Goal: Task Accomplishment & Management: Manage account settings

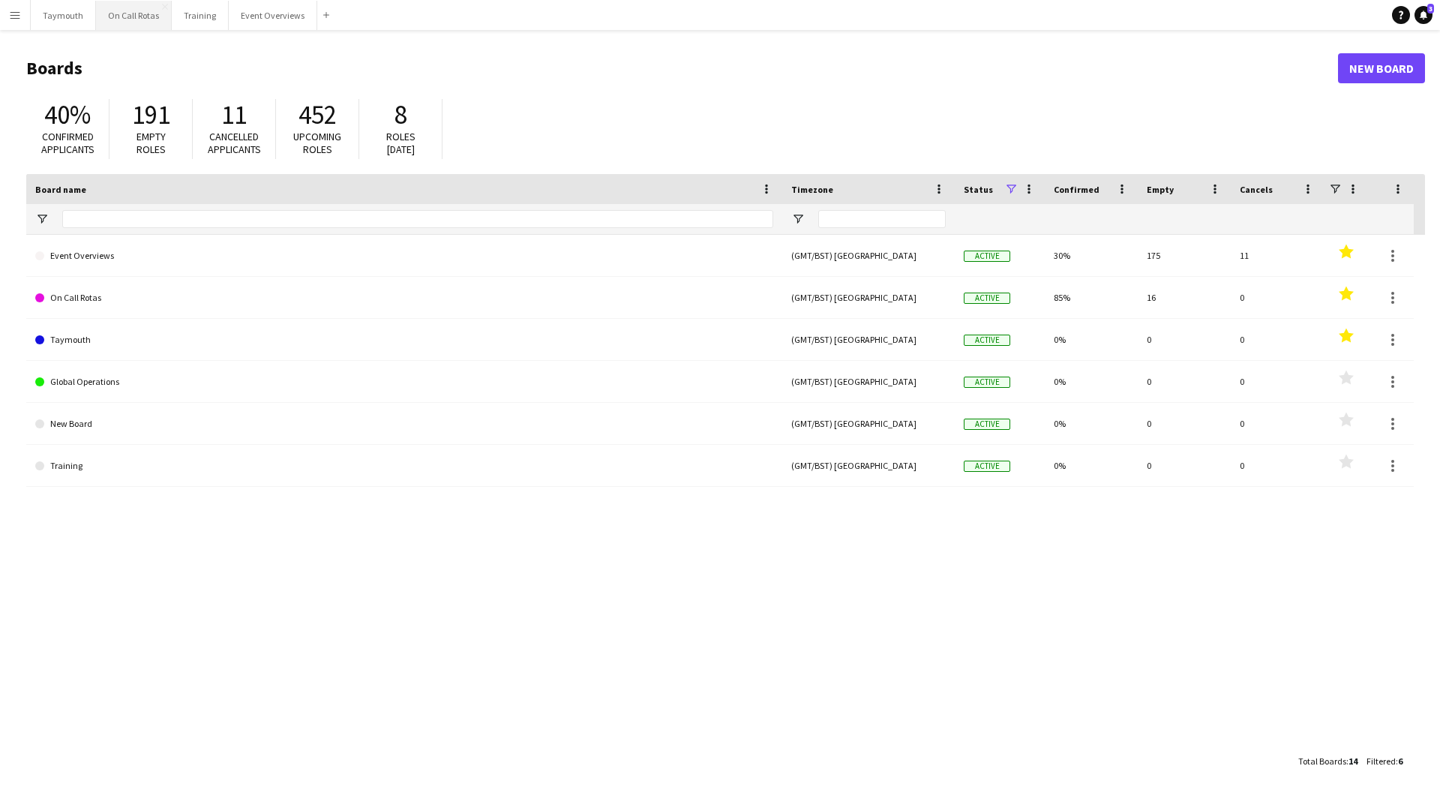
click at [149, 26] on button "On Call Rotas Close" at bounding box center [134, 15] width 76 height 29
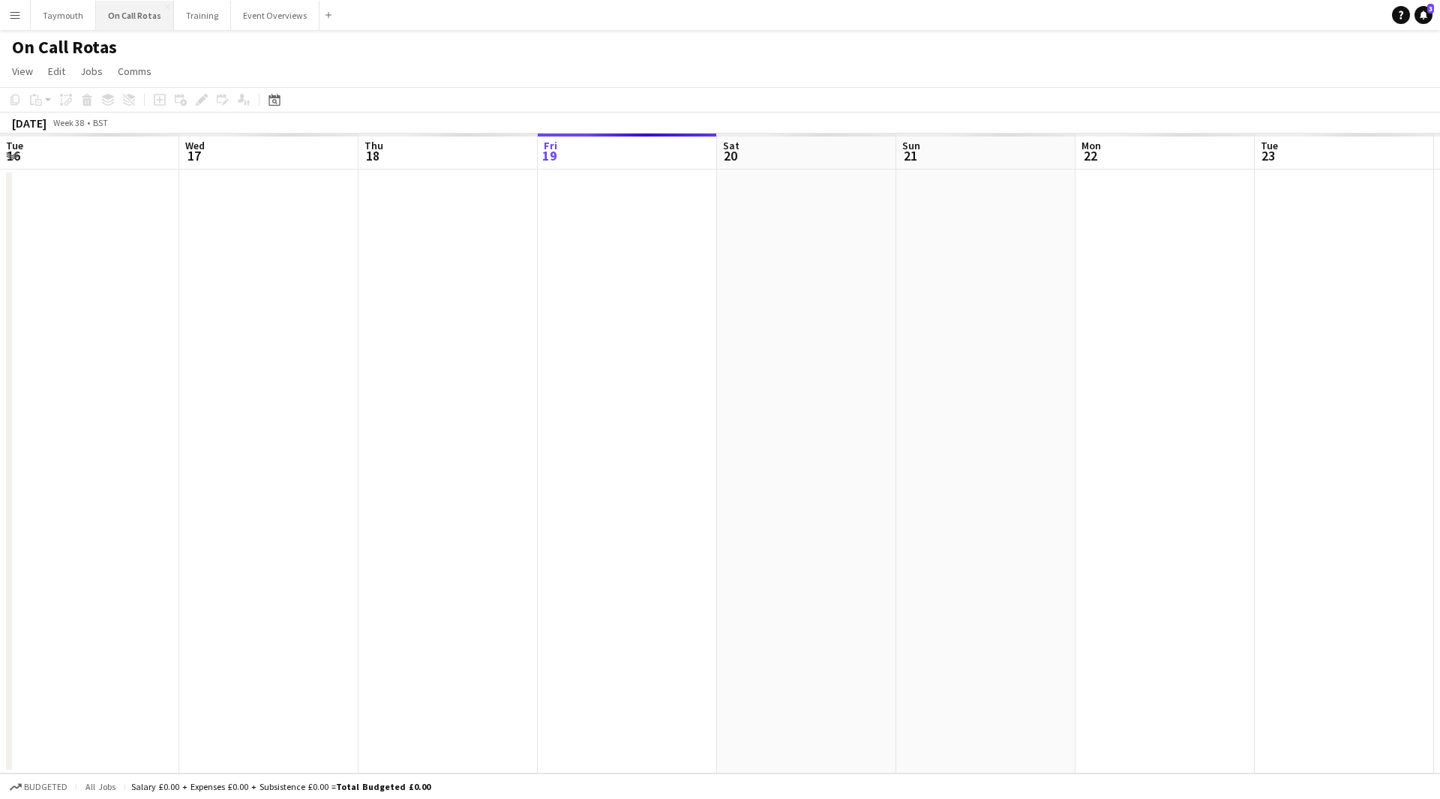
scroll to position [0, 359]
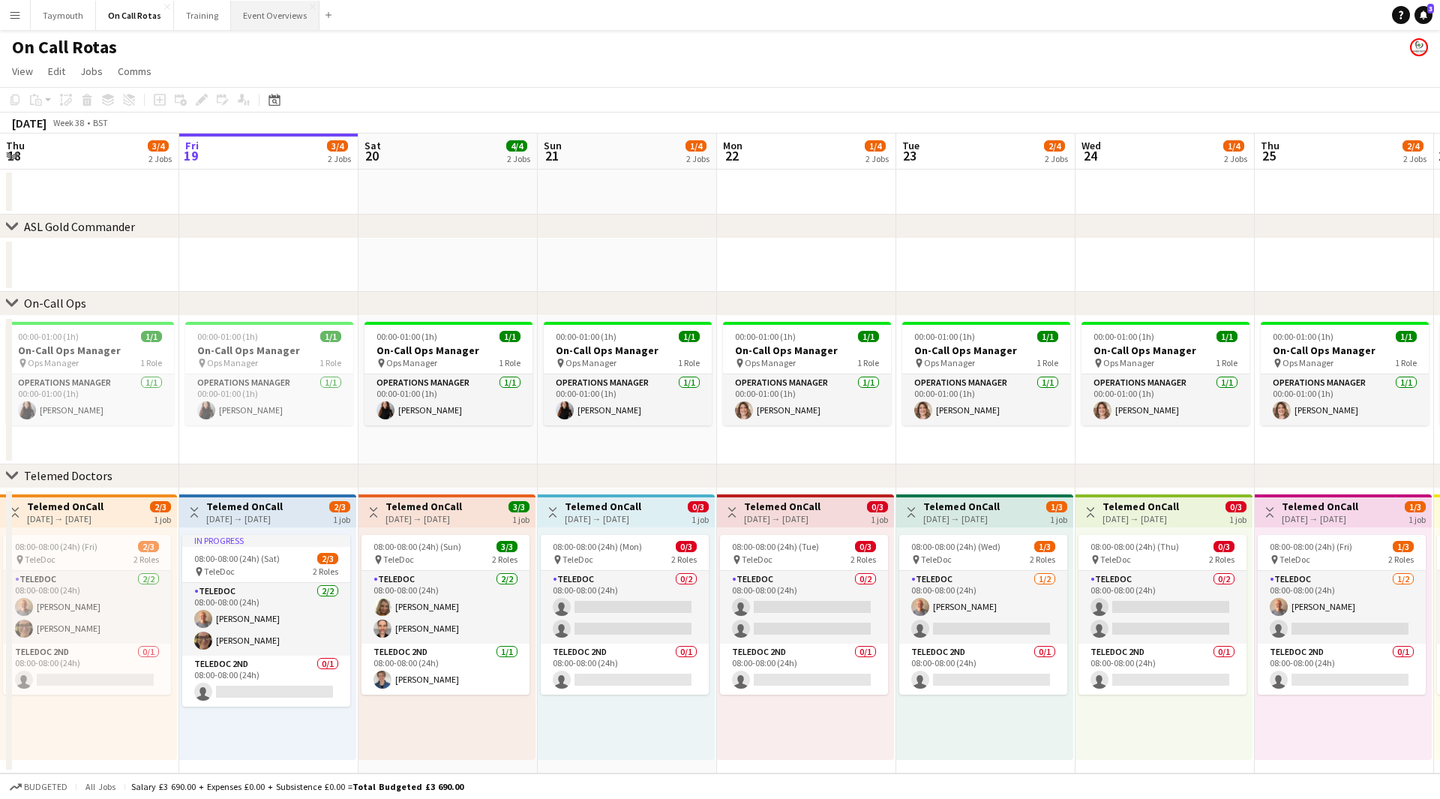
click at [254, 5] on button "Event Overviews Close" at bounding box center [275, 15] width 89 height 29
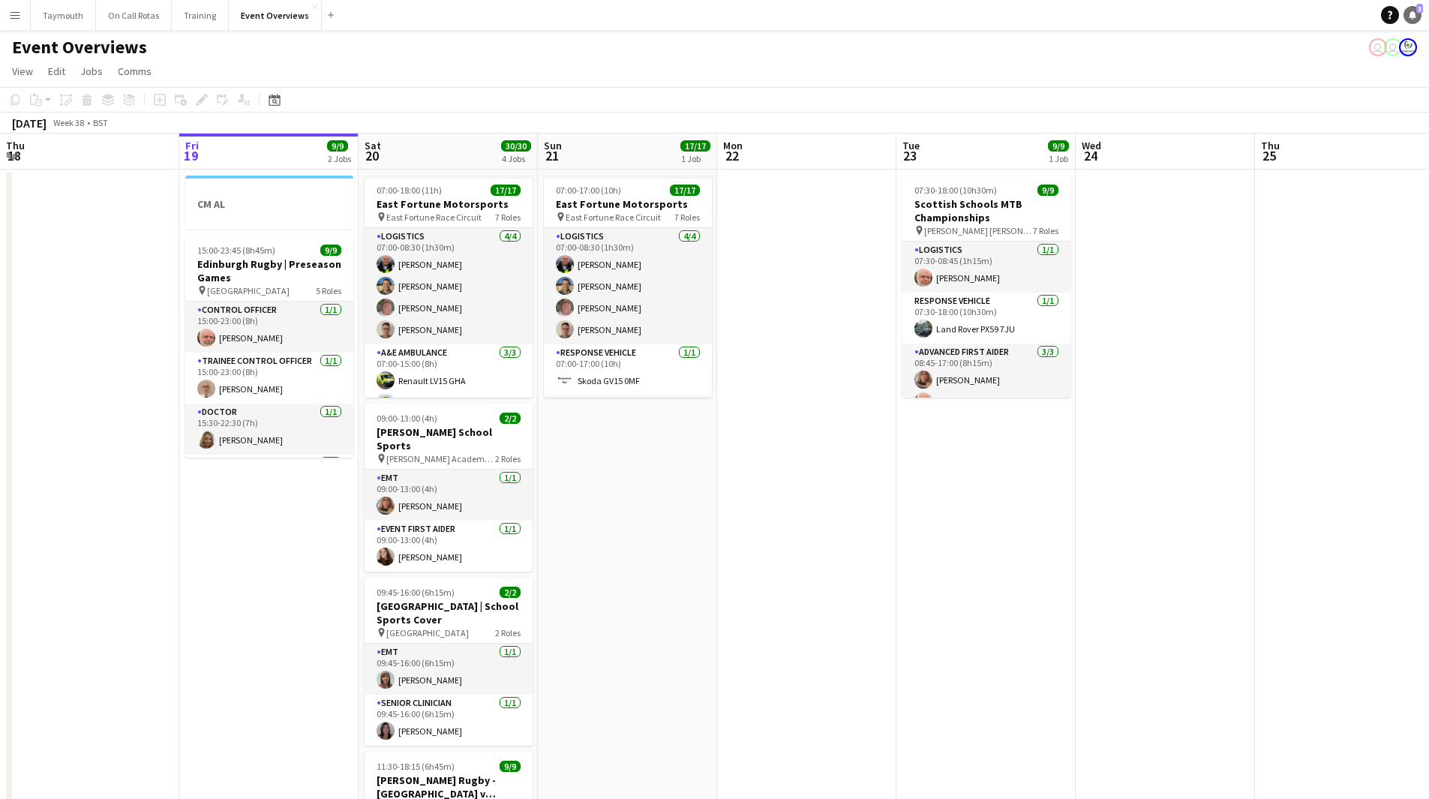
click at [1418, 11] on span "3" at bounding box center [1419, 9] width 7 height 10
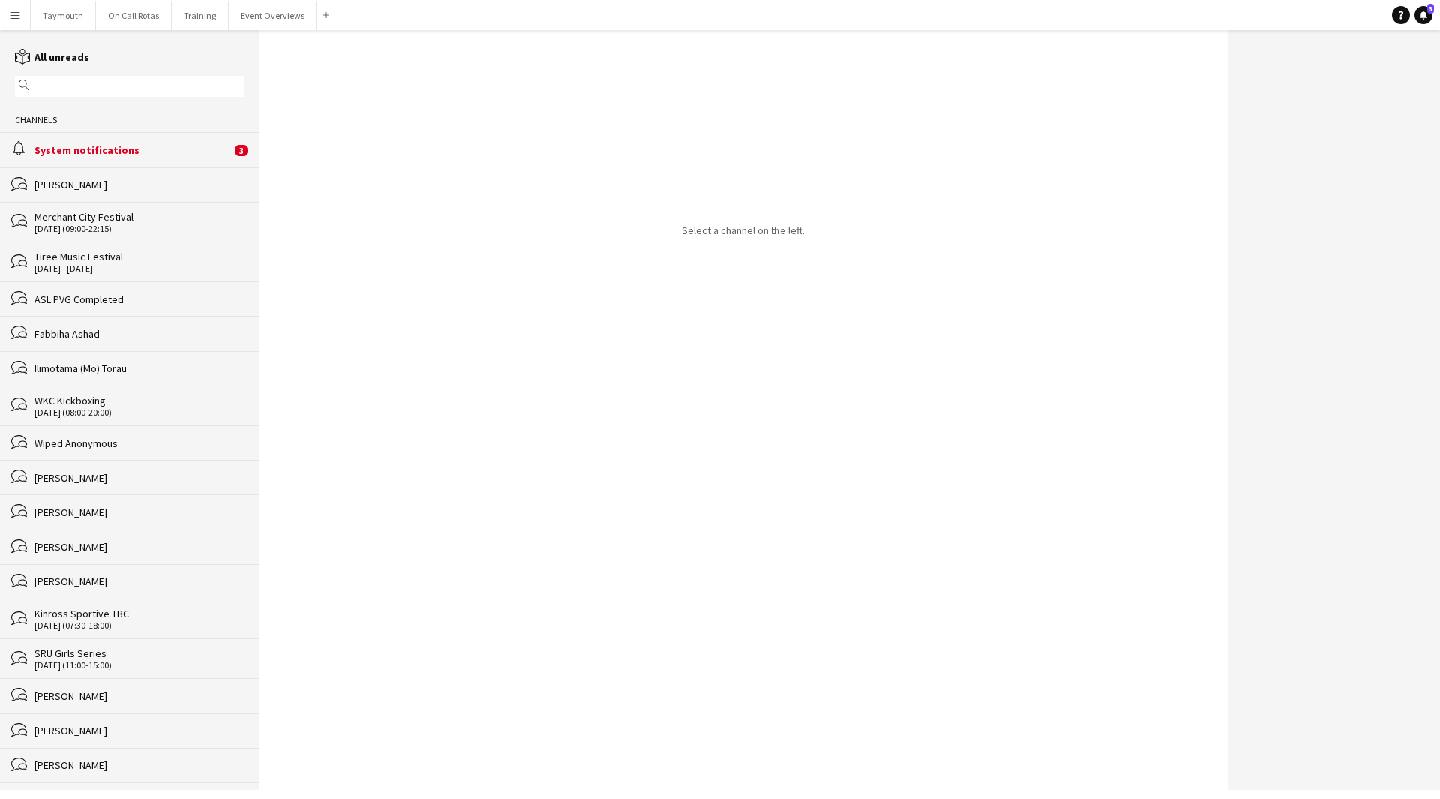
click at [171, 150] on div "System notifications" at bounding box center [133, 150] width 197 height 14
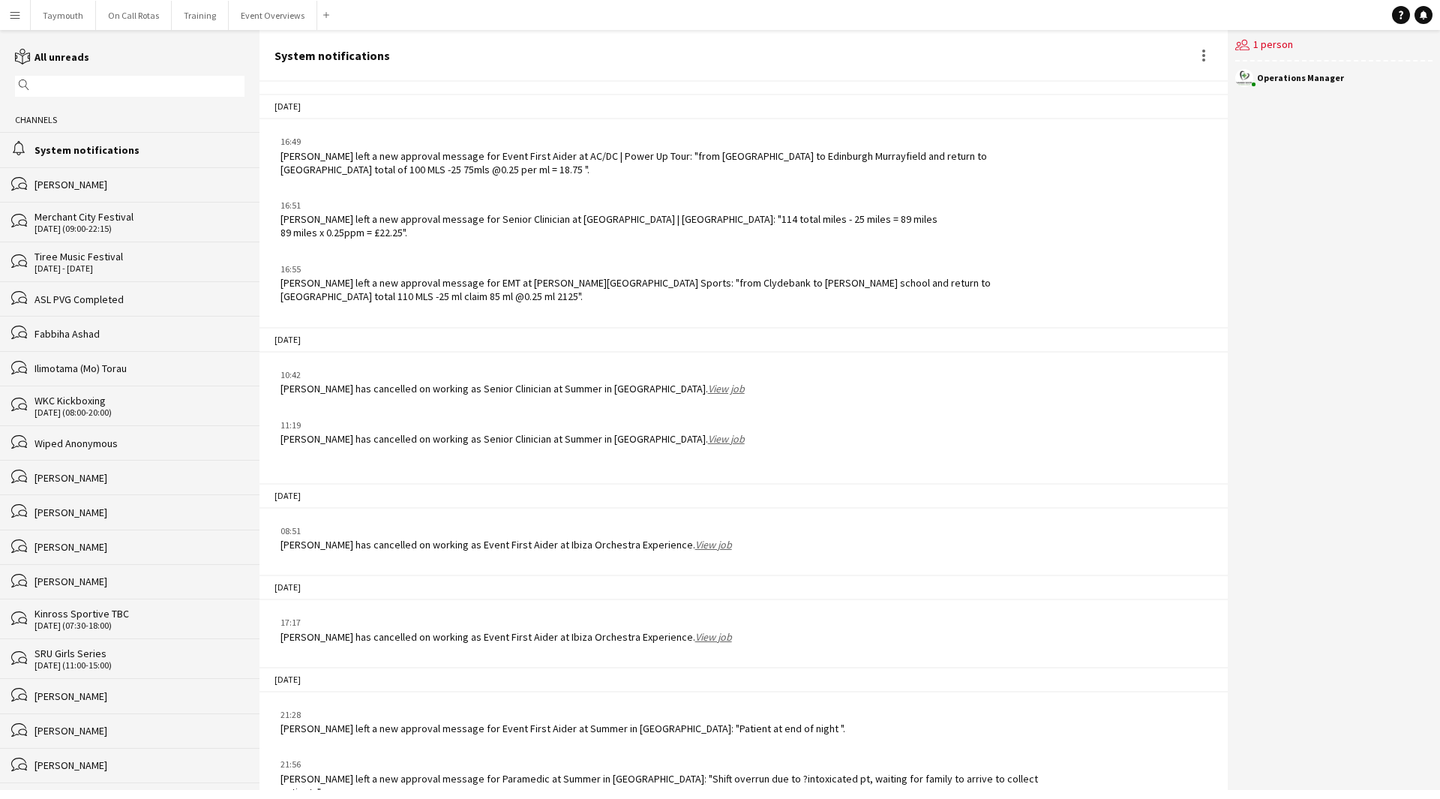
scroll to position [1593, 0]
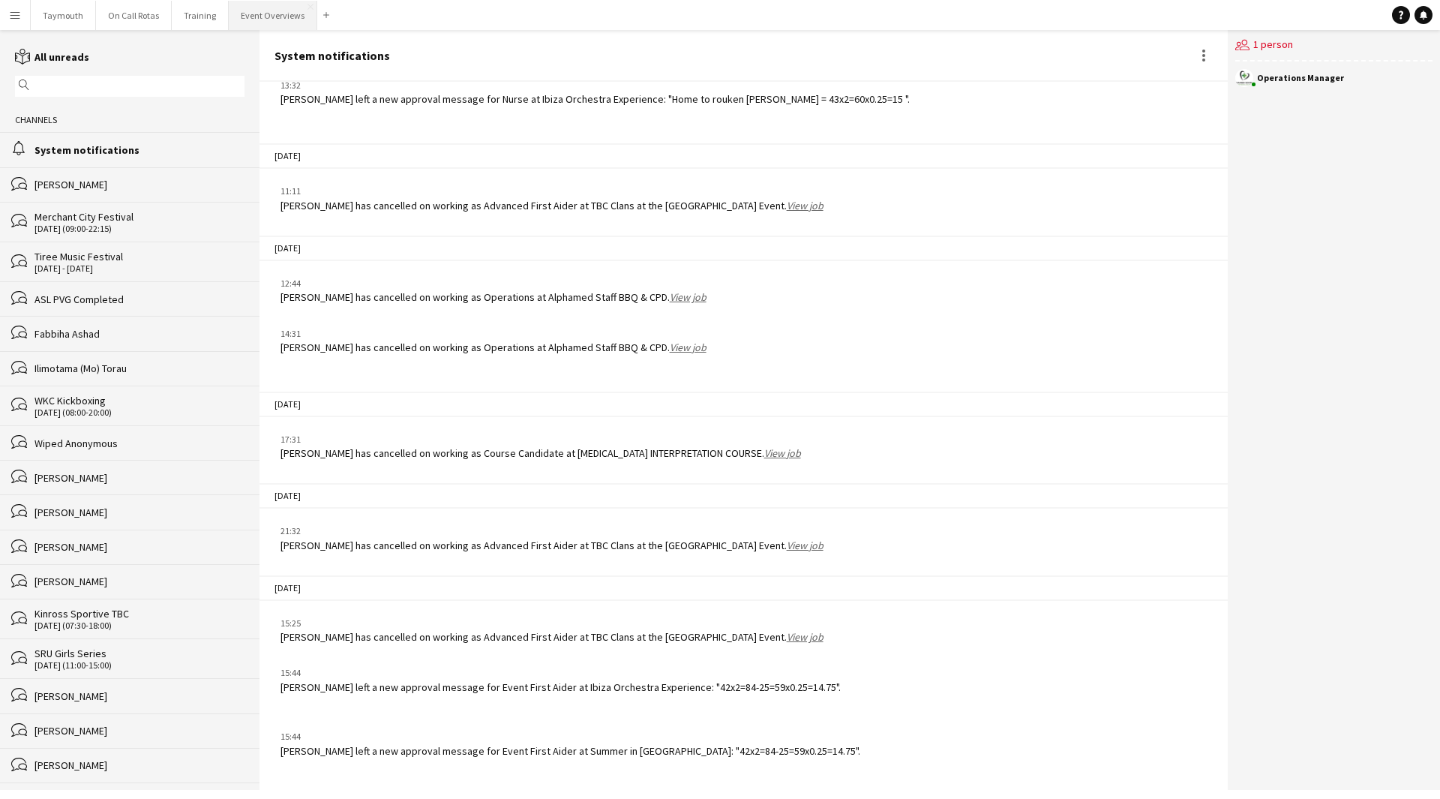
click at [287, 20] on button "Event Overviews Close" at bounding box center [273, 15] width 89 height 29
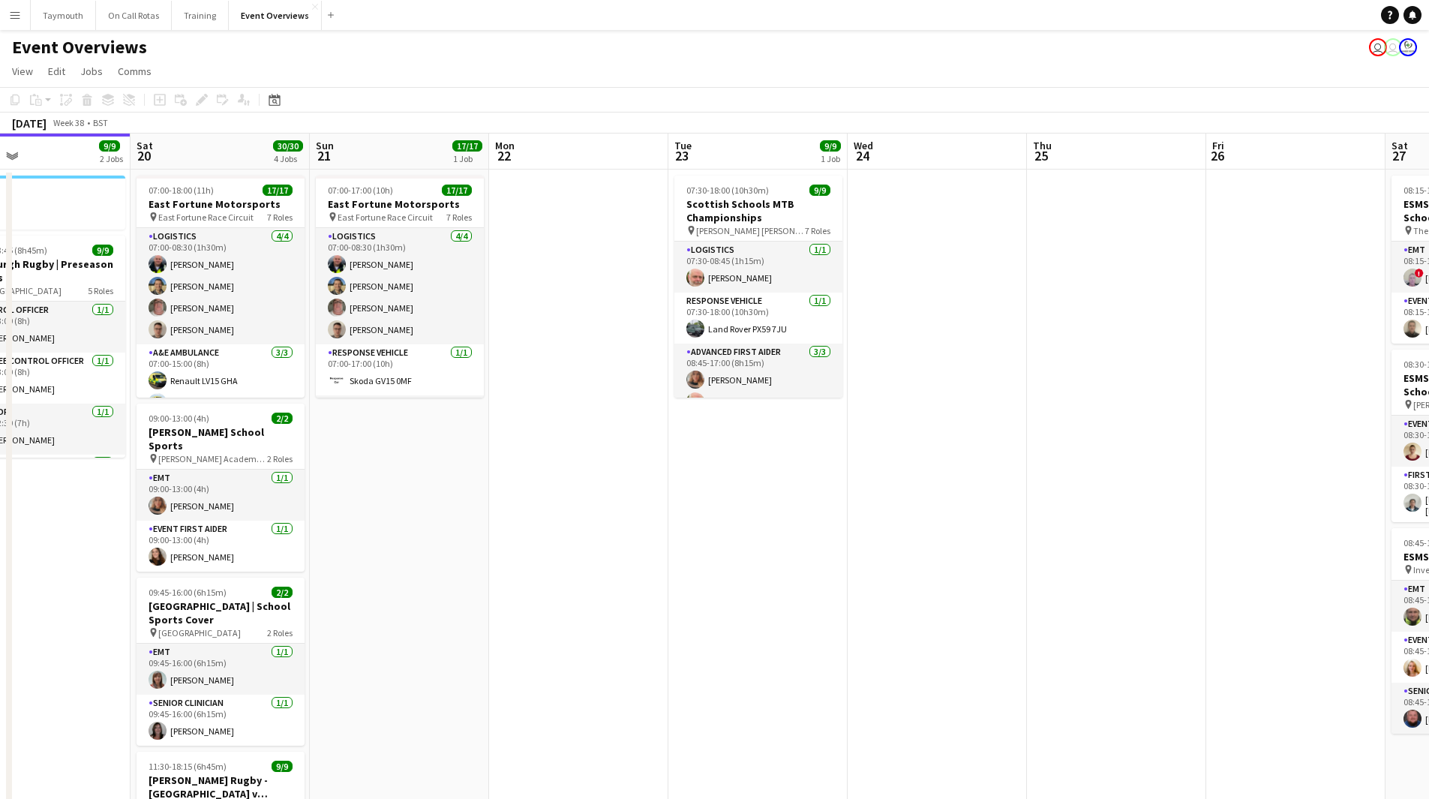
drag, startPoint x: 1047, startPoint y: 597, endPoint x: 461, endPoint y: 632, distance: 587.7
click at [461, 632] on app-calendar-viewport "Tue 16 Wed 17 Thu 18 Fri 19 9/9 2 Jobs Sat 20 30/30 4 Jobs Sun 21 17/17 1 Job M…" at bounding box center [714, 570] width 1429 height 872
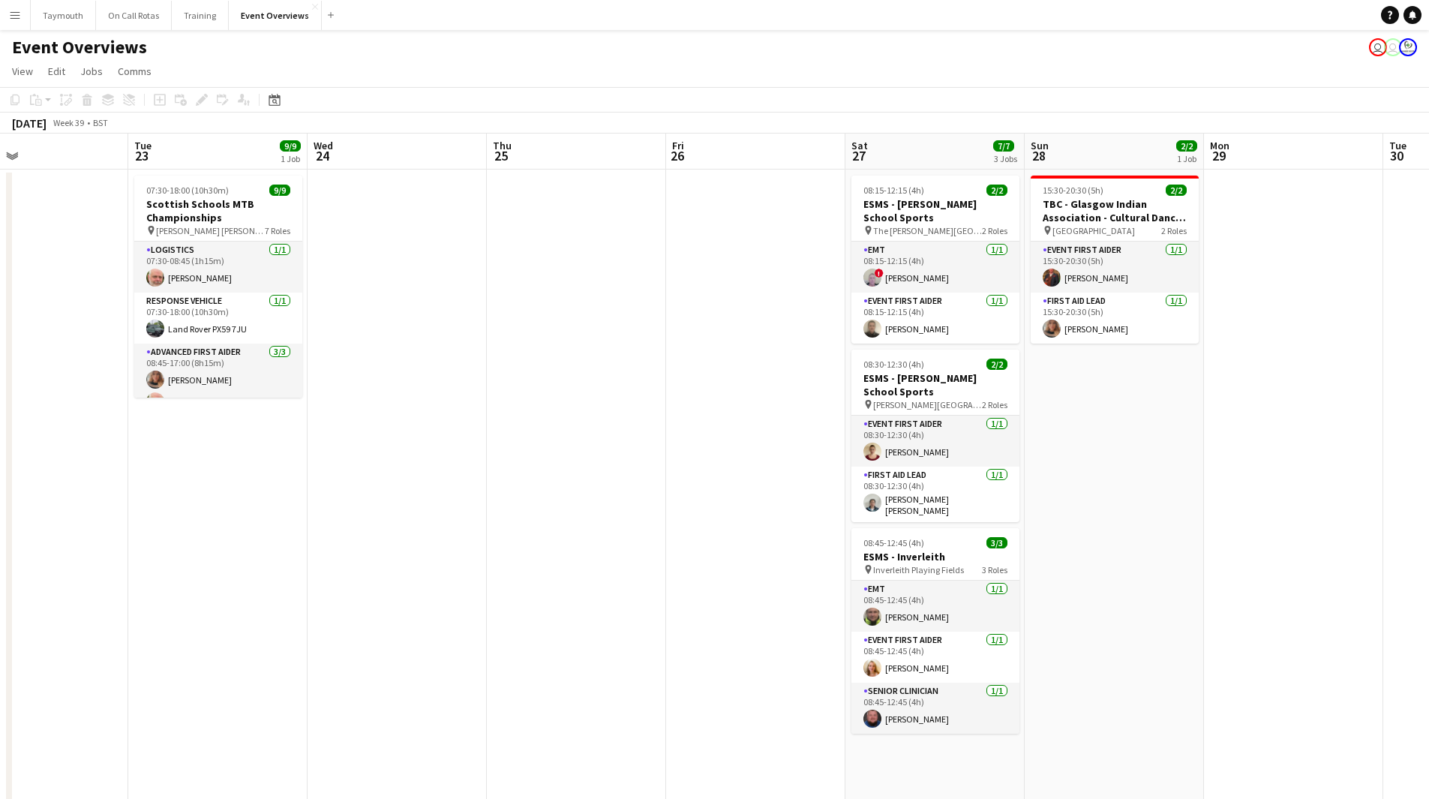
drag, startPoint x: 692, startPoint y: 614, endPoint x: 215, endPoint y: 622, distance: 477.2
click at [215, 622] on app-calendar-viewport "Fri 19 9/9 2 Jobs Sat 20 30/30 4 Jobs Sun 21 17/17 1 Job Mon 22 Tue 23 9/9 1 Jo…" at bounding box center [714, 570] width 1429 height 872
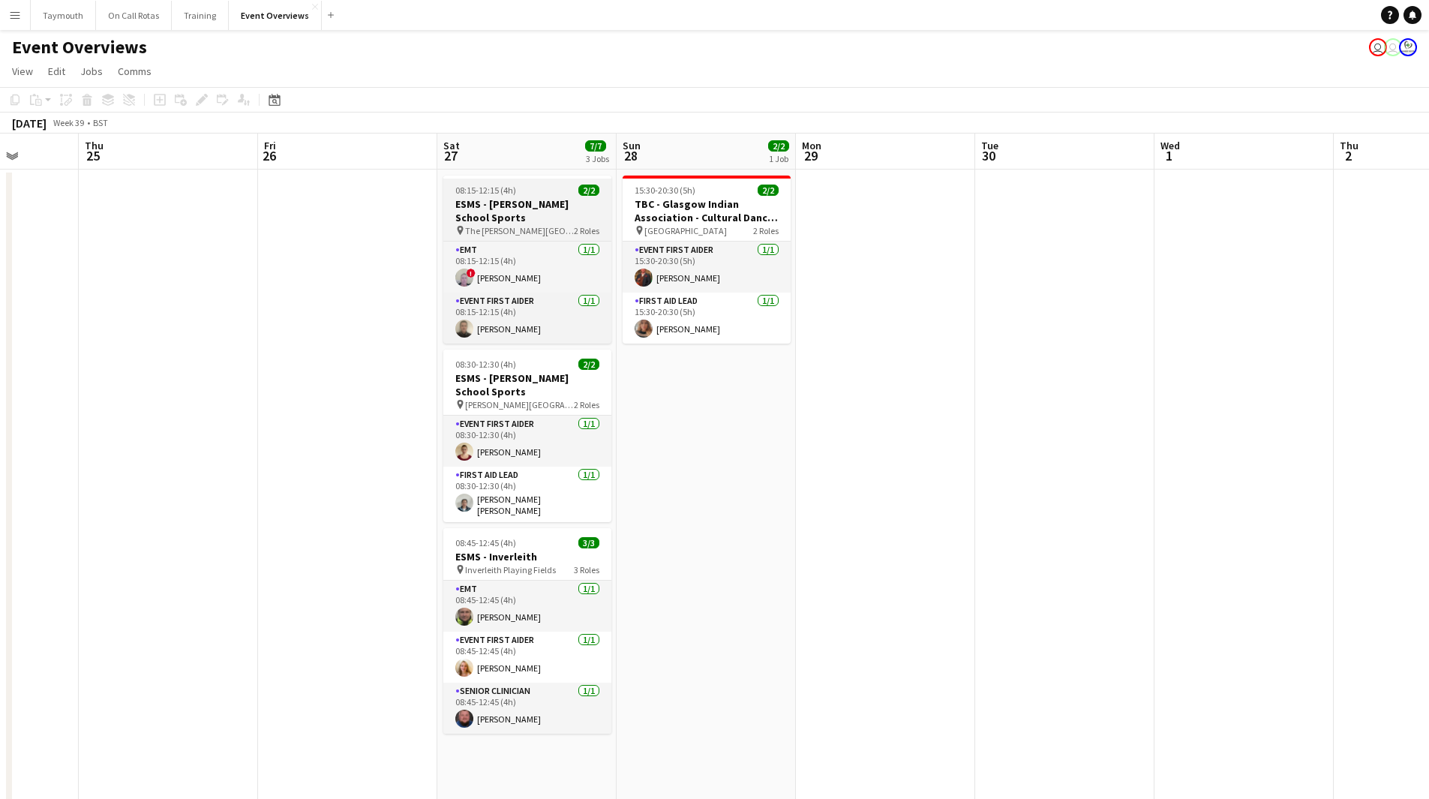
click at [516, 198] on h3 "ESMS - [PERSON_NAME] School Sports" at bounding box center [527, 210] width 168 height 27
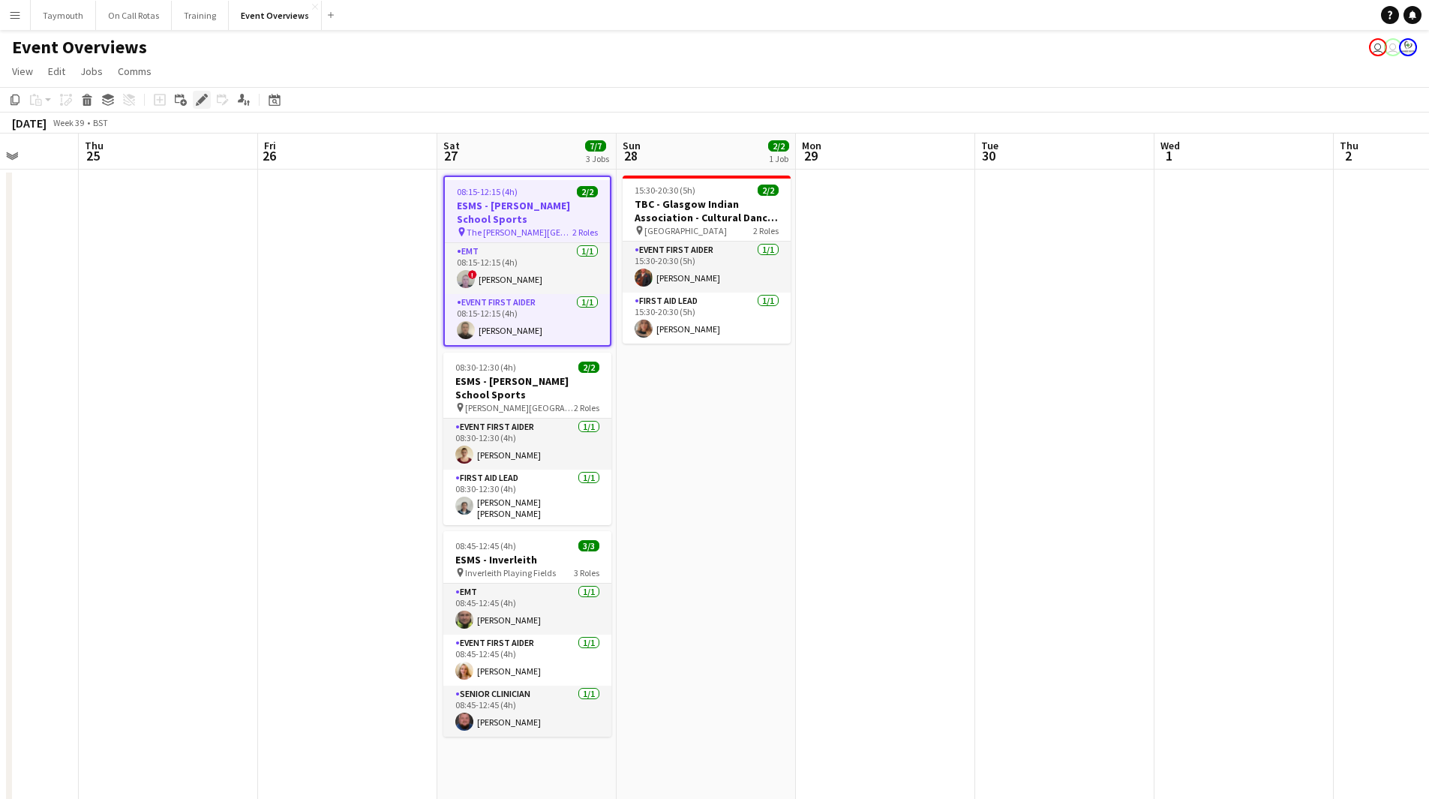
click at [206, 102] on icon "Edit" at bounding box center [202, 100] width 12 height 12
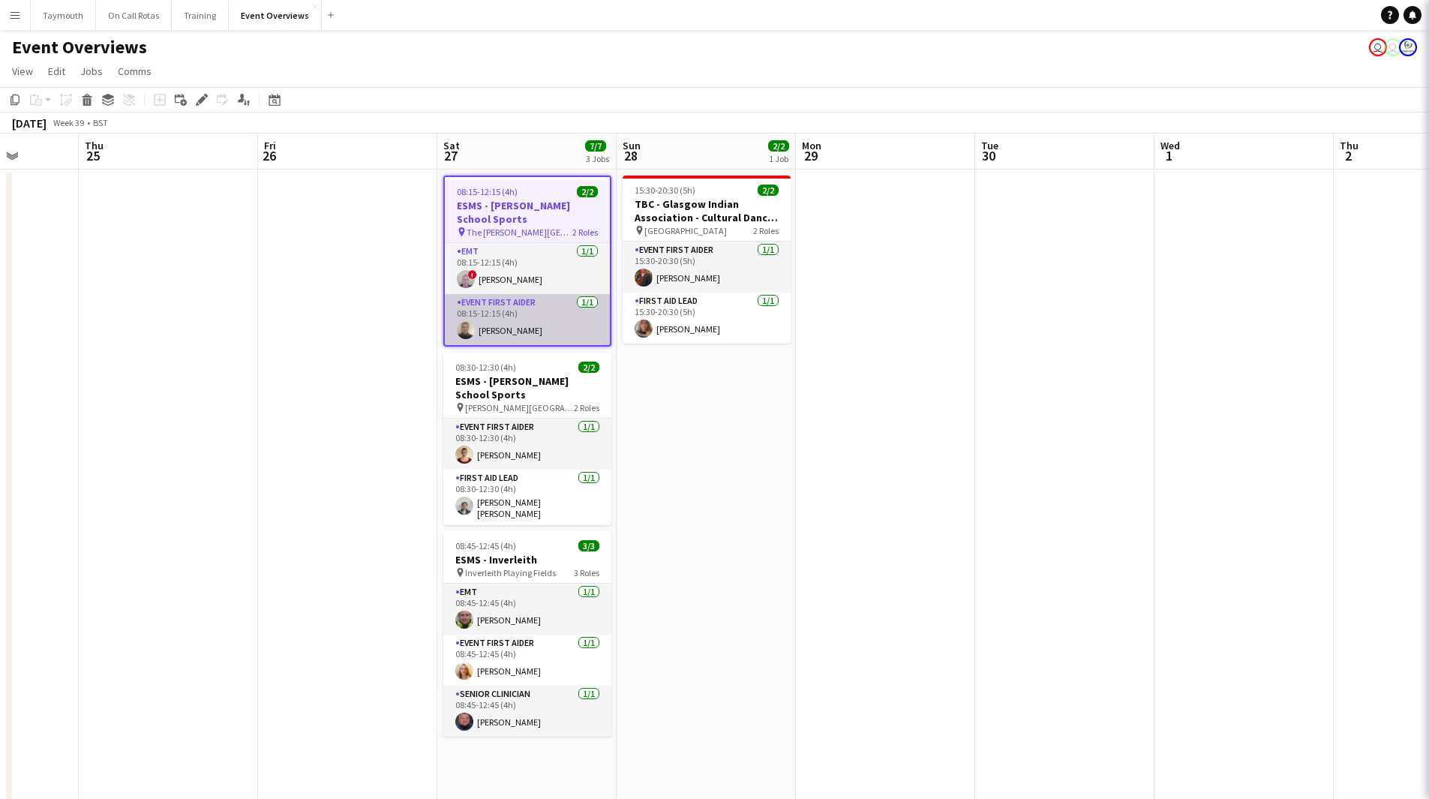
type input "**********"
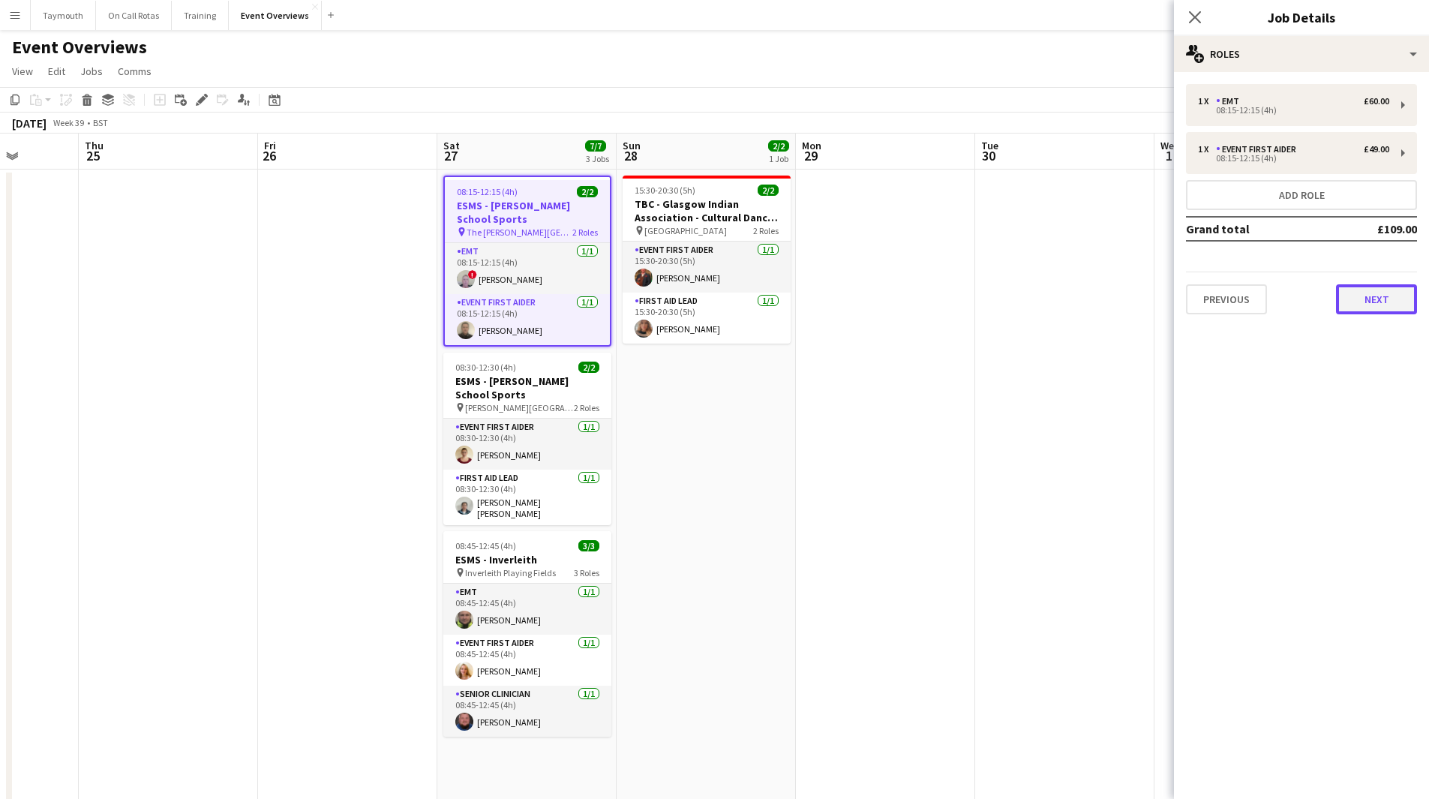
click at [1369, 302] on button "Next" at bounding box center [1376, 299] width 81 height 30
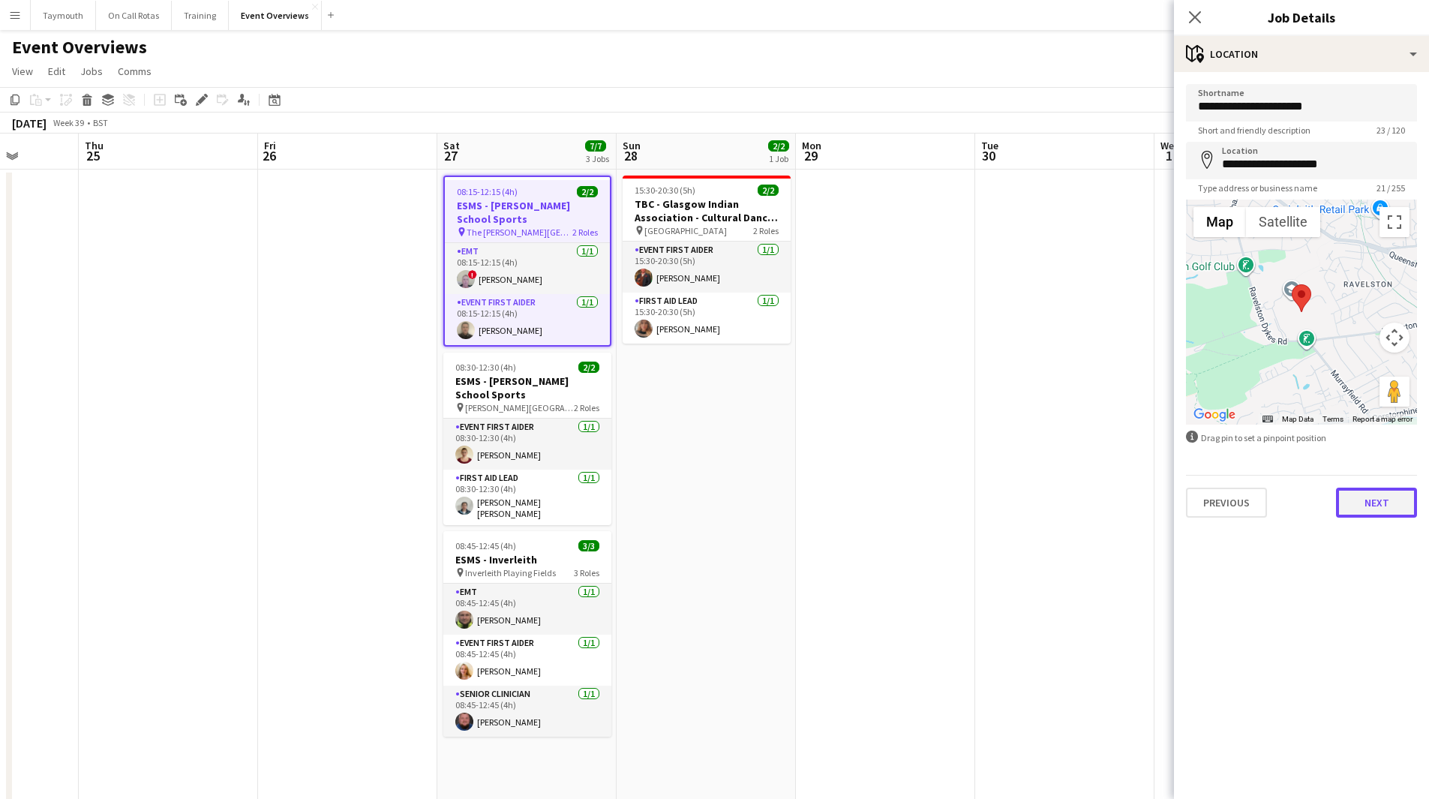
click at [1341, 504] on button "Next" at bounding box center [1376, 503] width 81 height 30
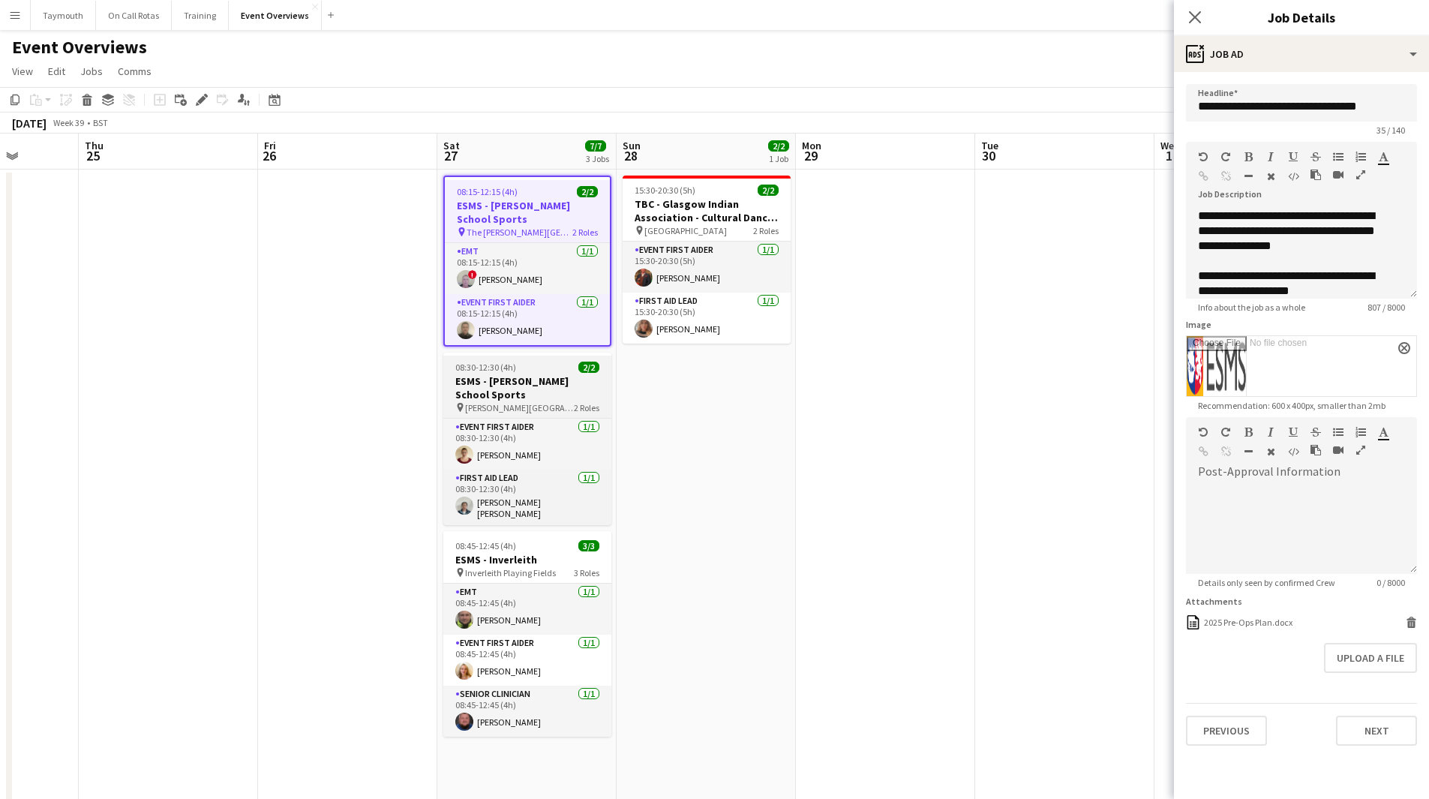
click at [562, 389] on h3 "ESMS - [PERSON_NAME] School Sports" at bounding box center [527, 387] width 168 height 27
type input "**********"
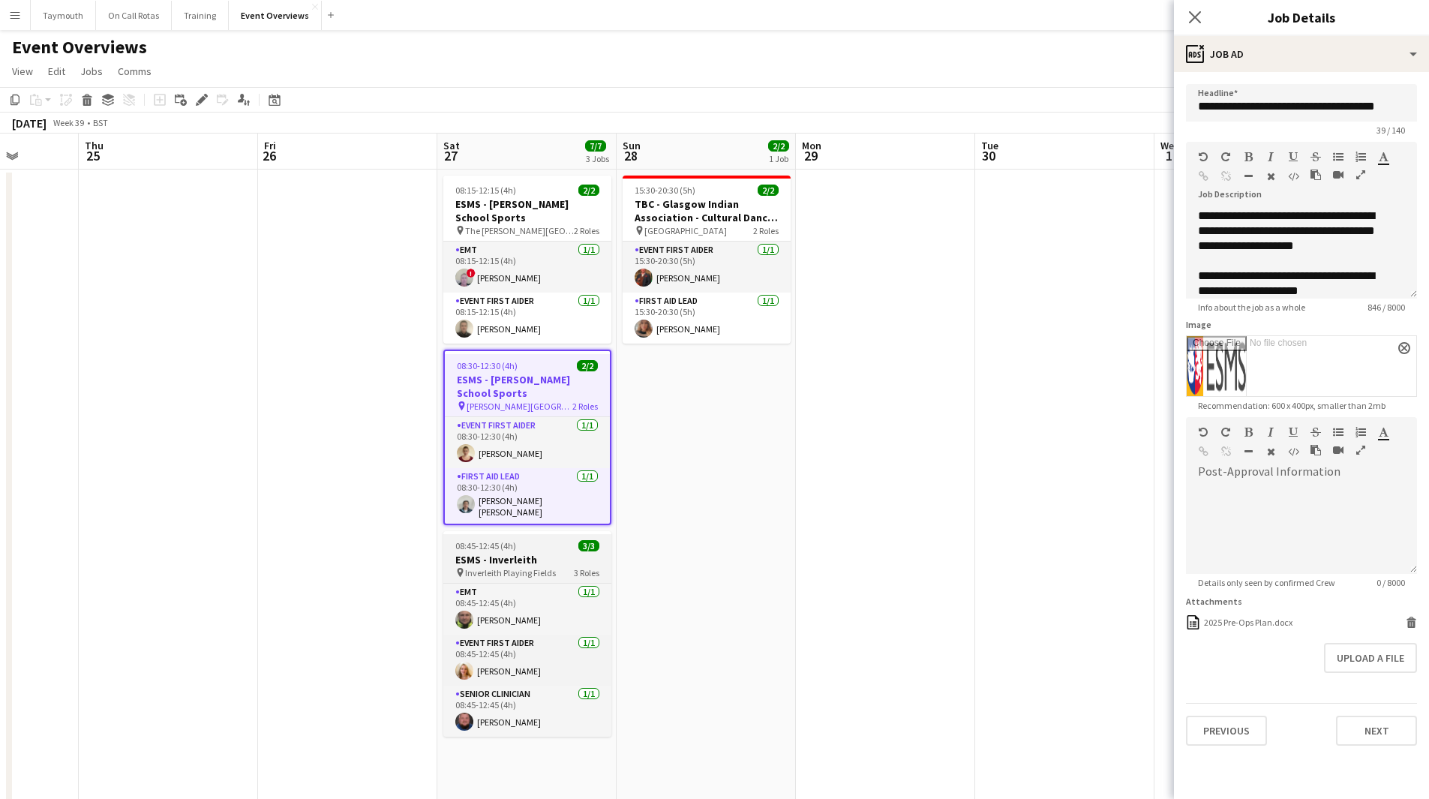
click at [500, 546] on span "08:45-12:45 (4h)" at bounding box center [485, 545] width 61 height 11
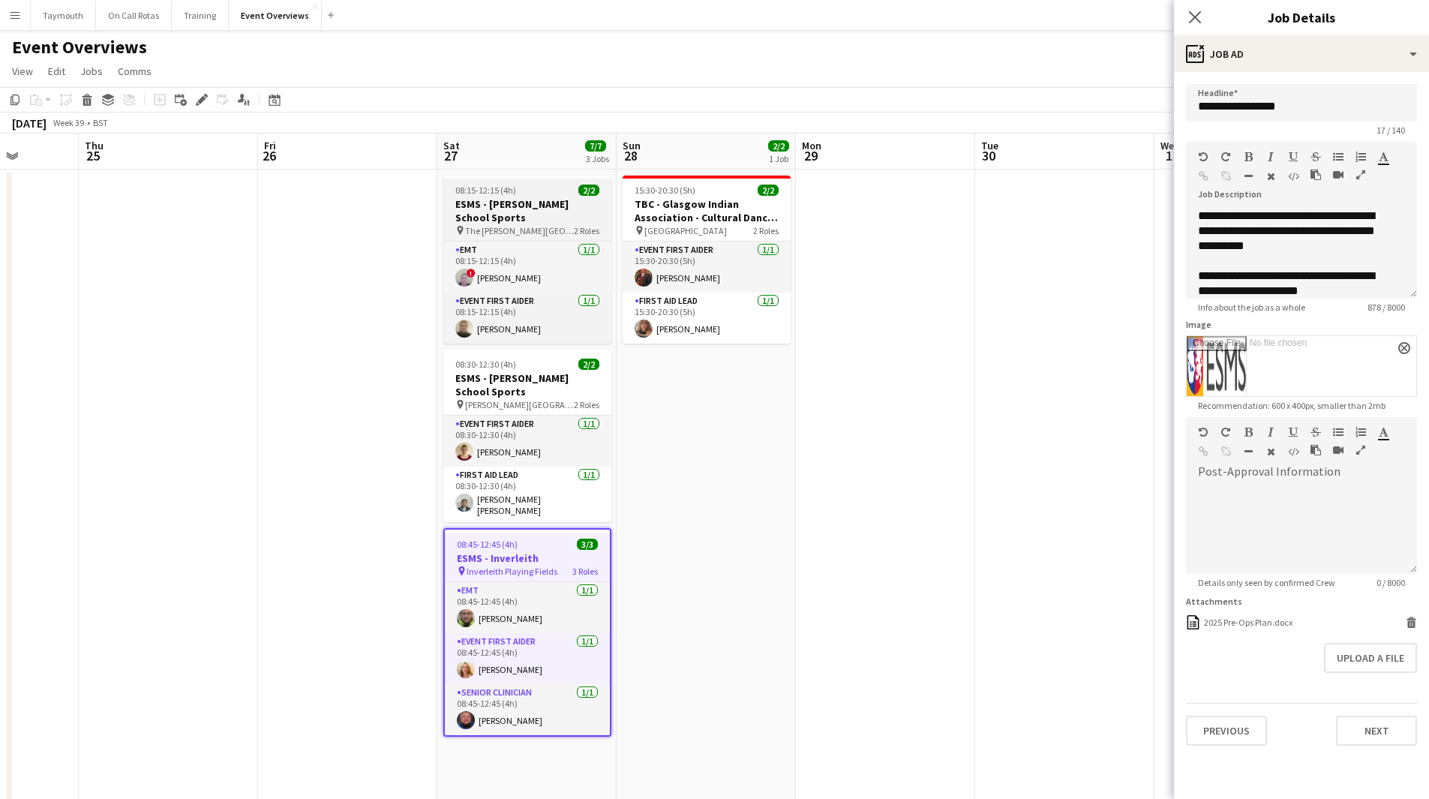
click at [530, 212] on h3 "ESMS - [PERSON_NAME] School Sports" at bounding box center [527, 210] width 168 height 27
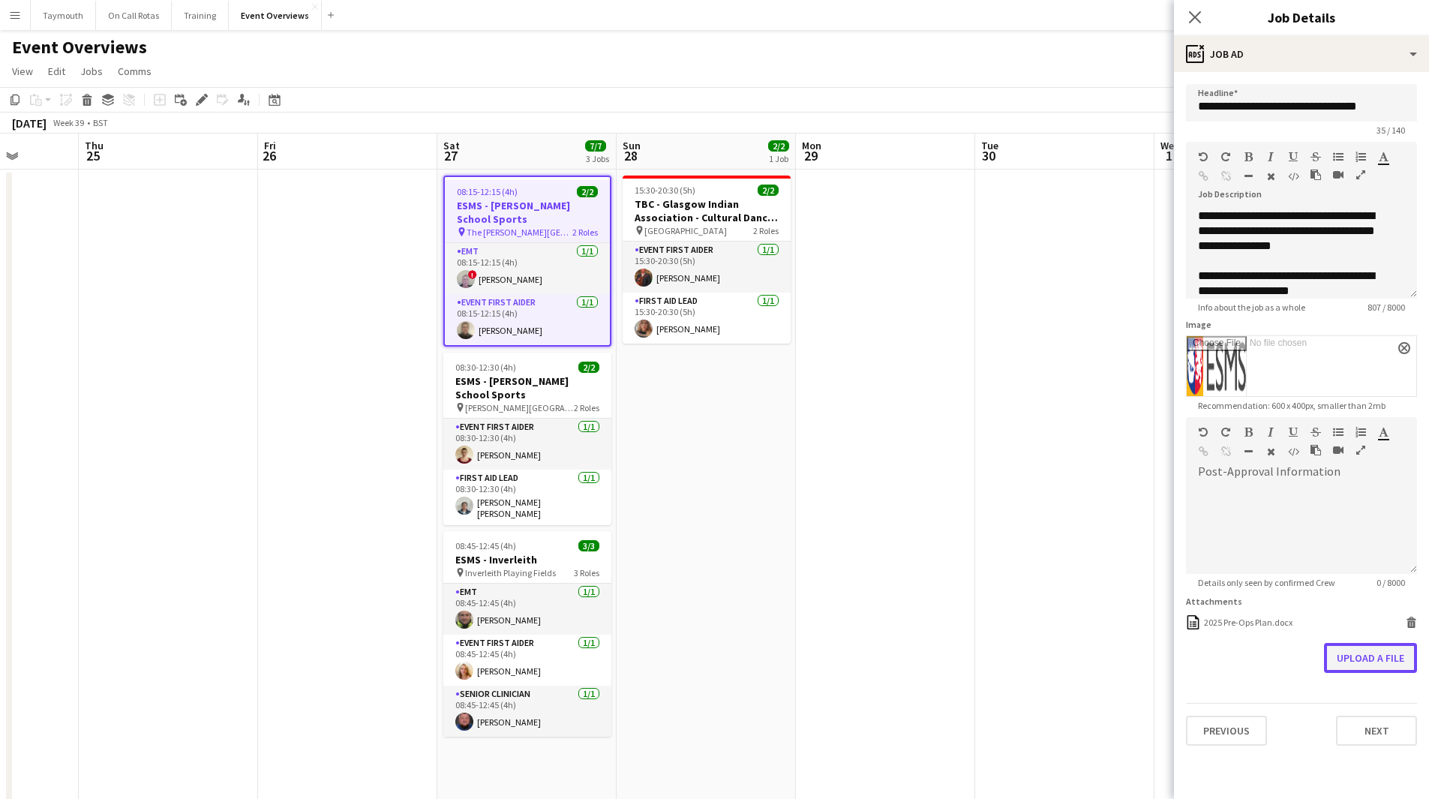
click at [1381, 662] on button "Upload a file" at bounding box center [1370, 658] width 93 height 30
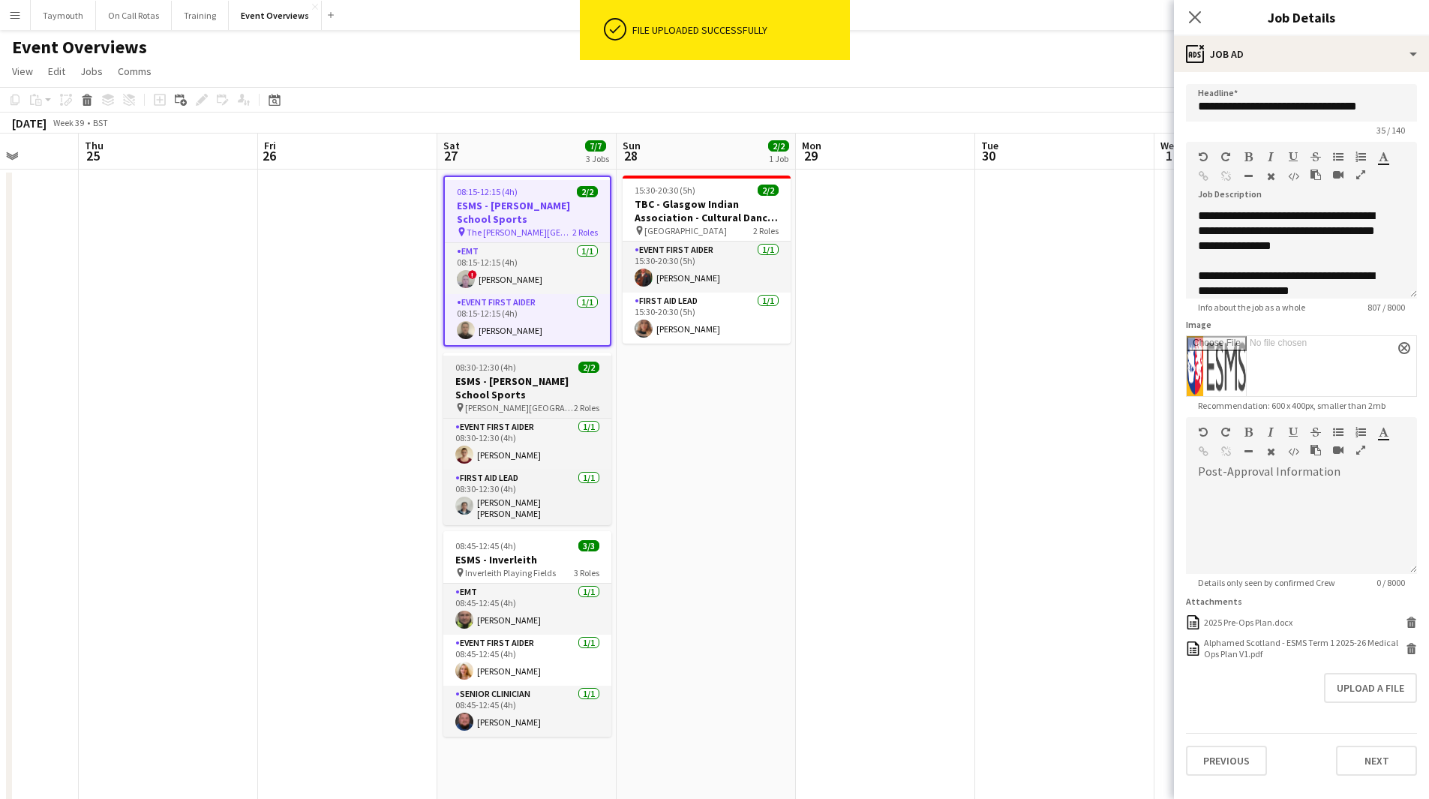
click at [522, 379] on h3 "ESMS - [PERSON_NAME] School Sports" at bounding box center [527, 387] width 168 height 27
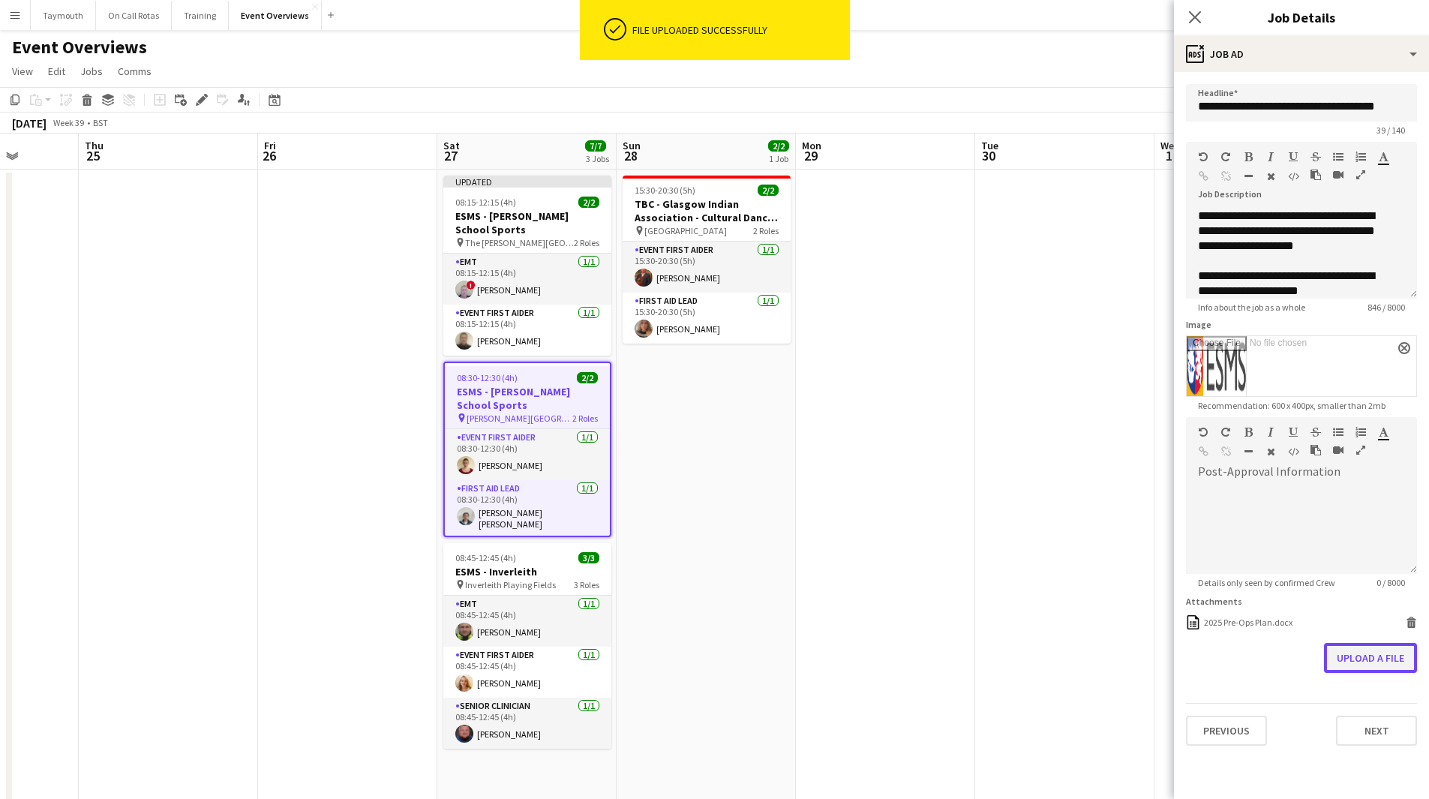
click at [1376, 647] on button "Upload a file" at bounding box center [1370, 658] width 93 height 30
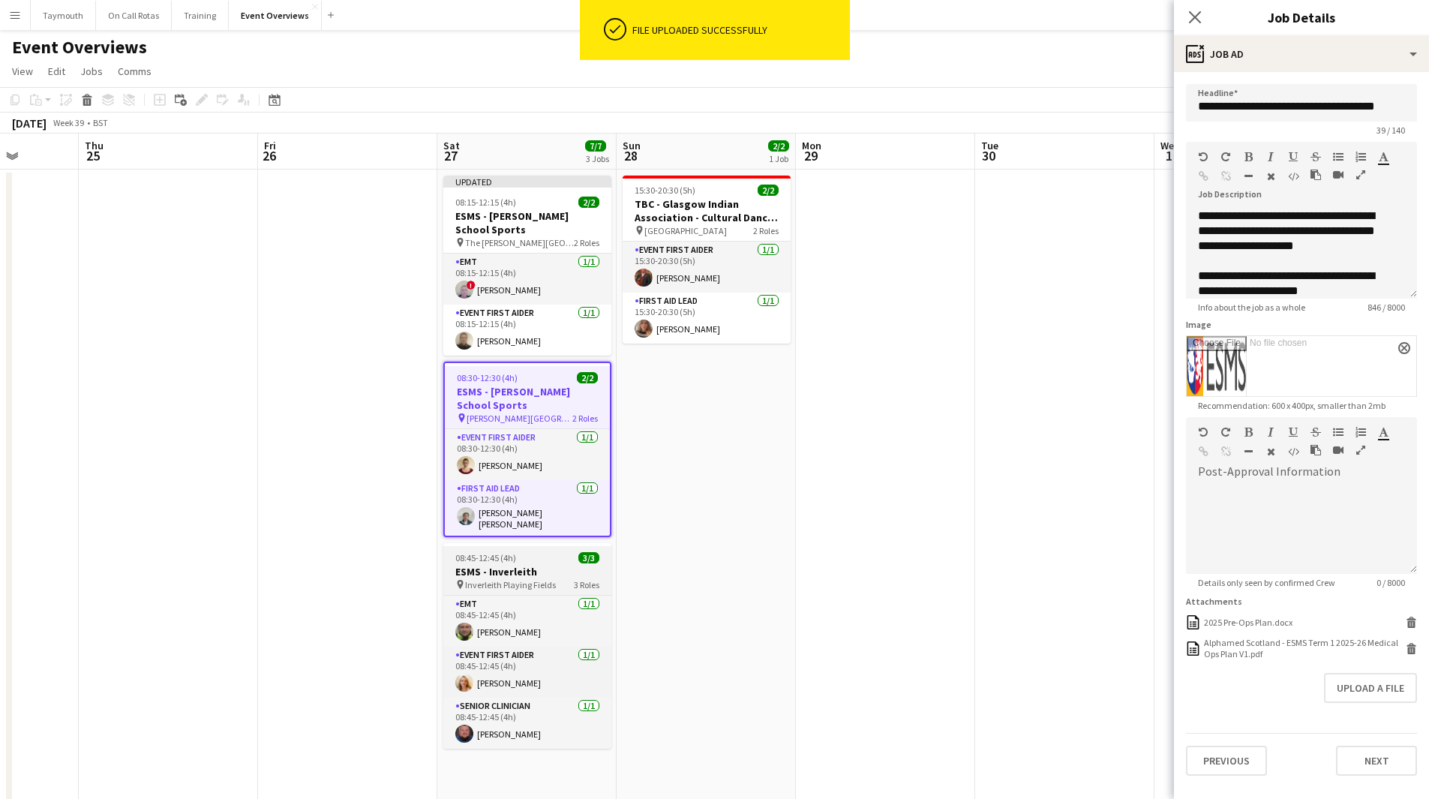
click at [527, 566] on h3 "ESMS - Inverleith" at bounding box center [527, 572] width 168 height 14
type input "**********"
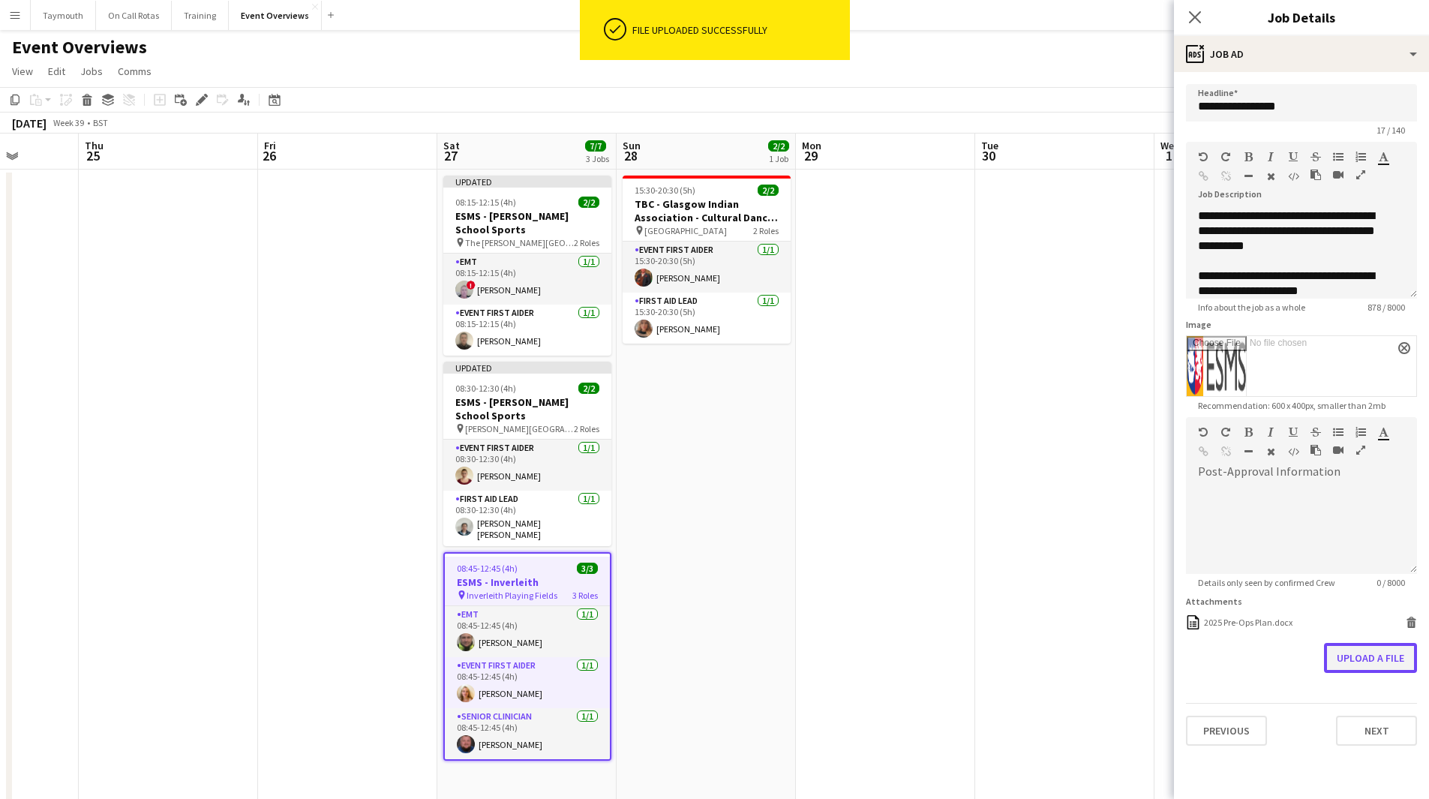
click at [1367, 650] on button "Upload a file" at bounding box center [1370, 658] width 93 height 30
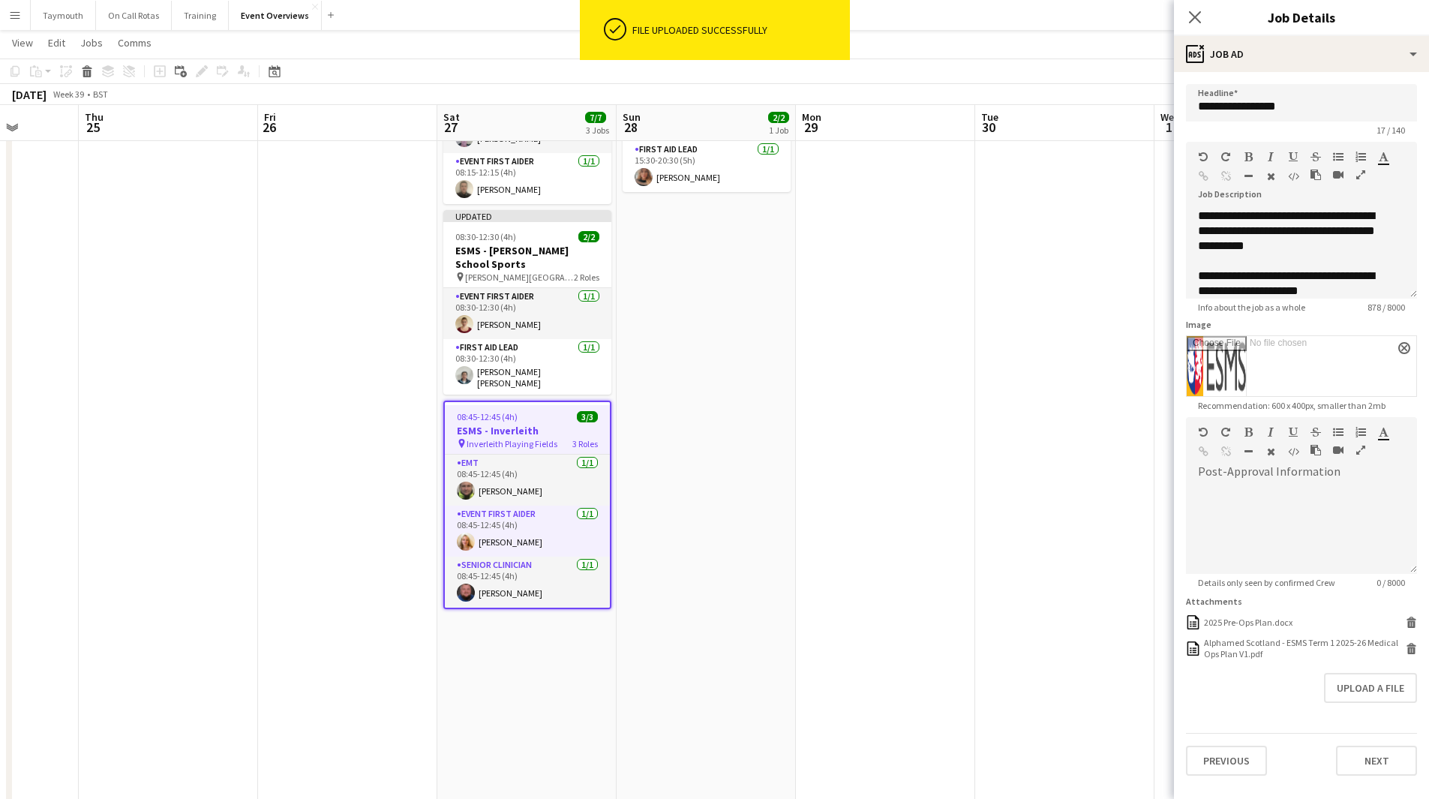
click at [806, 428] on app-date-cell at bounding box center [885, 577] width 179 height 1118
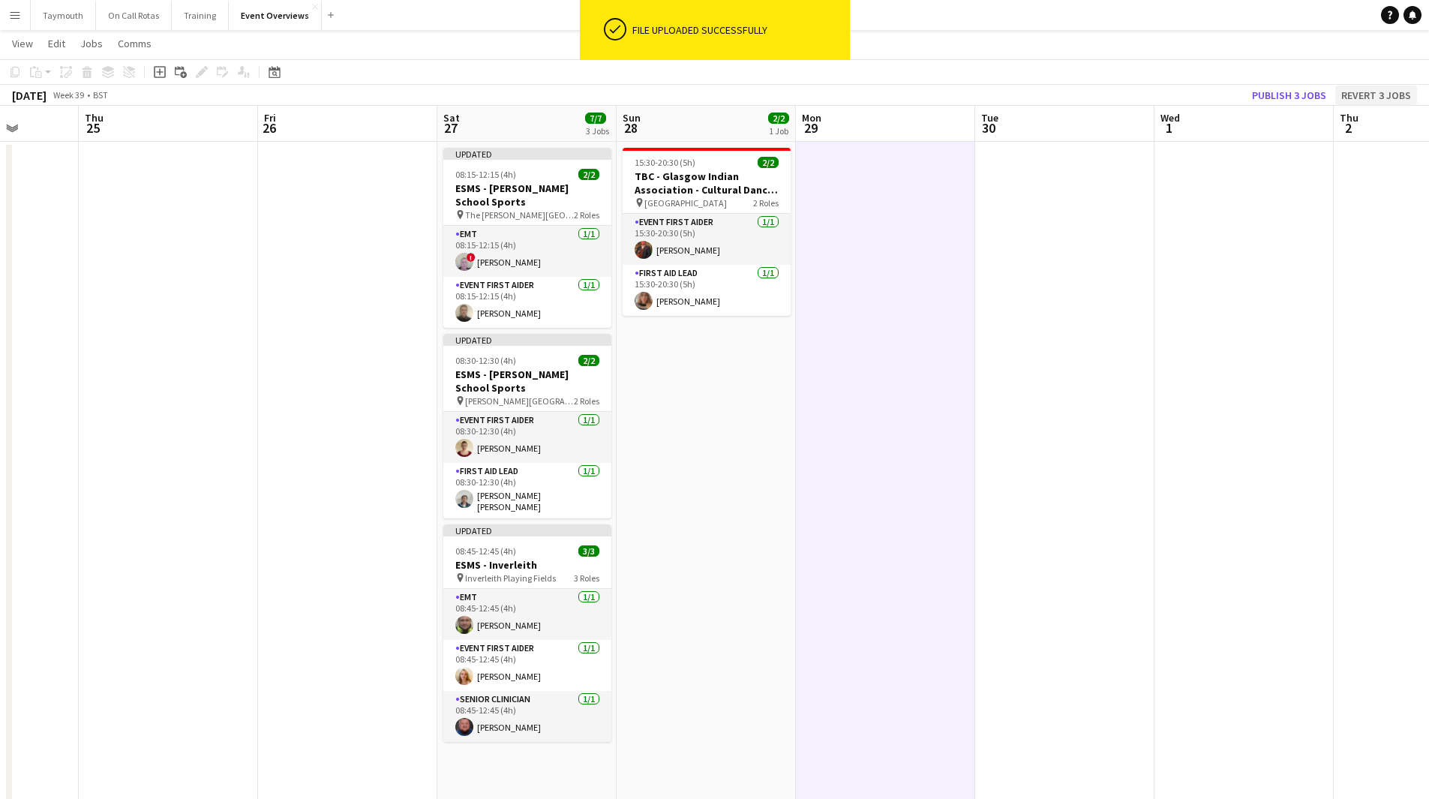
scroll to position [0, 0]
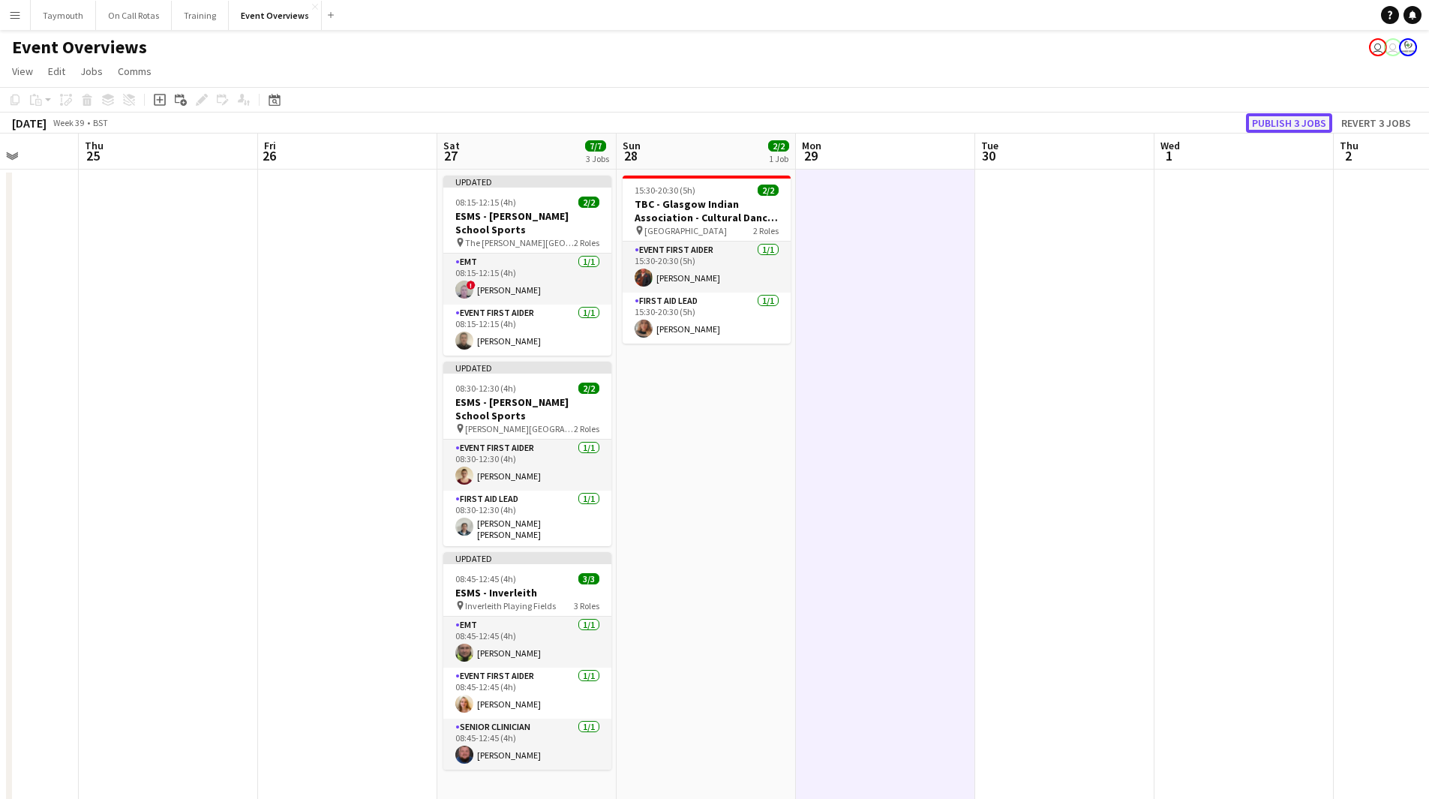
click at [1290, 118] on button "Publish 3 jobs" at bounding box center [1289, 123] width 86 height 20
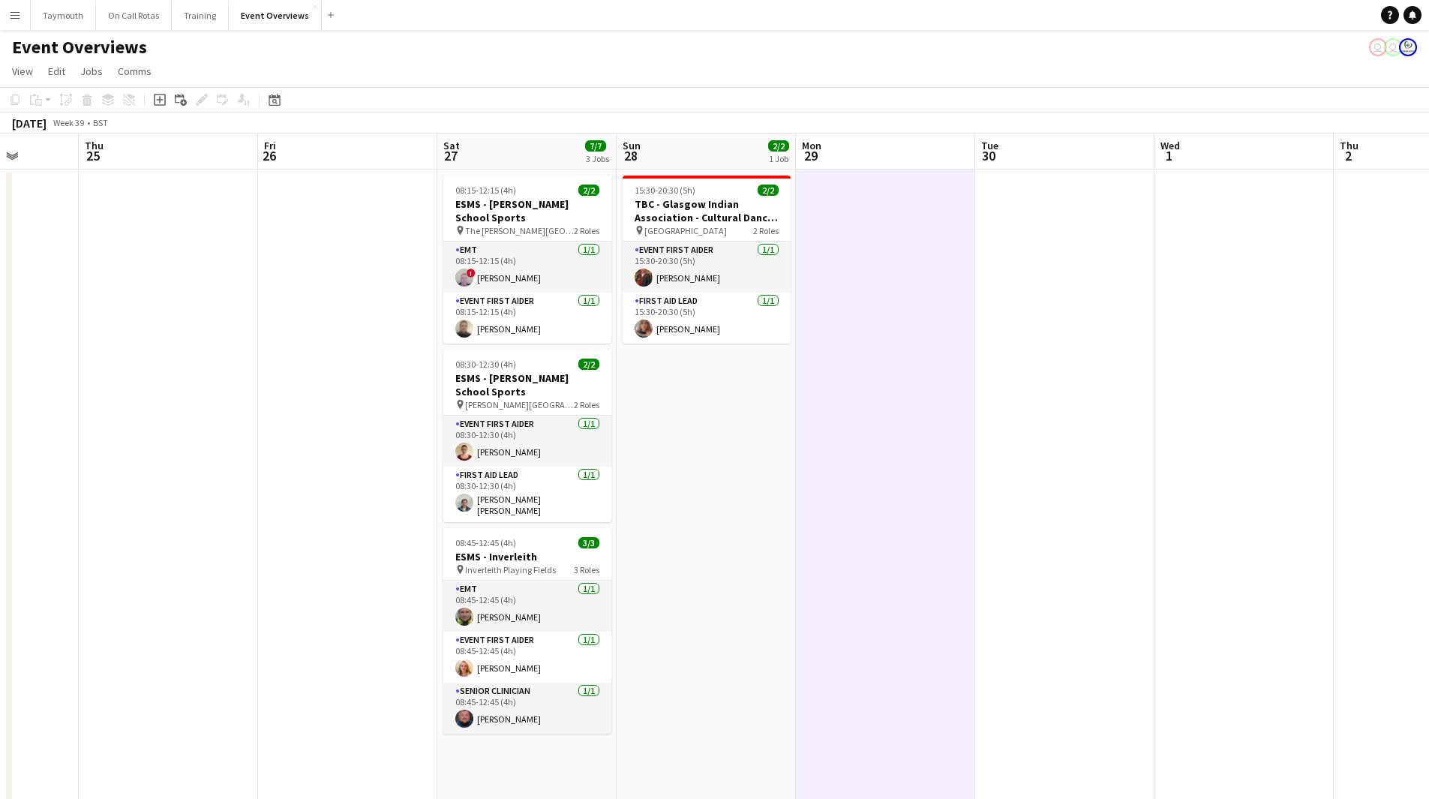
drag, startPoint x: 275, startPoint y: 452, endPoint x: 507, endPoint y: 451, distance: 231.8
click at [506, 454] on app-calendar-viewport "Mon 22 Tue 23 9/9 1 Job Wed 24 Thu 25 Fri 26 Sat 27 7/7 3 Jobs Sun 28 2/2 1 Job…" at bounding box center [714, 711] width 1429 height 1154
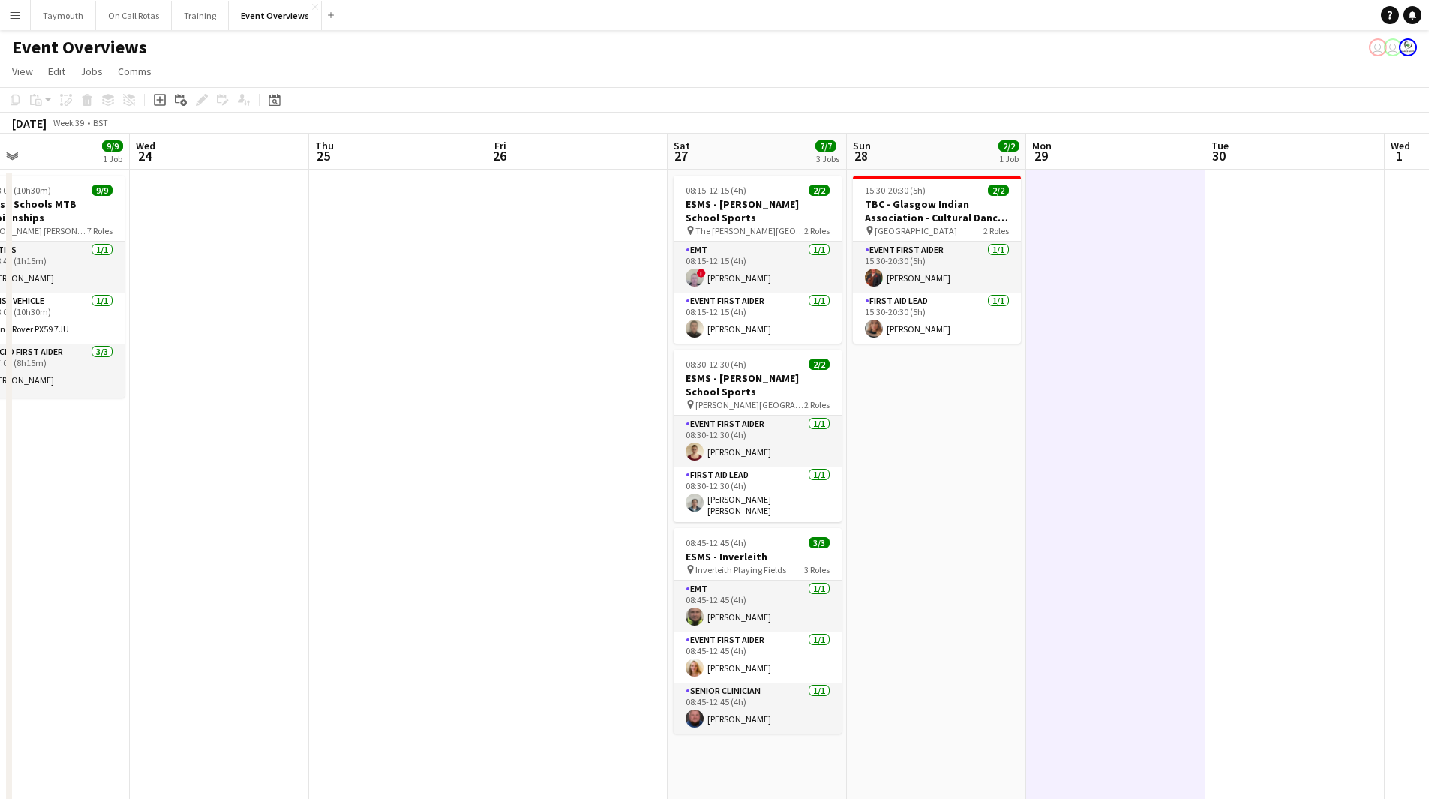
drag, startPoint x: 629, startPoint y: 498, endPoint x: 1025, endPoint y: 475, distance: 396.8
click at [1014, 480] on app-calendar-viewport "Sun 21 17/17 1 Job Mon 22 Tue 23 9/9 1 Job Wed 24 Thu 25 Fri 26 Sat 27 7/7 3 Jo…" at bounding box center [714, 711] width 1429 height 1154
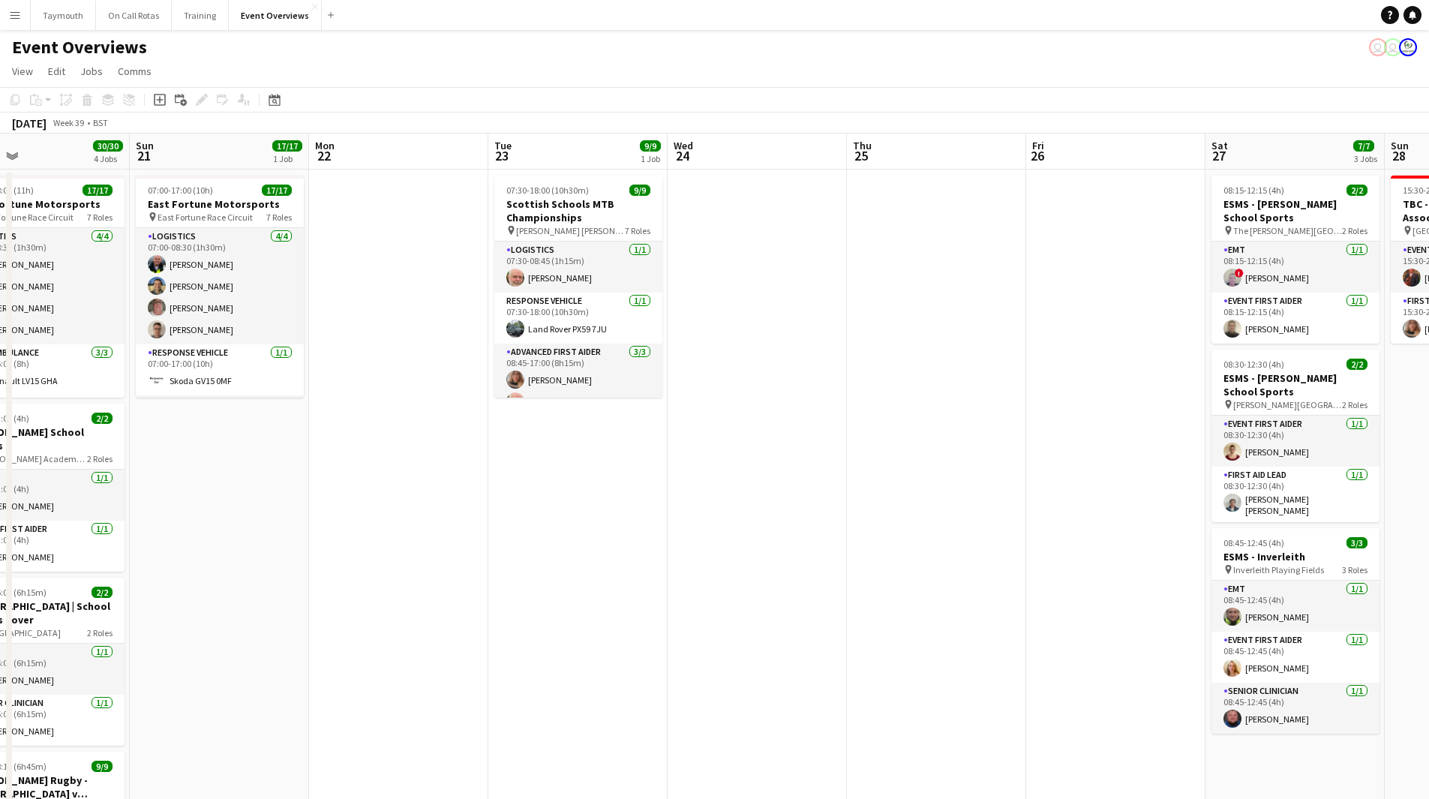
scroll to position [0, 0]
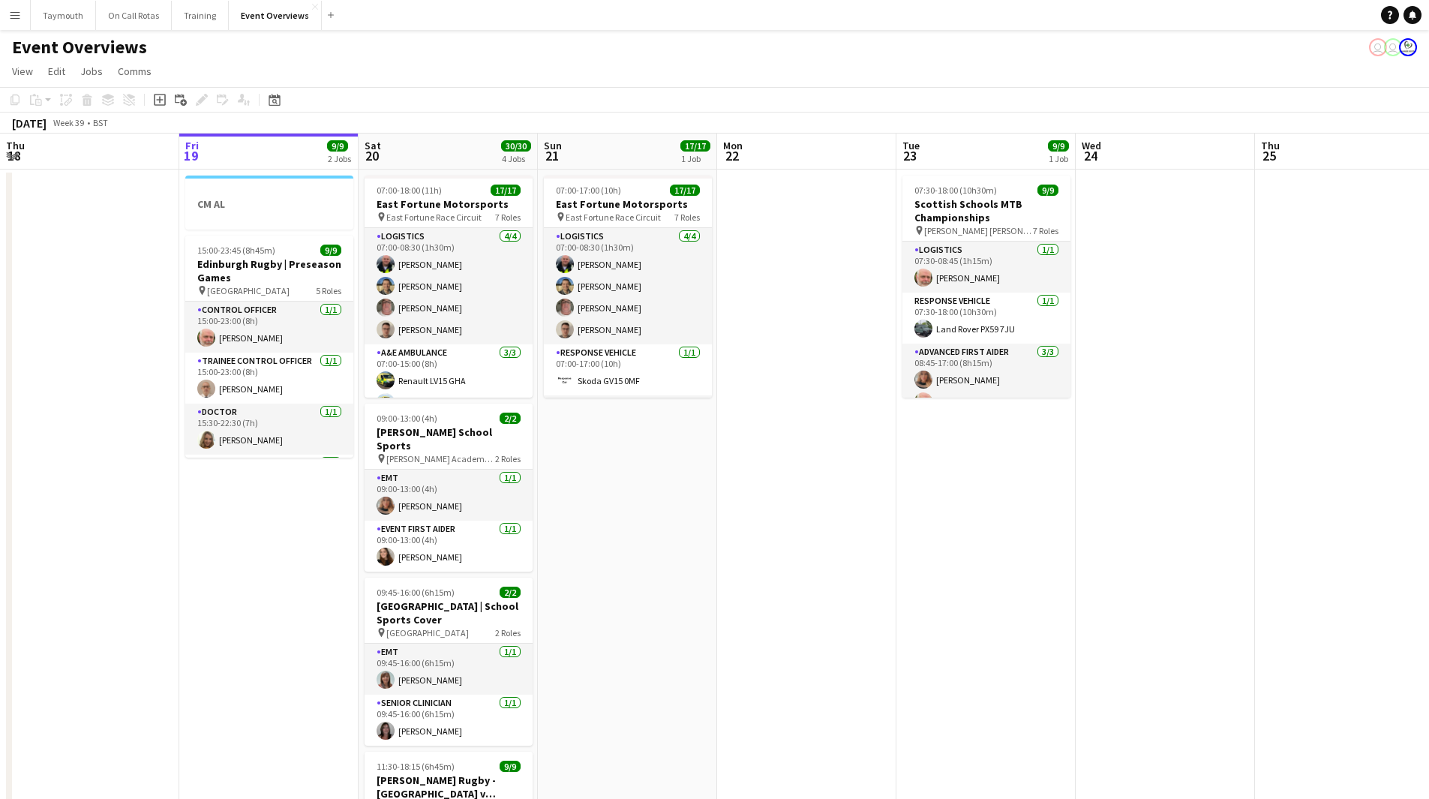
click at [1000, 517] on app-calendar-viewport "Tue 16 Wed 17 Thu 18 Fri 19 9/9 2 Jobs Sat 20 30/30 4 Jobs Sun 21 17/17 1 Job M…" at bounding box center [714, 711] width 1429 height 1154
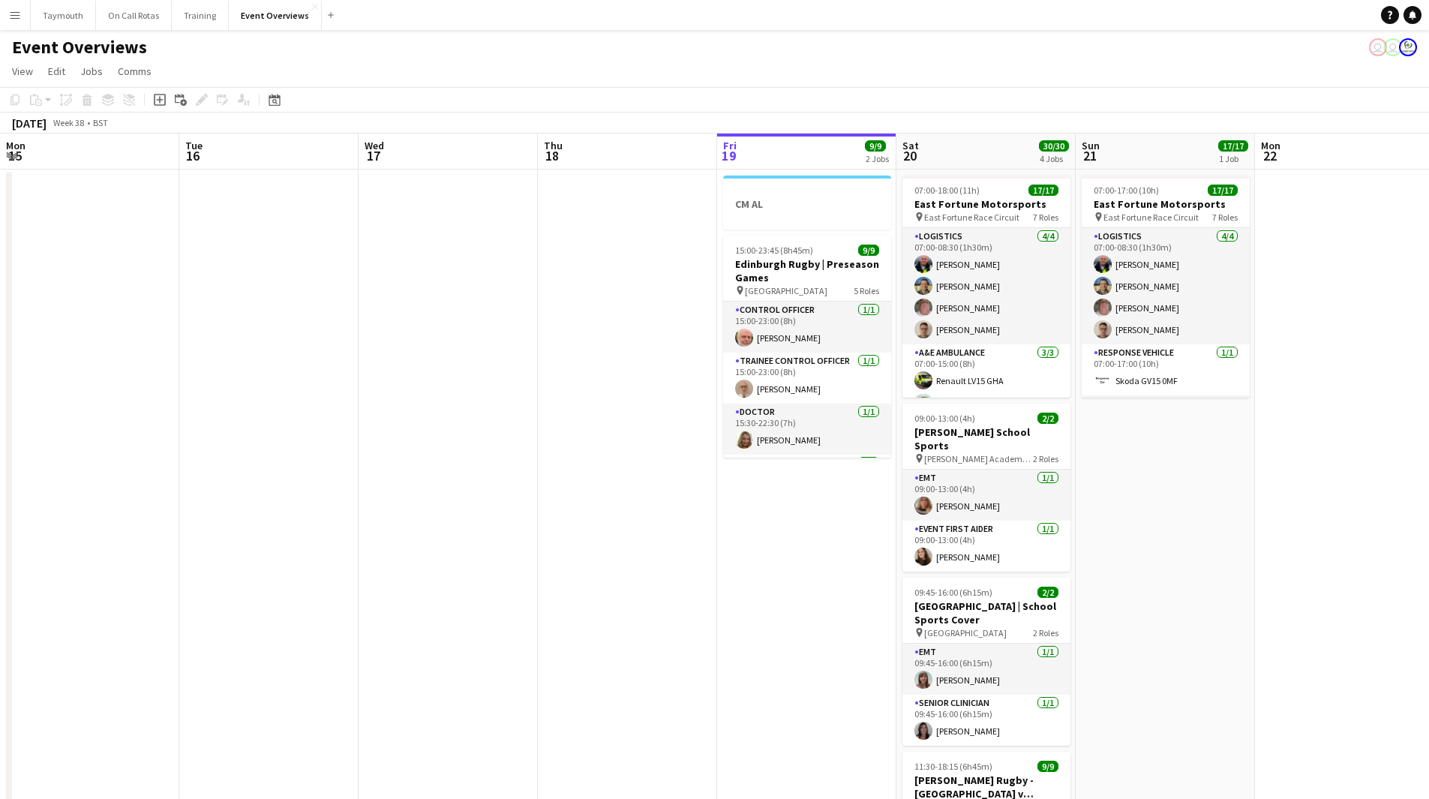
drag, startPoint x: 859, startPoint y: 568, endPoint x: 1074, endPoint y: 547, distance: 216.3
click at [1055, 551] on app-calendar-viewport "Sat 13 11/12 6 Jobs Sun 14 Mon 15 Tue 16 Wed 17 Thu 18 Fri 19 9/9 2 Jobs Sat 20…" at bounding box center [714, 711] width 1429 height 1154
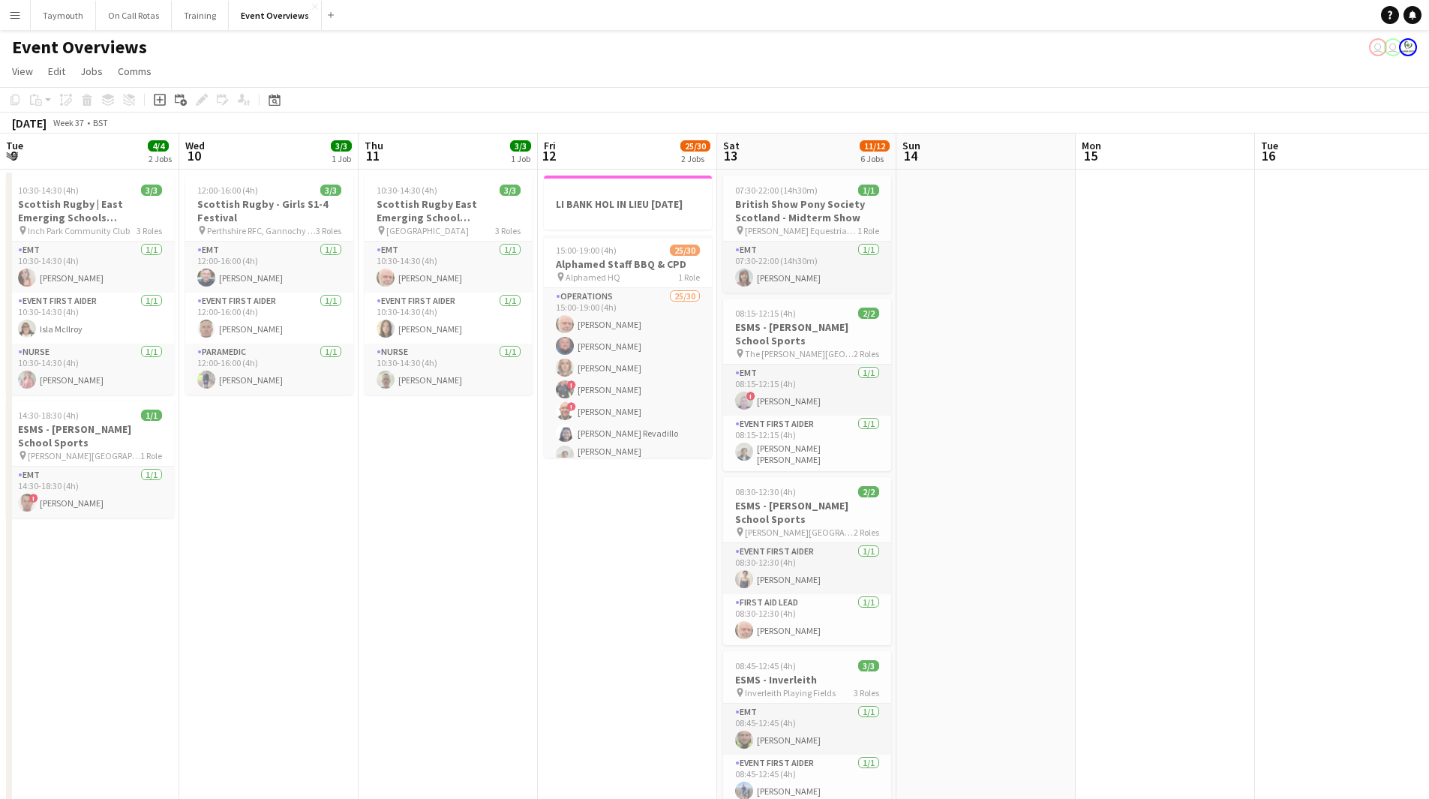
drag, startPoint x: 247, startPoint y: 595, endPoint x: 1329, endPoint y: 549, distance: 1082.7
click at [1320, 550] on app-calendar-viewport "Tue 9 4/4 2 Jobs Wed 10 3/3 1 Job Thu 11 3/3 1 Job Fri 12 25/30 2 Jobs Sat 13 1…" at bounding box center [714, 711] width 1429 height 1154
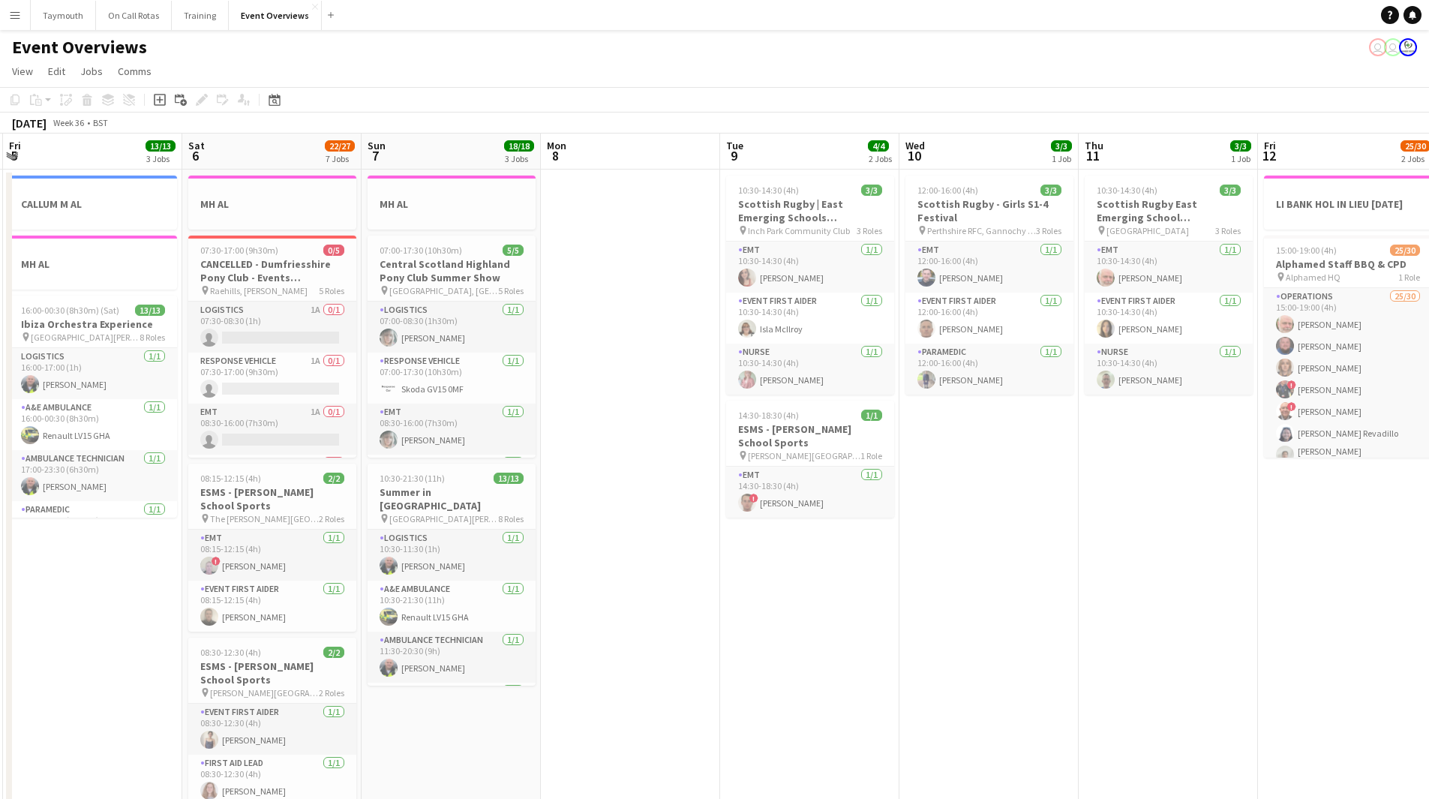
drag, startPoint x: 343, startPoint y: 611, endPoint x: 692, endPoint y: 617, distance: 348.9
click at [692, 617] on app-calendar-viewport "Wed 3 2 Jobs Thu 4 2 Jobs Fri 5 13/13 3 Jobs Sat 6 22/27 7 Jobs Sun 7 18/18 3 J…" at bounding box center [714, 794] width 1429 height 1320
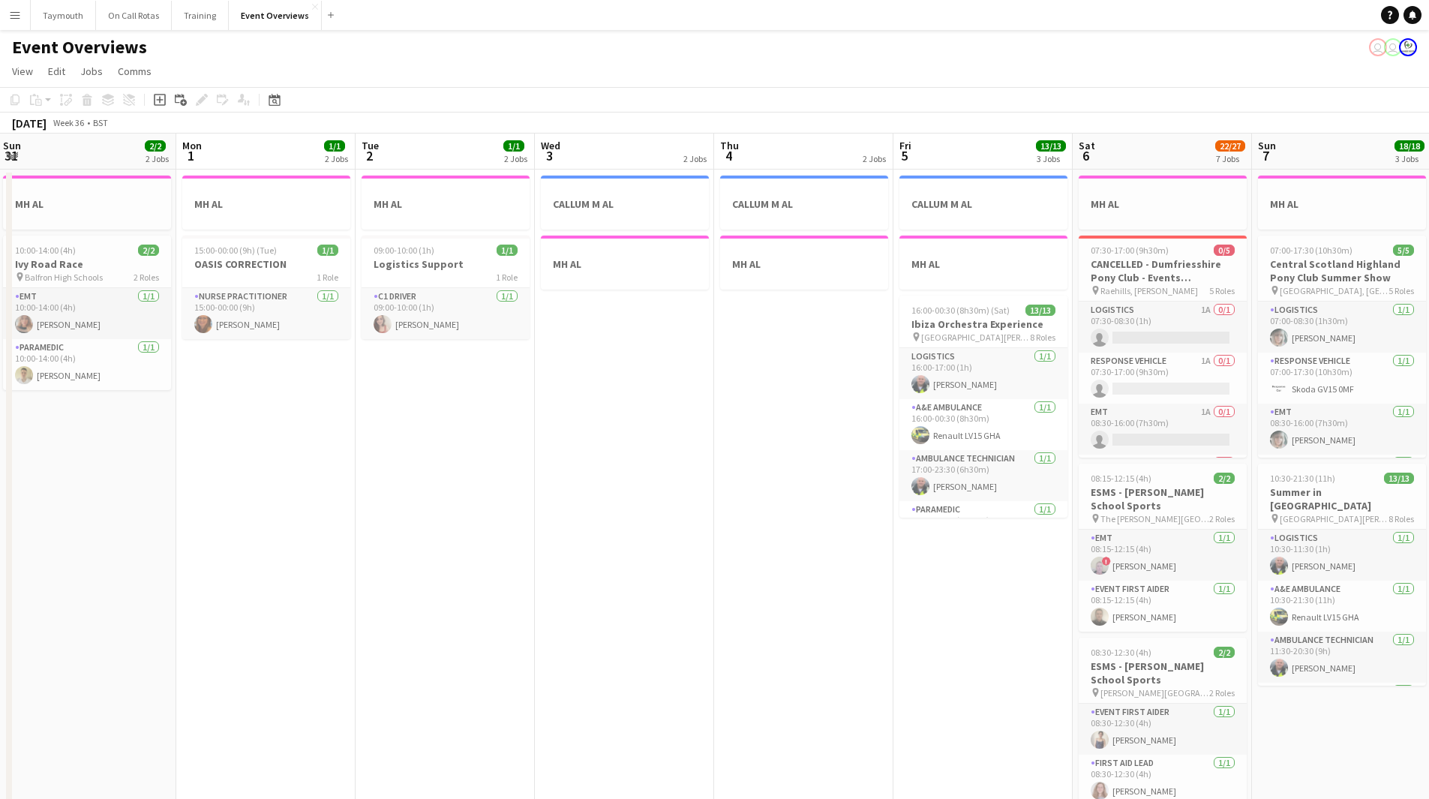
drag, startPoint x: 622, startPoint y: 629, endPoint x: 571, endPoint y: 640, distance: 52.2
click at [990, 616] on app-calendar-viewport "Fri 29 Sat 30 Sun 31 2/2 2 Jobs Mon 1 1/1 2 Jobs Tue 2 1/1 2 Jobs Wed 3 2 Jobs …" at bounding box center [714, 794] width 1429 height 1320
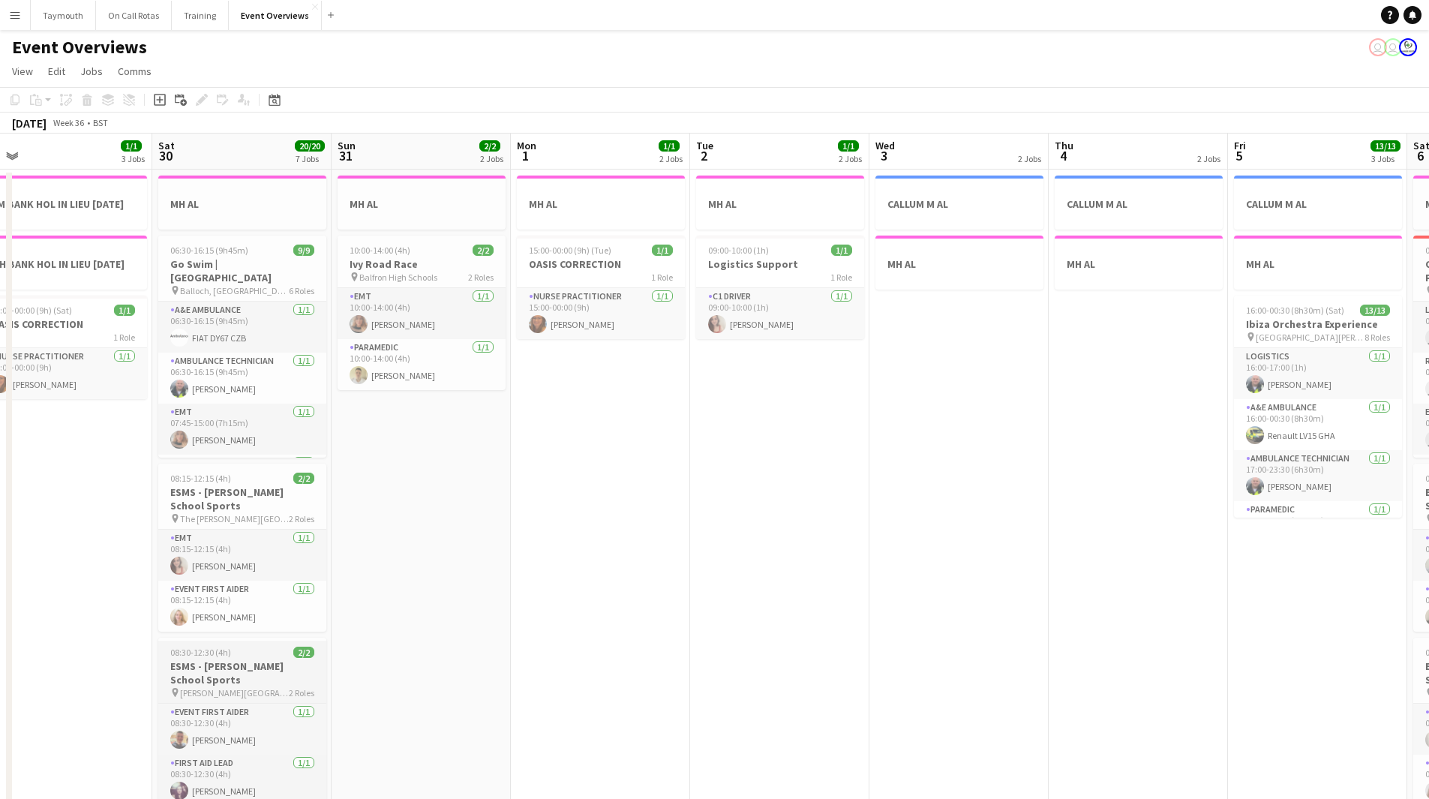
drag, startPoint x: 678, startPoint y: 635, endPoint x: 1010, endPoint y: 642, distance: 331.6
click at [1134, 636] on app-calendar-viewport "Wed 27 Thu 28 1/1 1 Job Fri 29 1/1 3 Jobs Sat 30 20/20 7 Jobs Sun 31 2/2 2 Jobs…" at bounding box center [714, 794] width 1429 height 1320
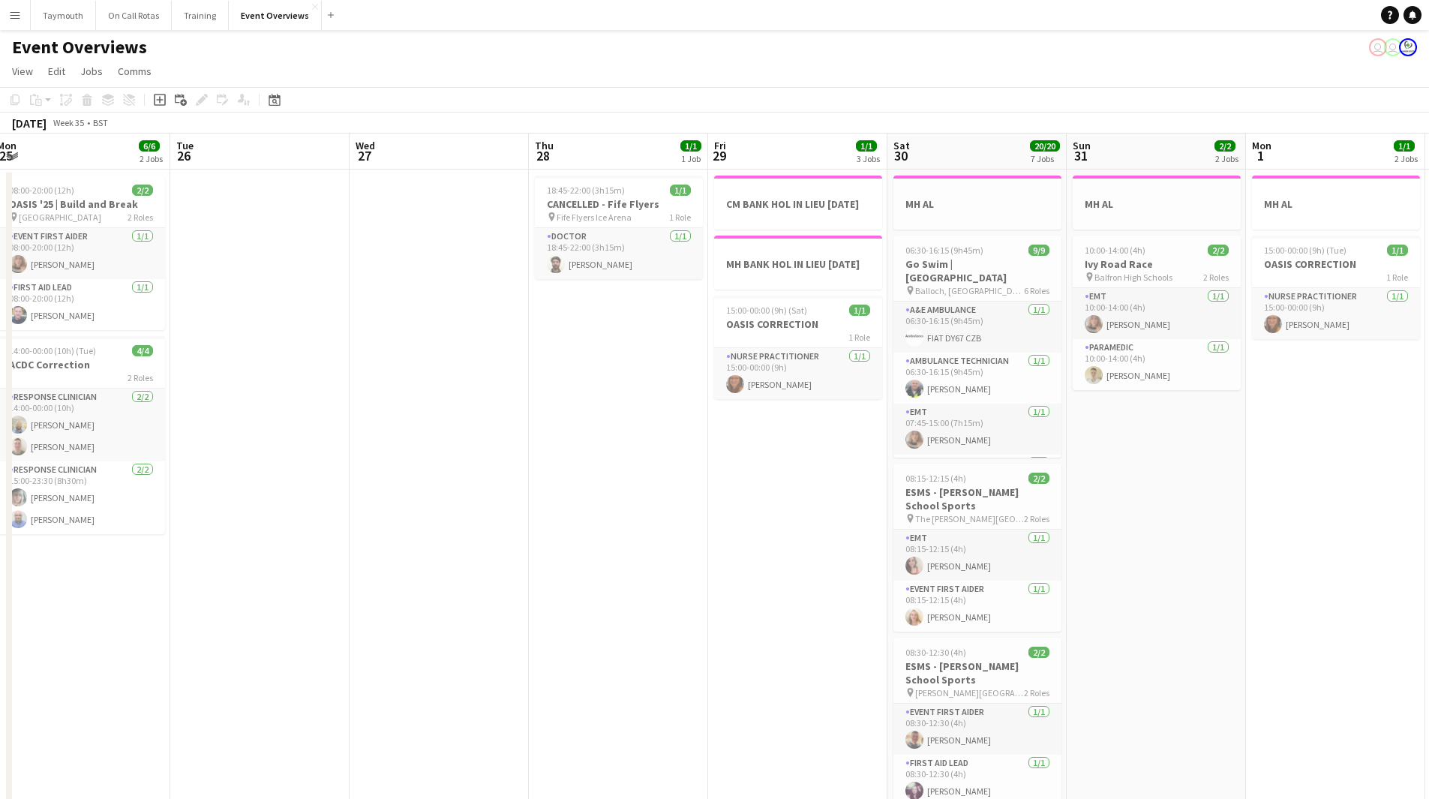
click at [1069, 647] on app-calendar-viewport "Sat 23 13/13 6 Jobs Sun 24 1/1 1 Job Mon 25 6/6 2 Jobs Tue 26 Wed 27 Thu 28 1/1…" at bounding box center [714, 794] width 1429 height 1320
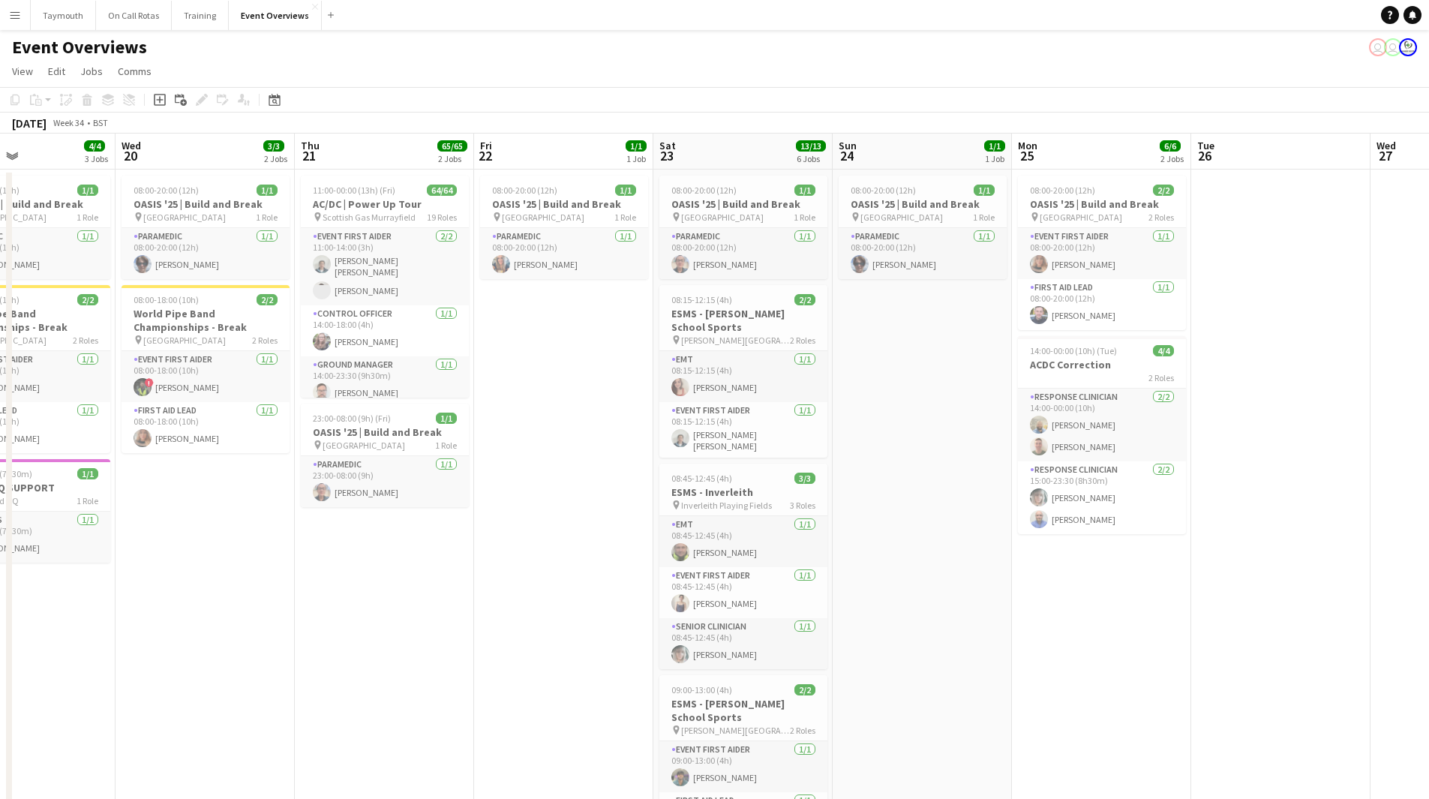
drag, startPoint x: 965, startPoint y: 644, endPoint x: 971, endPoint y: 653, distance: 10.4
click at [1167, 641] on app-calendar-viewport "Sun 17 Mon 18 Tue 19 4/4 3 Jobs Wed 20 3/3 2 Jobs Thu 21 65/65 2 Jobs Fri 22 1/…" at bounding box center [714, 794] width 1429 height 1320
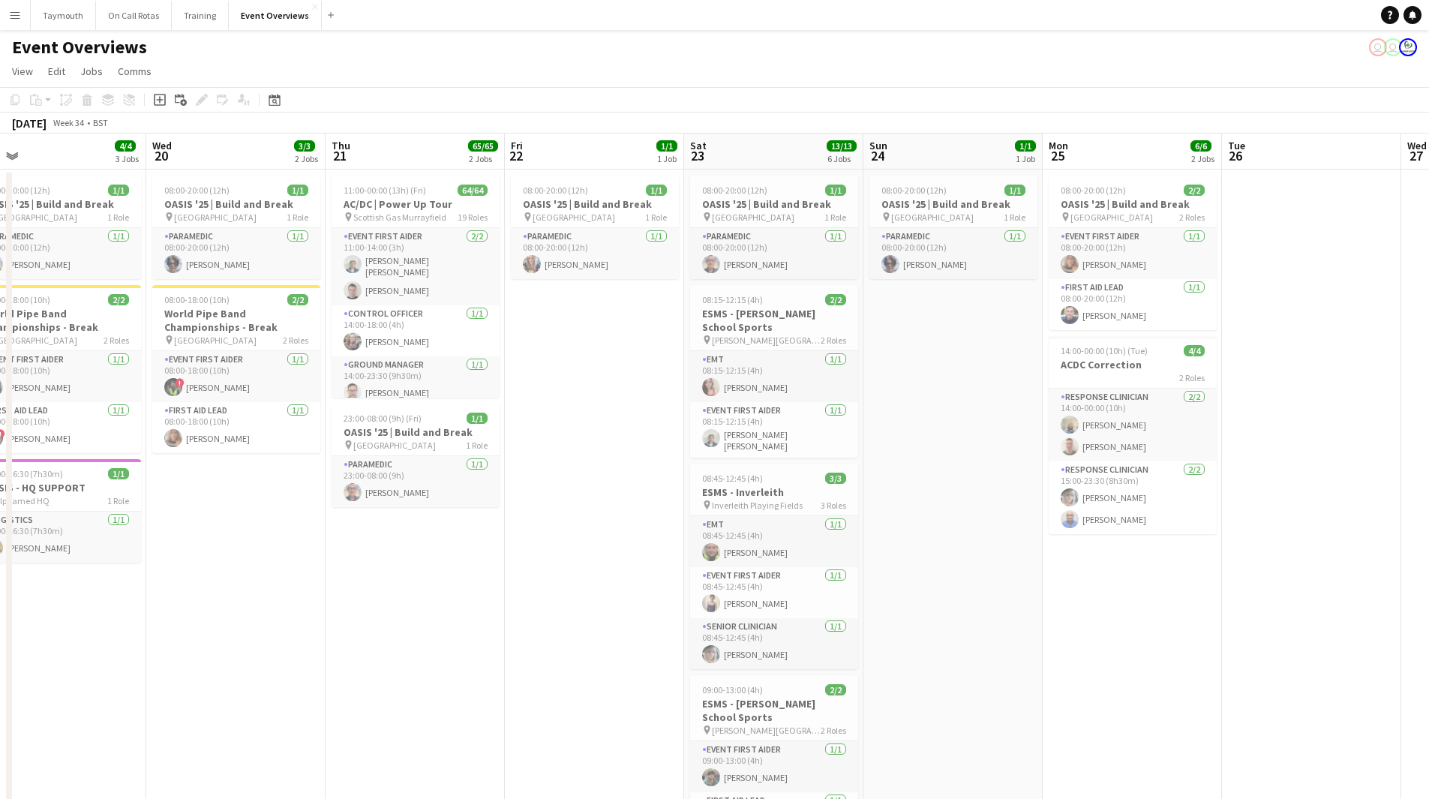
drag, startPoint x: 971, startPoint y: 653, endPoint x: 1067, endPoint y: 647, distance: 96.2
click at [1038, 650] on app-calendar-viewport "Sun 17 Mon 18 Tue 19 4/4 3 Jobs Wed 20 3/3 2 Jobs Thu 21 65/65 2 Jobs Fri 22 1/…" at bounding box center [714, 794] width 1429 height 1320
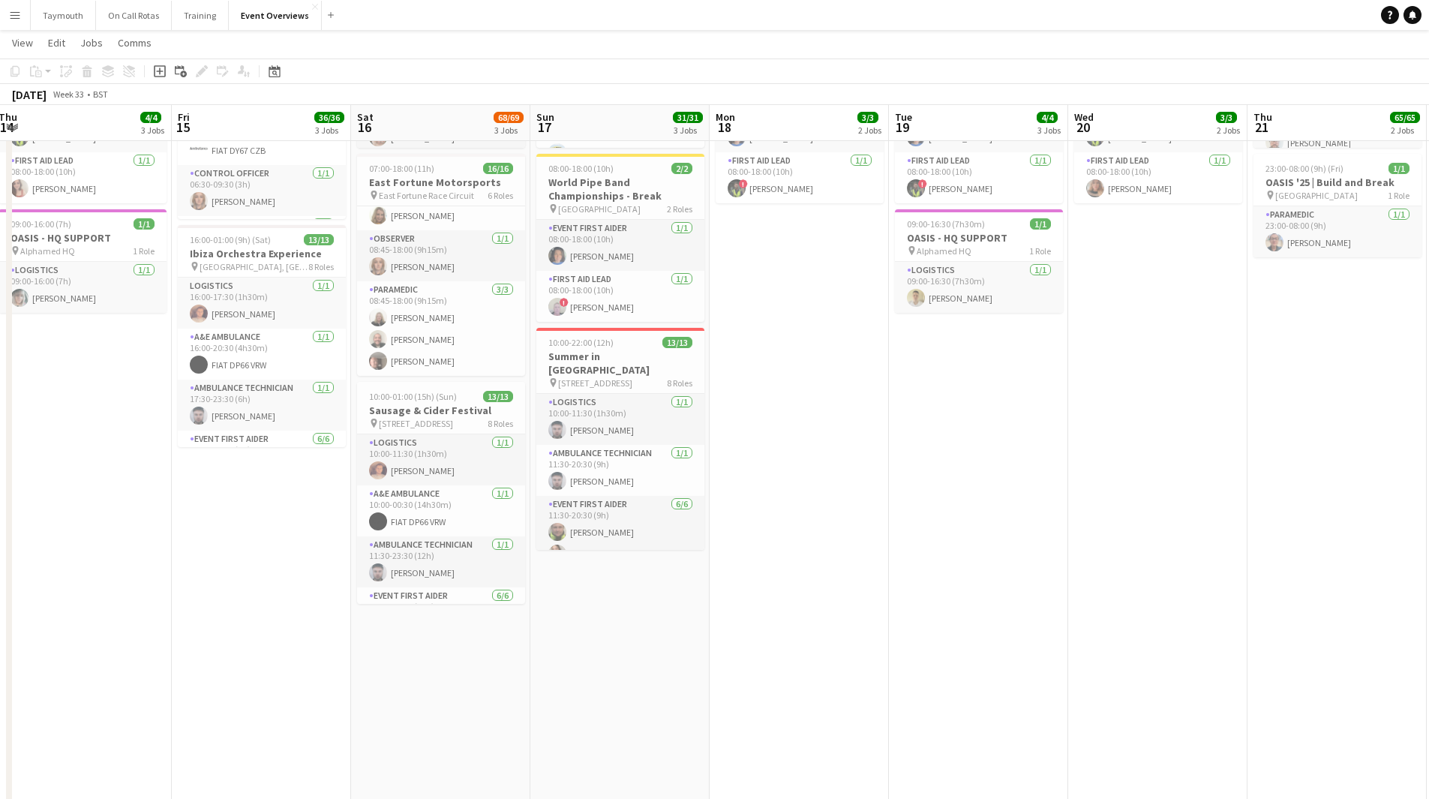
scroll to position [300, 0]
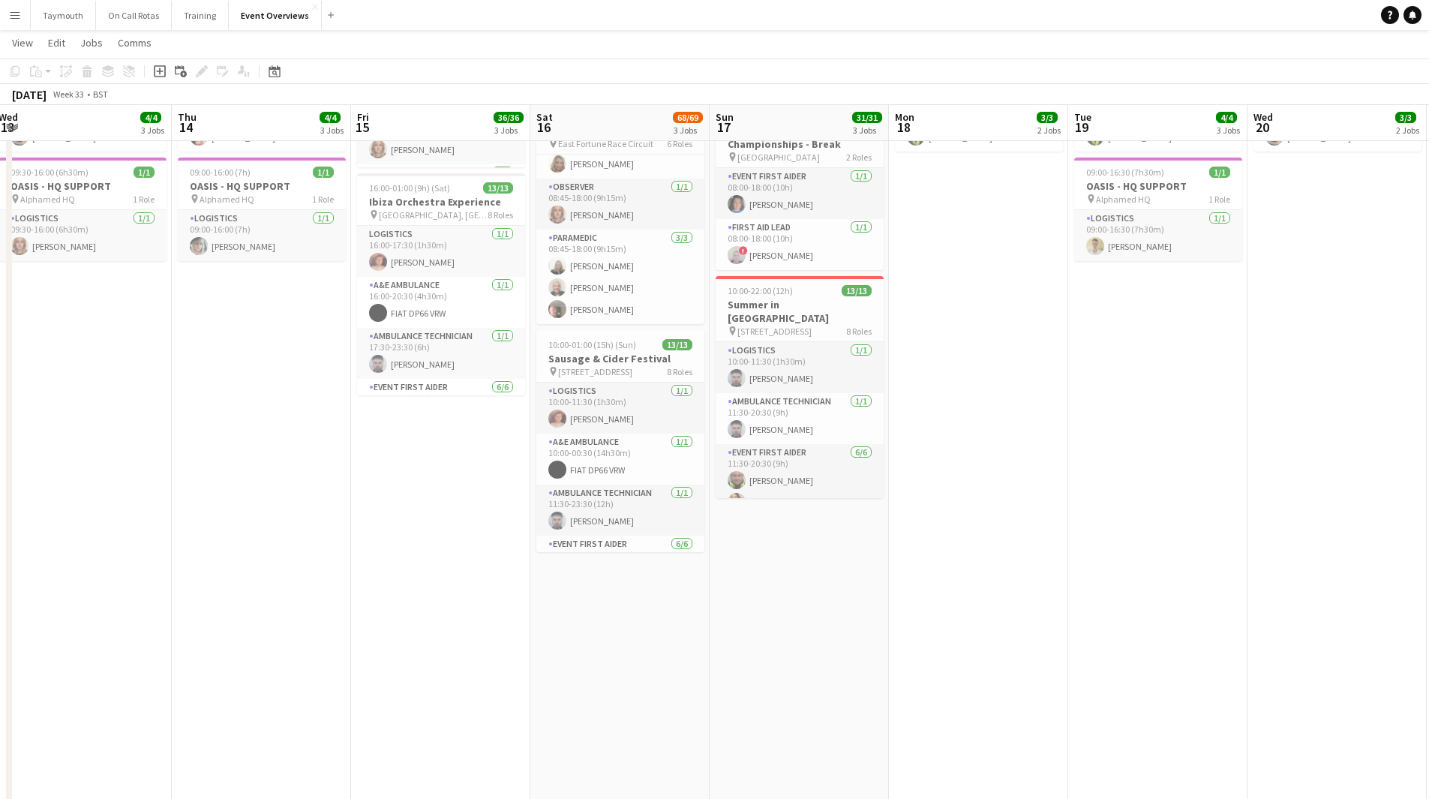
drag, startPoint x: 224, startPoint y: 666, endPoint x: 527, endPoint y: 662, distance: 303.1
click at [527, 662] on app-calendar-viewport "Mon 11 Tue 12 84/85 4 Jobs Wed 13 4/4 3 Jobs Thu 14 4/4 3 Jobs Fri 15 36/36 3 J…" at bounding box center [714, 455] width 1429 height 1394
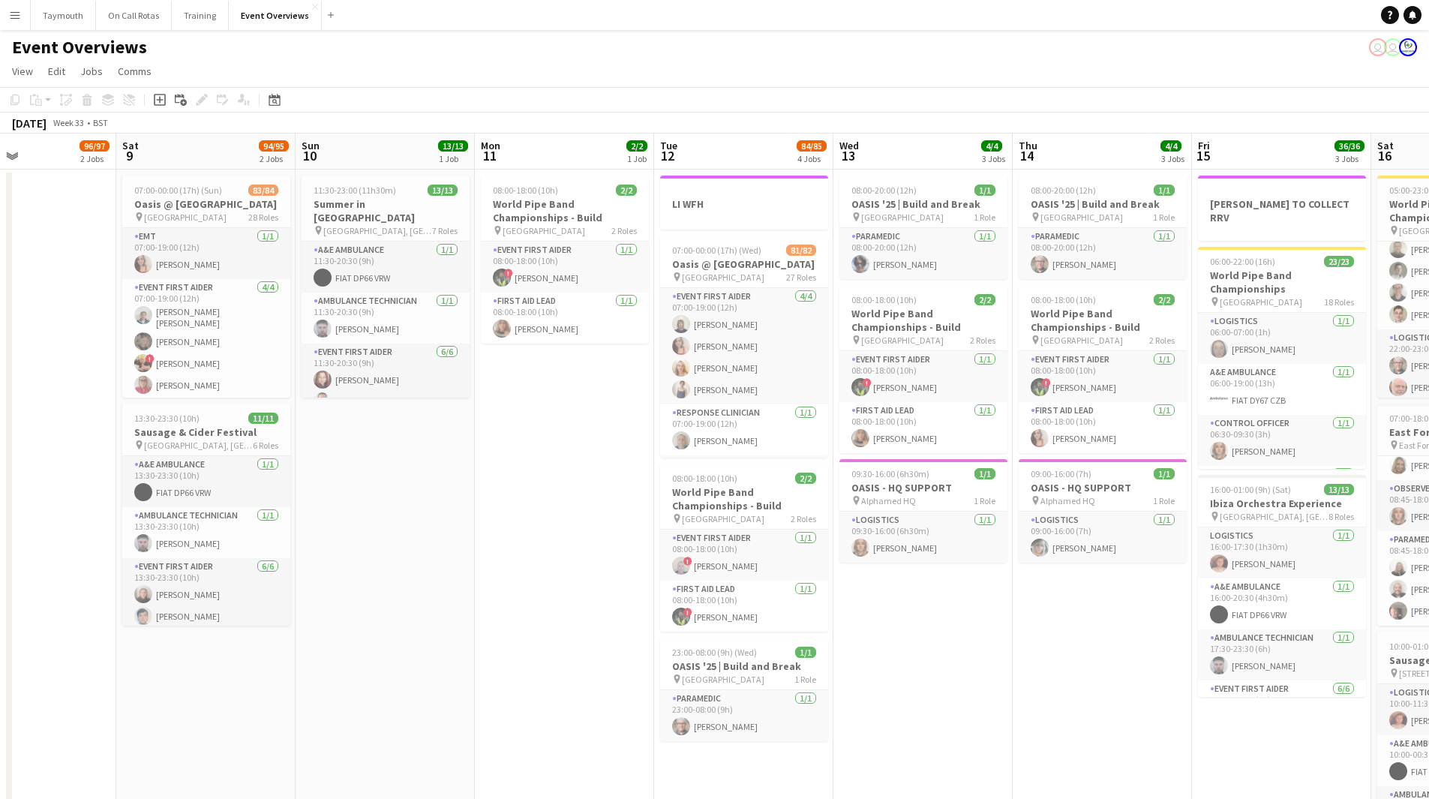
scroll to position [0, 478]
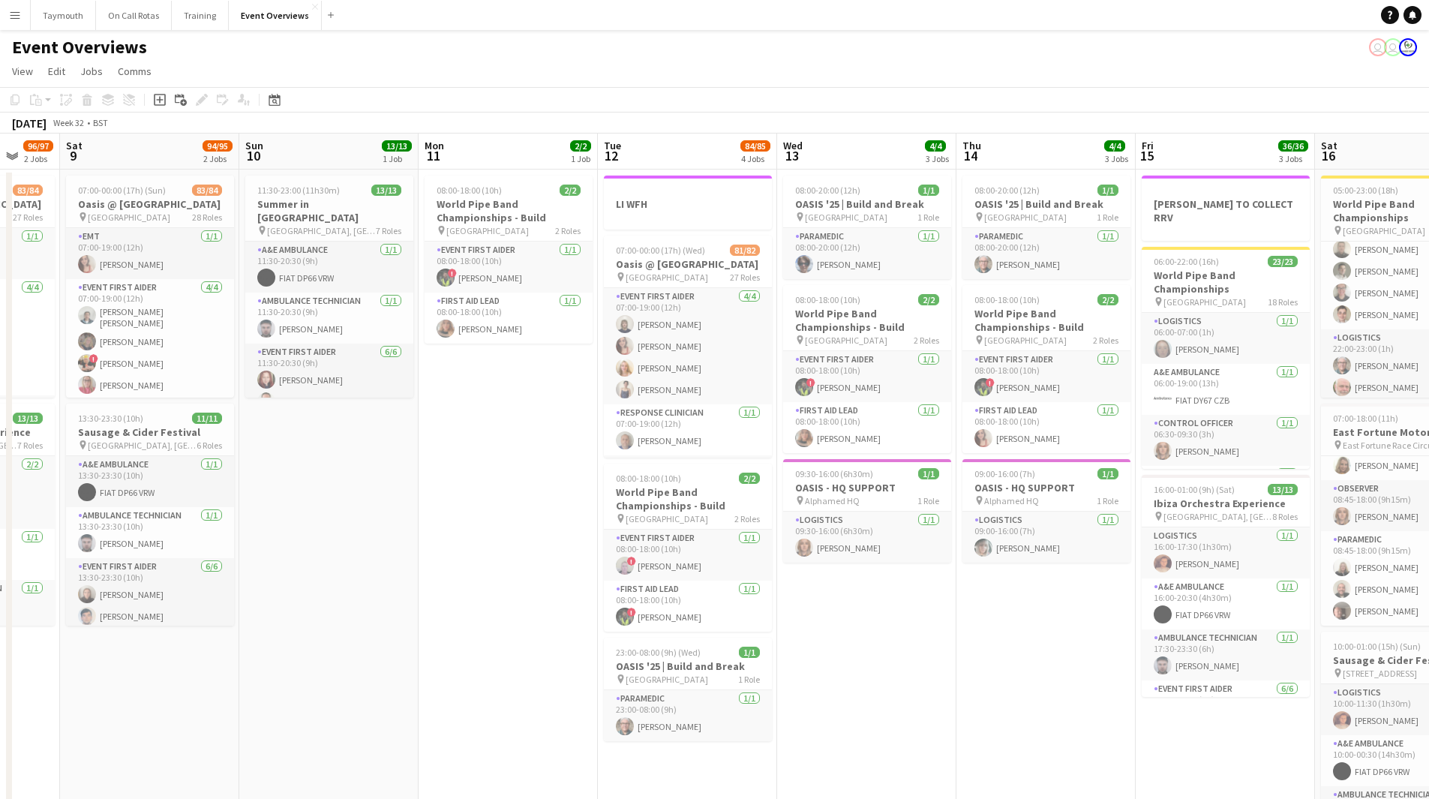
click at [955, 638] on app-calendar-viewport "Wed 6 Thu 7 4/4 3 Jobs Fri 8 96/97 2 Jobs Sat 9 94/95 2 Jobs Sun 10 13/13 1 Job…" at bounding box center [714, 794] width 1429 height 1320
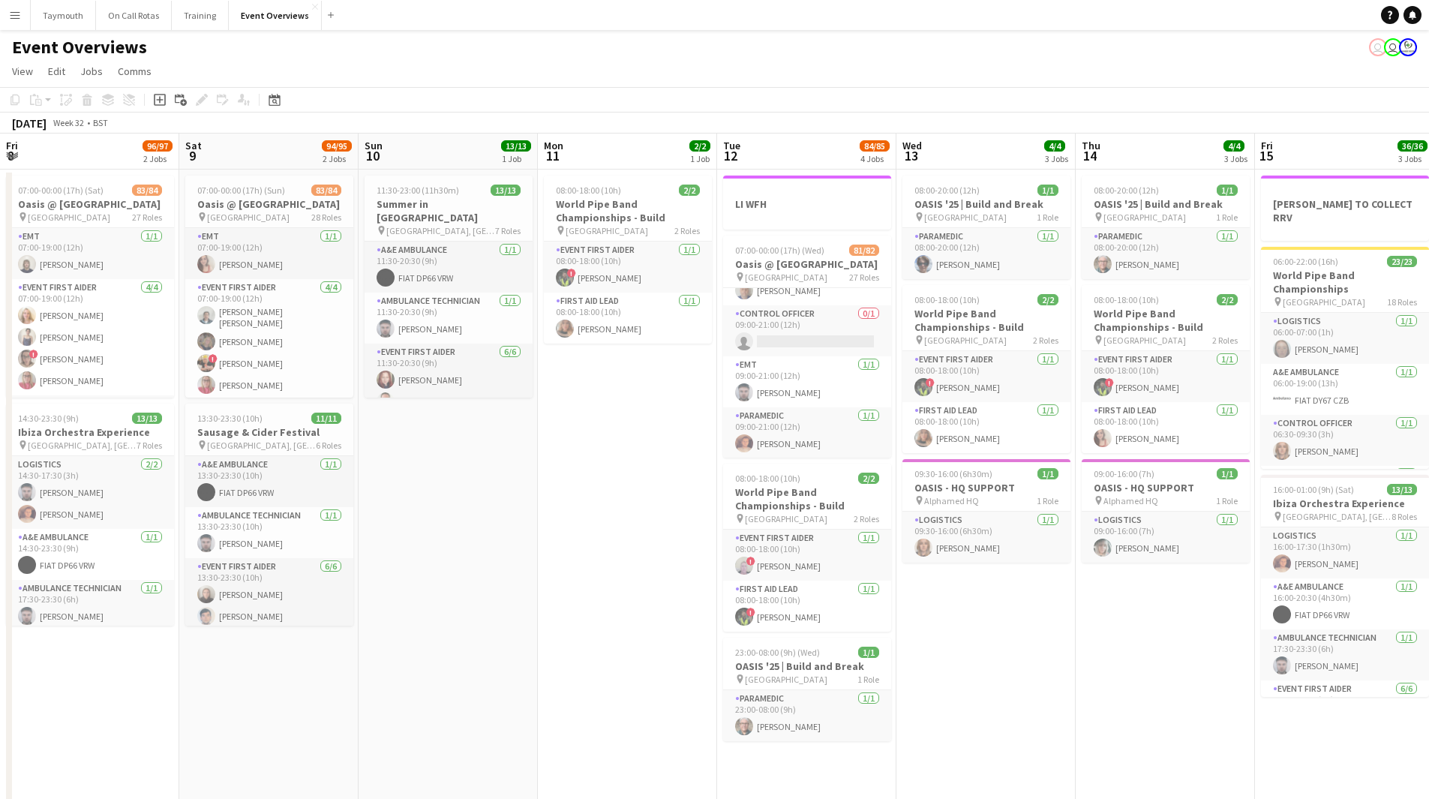
drag, startPoint x: 410, startPoint y: 570, endPoint x: 1440, endPoint y: 579, distance: 1029.3
click at [1429, 579] on html "Menu Boards Boards Boards All jobs Status Workforce Workforce My Workforce Recr…" at bounding box center [714, 727] width 1429 height 1454
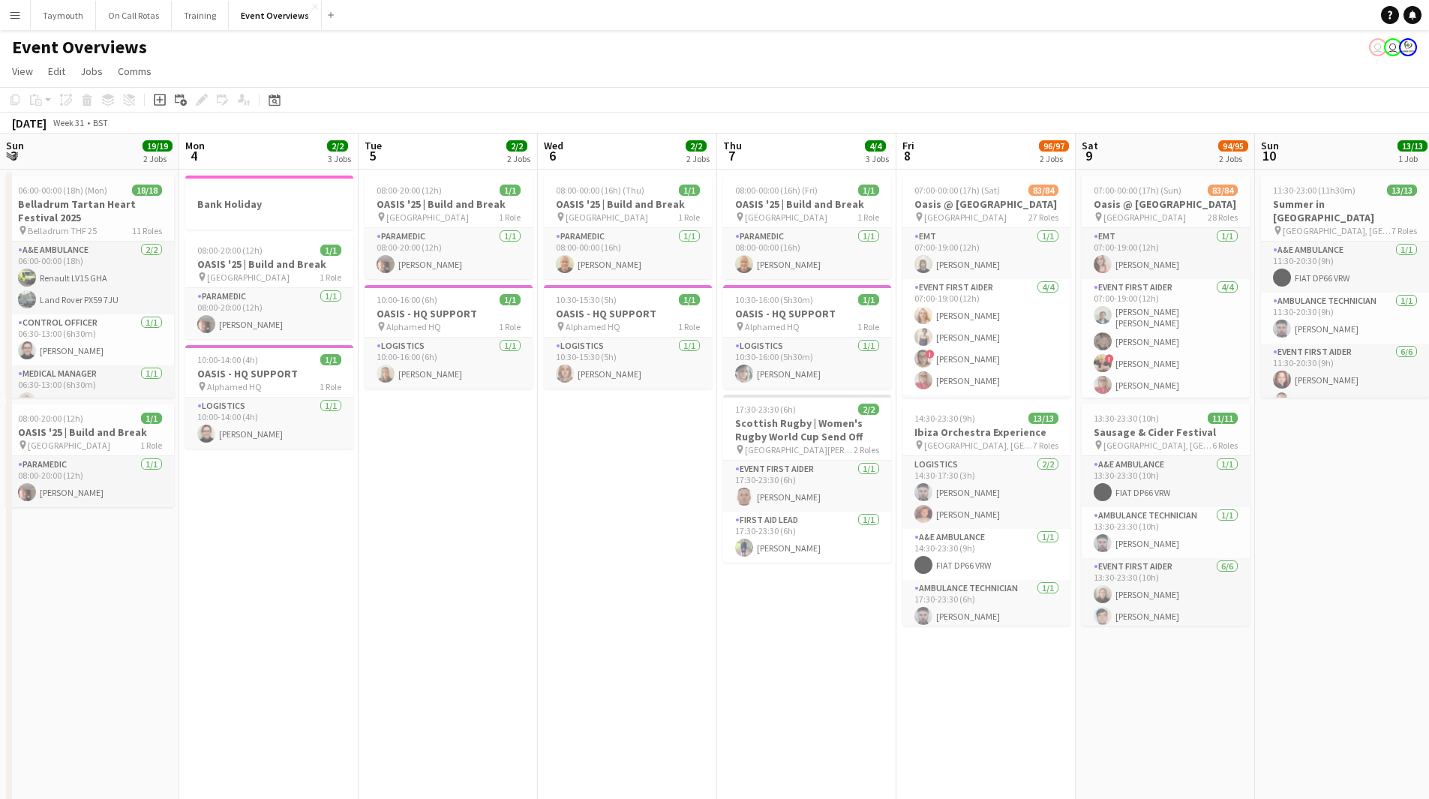
drag, startPoint x: 315, startPoint y: 585, endPoint x: 275, endPoint y: 574, distance: 41.3
click at [275, 574] on app-calendar-viewport "Fri 1 45/46 2 Jobs Sat 2 46/47 3 Jobs Sun 3 19/19 2 Jobs Mon 4 2/2 3 Jobs Tue 5…" at bounding box center [714, 794] width 1429 height 1320
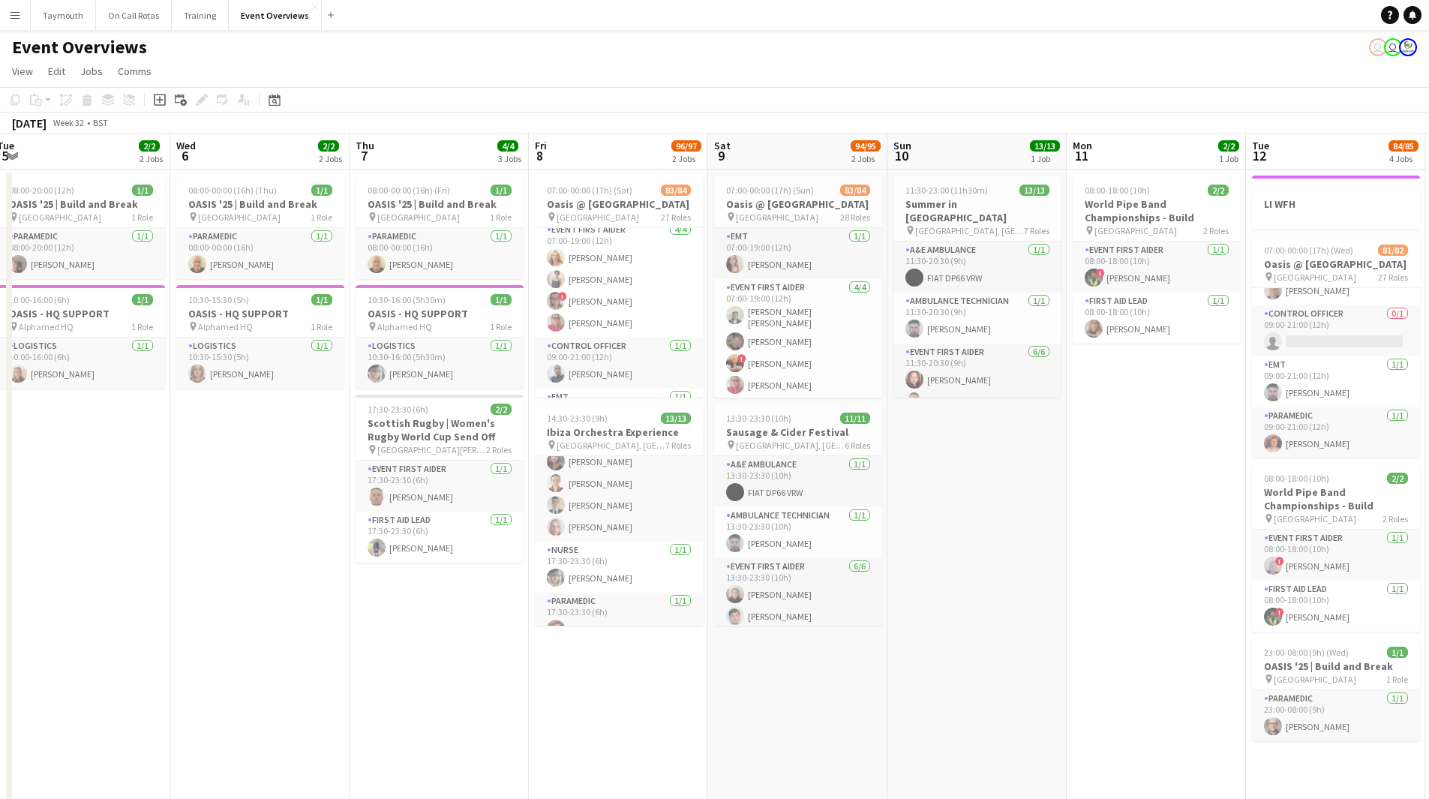
scroll to position [0, 0]
click at [619, 343] on app-card-role "Deputy Medical Manager 2A 0/1 15:00-00:00 (9h) single-neutral-actions" at bounding box center [619, 349] width 168 height 51
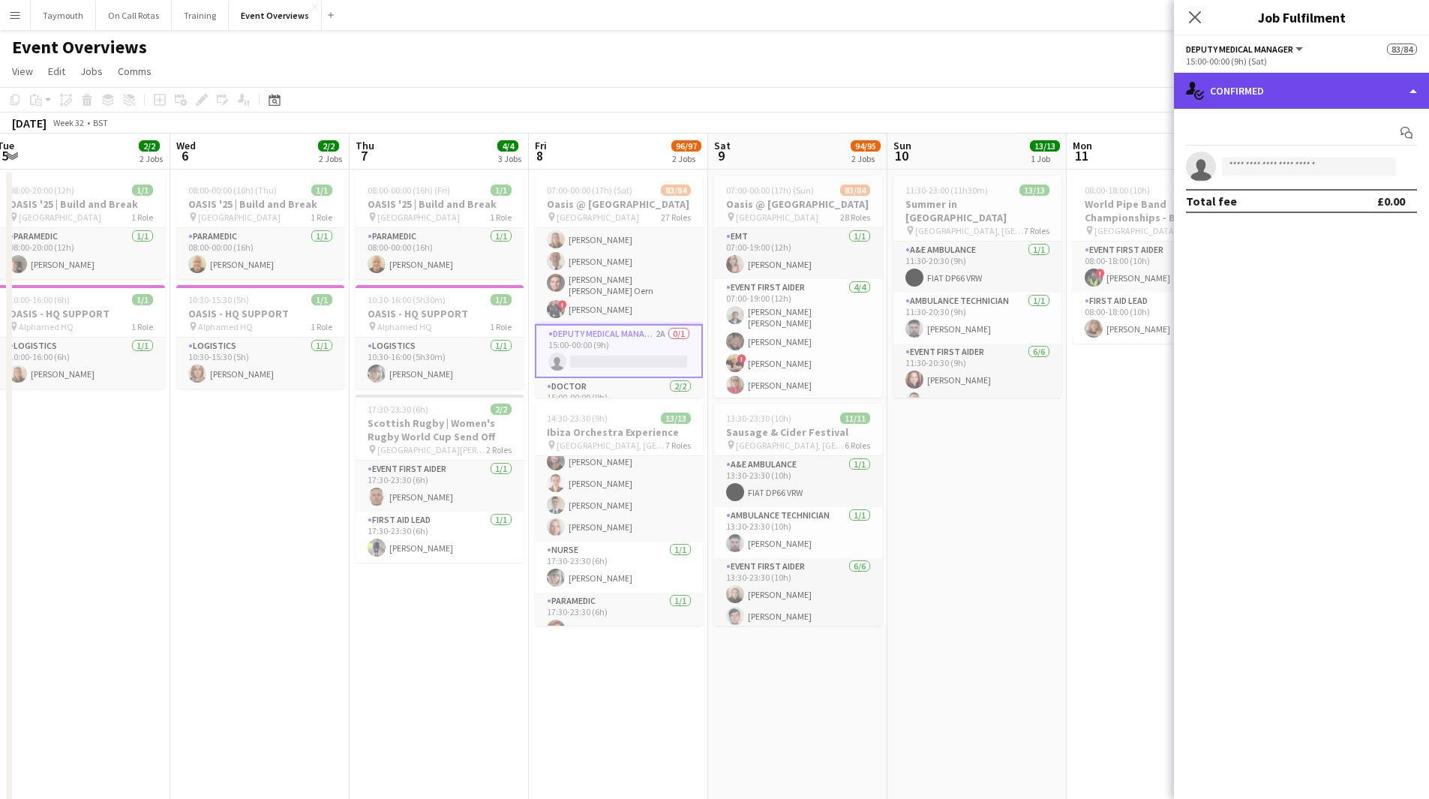
click at [1321, 104] on div "single-neutral-actions-check-2 Confirmed" at bounding box center [1301, 91] width 255 height 36
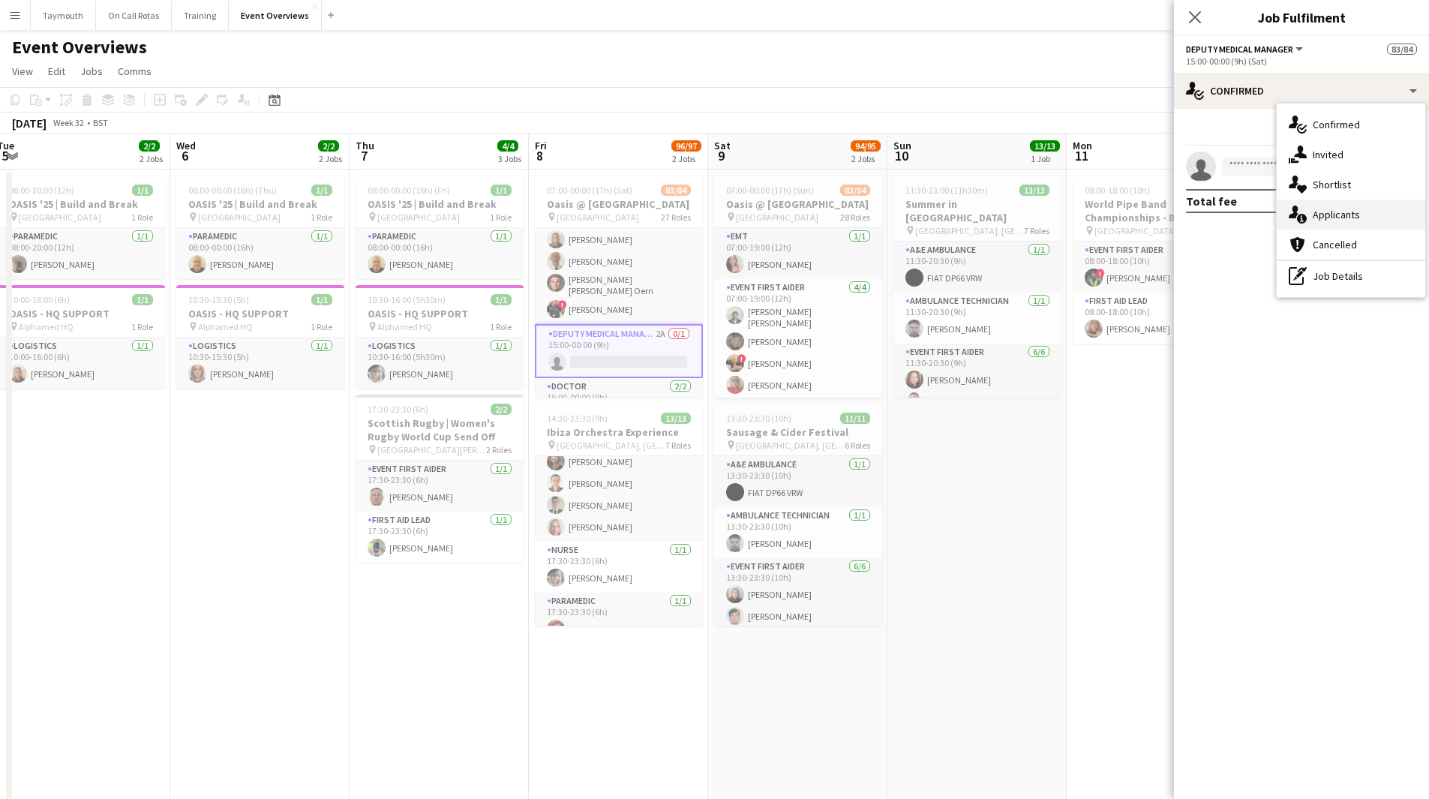
click at [1331, 214] on span "Applicants" at bounding box center [1336, 215] width 47 height 14
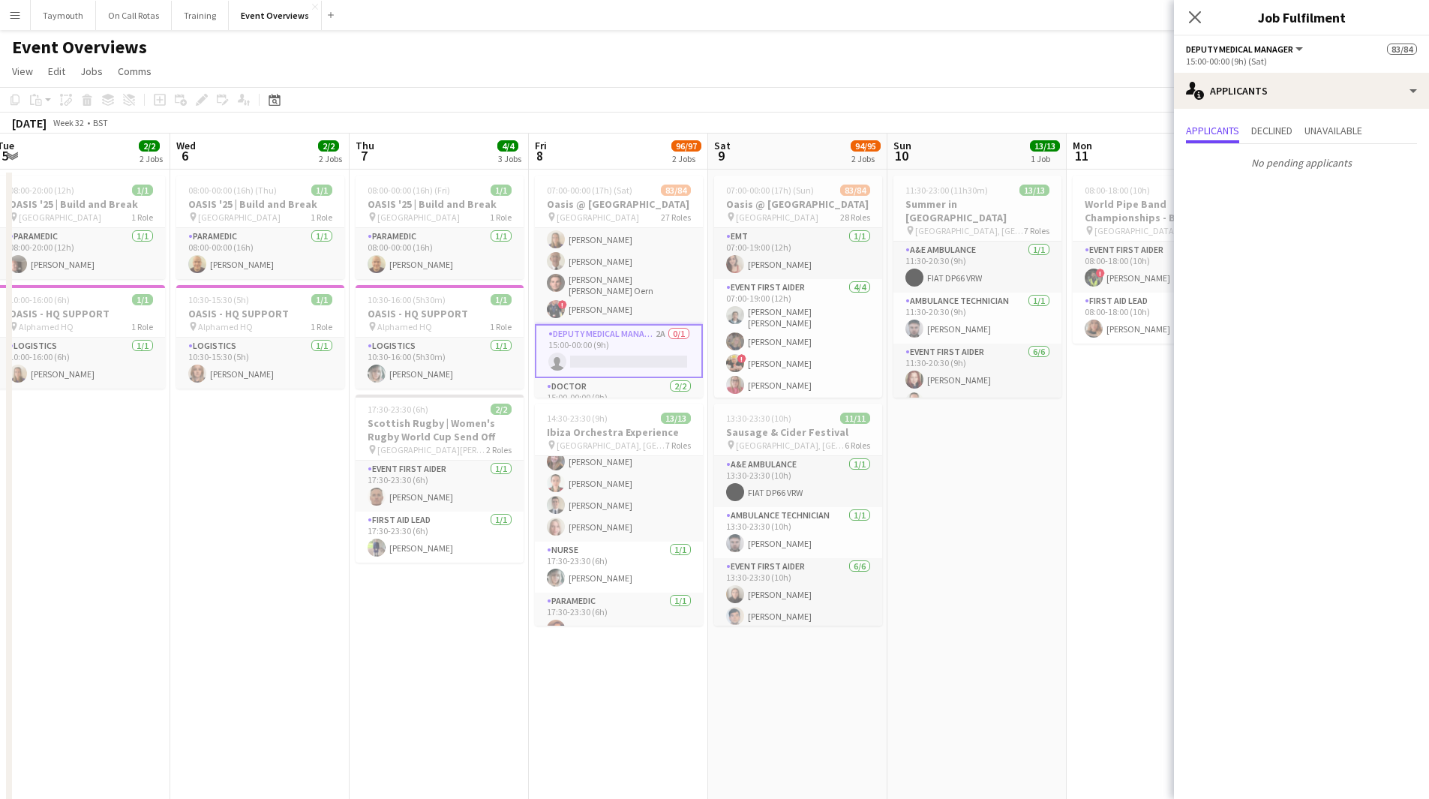
click at [1032, 452] on app-date-cell "11:30-23:00 (11h30m) 13/13 Summer in [GEOGRAPHIC_DATA] pin [GEOGRAPHIC_DATA], A…" at bounding box center [976, 812] width 179 height 1284
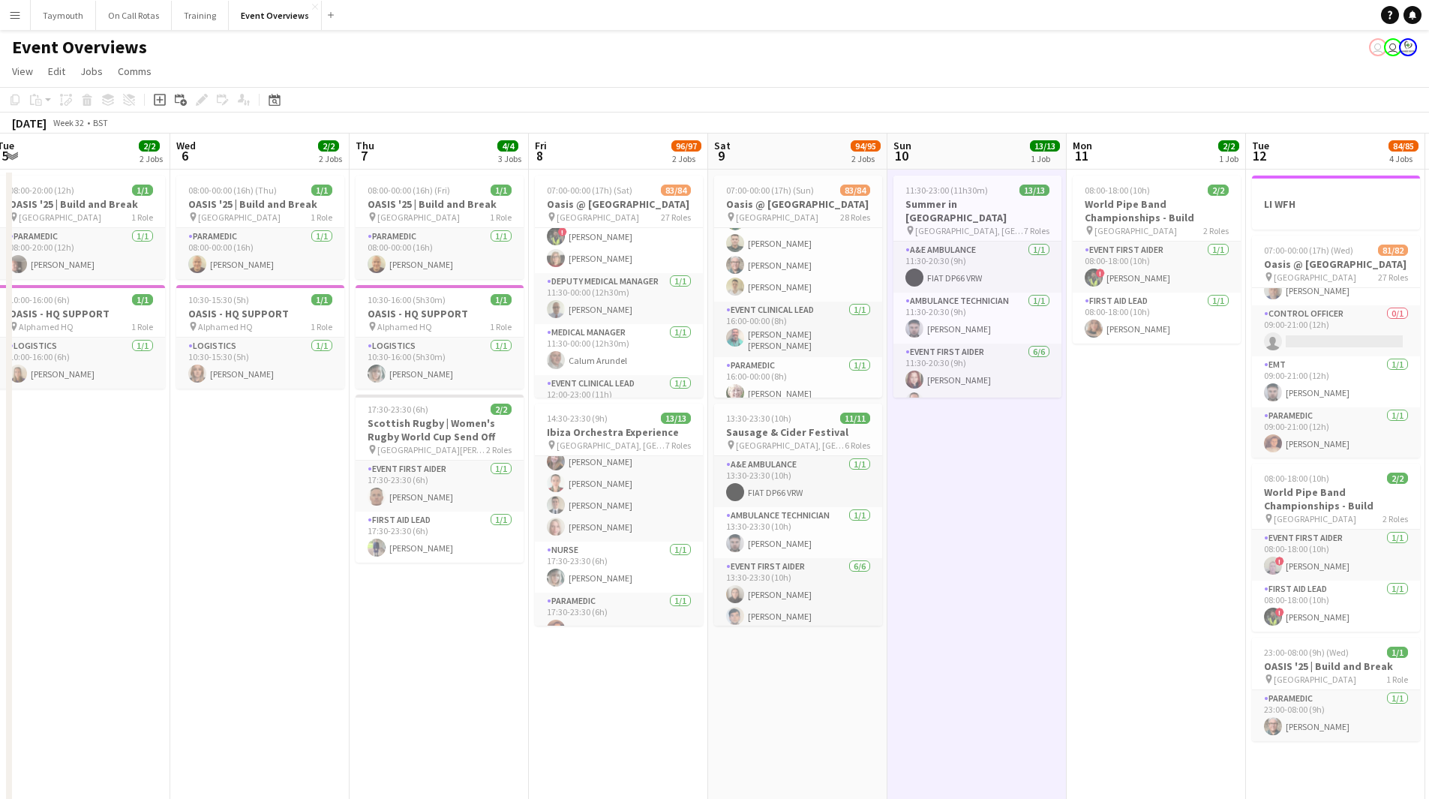
scroll to position [2477, 0]
click at [1326, 413] on app-calendar-viewport "Sun 3 19/19 2 Jobs Mon 4 2/2 3 Jobs Tue 5 2/2 2 Jobs Wed 6 2/2 2 Jobs Thu 7 4/4…" at bounding box center [714, 794] width 1429 height 1320
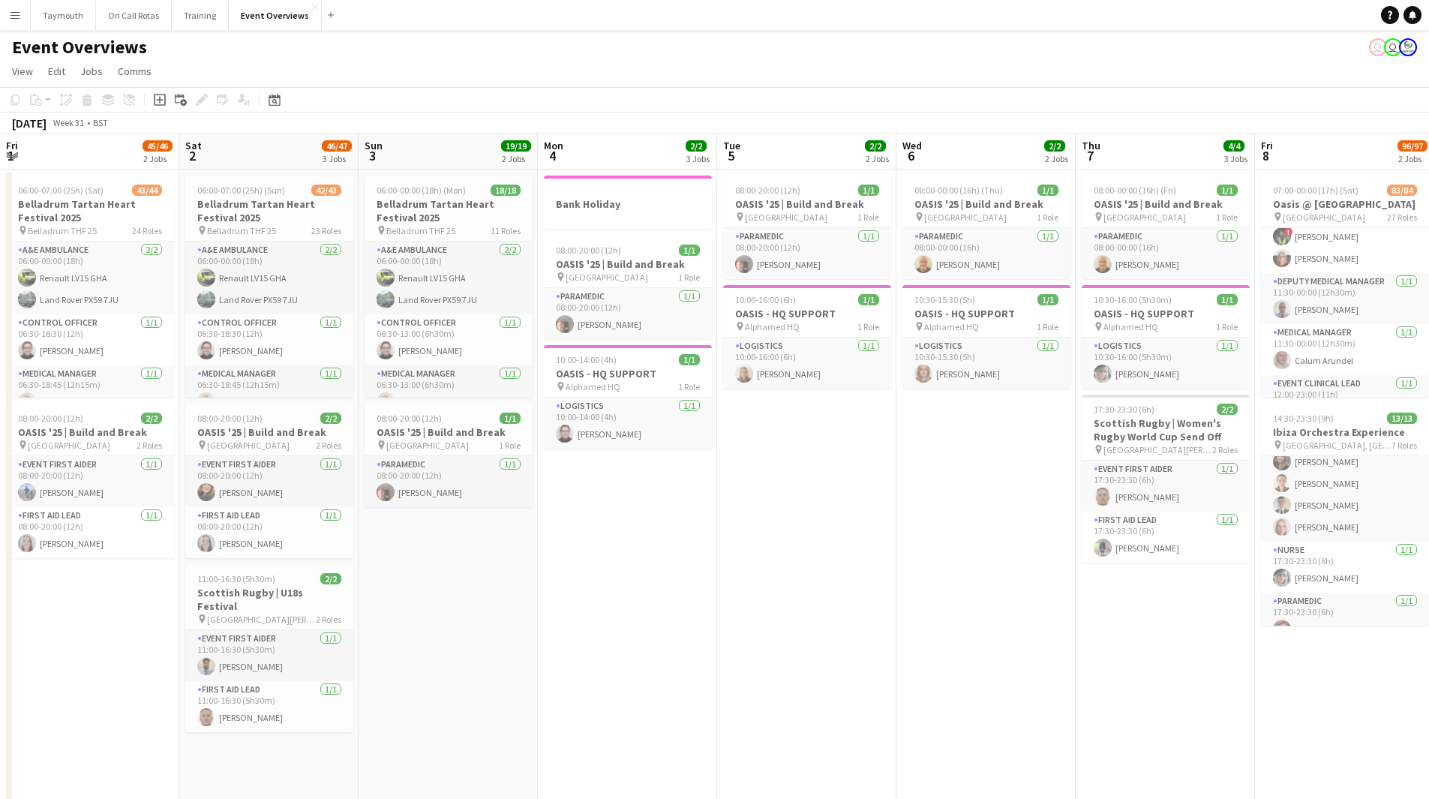
drag, startPoint x: 548, startPoint y: 586, endPoint x: 1006, endPoint y: 578, distance: 457.7
click at [1006, 579] on app-calendar-viewport "Wed 30 4/4 1 Job Thu 31 48/48 2 Jobs Fri 1 45/46 2 Jobs Sat 2 46/47 3 Jobs Sun …" at bounding box center [714, 794] width 1429 height 1320
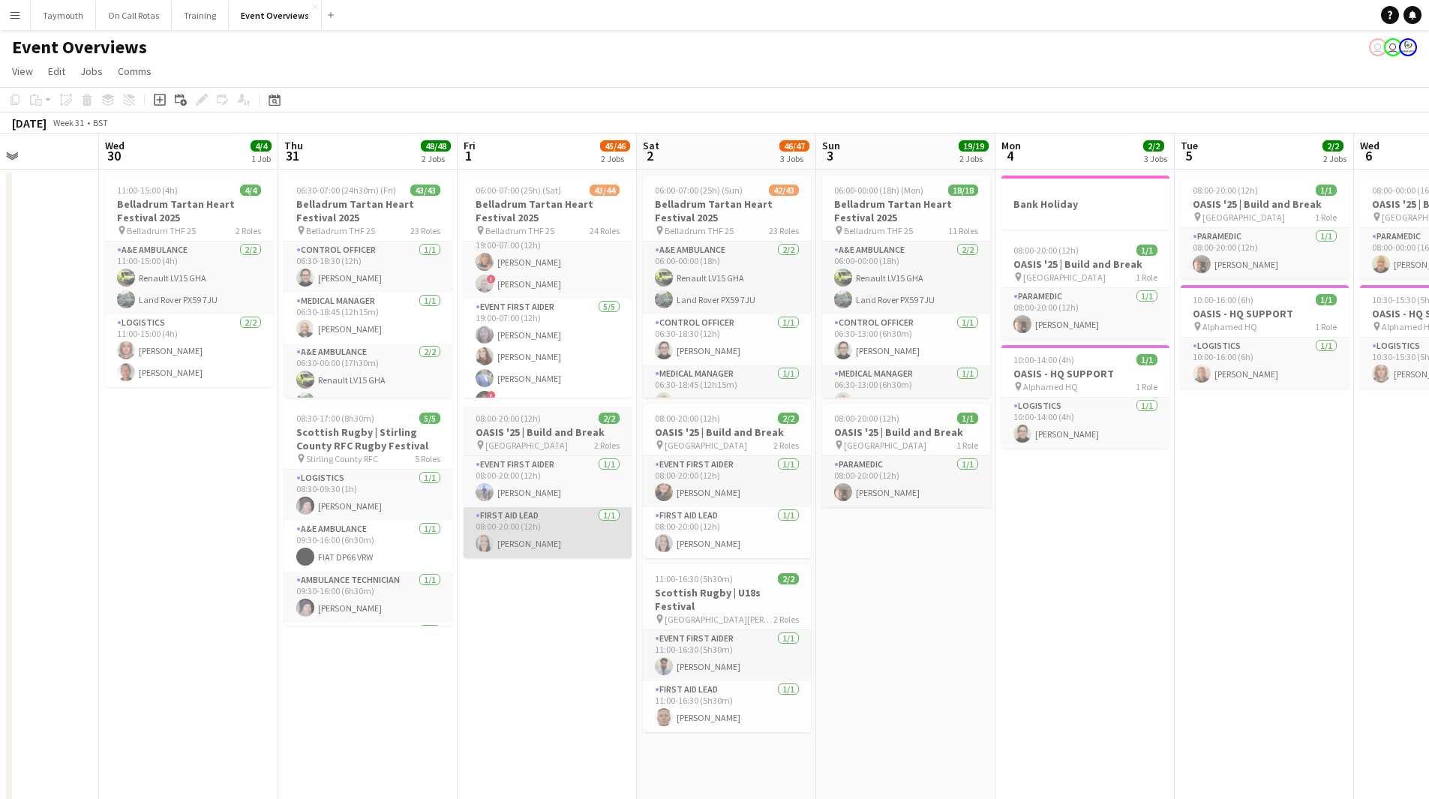
scroll to position [1203, 0]
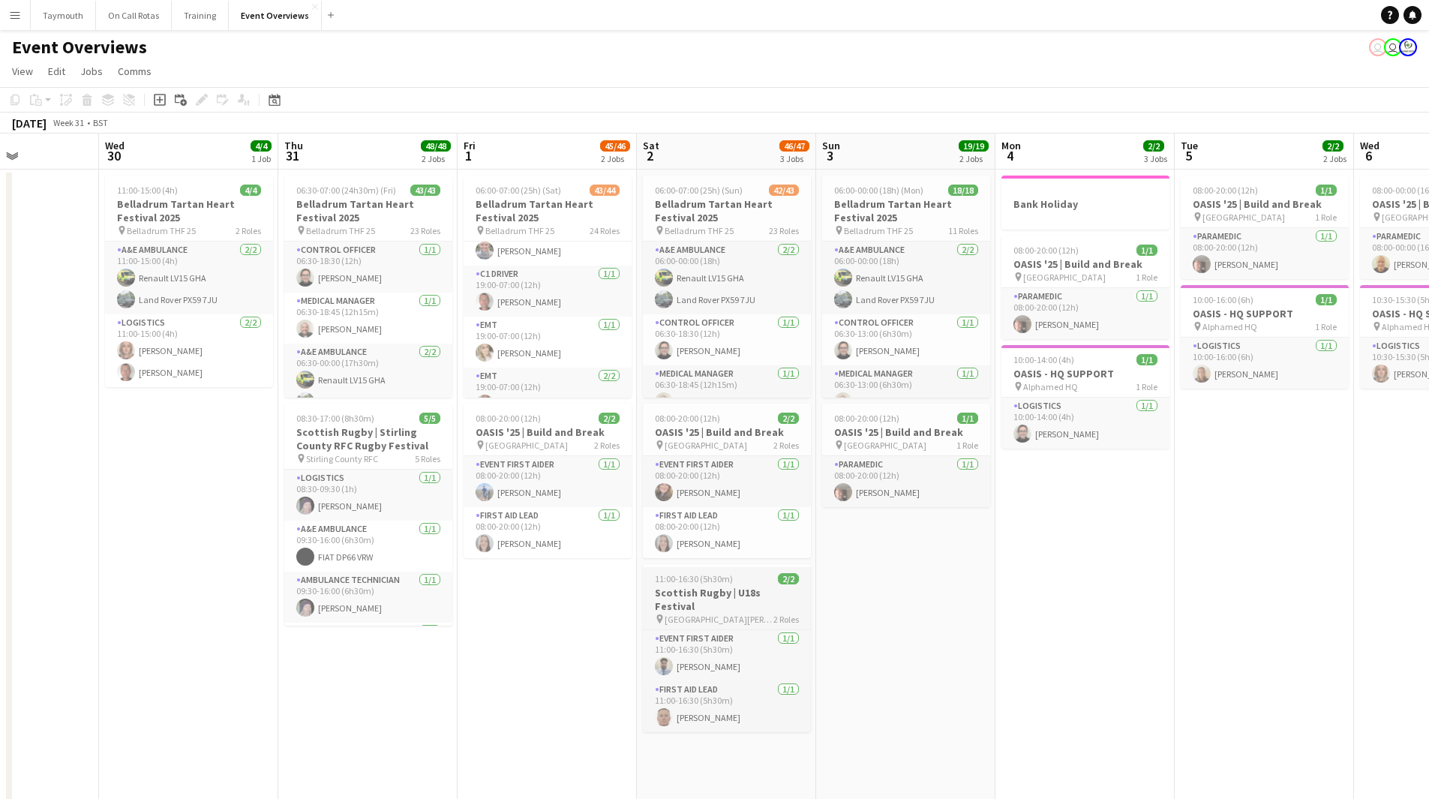
drag, startPoint x: 143, startPoint y: 557, endPoint x: 293, endPoint y: 576, distance: 151.2
click at [0, 515] on html "Menu Boards Boards Boards All jobs Status Workforce Workforce My Workforce Recr…" at bounding box center [714, 727] width 1429 height 1454
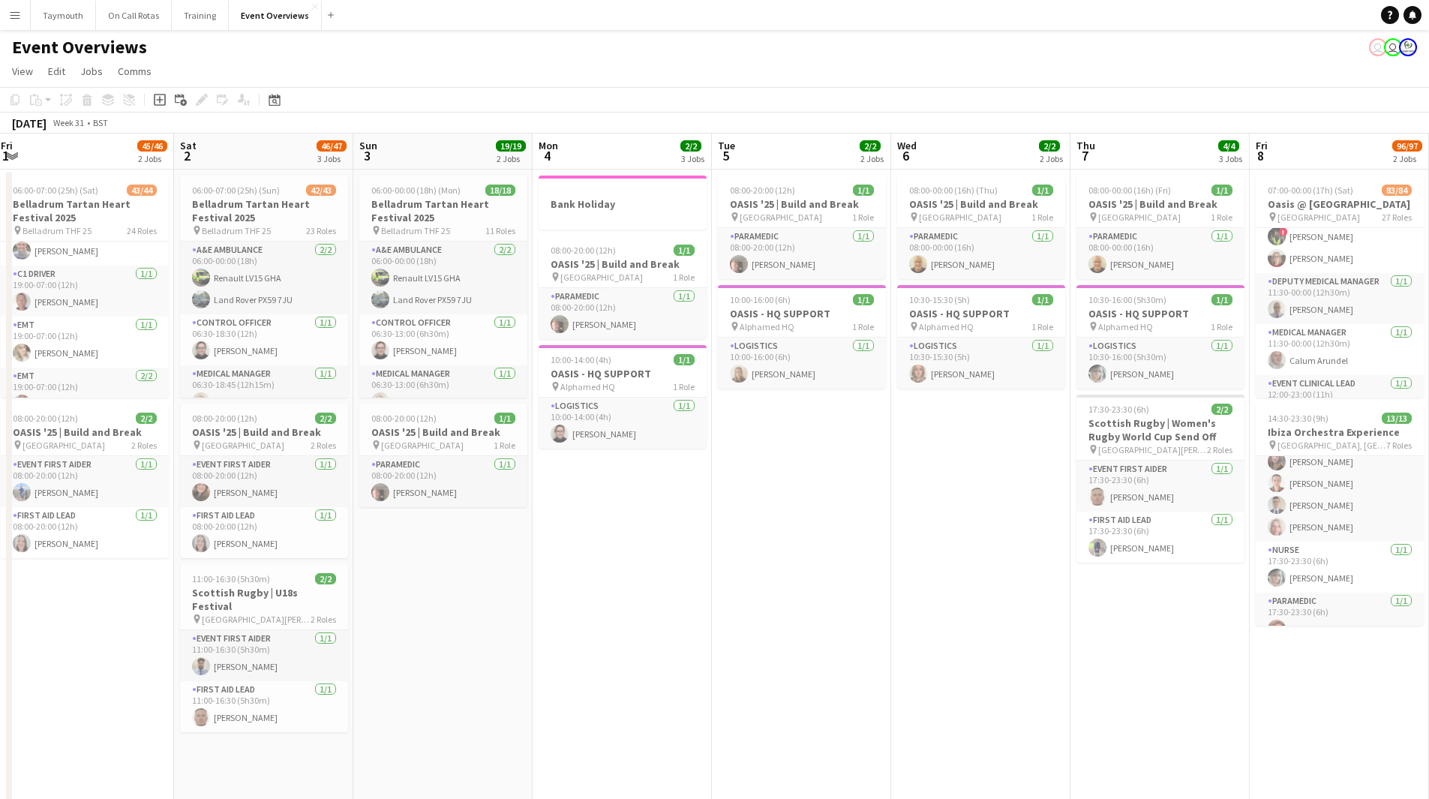
drag, startPoint x: -161, startPoint y: 533, endPoint x: -263, endPoint y: 513, distance: 103.3
click at [0, 513] on html "Menu Boards Boards Boards All jobs Status Workforce Workforce My Workforce Recr…" at bounding box center [714, 727] width 1429 height 1454
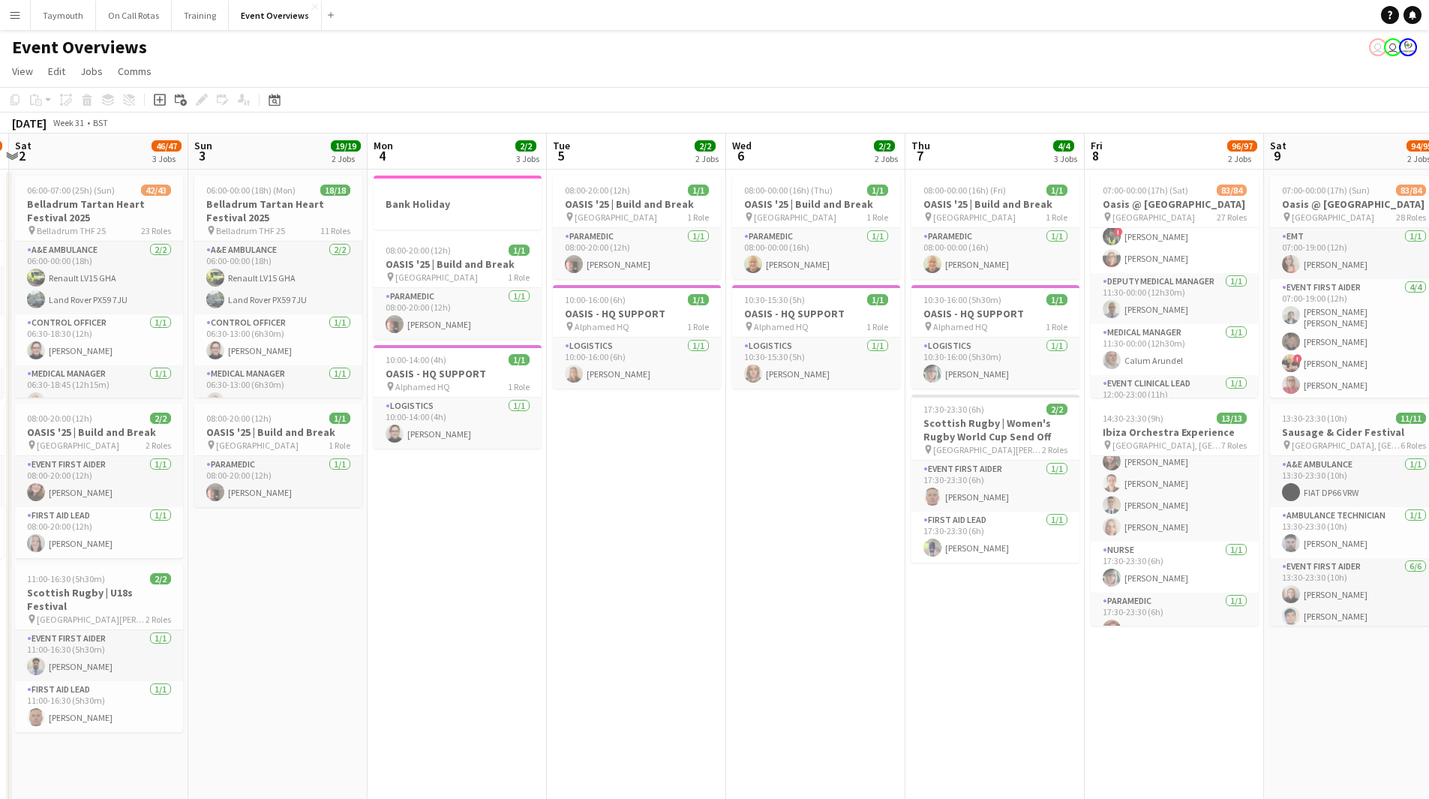
click at [0, 488] on html "Menu Boards Boards Boards All jobs Status Workforce Workforce My Workforce Recr…" at bounding box center [714, 727] width 1429 height 1454
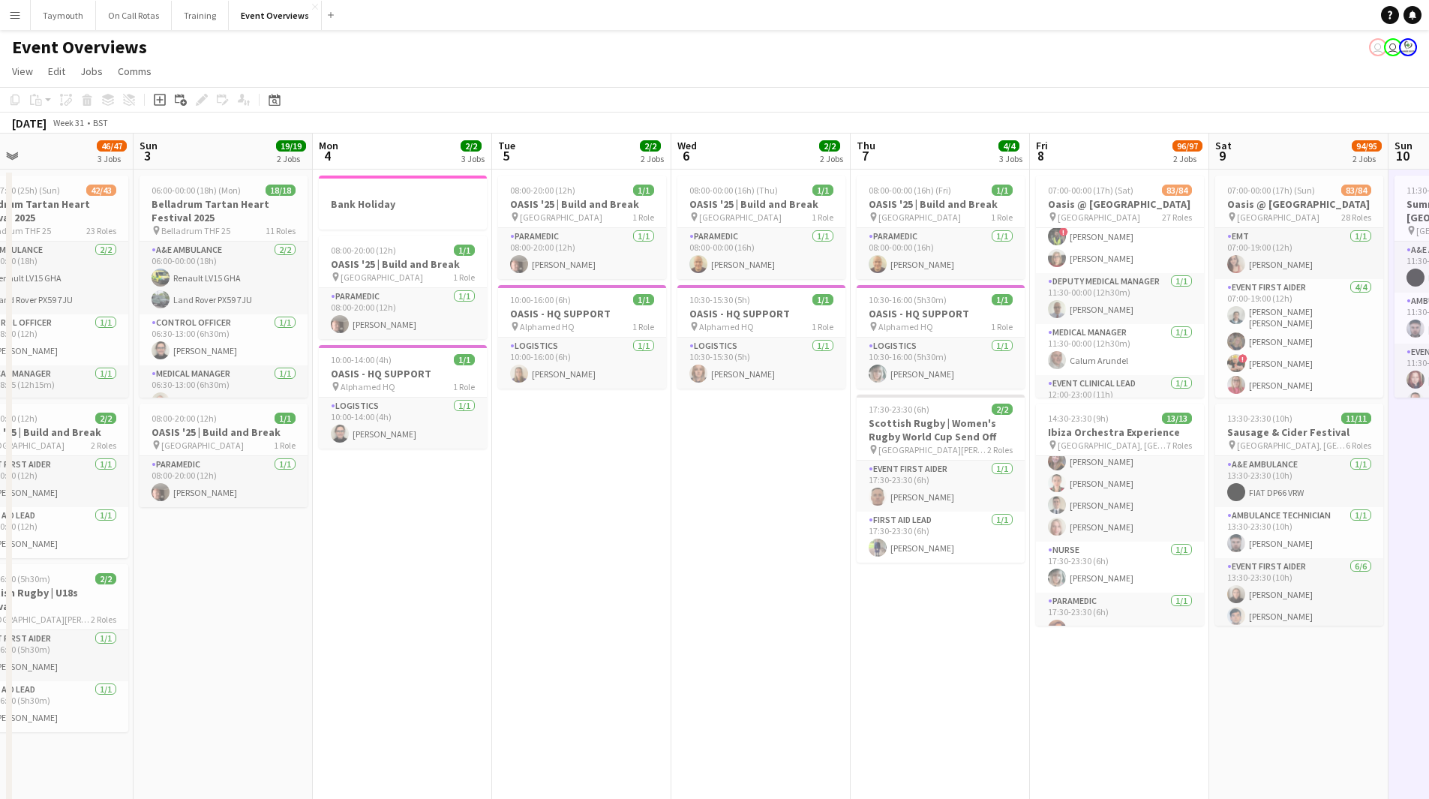
drag, startPoint x: -113, startPoint y: 526, endPoint x: -251, endPoint y: 503, distance: 140.0
click at [0, 503] on html "Menu Boards Boards Boards All jobs Status Workforce Workforce My Workforce Recr…" at bounding box center [714, 727] width 1429 height 1454
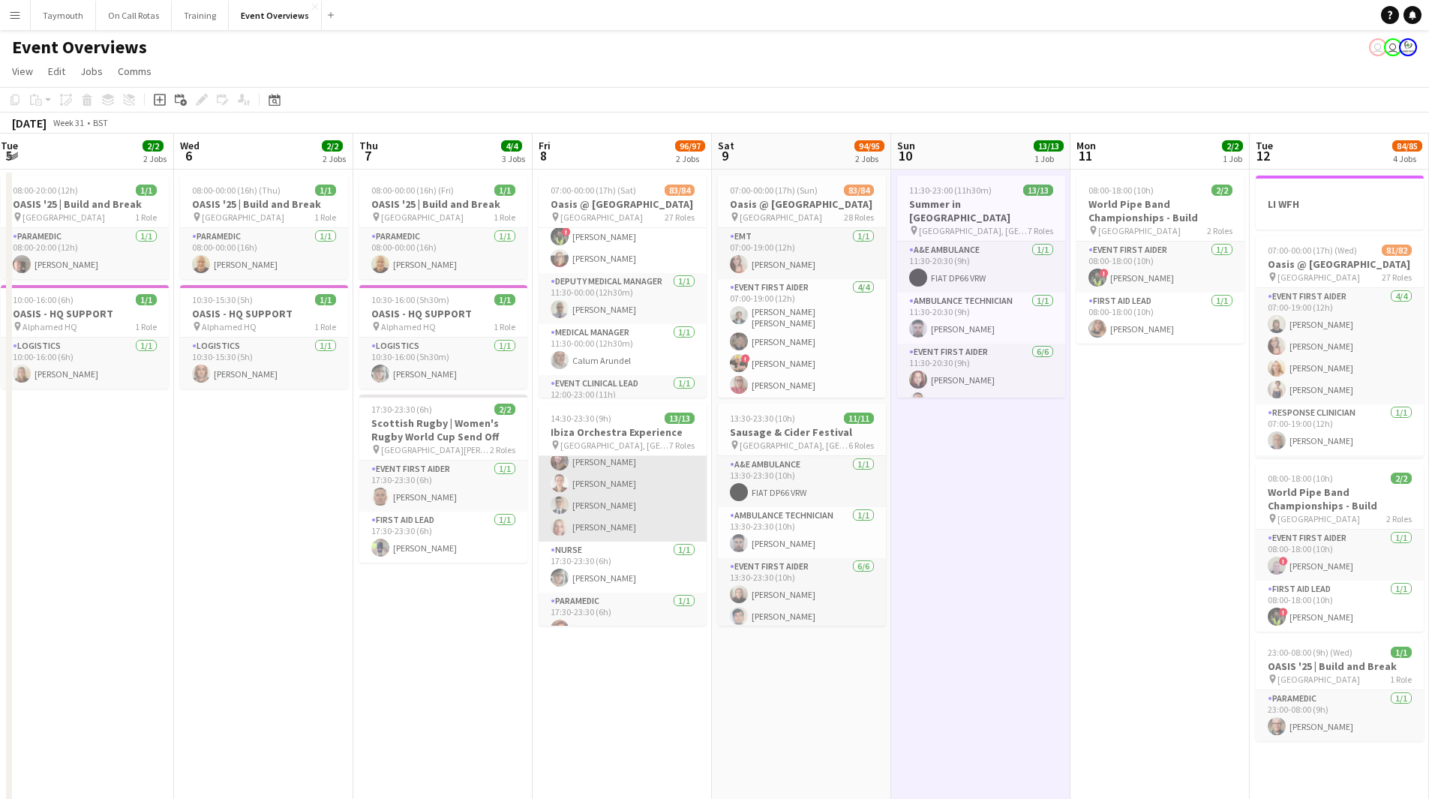
drag, startPoint x: -53, startPoint y: 500, endPoint x: 539, endPoint y: 515, distance: 592.8
click at [0, 485] on html "Menu Boards Boards Boards All jobs Status Workforce Workforce My Workforce Recr…" at bounding box center [714, 727] width 1429 height 1454
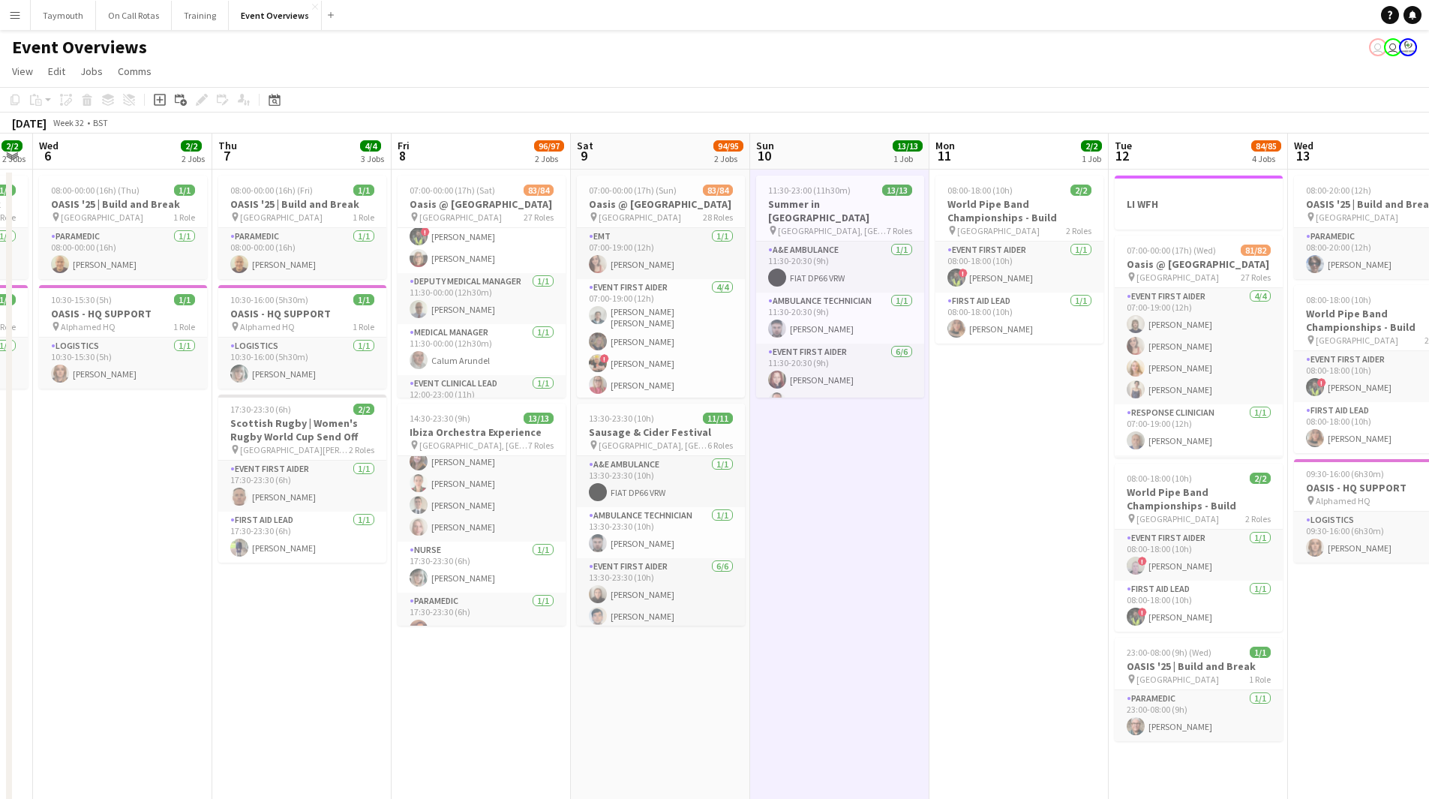
click at [120, 540] on app-calendar-viewport "Sun 3 19/19 2 Jobs Mon 4 2/2 3 Jobs Tue 5 2/2 2 Jobs Wed 6 2/2 2 Jobs Thu 7 4/4…" at bounding box center [714, 794] width 1429 height 1320
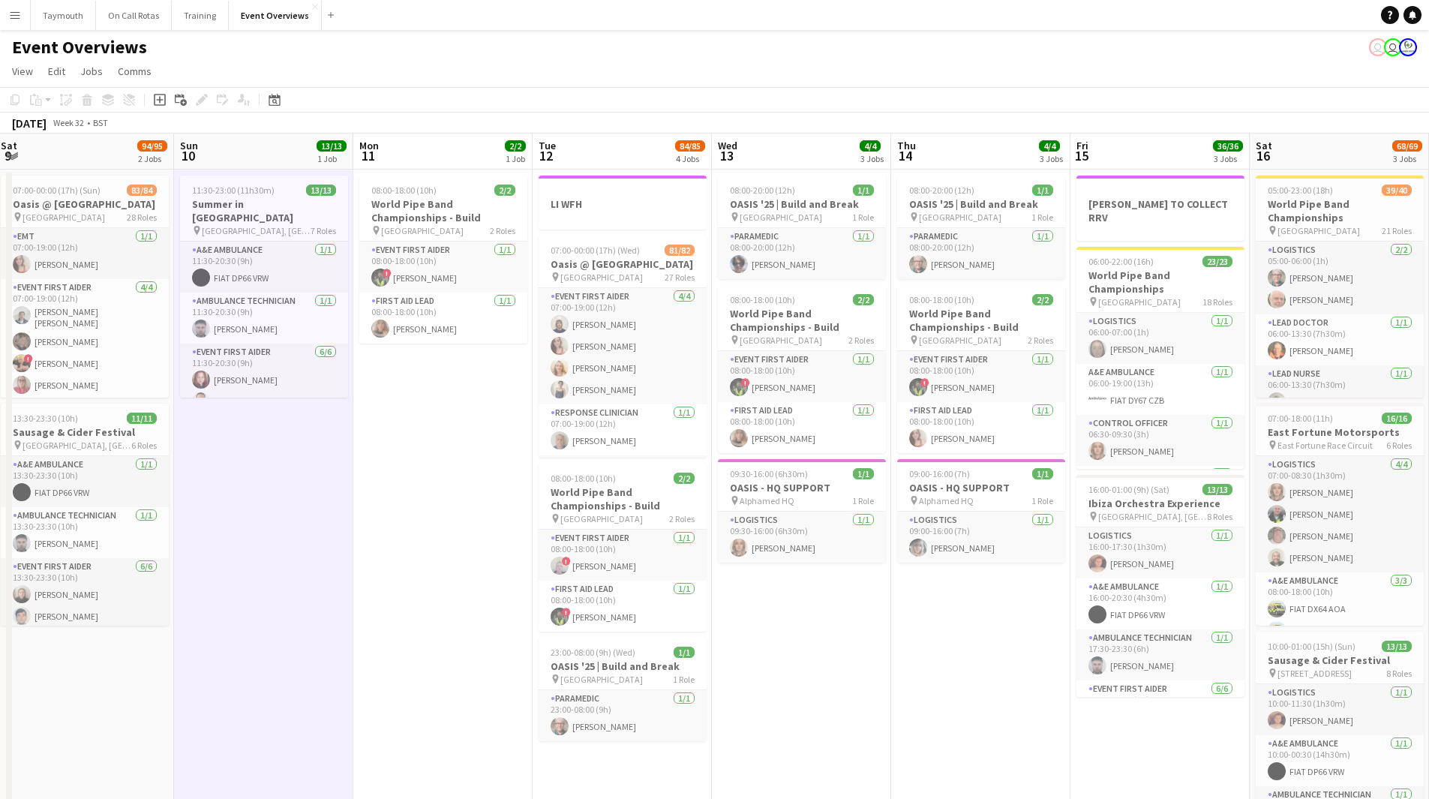
click at [131, 566] on app-calendar-viewport "Thu 7 4/4 3 Jobs Fri 8 96/97 2 Jobs Sat 9 94/95 2 Jobs Sun 10 13/13 1 Job Mon 1…" at bounding box center [714, 794] width 1429 height 1320
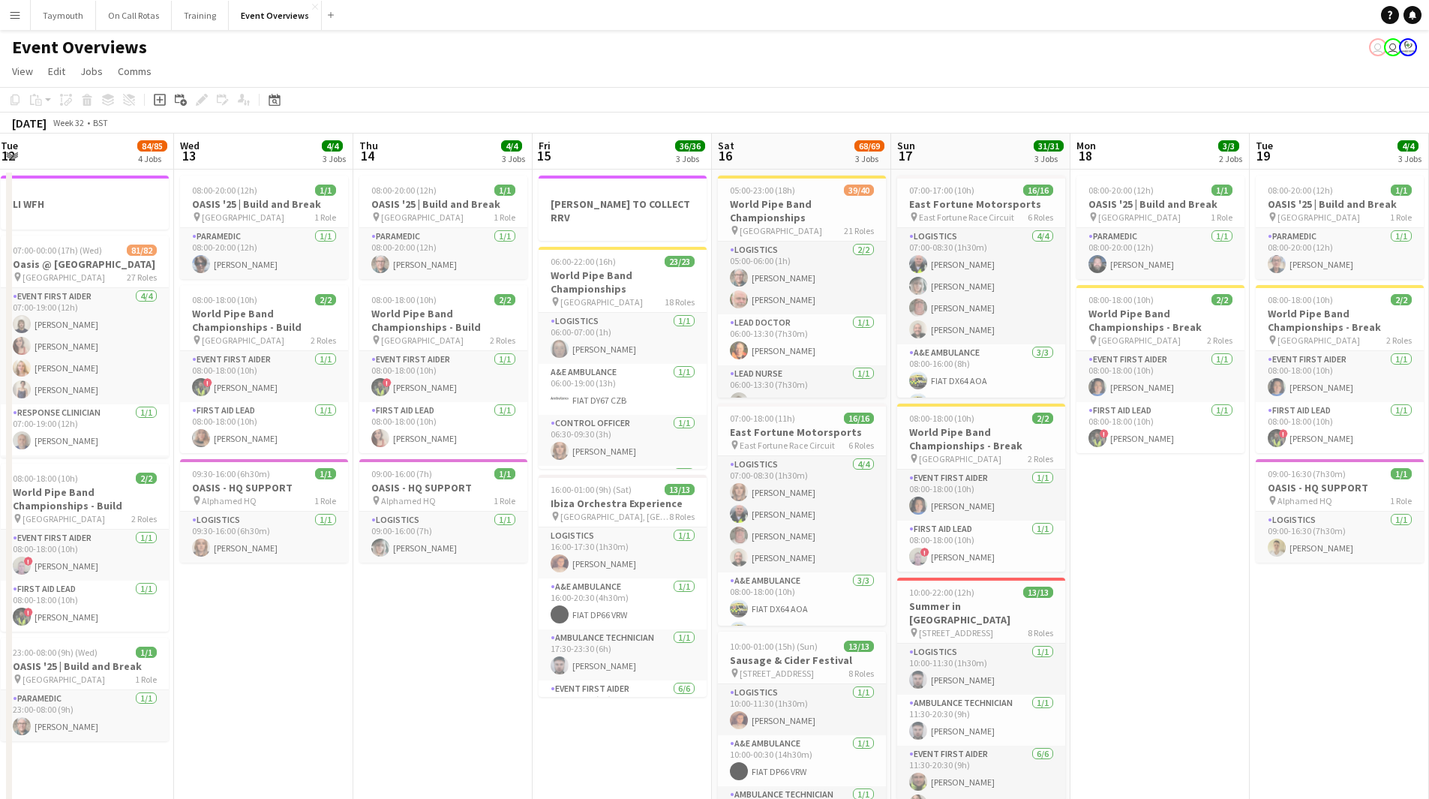
scroll to position [0, 428]
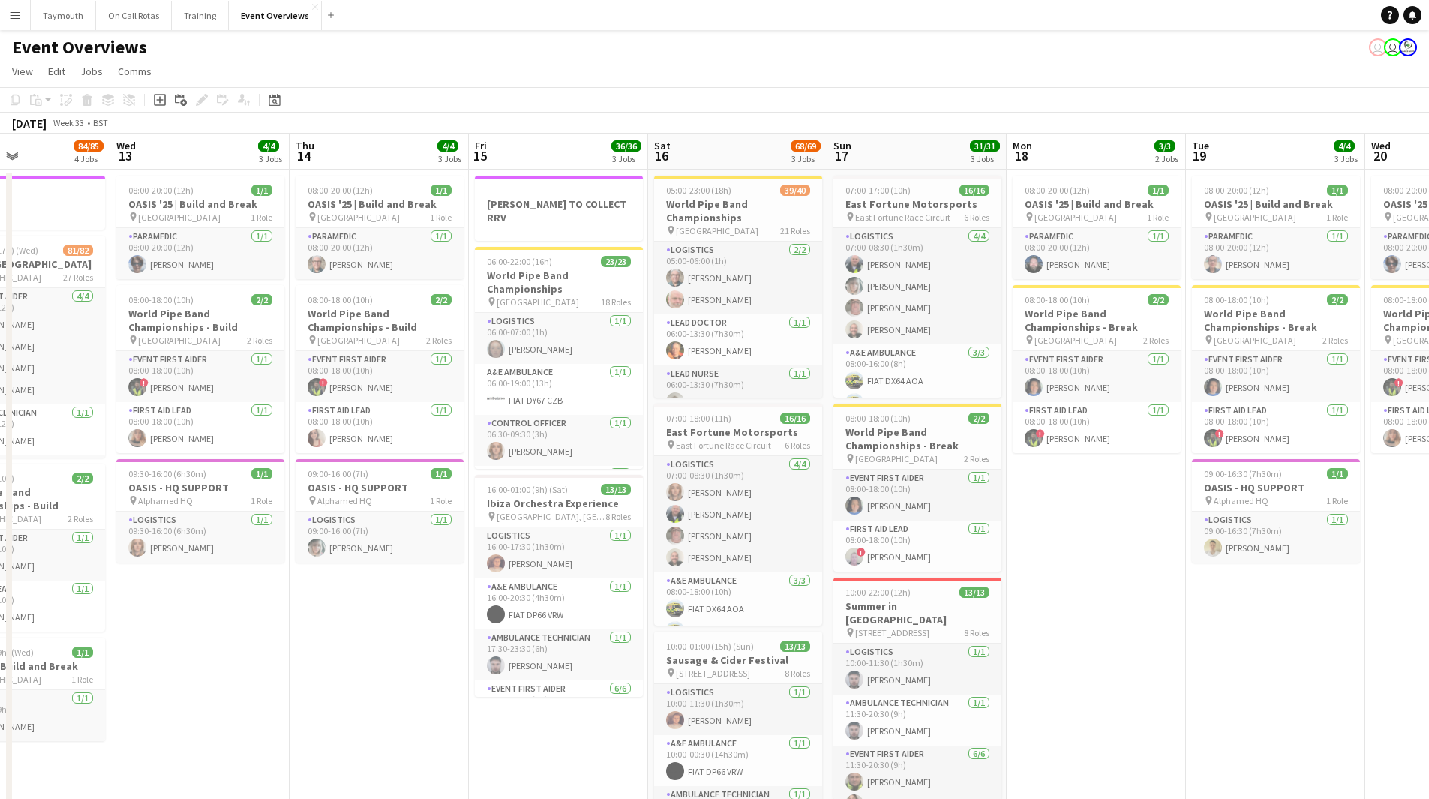
drag, startPoint x: 901, startPoint y: 694, endPoint x: 38, endPoint y: 665, distance: 863.9
click at [38, 665] on app-calendar-viewport "Sun 10 13/13 1 Job Mon 11 2/2 1 Job Tue 12 84/85 4 Jobs Wed 13 4/4 3 Jobs Thu 1…" at bounding box center [714, 794] width 1429 height 1320
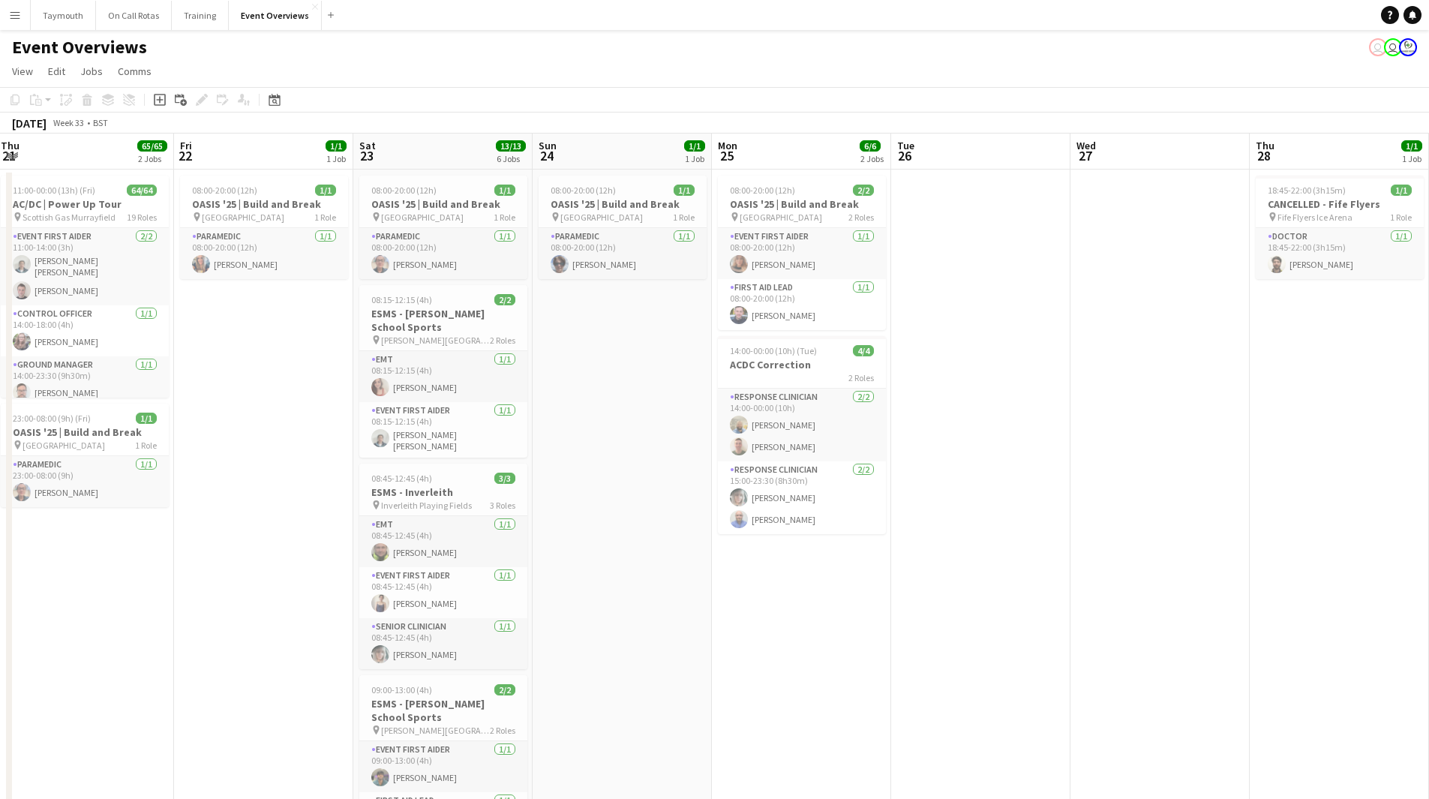
scroll to position [0, 364]
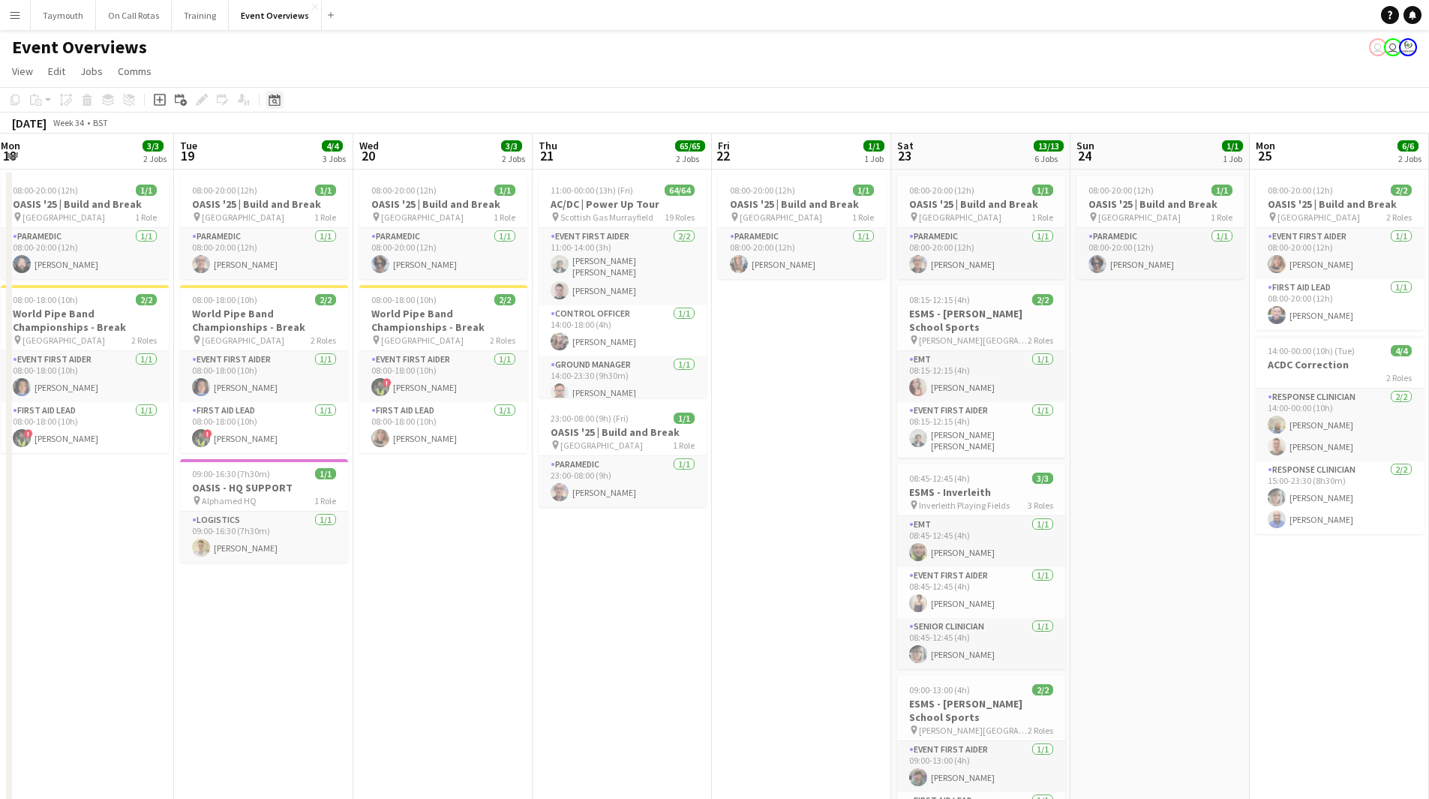
click at [278, 98] on icon at bounding box center [274, 100] width 11 height 12
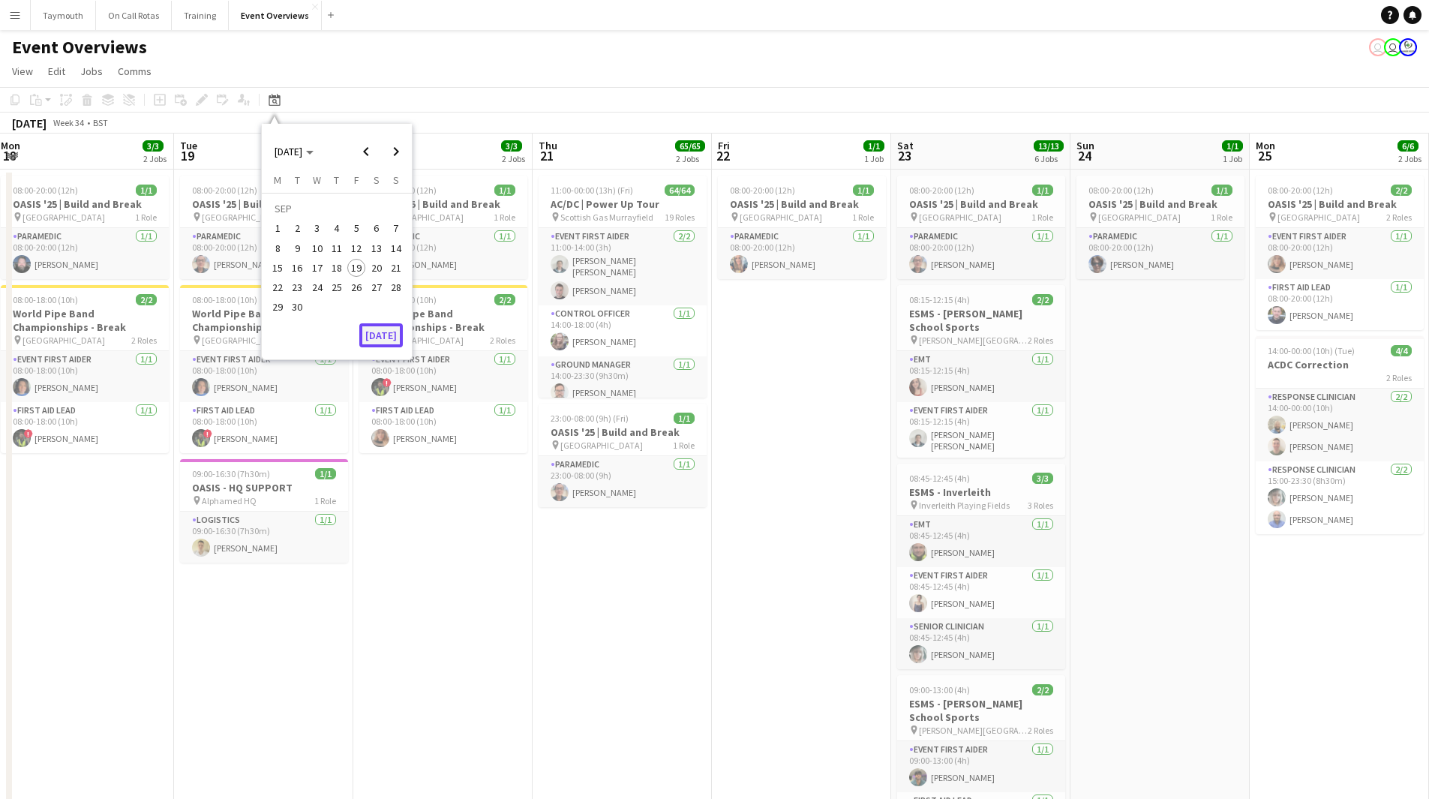
click at [394, 328] on button "[DATE]" at bounding box center [381, 335] width 44 height 24
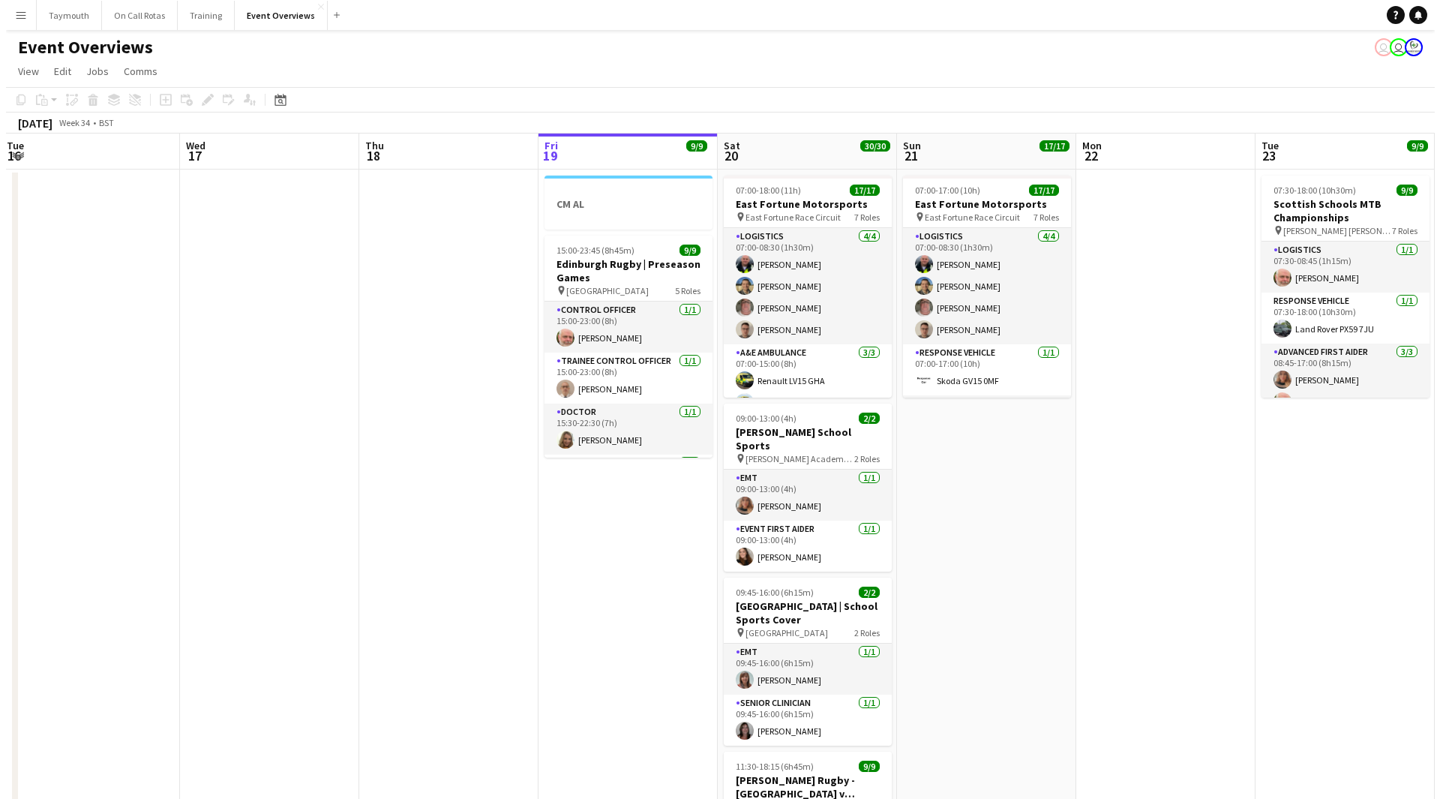
scroll to position [0, 516]
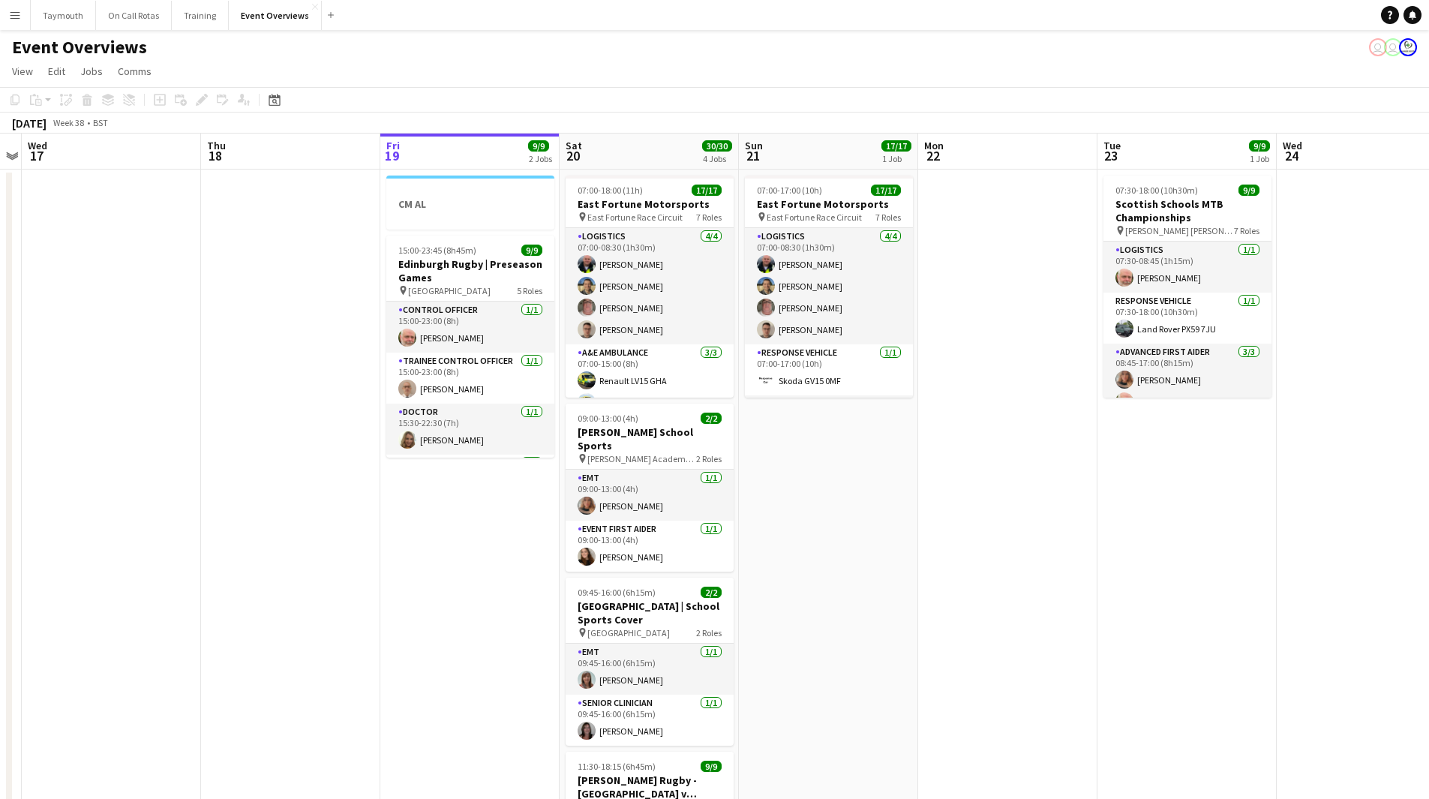
click at [19, 16] on app-icon "Menu" at bounding box center [15, 15] width 12 height 12
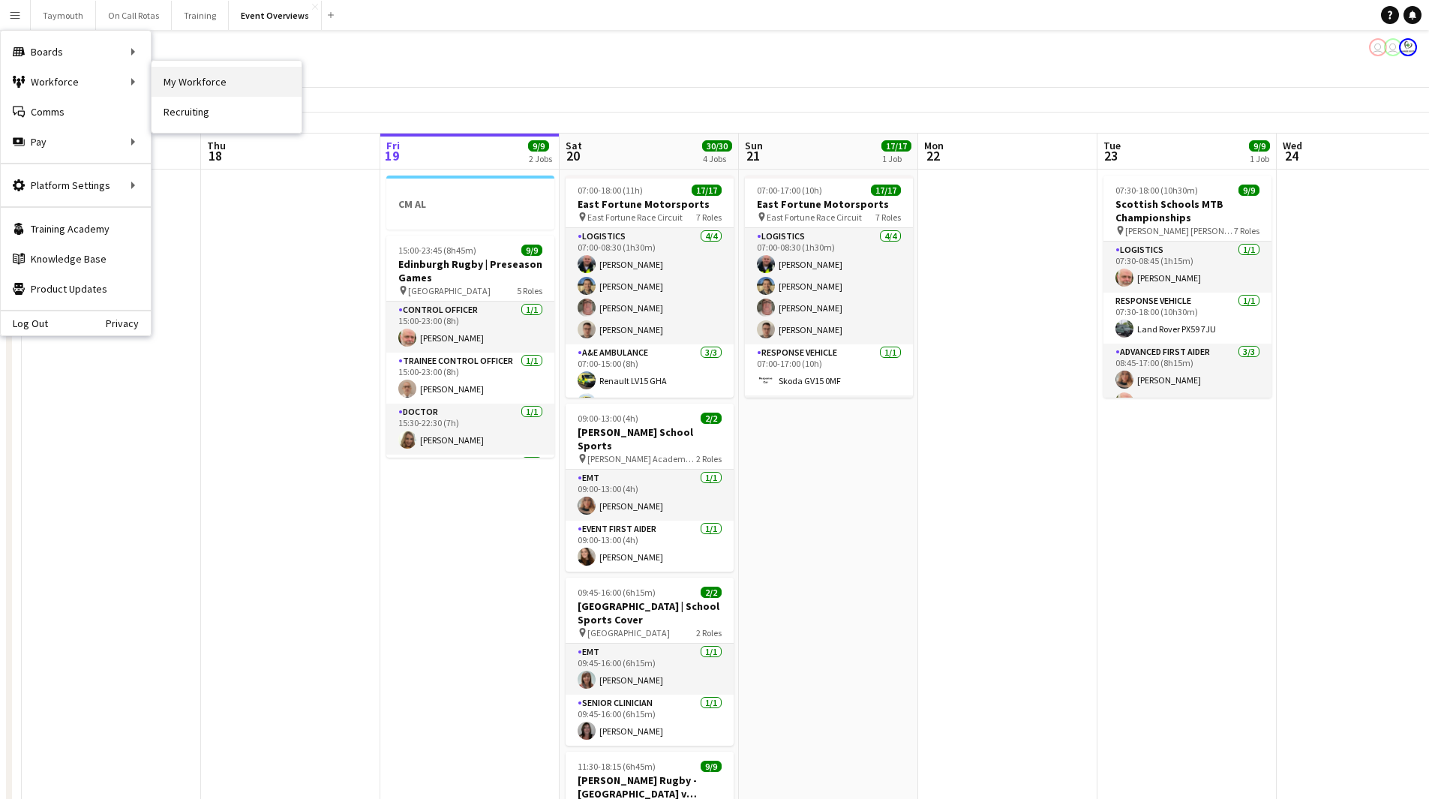
click at [164, 80] on link "My Workforce" at bounding box center [227, 82] width 150 height 30
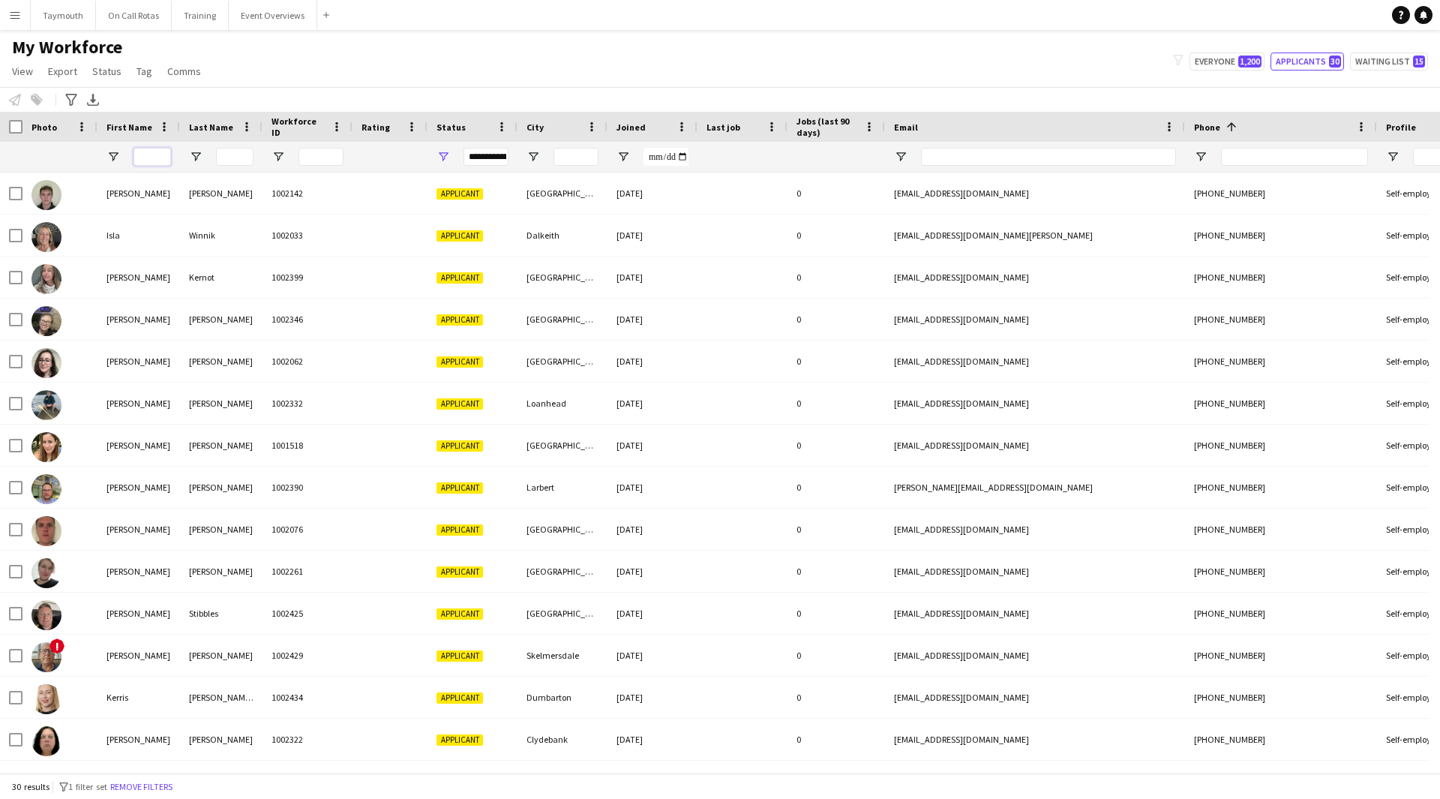
click at [139, 160] on input "First Name Filter Input" at bounding box center [153, 157] width 38 height 18
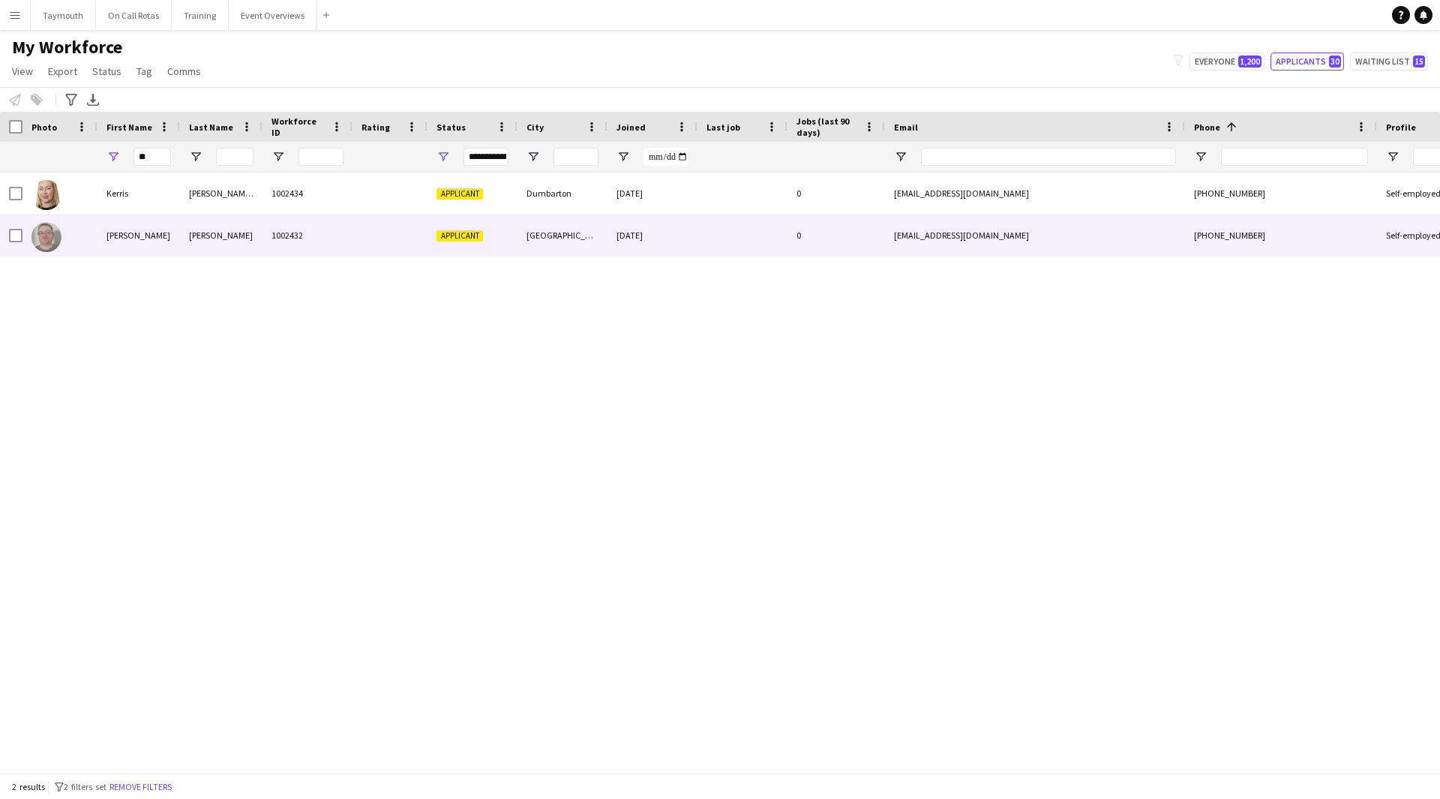
click at [186, 232] on div "[PERSON_NAME]" at bounding box center [221, 235] width 83 height 41
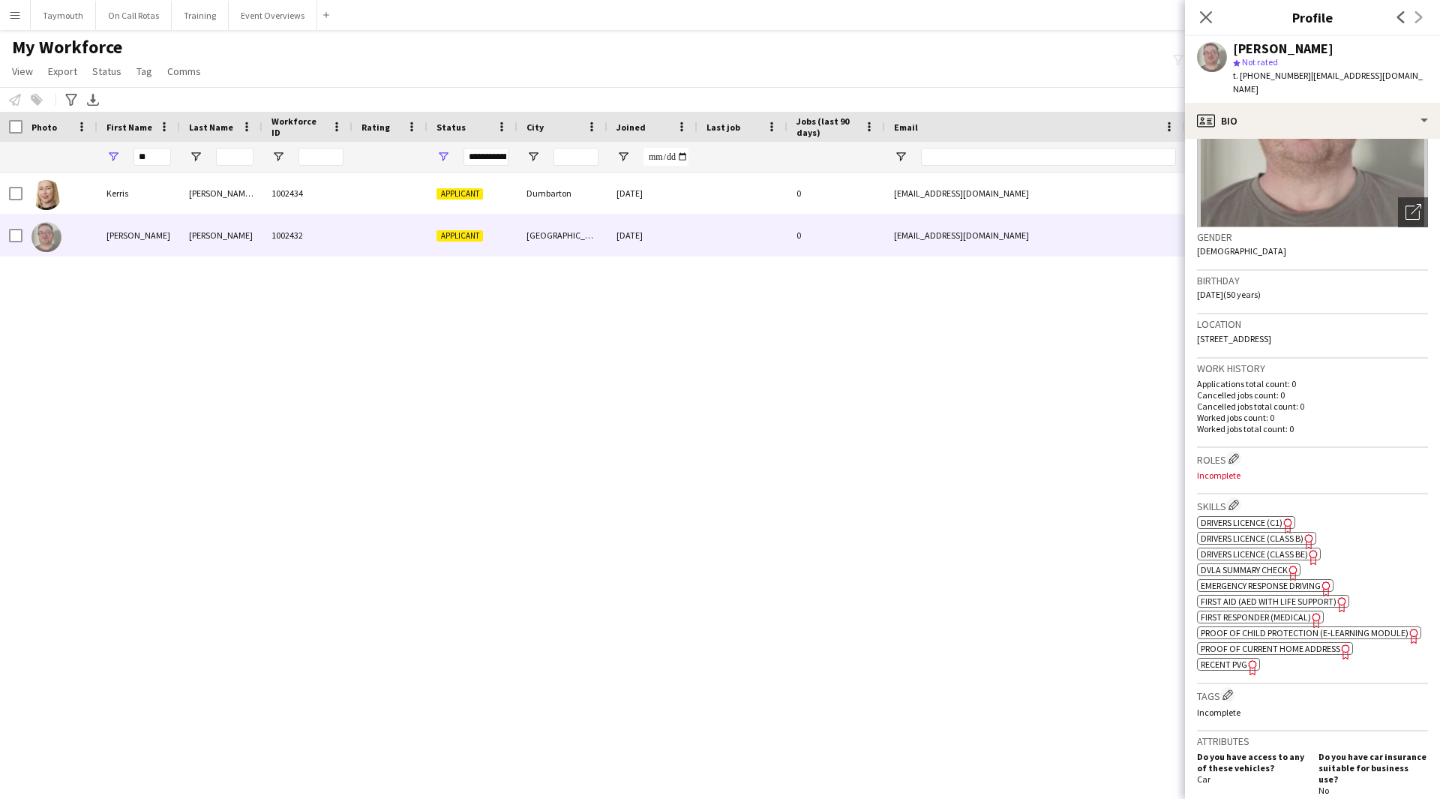
scroll to position [150, 0]
click at [1234, 594] on span "First Aid (AED with life support)" at bounding box center [1269, 599] width 136 height 11
click at [1254, 578] on span "Emergency Response Driving" at bounding box center [1261, 583] width 120 height 11
click at [1260, 610] on span "First Responder (Medical)" at bounding box center [1256, 615] width 110 height 11
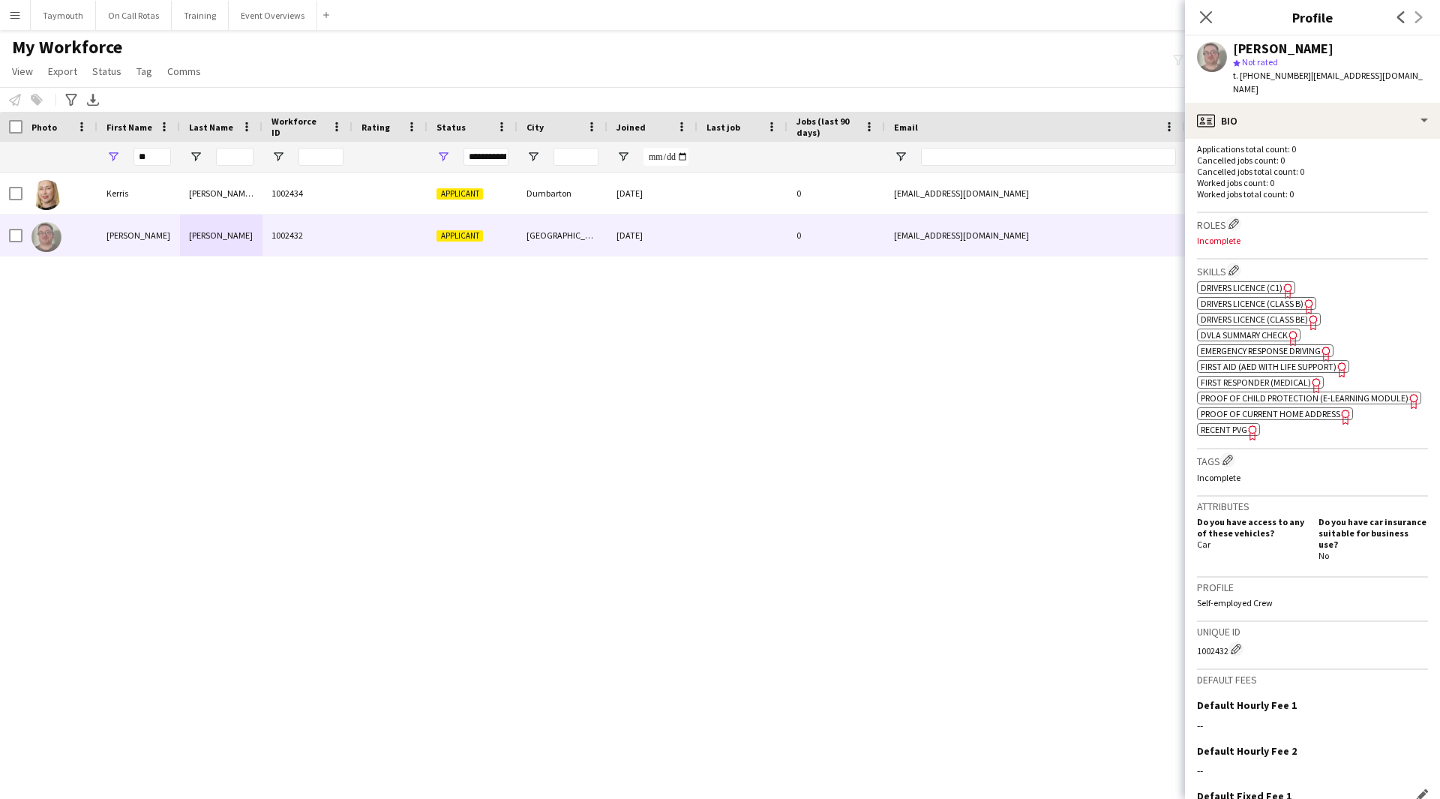
scroll to position [505, 0]
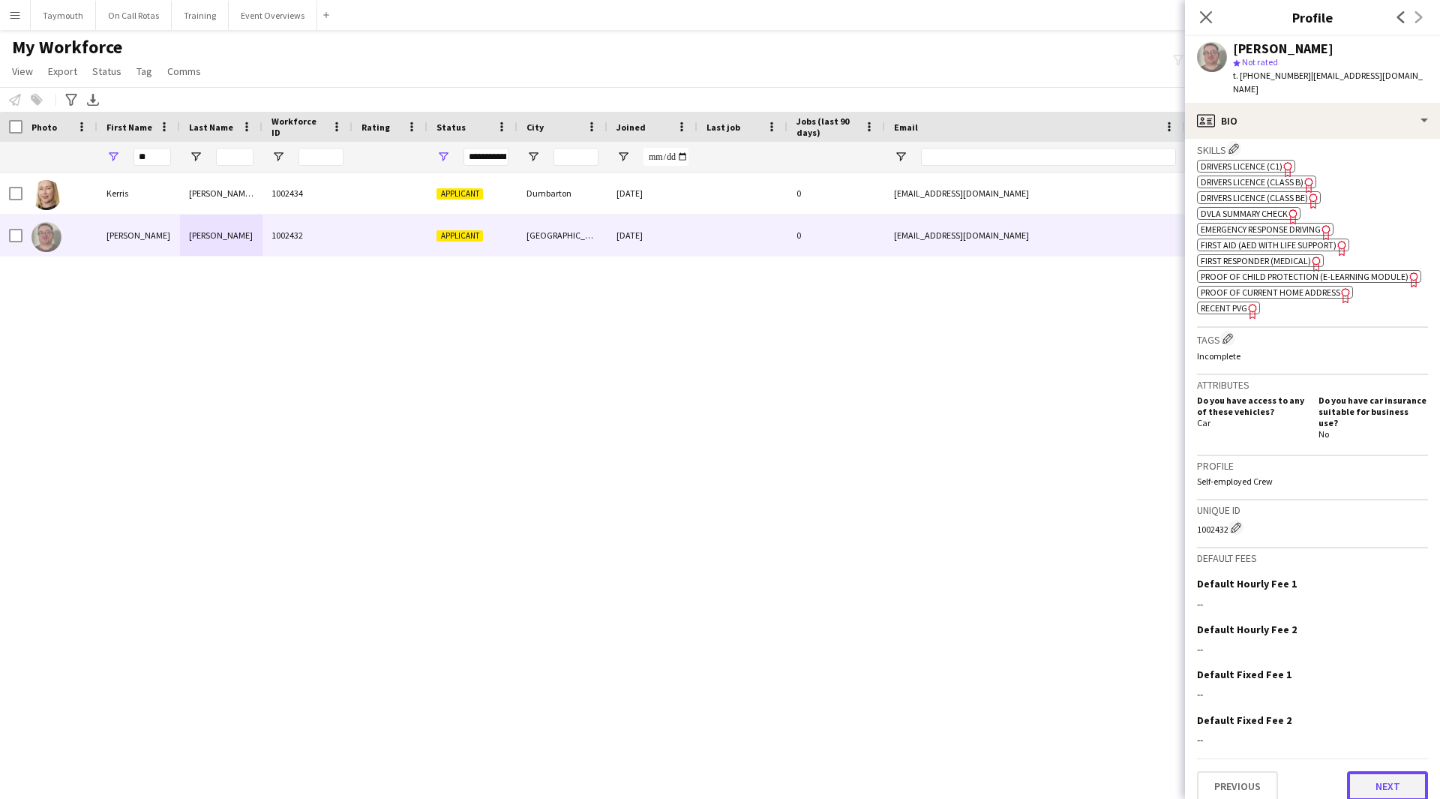
click at [1349, 771] on button "Next" at bounding box center [1387, 786] width 81 height 30
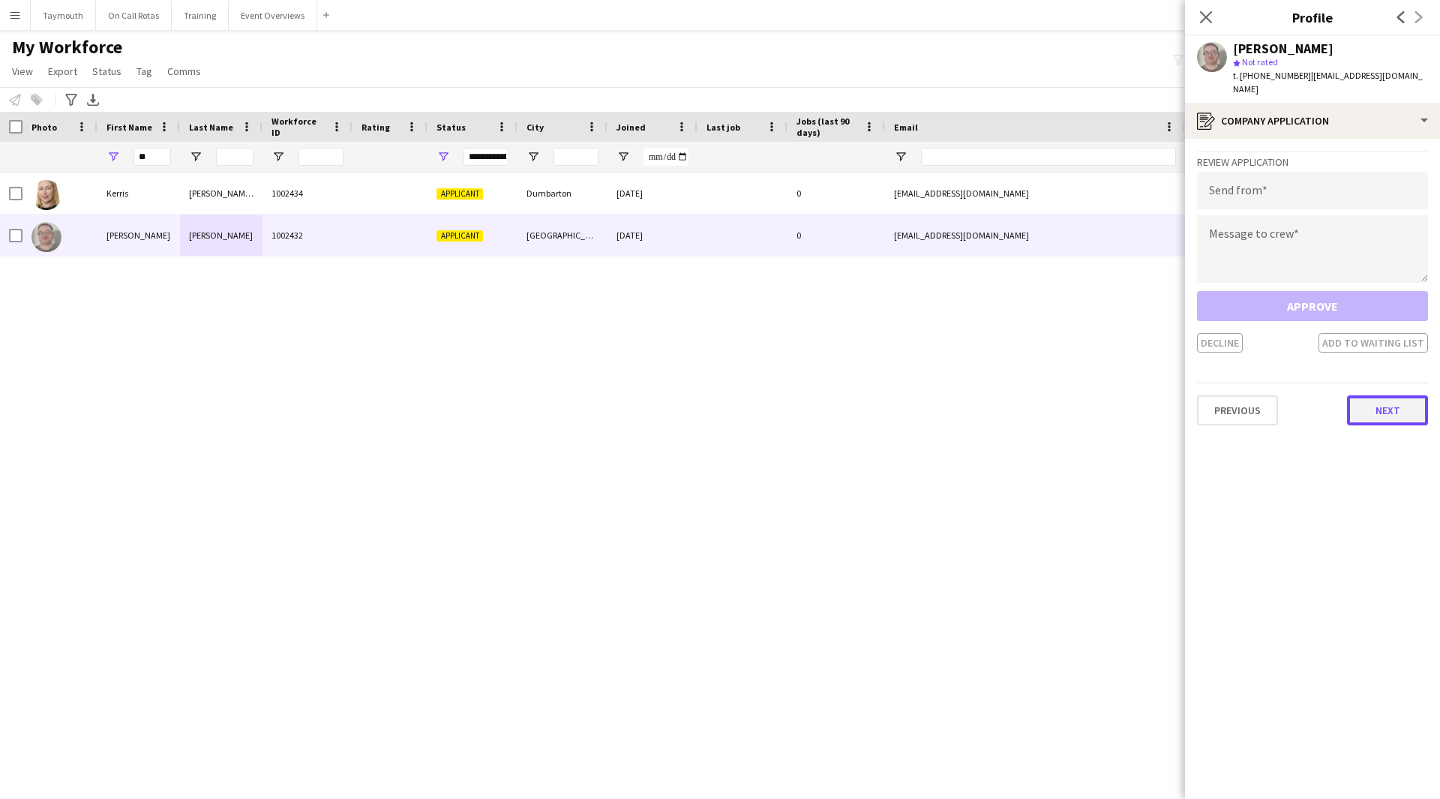
click at [1363, 395] on button "Next" at bounding box center [1387, 410] width 81 height 30
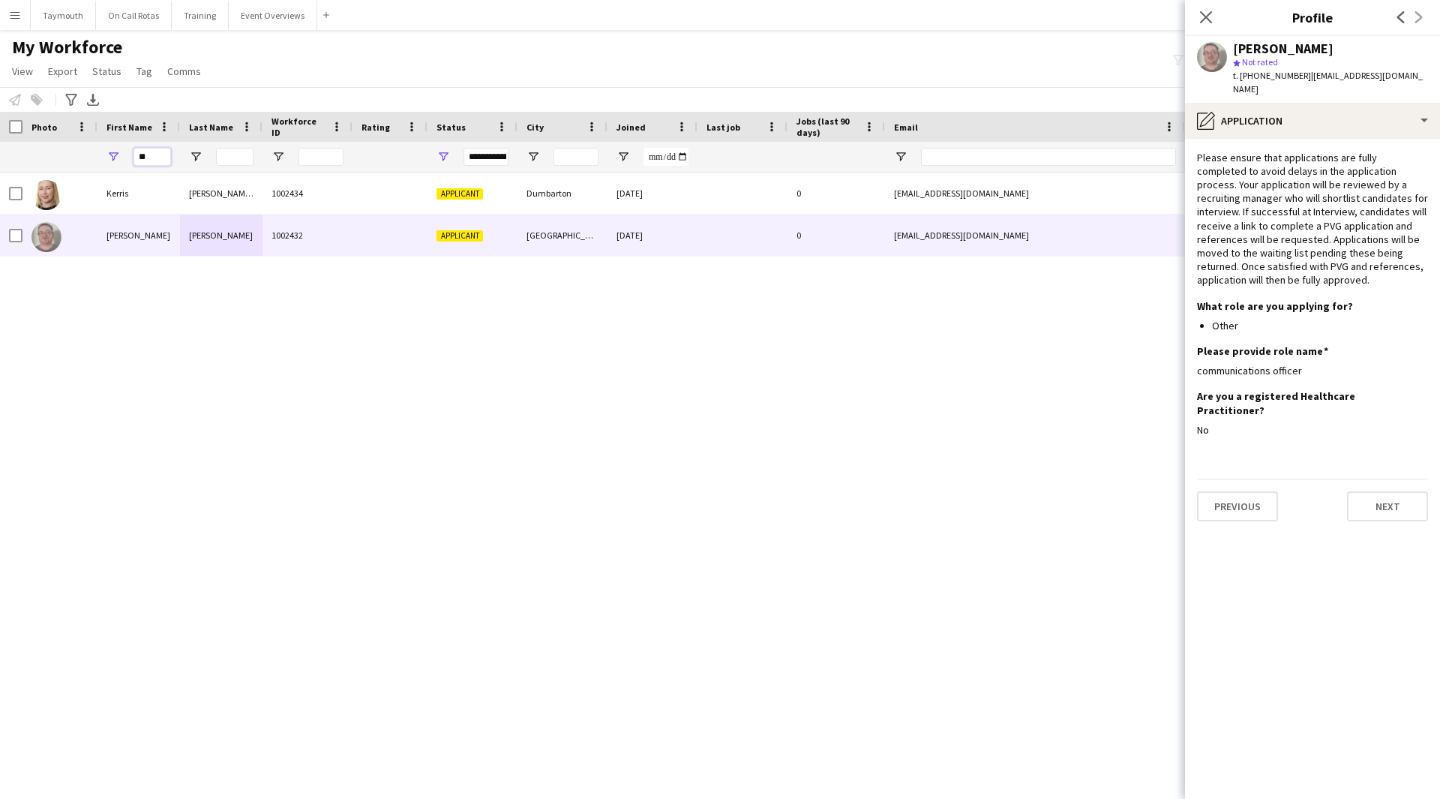
drag, startPoint x: 170, startPoint y: 156, endPoint x: -112, endPoint y: 127, distance: 282.8
click at [0, 127] on html "Menu Boards Boards Boards All jobs Status Workforce Workforce My Workforce Recr…" at bounding box center [720, 399] width 1440 height 799
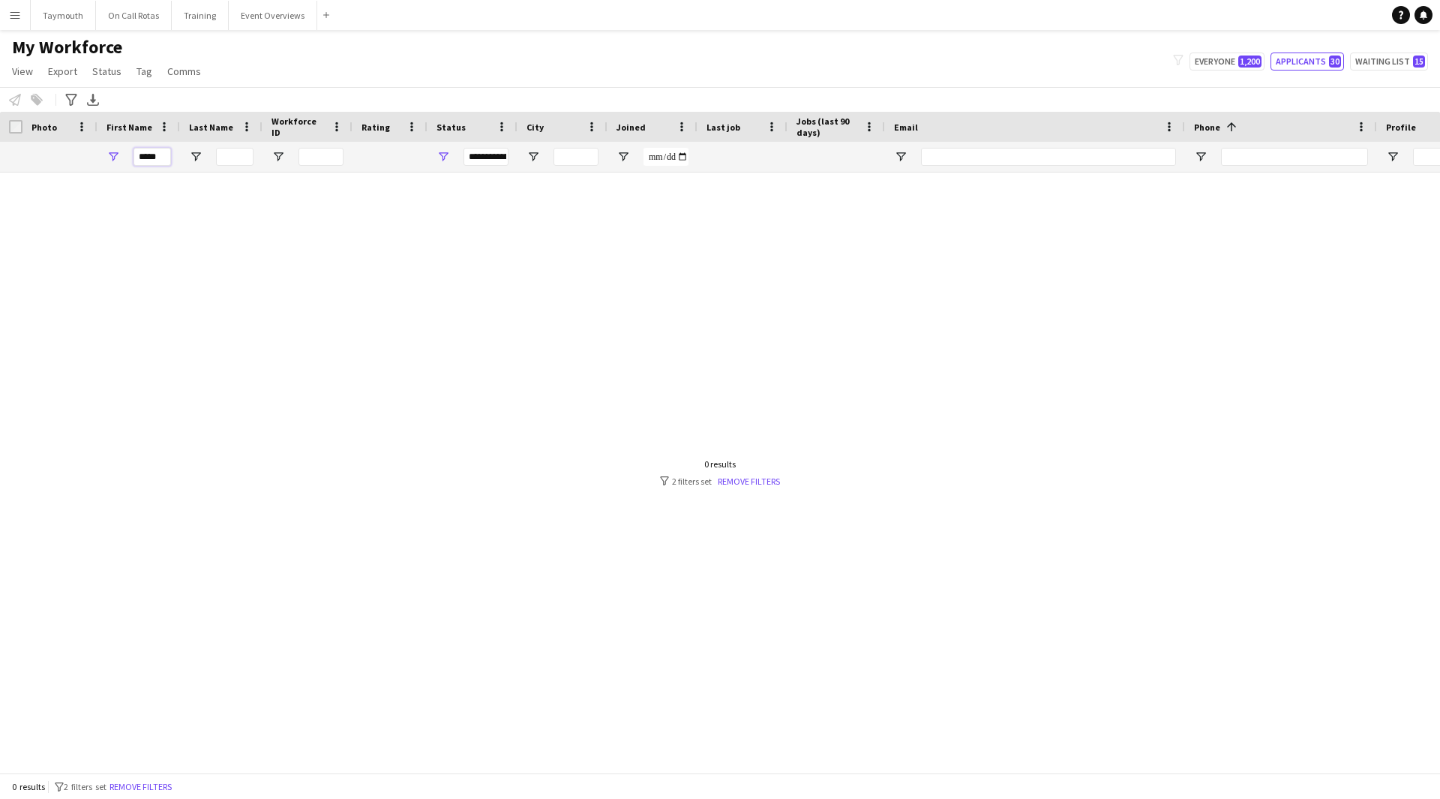
type input "*****"
click at [441, 159] on span "Open Filter Menu" at bounding box center [444, 157] width 14 height 14
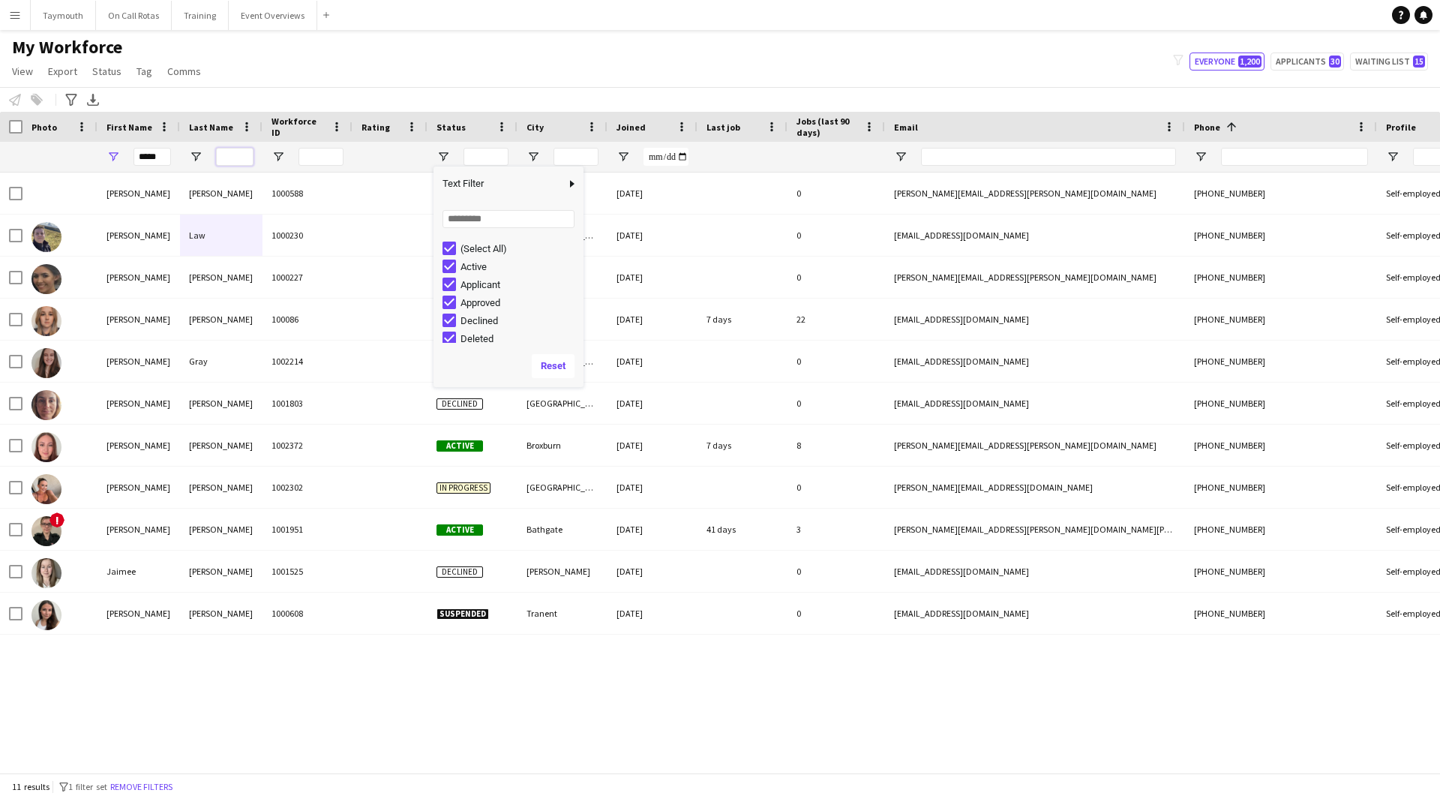
click at [223, 155] on input "Last Name Filter Input" at bounding box center [235, 157] width 38 height 18
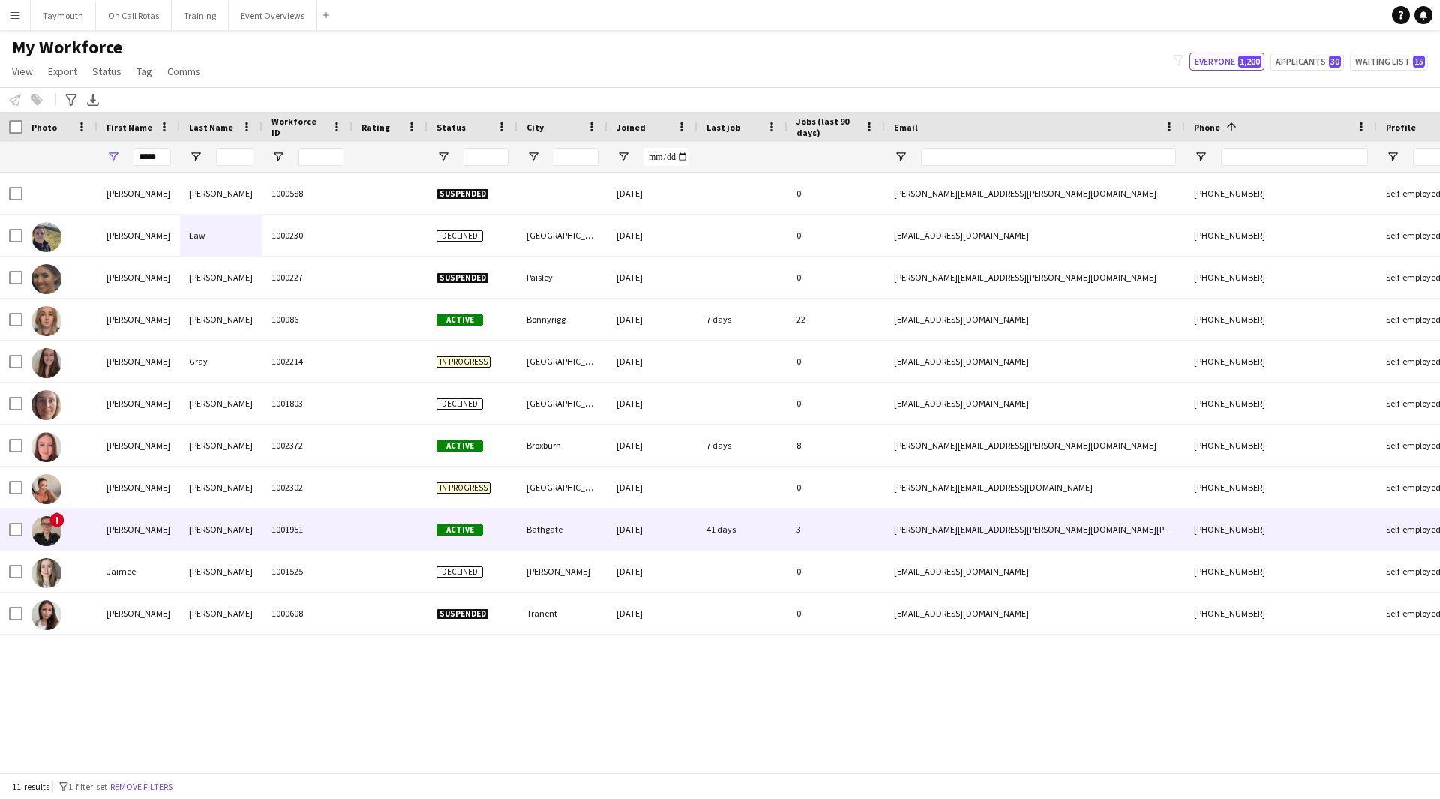
click at [212, 540] on div "[PERSON_NAME]" at bounding box center [221, 529] width 83 height 41
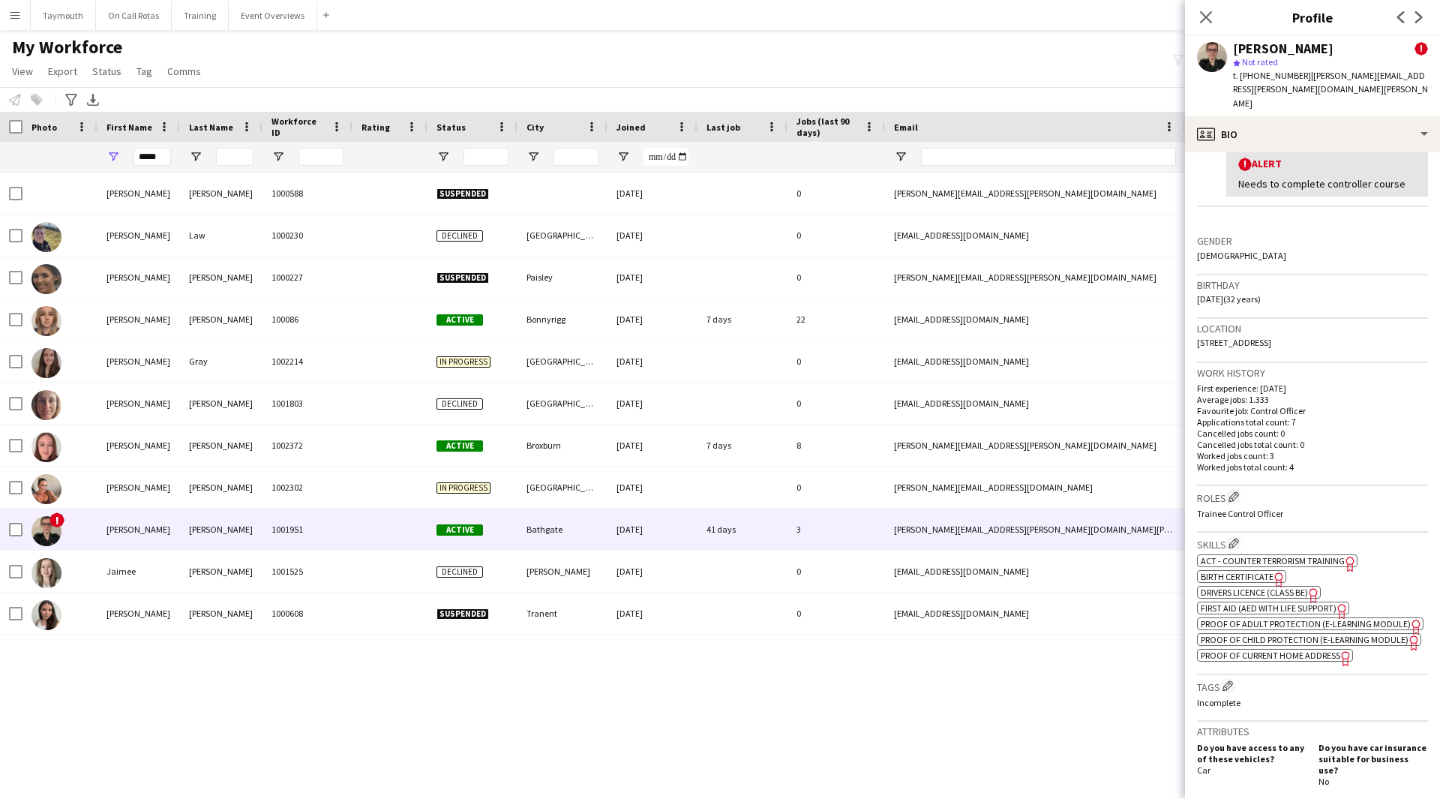
scroll to position [450, 0]
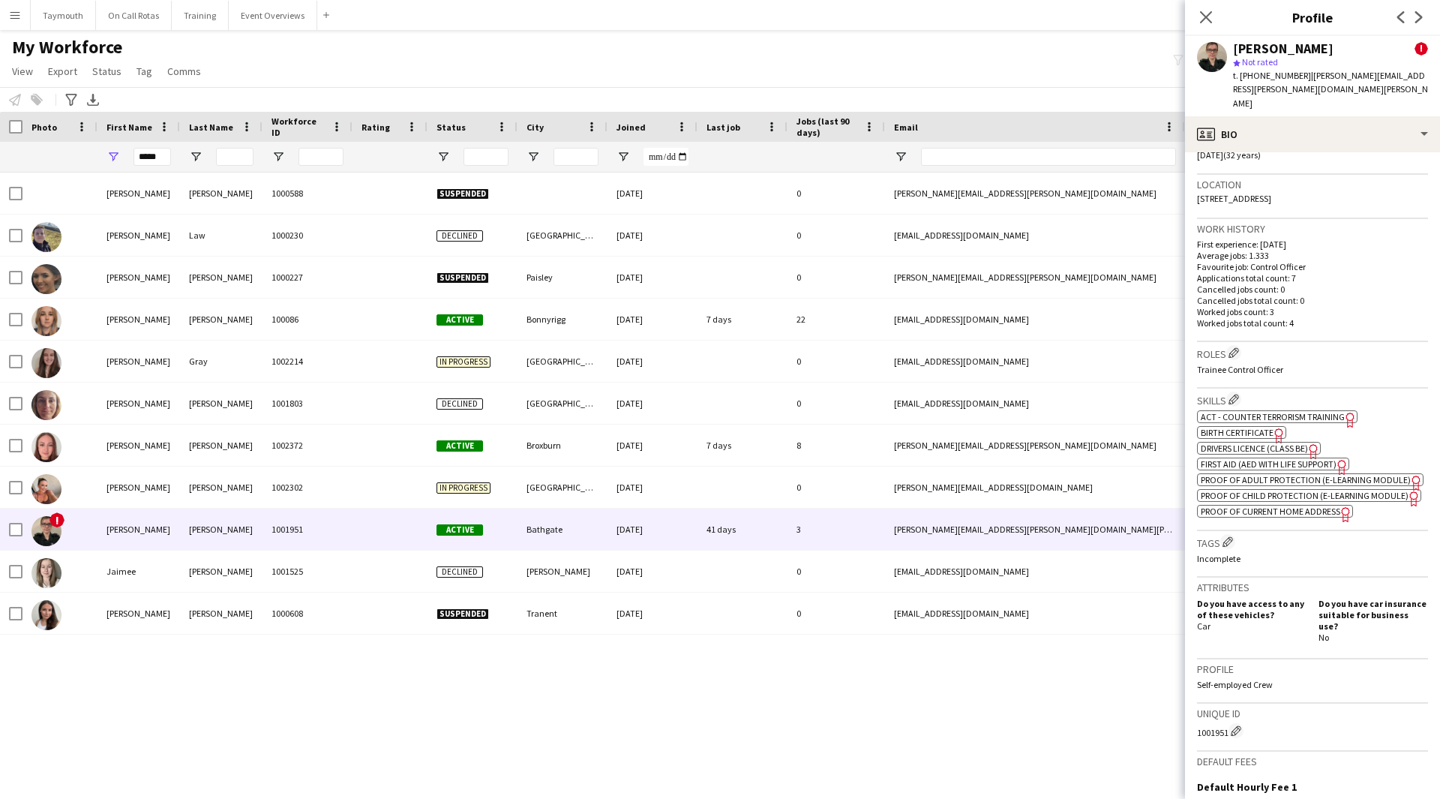
click at [1246, 458] on span "First Aid (AED with life support)" at bounding box center [1269, 463] width 136 height 11
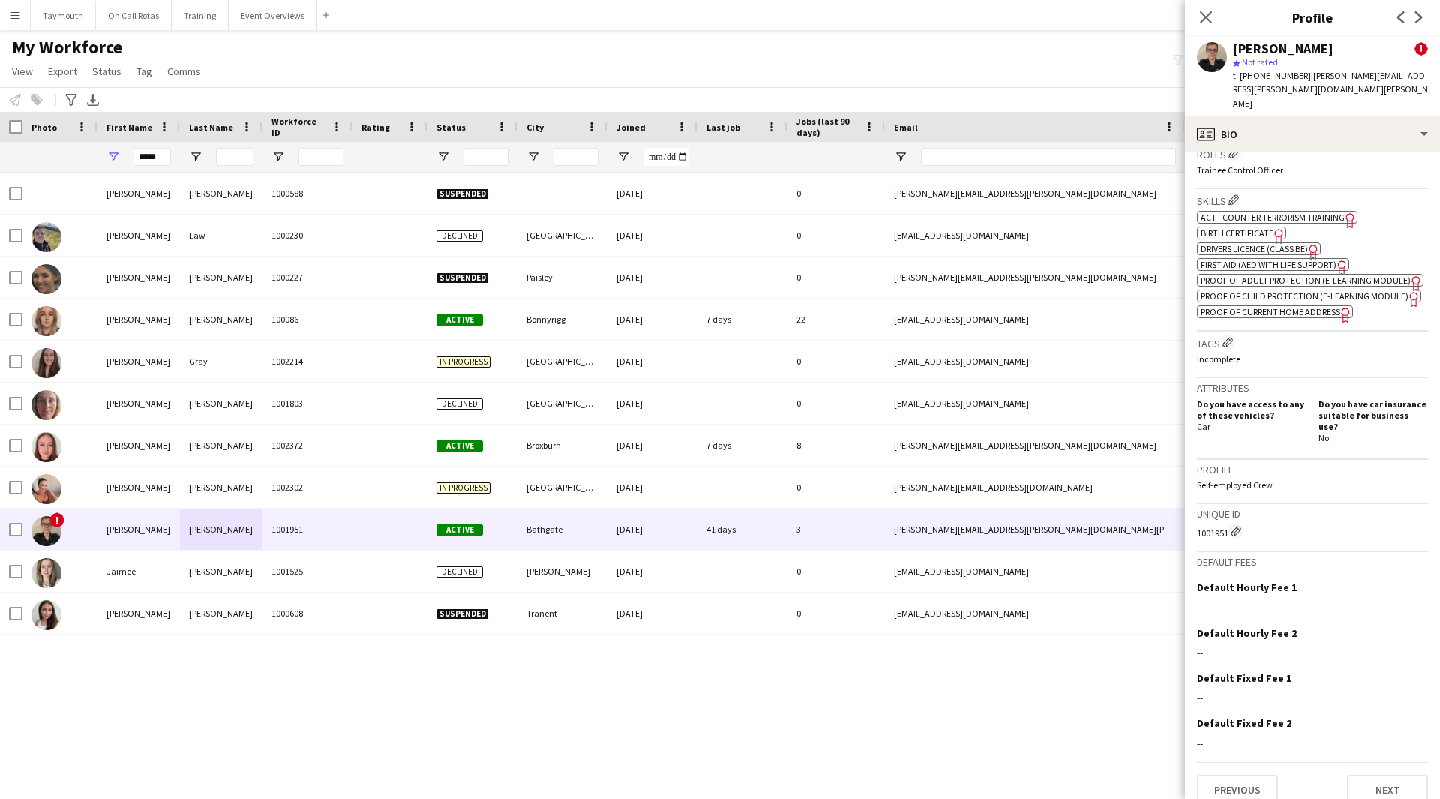
scroll to position [651, 0]
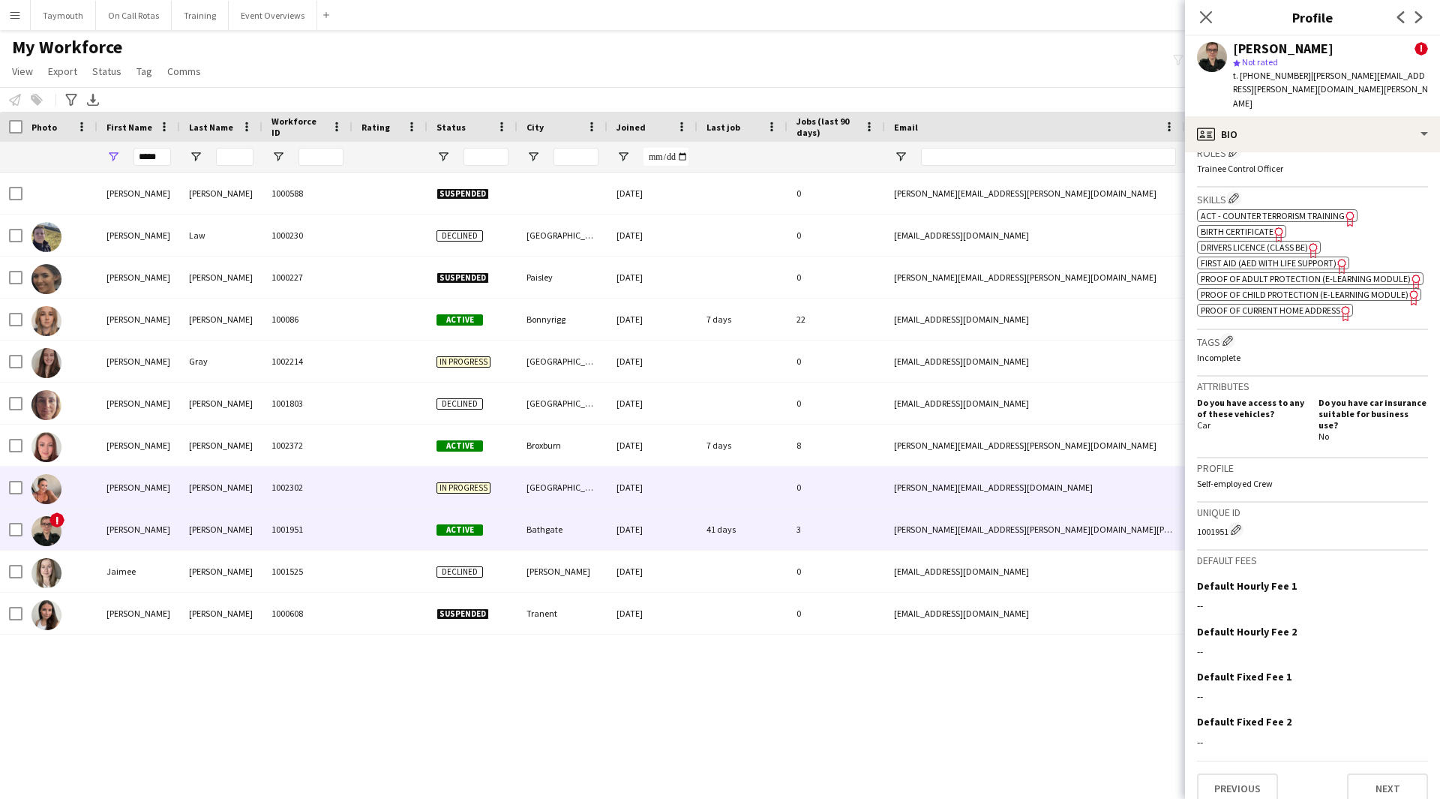
click at [140, 491] on div "[PERSON_NAME]" at bounding box center [139, 487] width 83 height 41
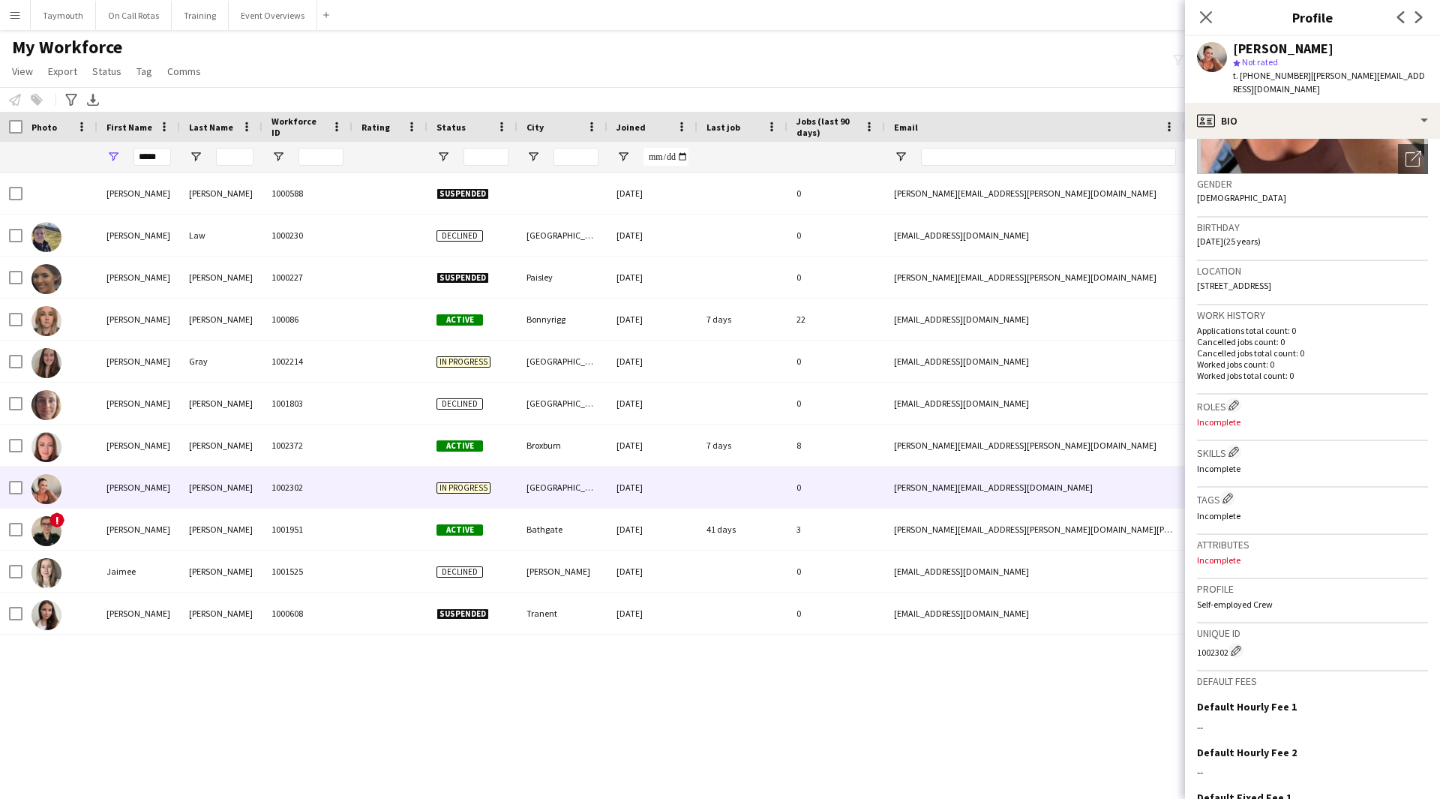
scroll to position [325, 0]
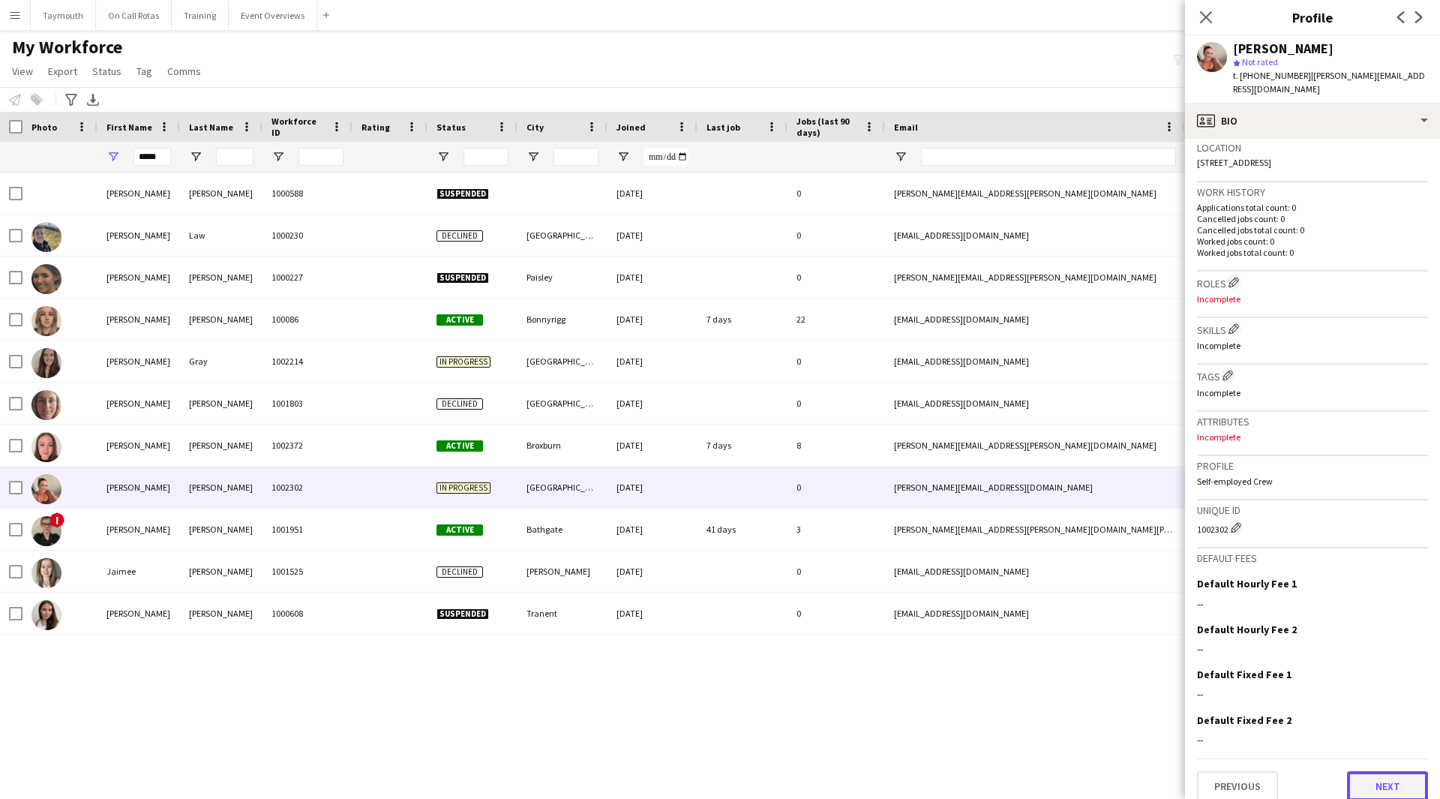
click at [1394, 777] on button "Next" at bounding box center [1387, 786] width 81 height 30
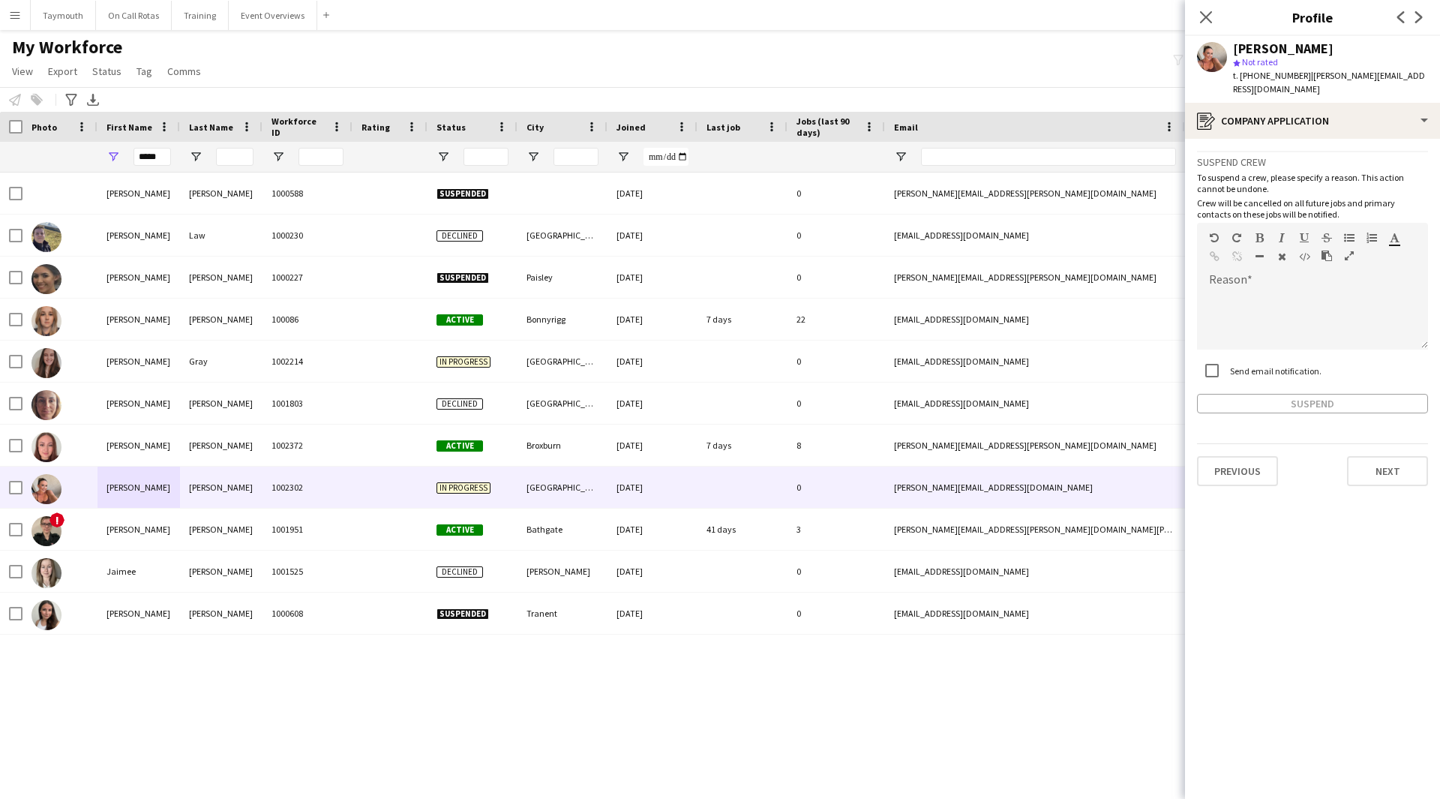
click at [1389, 443] on div "Previous Next" at bounding box center [1312, 464] width 231 height 43
click at [1385, 461] on button "Next" at bounding box center [1387, 471] width 81 height 30
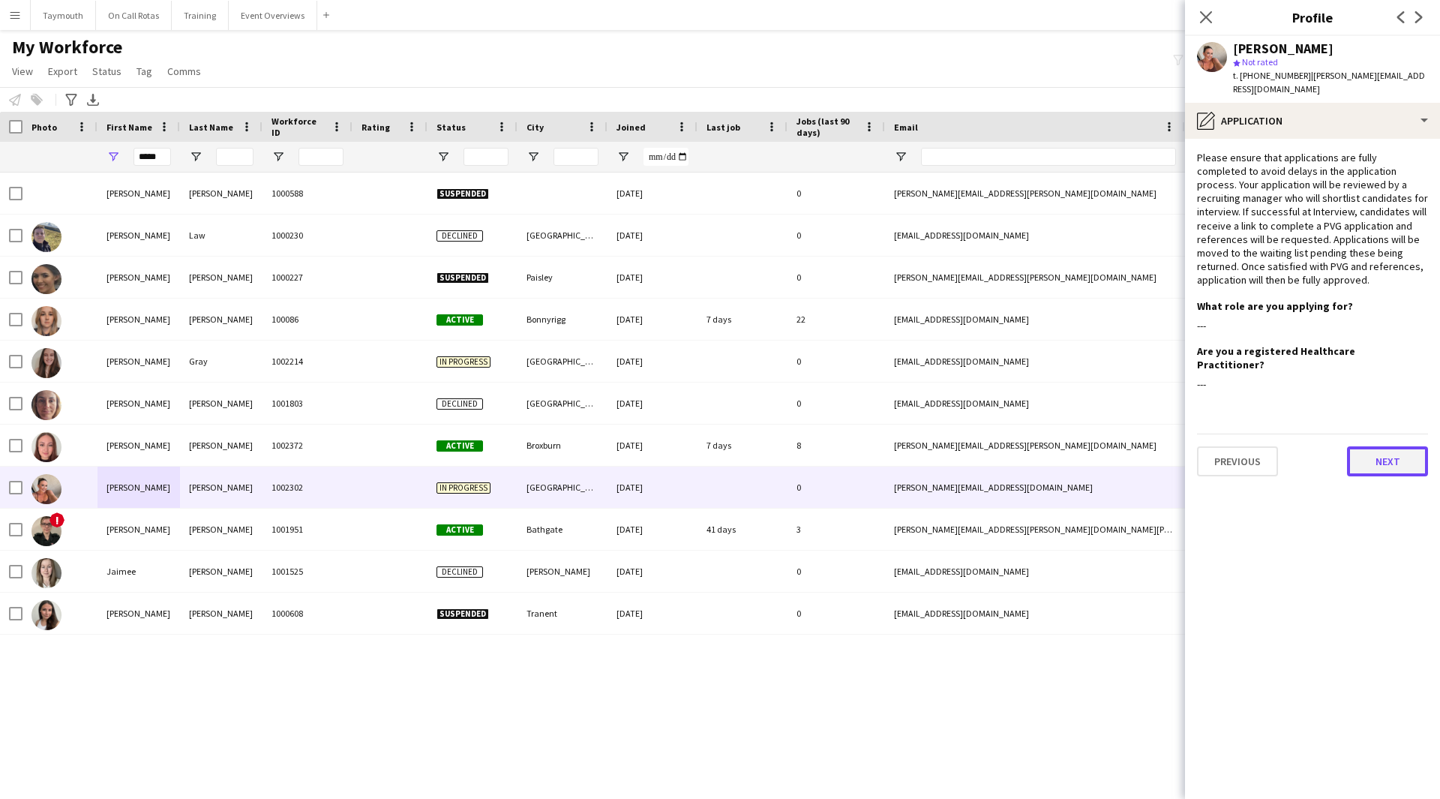
click at [1396, 446] on button "Next" at bounding box center [1387, 461] width 81 height 30
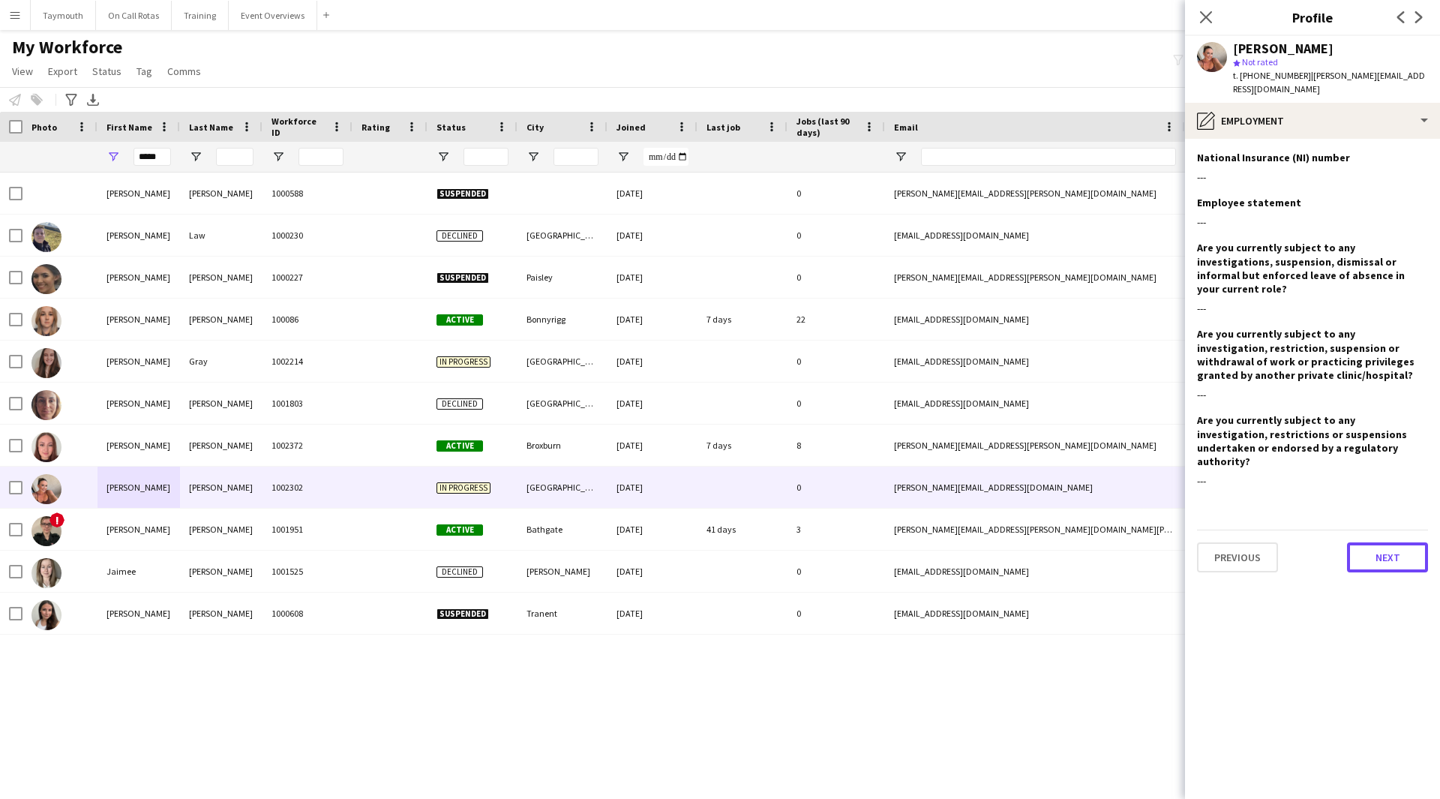
click at [1395, 542] on button "Next" at bounding box center [1387, 557] width 81 height 30
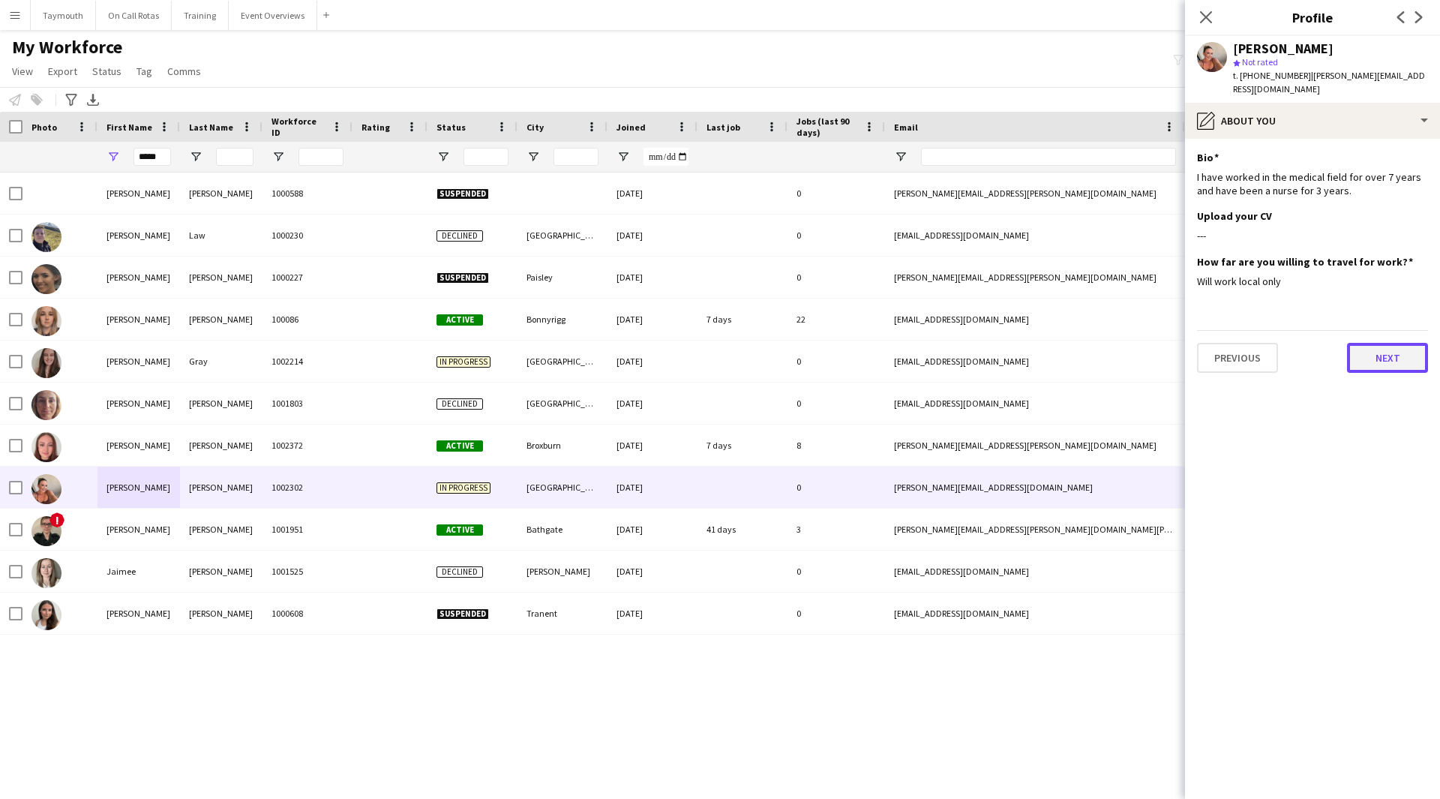
click at [1375, 344] on button "Next" at bounding box center [1387, 358] width 81 height 30
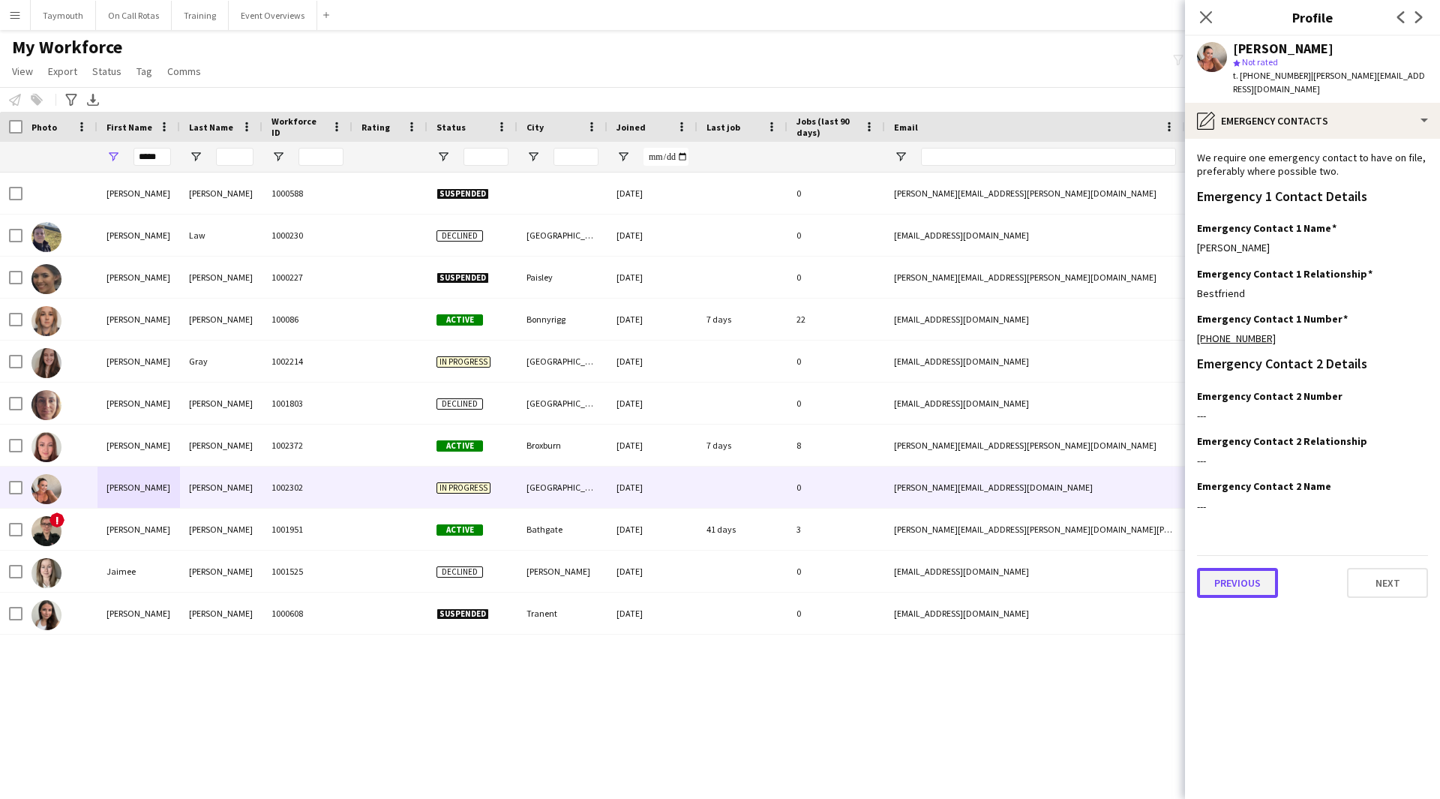
click at [1242, 568] on button "Previous" at bounding box center [1237, 583] width 81 height 30
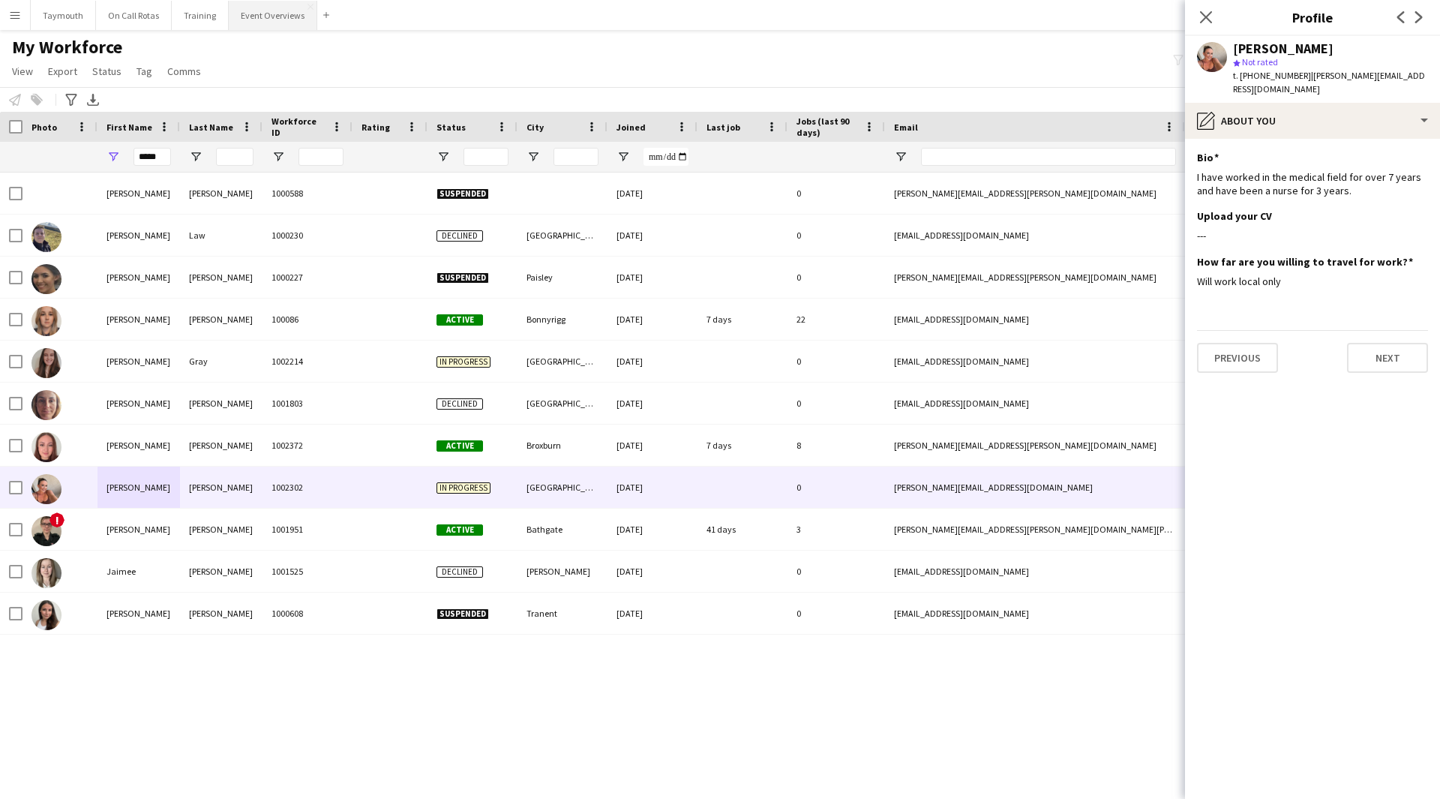
click at [270, 8] on button "Event Overviews Close" at bounding box center [273, 15] width 89 height 29
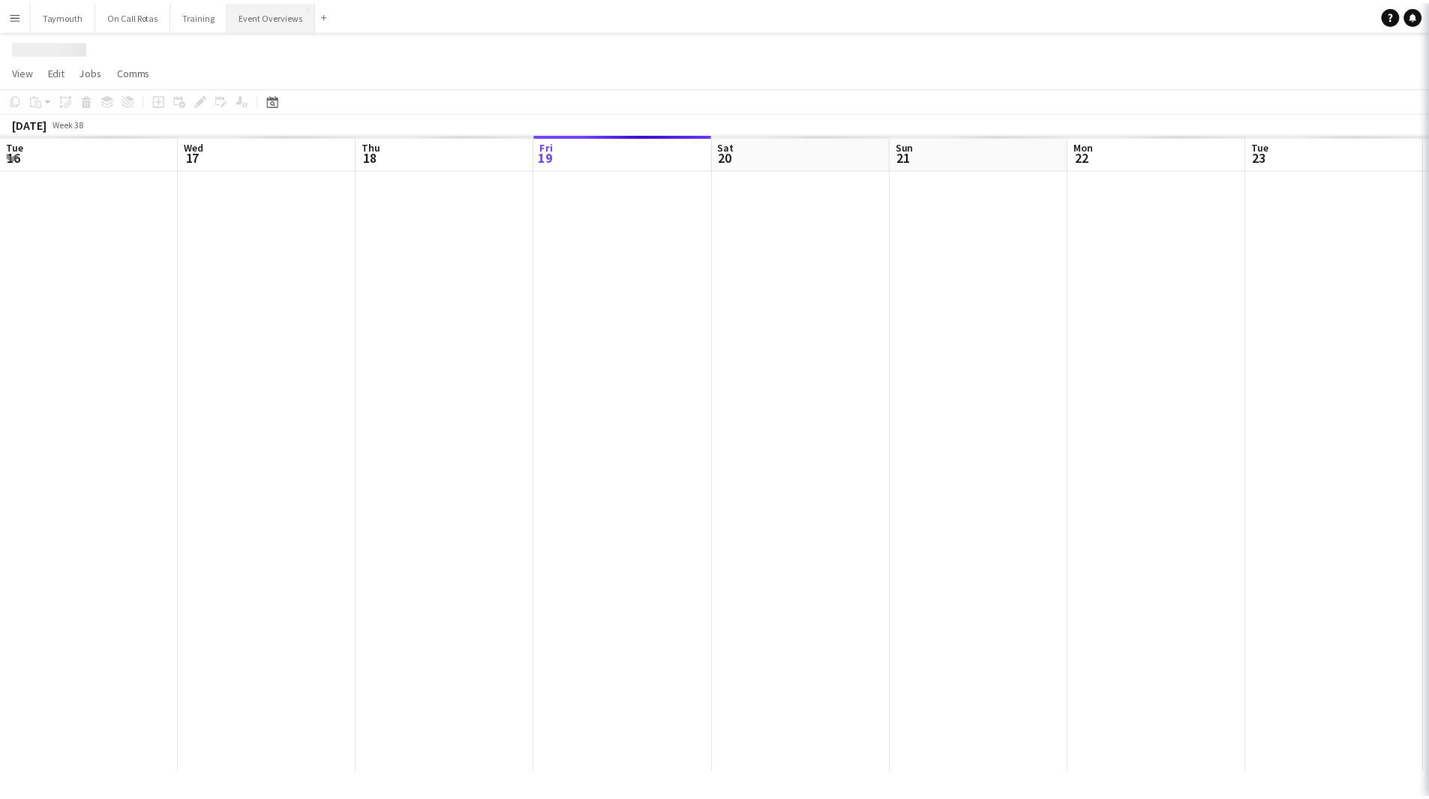
scroll to position [0, 359]
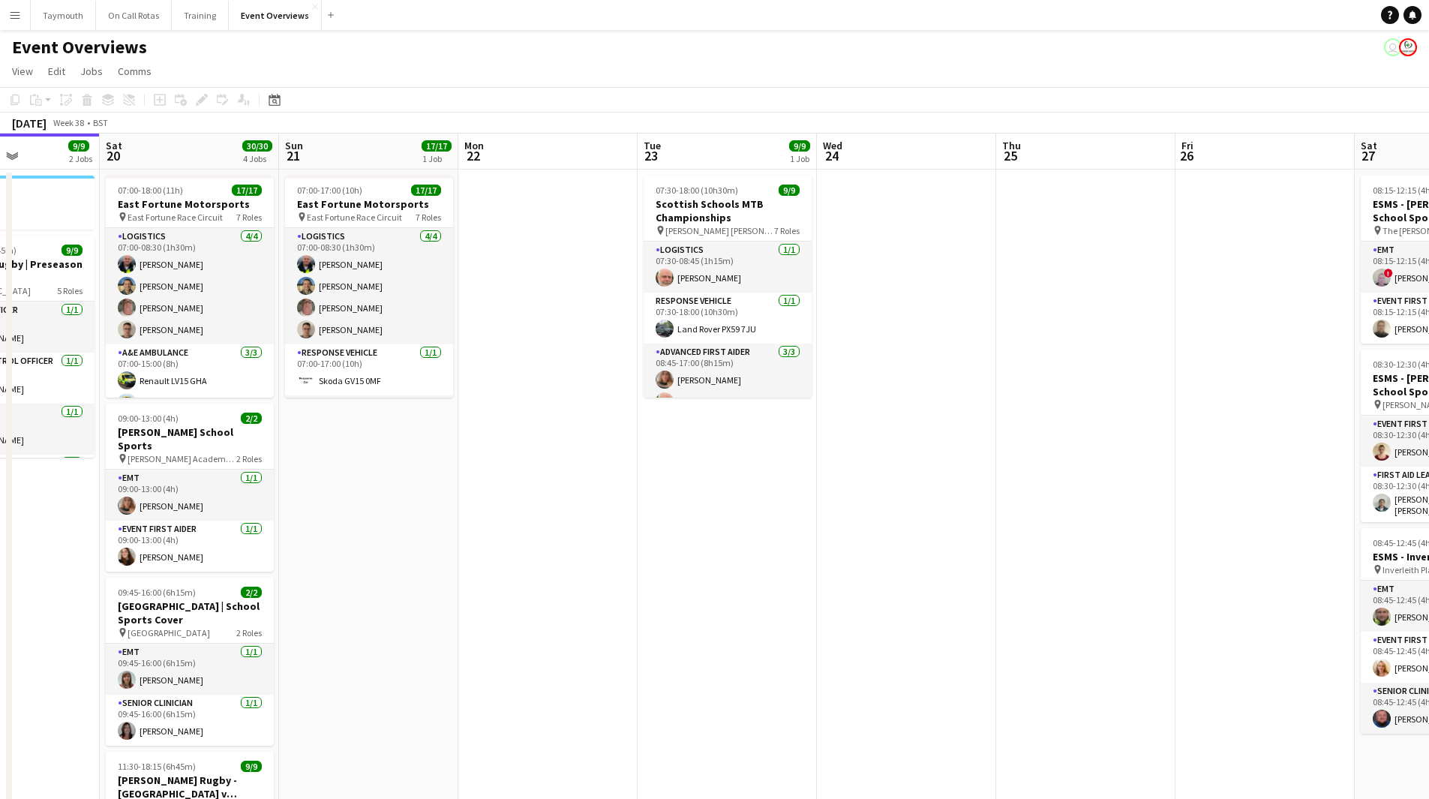
drag, startPoint x: 590, startPoint y: 588, endPoint x: 519, endPoint y: 575, distance: 72.4
click at [404, 575] on app-calendar-viewport "Wed 17 Thu 18 Fri 19 9/9 2 Jobs Sat 20 30/30 4 Jobs Sun 21 17/17 1 Job Mon 22 T…" at bounding box center [714, 570] width 1429 height 872
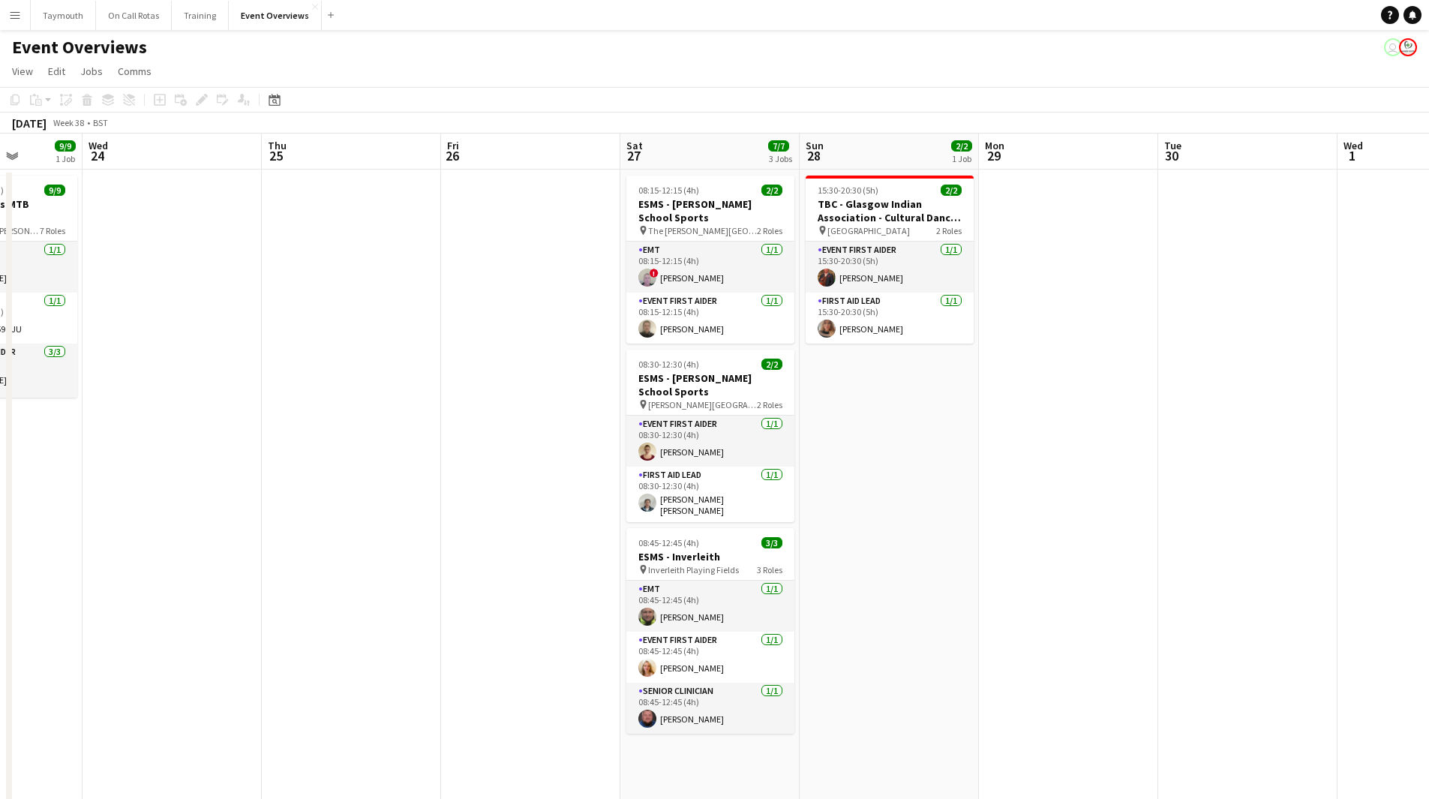
drag, startPoint x: 788, startPoint y: 588, endPoint x: 383, endPoint y: 593, distance: 404.4
click at [370, 593] on app-calendar-viewport "Sun 21 17/17 1 Job Mon 22 Tue 23 9/9 1 Job Wed 24 Thu 25 Fri 26 Sat 27 7/7 3 Jo…" at bounding box center [714, 570] width 1429 height 872
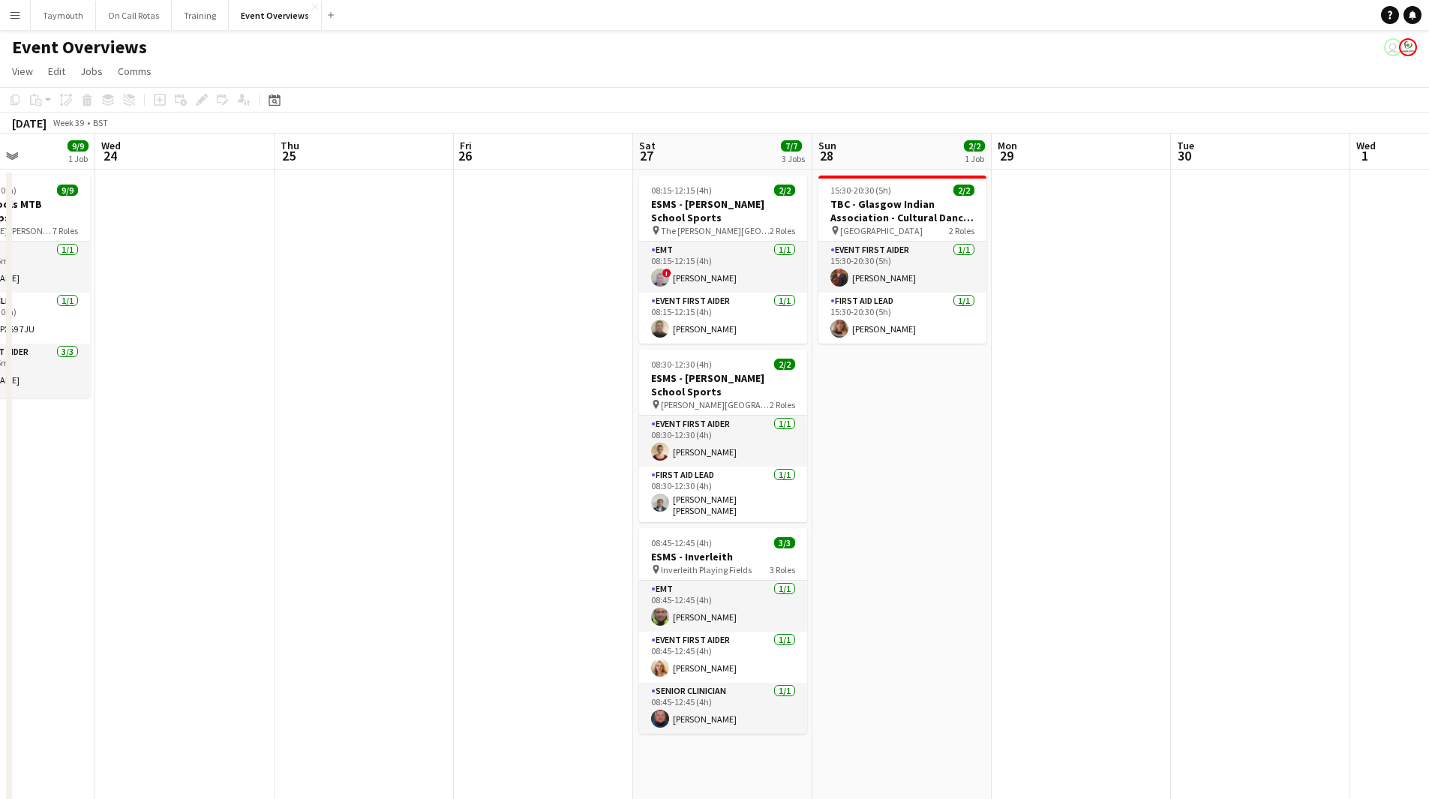
drag, startPoint x: 1114, startPoint y: 493, endPoint x: 341, endPoint y: 496, distance: 772.7
click at [376, 494] on app-calendar-viewport "Sun 21 17/17 1 Job Mon 22 Tue 23 9/9 1 Job Wed 24 Thu 25 Fri 26 Sat 27 7/7 3 Jo…" at bounding box center [714, 570] width 1429 height 872
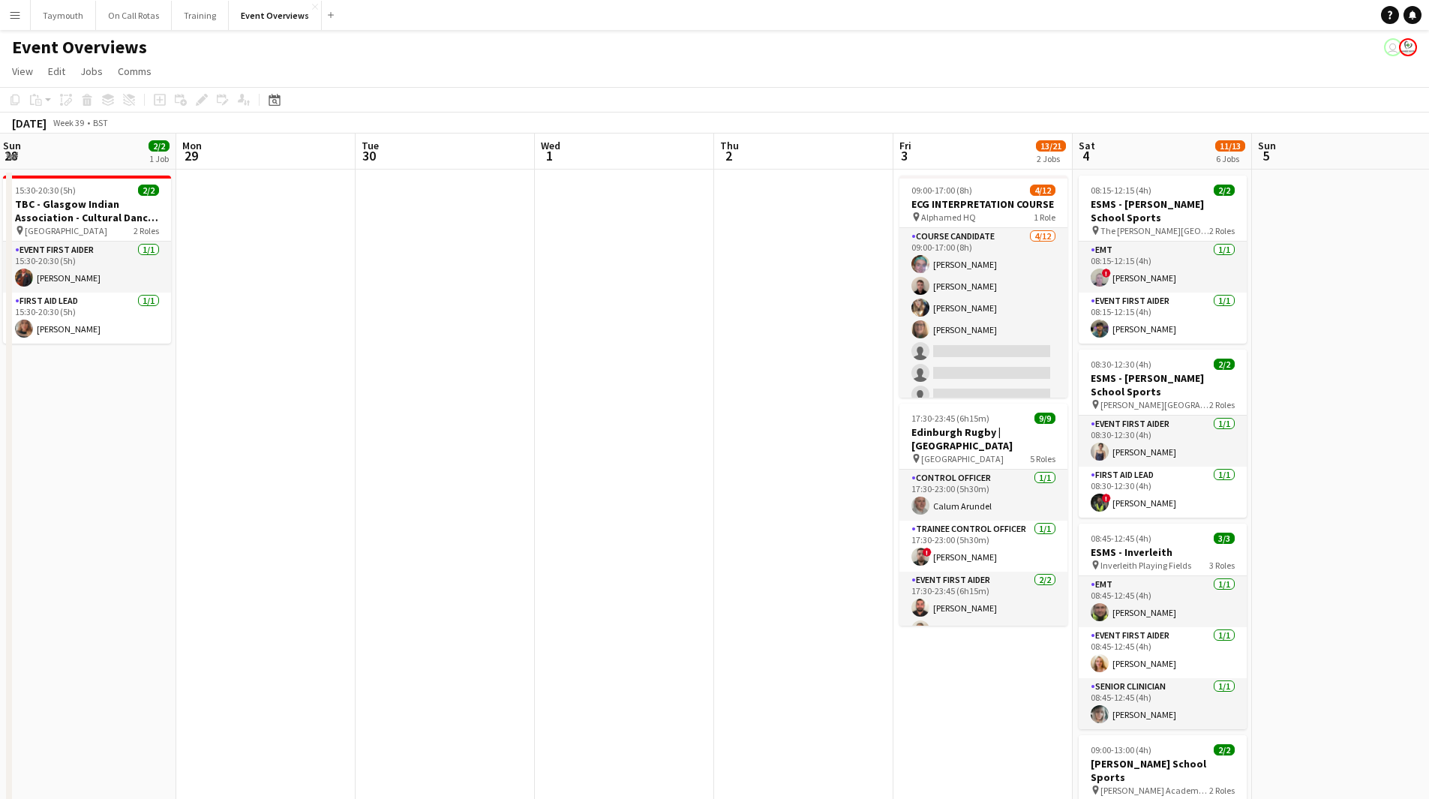
drag, startPoint x: 479, startPoint y: 497, endPoint x: 334, endPoint y: 497, distance: 145.5
click at [334, 497] on app-calendar-viewport "Thu 25 Fri 26 Sat 27 7/7 3 Jobs Sun 28 2/2 1 Job Mon 29 Tue 30 Wed 1 Thu 2 Fri …" at bounding box center [714, 711] width 1429 height 1154
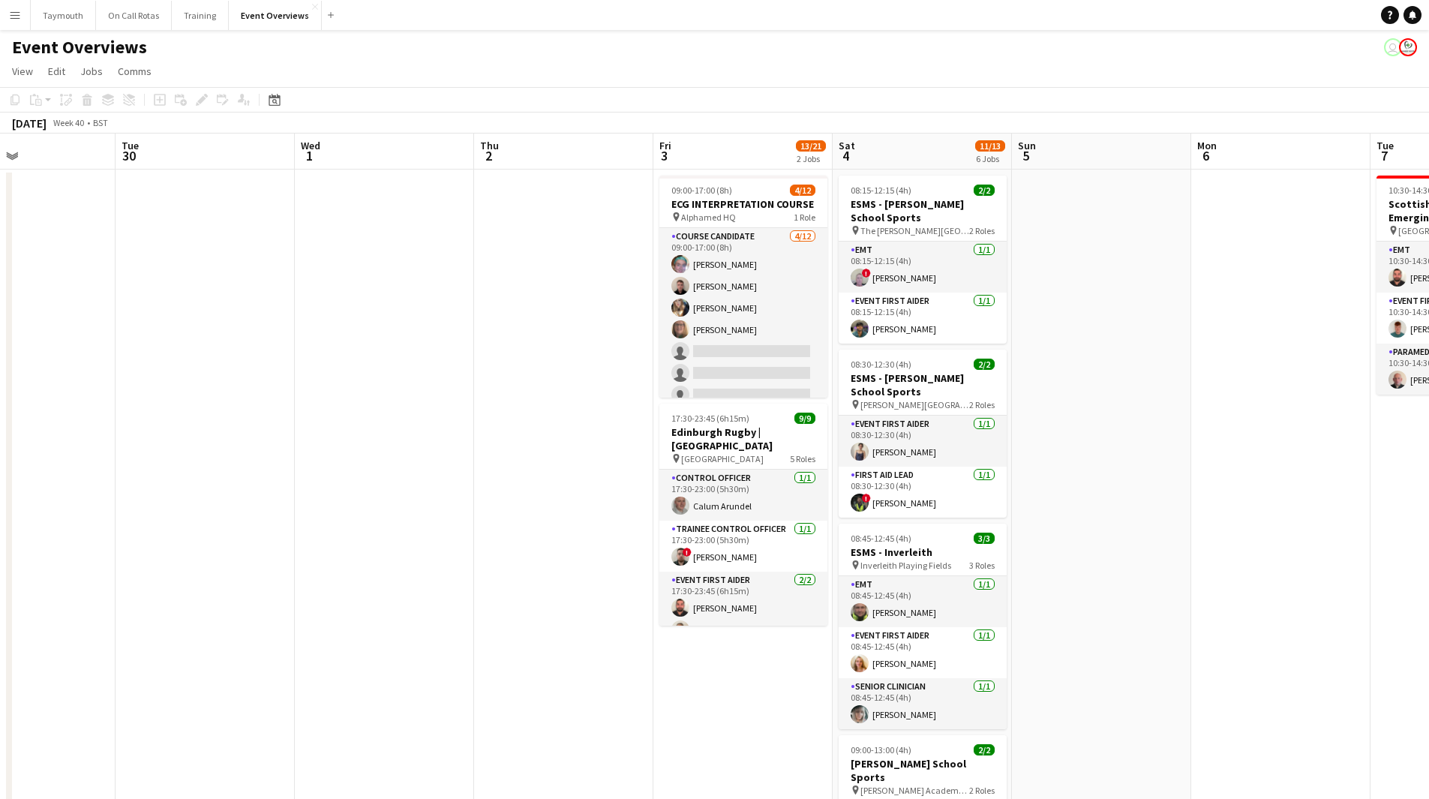
drag, startPoint x: 275, startPoint y: 489, endPoint x: 298, endPoint y: 471, distance: 29.4
click at [272, 488] on app-calendar-viewport "Fri 26 Sat 27 7/7 3 Jobs Sun 28 2/2 1 Job Mon 29 Tue 30 Wed 1 Thu 2 Fri 3 13/21…" at bounding box center [714, 711] width 1429 height 1154
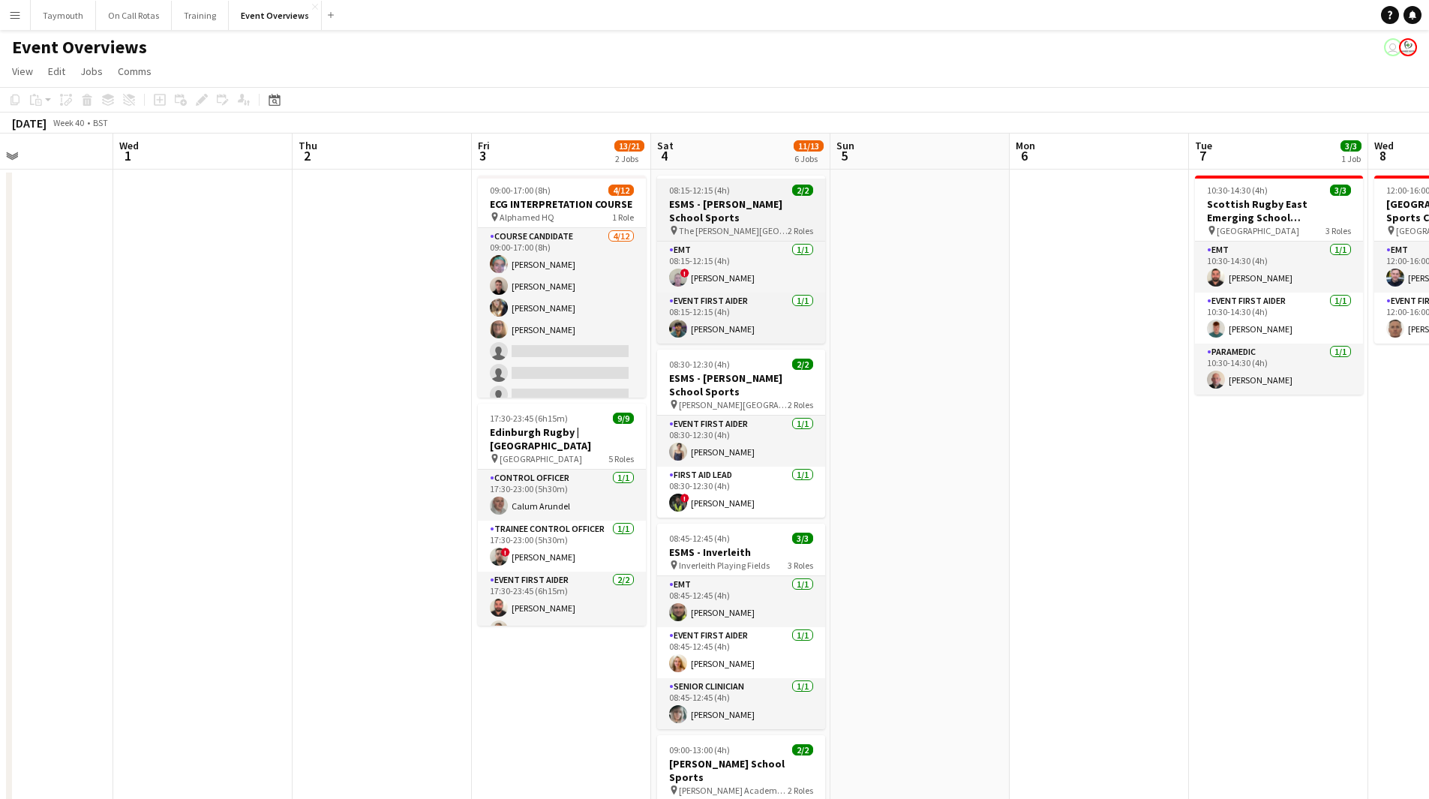
click at [731, 200] on h3 "ESMS - [PERSON_NAME] School Sports" at bounding box center [741, 210] width 168 height 27
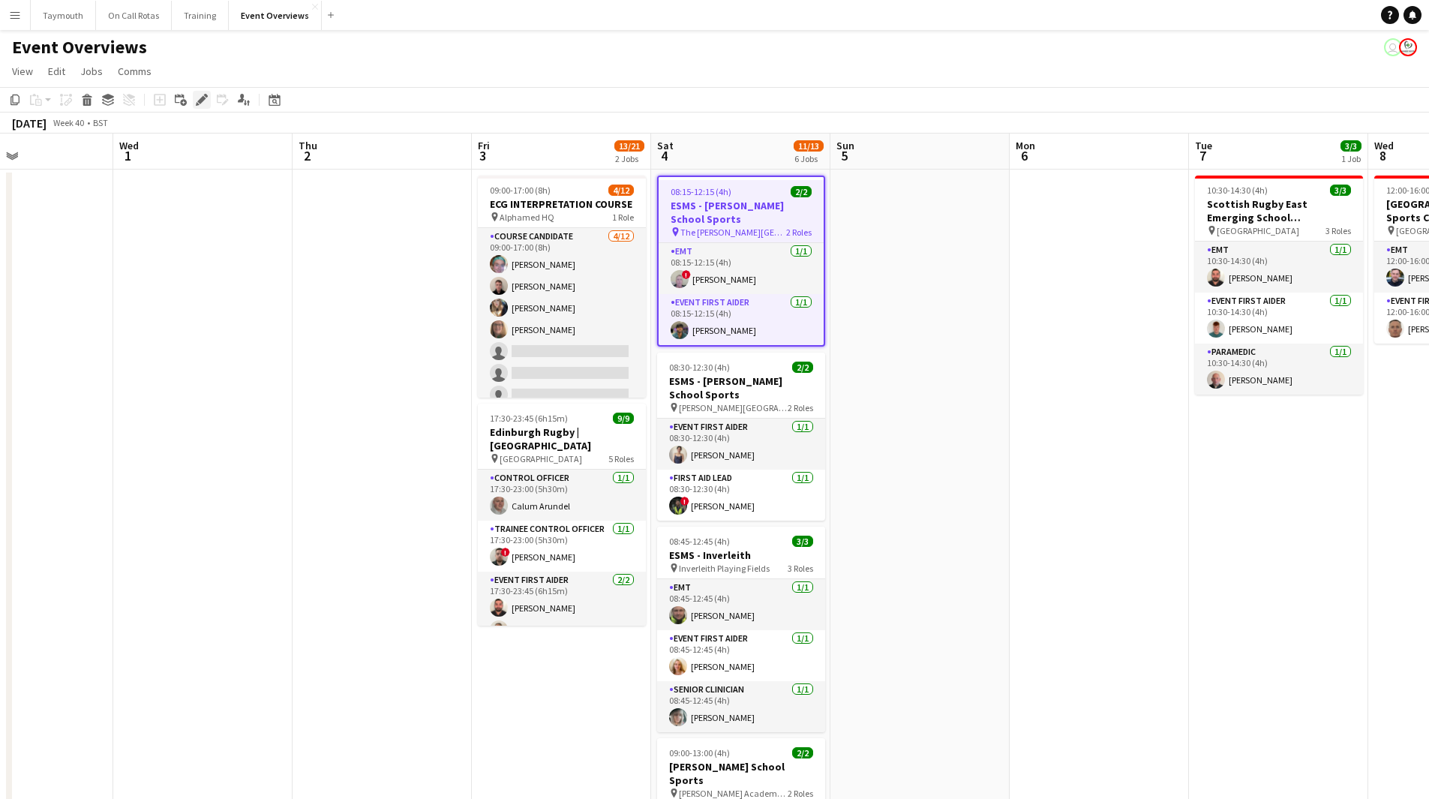
click at [205, 103] on icon "Edit" at bounding box center [202, 100] width 12 height 12
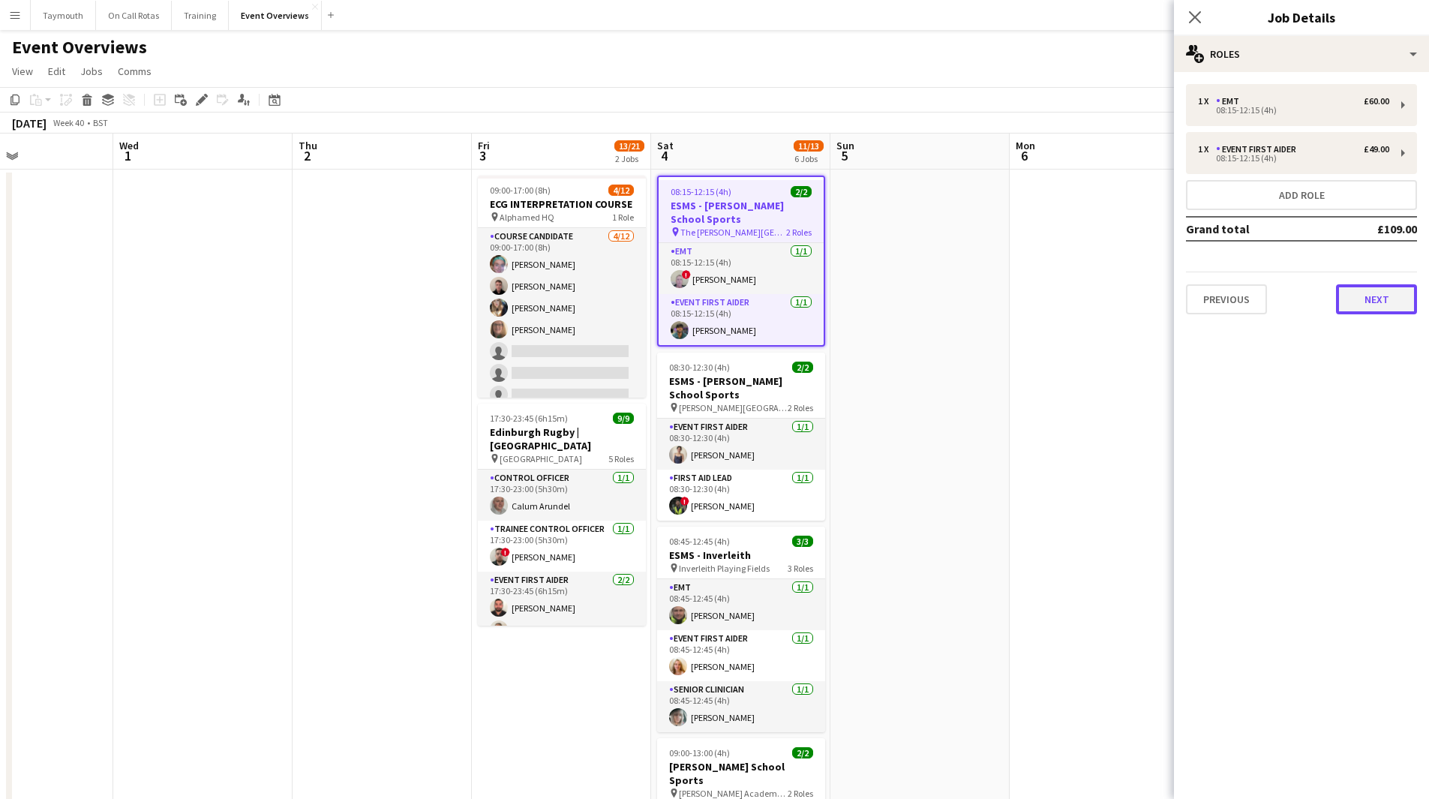
click at [1344, 299] on button "Next" at bounding box center [1376, 299] width 81 height 30
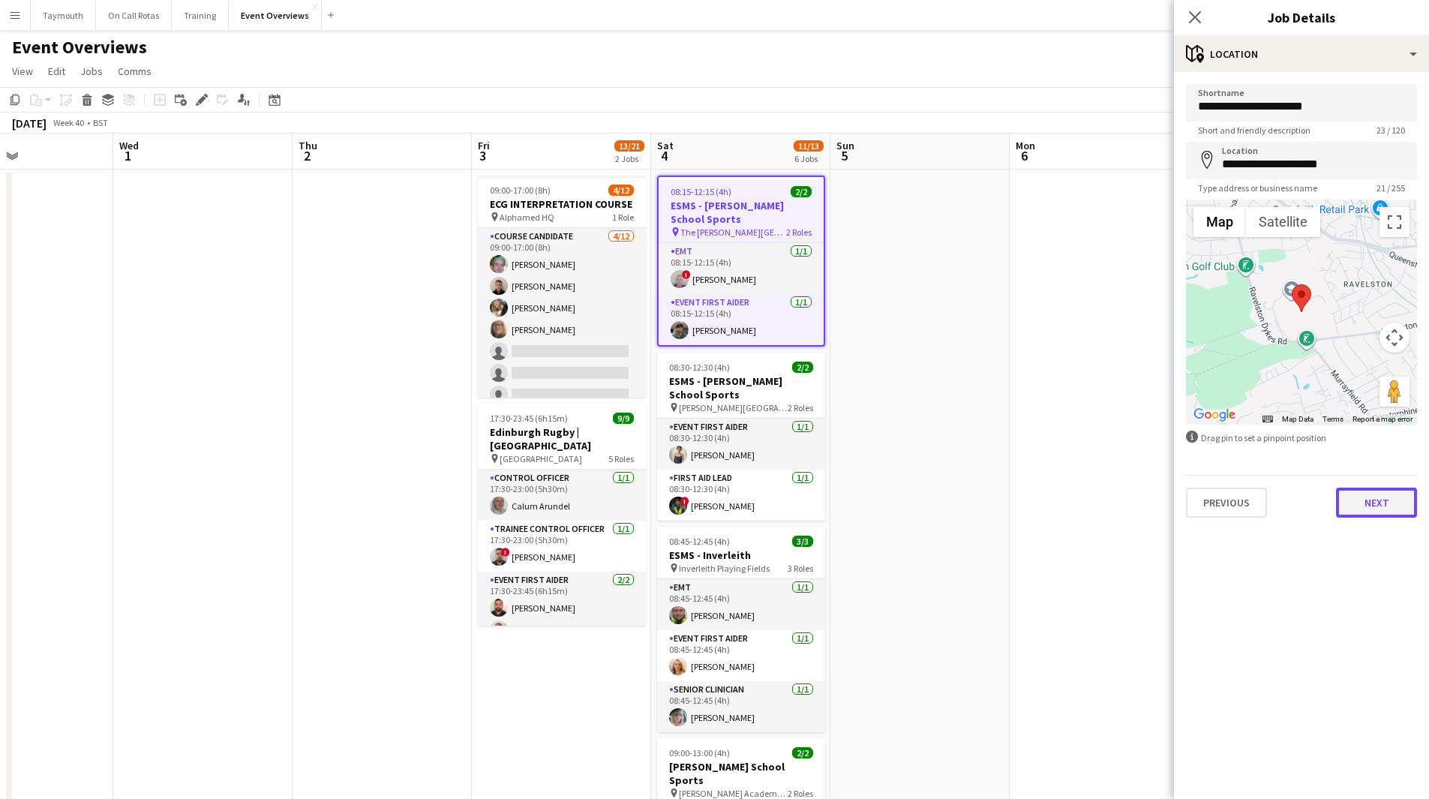
click at [1380, 512] on button "Next" at bounding box center [1376, 503] width 81 height 30
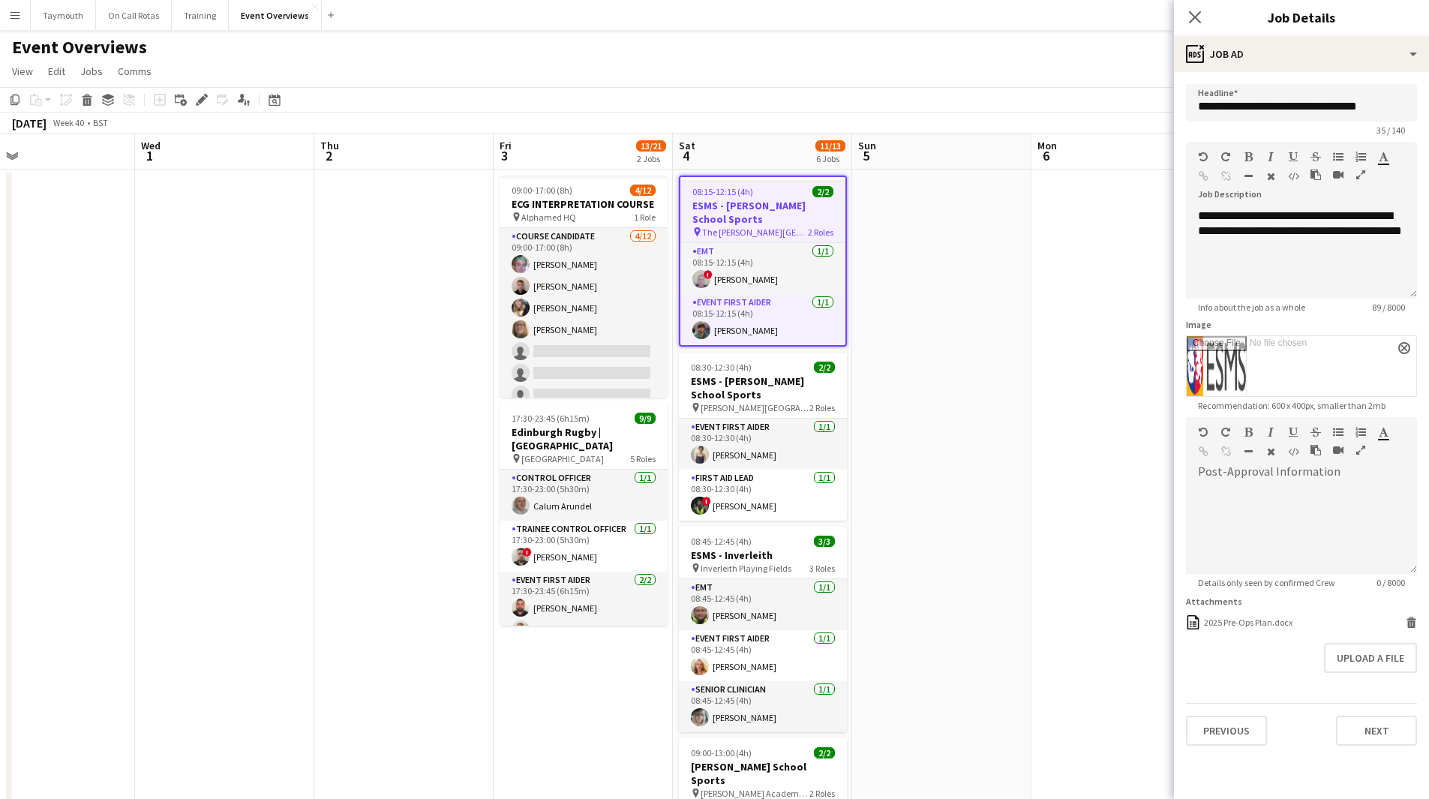
drag, startPoint x: 185, startPoint y: 434, endPoint x: 650, endPoint y: 449, distance: 464.6
click at [872, 447] on app-calendar-viewport "Sun 28 2/2 1 Job Mon 29 Tue 30 Wed 1 Thu 2 Fri 3 13/21 2 Jobs Sat 4 11/13 6 Job…" at bounding box center [714, 711] width 1429 height 1154
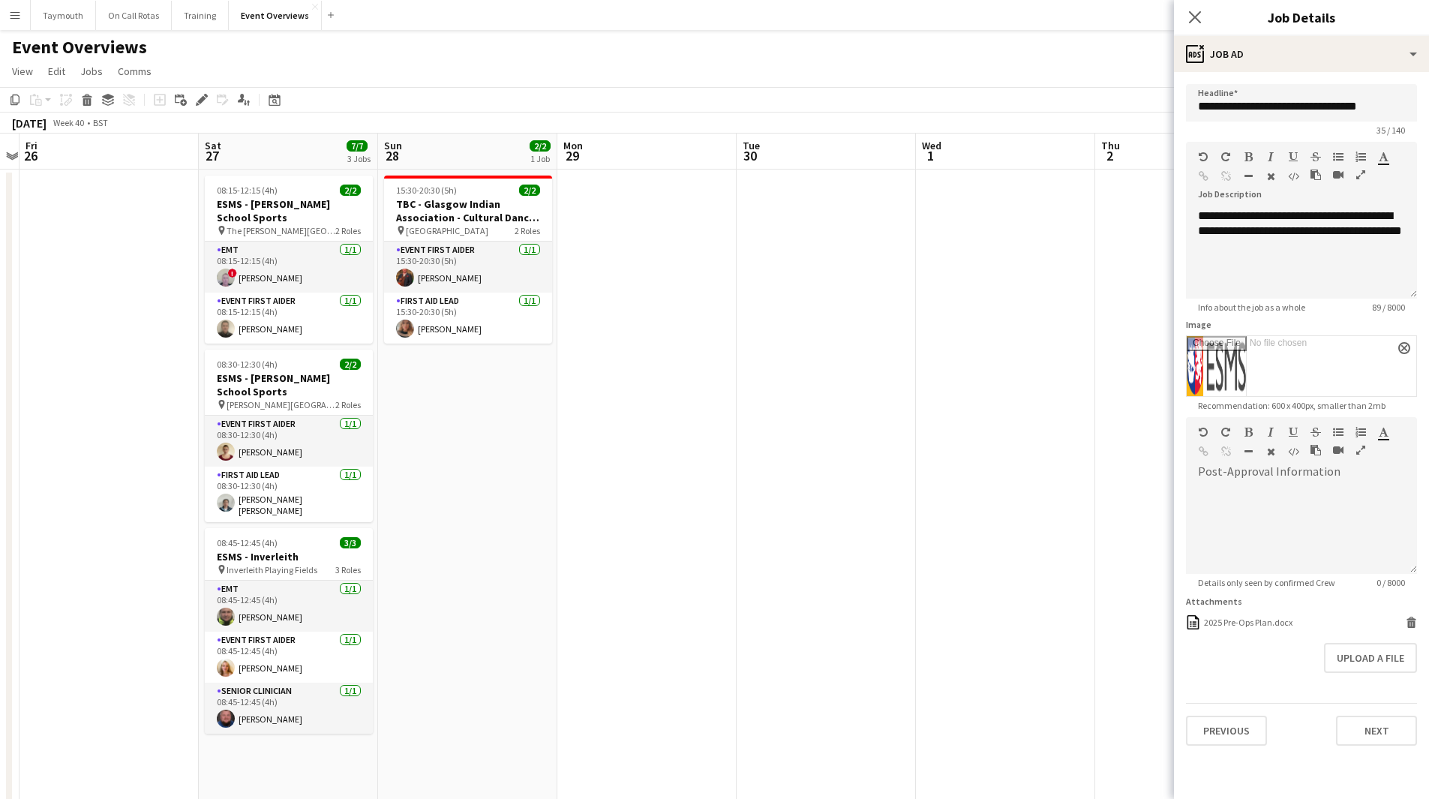
click at [629, 446] on app-calendar-viewport "Wed 24 Thu 25 Fri 26 Sat 27 7/7 3 Jobs Sun 28 2/2 1 Job Mon 29 Tue 30 Wed 1 Thu…" at bounding box center [714, 711] width 1429 height 1154
click at [314, 214] on h3 "ESMS - [PERSON_NAME] School Sports" at bounding box center [290, 210] width 168 height 27
type input "**********"
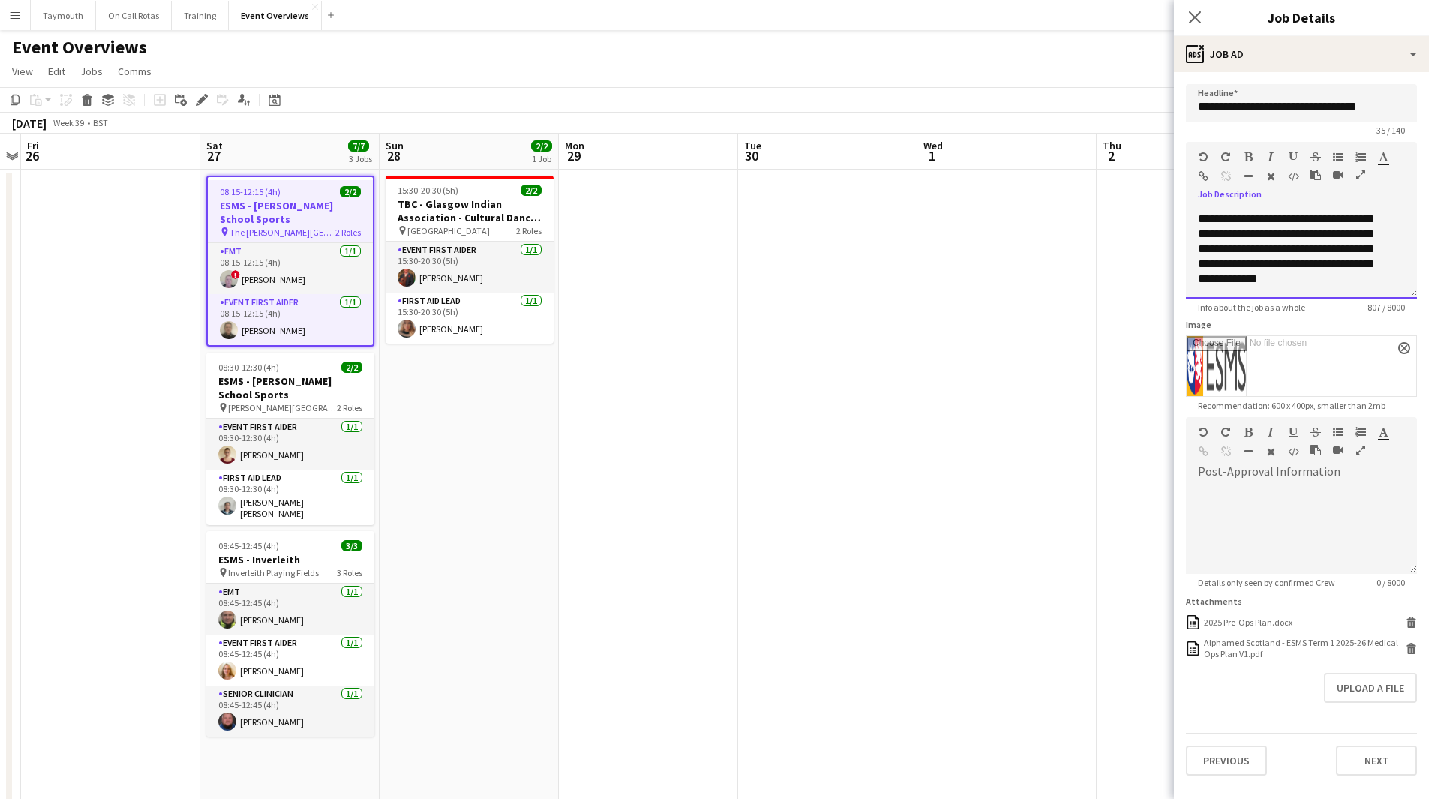
scroll to position [0, 0]
drag, startPoint x: 1373, startPoint y: 280, endPoint x: 976, endPoint y: 86, distance: 441.5
click at [975, 87] on body "Menu Boards Boards Boards All jobs Status Workforce Workforce My Workforce Recr…" at bounding box center [714, 644] width 1429 height 1288
copy div "**********"
drag, startPoint x: 911, startPoint y: 359, endPoint x: 432, endPoint y: 366, distance: 478.7
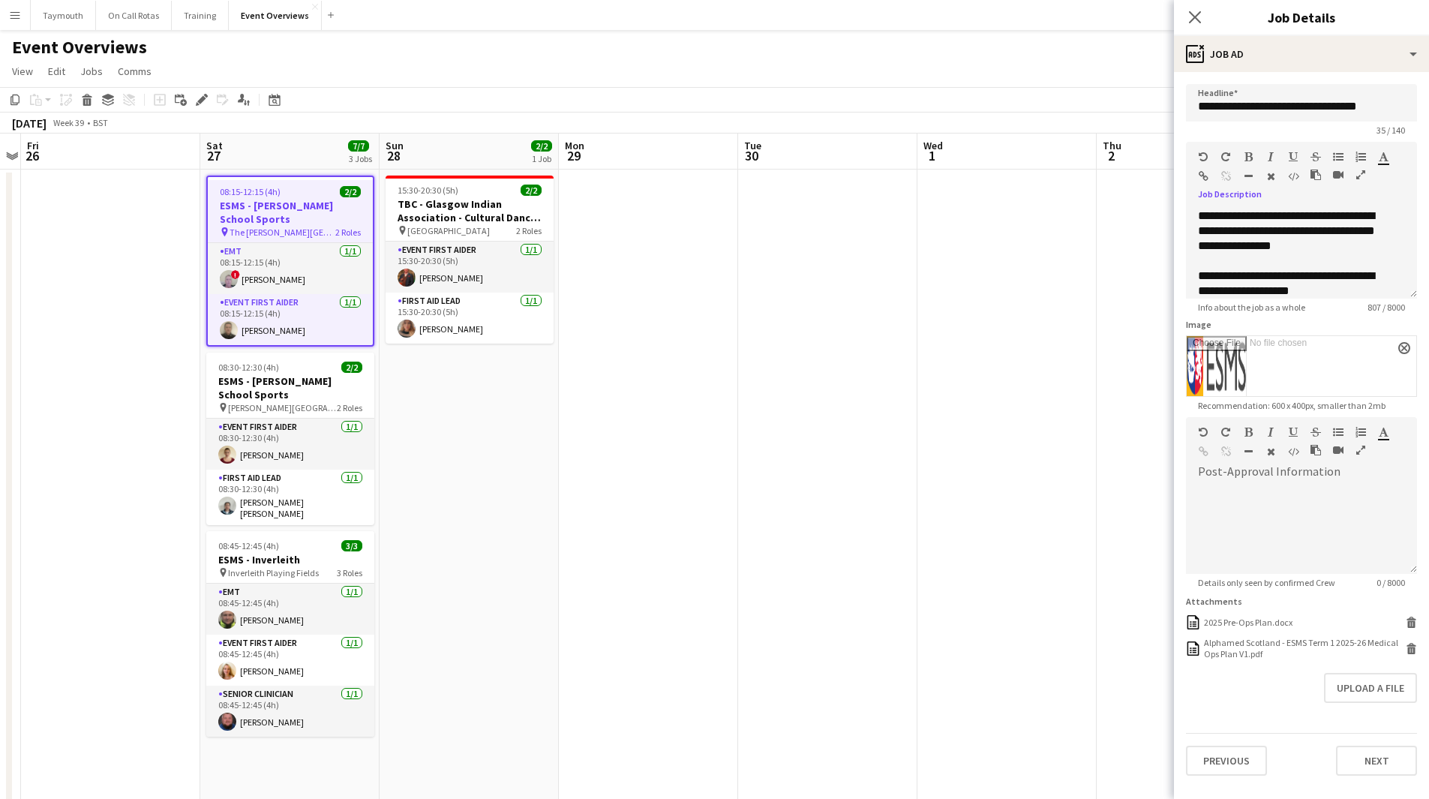
click at [431, 375] on app-calendar-viewport "Wed 24 Thu 25 Fri 26 Sat 27 7/7 3 Jobs Sun 28 2/2 1 Job Mon 29 Tue 30 Wed 1 Thu…" at bounding box center [714, 711] width 1429 height 1154
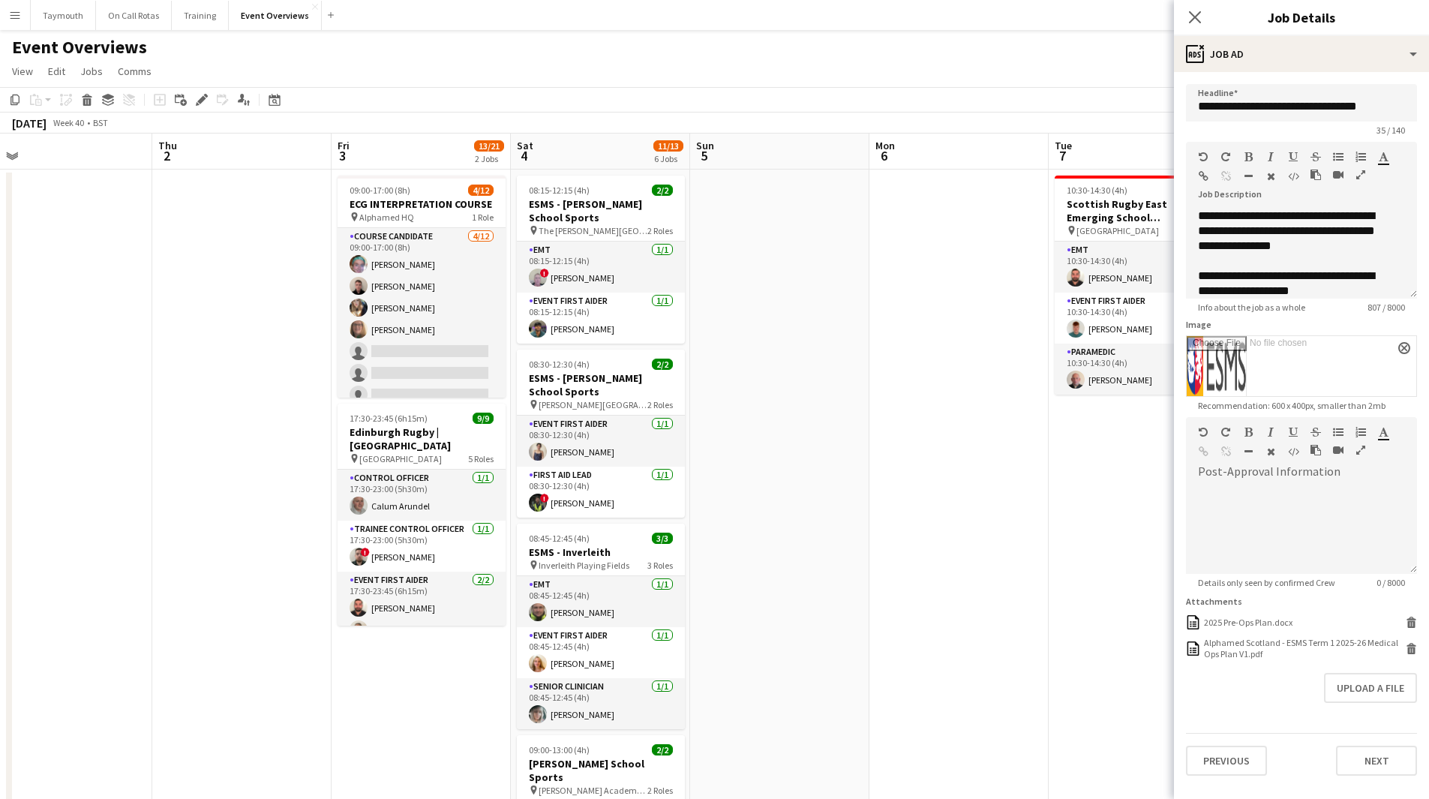
drag, startPoint x: 441, startPoint y: 387, endPoint x: 360, endPoint y: 368, distance: 83.3
click at [285, 383] on app-calendar-viewport "Sun 28 2/2 1 Job Mon 29 Tue 30 Wed 1 Thu 2 Fri 3 13/21 2 Jobs Sat 4 11/13 6 Job…" at bounding box center [714, 711] width 1429 height 1154
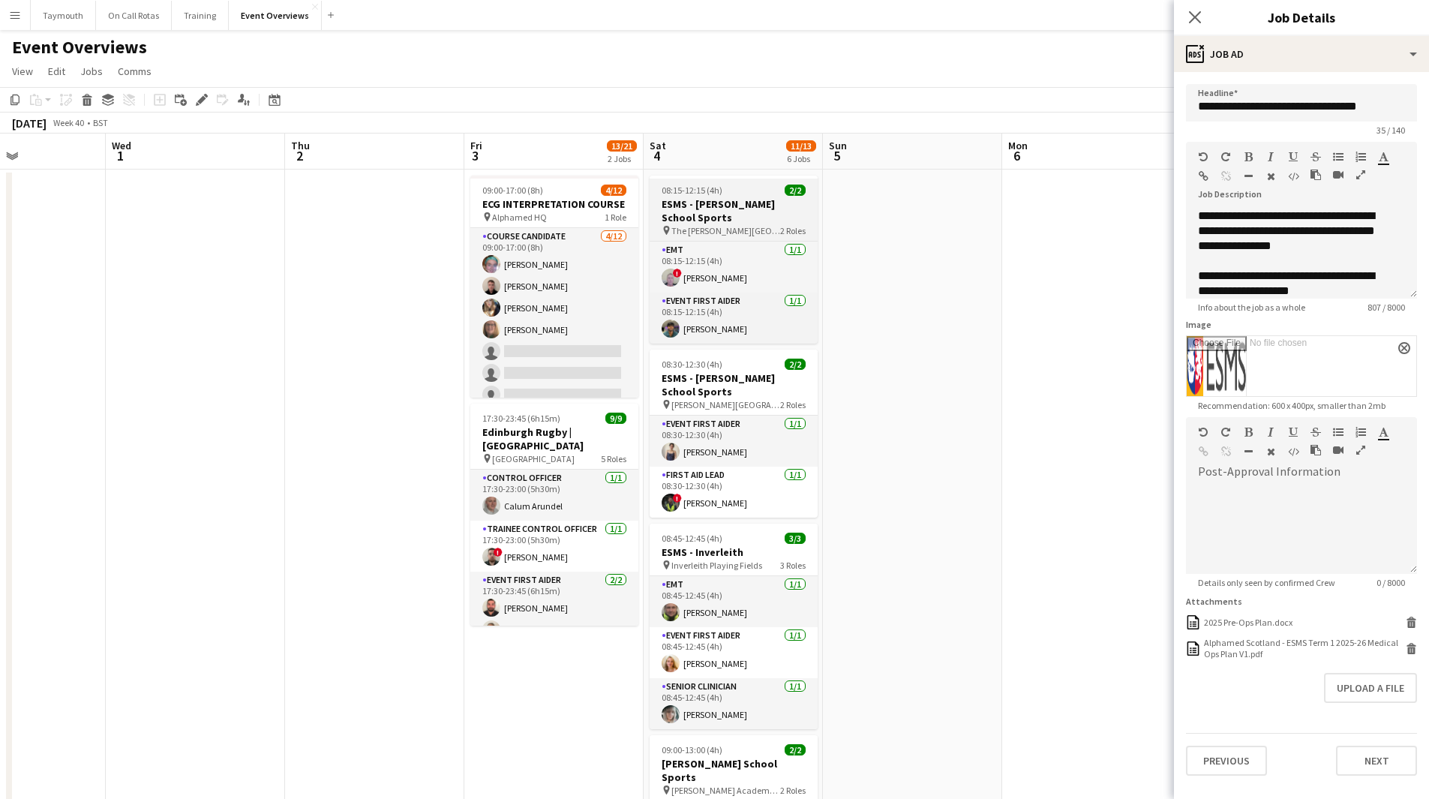
click at [745, 210] on h3 "ESMS - [PERSON_NAME] School Sports" at bounding box center [734, 210] width 168 height 27
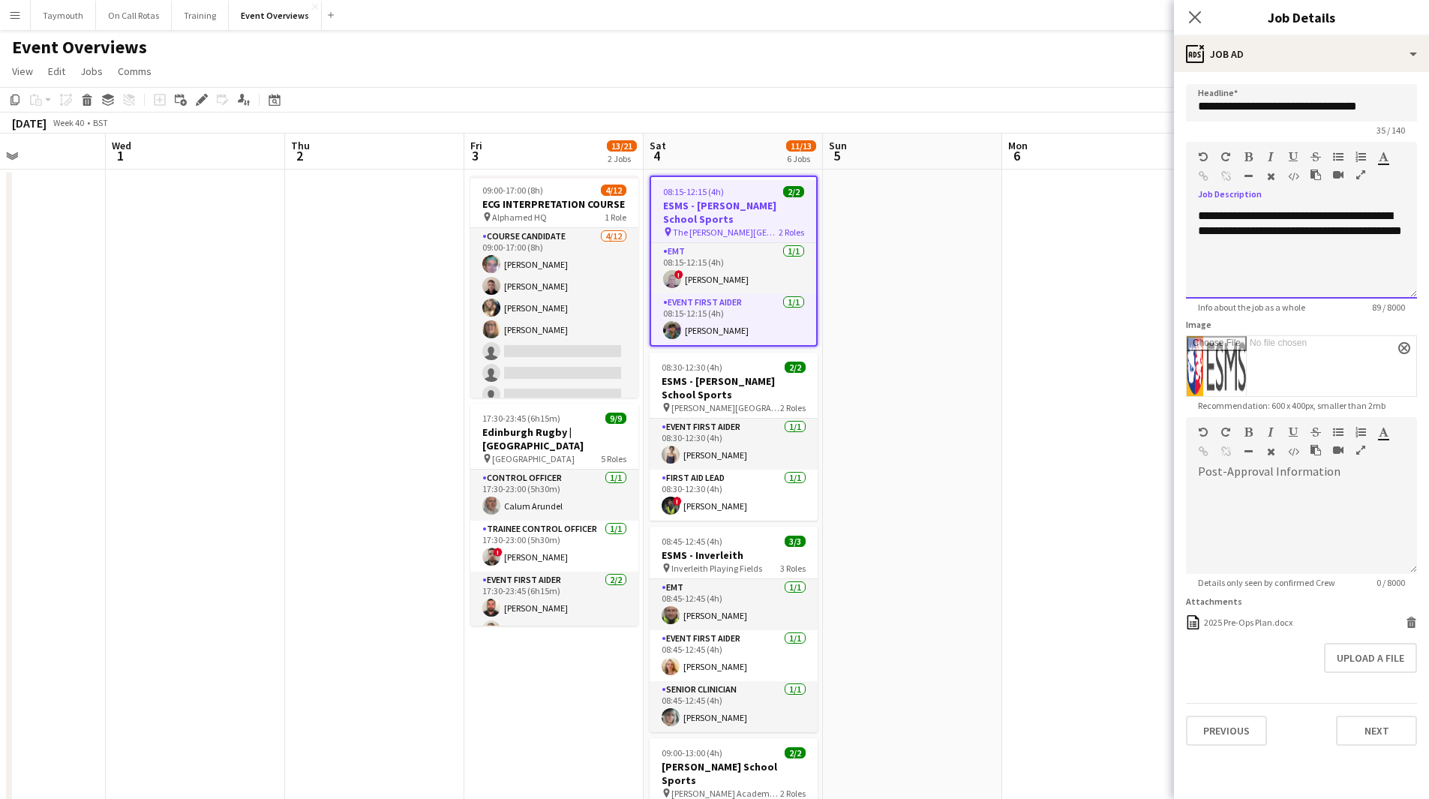
drag, startPoint x: 1283, startPoint y: 262, endPoint x: 1085, endPoint y: 183, distance: 213.1
click at [1085, 183] on body "Menu Boards Boards Boards All jobs Status Workforce Workforce My Workforce Recr…" at bounding box center [714, 644] width 1429 height 1288
paste div
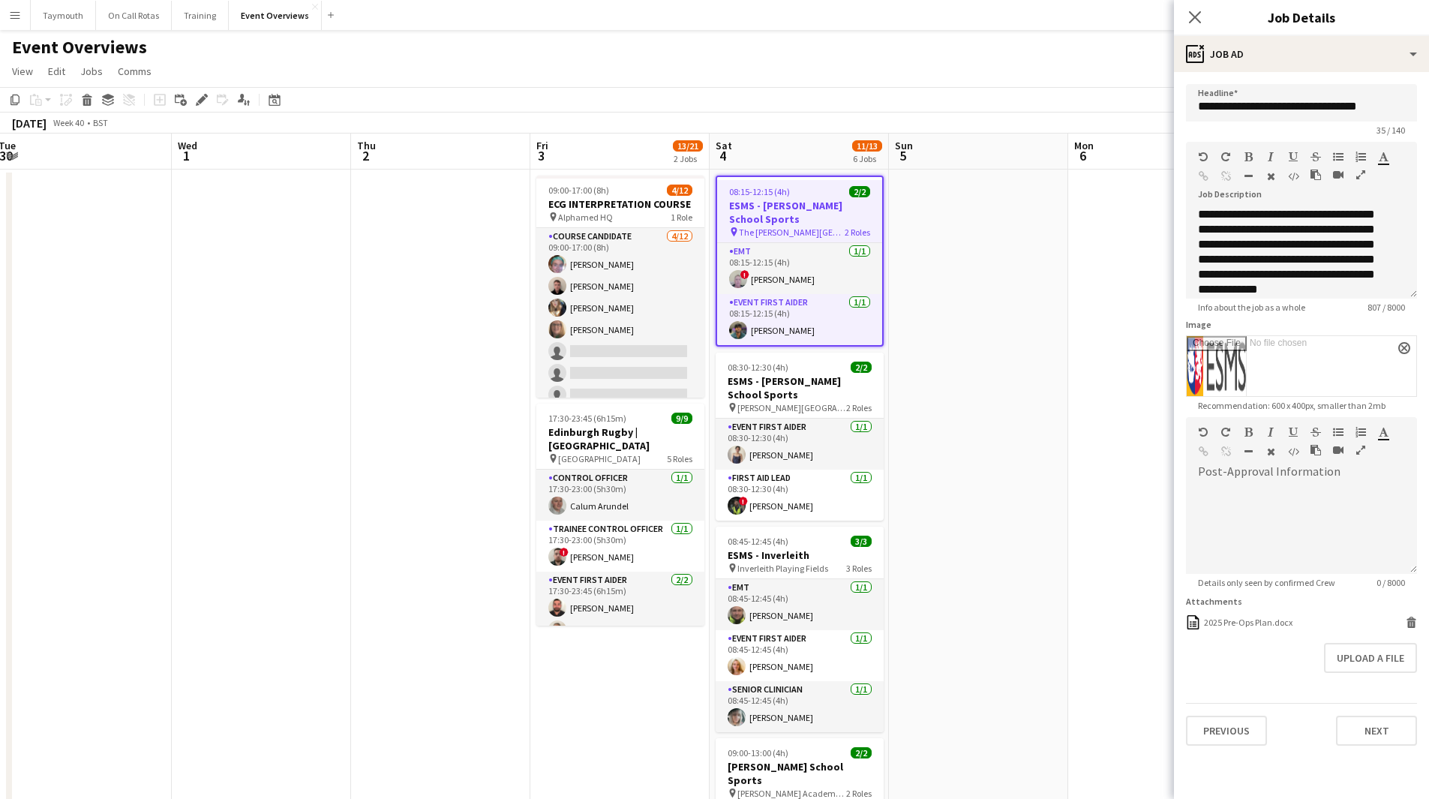
drag, startPoint x: 385, startPoint y: 387, endPoint x: 465, endPoint y: 398, distance: 81.1
click at [811, 389] on app-calendar-viewport "Sun 28 2/2 1 Job Mon 29 Tue 30 Wed 1 Thu 2 Fri 3 13/21 2 Jobs Sat 4 11/13 6 Job…" at bounding box center [714, 711] width 1429 height 1154
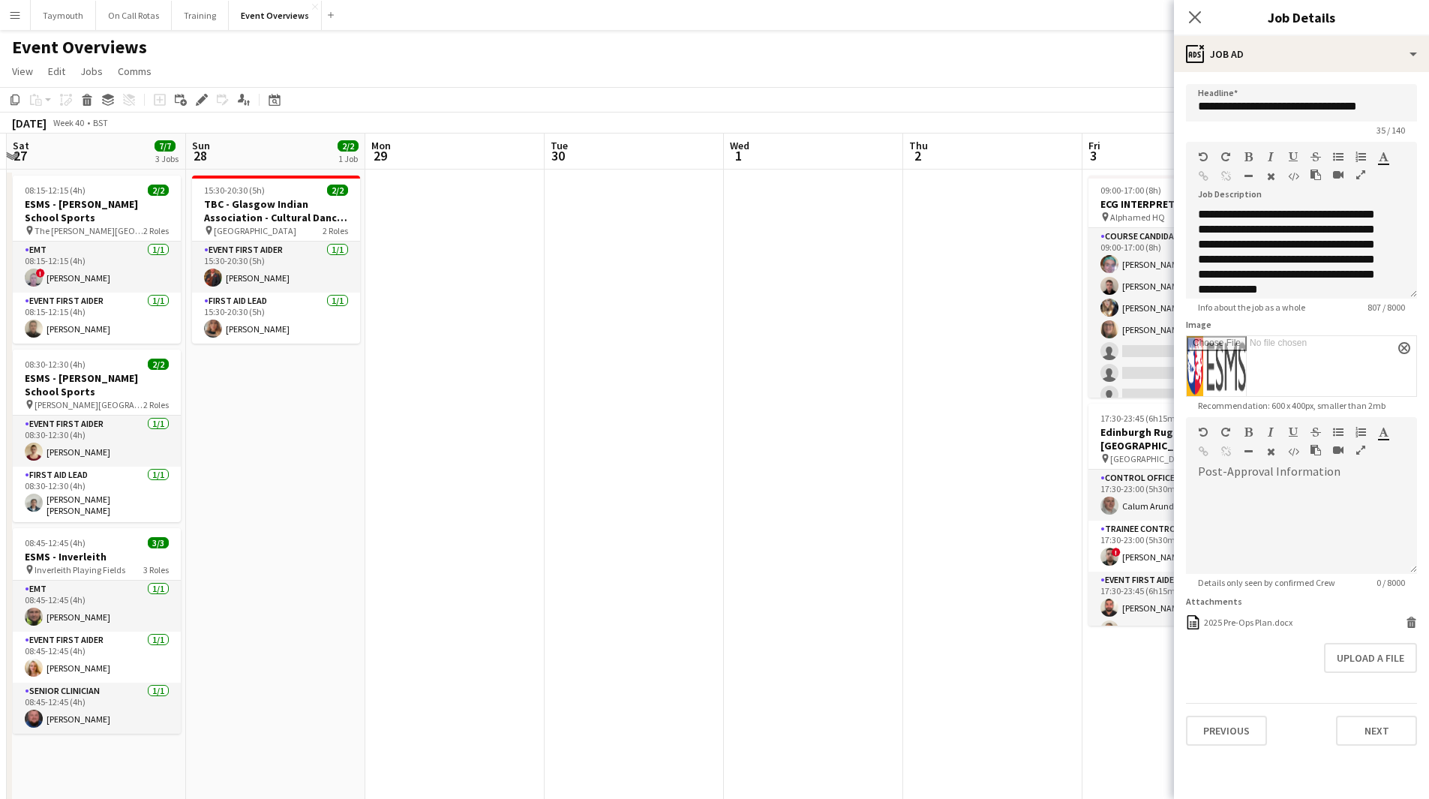
drag, startPoint x: 845, startPoint y: 400, endPoint x: 821, endPoint y: 400, distance: 23.3
click at [855, 400] on app-calendar-viewport "Thu 25 Fri 26 Sat 27 7/7 3 Jobs Sun 28 2/2 1 Job Mon 29 Tue 30 Wed 1 Thu 2 Fri …" at bounding box center [714, 711] width 1429 height 1154
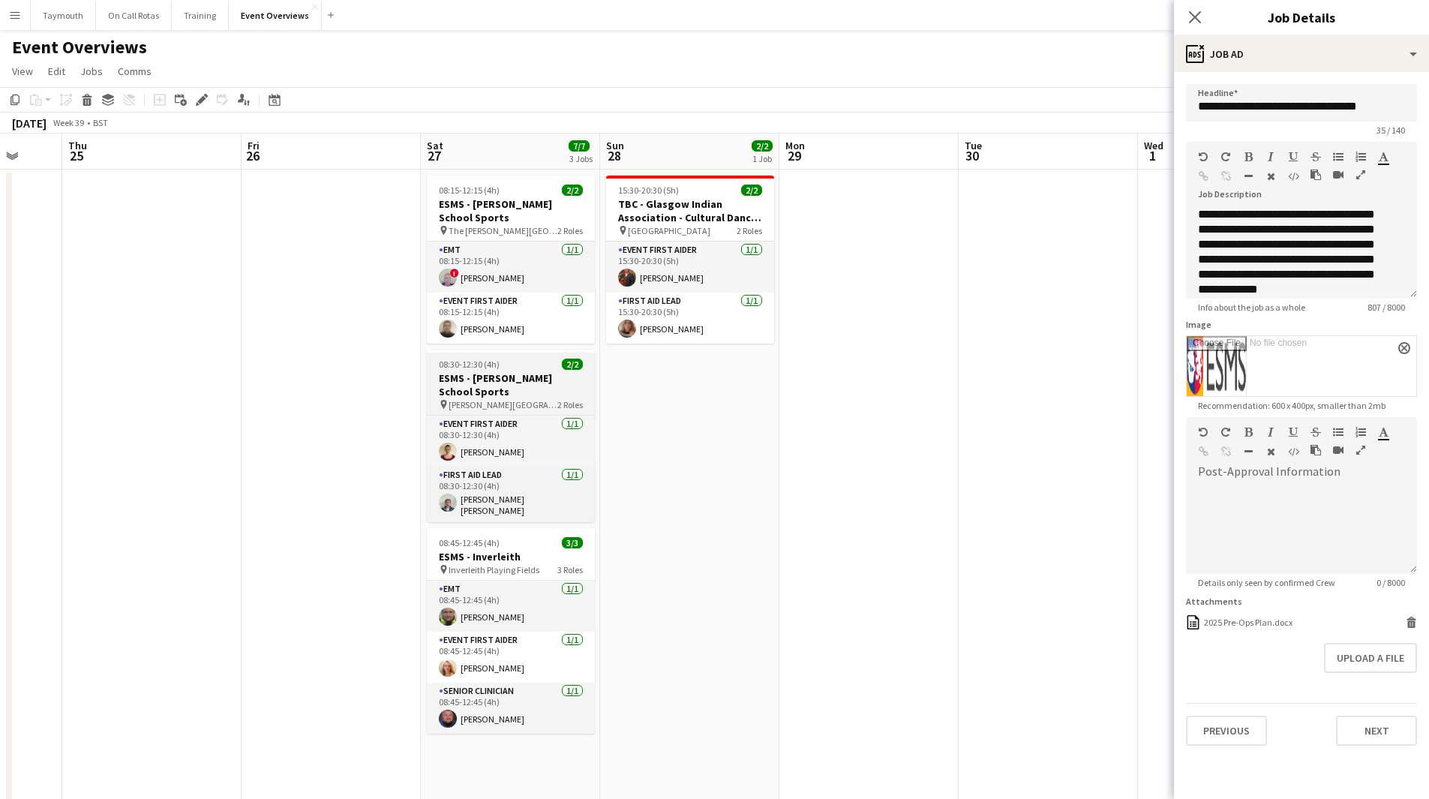
drag, startPoint x: 393, startPoint y: 404, endPoint x: 449, endPoint y: 402, distance: 56.3
click at [445, 405] on app-calendar-viewport "Tue 23 9/9 1 Job Wed 24 Thu 25 Fri 26 Sat 27 7/7 3 Jobs Sun 28 2/2 1 Job Mon 29…" at bounding box center [714, 711] width 1429 height 1154
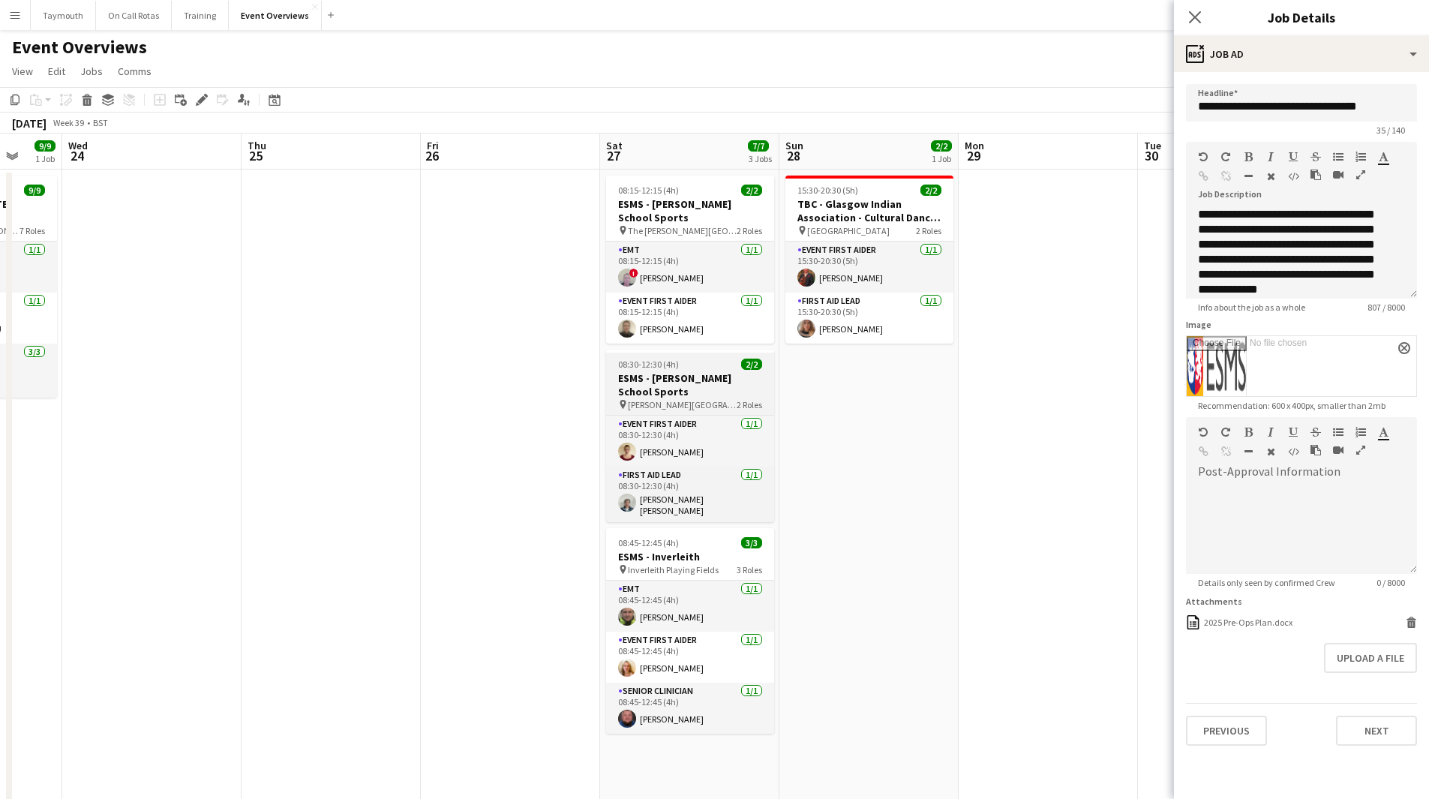
scroll to position [0, 476]
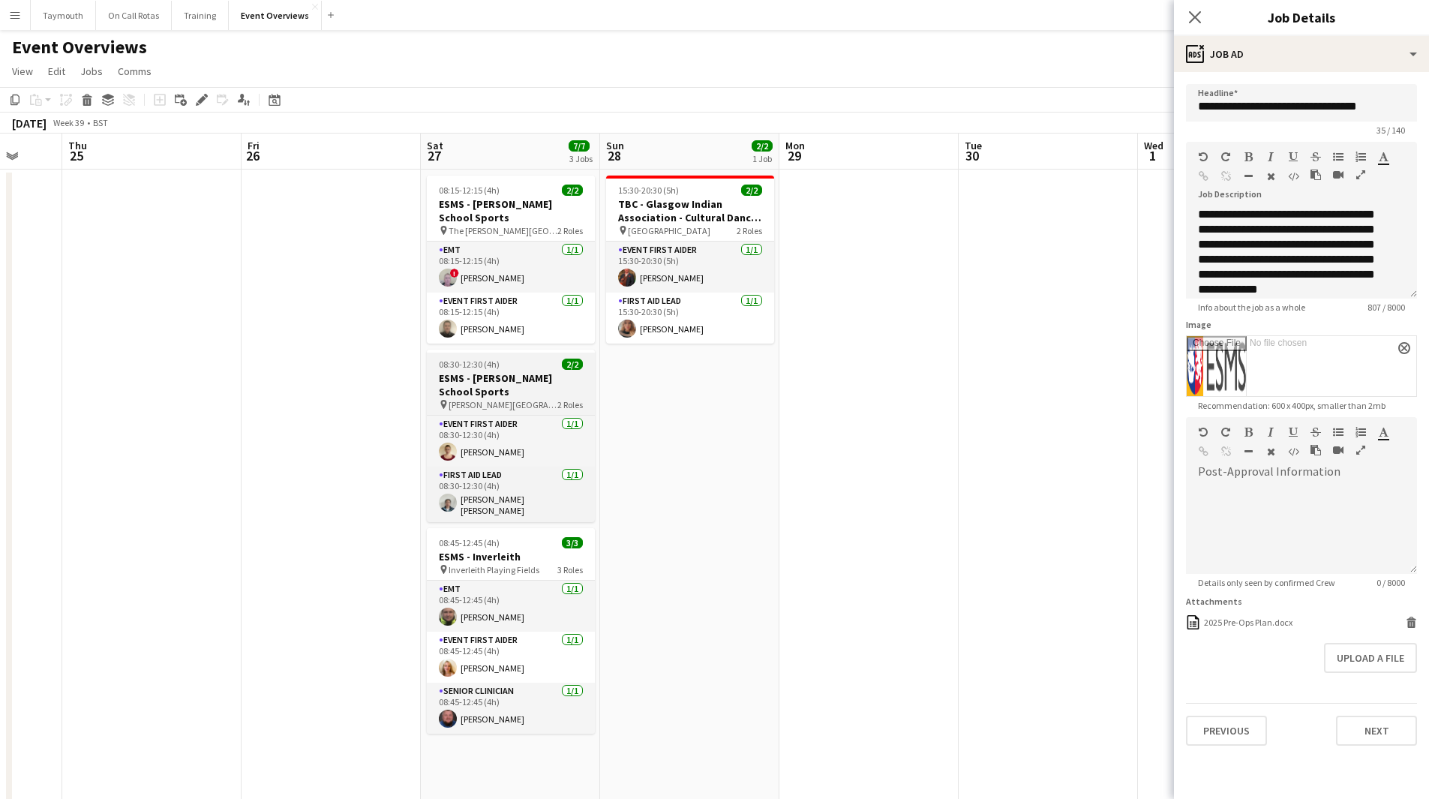
click at [474, 388] on h3 "ESMS - [PERSON_NAME] School Sports" at bounding box center [511, 384] width 168 height 27
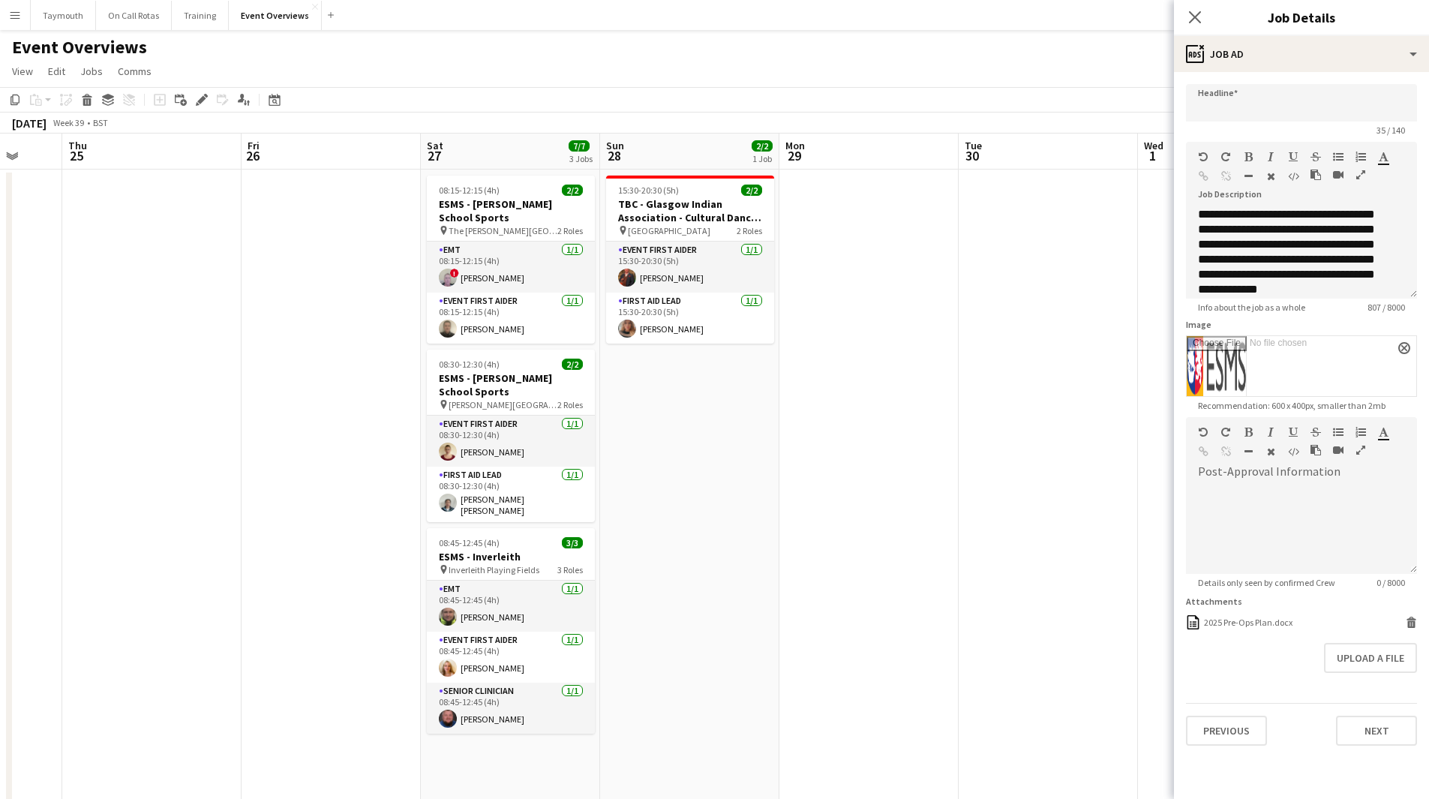
type input "**********"
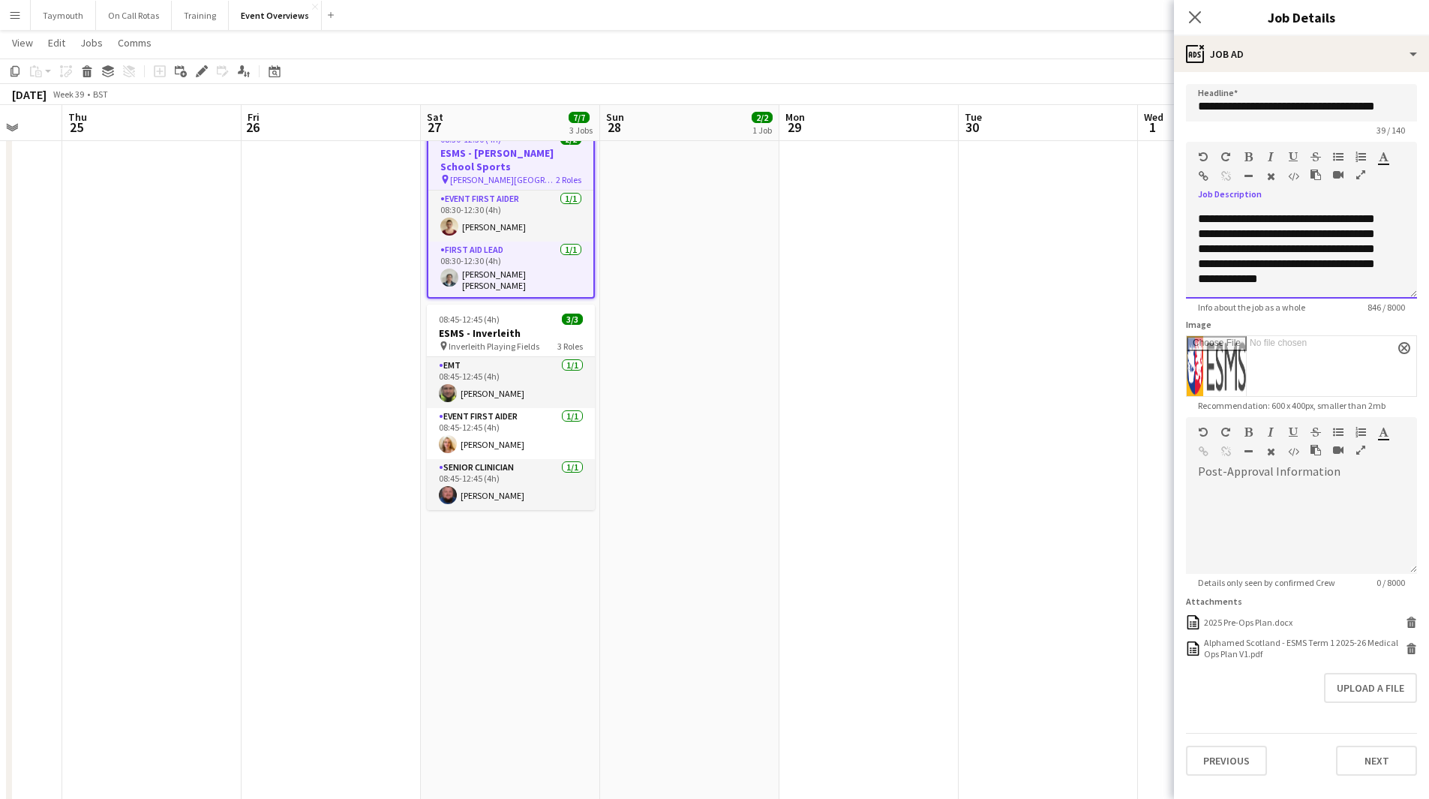
scroll to position [0, 0]
drag, startPoint x: 1347, startPoint y: 275, endPoint x: 1092, endPoint y: 125, distance: 295.6
click at [1092, 125] on body "Menu Boards Boards Boards All jobs Status Workforce Workforce My Workforce Recr…" at bounding box center [714, 424] width 1429 height 1299
copy div "**********"
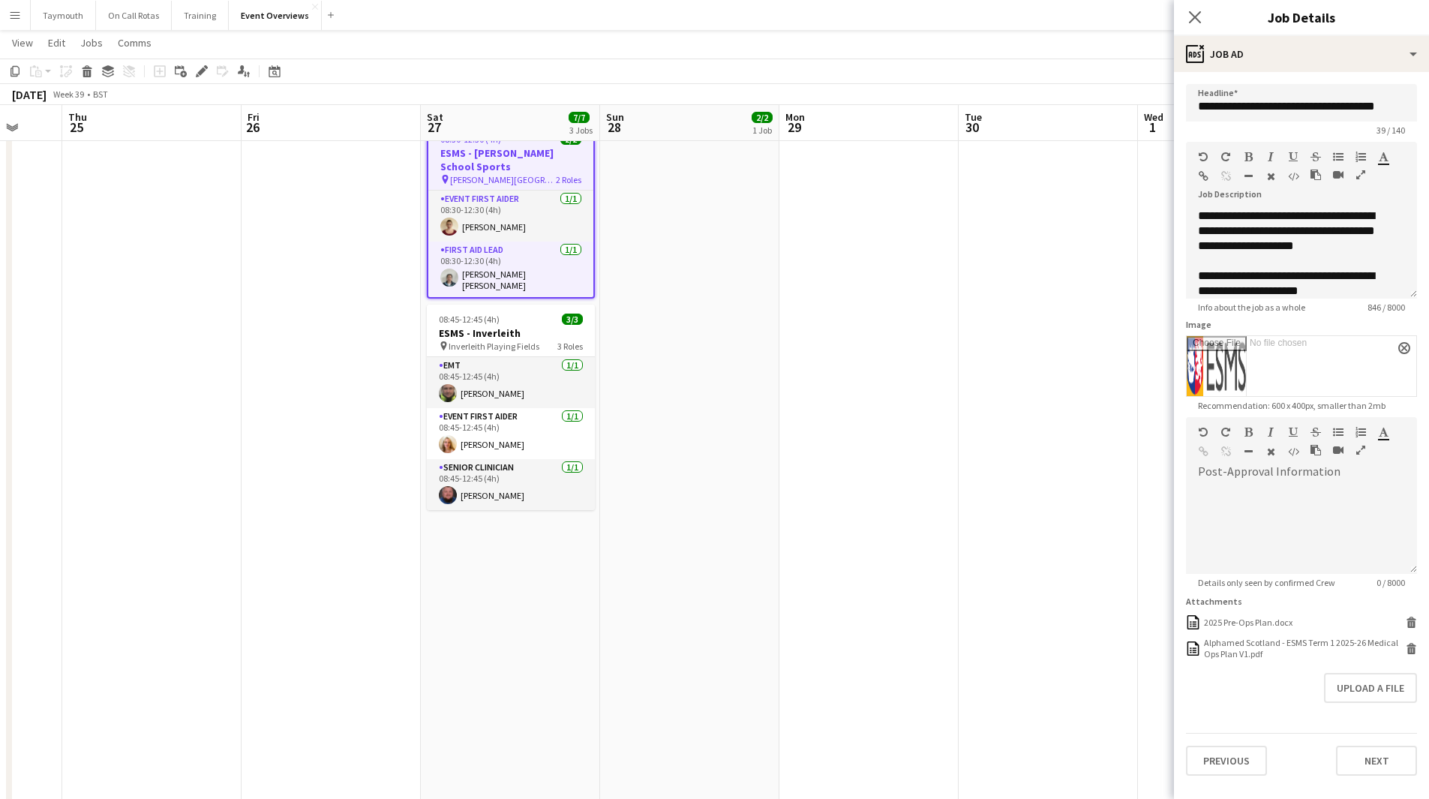
drag, startPoint x: 708, startPoint y: 386, endPoint x: 399, endPoint y: 399, distance: 309.3
click at [305, 395] on app-calendar-viewport "Mon 22 Tue 23 9/9 1 Job Wed 24 Thu 25 Fri 26 Sat 27 7/7 3 Jobs Sun 28 2/2 1 Job…" at bounding box center [714, 453] width 1429 height 1240
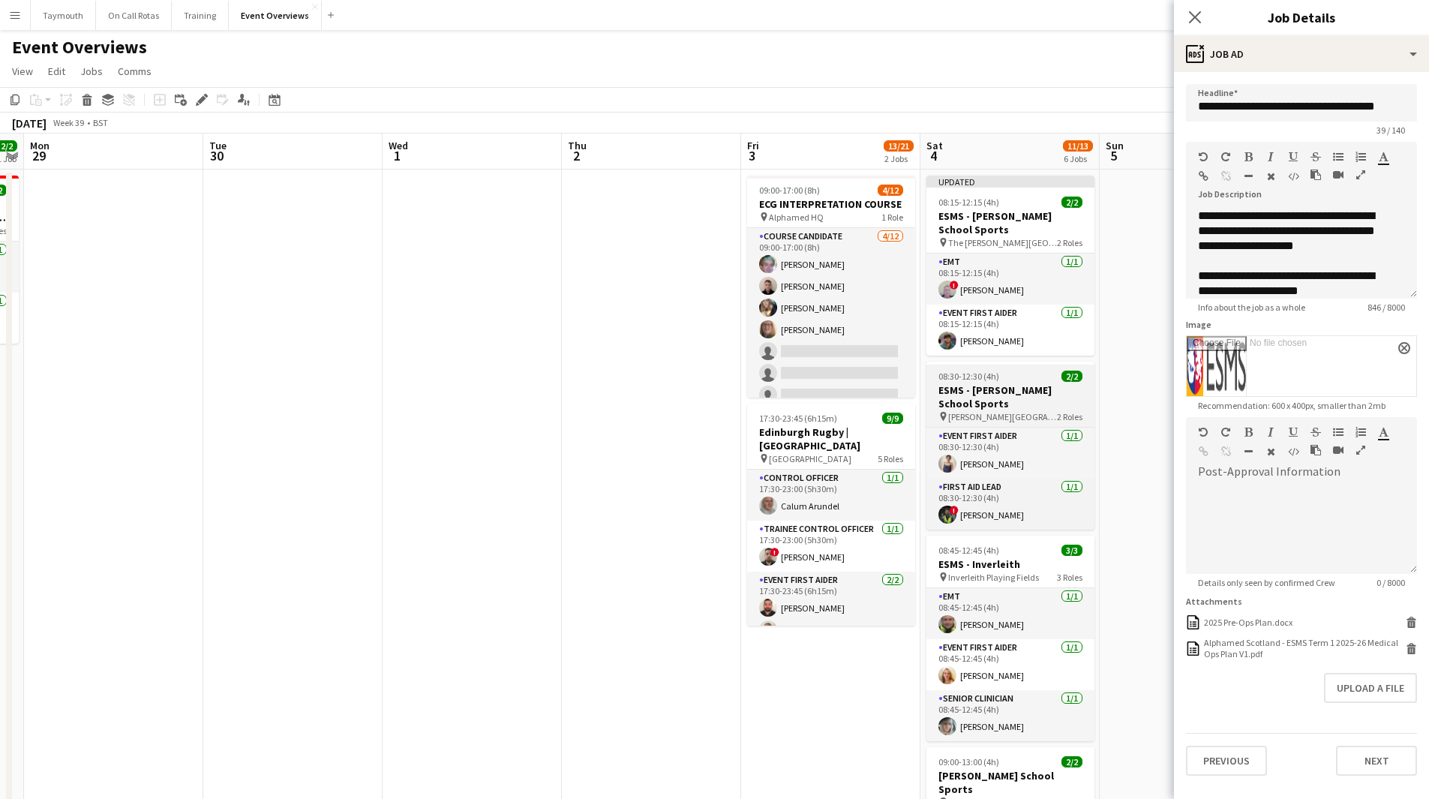
click at [988, 383] on app-job-card "08:30-12:30 (4h) 2/2 ESMS - [PERSON_NAME] School Sports pin [PERSON_NAME] Colle…" at bounding box center [1010, 446] width 168 height 168
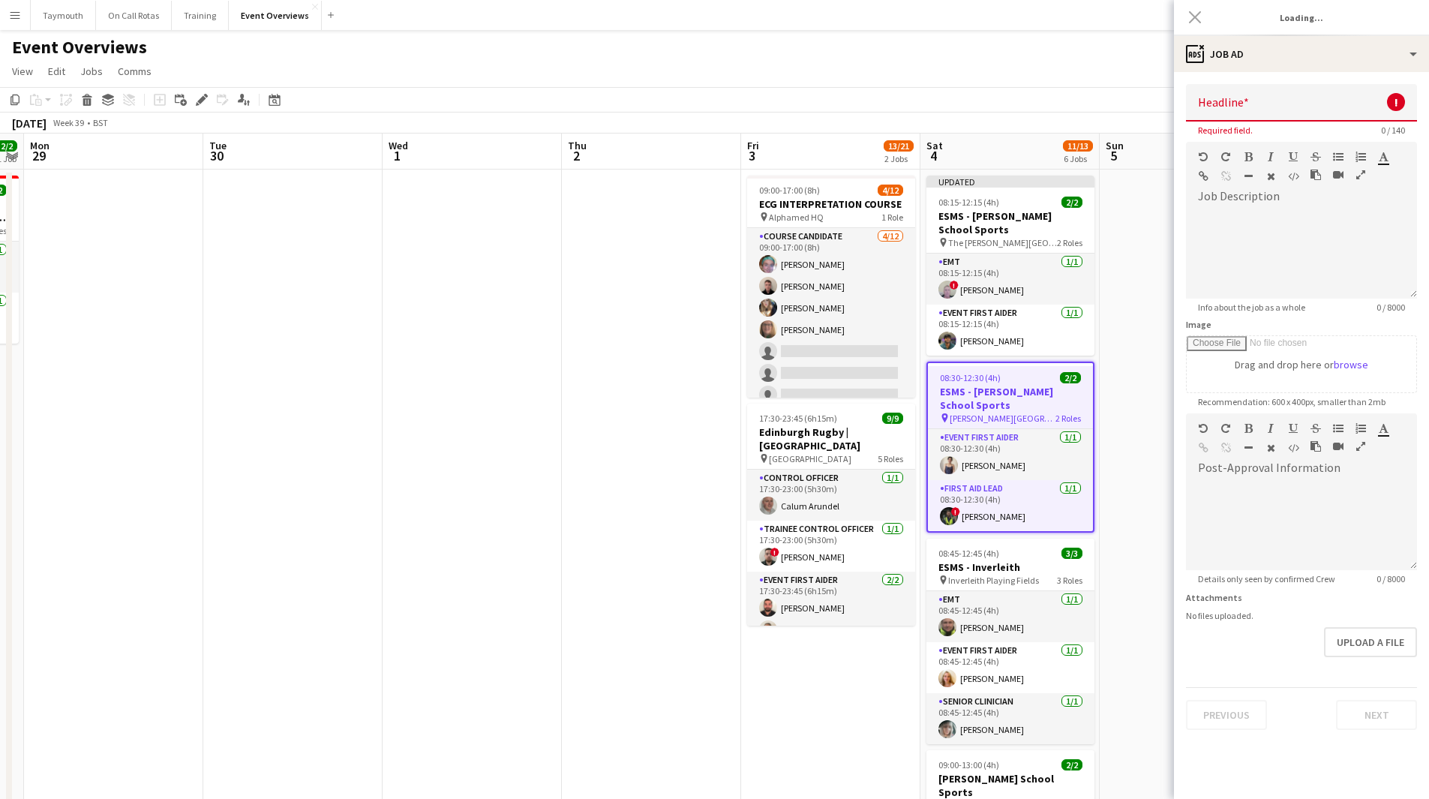
type input "**********"
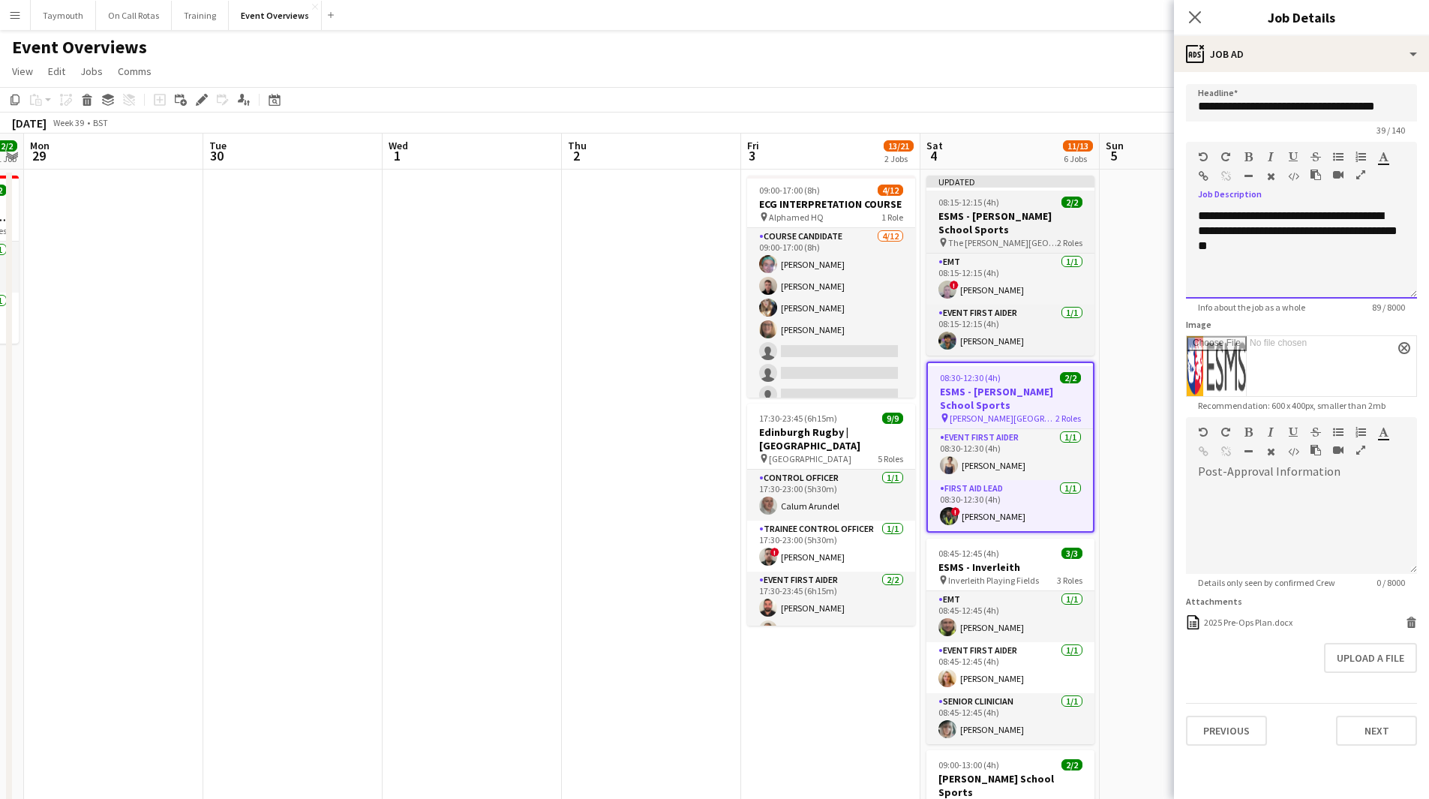
drag, startPoint x: 1188, startPoint y: 223, endPoint x: 1092, endPoint y: 188, distance: 101.3
click at [1092, 188] on body "Menu Boards Boards Boards All jobs Status Workforce Workforce My Workforce Recr…" at bounding box center [714, 650] width 1429 height 1300
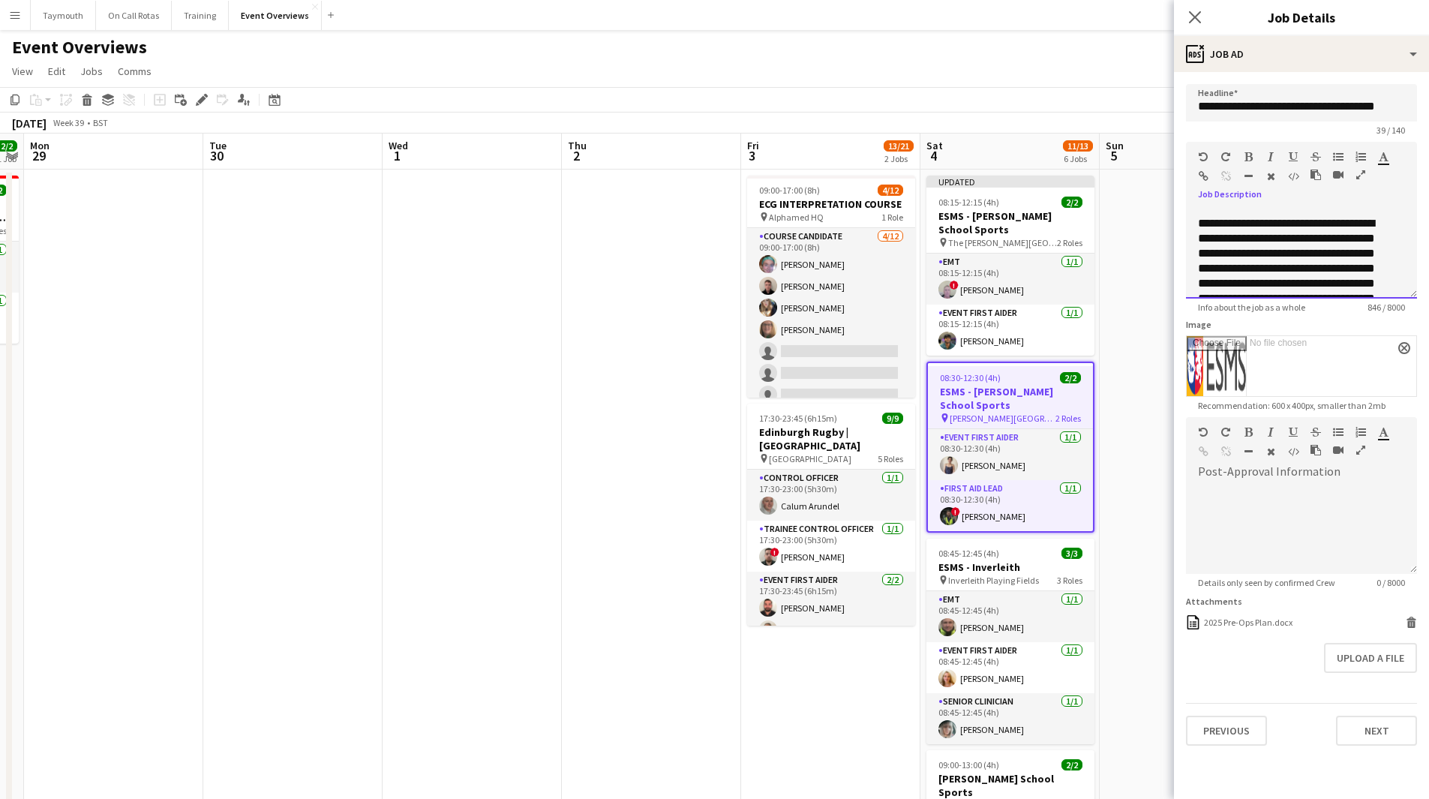
scroll to position [57, 0]
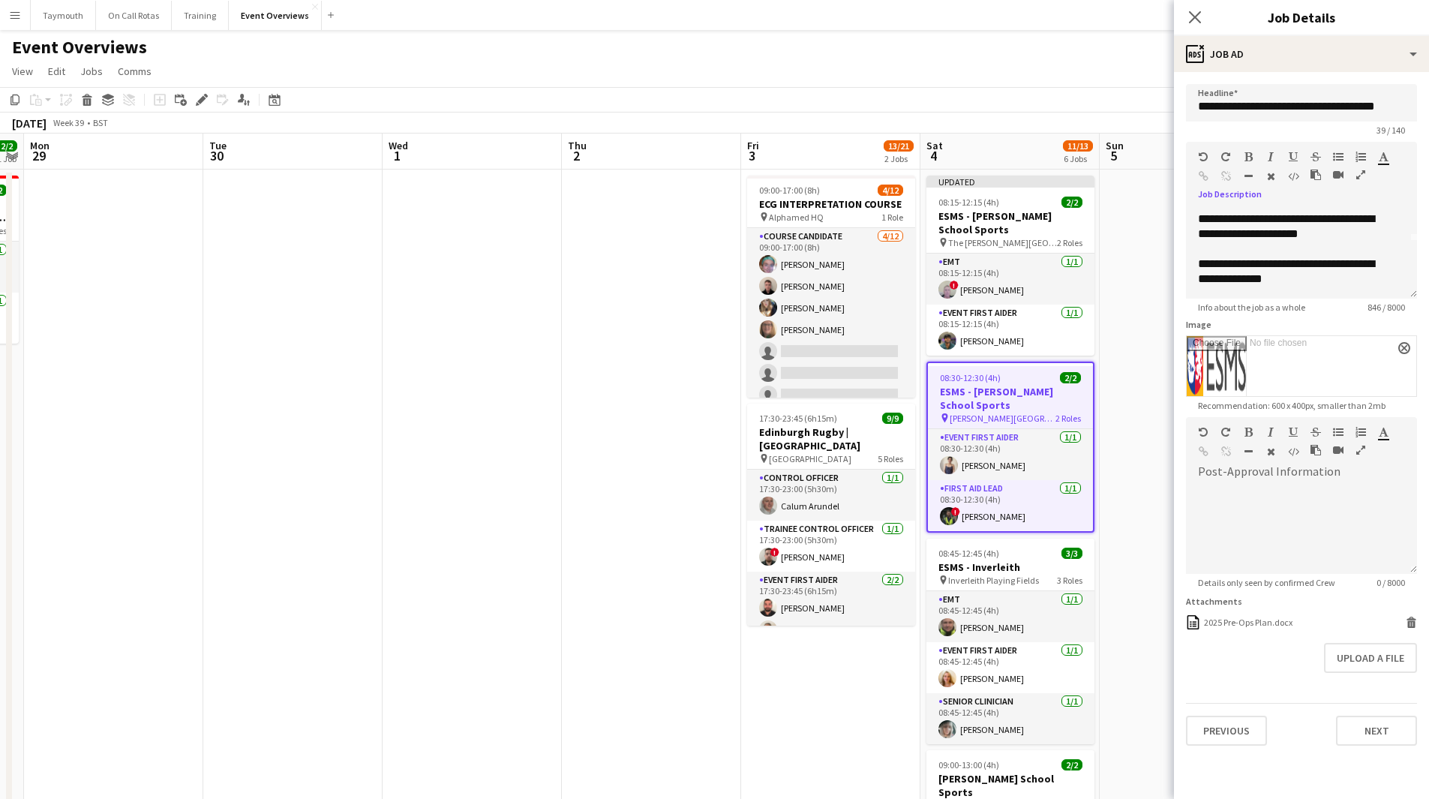
click at [987, 472] on app-calendar-viewport "Fri 26 Sat 27 7/7 3 Jobs Sun 28 2/2 1 Job Mon 29 Tue 30 Wed 1 Thu 2 Fri 3 13/21…" at bounding box center [714, 717] width 1429 height 1166
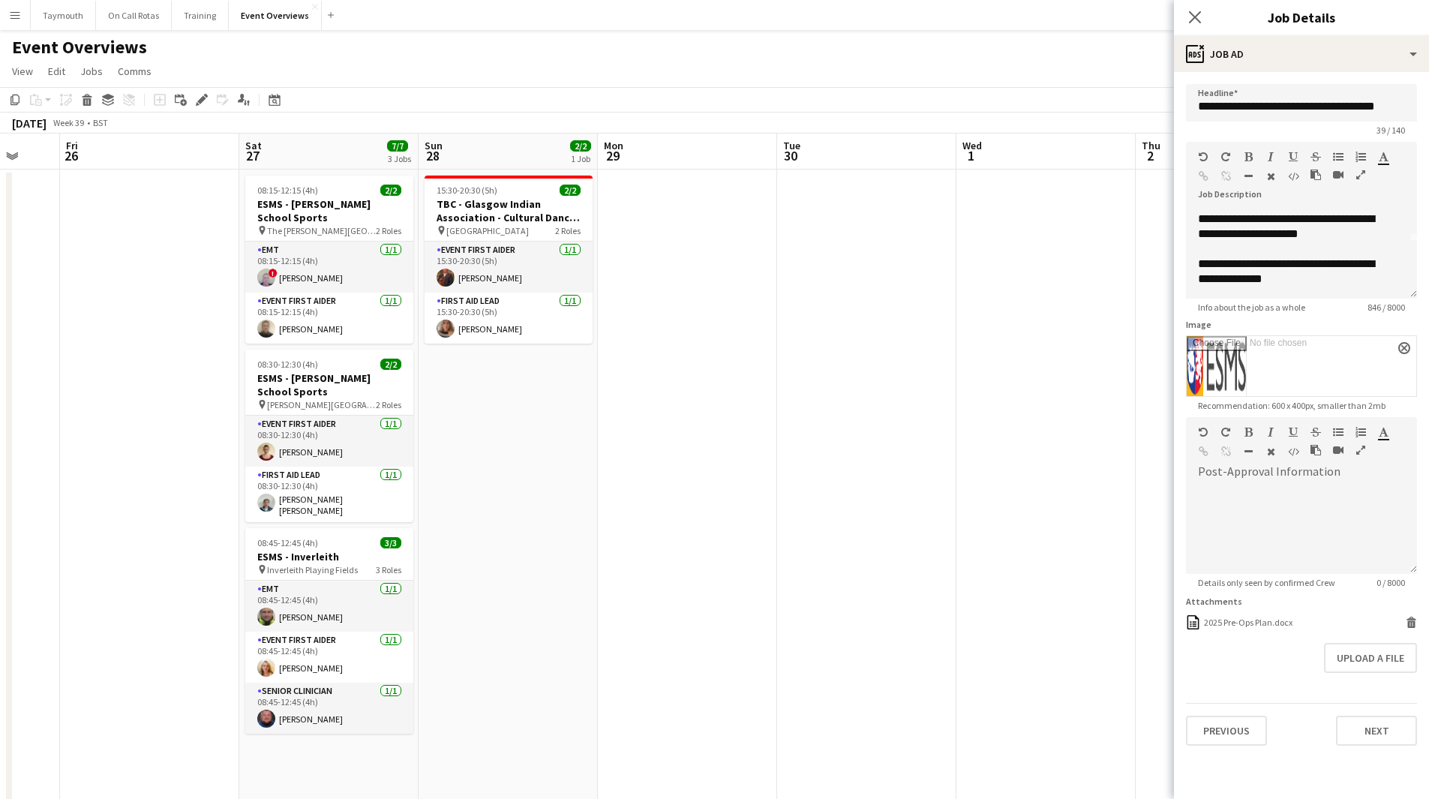
scroll to position [0, 478]
click at [317, 540] on span "08:45-12:45 (4h)" at bounding box center [287, 542] width 61 height 11
type input "**********"
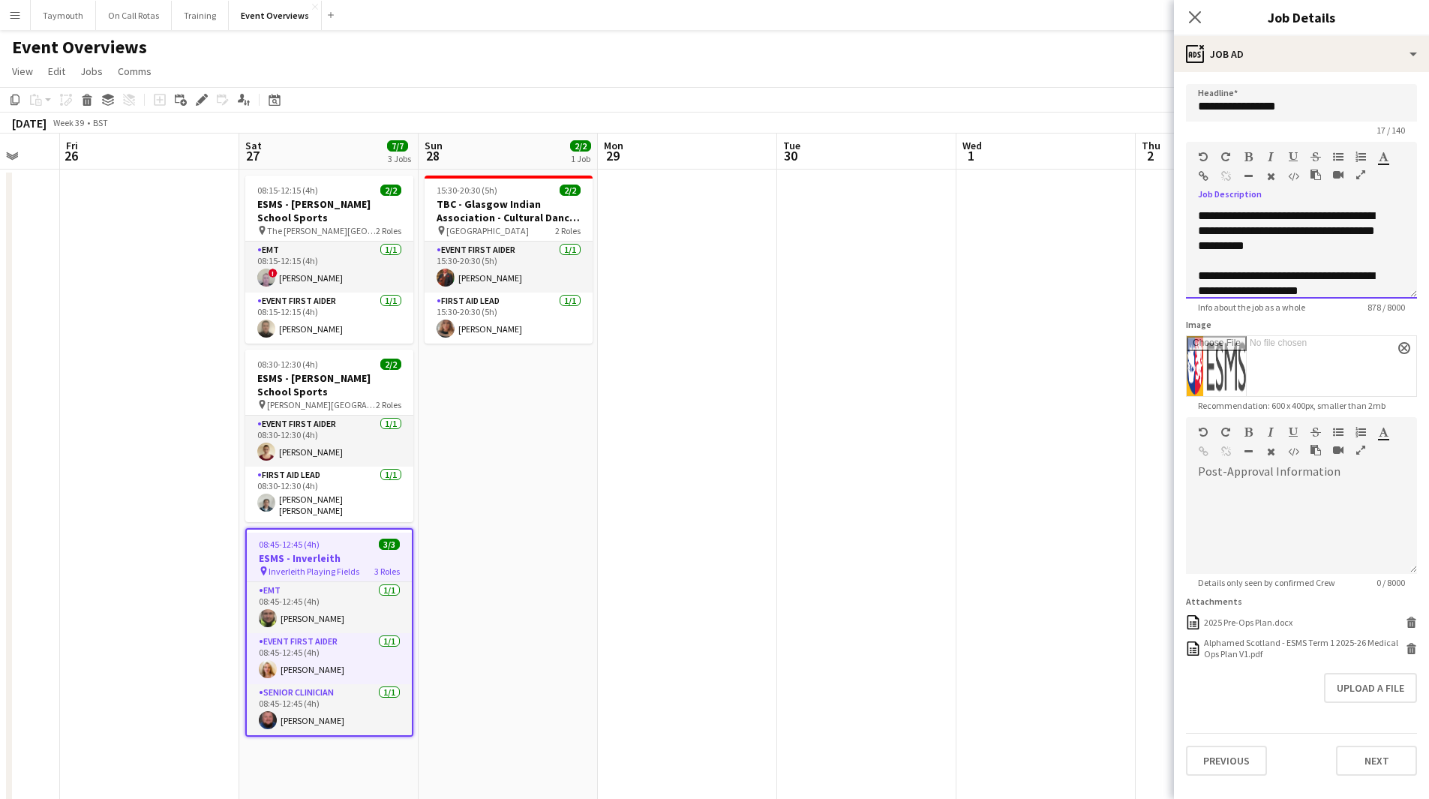
scroll to position [372, 0]
drag, startPoint x: 1200, startPoint y: 215, endPoint x: 1440, endPoint y: 362, distance: 280.9
click at [1429, 362] on html "Menu Boards Boards Boards All jobs Status Workforce Workforce My Workforce Recr…" at bounding box center [714, 656] width 1429 height 1312
copy div "**********"
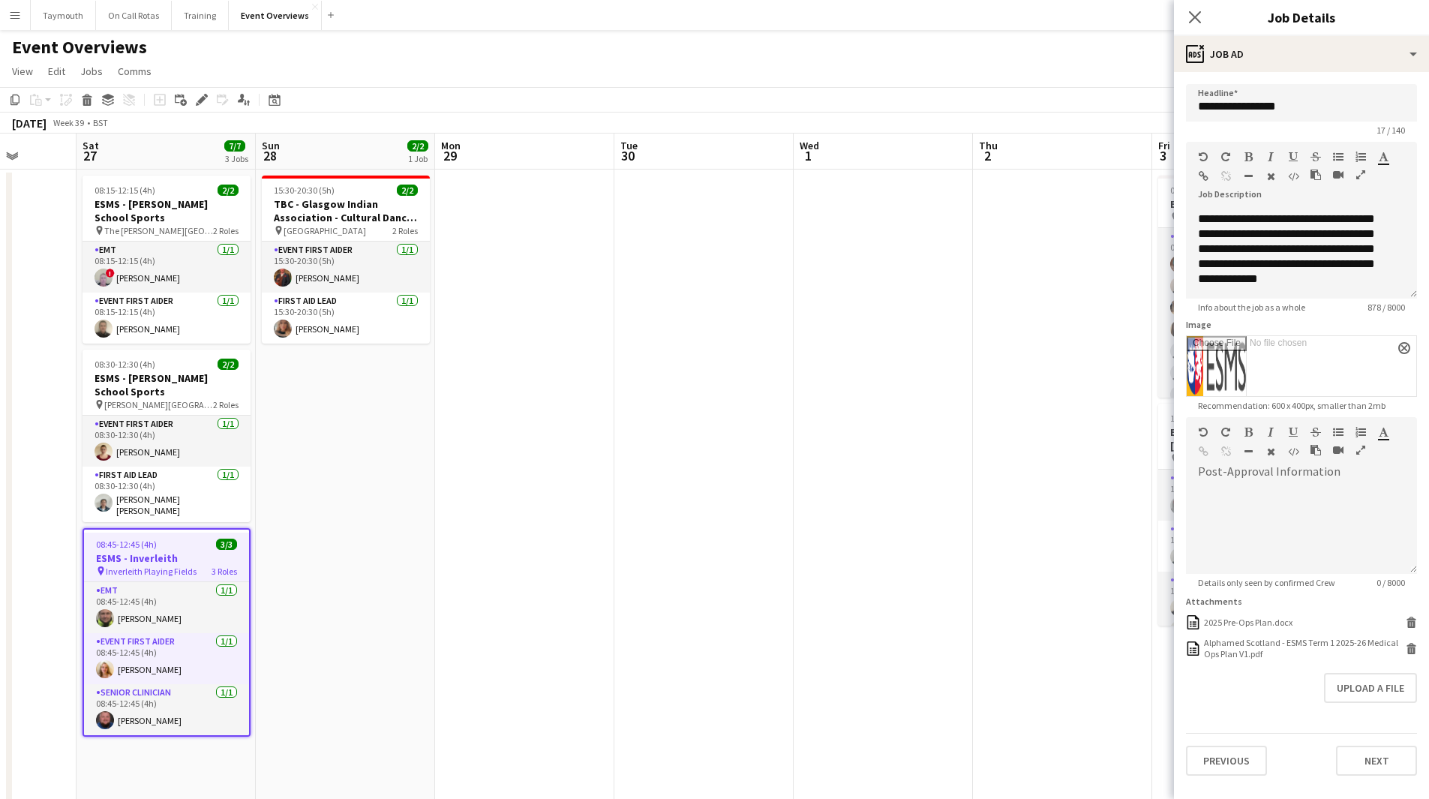
drag, startPoint x: 917, startPoint y: 401, endPoint x: 226, endPoint y: 407, distance: 690.9
click at [226, 407] on app-calendar-viewport "Tue 23 9/9 1 Job Wed 24 Thu 25 Fri 26 Sat 27 7/7 3 Jobs Sun 28 2/2 1 Job Mon 29…" at bounding box center [714, 723] width 1429 height 1179
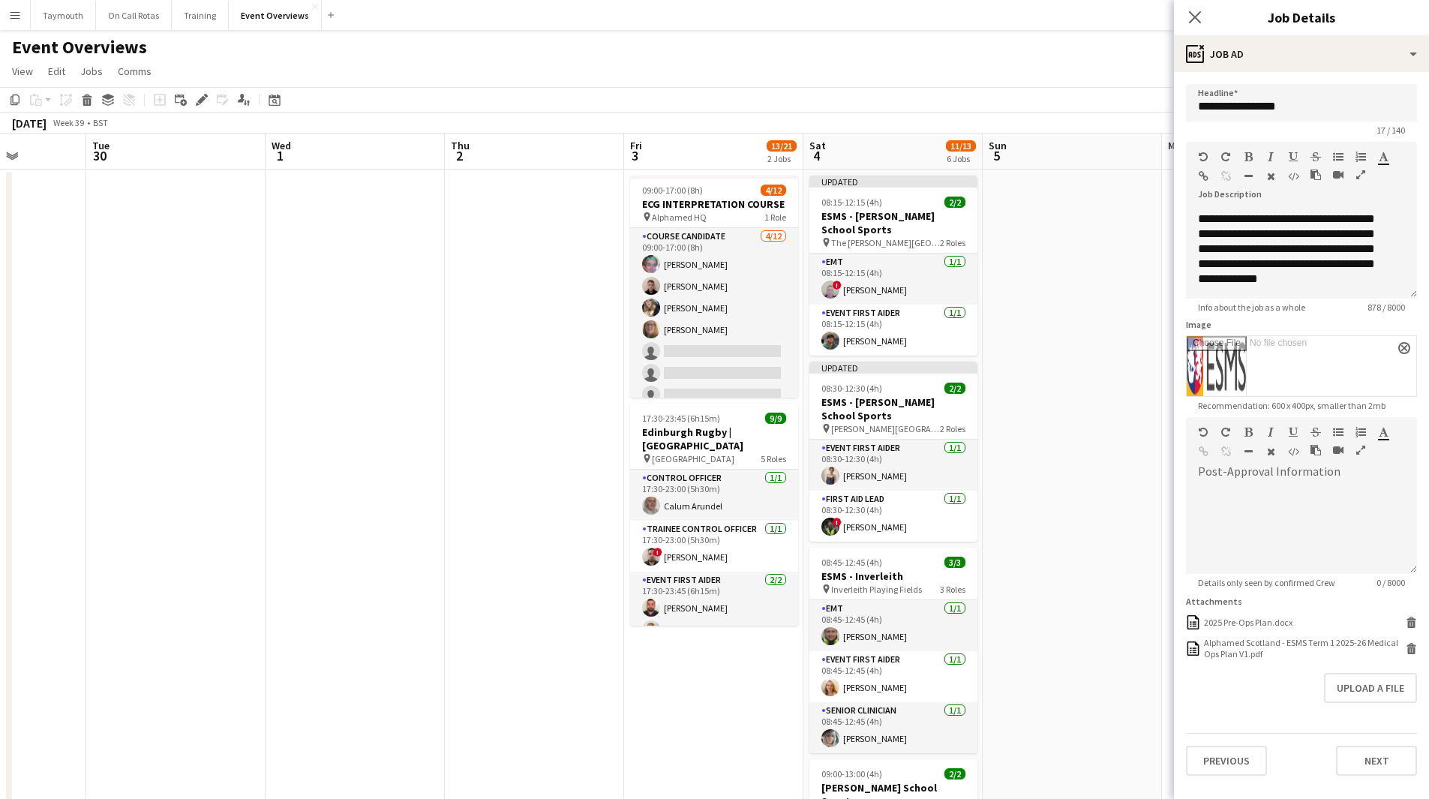
click at [524, 424] on app-calendar-viewport "Sat 27 7/7 3 Jobs Sun 28 2/2 1 Job Mon 29 Tue 30 Wed 1 Thu 2 Fri 3 13/21 2 Jobs…" at bounding box center [714, 723] width 1429 height 1179
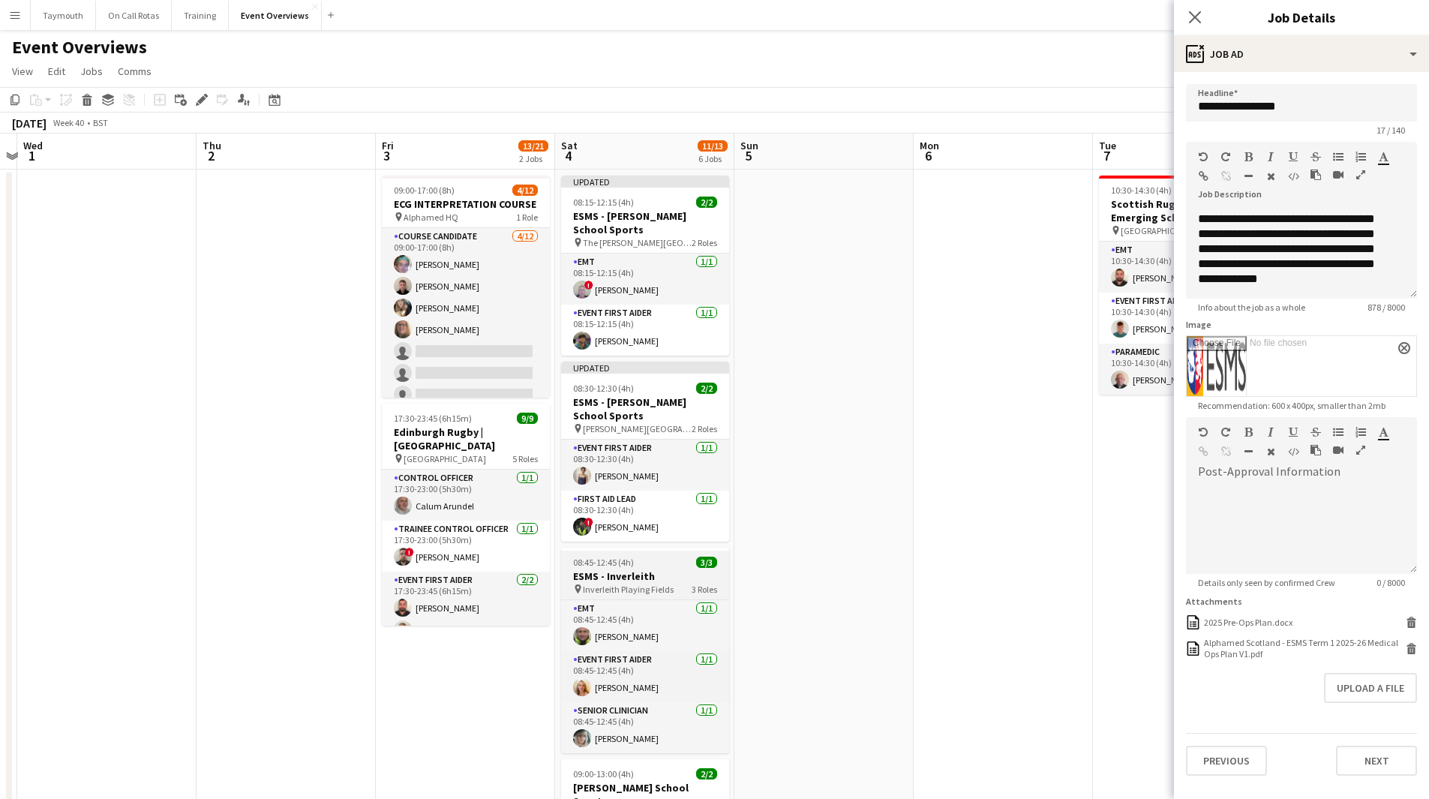
click at [624, 585] on span "Inverleith Playing Fields" at bounding box center [628, 589] width 91 height 11
type input "**********"
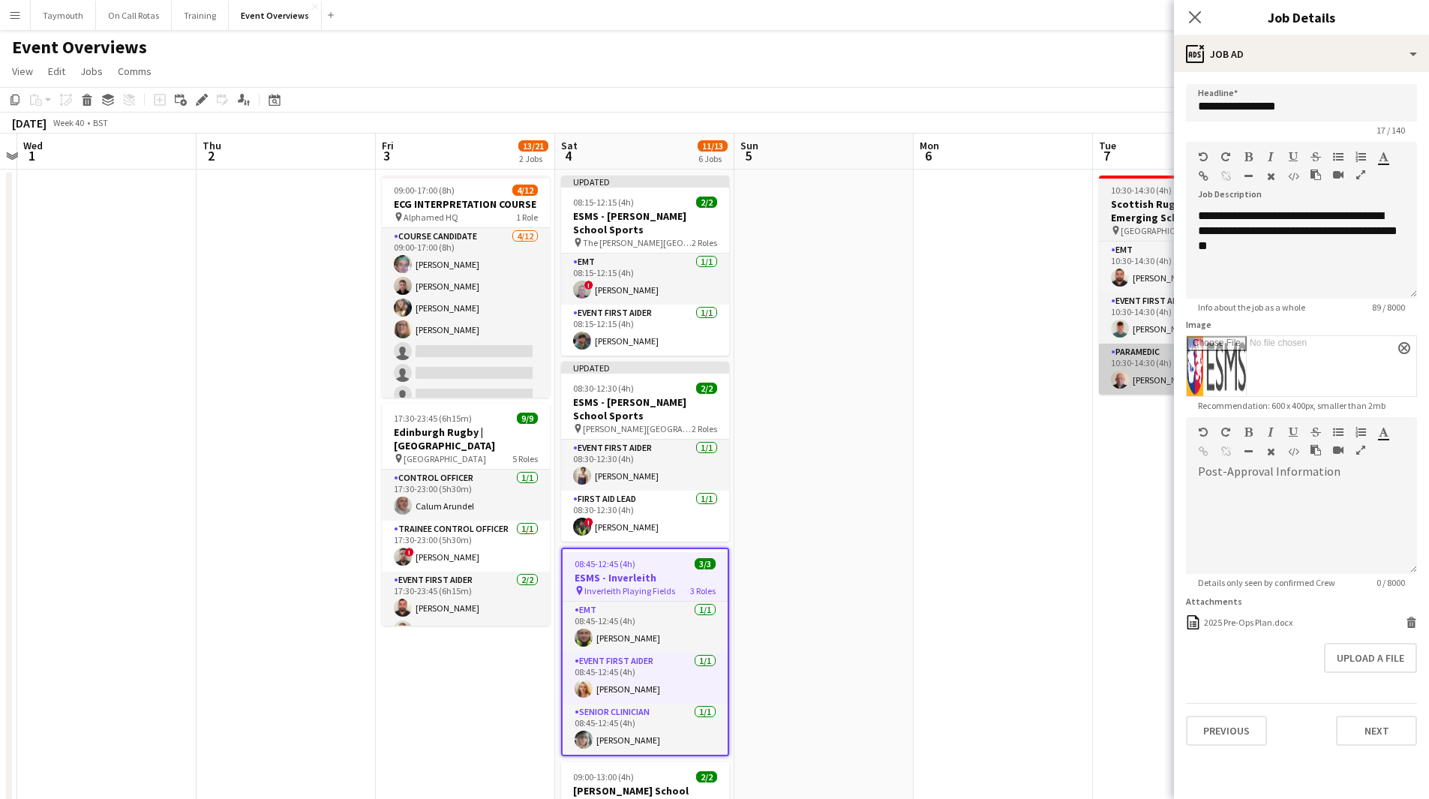
scroll to position [0, 0]
drag, startPoint x: 1284, startPoint y: 259, endPoint x: 1111, endPoint y: 181, distance: 189.4
click at [1111, 181] on body "Menu Boards Boards Boards All jobs Status Workforce Workforce My Workforce Recr…" at bounding box center [714, 656] width 1429 height 1312
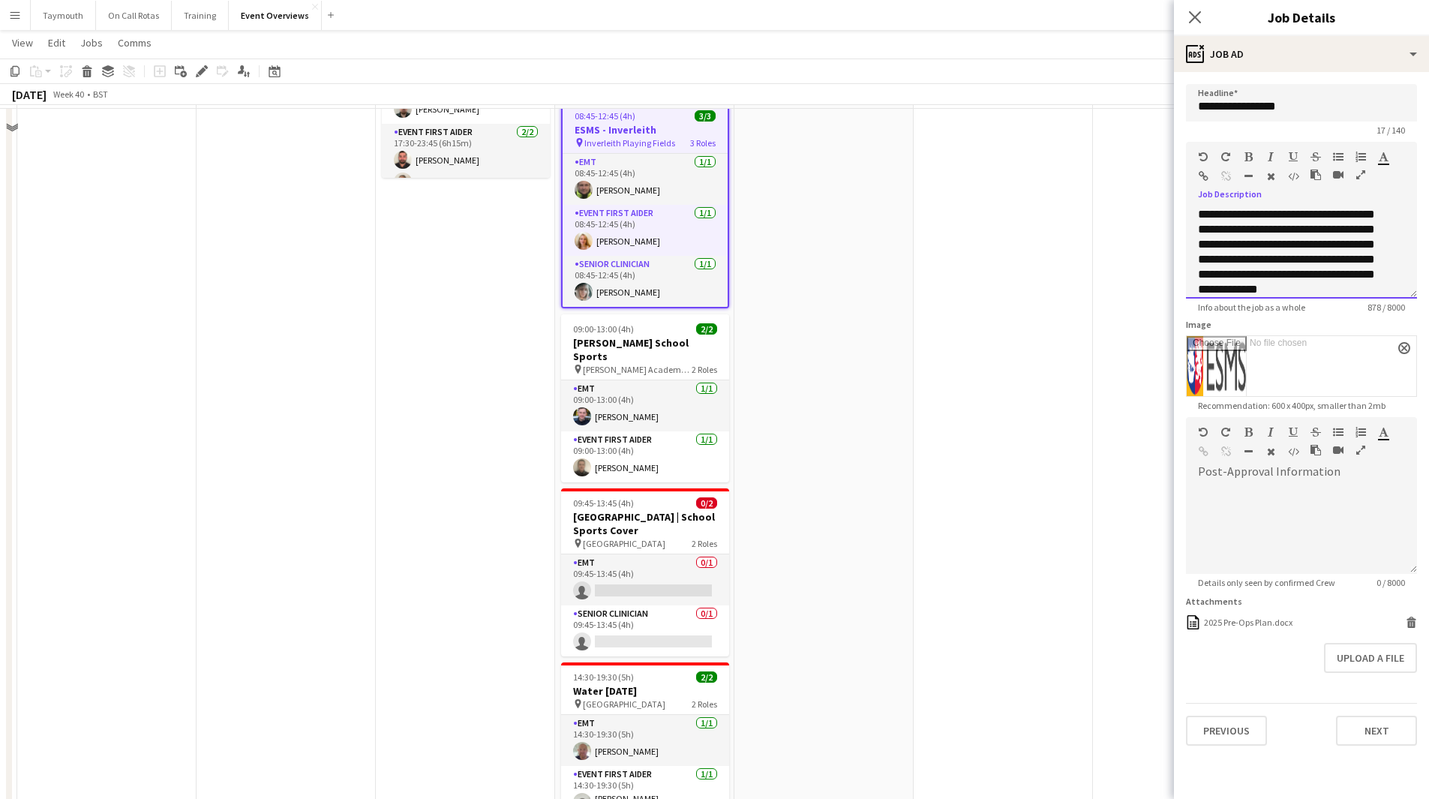
scroll to position [450, 0]
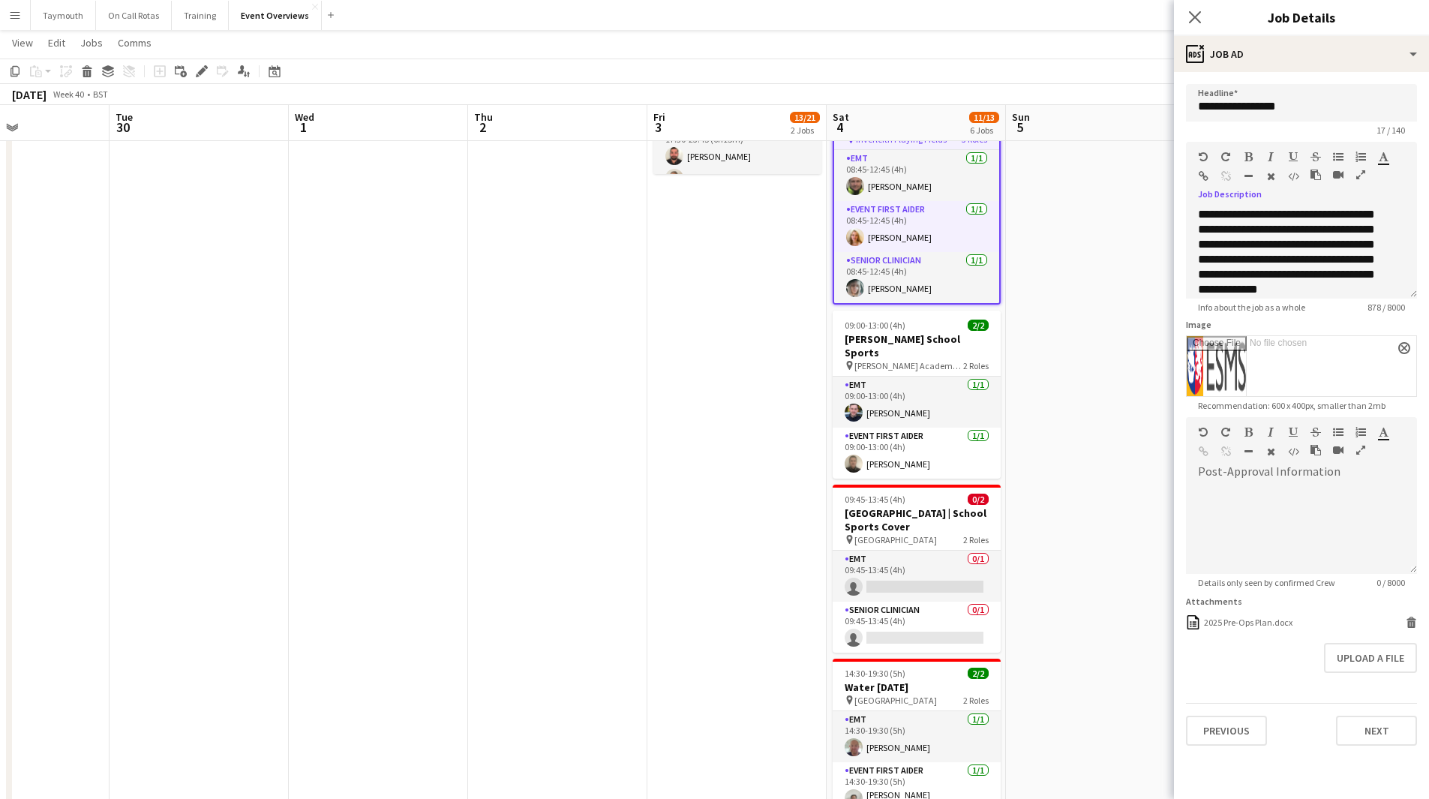
drag, startPoint x: 1071, startPoint y: 371, endPoint x: 1230, endPoint y: 394, distance: 160.7
click at [1266, 371] on body "Menu Boards Boards Boards All jobs Status Workforce Workforce My Workforce Recr…" at bounding box center [714, 205] width 1429 height 1311
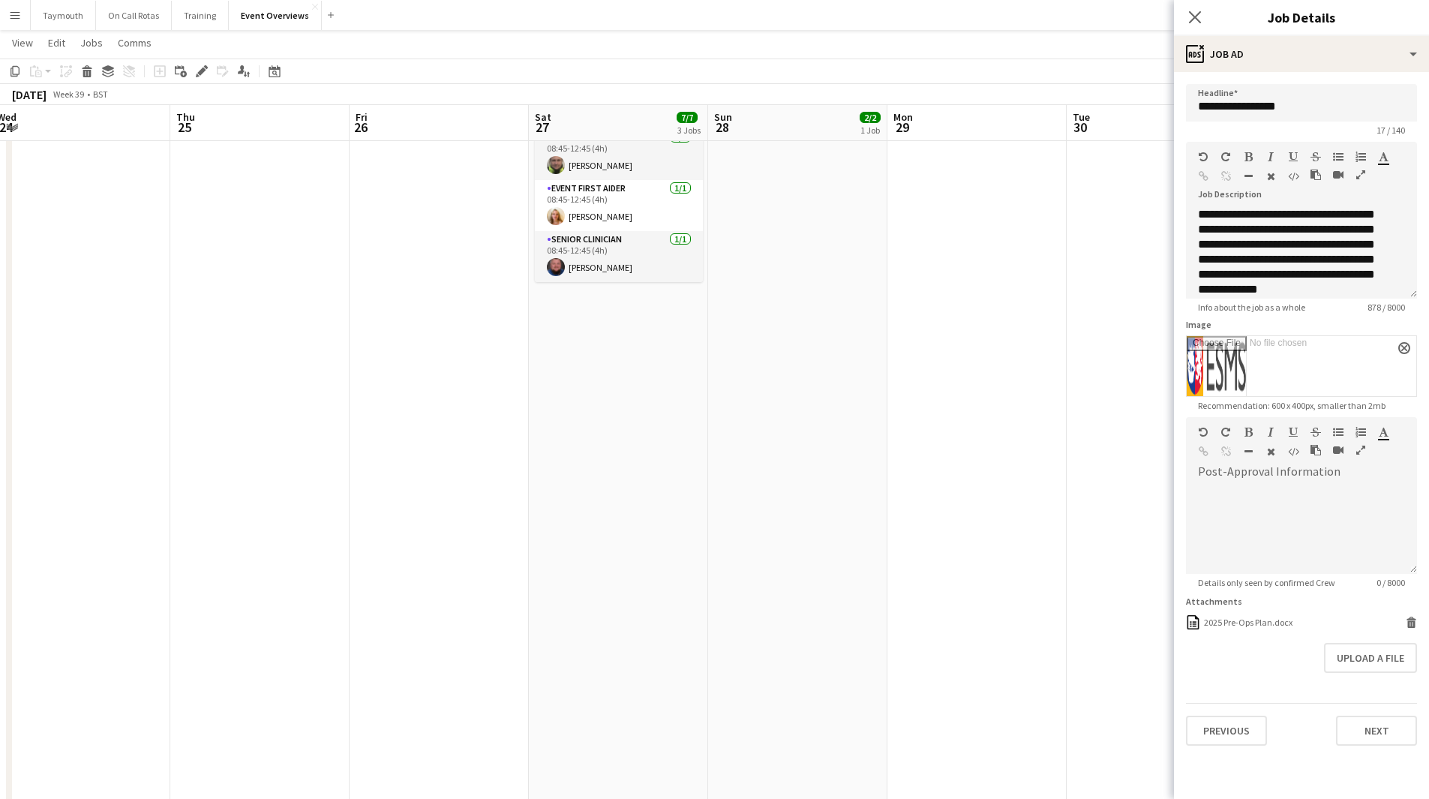
drag, startPoint x: 995, startPoint y: 419, endPoint x: 1284, endPoint y: 424, distance: 288.9
click at [1312, 418] on body "Menu Boards Boards Boards All jobs Status Workforce Workforce My Workforce Recr…" at bounding box center [714, 205] width 1429 height 1311
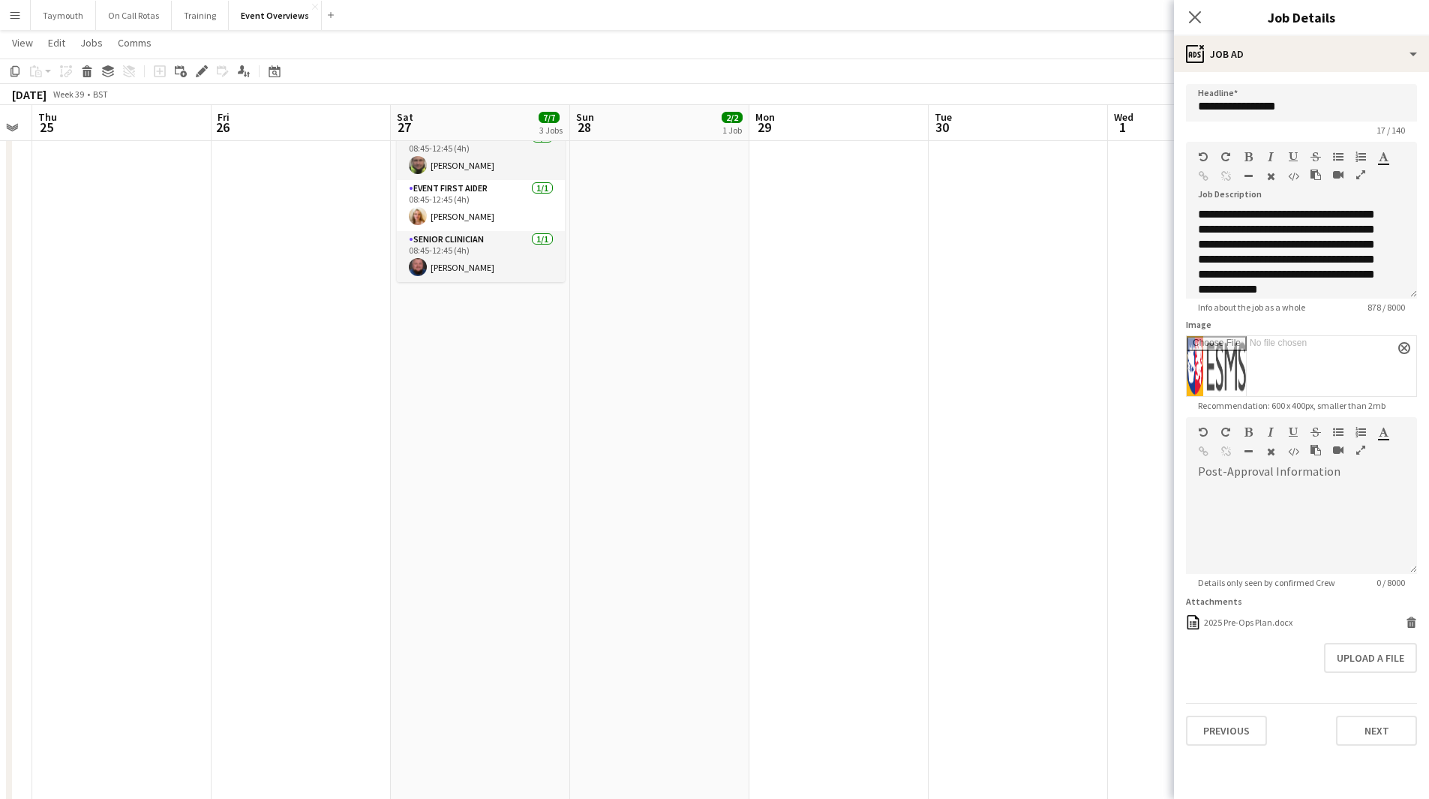
drag, startPoint x: 1044, startPoint y: 400, endPoint x: 358, endPoint y: 393, distance: 686.4
click at [324, 397] on app-calendar-viewport "Mon 22 Tue 23 9/9 1 Job Wed 24 Thu 25 Fri 26 Sat 27 7/7 3 Jobs Sun 28 2/2 1 Job…" at bounding box center [714, 234] width 1429 height 1252
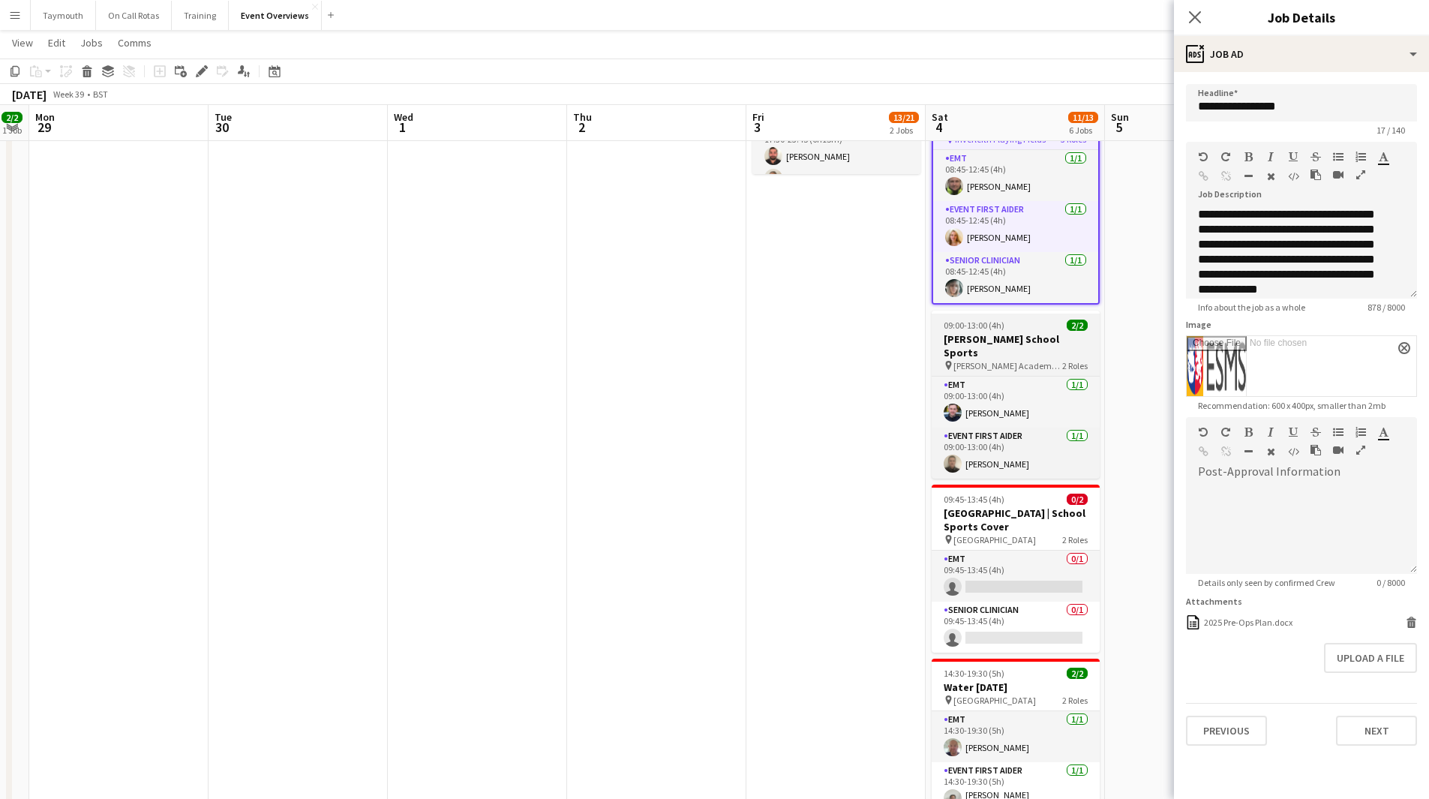
click at [969, 338] on h3 "[PERSON_NAME] School Sports" at bounding box center [1016, 345] width 168 height 27
type input "**********"
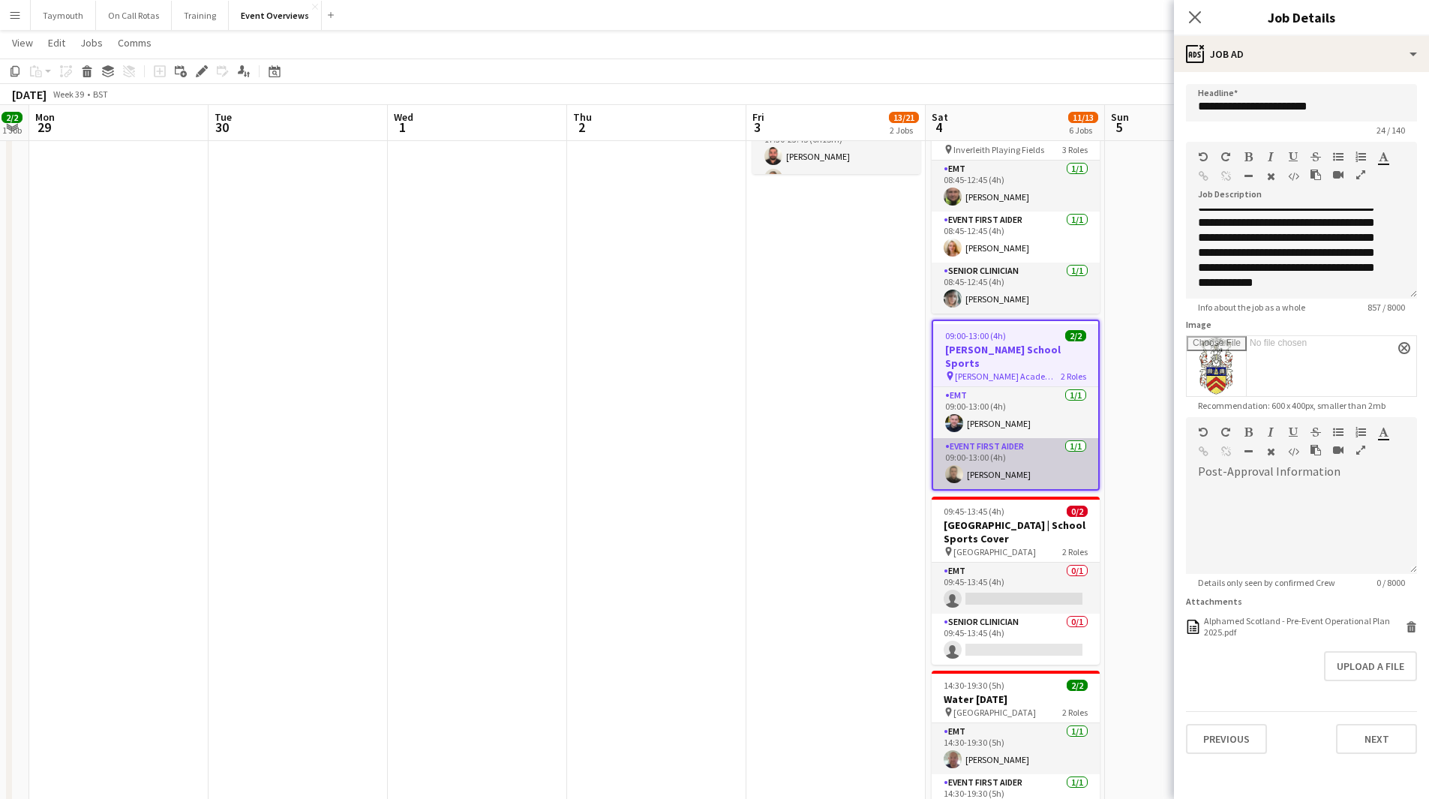
scroll to position [300, 0]
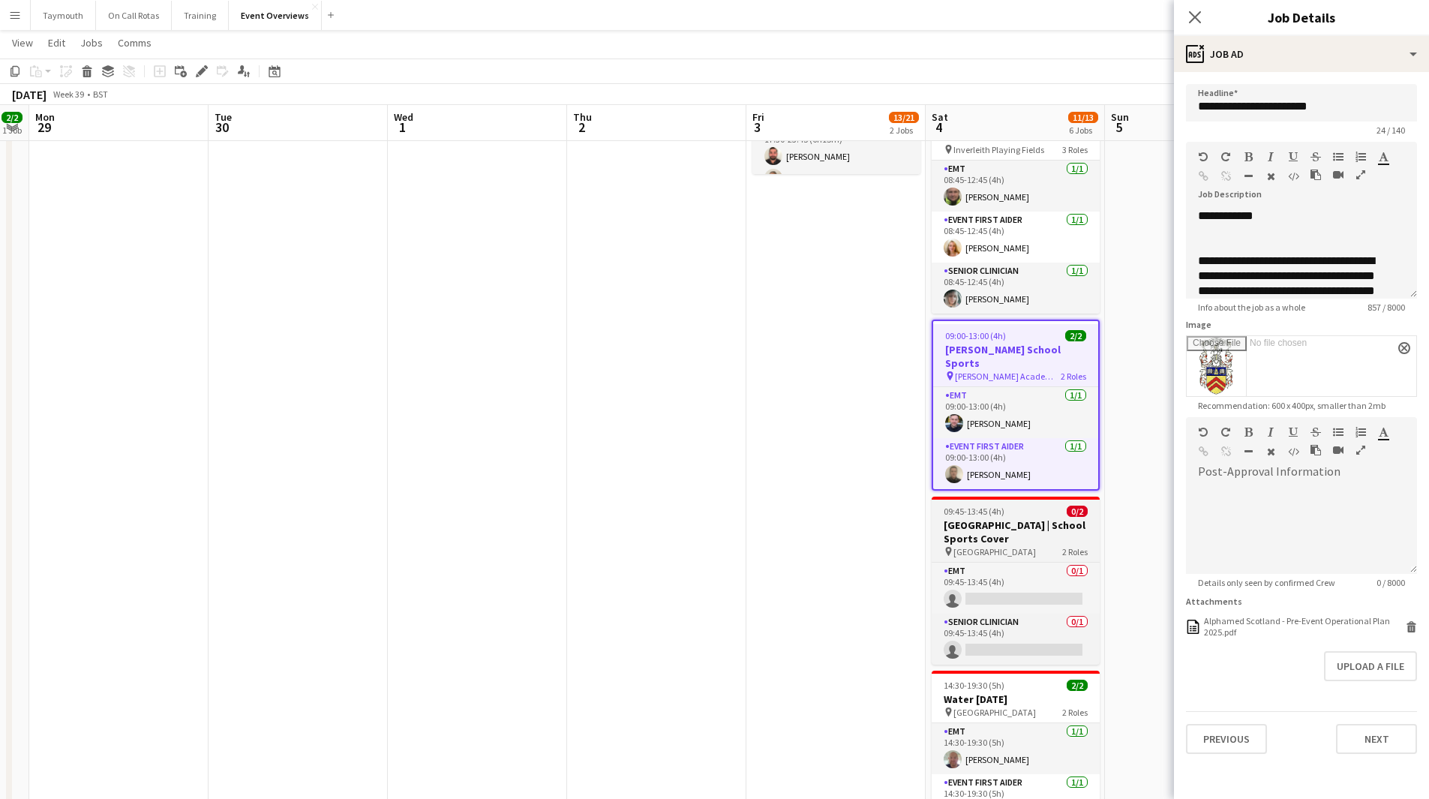
click at [1002, 506] on span "09:45-13:45 (4h)" at bounding box center [974, 511] width 61 height 11
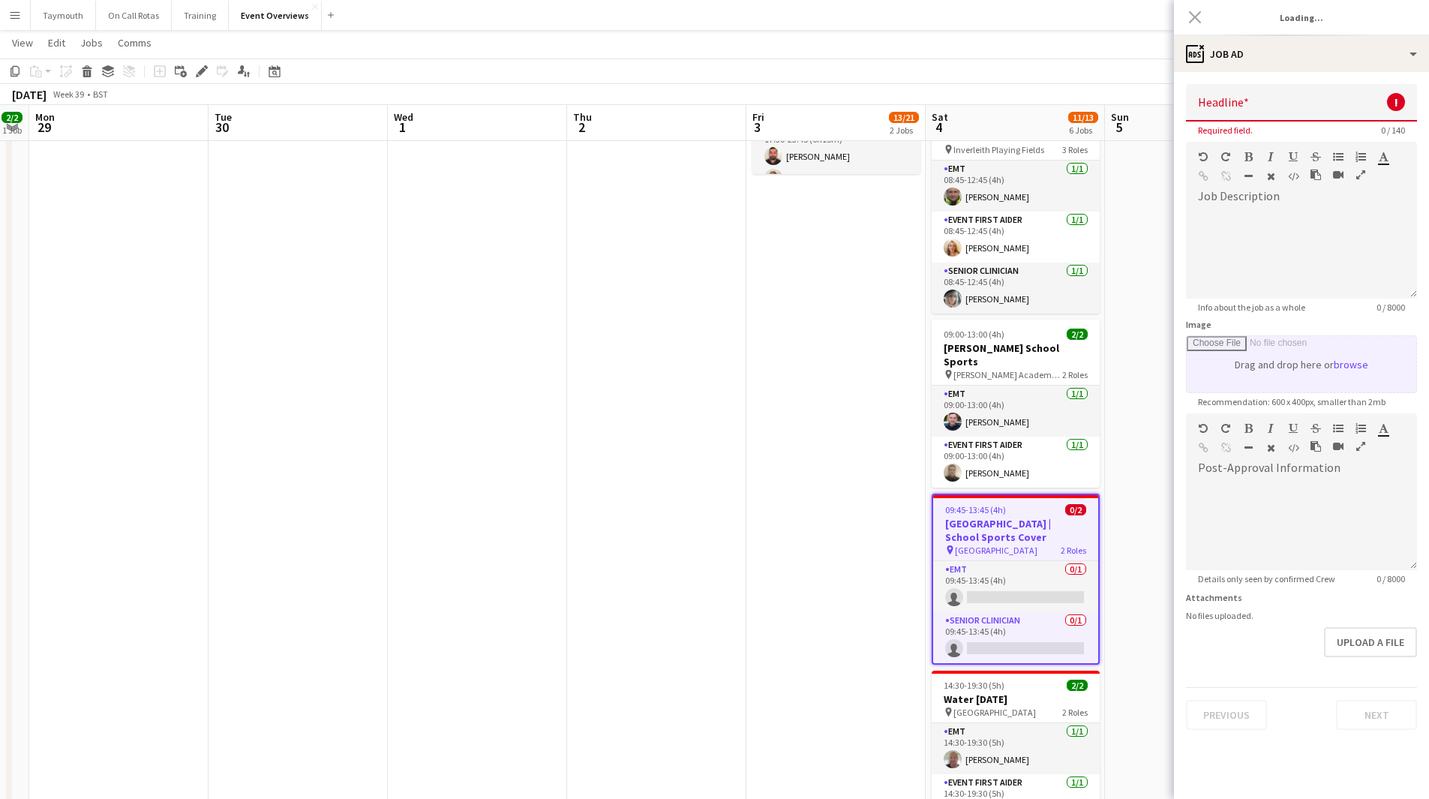
type input "**********"
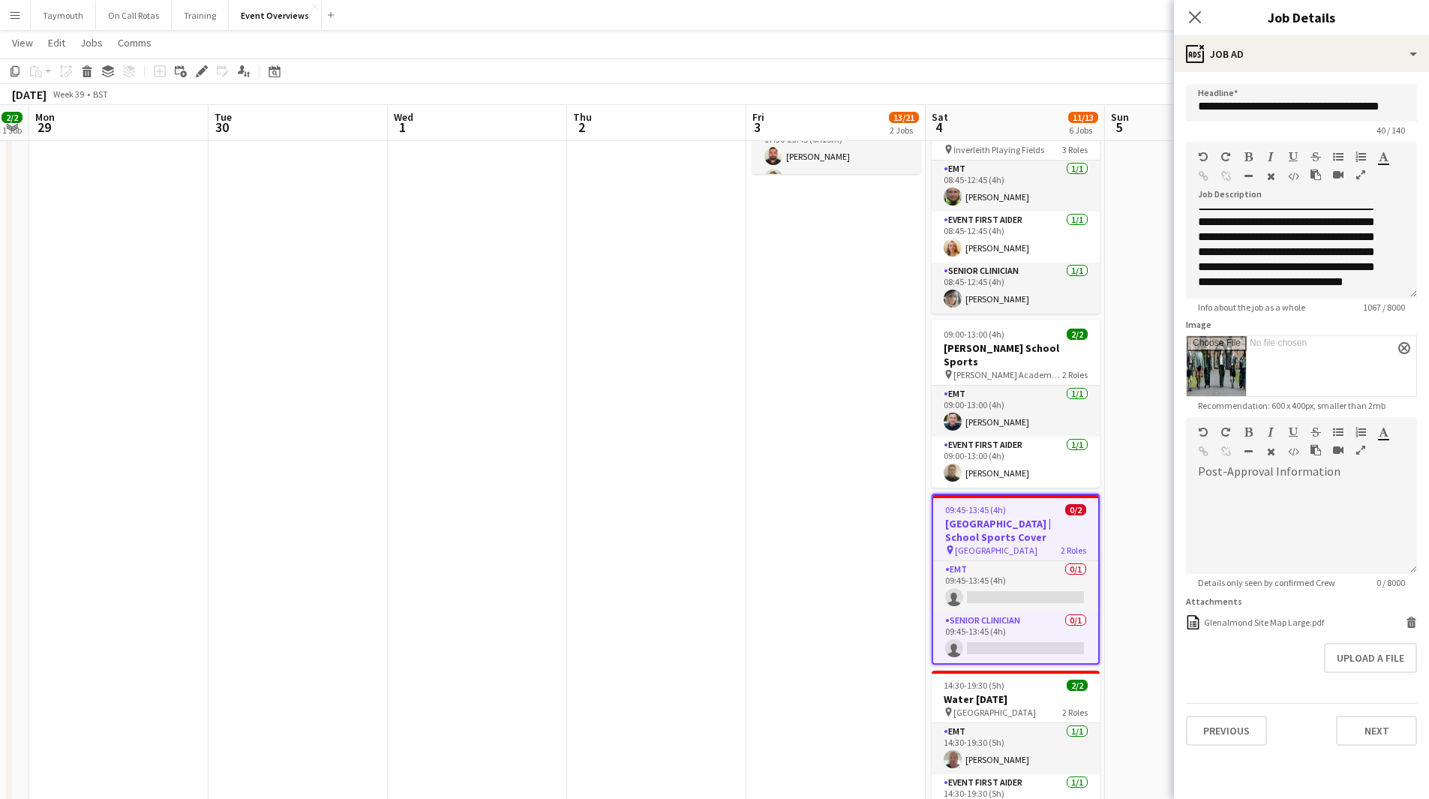
scroll to position [71, 0]
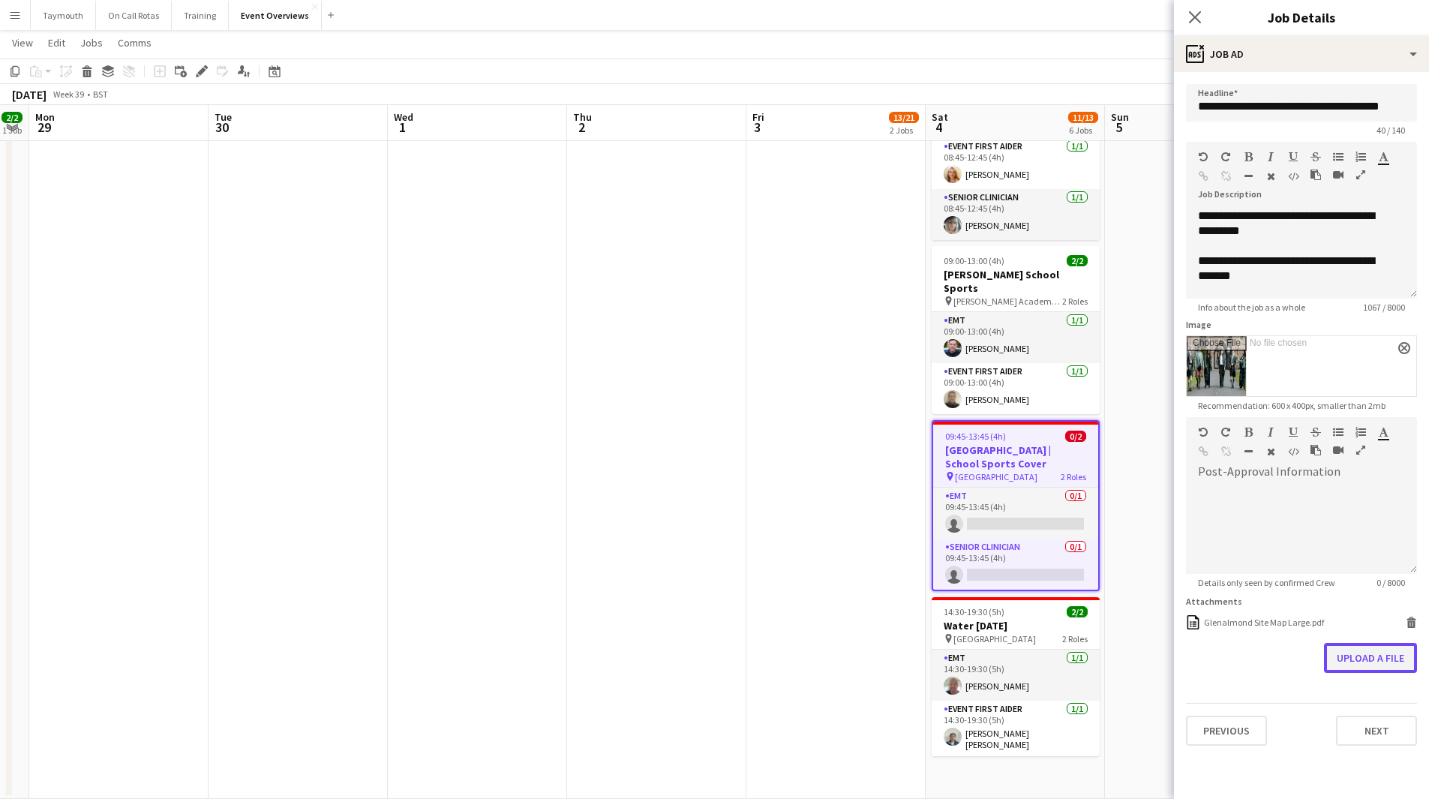
click at [1371, 656] on button "Upload a file" at bounding box center [1370, 658] width 93 height 30
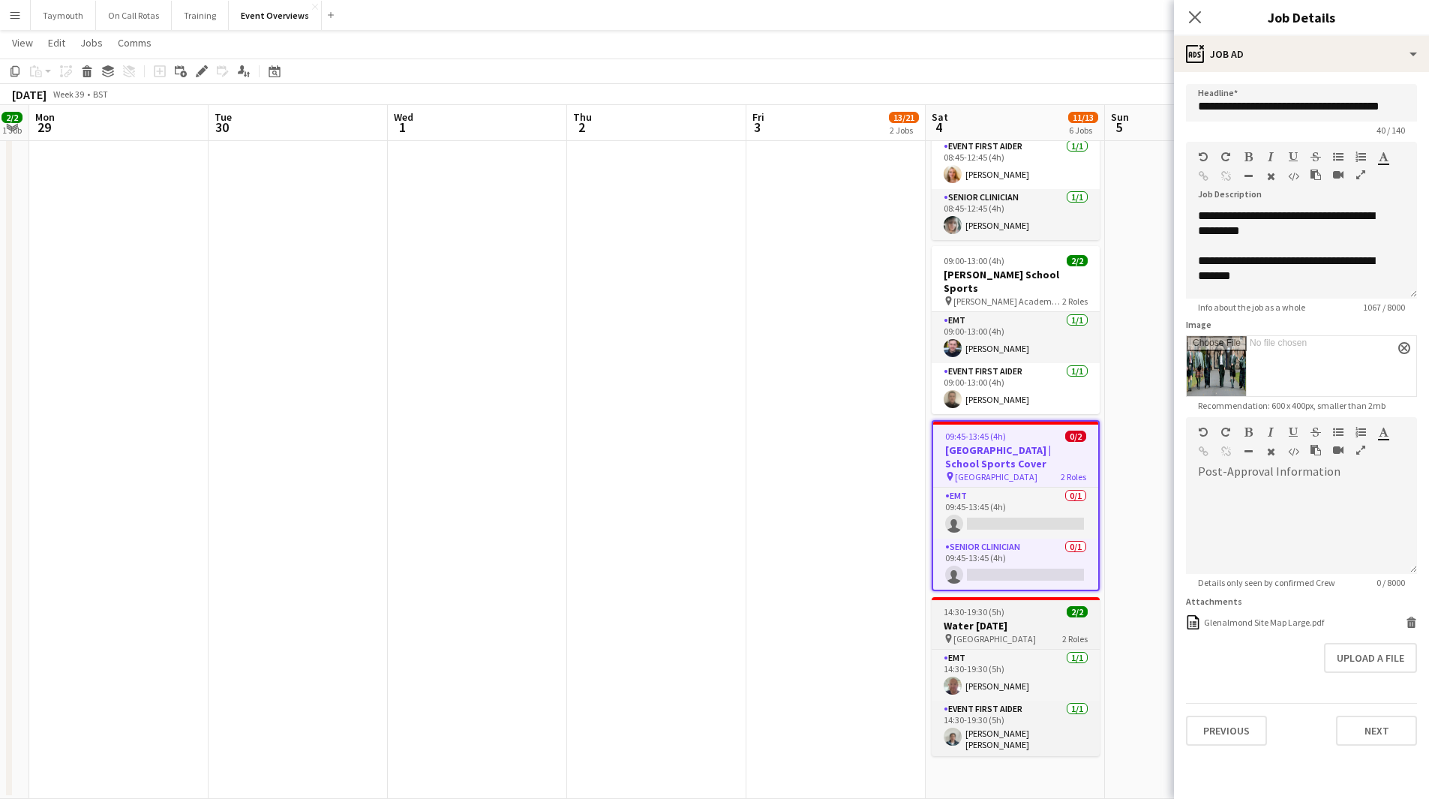
click at [1000, 619] on h3 "Water [DATE]" at bounding box center [1016, 626] width 168 height 14
type input "**********"
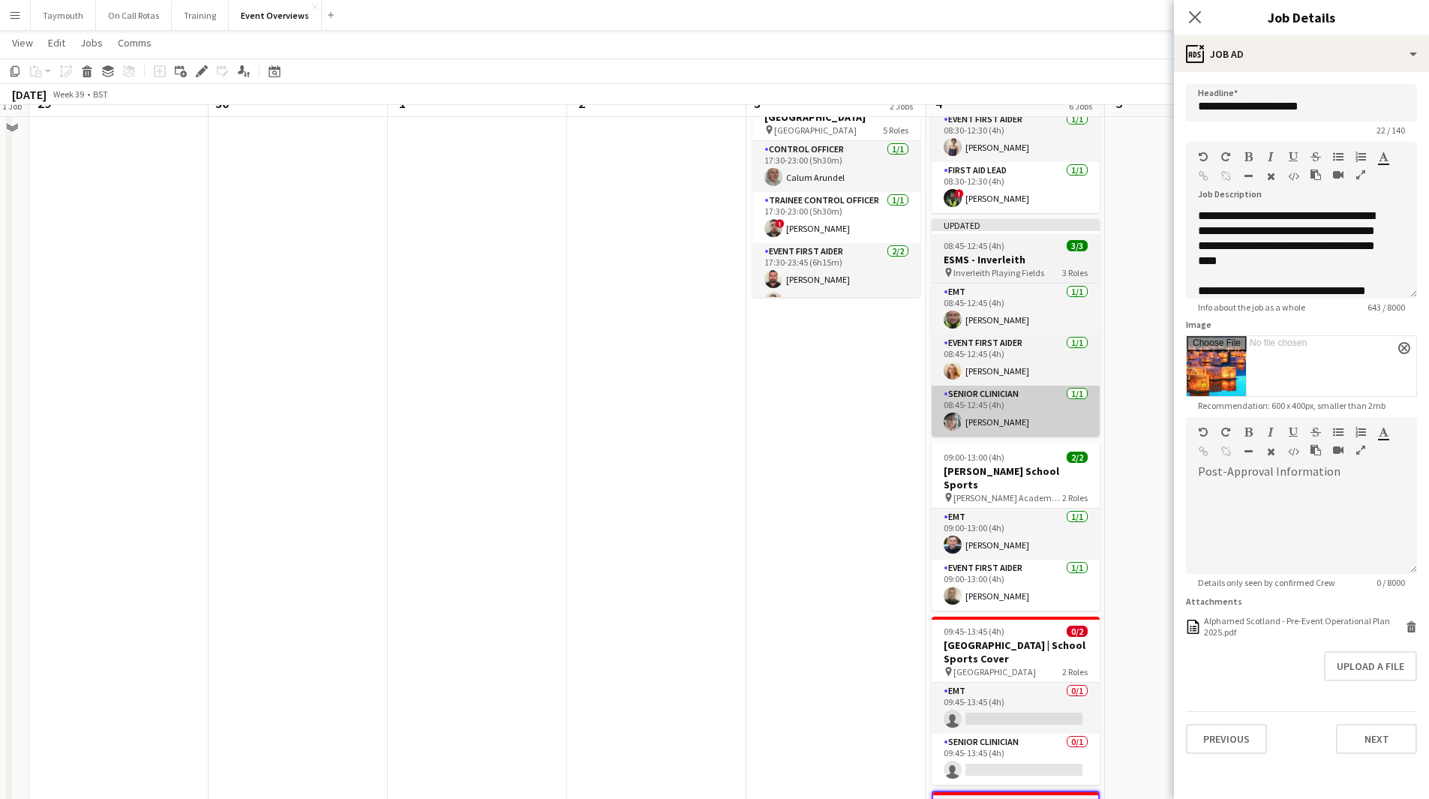
scroll to position [299, 0]
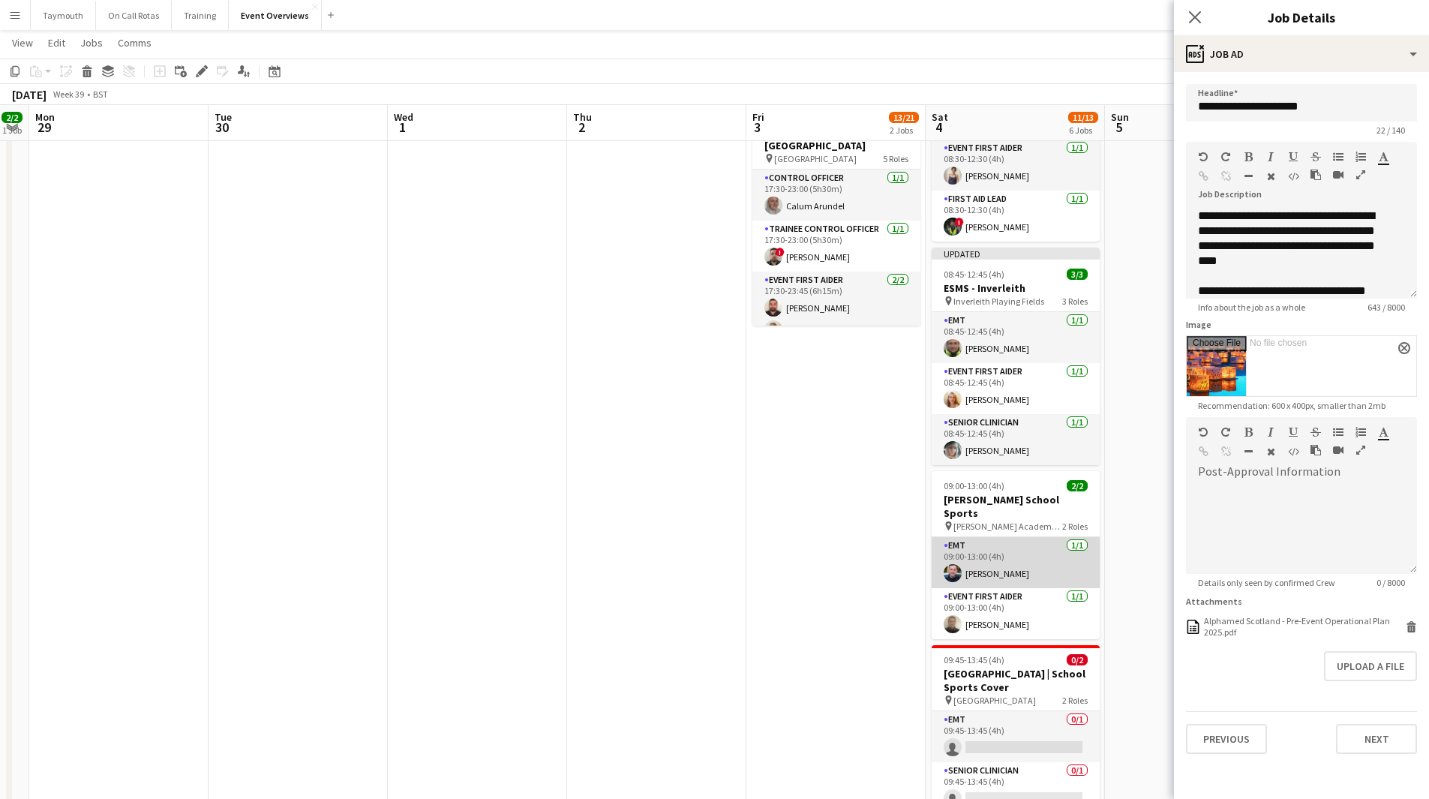
click at [1001, 537] on app-card-role "EMT [DATE] 09:00-13:00 (4h) [PERSON_NAME]" at bounding box center [1016, 562] width 168 height 51
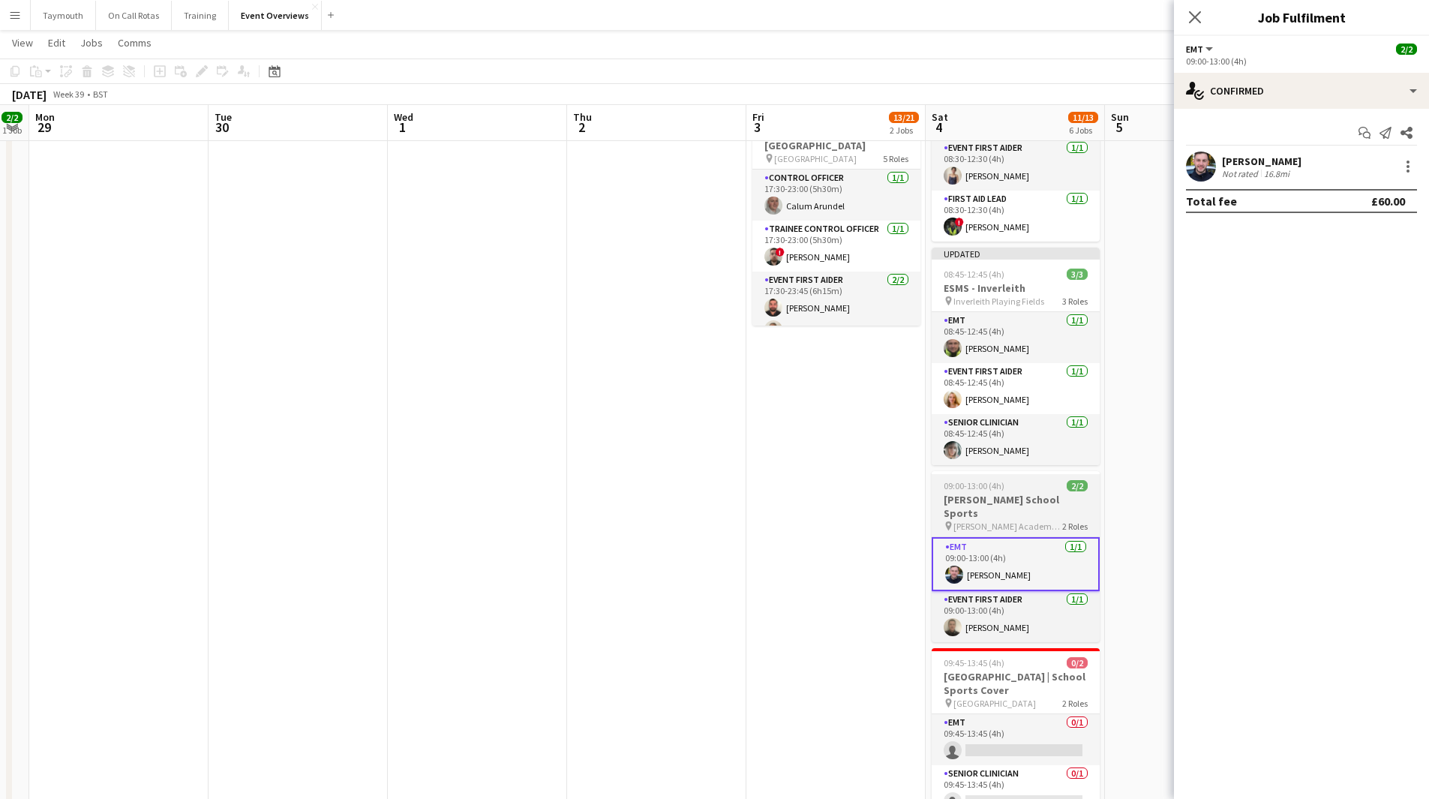
click at [1005, 506] on h3 "[PERSON_NAME] School Sports" at bounding box center [1016, 506] width 168 height 27
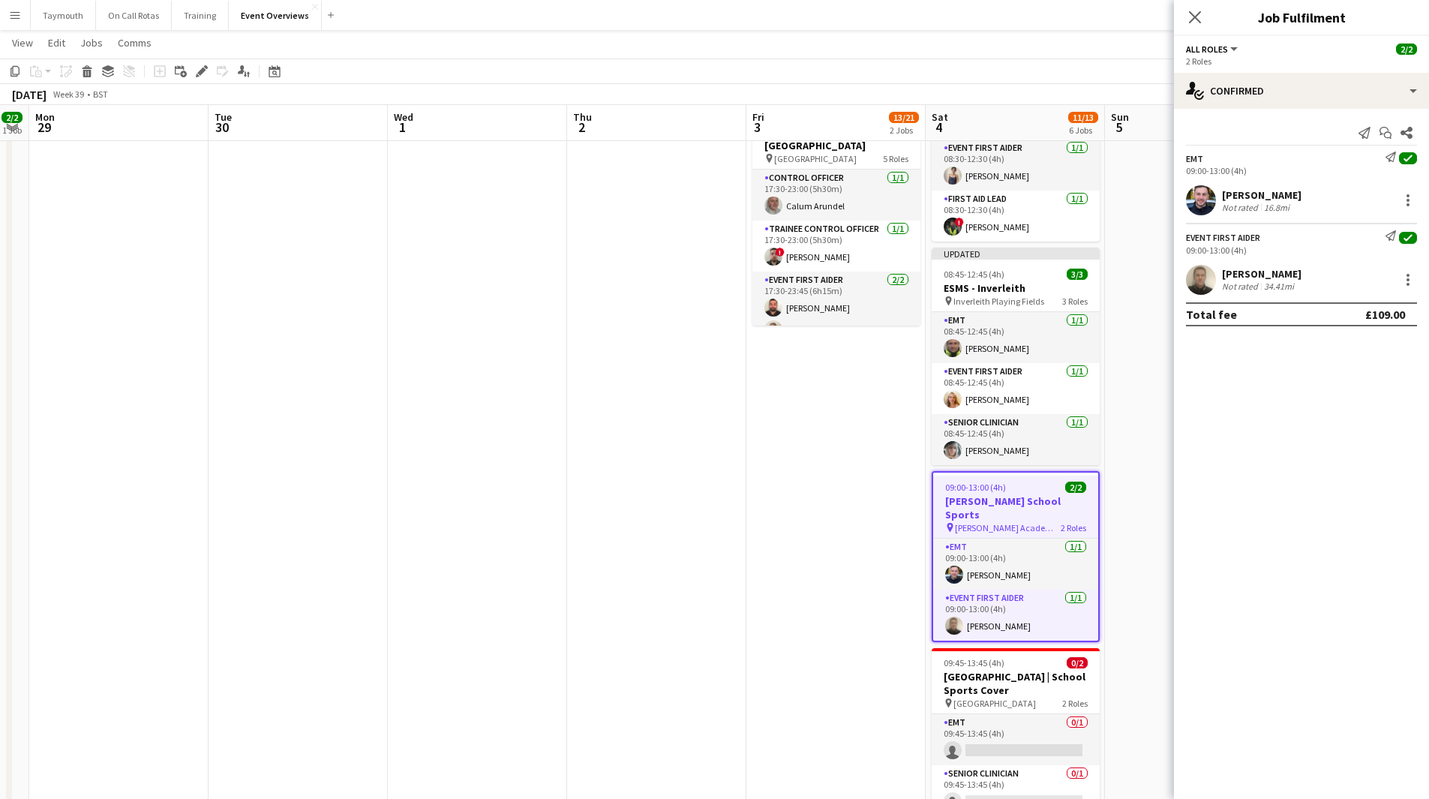
click at [191, 74] on div "Add job Add linked Job Edit Edit linked Job Applicants" at bounding box center [195, 71] width 115 height 18
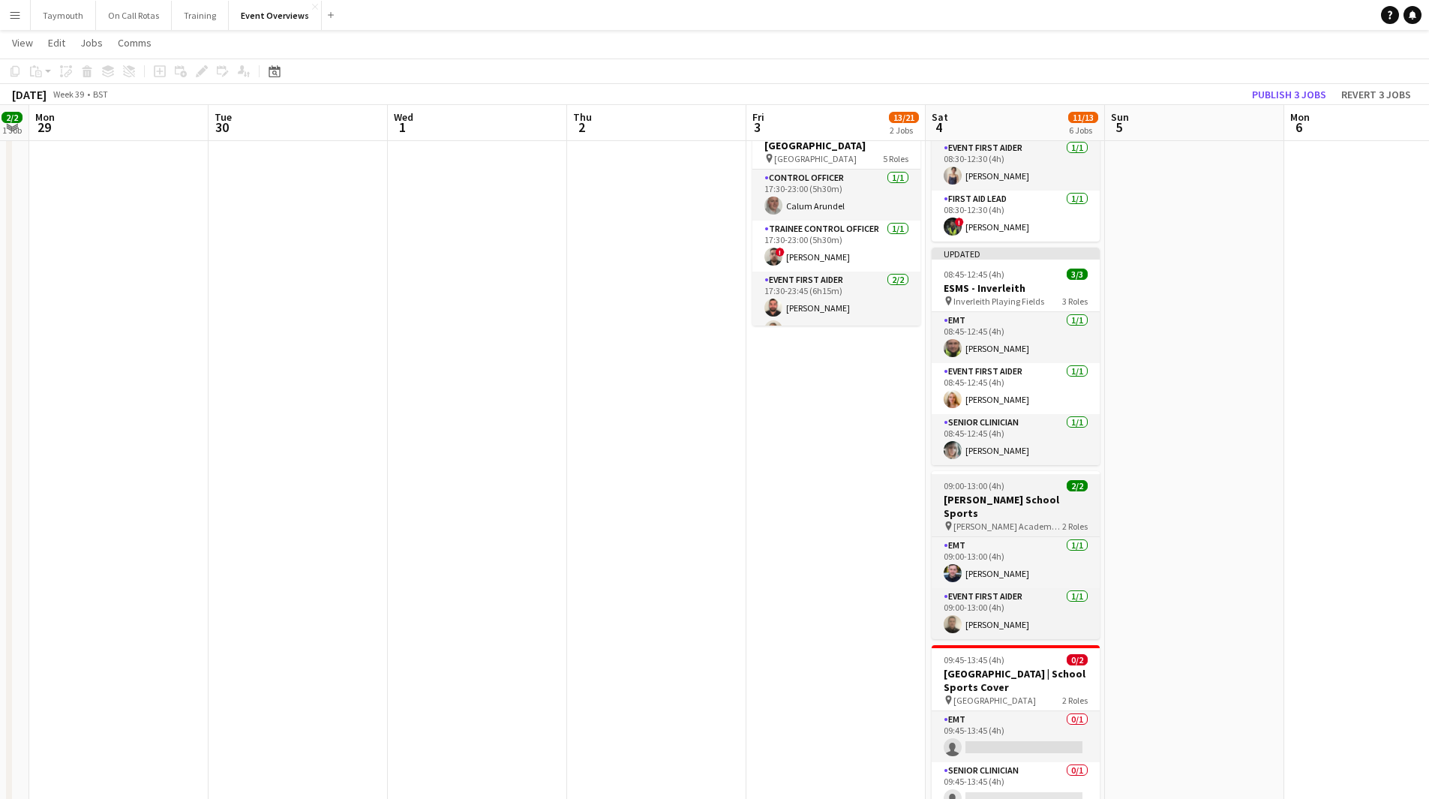
click at [1043, 498] on h3 "[PERSON_NAME] School Sports" at bounding box center [1016, 506] width 168 height 27
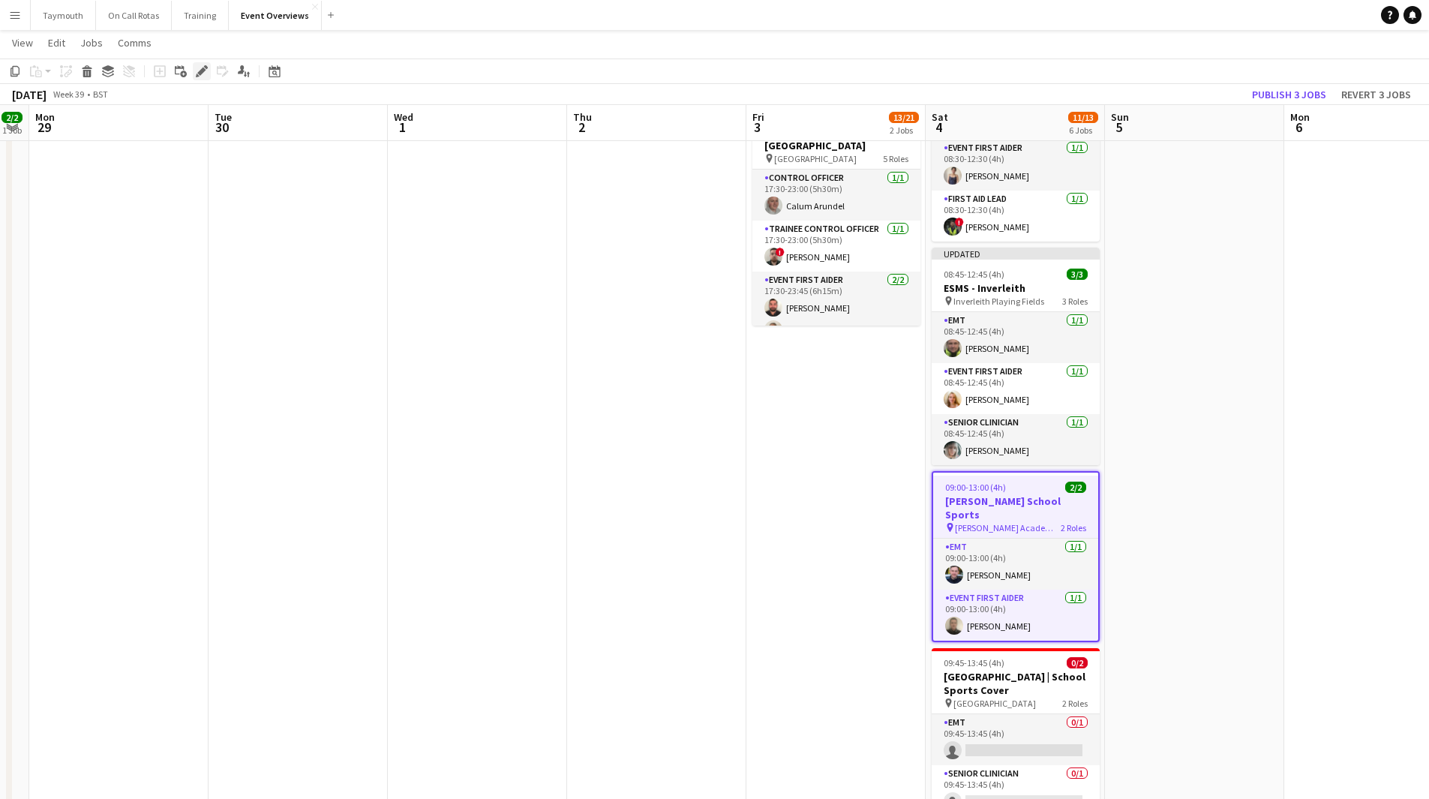
click at [206, 70] on icon "Edit" at bounding box center [202, 71] width 12 height 12
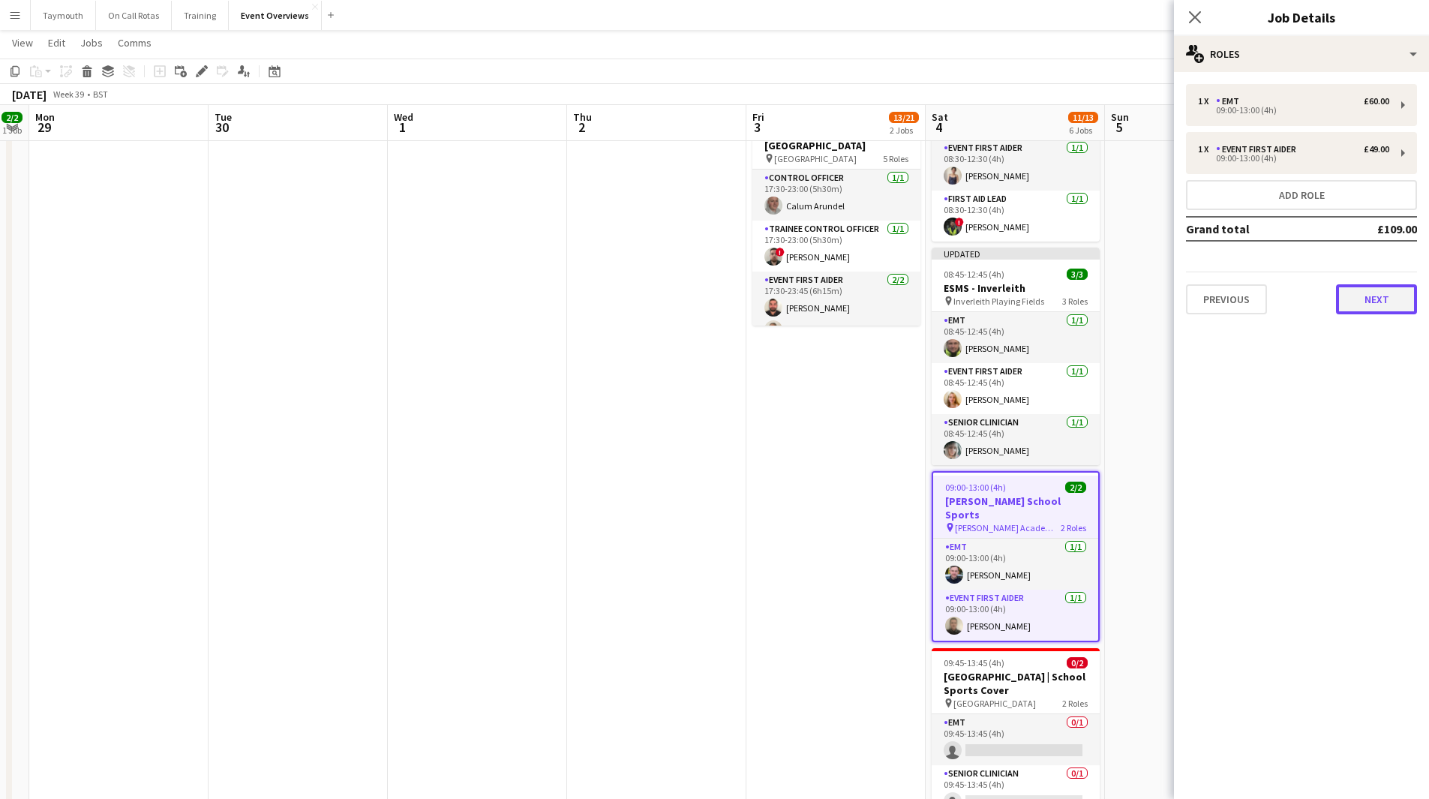
click at [1369, 305] on button "Next" at bounding box center [1376, 299] width 81 height 30
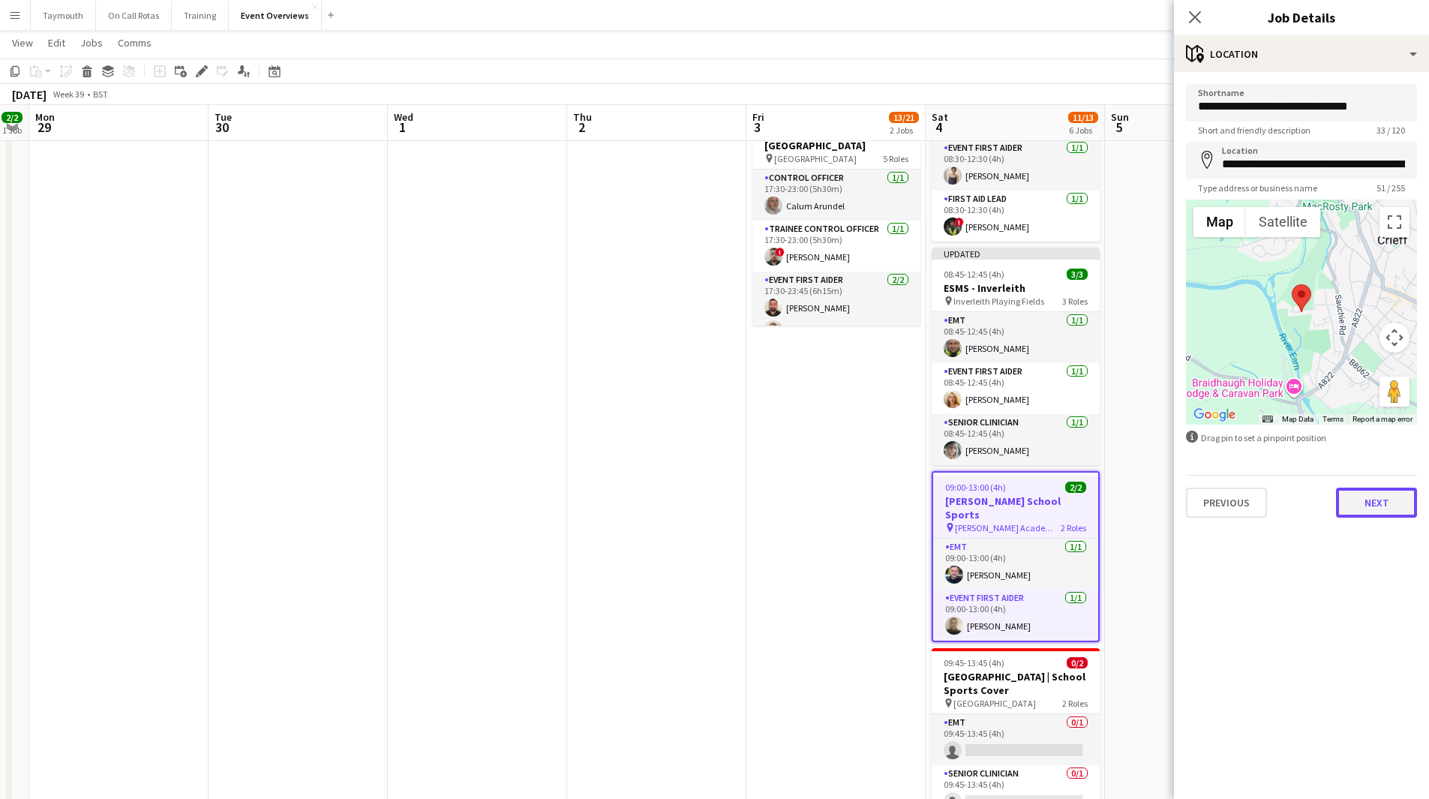
click at [1400, 509] on button "Next" at bounding box center [1376, 503] width 81 height 30
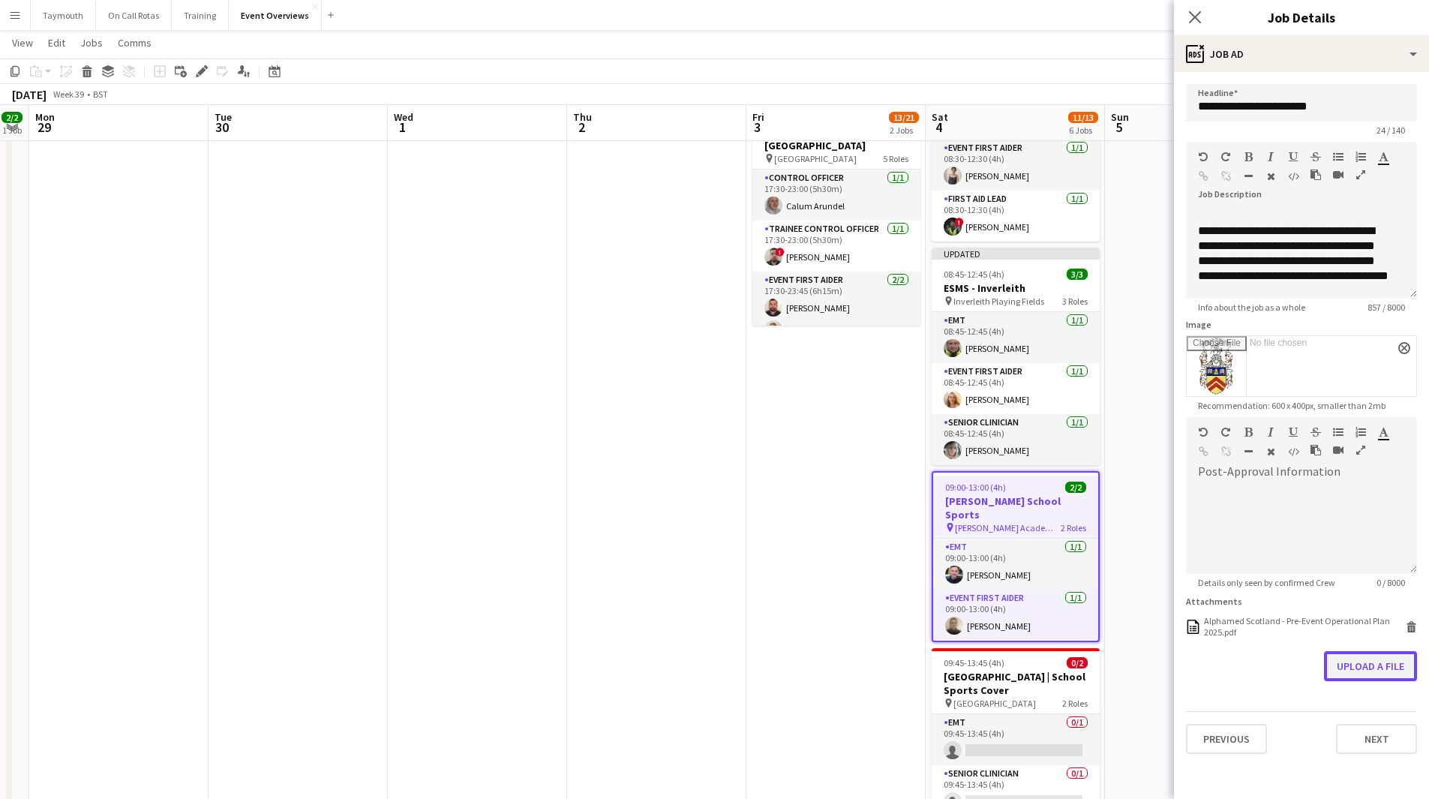
click at [1381, 663] on button "Upload a file" at bounding box center [1370, 666] width 93 height 30
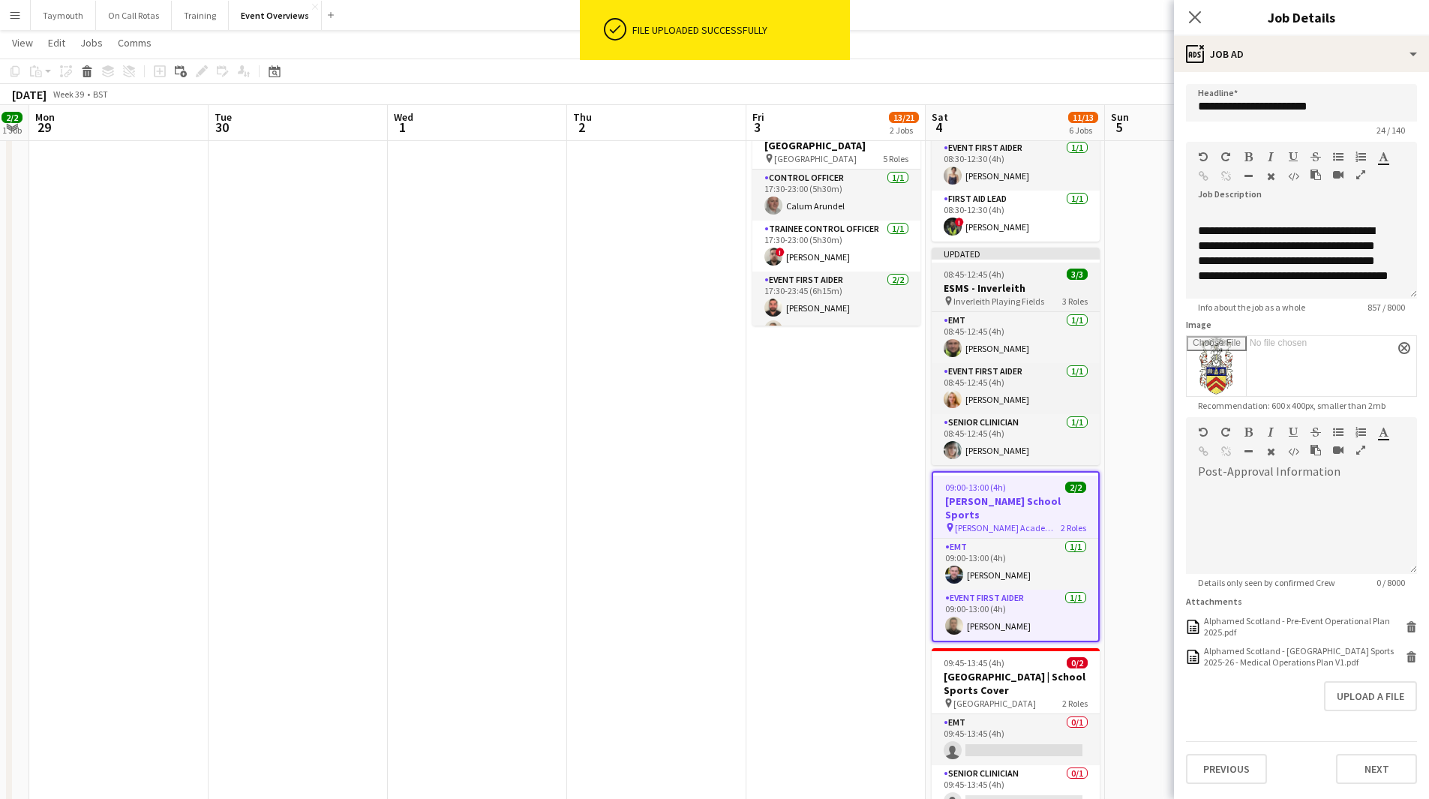
click at [996, 289] on h3 "ESMS - Inverleith" at bounding box center [1016, 288] width 168 height 14
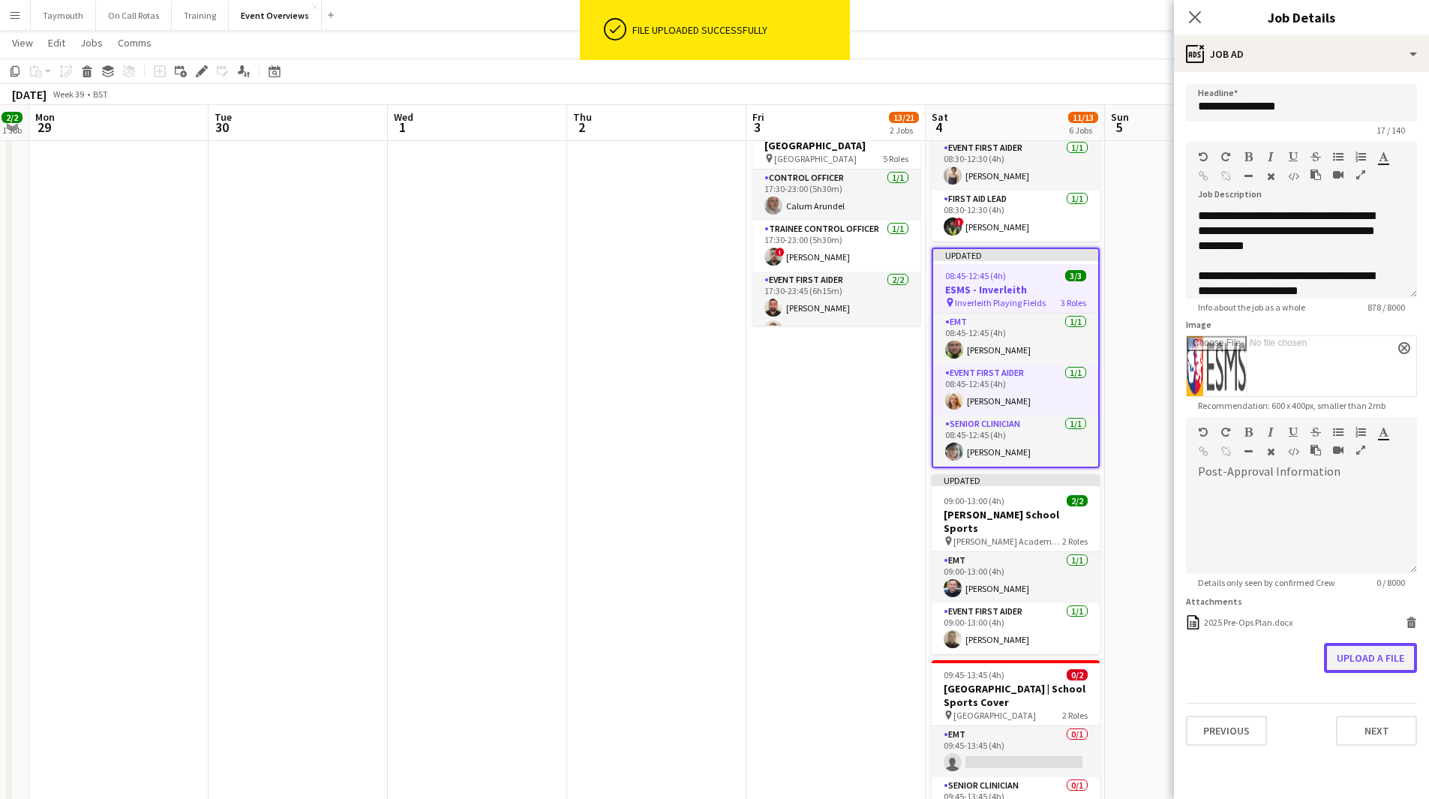
click at [1391, 653] on button "Upload a file" at bounding box center [1370, 658] width 93 height 30
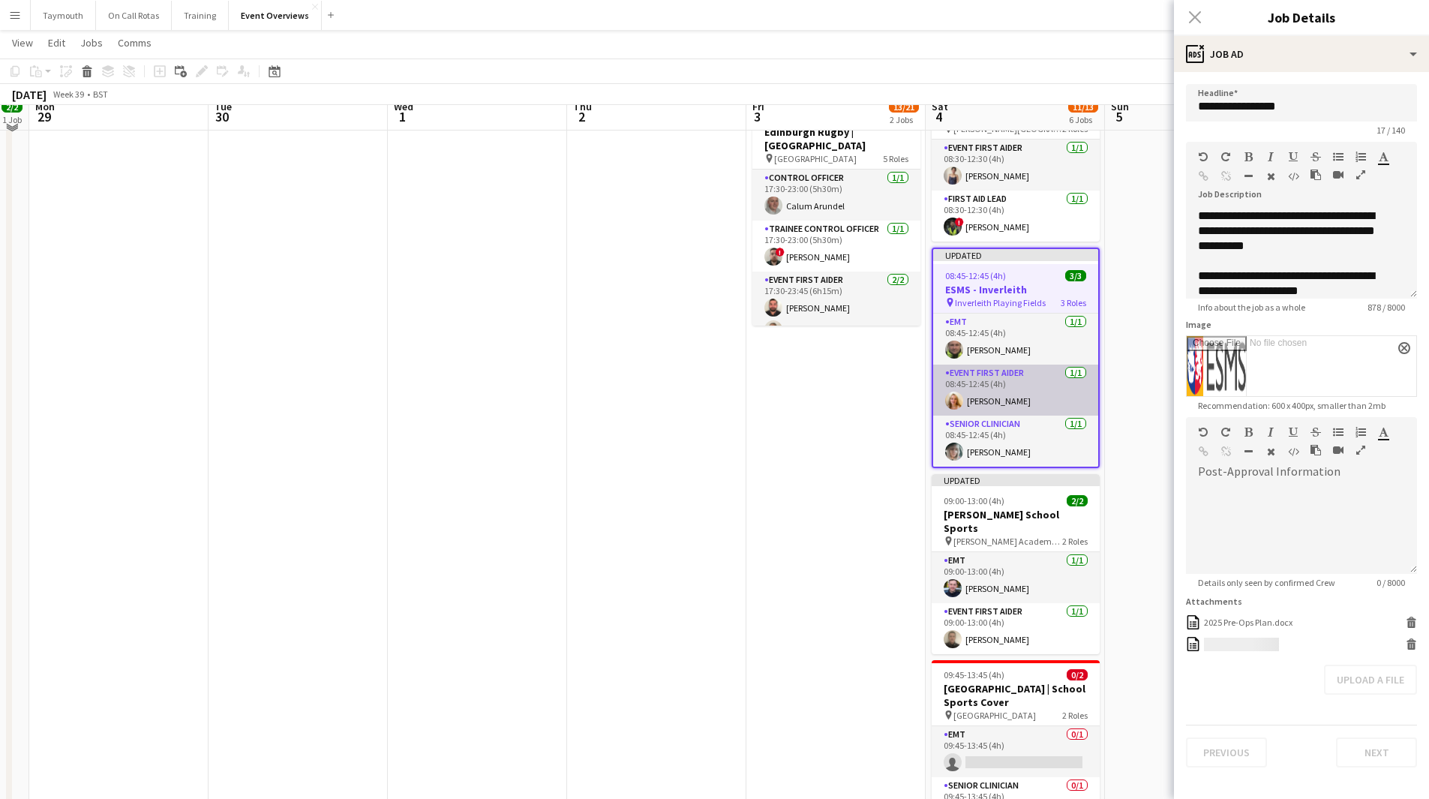
scroll to position [149, 0]
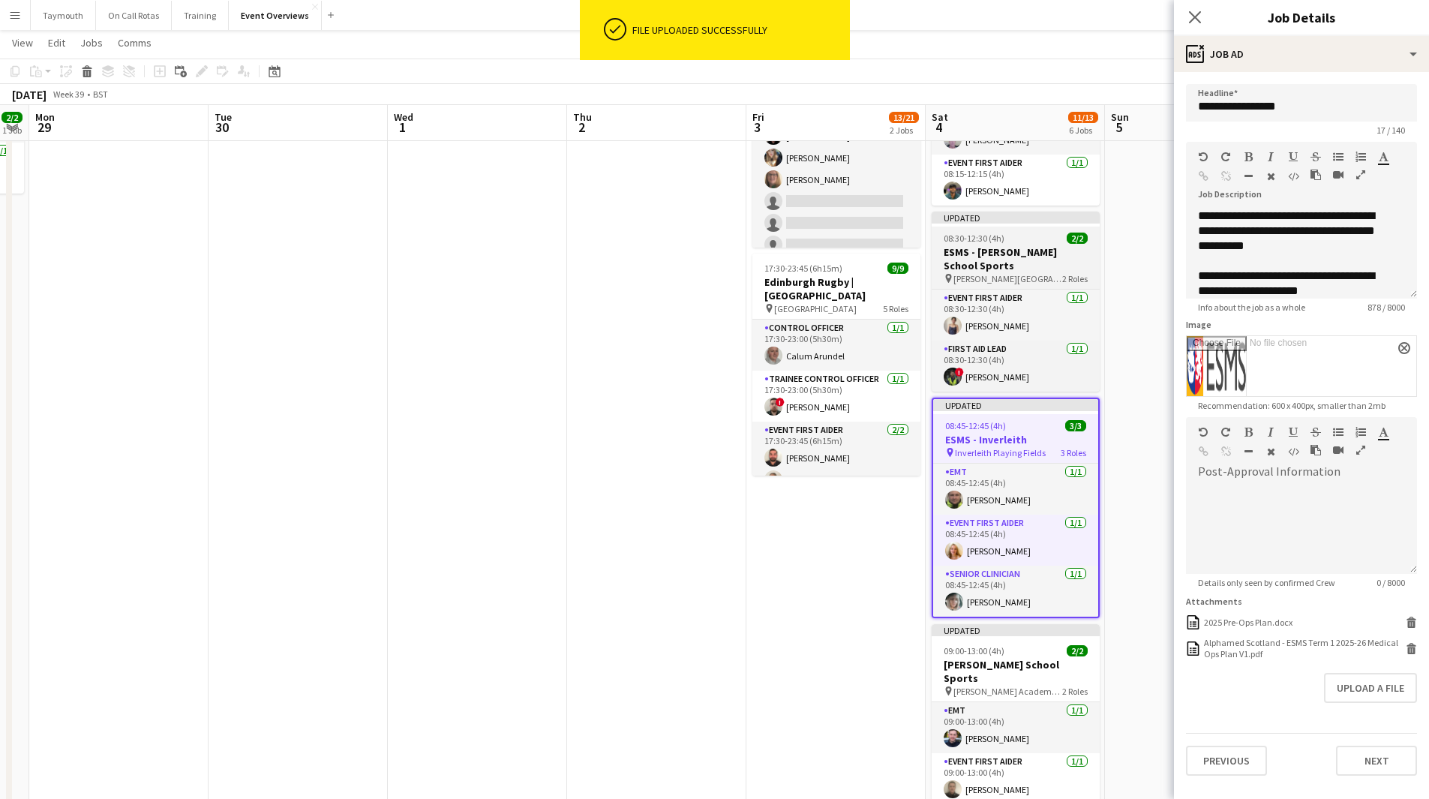
click at [979, 247] on h3 "ESMS - [PERSON_NAME] School Sports" at bounding box center [1016, 258] width 168 height 27
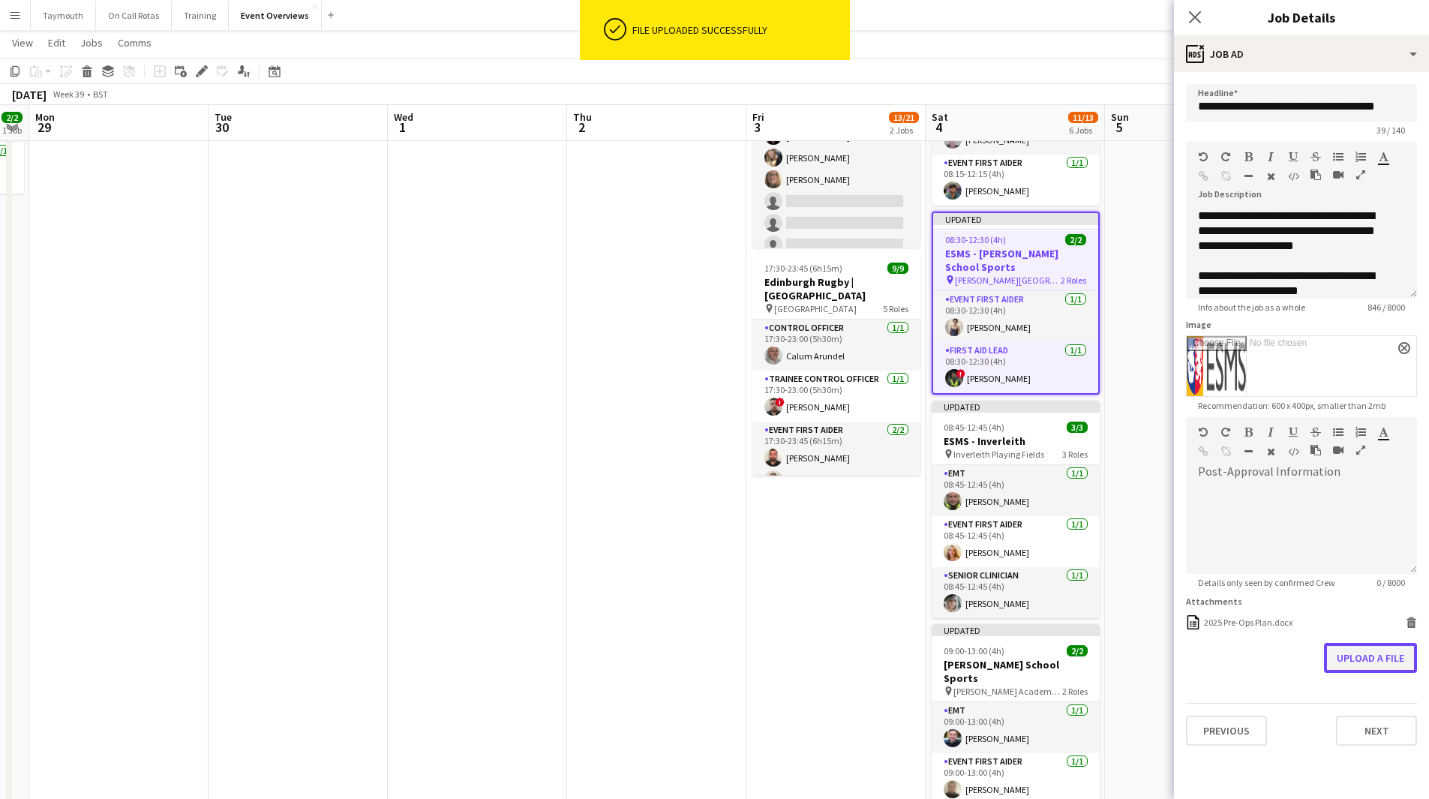
click at [1369, 662] on button "Upload a file" at bounding box center [1370, 658] width 93 height 30
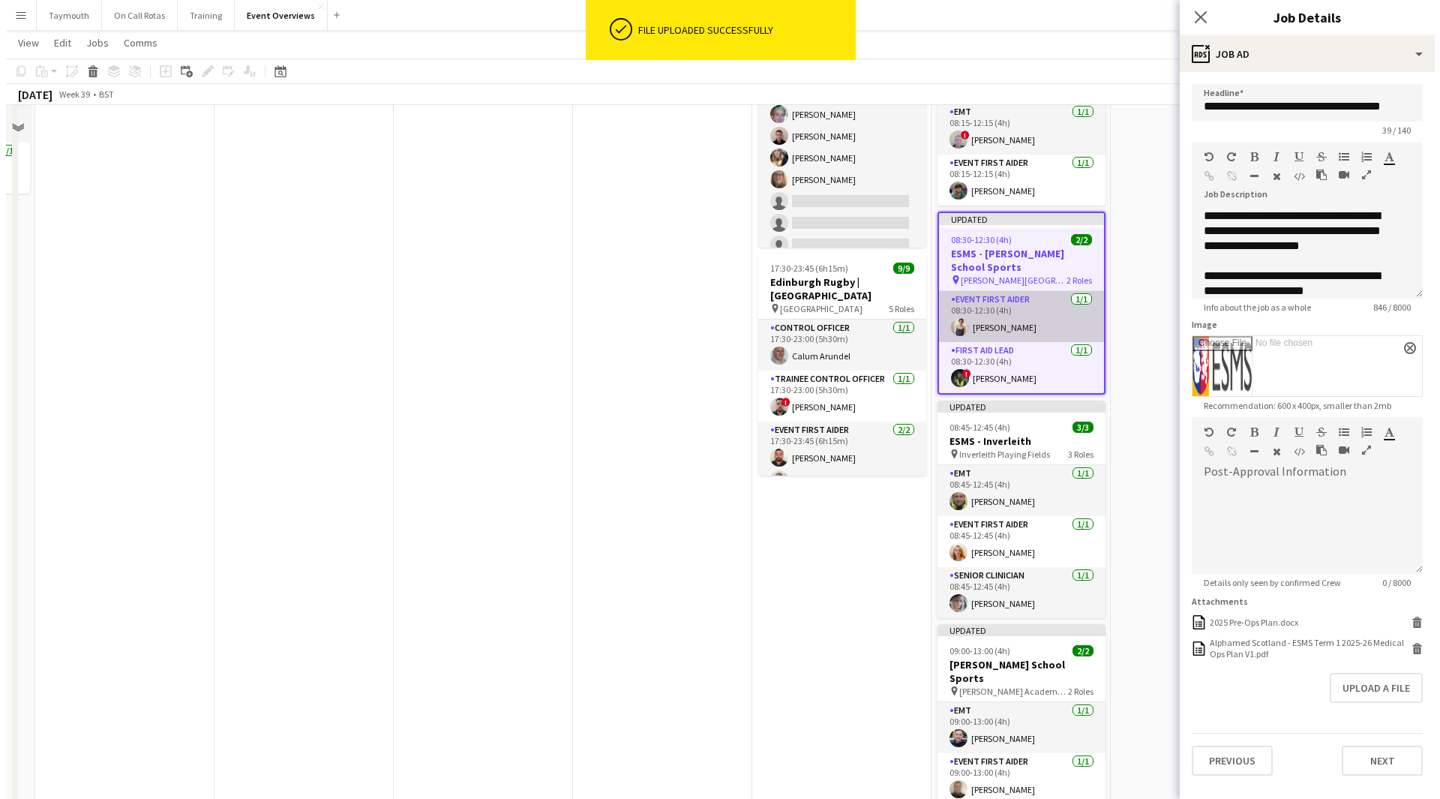
scroll to position [0, 0]
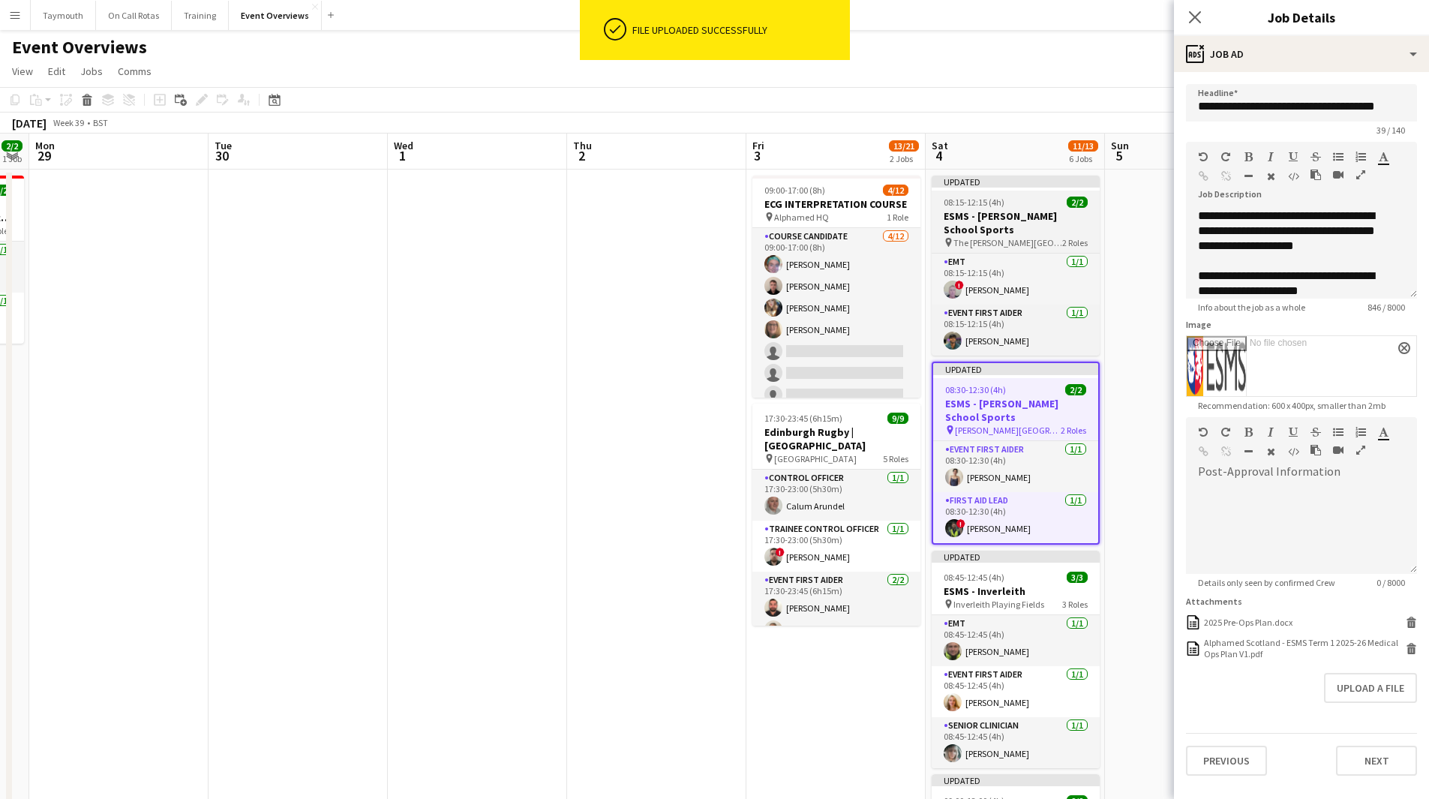
click at [991, 214] on h3 "ESMS - [PERSON_NAME] School Sports" at bounding box center [1016, 222] width 168 height 27
type input "**********"
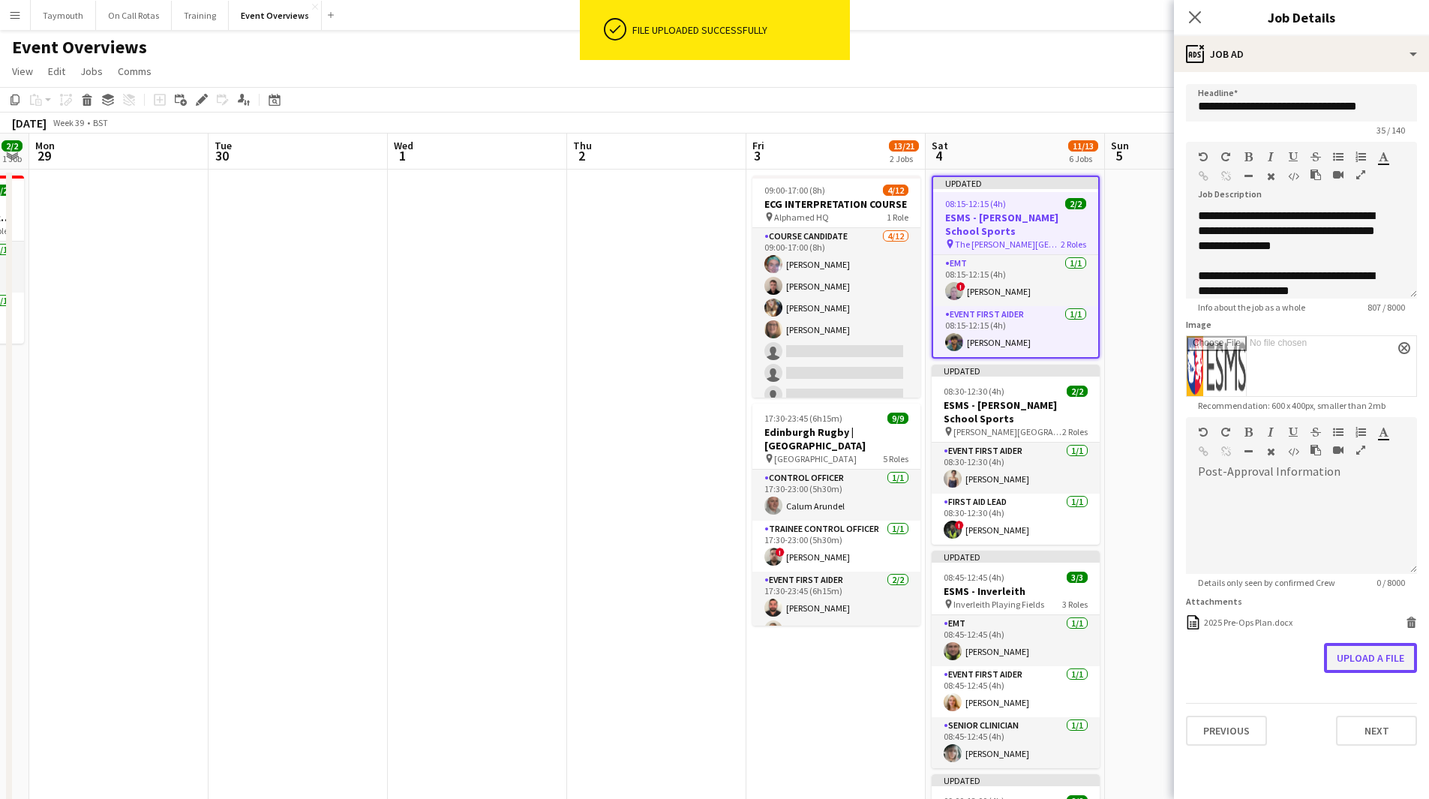
click at [1351, 654] on button "Upload a file" at bounding box center [1370, 658] width 93 height 30
click at [621, 436] on app-date-cell at bounding box center [656, 747] width 179 height 1154
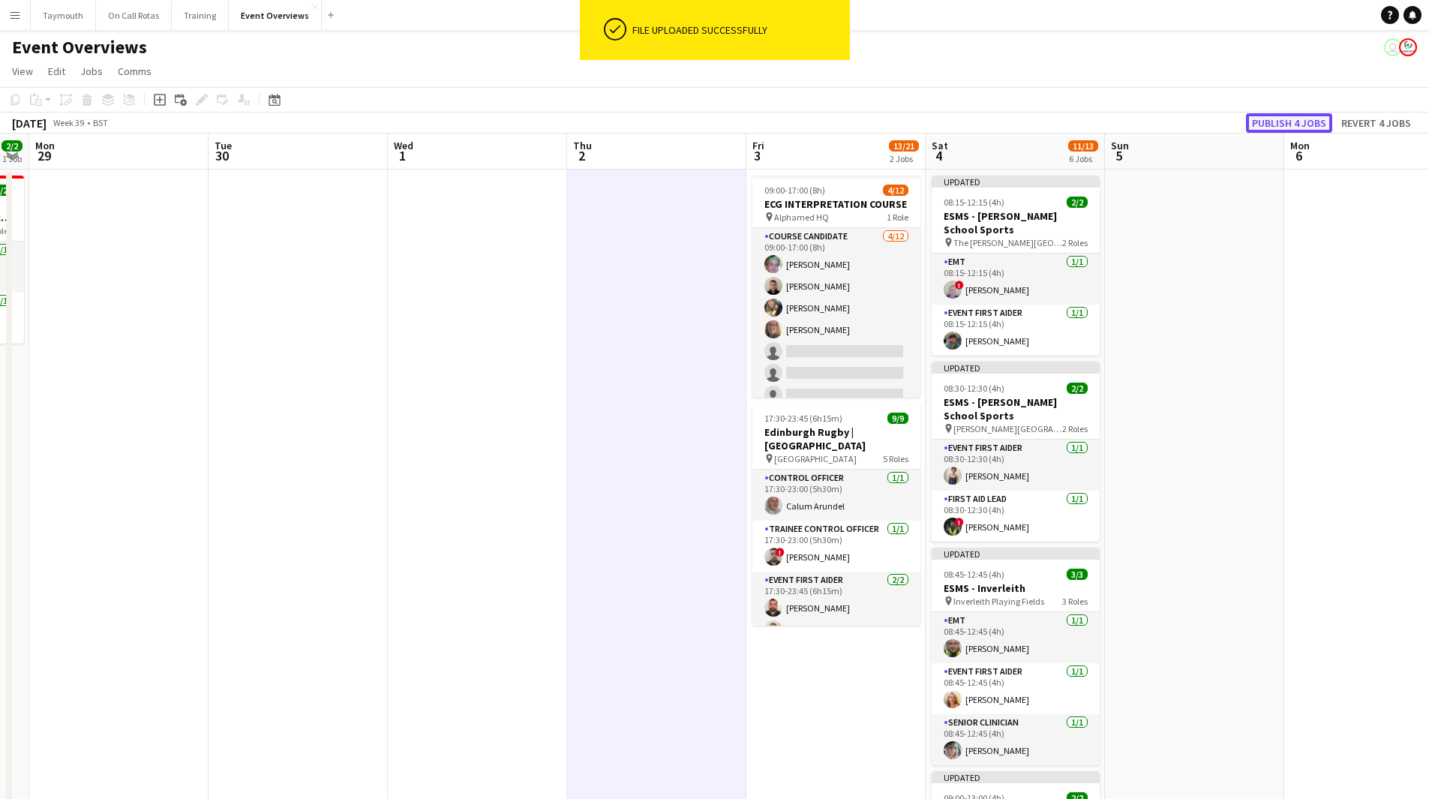
click at [1283, 121] on button "Publish 4 jobs" at bounding box center [1289, 123] width 86 height 20
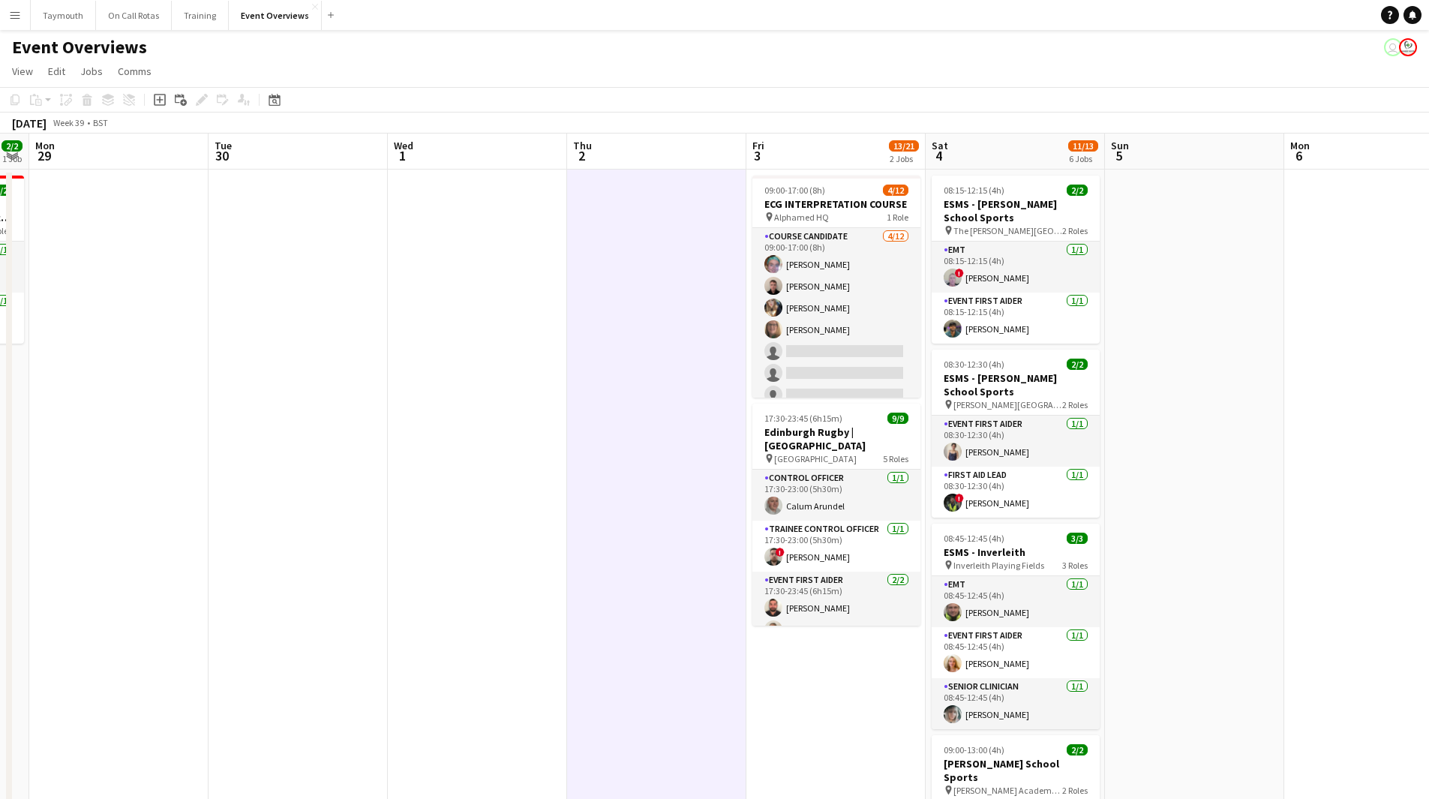
click at [15, 9] on app-icon "Menu" at bounding box center [15, 15] width 12 height 12
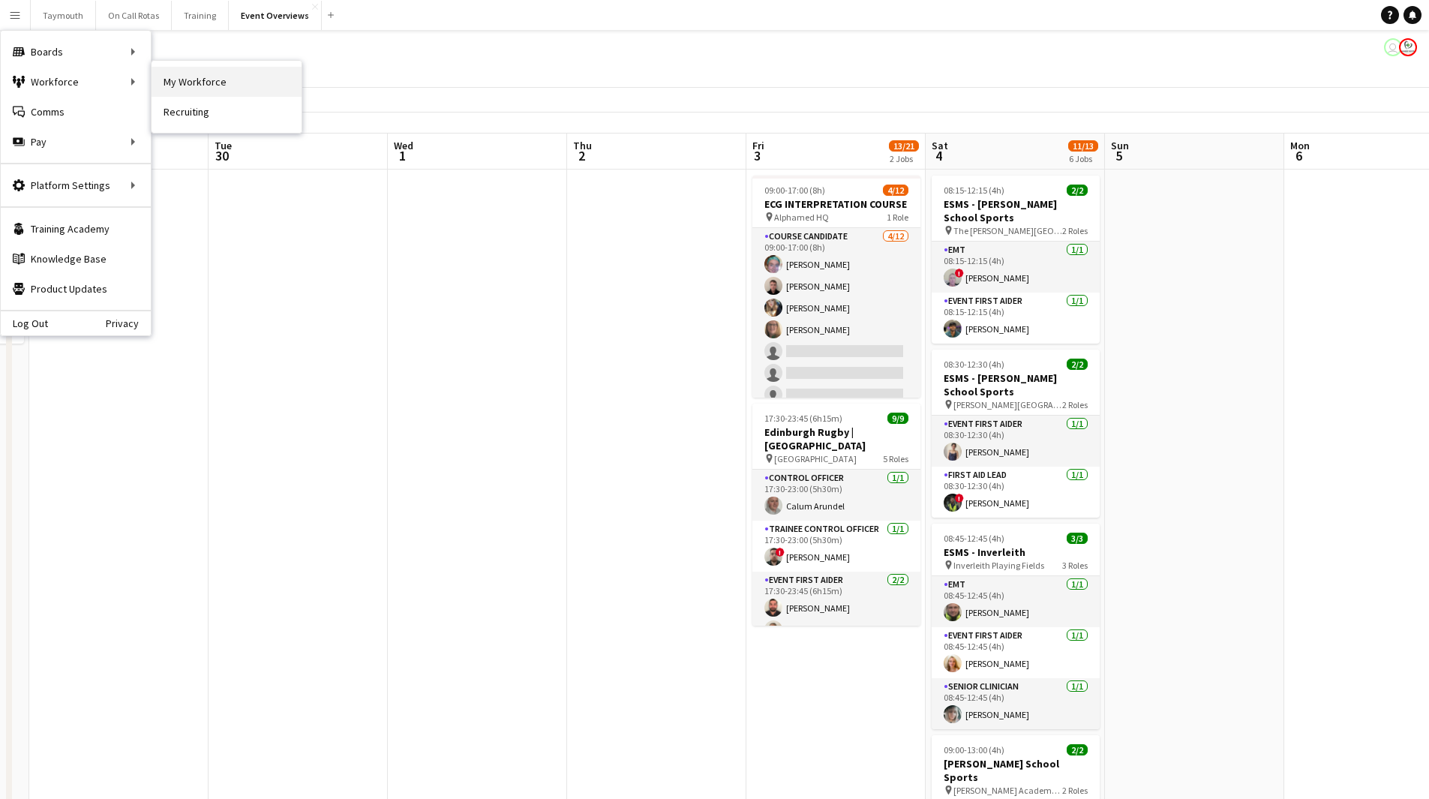
click at [207, 86] on link "My Workforce" at bounding box center [227, 82] width 150 height 30
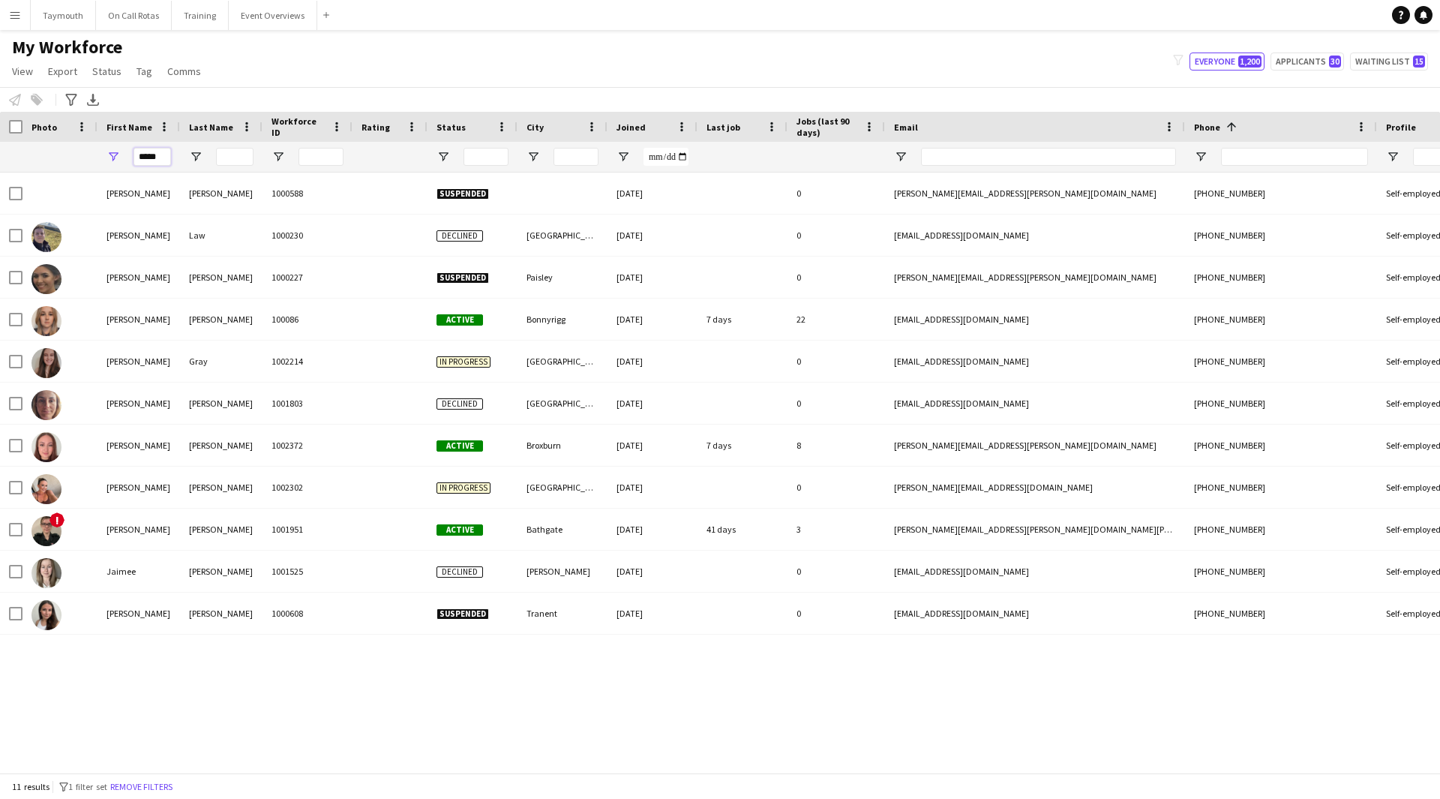
drag, startPoint x: 165, startPoint y: 156, endPoint x: -92, endPoint y: 145, distance: 256.8
click at [0, 145] on html "Menu Boards Boards Boards All jobs Status Workforce Workforce My Workforce Recr…" at bounding box center [720, 399] width 1440 height 799
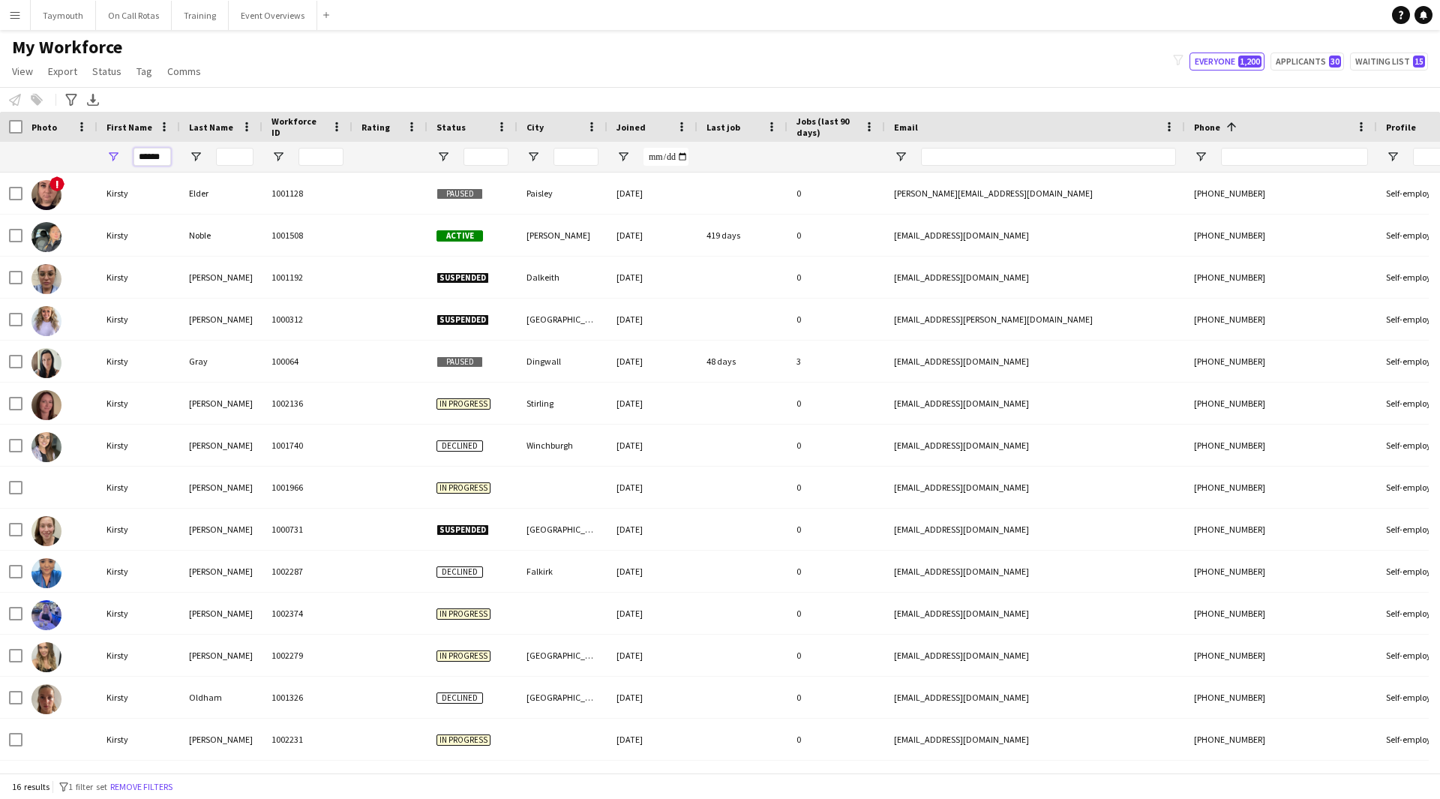
type input "******"
click at [228, 158] on input "Last Name Filter Input" at bounding box center [235, 157] width 38 height 18
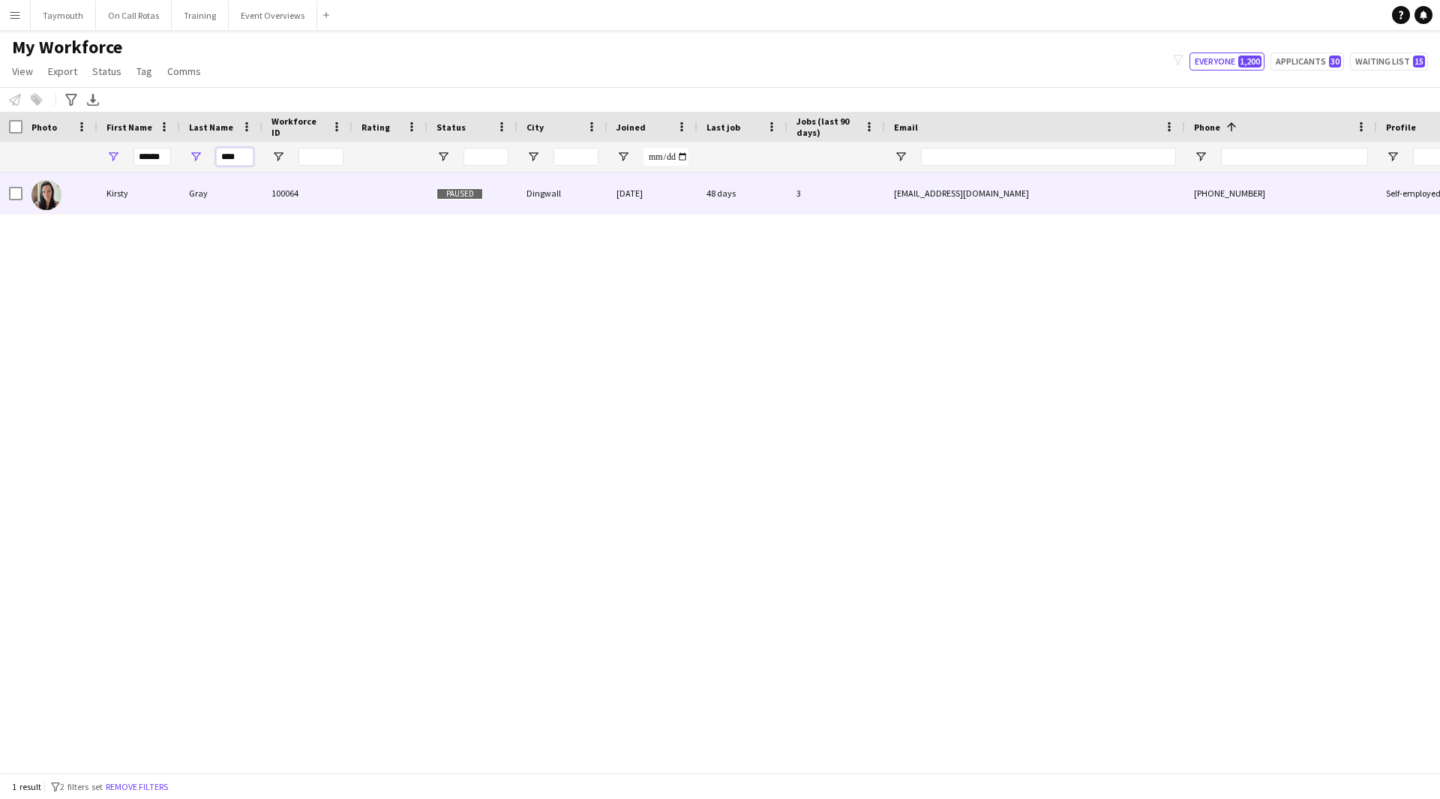
type input "****"
click at [225, 176] on div "Gray" at bounding box center [221, 193] width 83 height 41
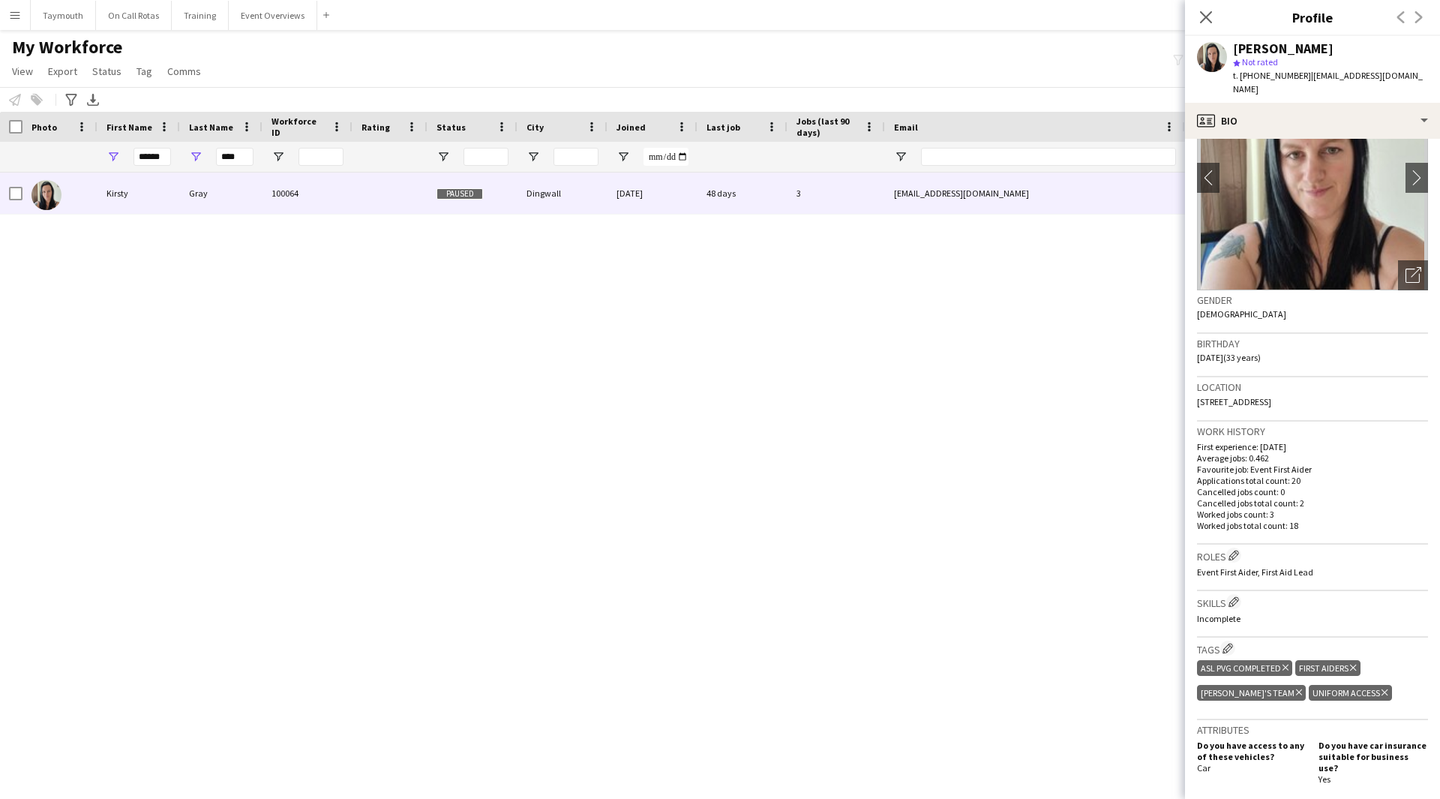
scroll to position [150, 0]
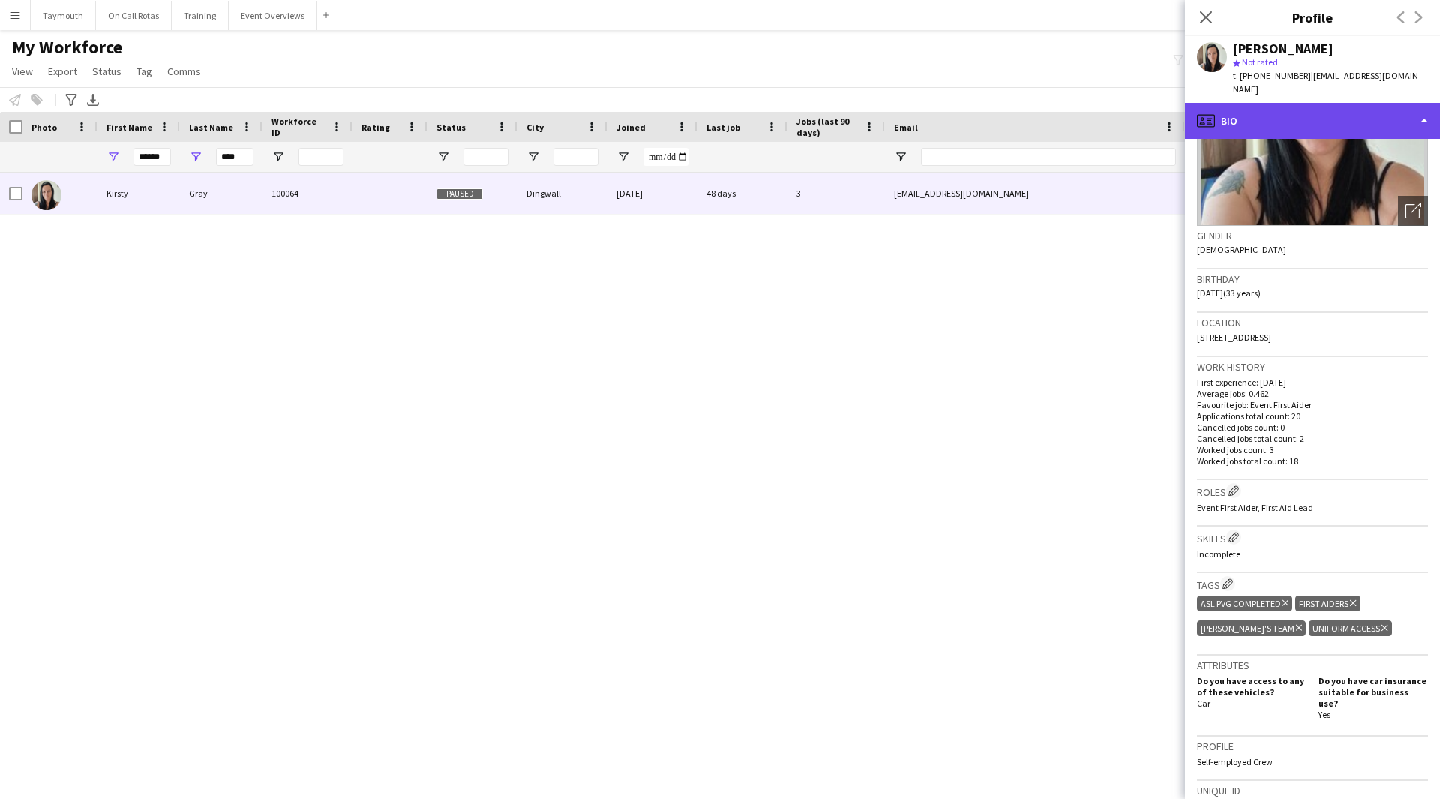
click at [1255, 108] on div "profile Bio" at bounding box center [1312, 121] width 255 height 36
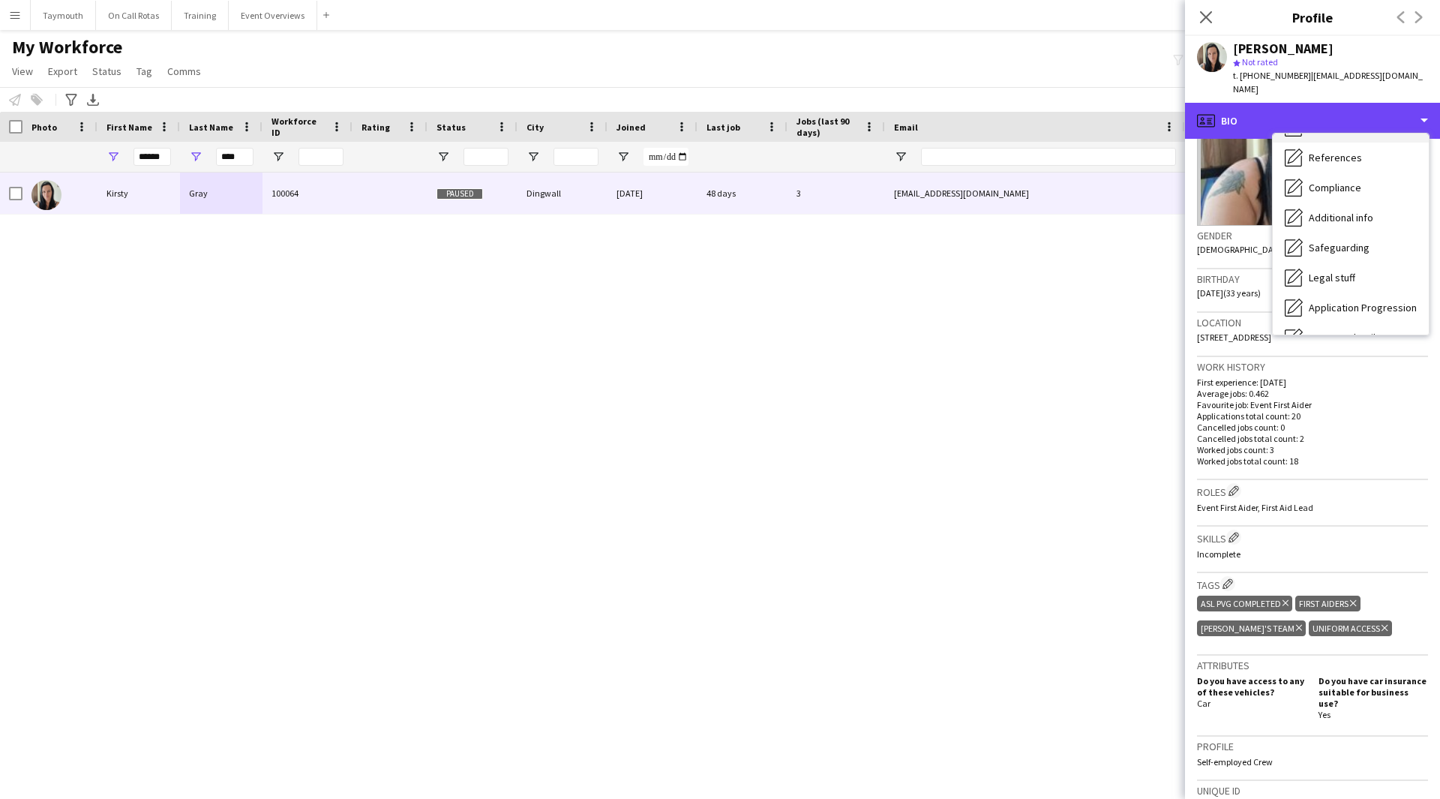
scroll to position [261, 0]
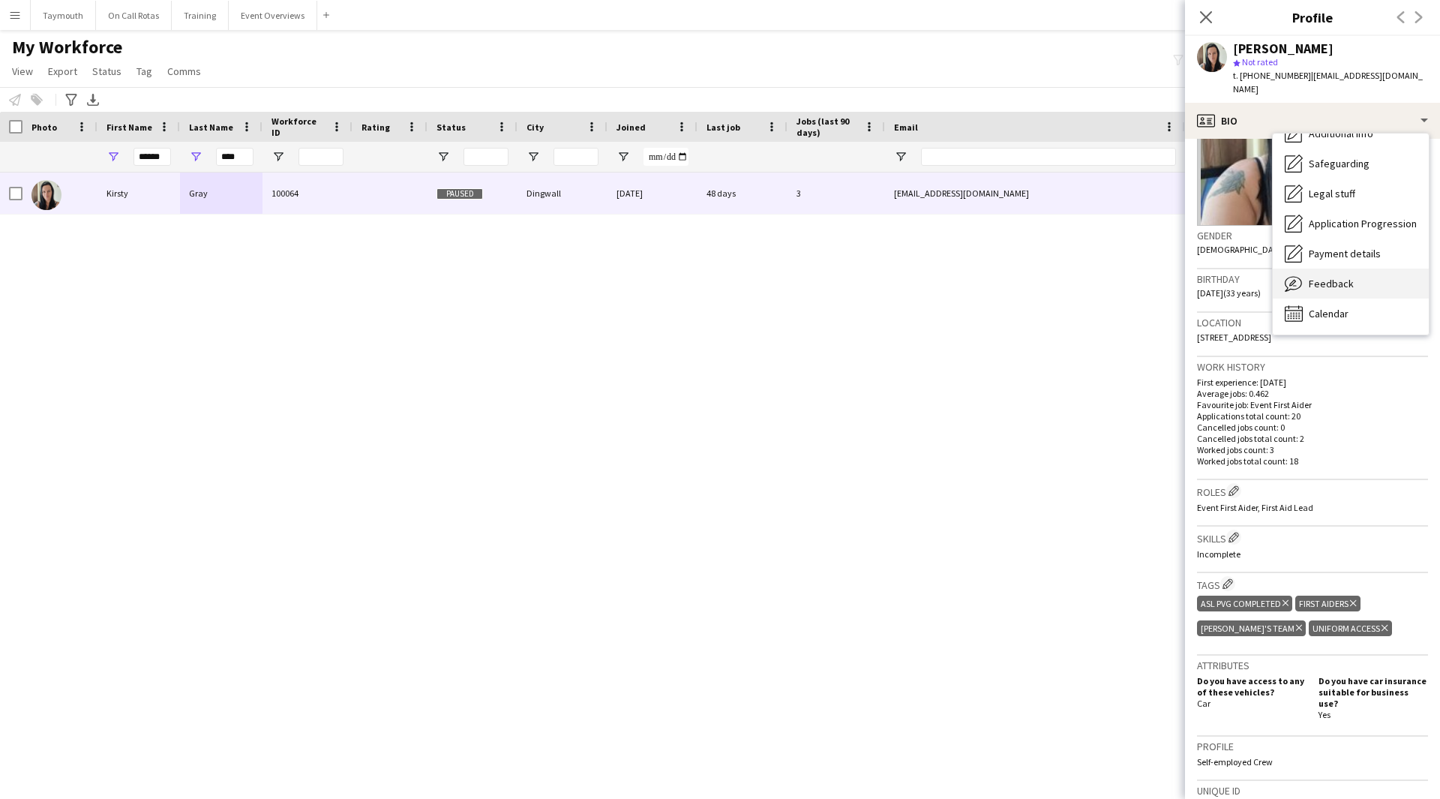
click at [1383, 277] on div "Feedback Feedback" at bounding box center [1351, 284] width 156 height 30
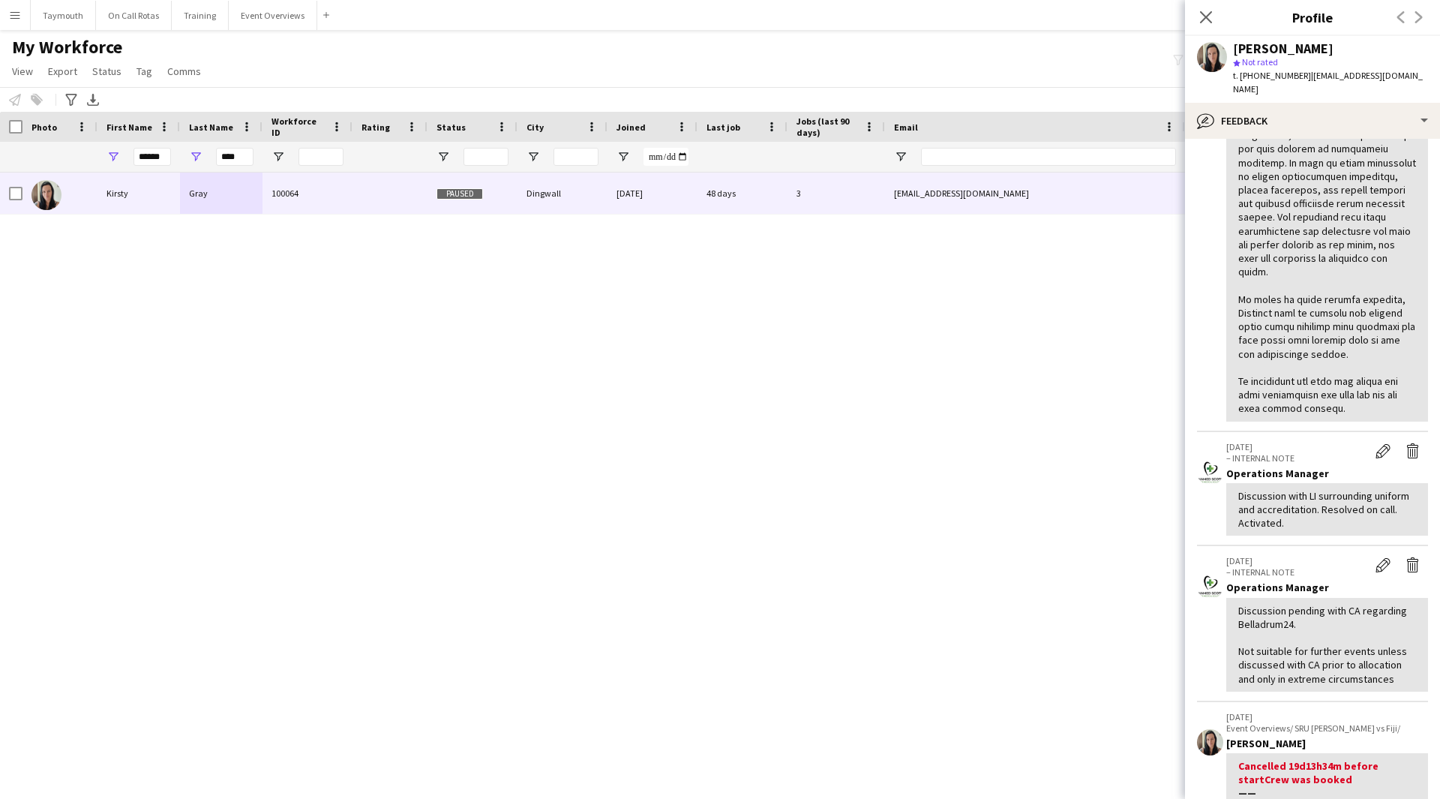
scroll to position [134, 0]
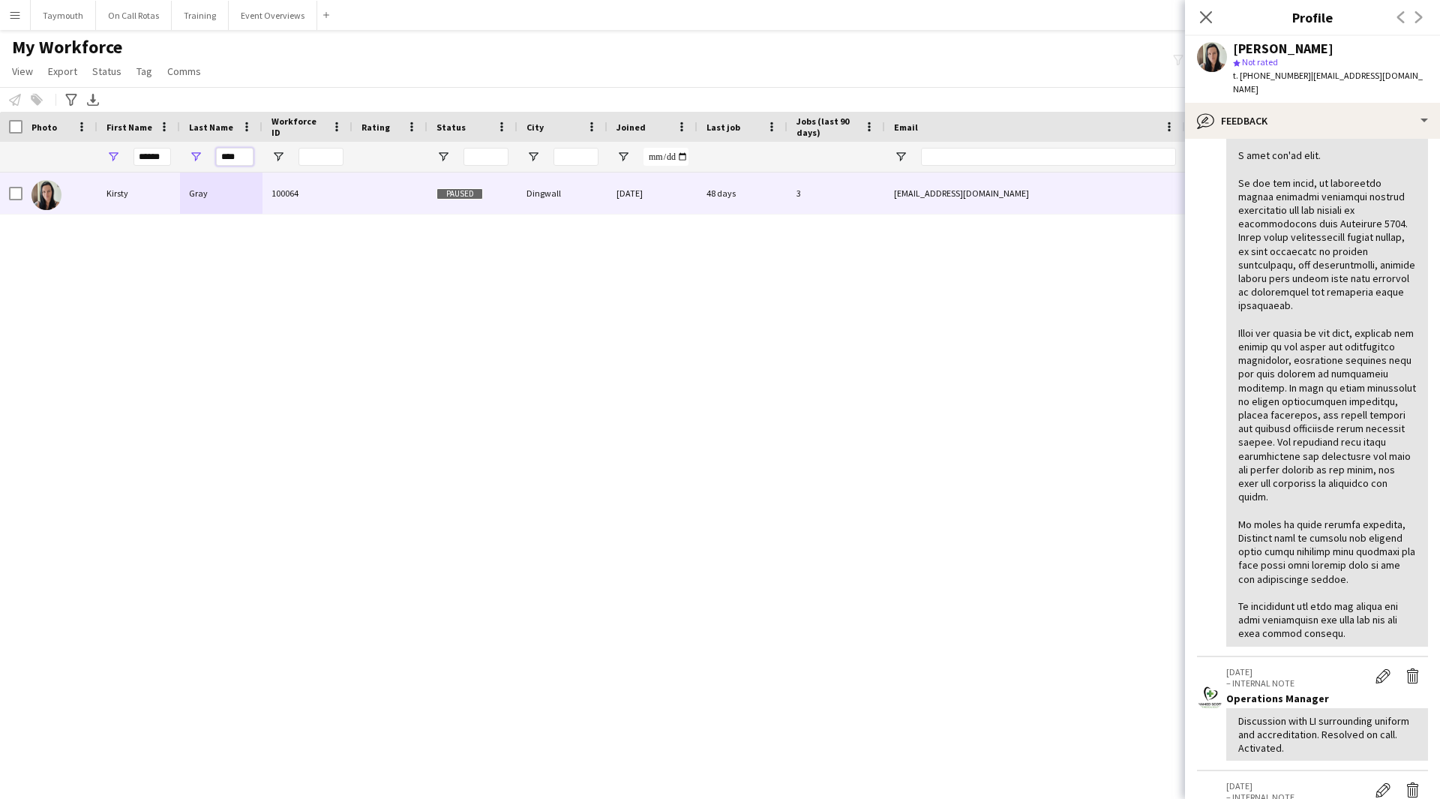
drag, startPoint x: 243, startPoint y: 156, endPoint x: 140, endPoint y: 145, distance: 103.4
click at [140, 145] on div "****** ****" at bounding box center [928, 157] width 1857 height 30
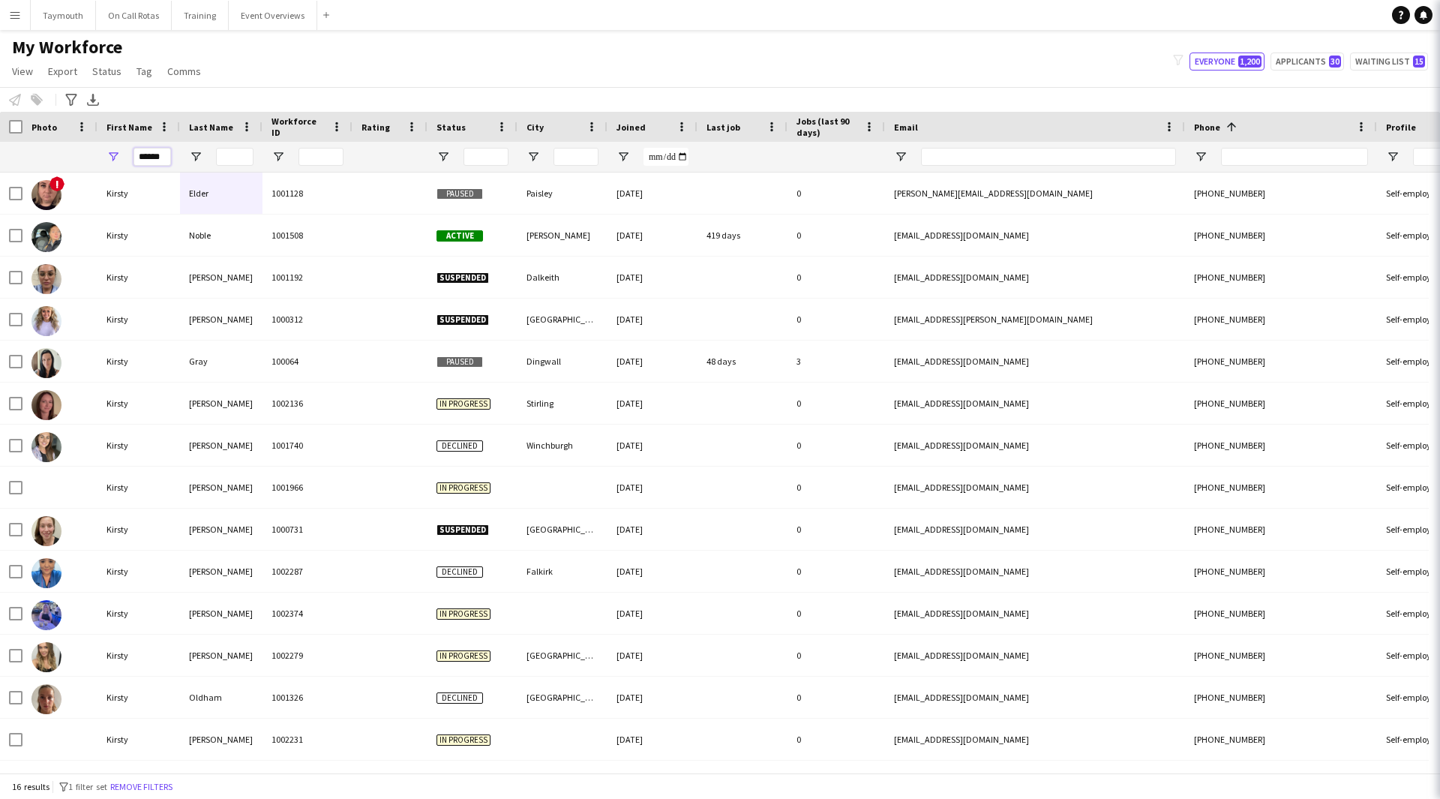
drag, startPoint x: 166, startPoint y: 158, endPoint x: -80, endPoint y: 128, distance: 247.9
click at [0, 128] on html "Menu Boards Boards Boards All jobs Status Workforce Workforce My Workforce Recr…" at bounding box center [720, 399] width 1440 height 799
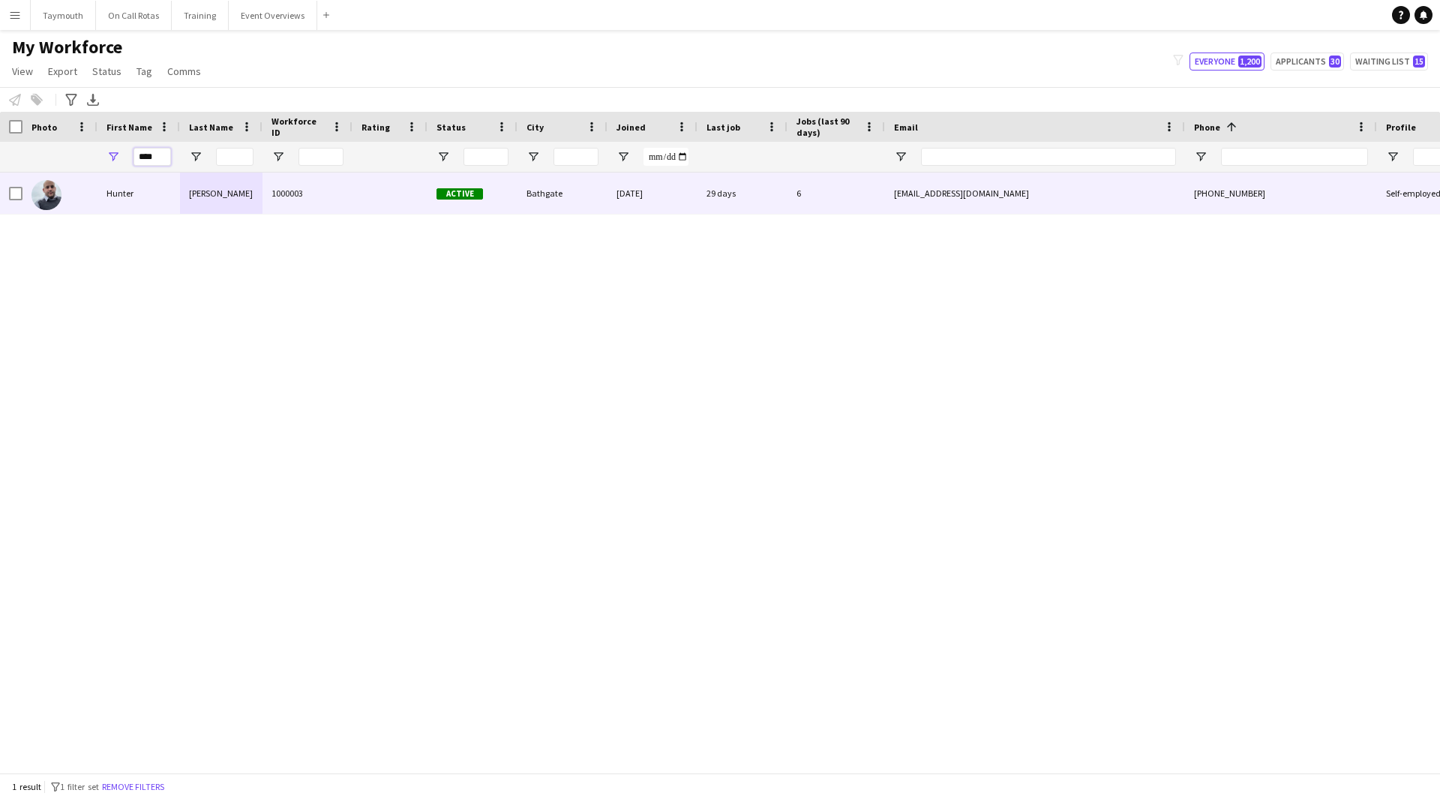
type input "****"
click at [240, 196] on div "[PERSON_NAME]" at bounding box center [221, 193] width 83 height 41
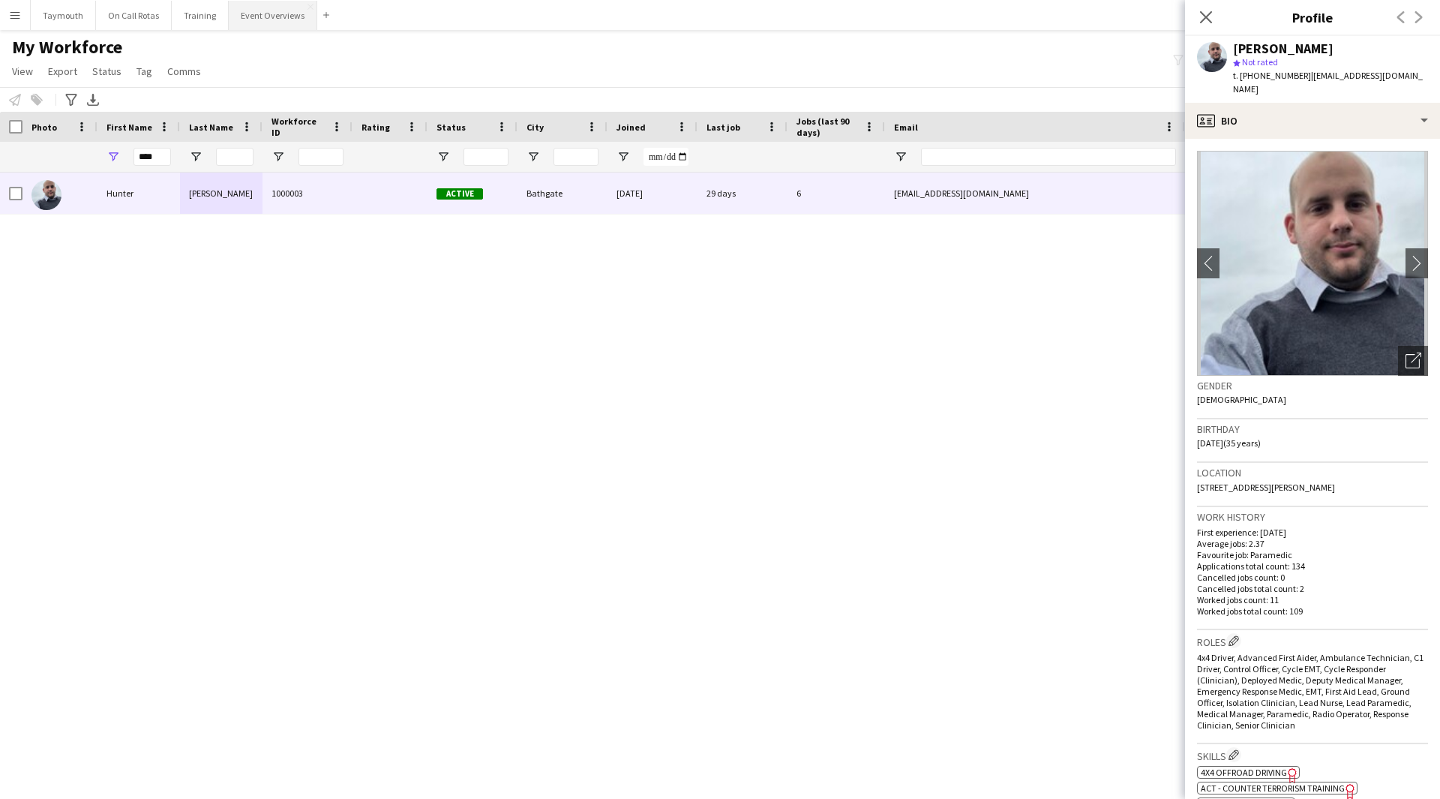
click at [272, 13] on button "Event Overviews Close" at bounding box center [273, 15] width 89 height 29
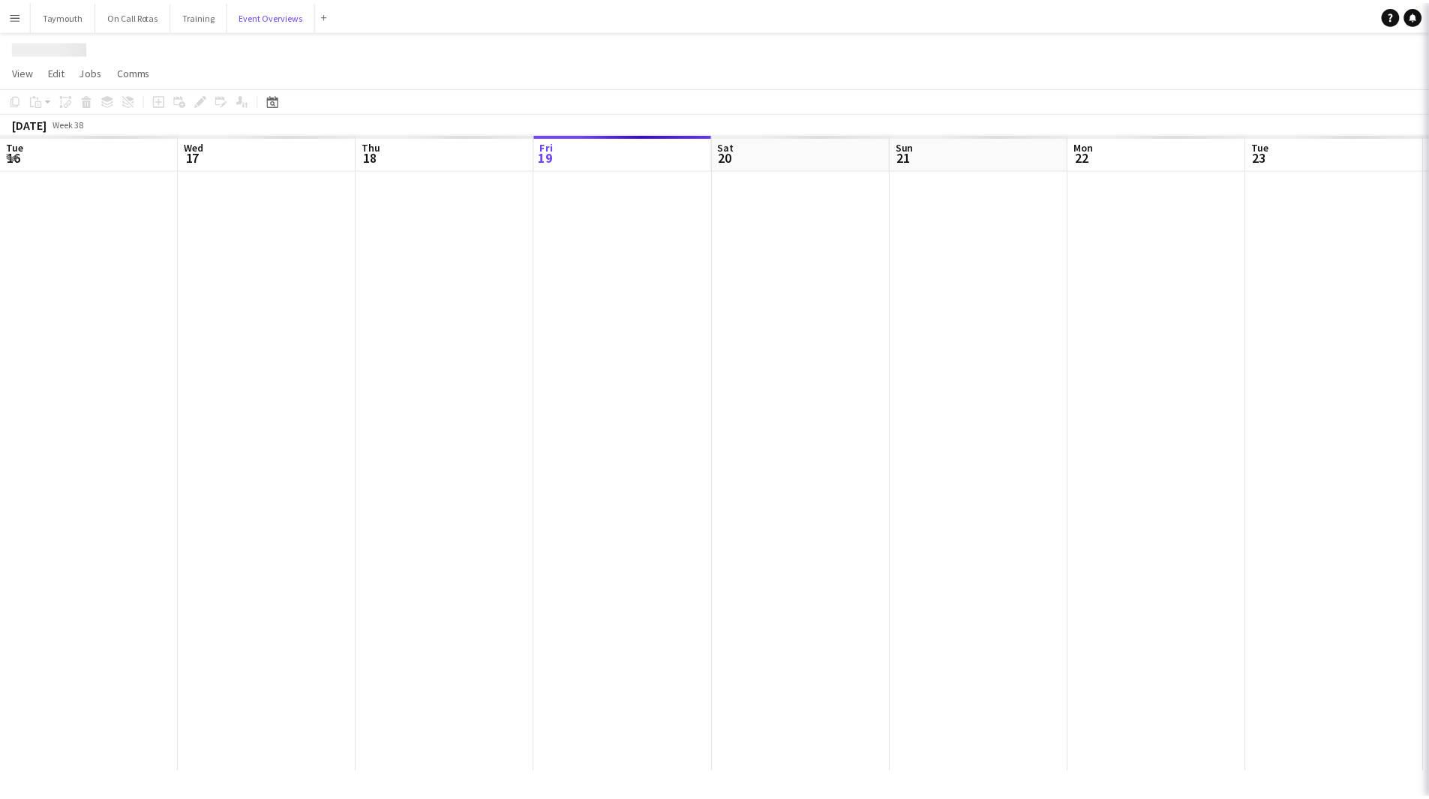
scroll to position [0, 359]
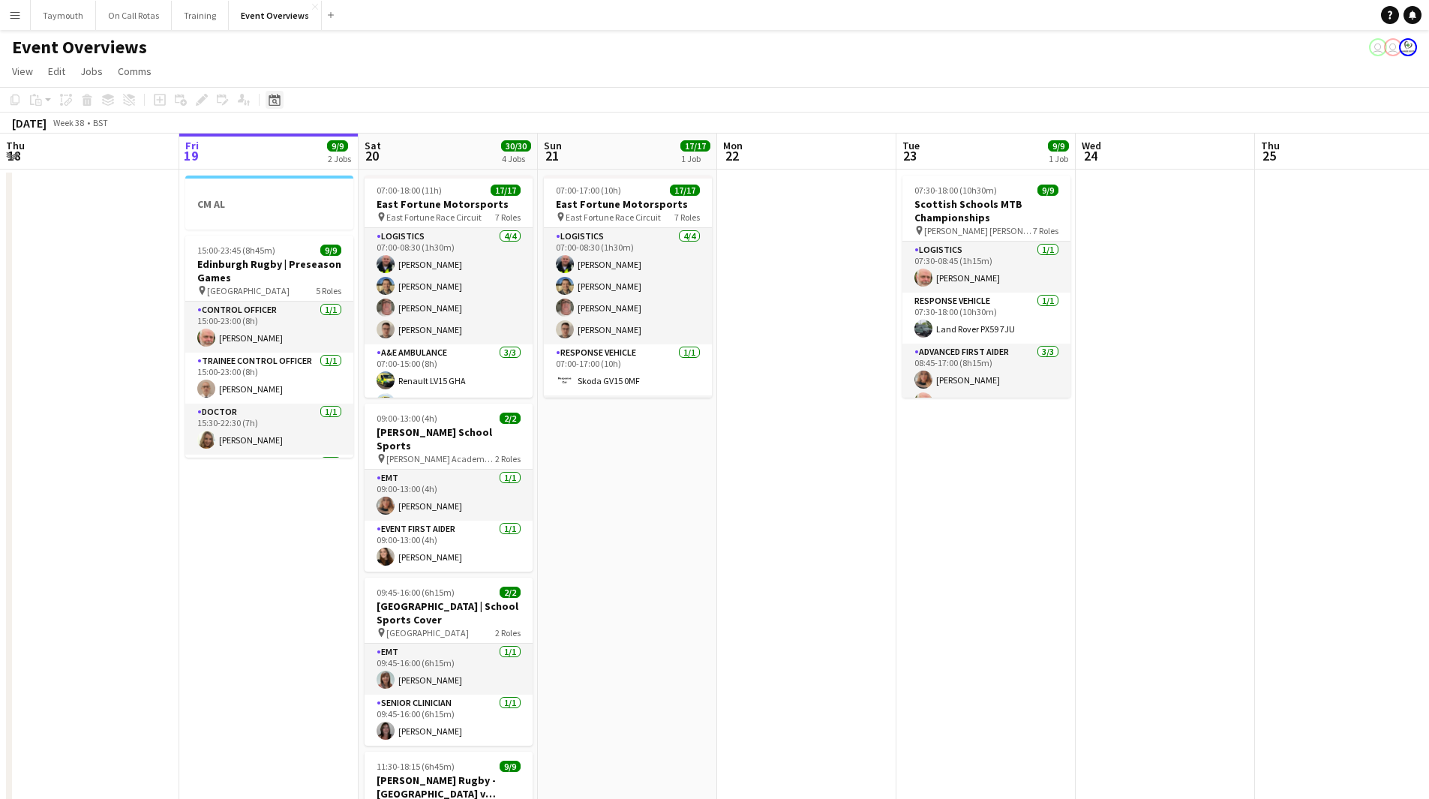
click at [277, 99] on icon "Date picker" at bounding box center [275, 100] width 12 height 12
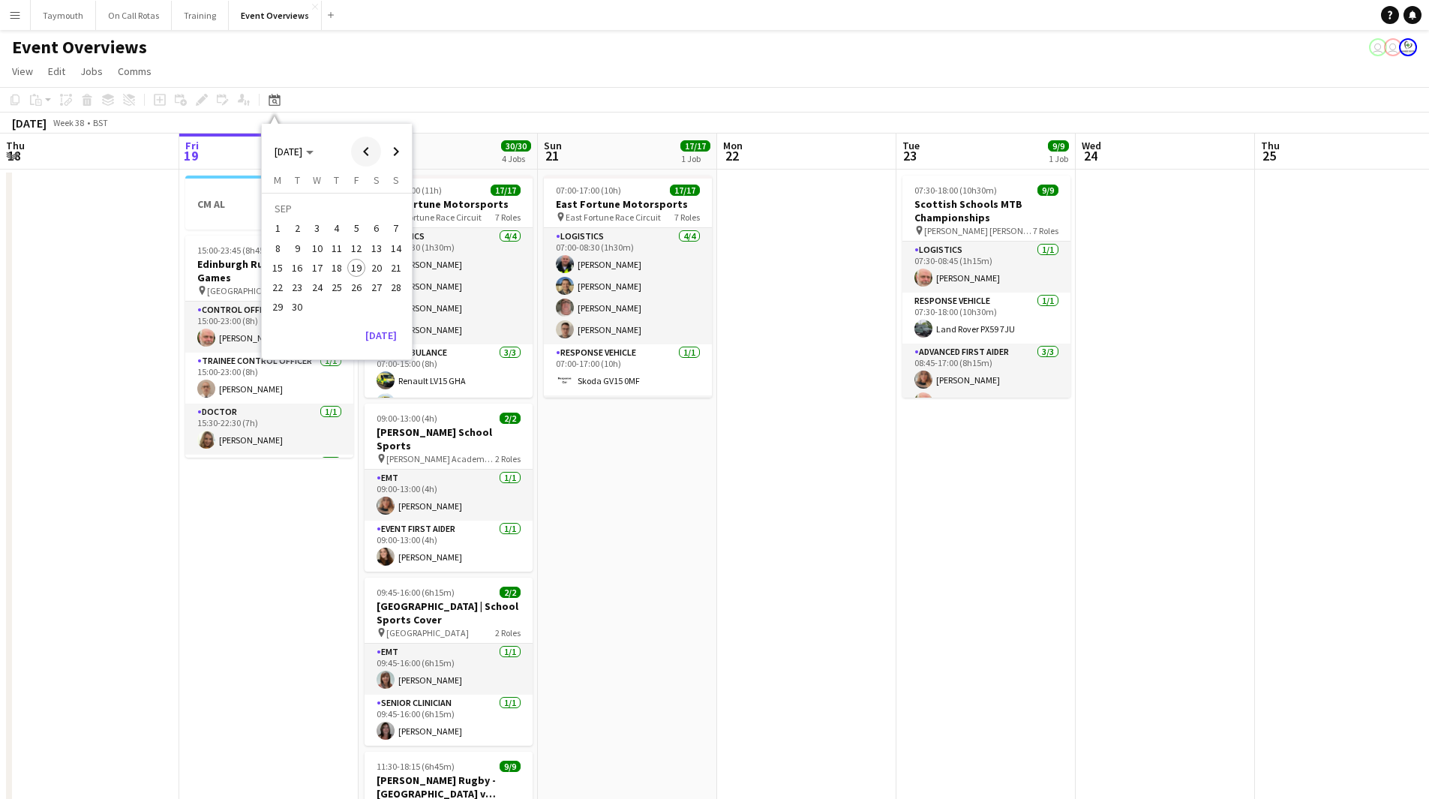
click at [364, 151] on span "Previous month" at bounding box center [366, 152] width 30 height 30
click at [393, 211] on span "1" at bounding box center [396, 210] width 18 height 21
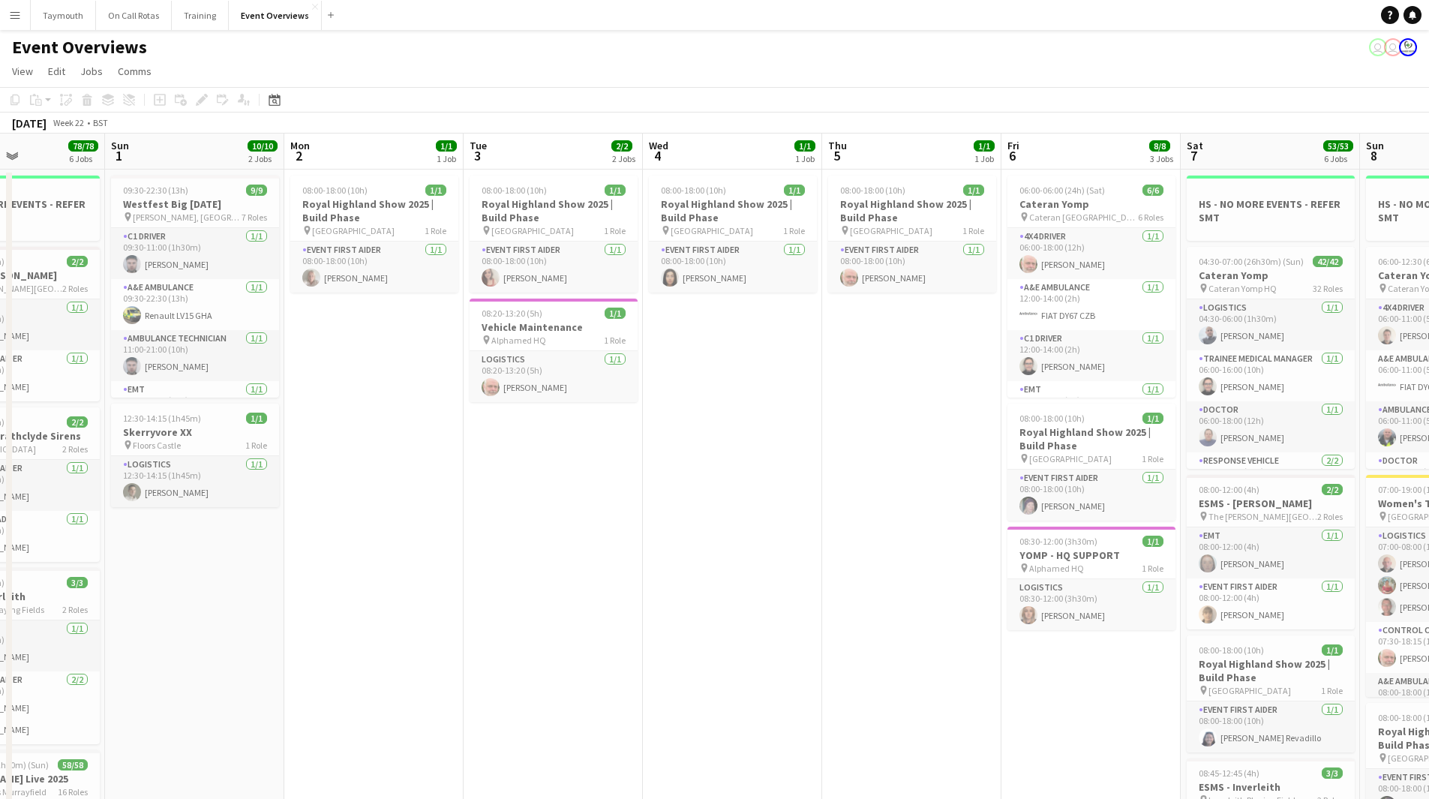
scroll to position [0, 413]
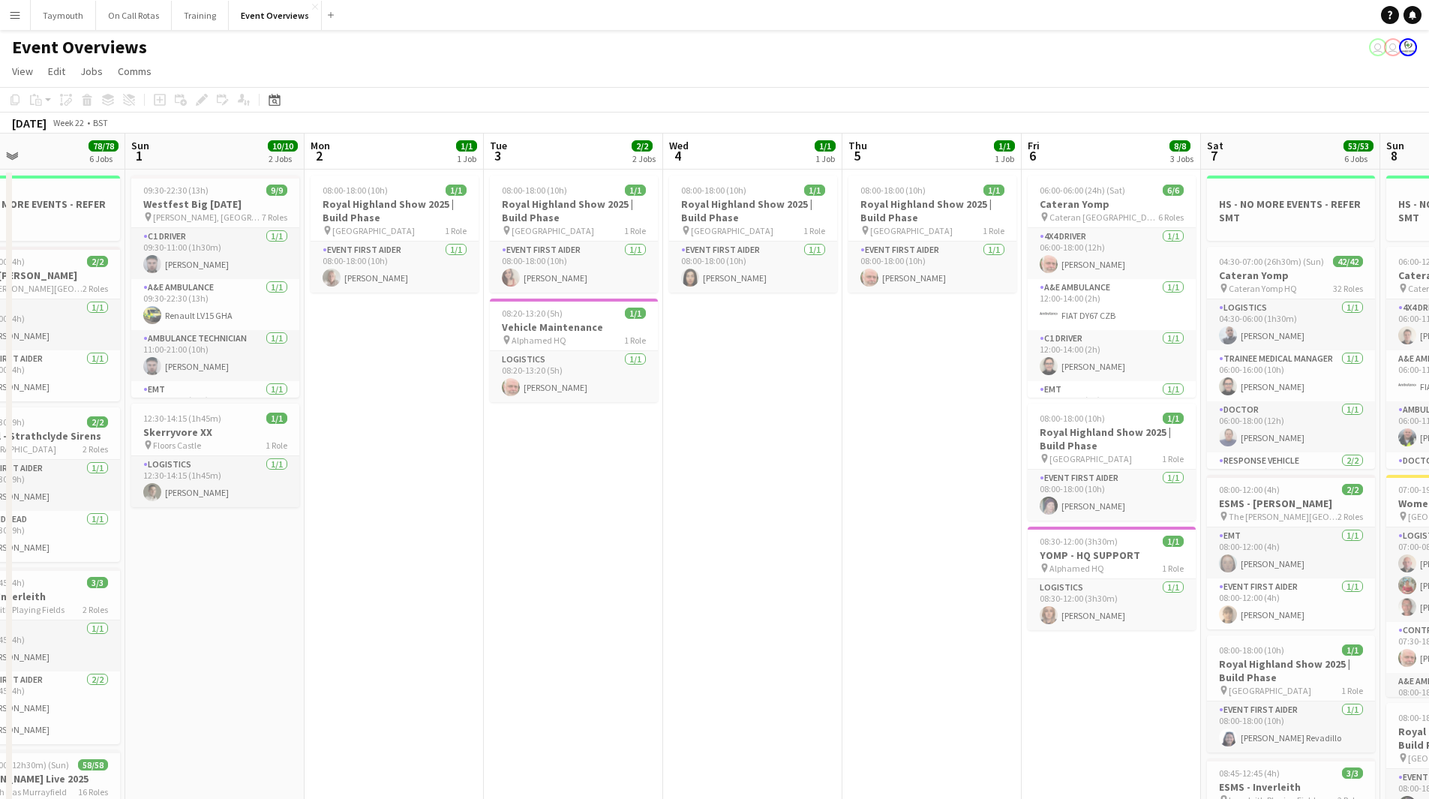
drag, startPoint x: 784, startPoint y: 437, endPoint x: 529, endPoint y: 483, distance: 259.1
click at [529, 483] on app-calendar-viewport "Thu 29 Fri 30 Sat 31 78/78 6 Jobs Sun 1 10/10 2 Jobs Mon 2 1/1 1 Job Tue 3 2/2 …" at bounding box center [714, 698] width 1429 height 1128
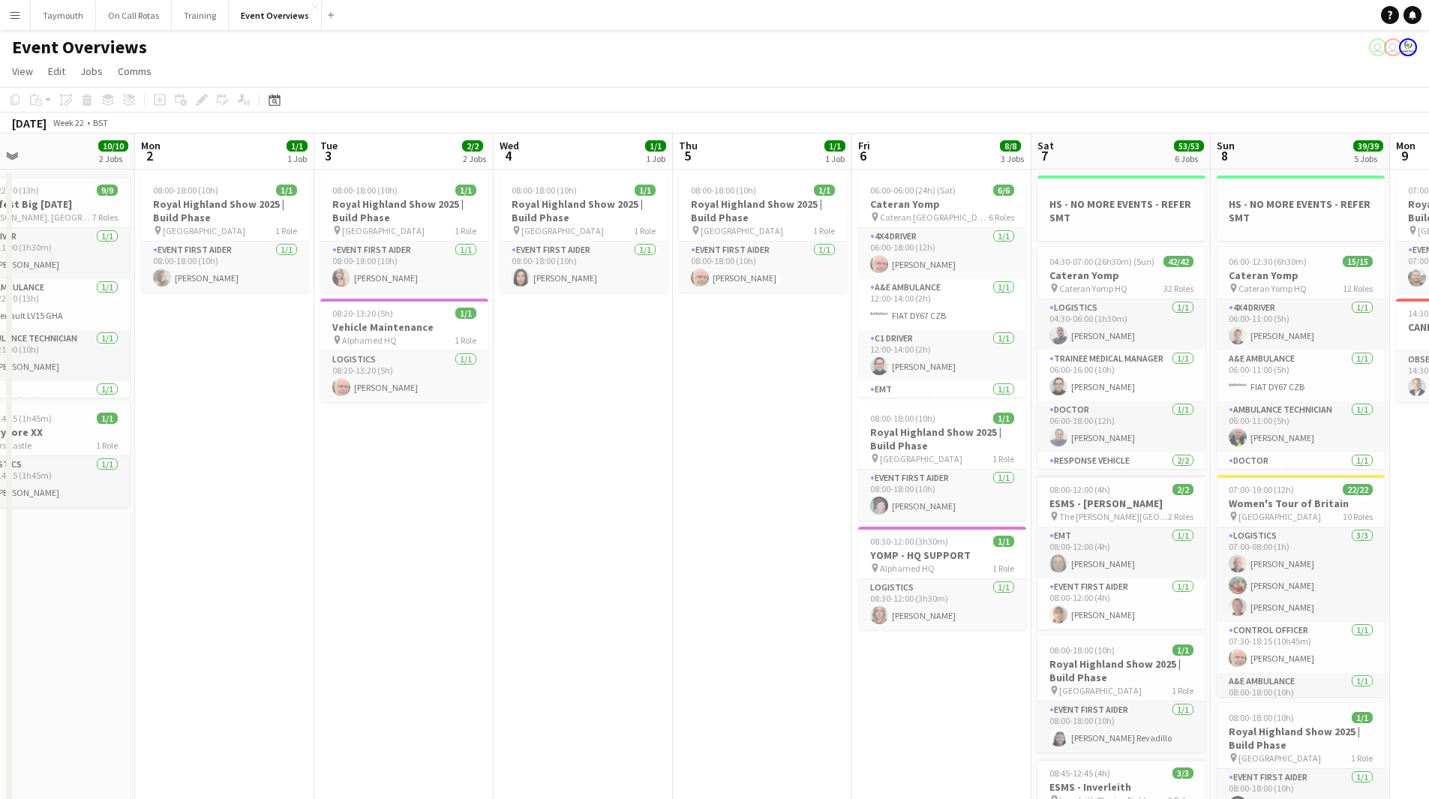
scroll to position [0, 567]
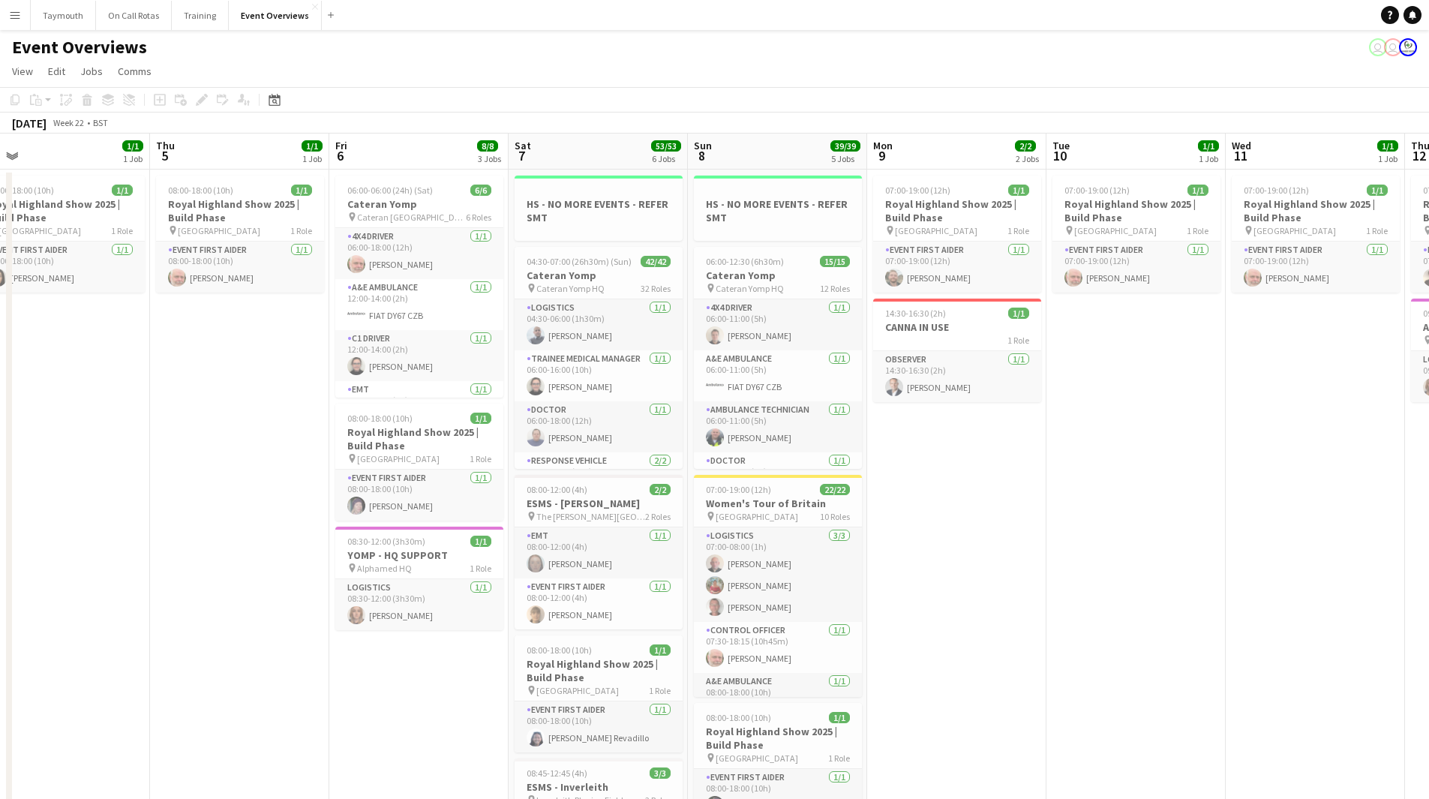
drag, startPoint x: 837, startPoint y: 519, endPoint x: 283, endPoint y: 522, distance: 554.4
click at [283, 522] on app-calendar-viewport "Sun 1 10/10 2 Jobs Mon 2 1/1 1 Job Tue 3 2/2 2 Jobs Wed 4 1/1 1 Job Thu 5 1/1 1…" at bounding box center [714, 698] width 1429 height 1128
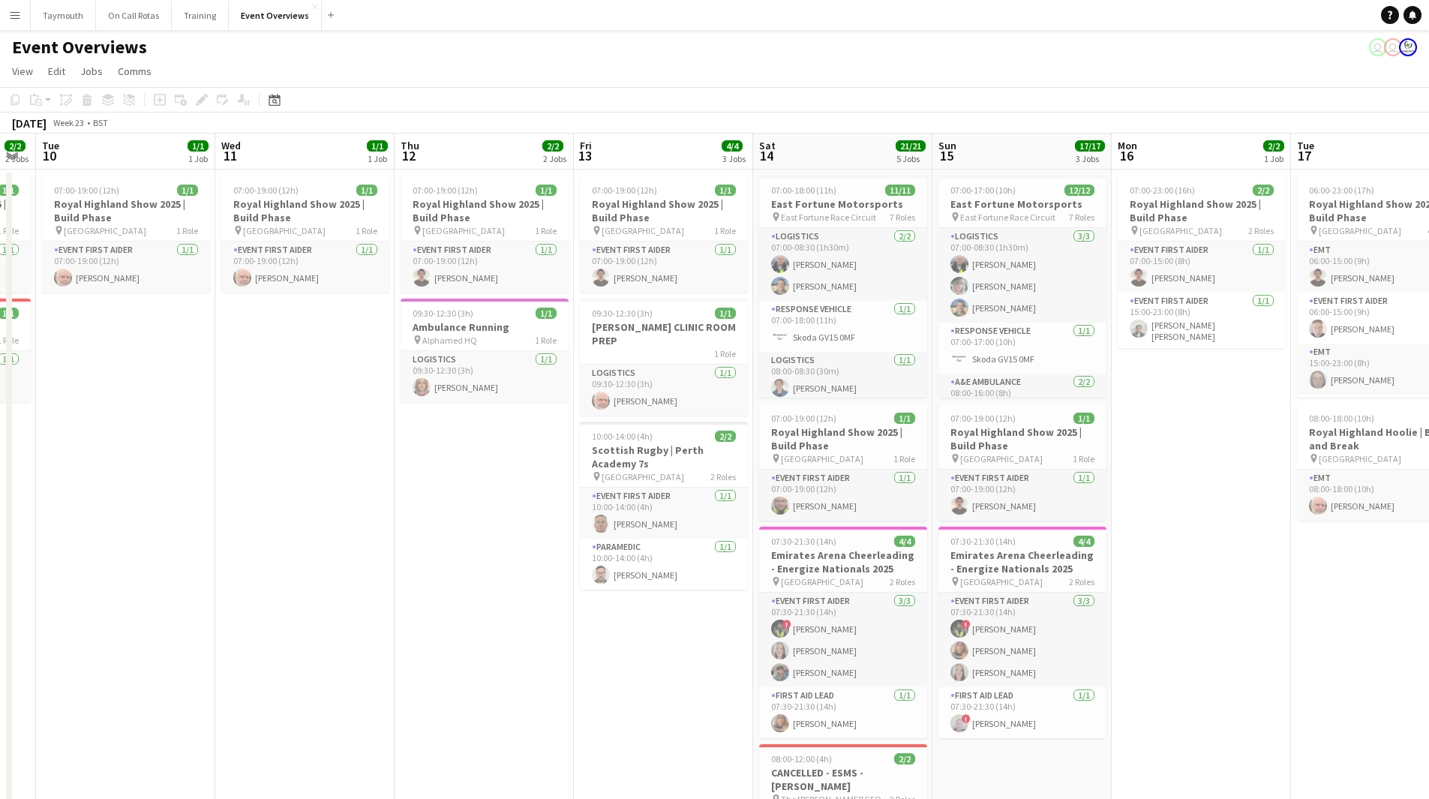
scroll to position [0, 506]
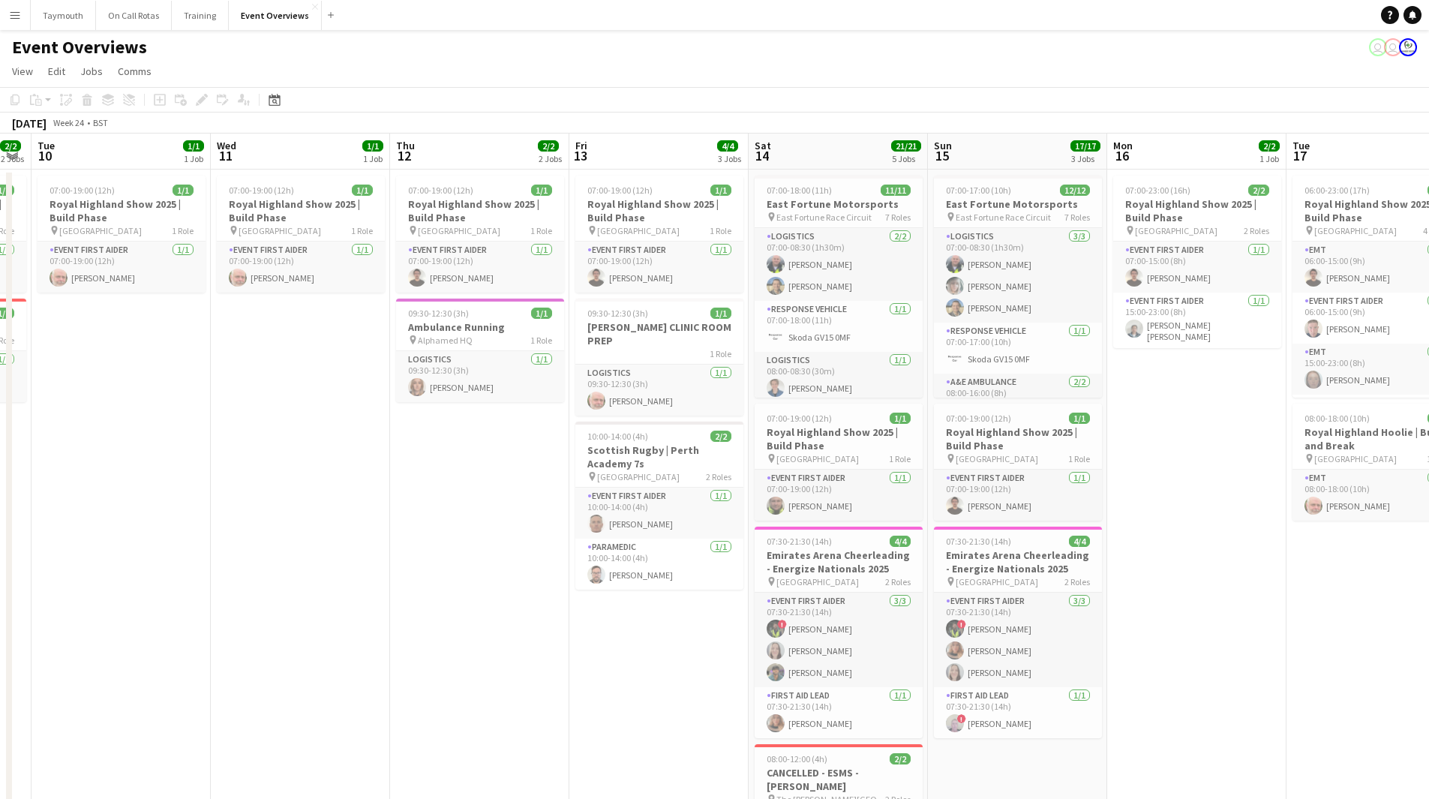
drag, startPoint x: 932, startPoint y: 536, endPoint x: 163, endPoint y: 593, distance: 771.0
click at [163, 593] on app-calendar-viewport "Sat 7 53/53 6 Jobs Sun 8 39/39 5 Jobs Mon 9 2/2 2 Jobs Tue 10 1/1 1 Job Wed 11 …" at bounding box center [714, 698] width 1429 height 1128
drag, startPoint x: 565, startPoint y: 650, endPoint x: 397, endPoint y: 647, distance: 168.1
click at [405, 649] on app-calendar-viewport "Sat 7 53/53 6 Jobs Sun 8 39/39 5 Jobs Mon 9 2/2 2 Jobs Tue 10 1/1 1 Job Wed 11 …" at bounding box center [714, 698] width 1429 height 1128
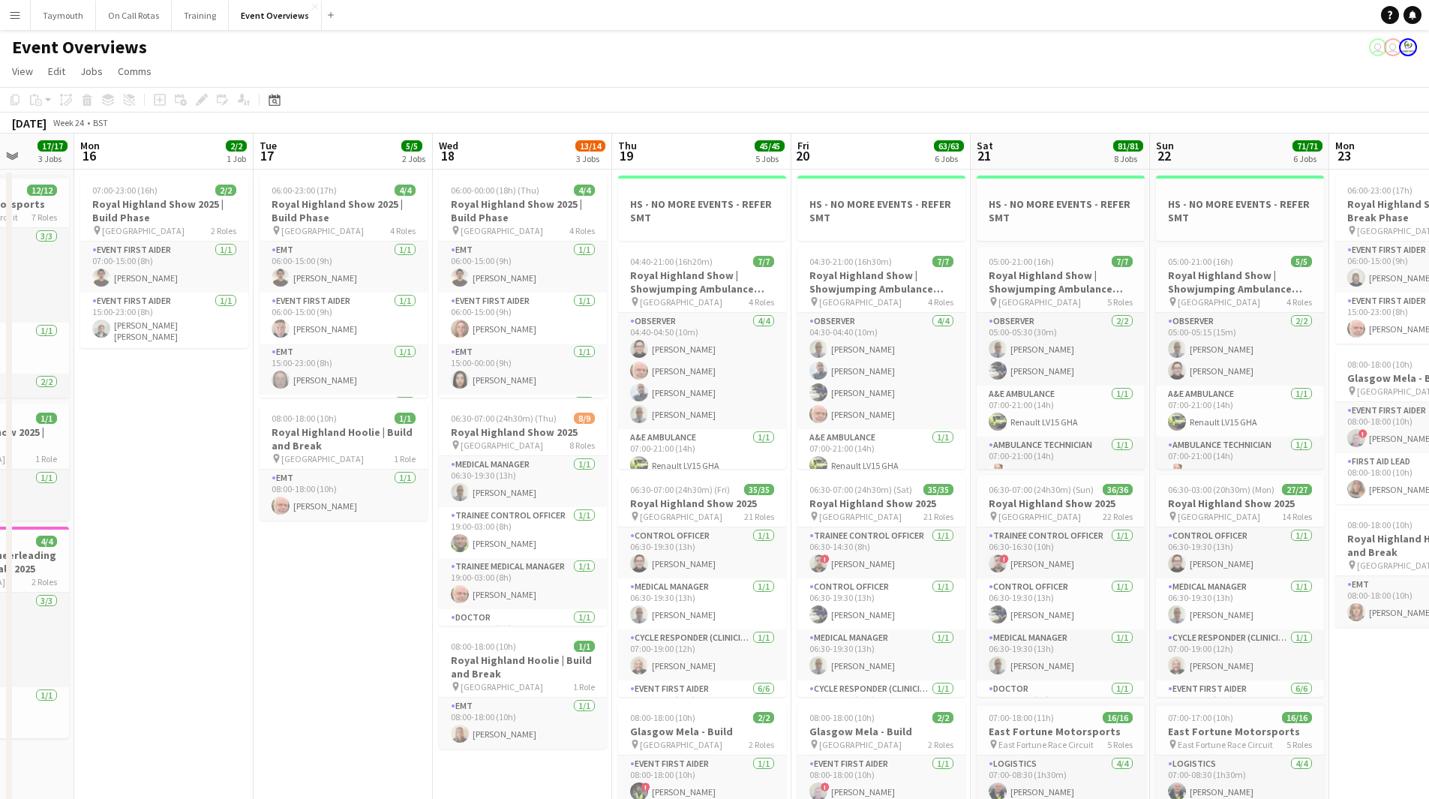
scroll to position [0, 551]
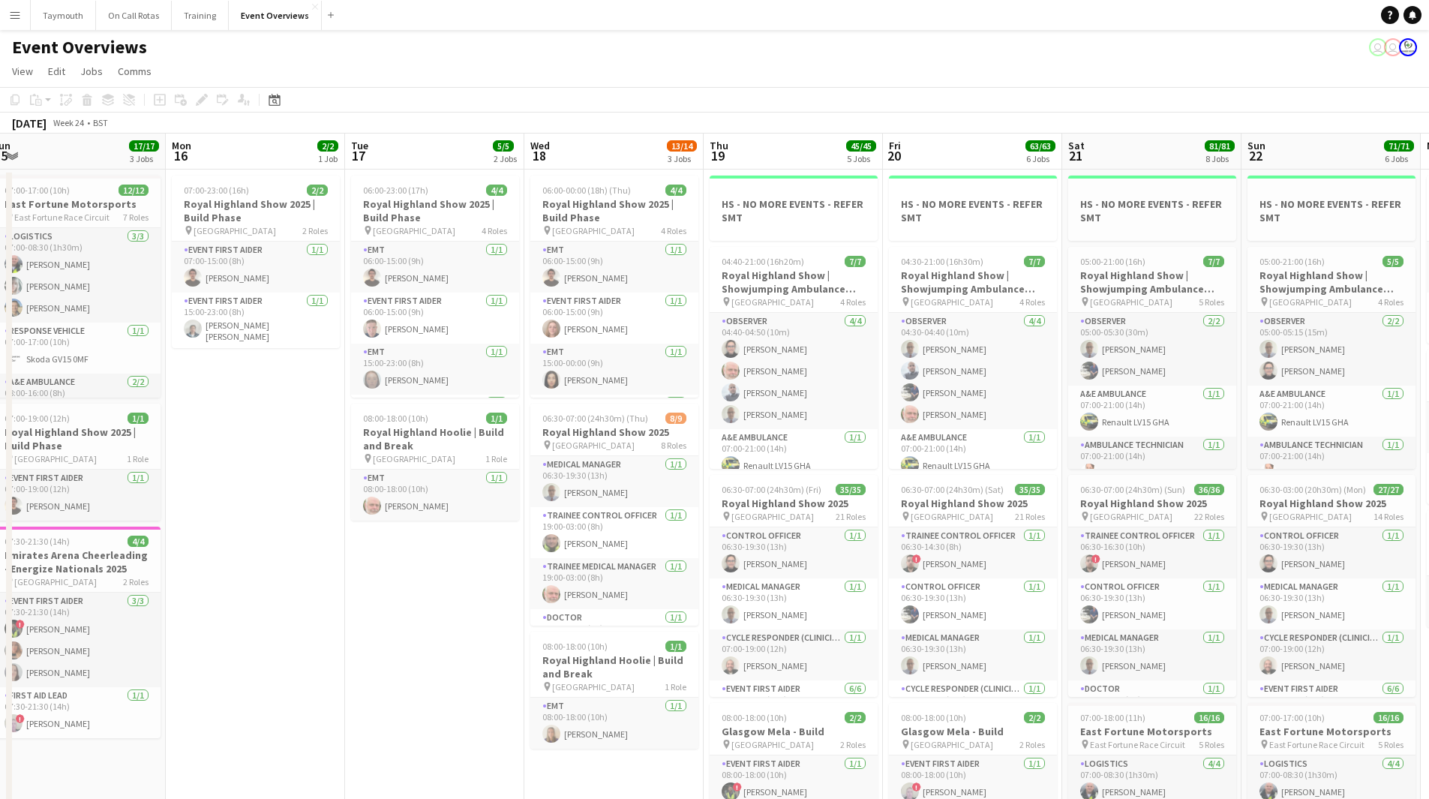
drag, startPoint x: 1009, startPoint y: 597, endPoint x: 296, endPoint y: 591, distance: 713.4
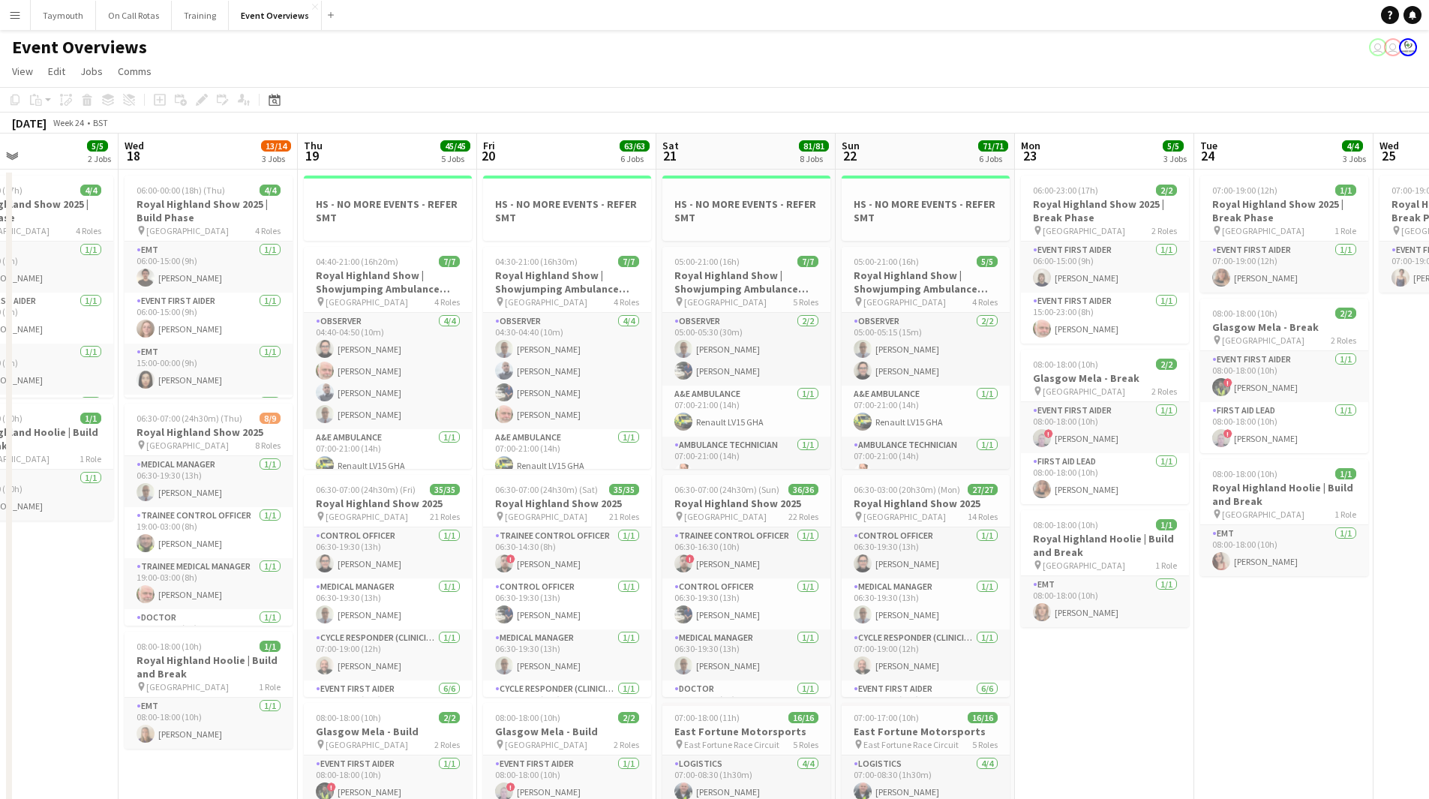
drag, startPoint x: 446, startPoint y: 611, endPoint x: 216, endPoint y: 618, distance: 230.4
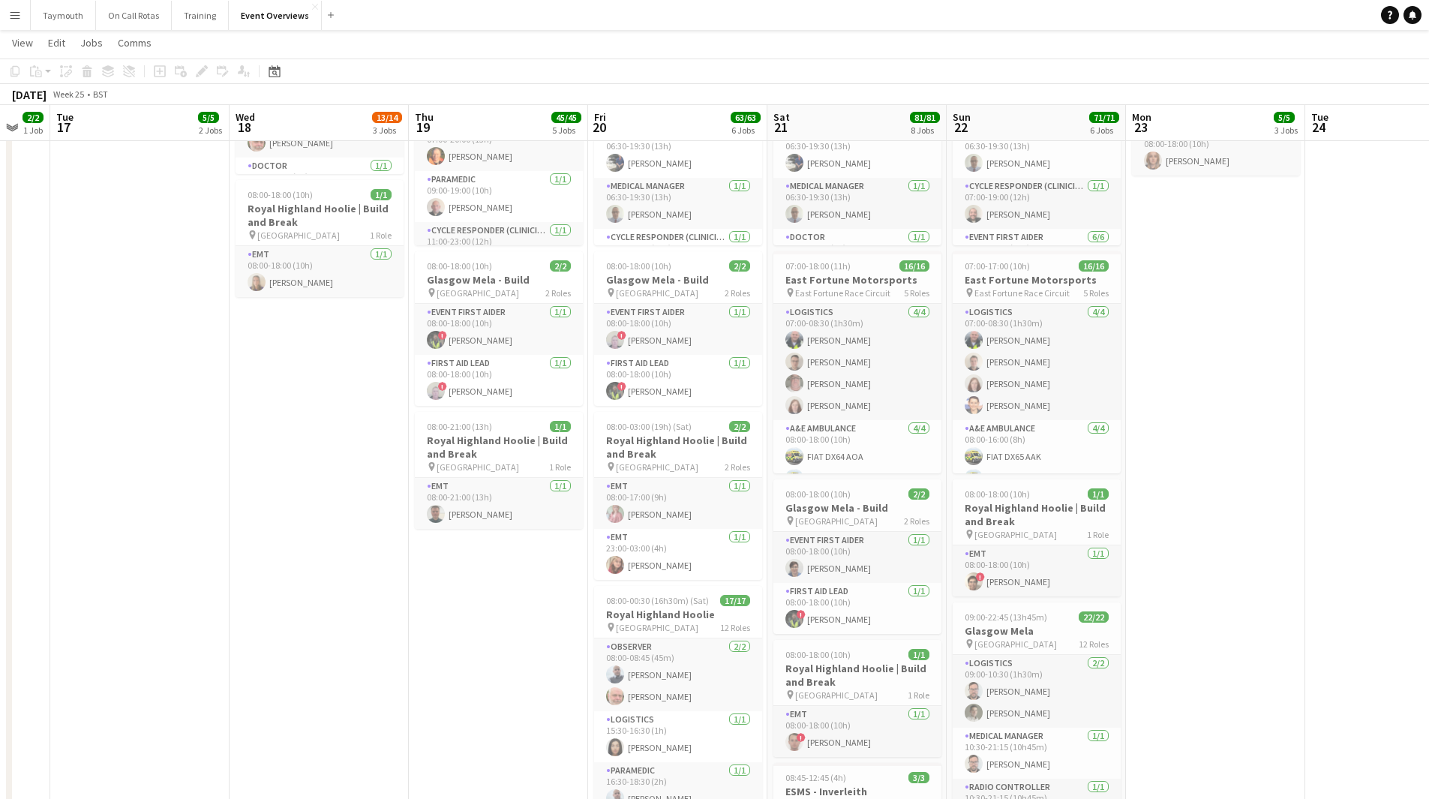
scroll to position [0, 543]
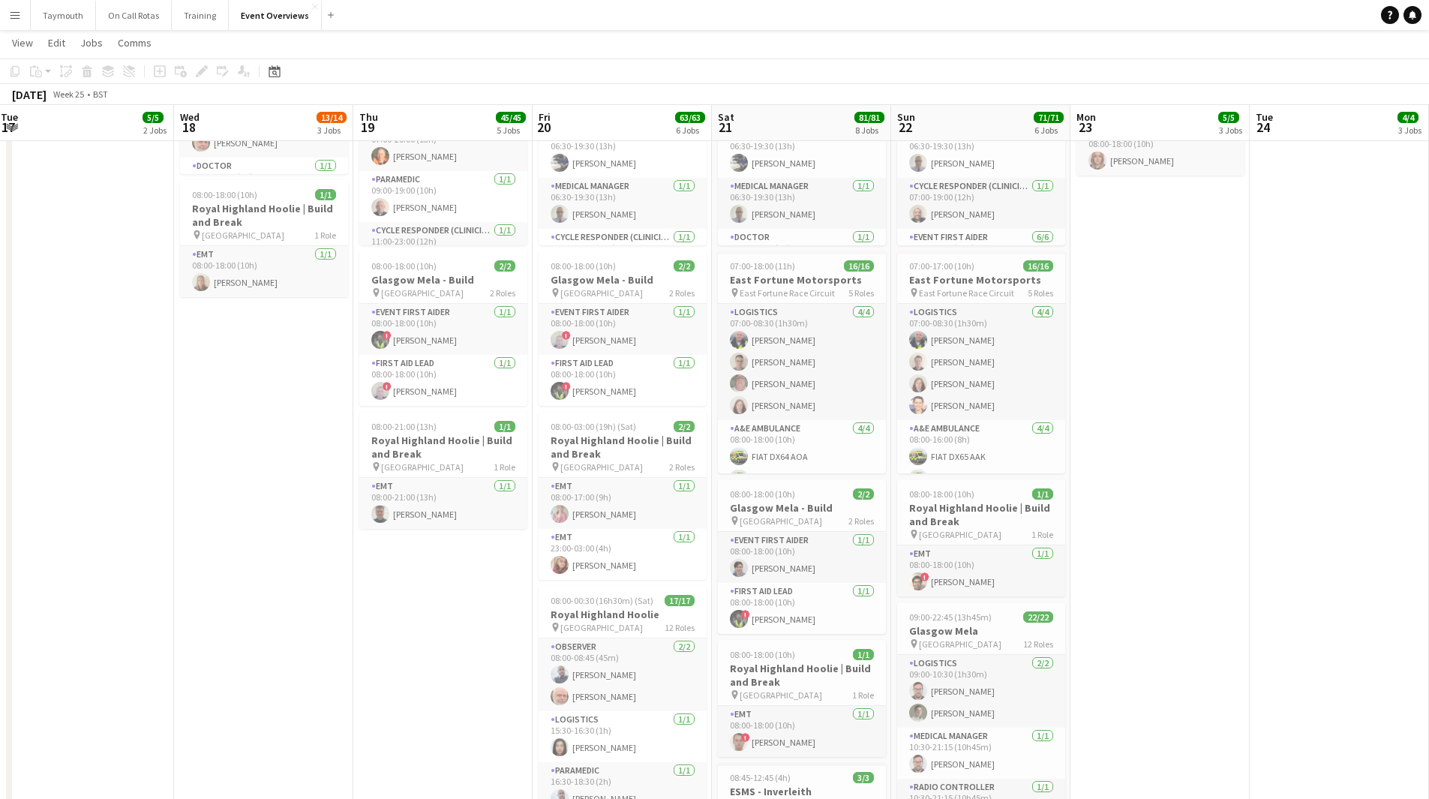
drag, startPoint x: 575, startPoint y: 641, endPoint x: 455, endPoint y: 650, distance: 120.3
click at [455, 650] on app-calendar-viewport "Sat 14 21/21 5 Jobs Sun 15 17/17 3 Jobs Mon 16 2/2 1 Job Tue 17 5/5 2 Jobs Wed …" at bounding box center [714, 404] width 1429 height 1593
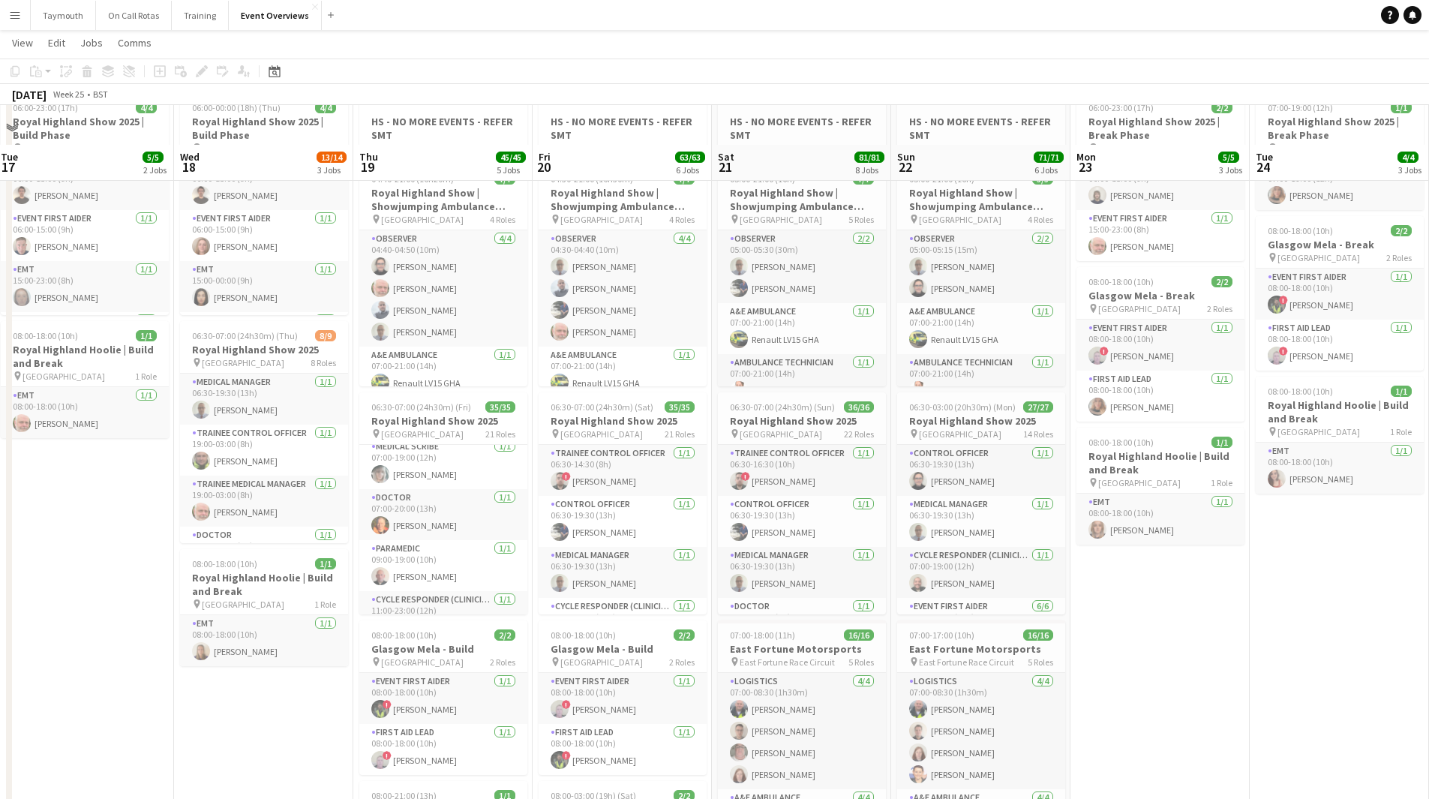
scroll to position [75, 0]
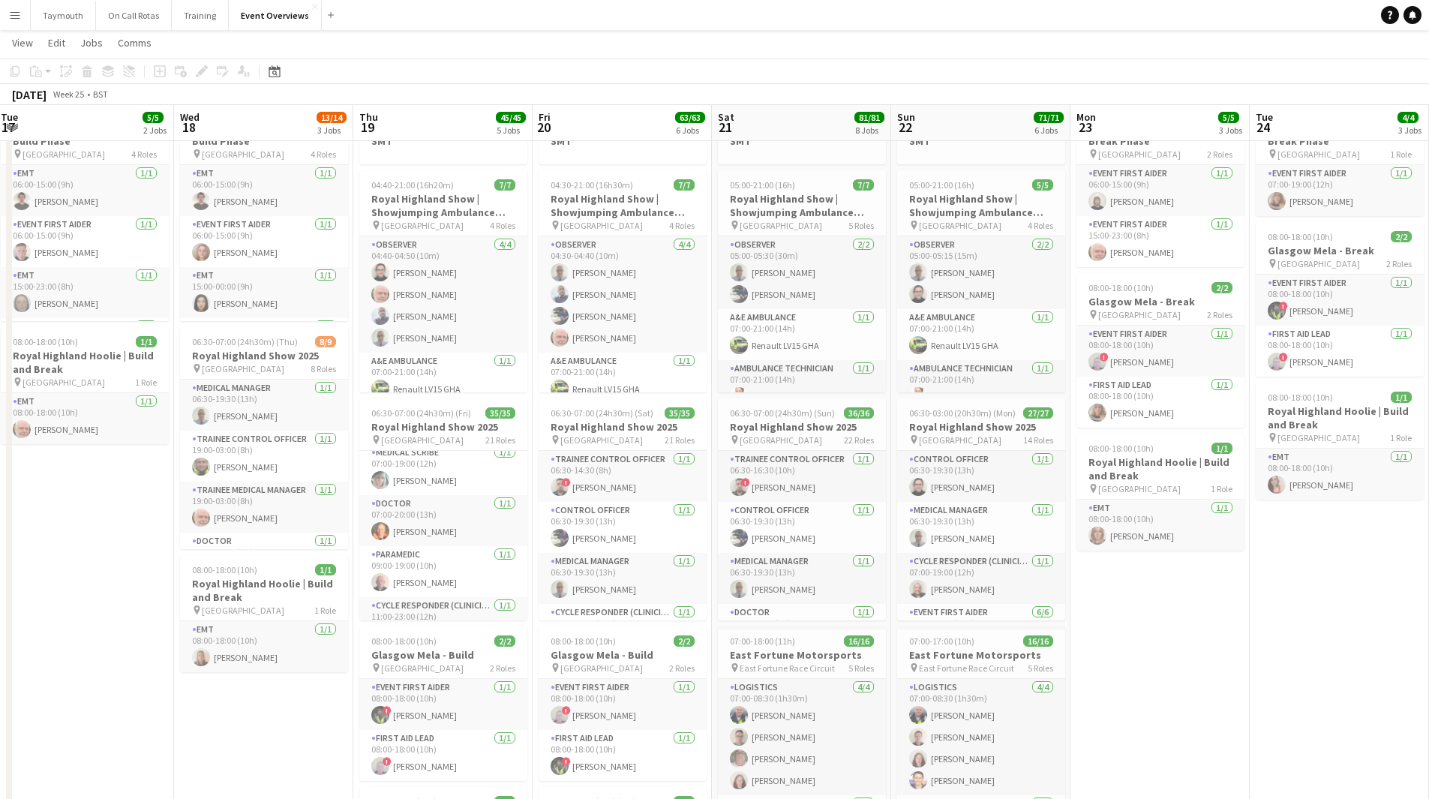
drag, startPoint x: 1179, startPoint y: 619, endPoint x: 974, endPoint y: 612, distance: 204.2
click at [973, 620] on app-calendar-viewport "Sat 14 21/21 5 Jobs Sun 15 17/17 3 Jobs Mon 16 2/2 1 Job Tue 17 5/5 2 Jobs Wed …" at bounding box center [714, 779] width 1429 height 1593
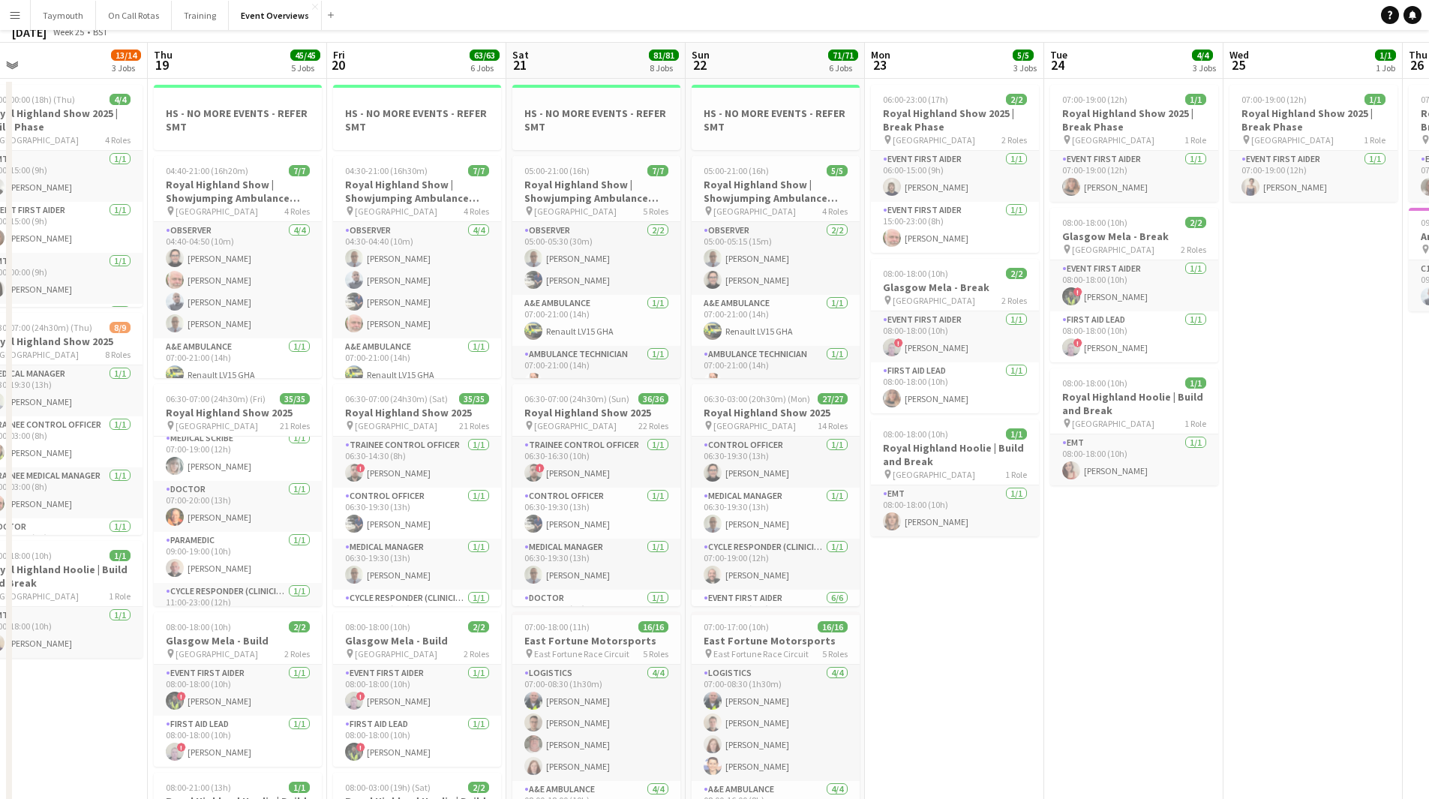
scroll to position [0, 0]
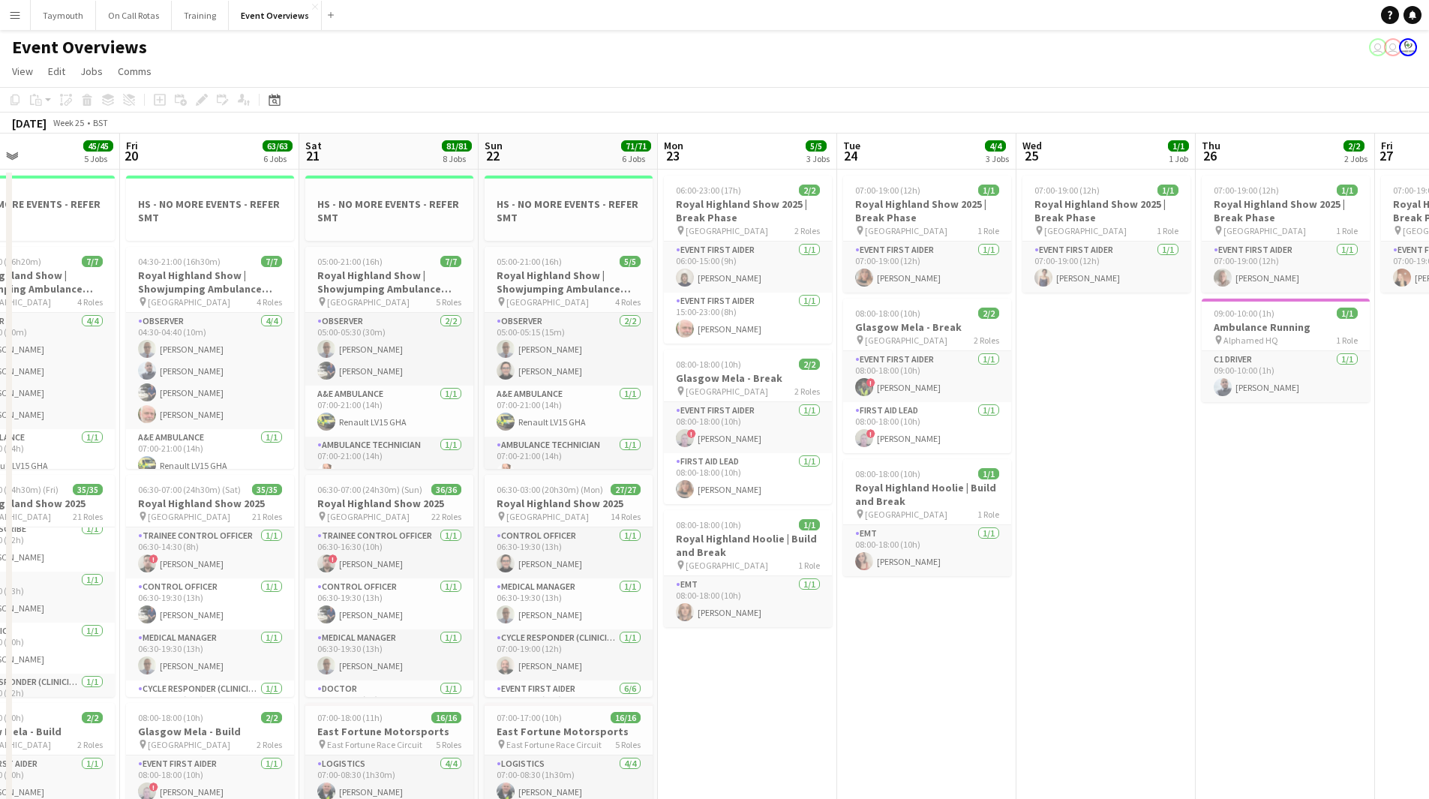
drag, startPoint x: 1017, startPoint y: 631, endPoint x: 803, endPoint y: 658, distance: 216.2
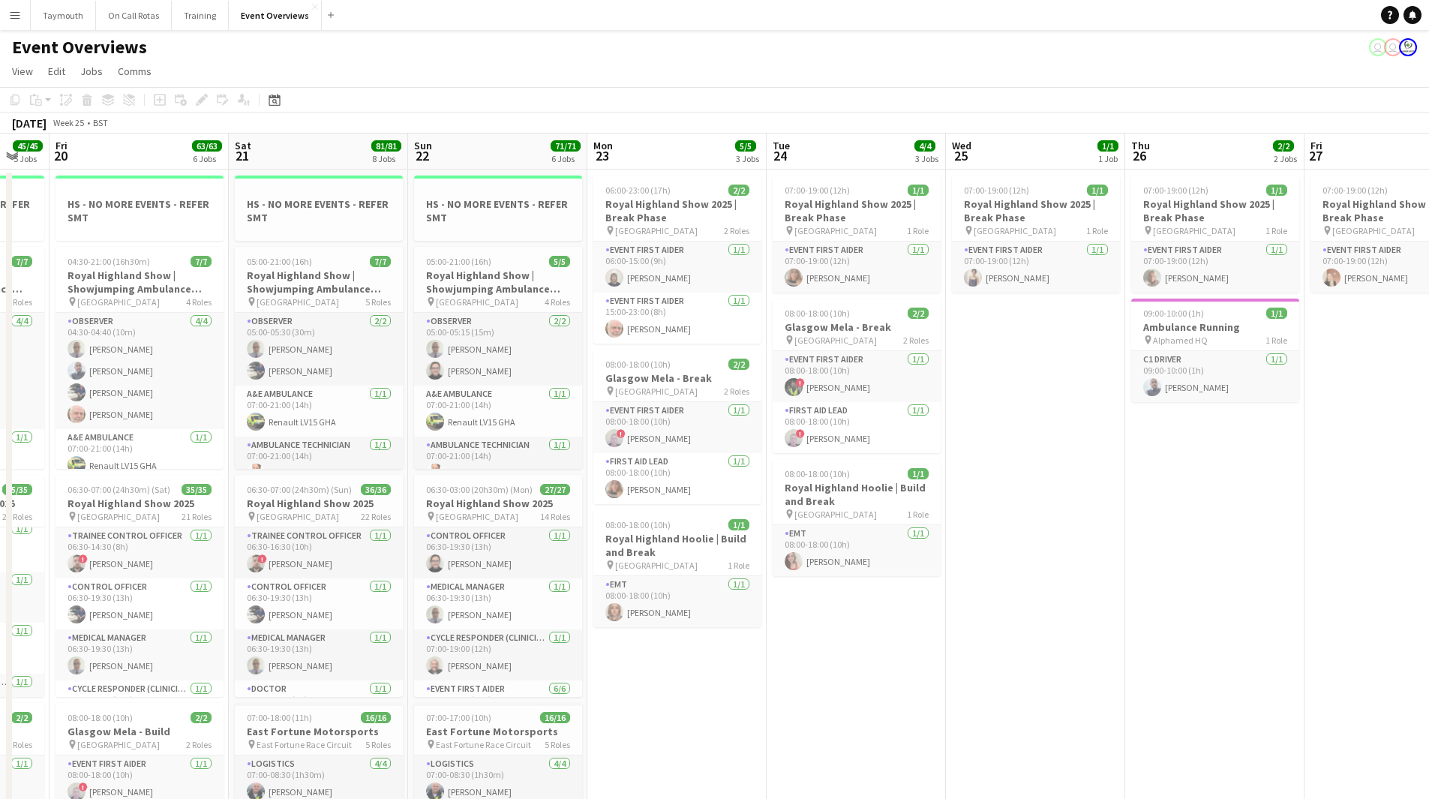
scroll to position [0, 504]
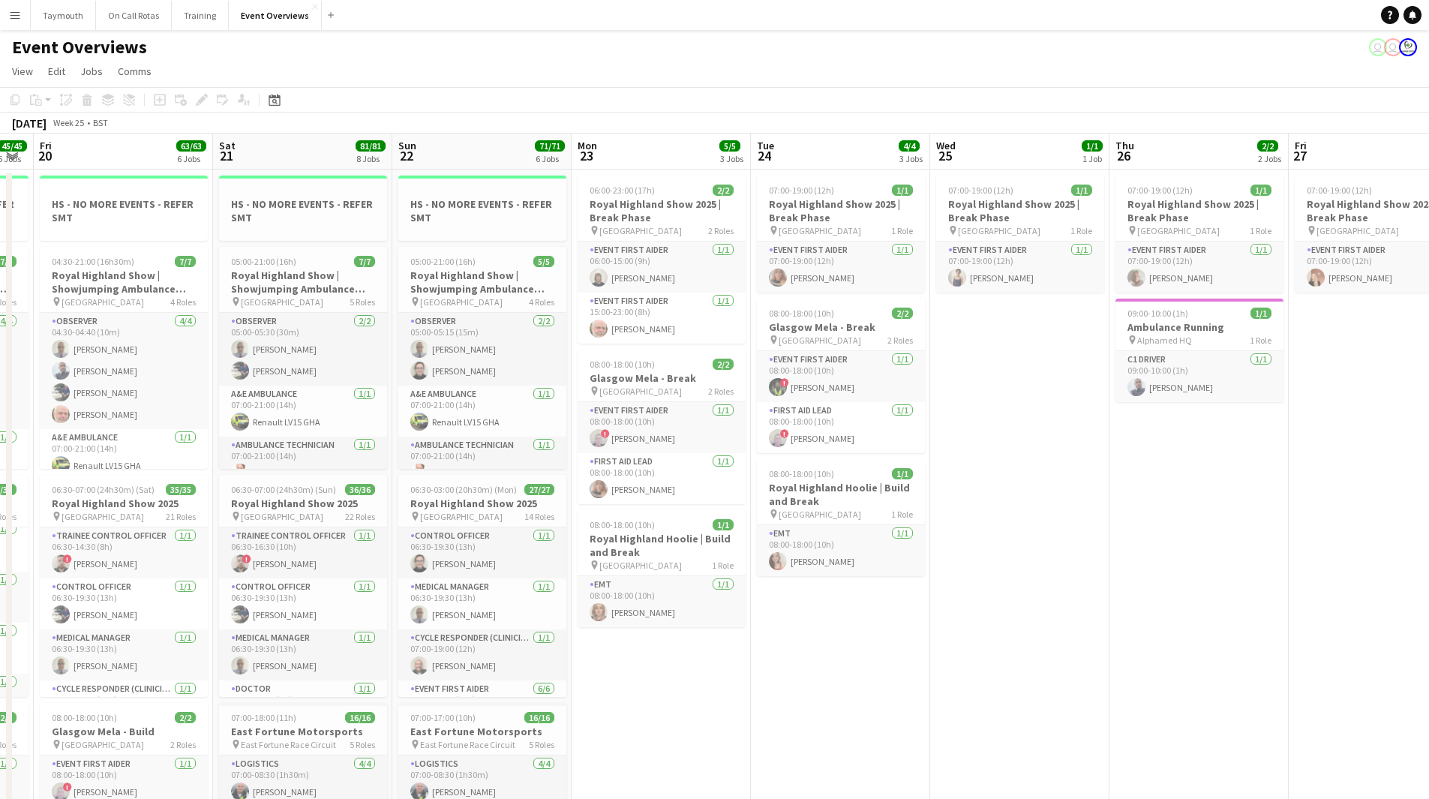
drag, startPoint x: 1057, startPoint y: 632, endPoint x: 799, endPoint y: 654, distance: 259.0
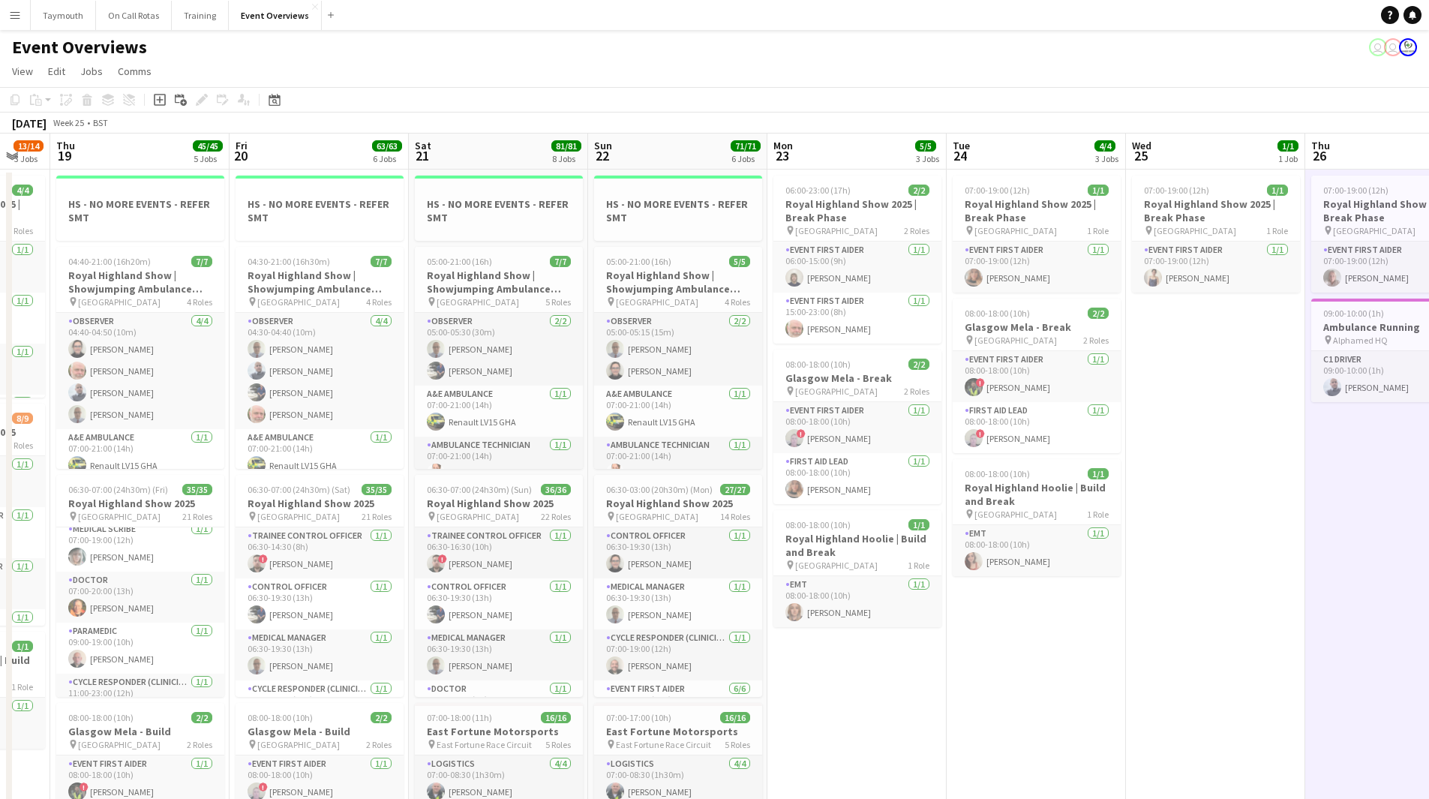
scroll to position [0, 434]
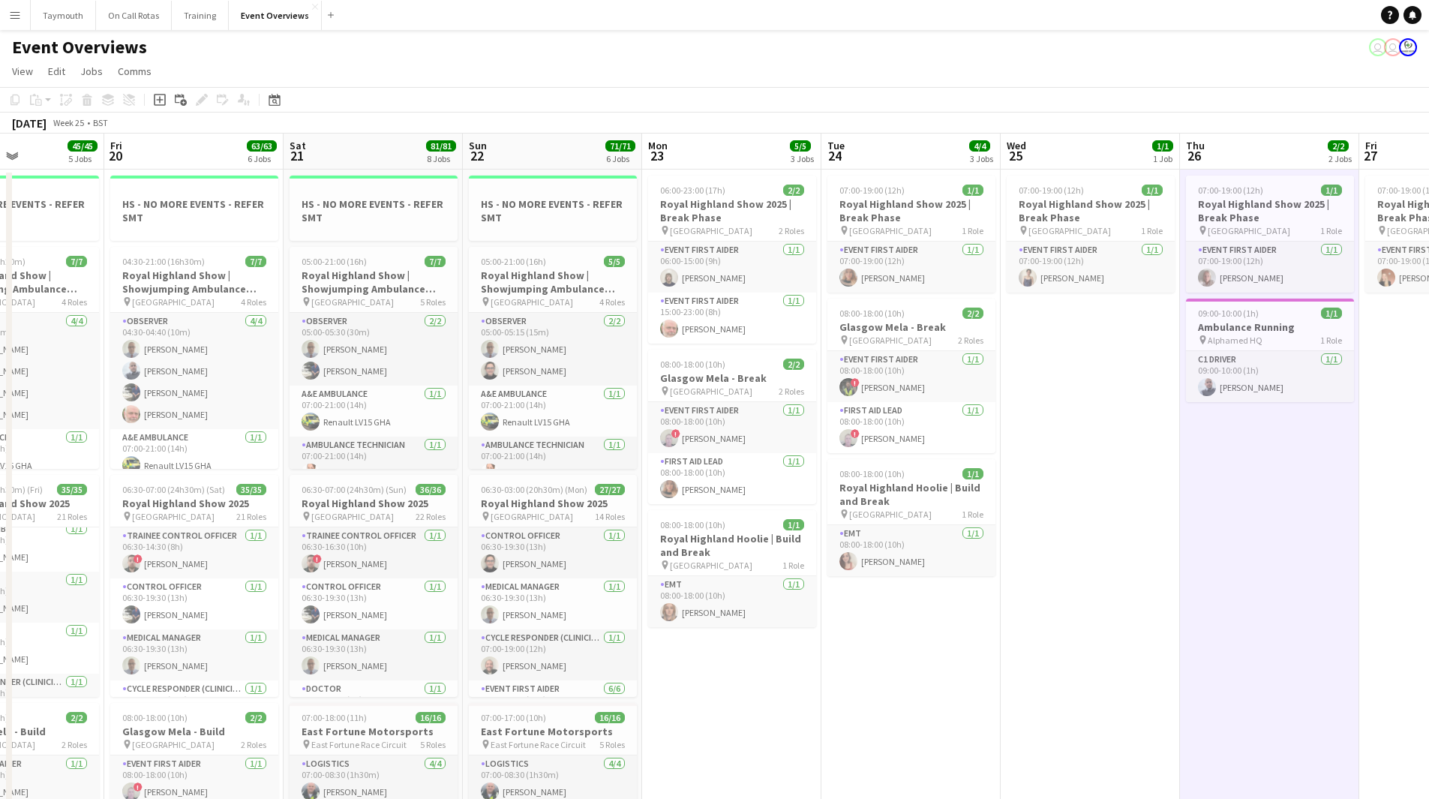
drag, startPoint x: 896, startPoint y: 512, endPoint x: 1146, endPoint y: 493, distance: 250.5
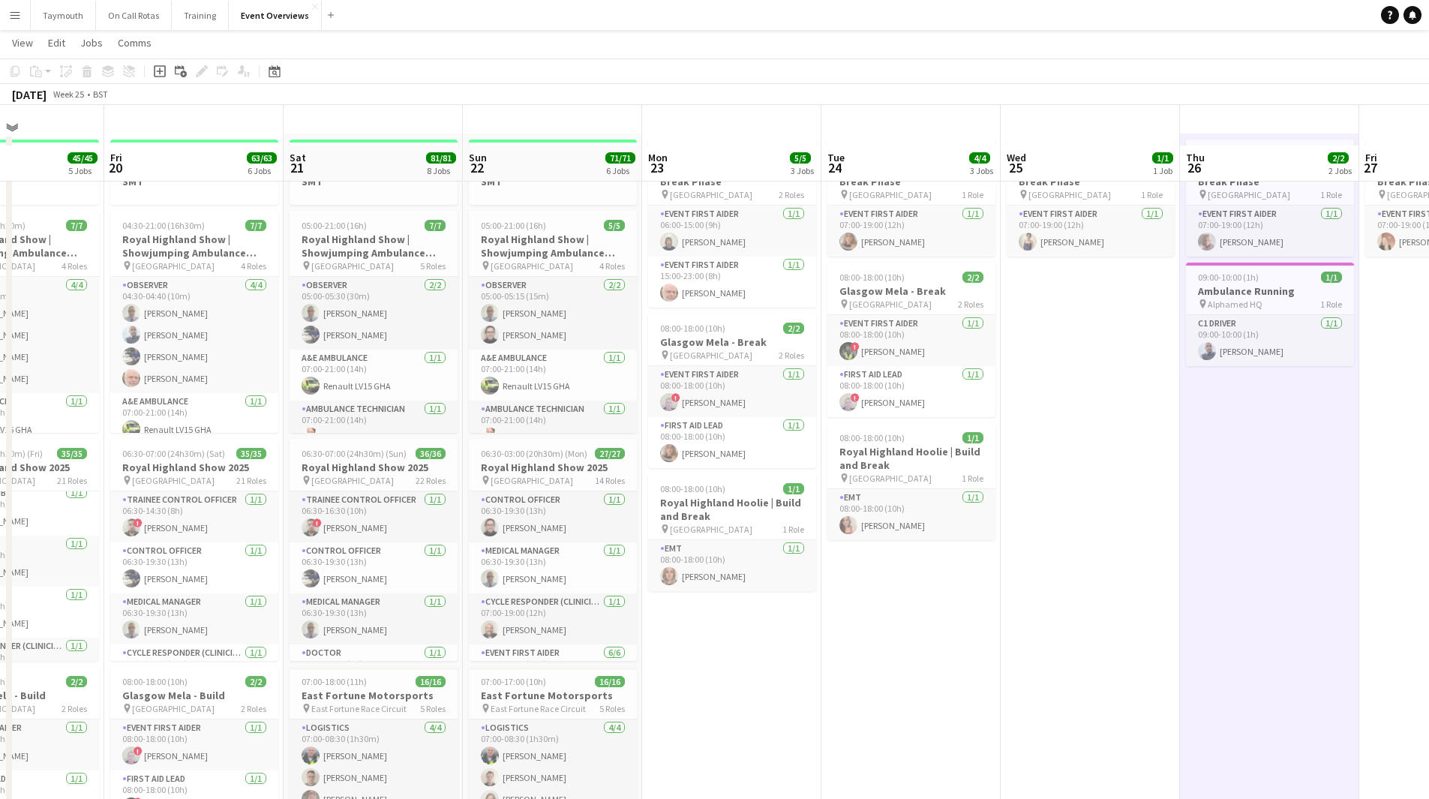
scroll to position [0, 0]
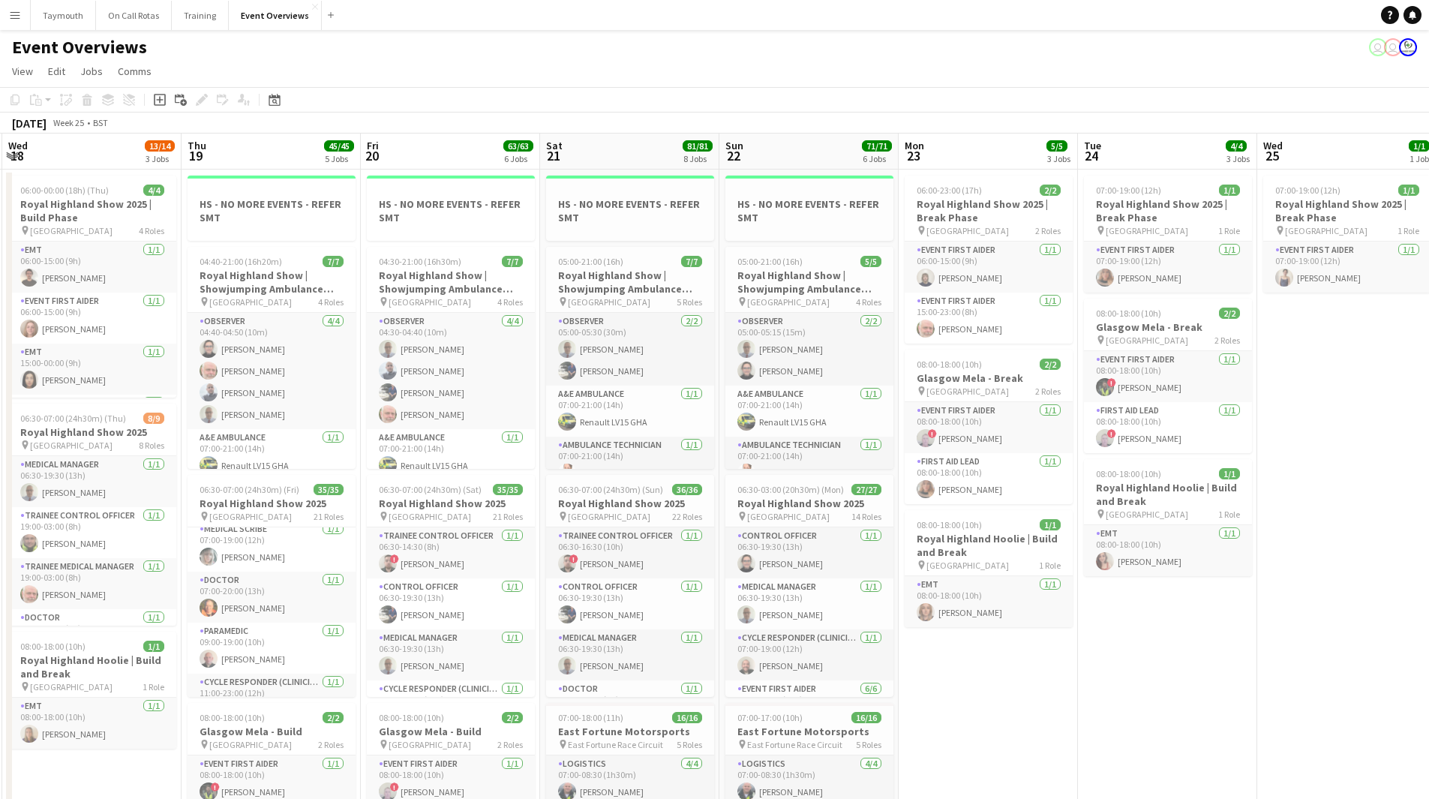
drag, startPoint x: 704, startPoint y: 722, endPoint x: 955, endPoint y: 715, distance: 250.7
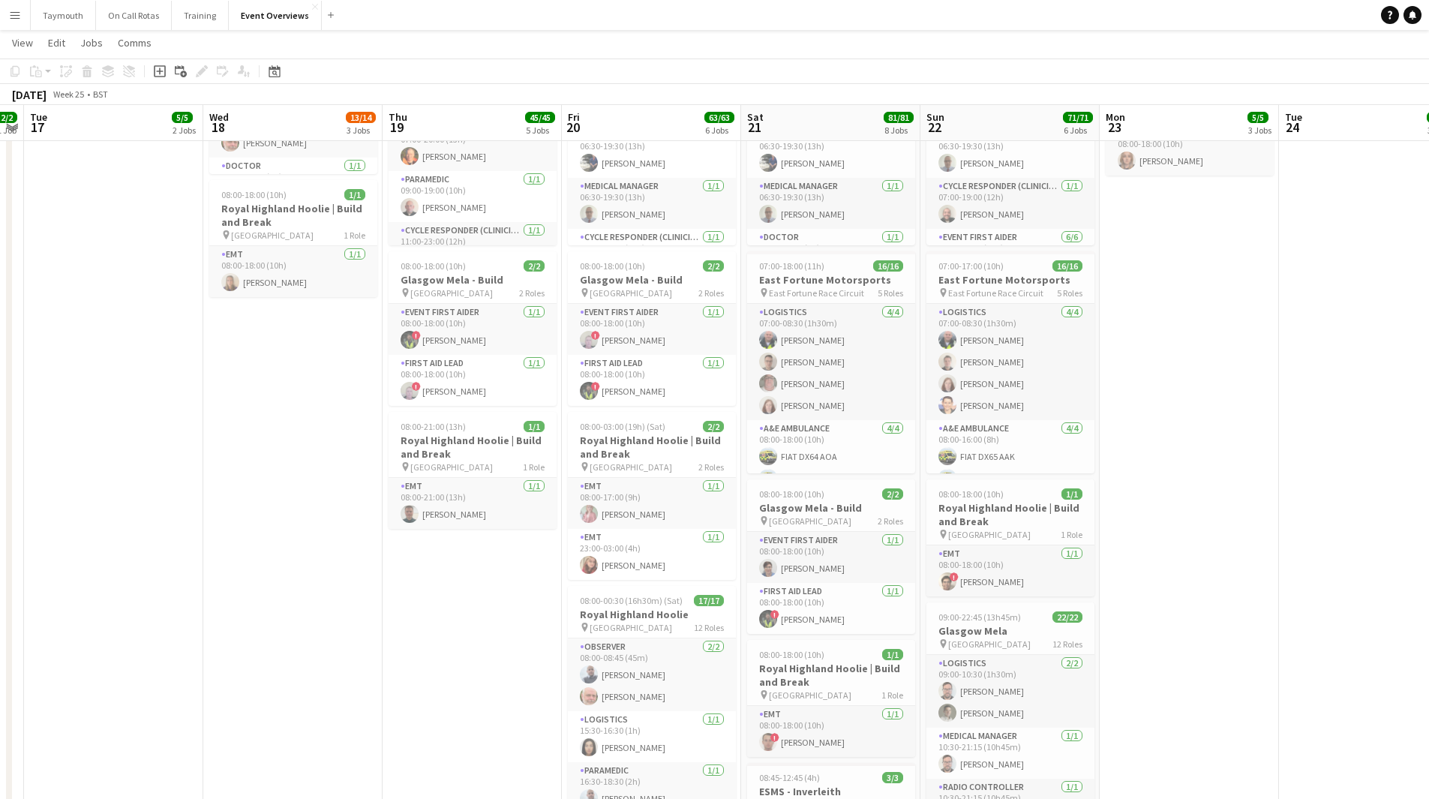
scroll to position [0, 458]
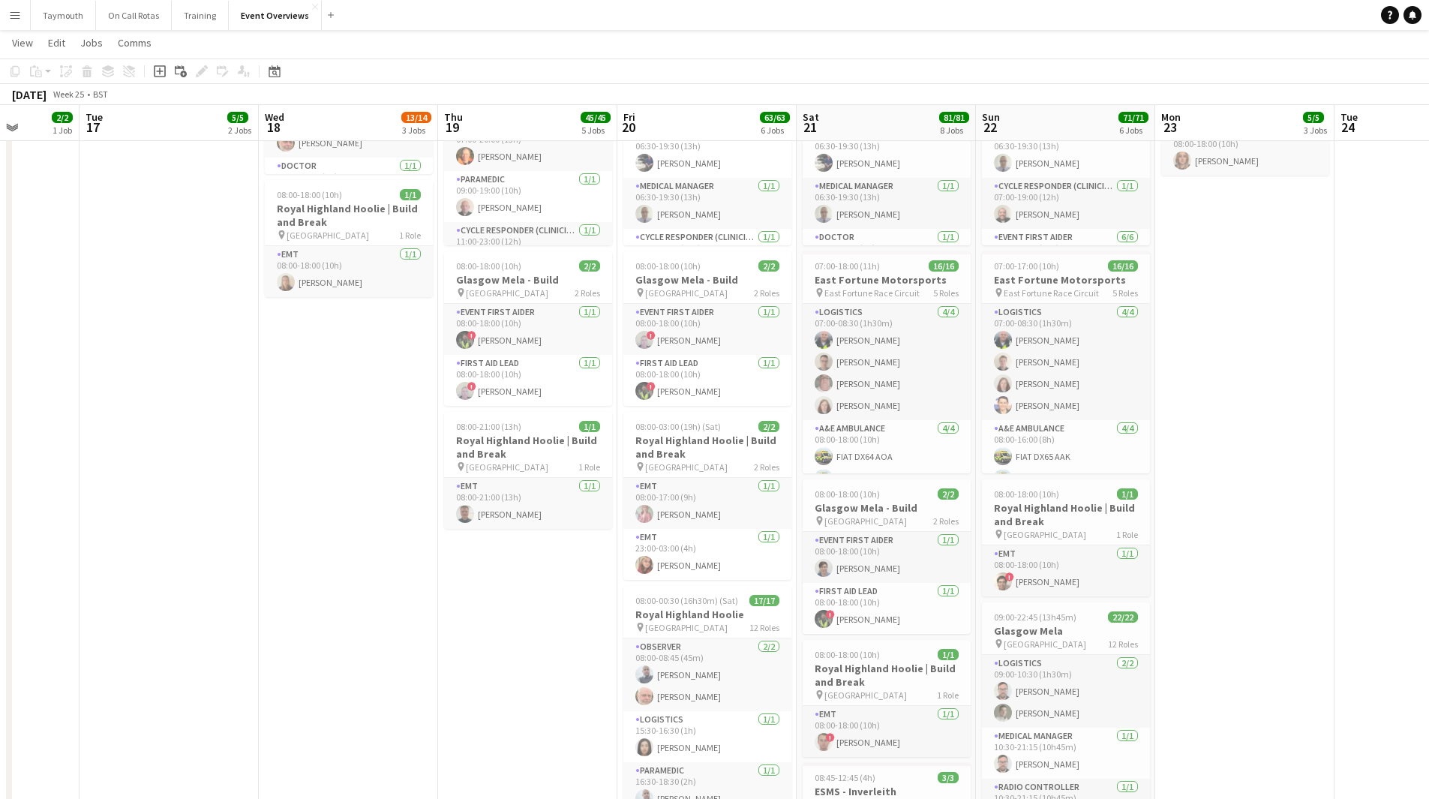
drag, startPoint x: 273, startPoint y: 653, endPoint x: 495, endPoint y: 665, distance: 222.4
click at [495, 665] on app-calendar-viewport "Sat 14 21/21 5 Jobs Sun 15 17/17 3 Jobs Mon 16 2/2 1 Job Tue 17 5/5 2 Jobs Wed …" at bounding box center [714, 404] width 1429 height 1593
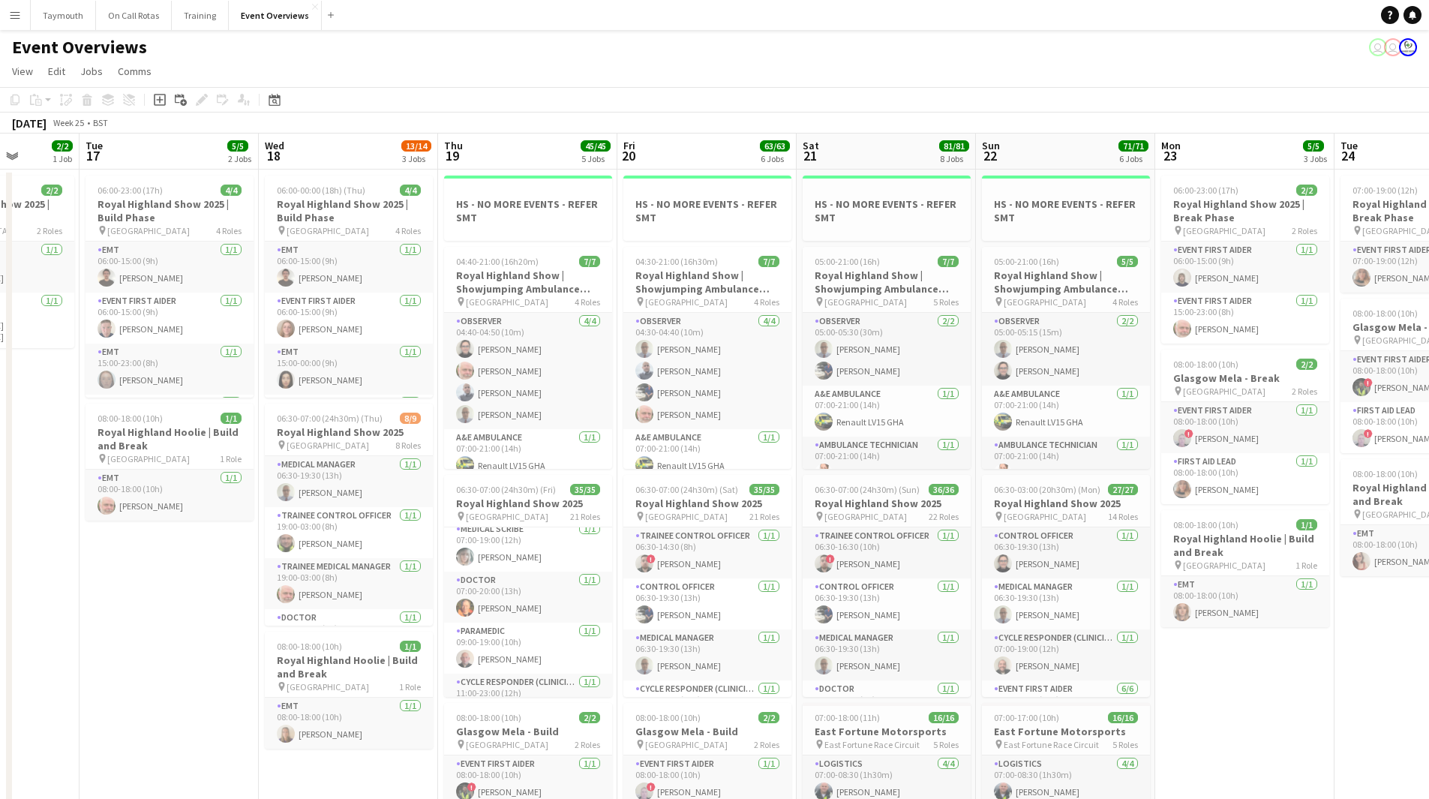
scroll to position [0, 302]
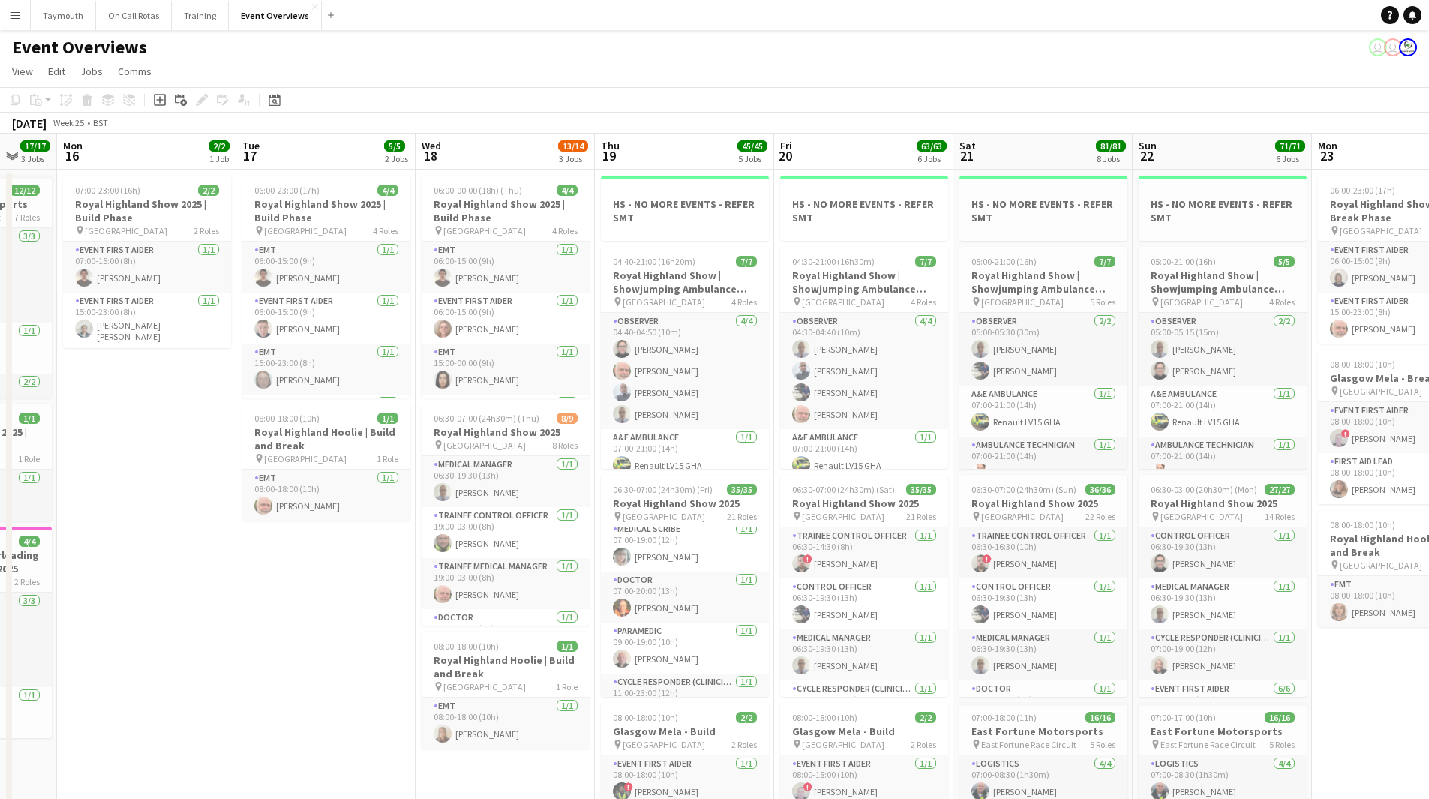
drag, startPoint x: 201, startPoint y: 644, endPoint x: 358, endPoint y: 644, distance: 156.8
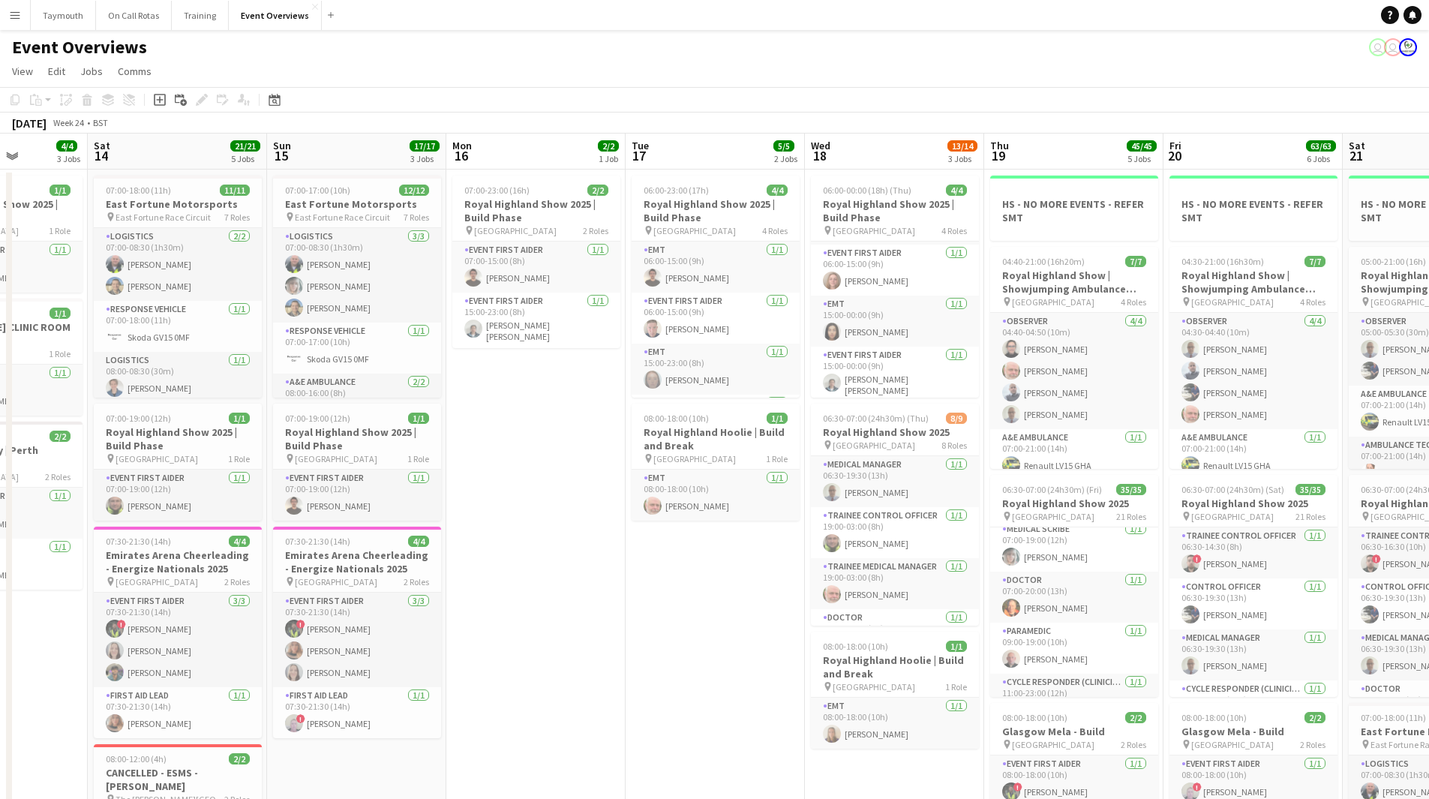
scroll to position [0, 446]
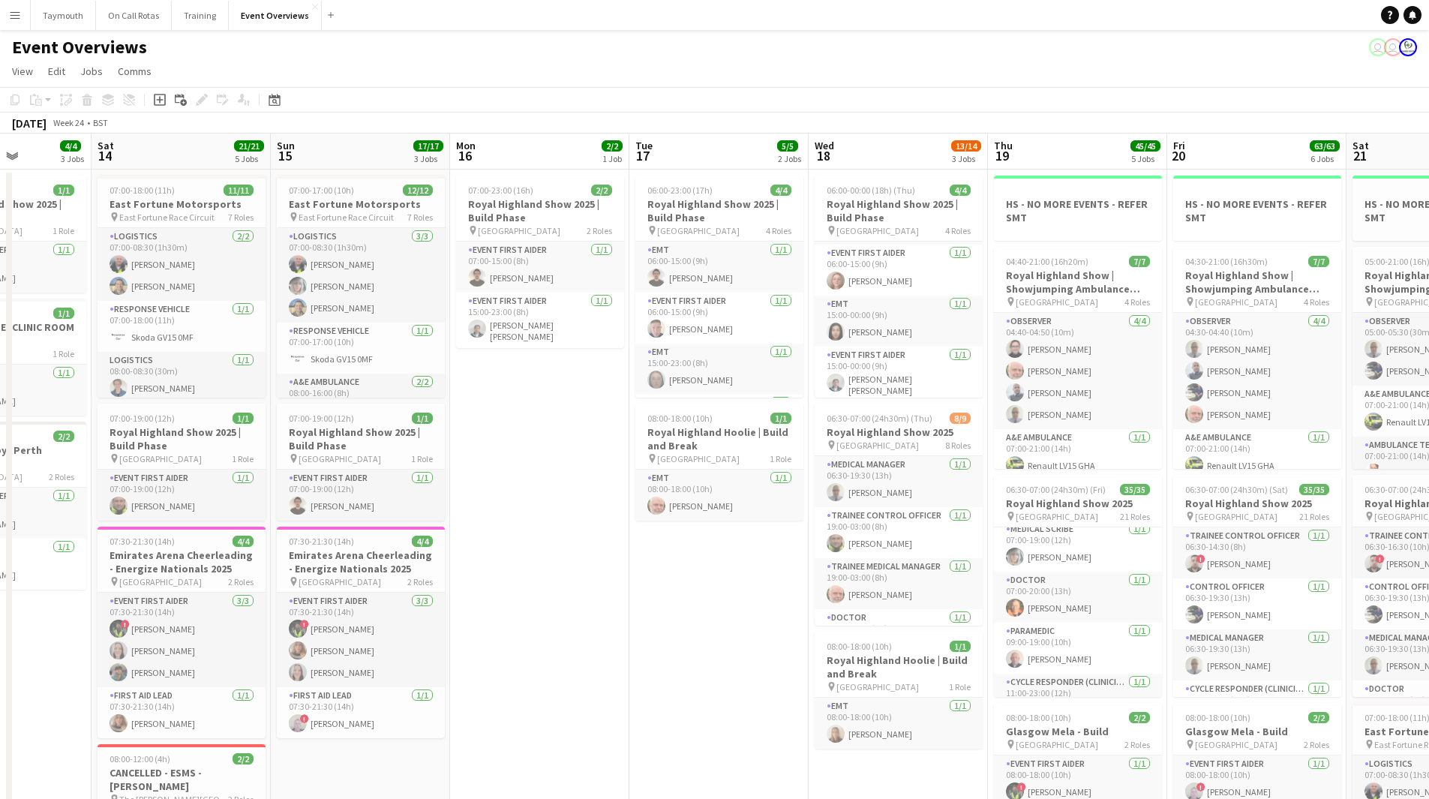
drag, startPoint x: 161, startPoint y: 494, endPoint x: 554, endPoint y: 482, distance: 393.3
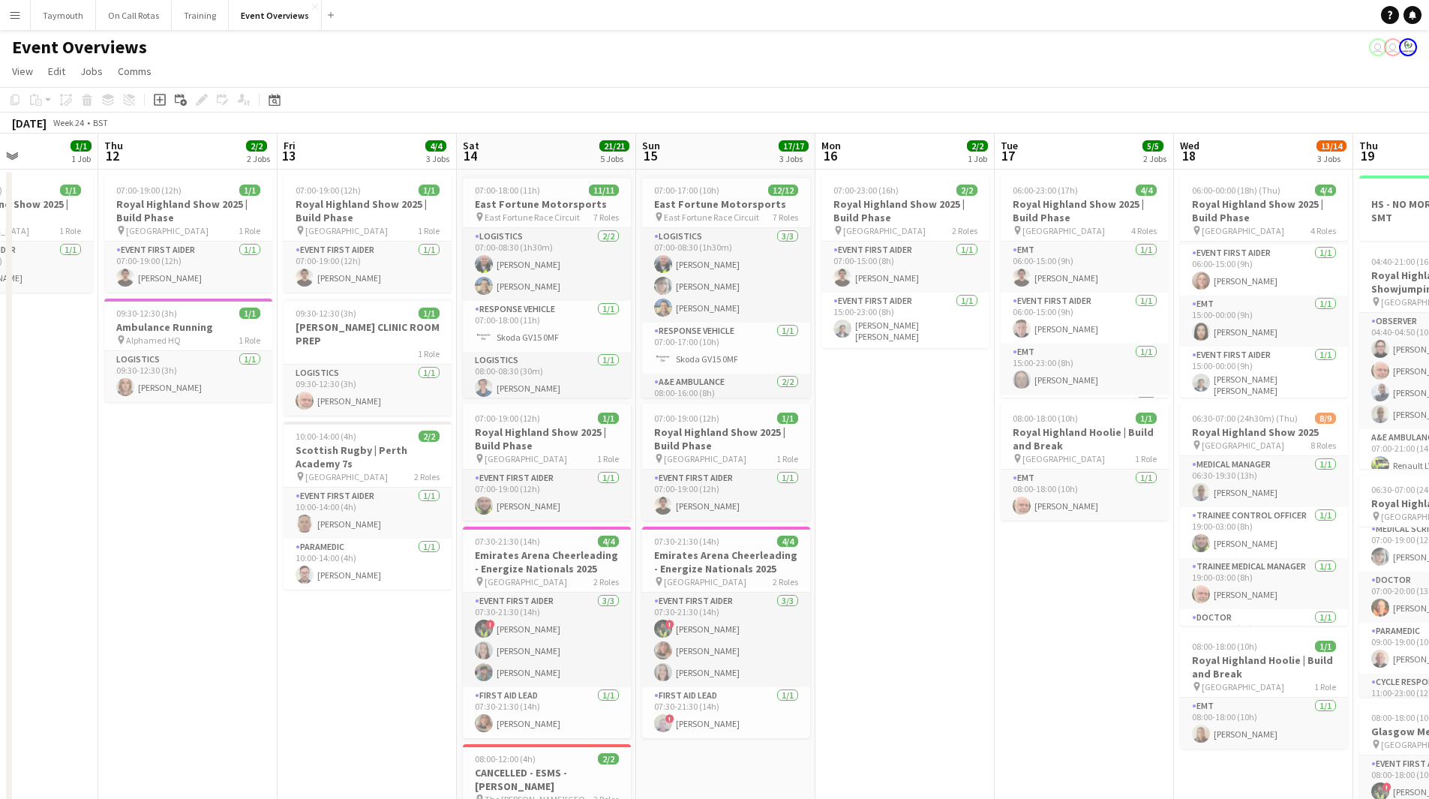
scroll to position [0, 439]
drag, startPoint x: 465, startPoint y: 506, endPoint x: 831, endPoint y: 492, distance: 366.4
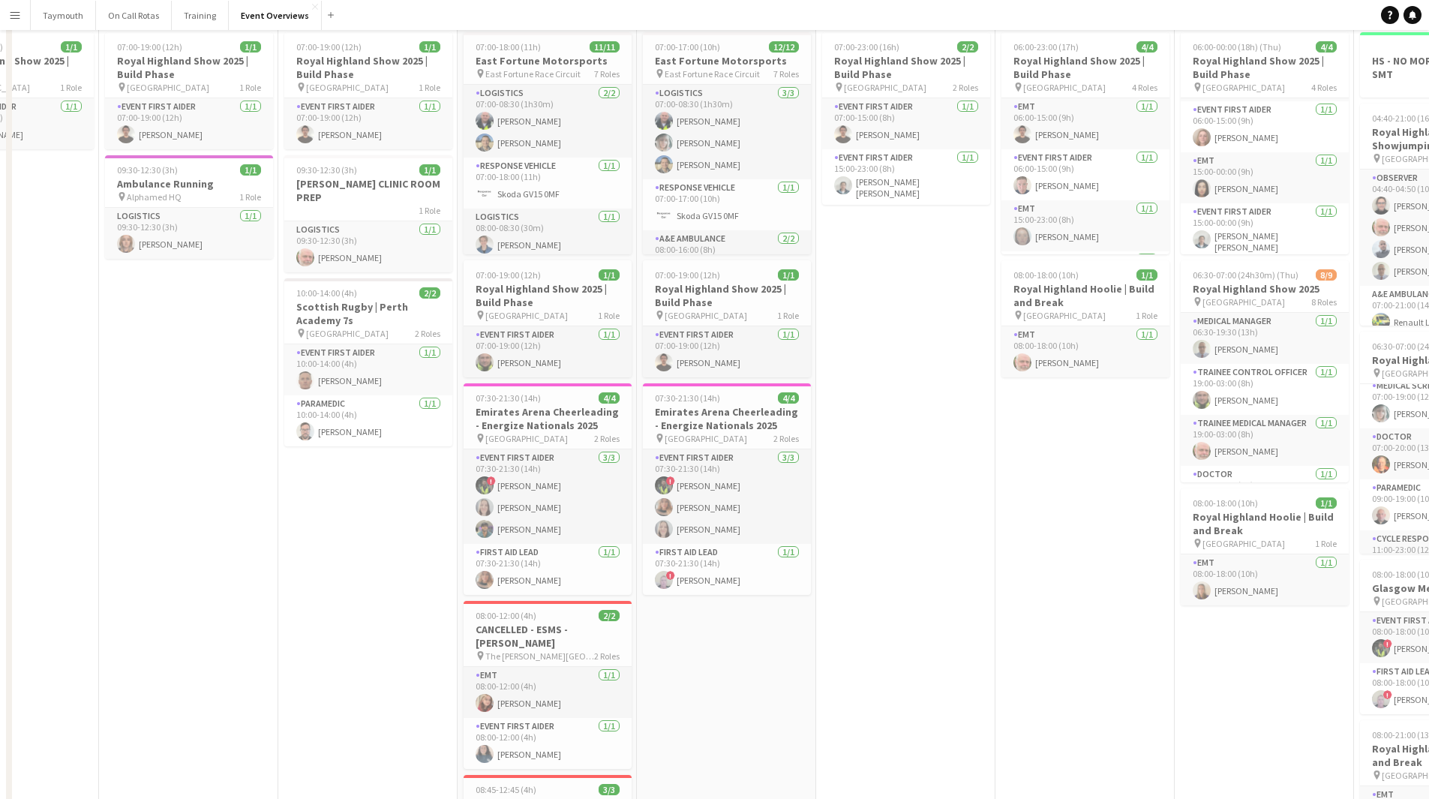
scroll to position [0, 0]
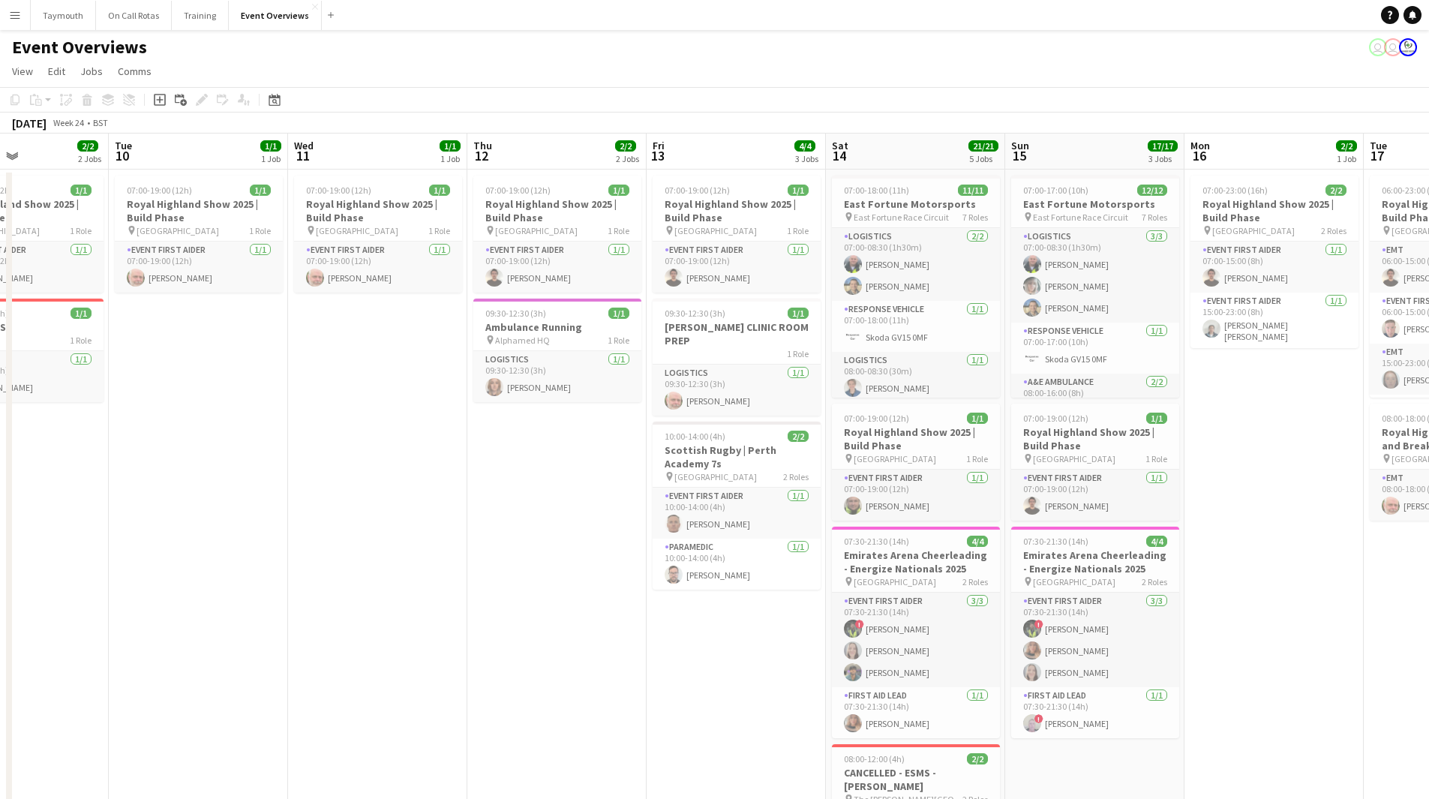
drag, startPoint x: 390, startPoint y: 628, endPoint x: 83, endPoint y: 617, distance: 307.0
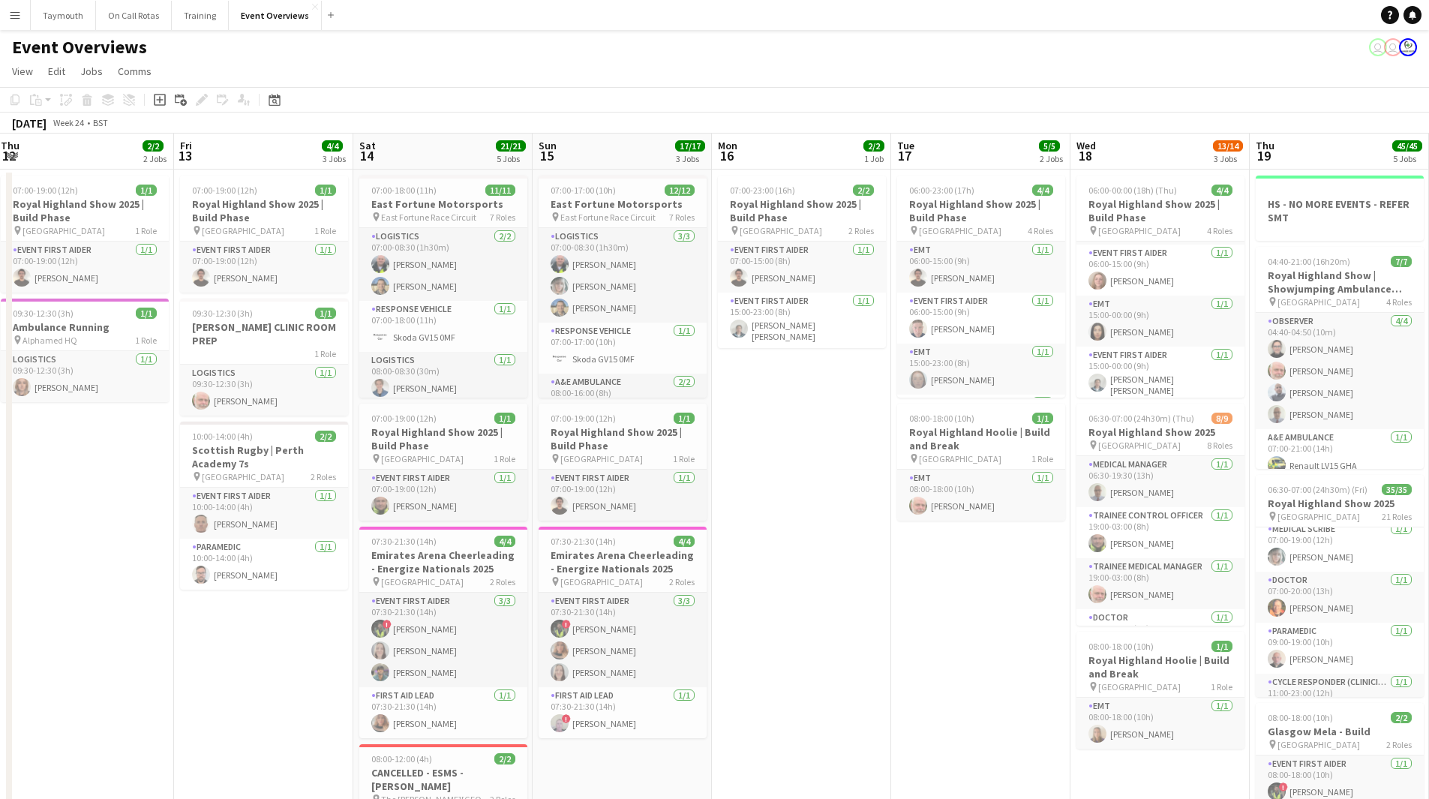
drag, startPoint x: 624, startPoint y: 585, endPoint x: 140, endPoint y: 647, distance: 488.5
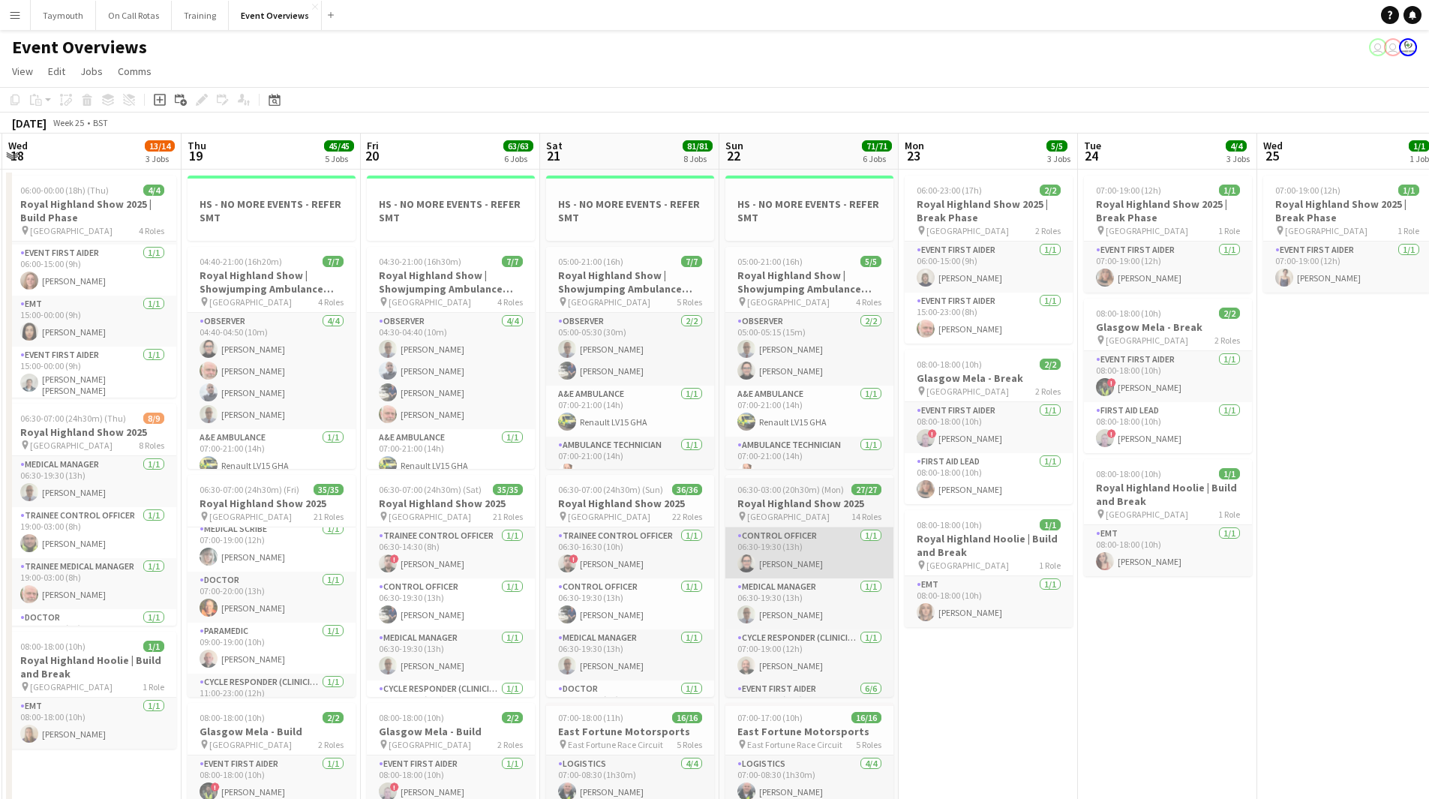
drag, startPoint x: 486, startPoint y: 569, endPoint x: 214, endPoint y: 568, distance: 272.3
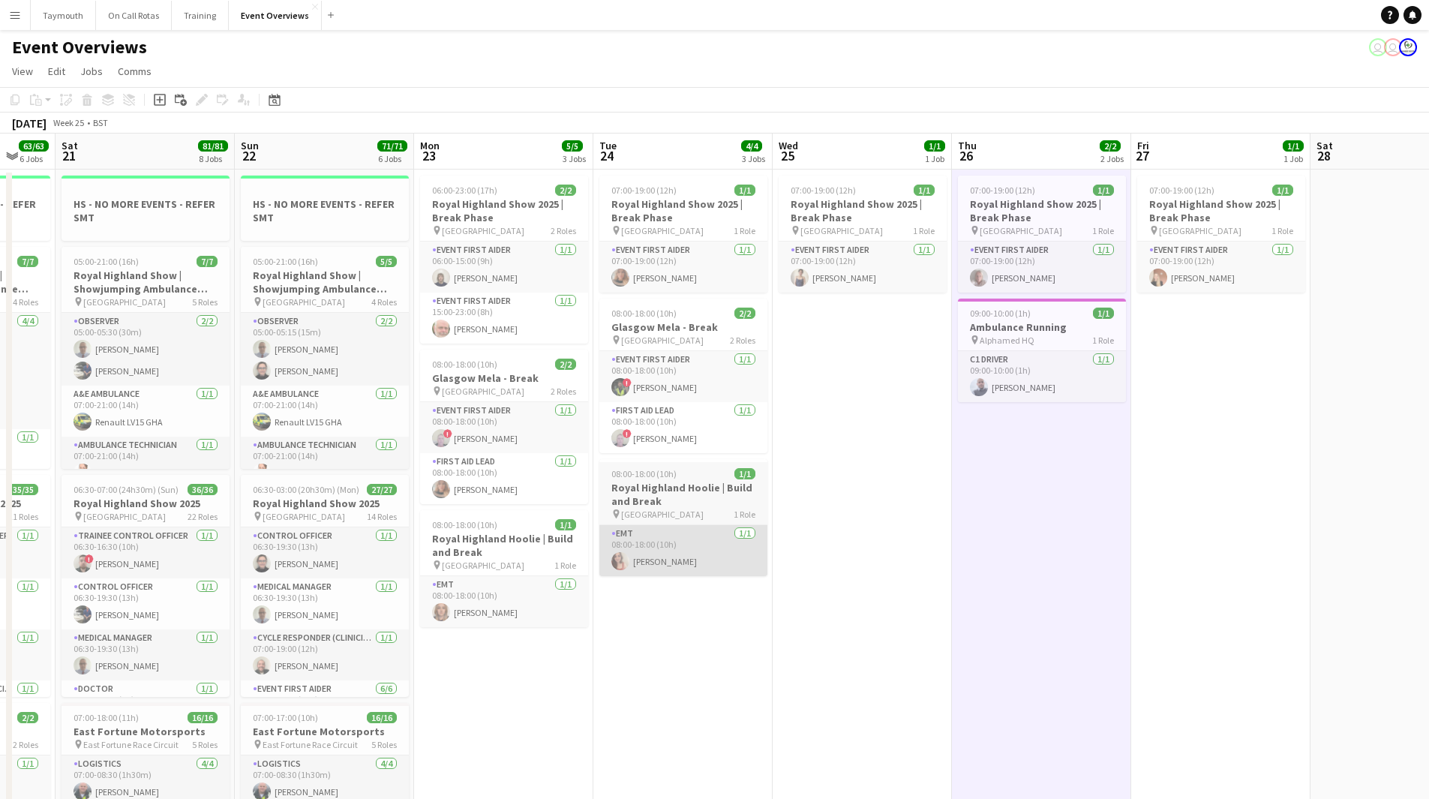
drag, startPoint x: 554, startPoint y: 530, endPoint x: 446, endPoint y: 545, distance: 109.1
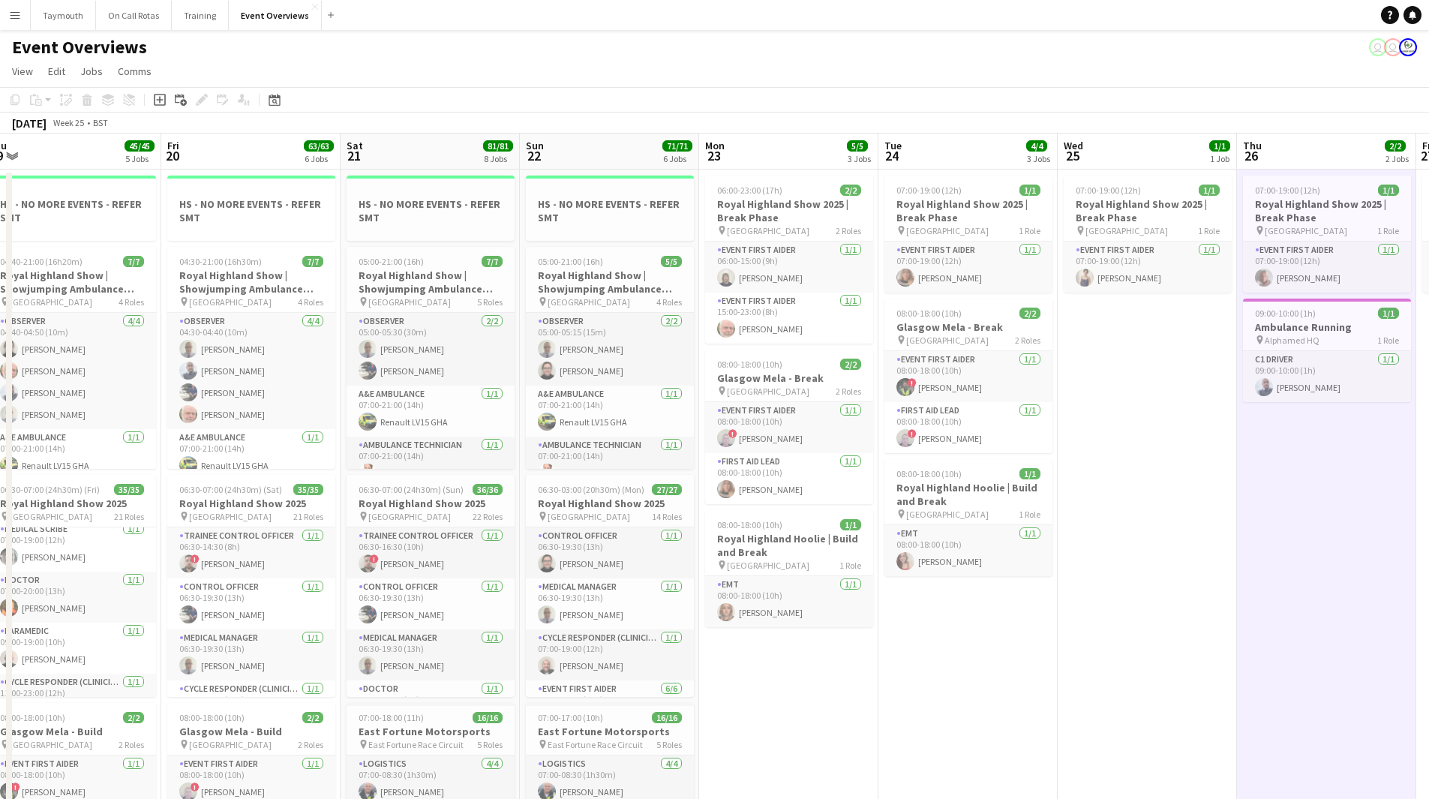
drag, startPoint x: 483, startPoint y: 680, endPoint x: 956, endPoint y: 672, distance: 473.4
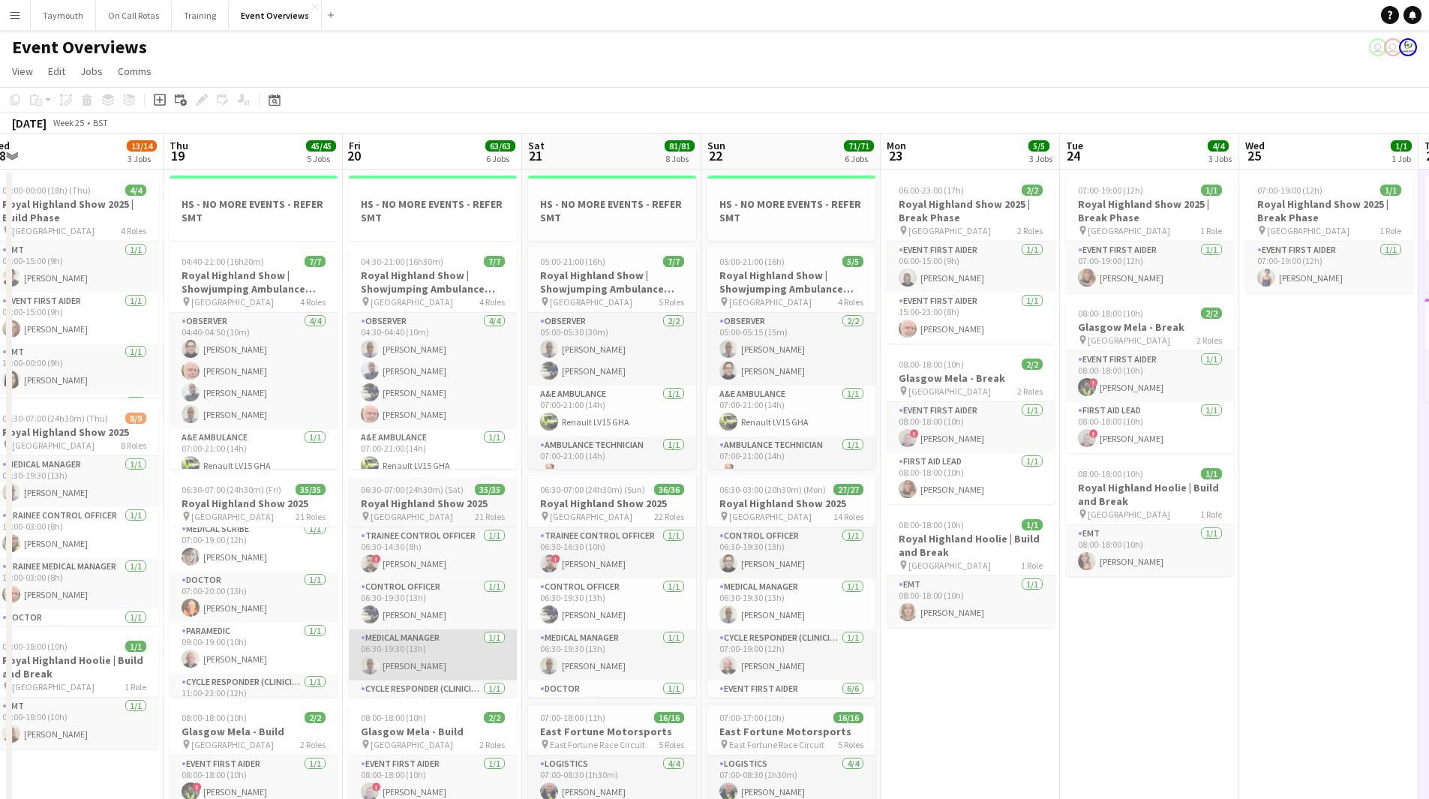
scroll to position [0, 458]
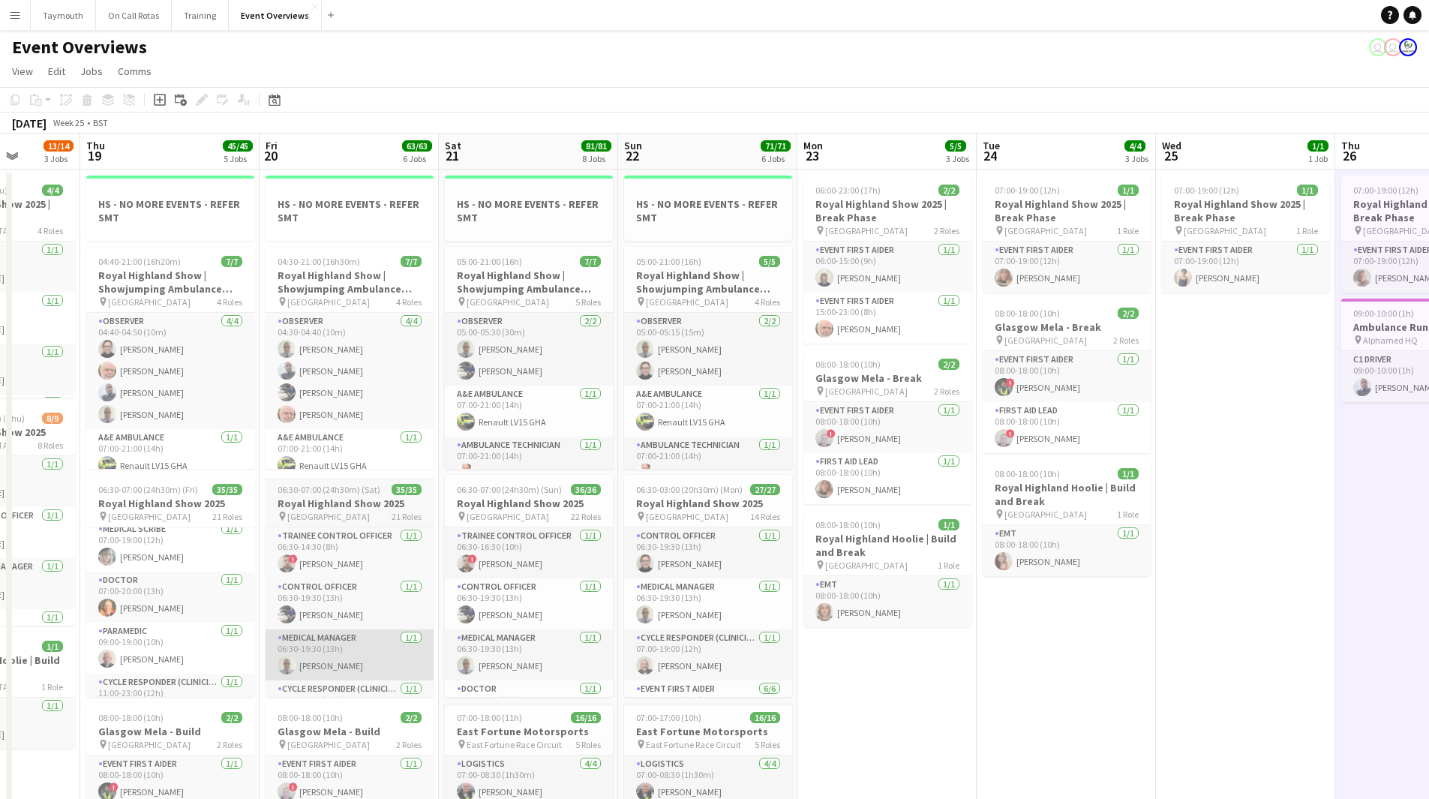
drag, startPoint x: 548, startPoint y: 661, endPoint x: 653, endPoint y: 651, distance: 105.5
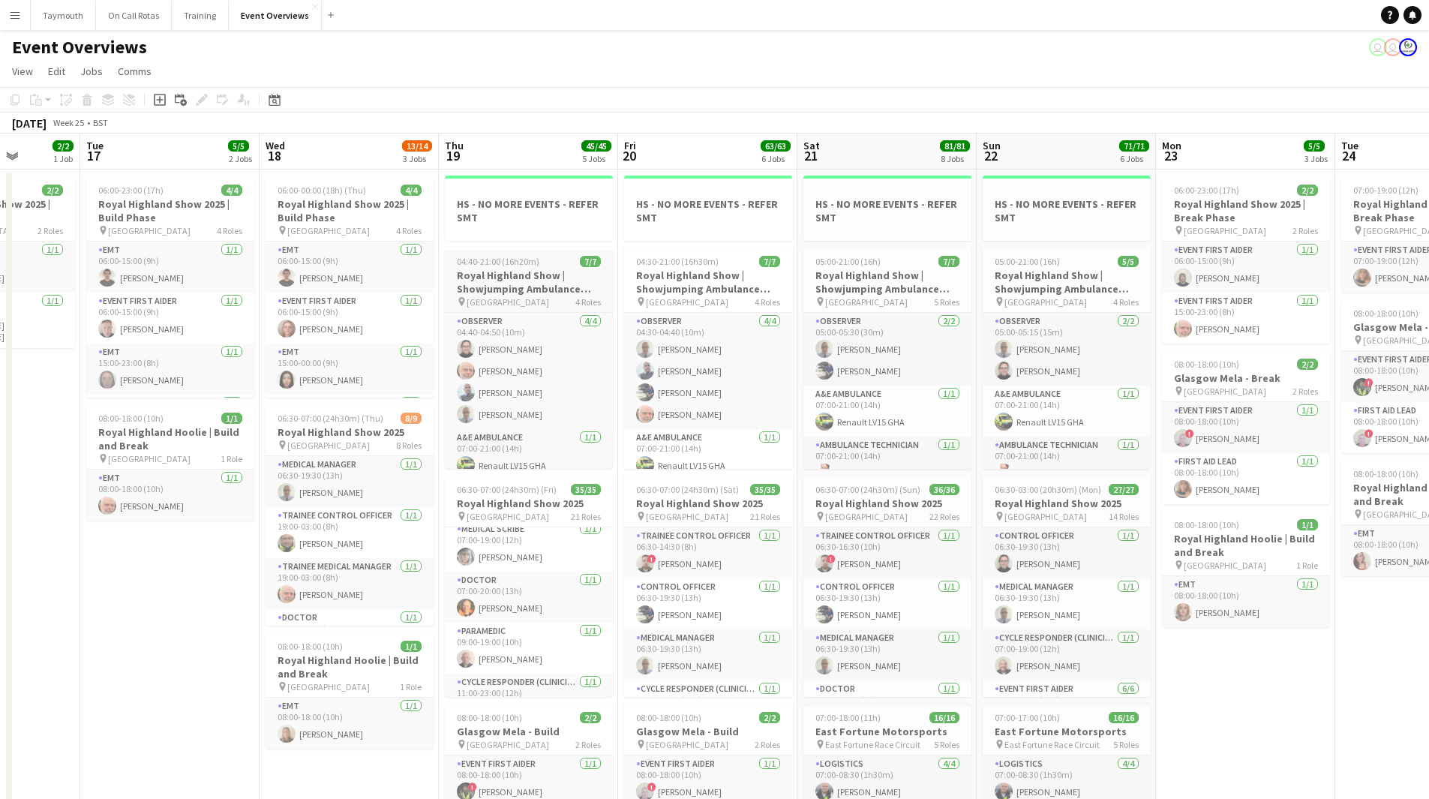
click at [540, 275] on h3 "Royal Highland Show | Showjumping Ambulance Cover" at bounding box center [529, 282] width 168 height 27
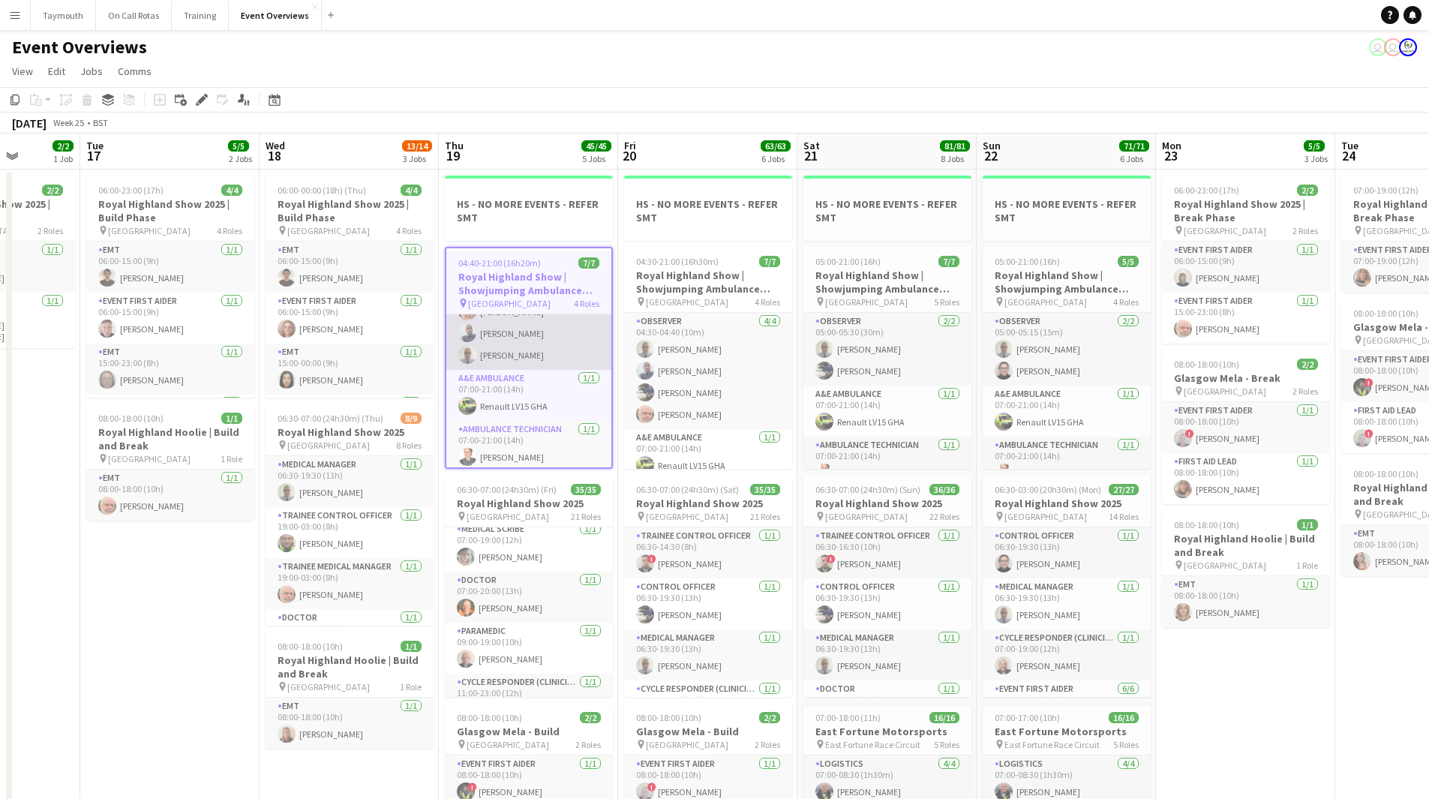
scroll to position [116, 0]
click at [537, 492] on span "06:30-07:00 (24h30m) (Fri)" at bounding box center [507, 489] width 100 height 11
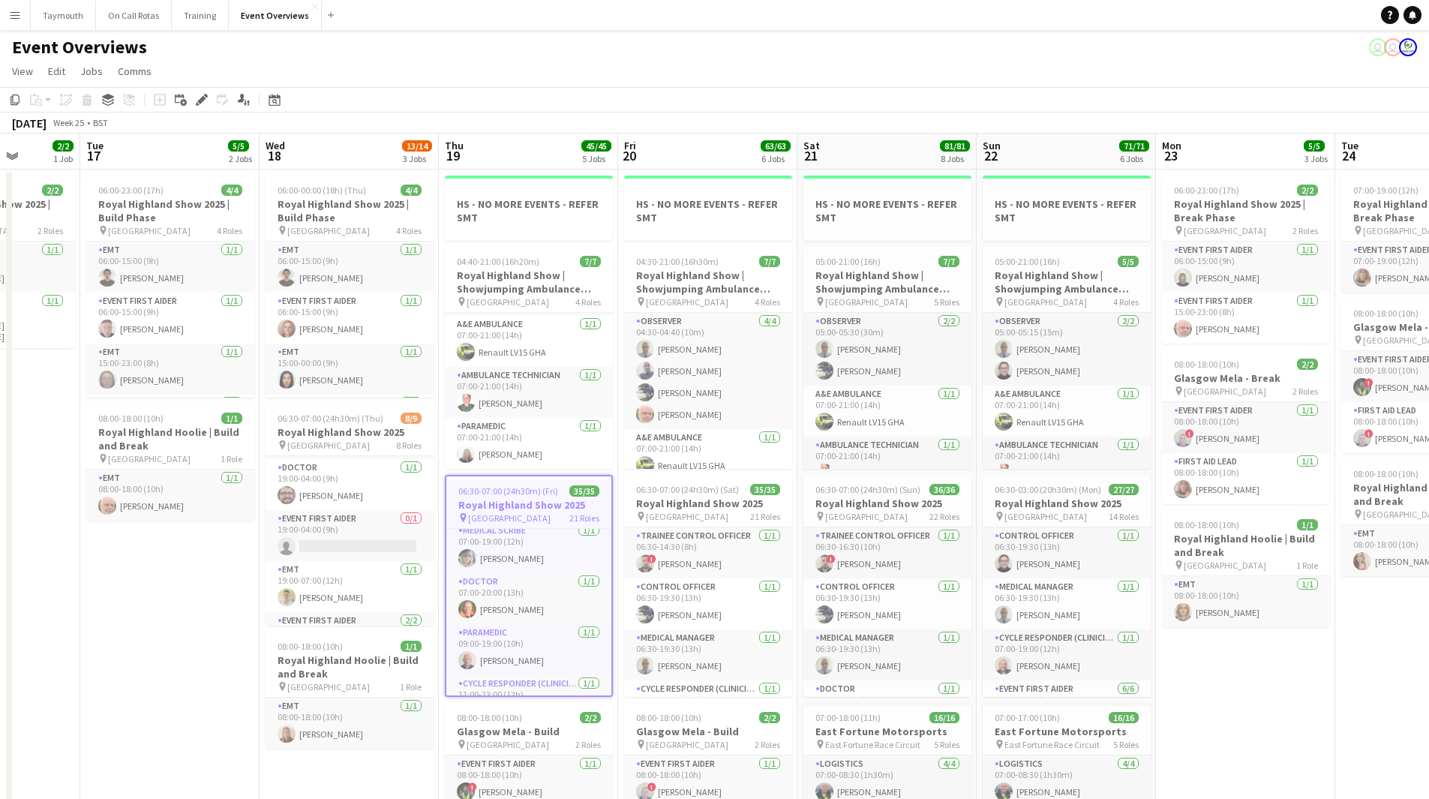
scroll to position [225, 0]
click at [358, 418] on span "06:30-07:00 (24h30m) (Thu)" at bounding box center [331, 418] width 106 height 11
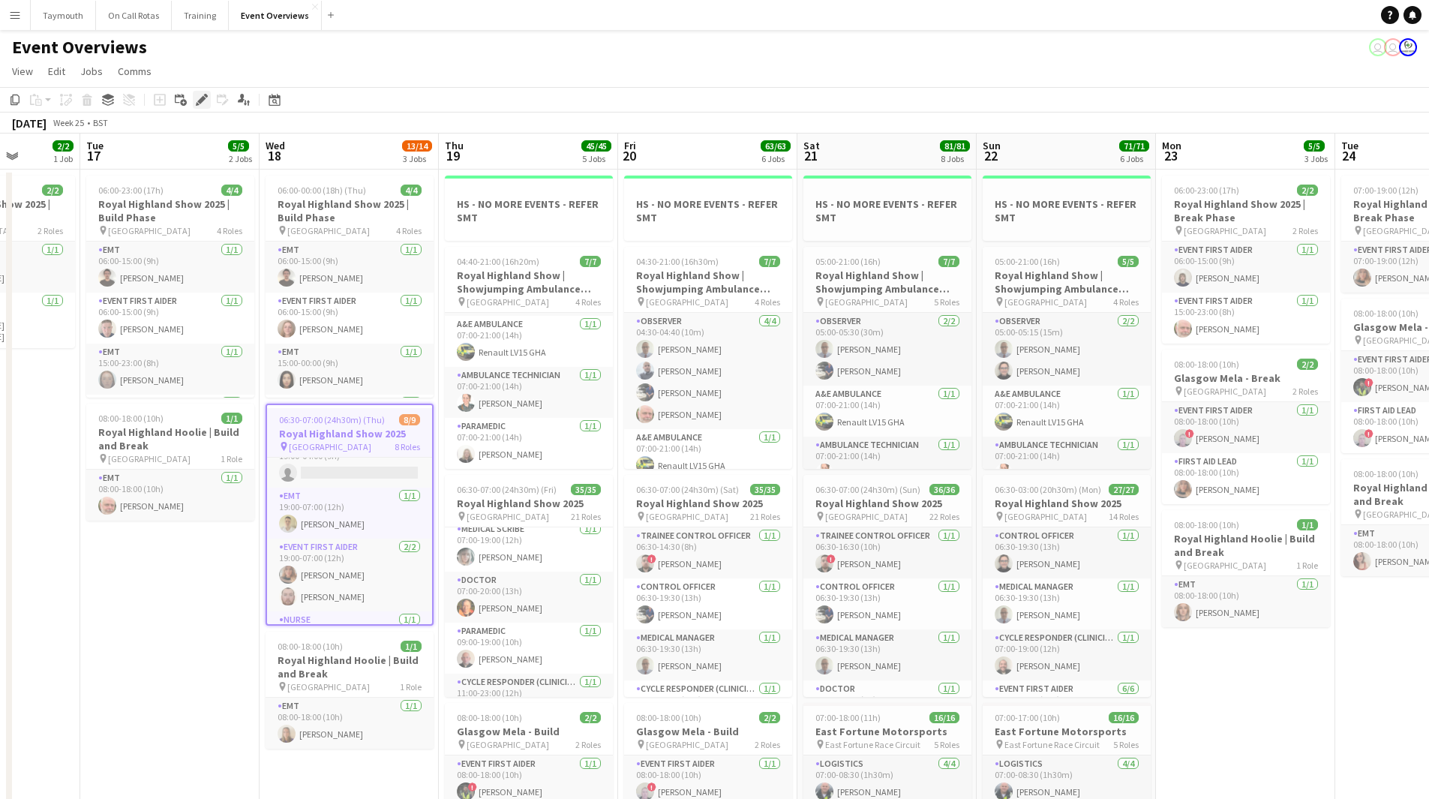
click at [202, 101] on icon at bounding box center [201, 100] width 8 height 8
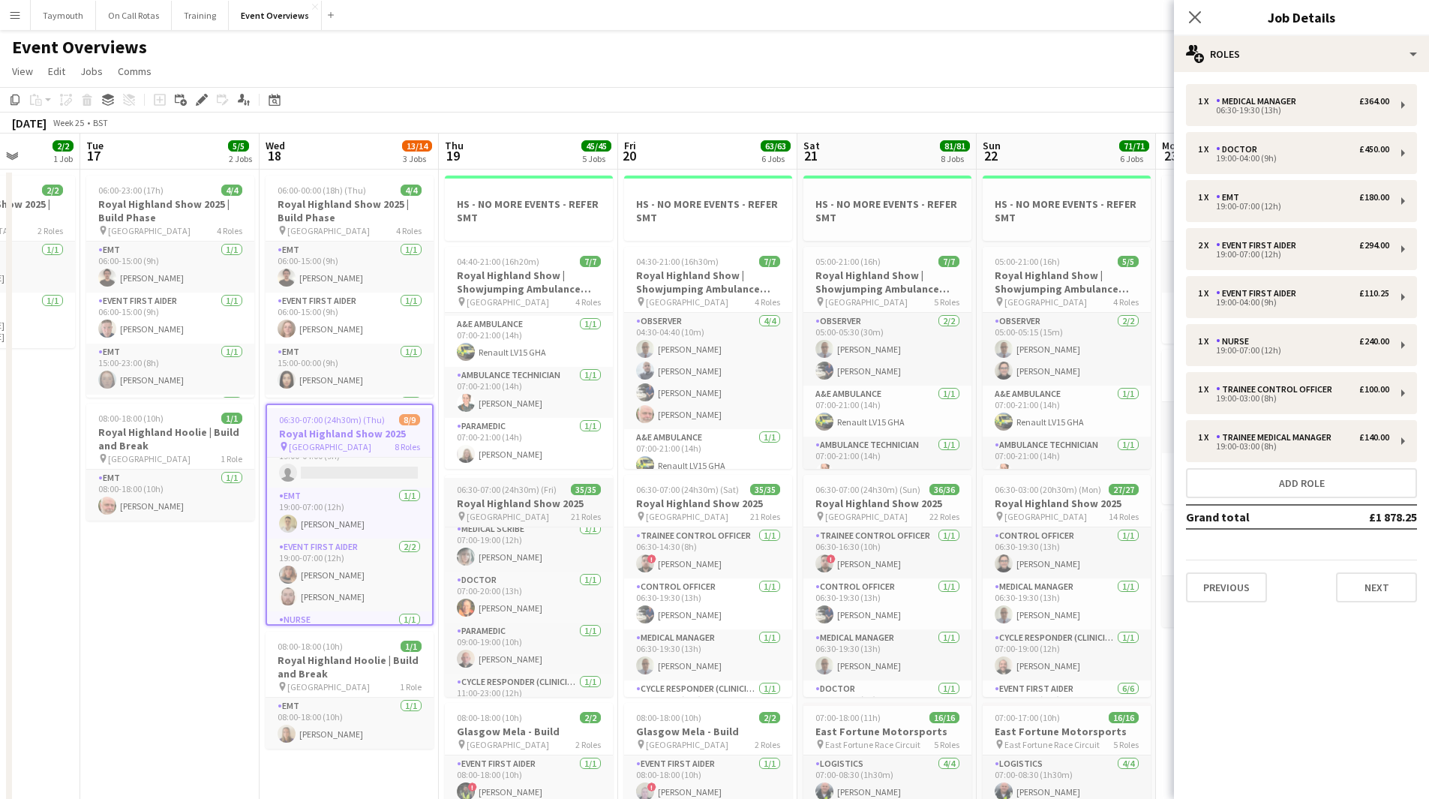
click at [513, 491] on span "06:30-07:00 (24h30m) (Fri)" at bounding box center [507, 489] width 100 height 11
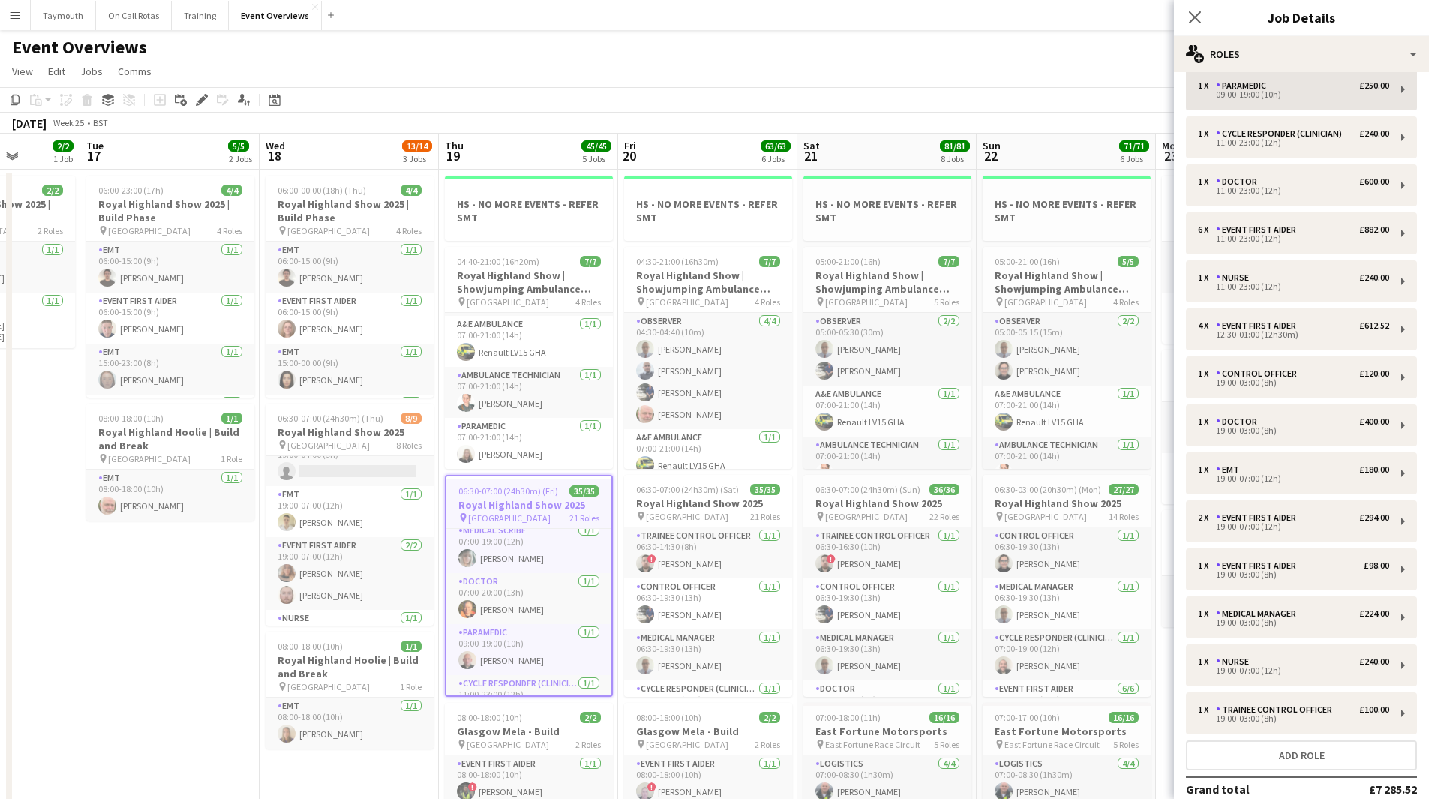
scroll to position [375, 0]
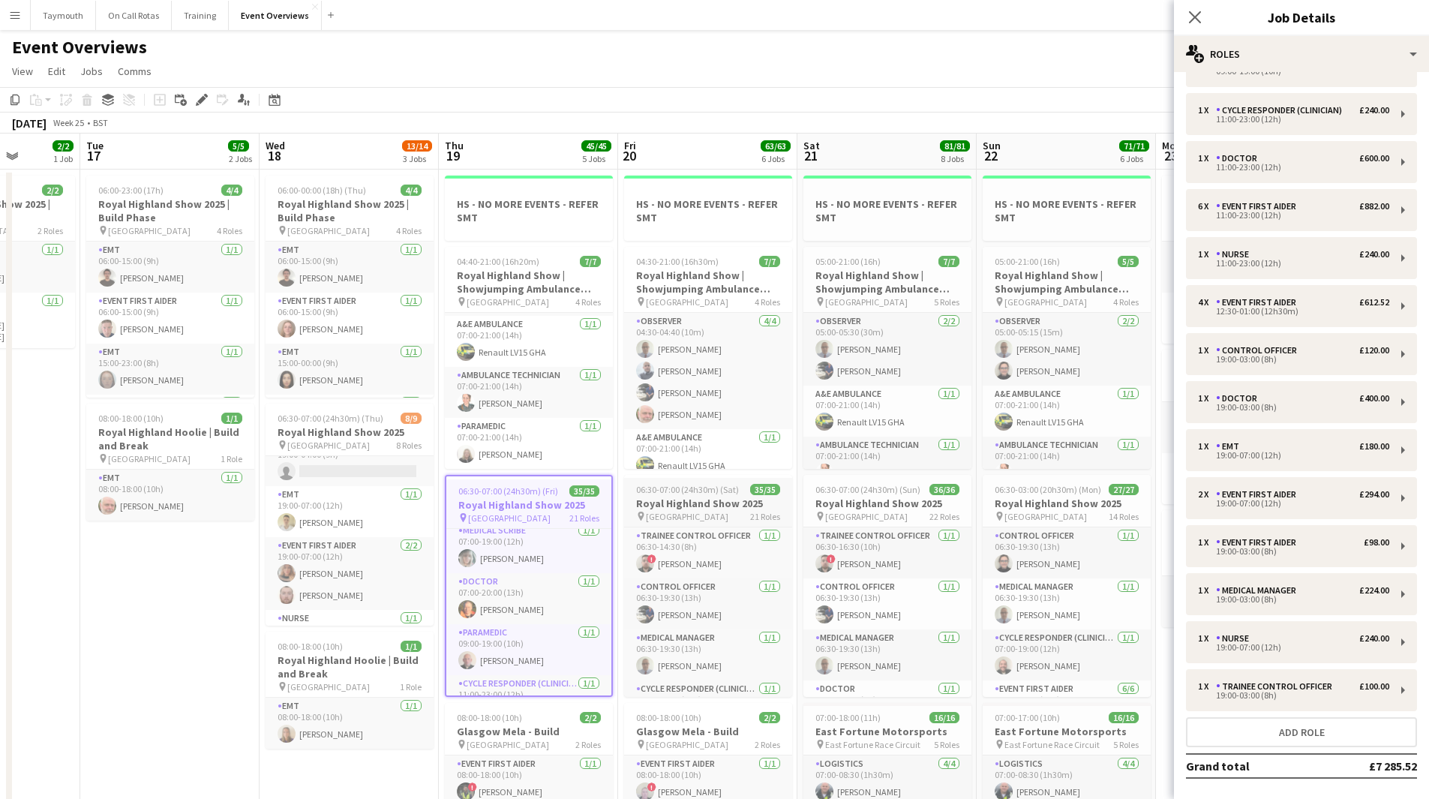
click at [663, 494] on span "06:30-07:00 (24h30m) (Sat)" at bounding box center [687, 489] width 103 height 11
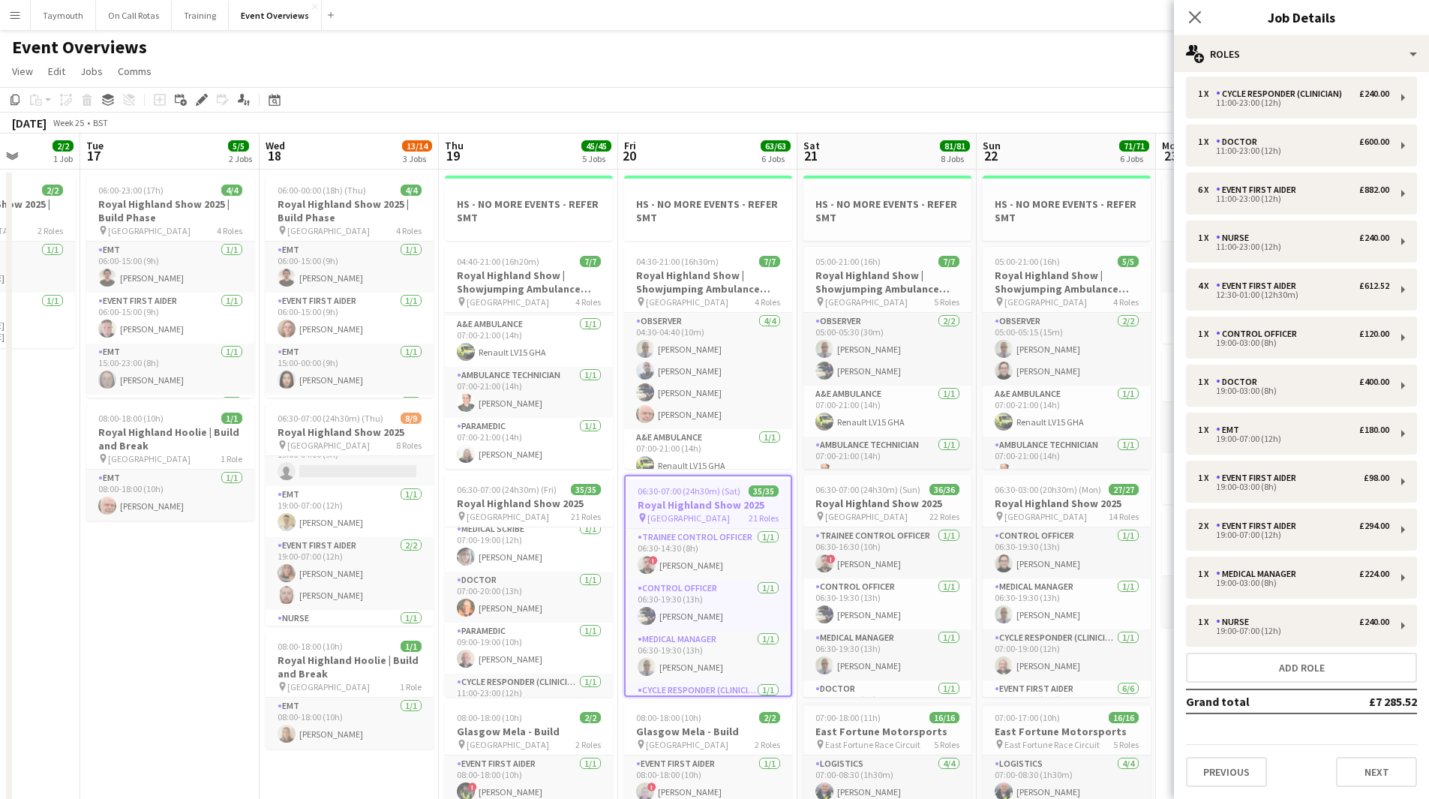
scroll to position [461, 0]
click at [908, 502] on h3 "Royal Highland Show 2025" at bounding box center [887, 504] width 168 height 14
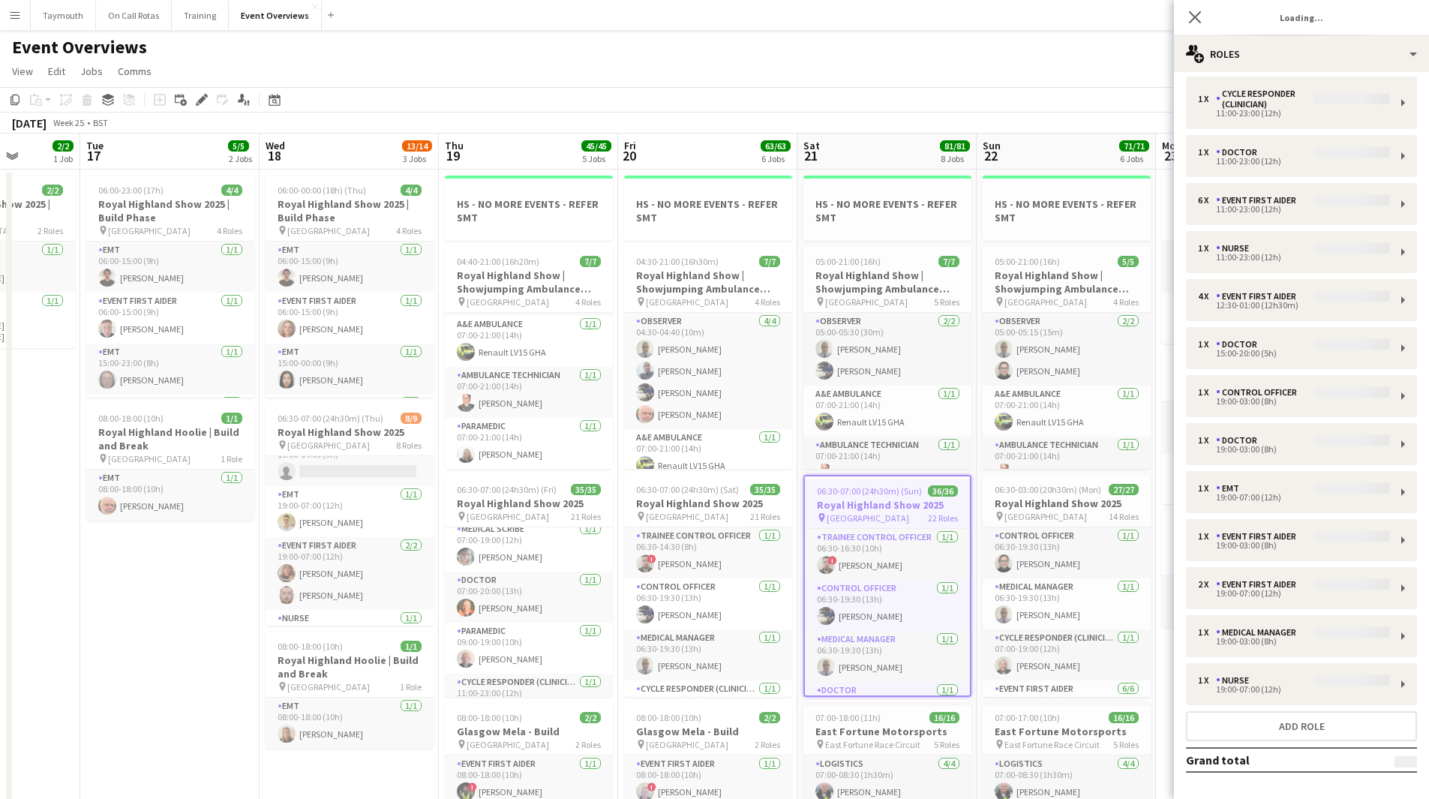
scroll to position [509, 0]
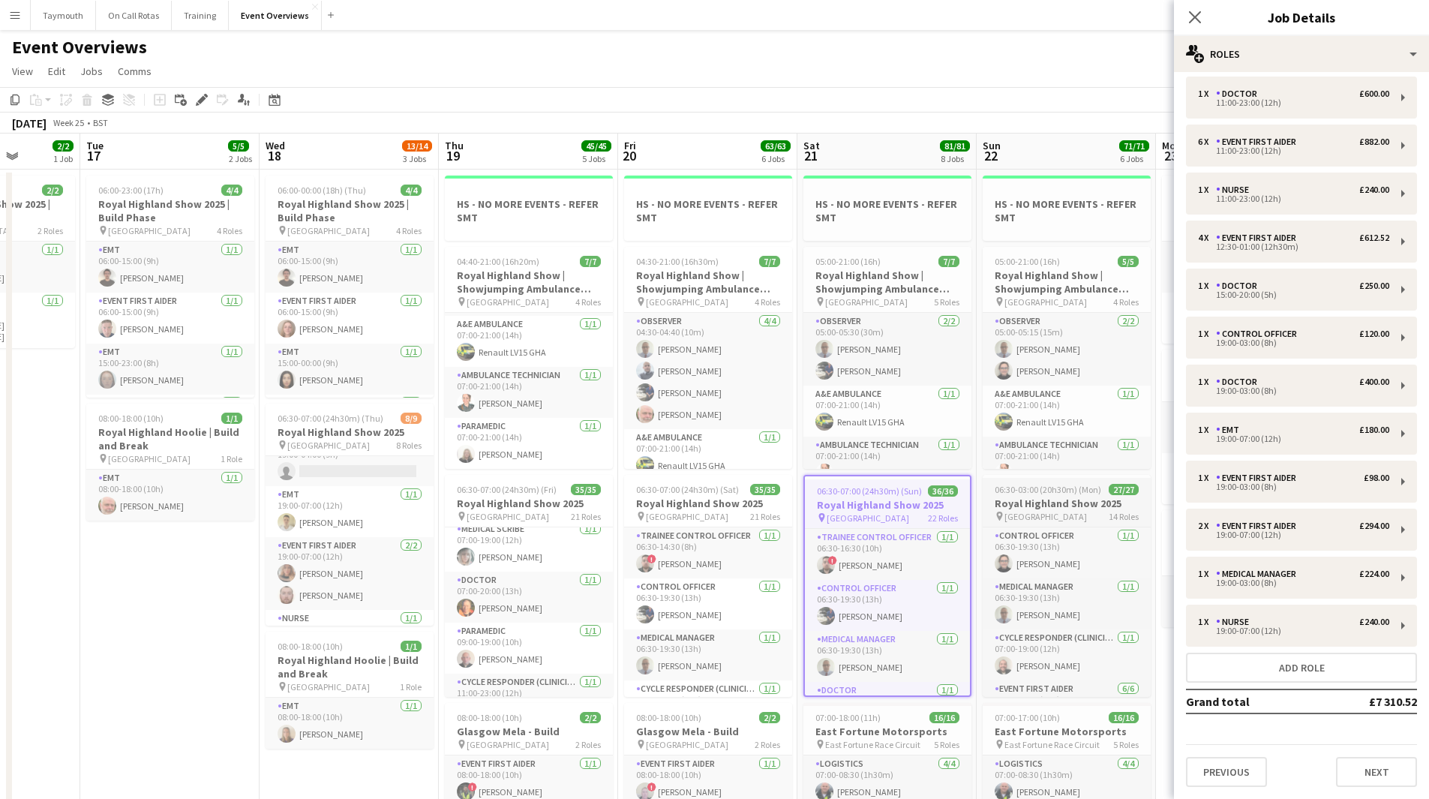
click at [1067, 491] on span "06:30-03:00 (20h30m) (Mon)" at bounding box center [1048, 489] width 107 height 11
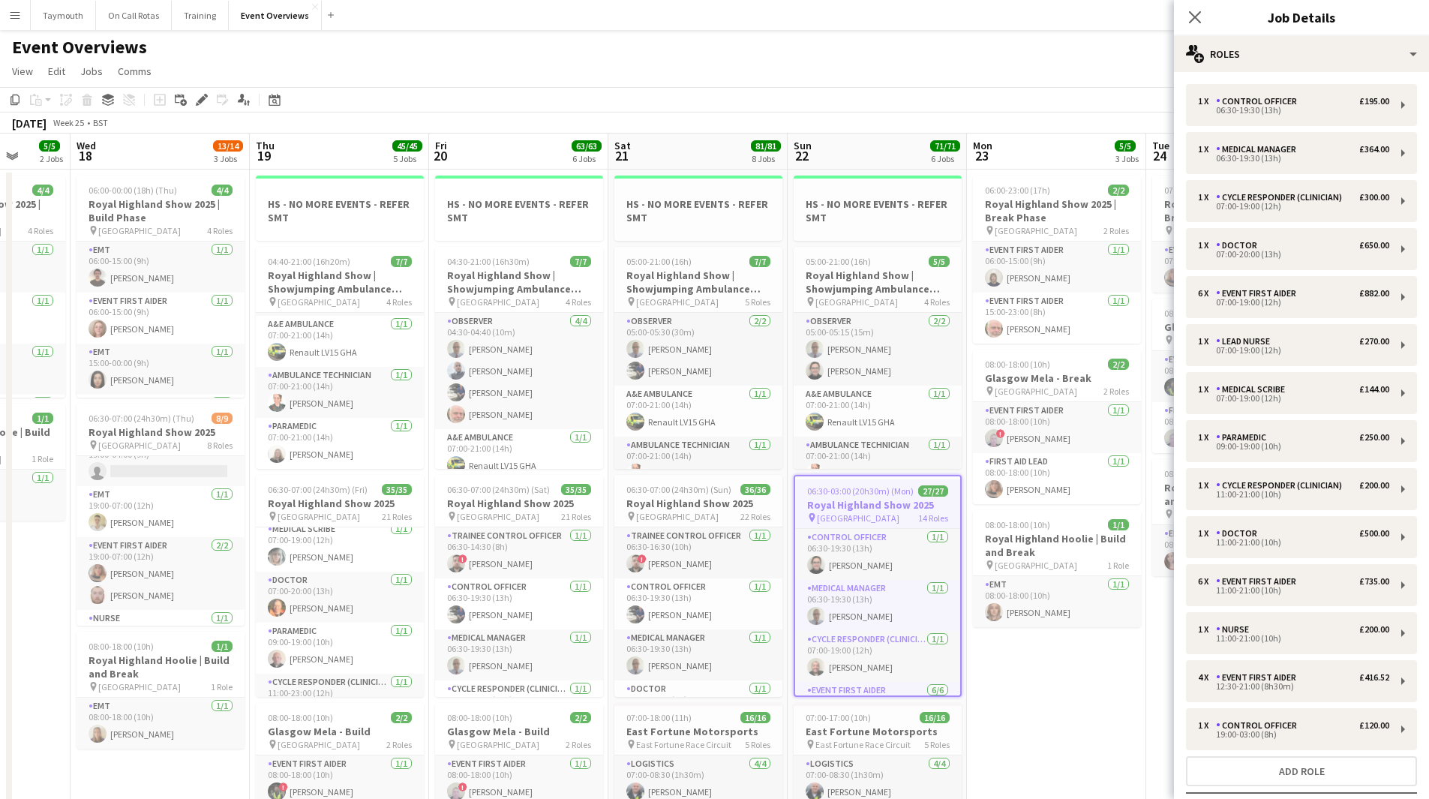
scroll to position [0, 476]
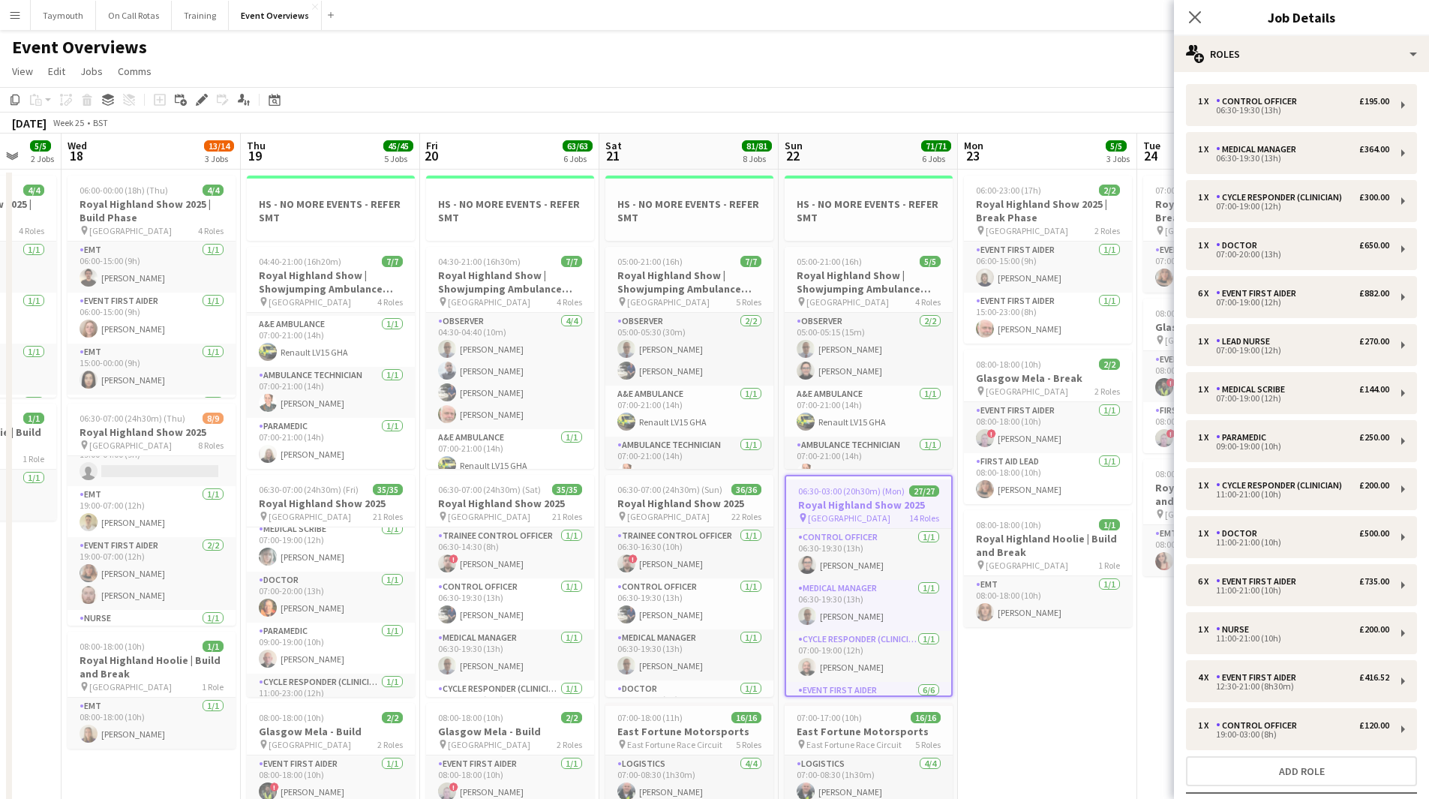
drag, startPoint x: 201, startPoint y: 623, endPoint x: 3, endPoint y: 632, distance: 198.3
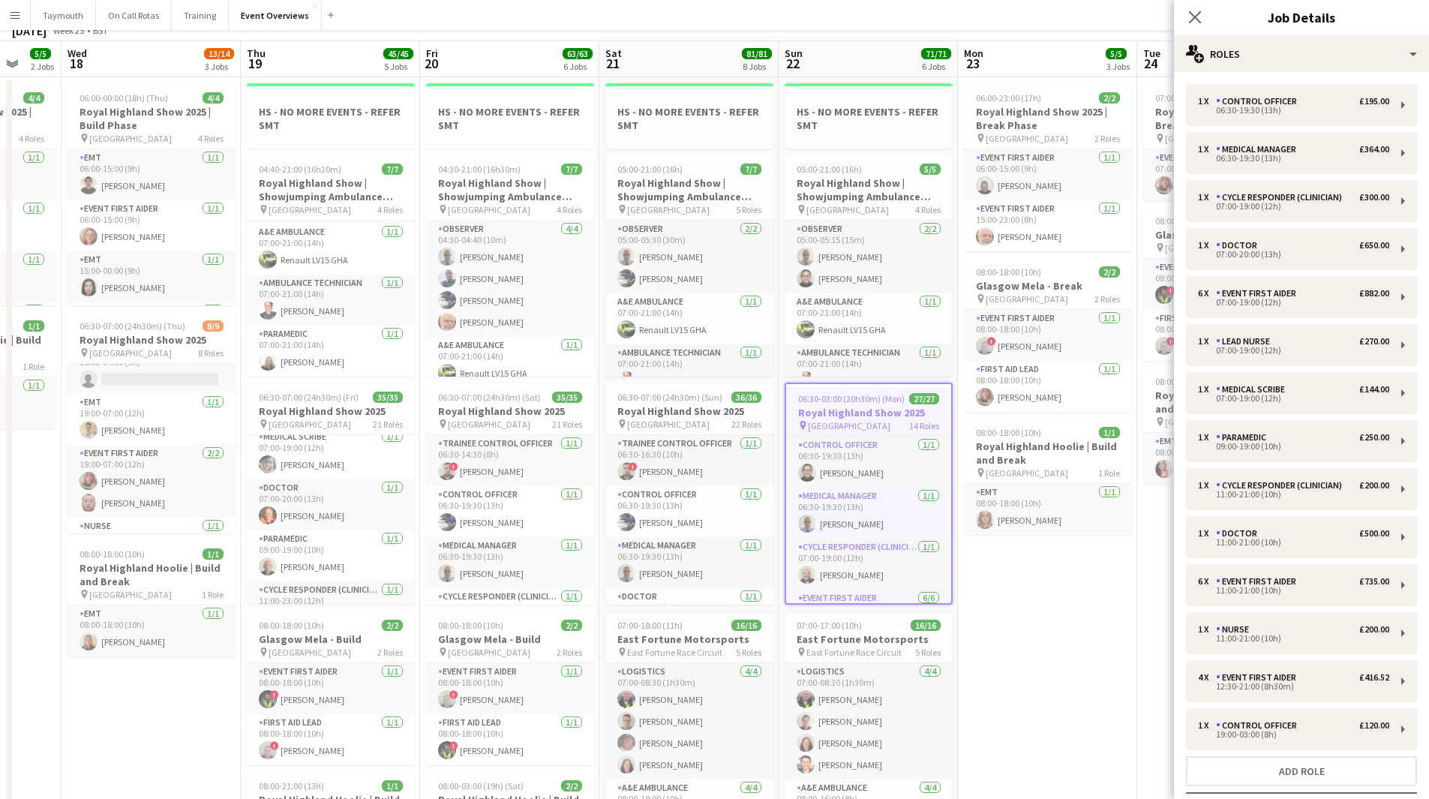
scroll to position [0, 0]
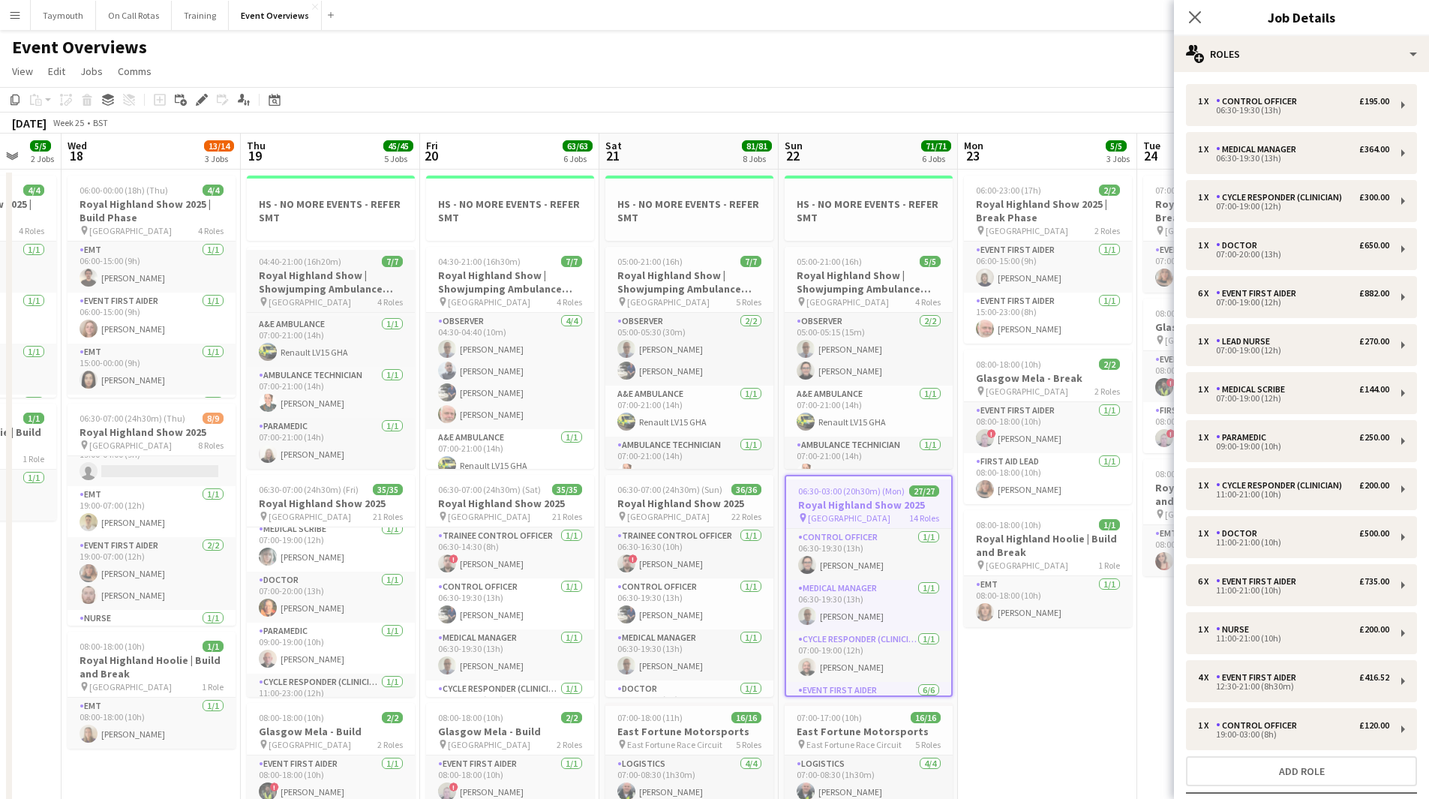
click at [317, 284] on h3 "Royal Highland Show | Showjumping Ambulance Cover" at bounding box center [331, 282] width 168 height 27
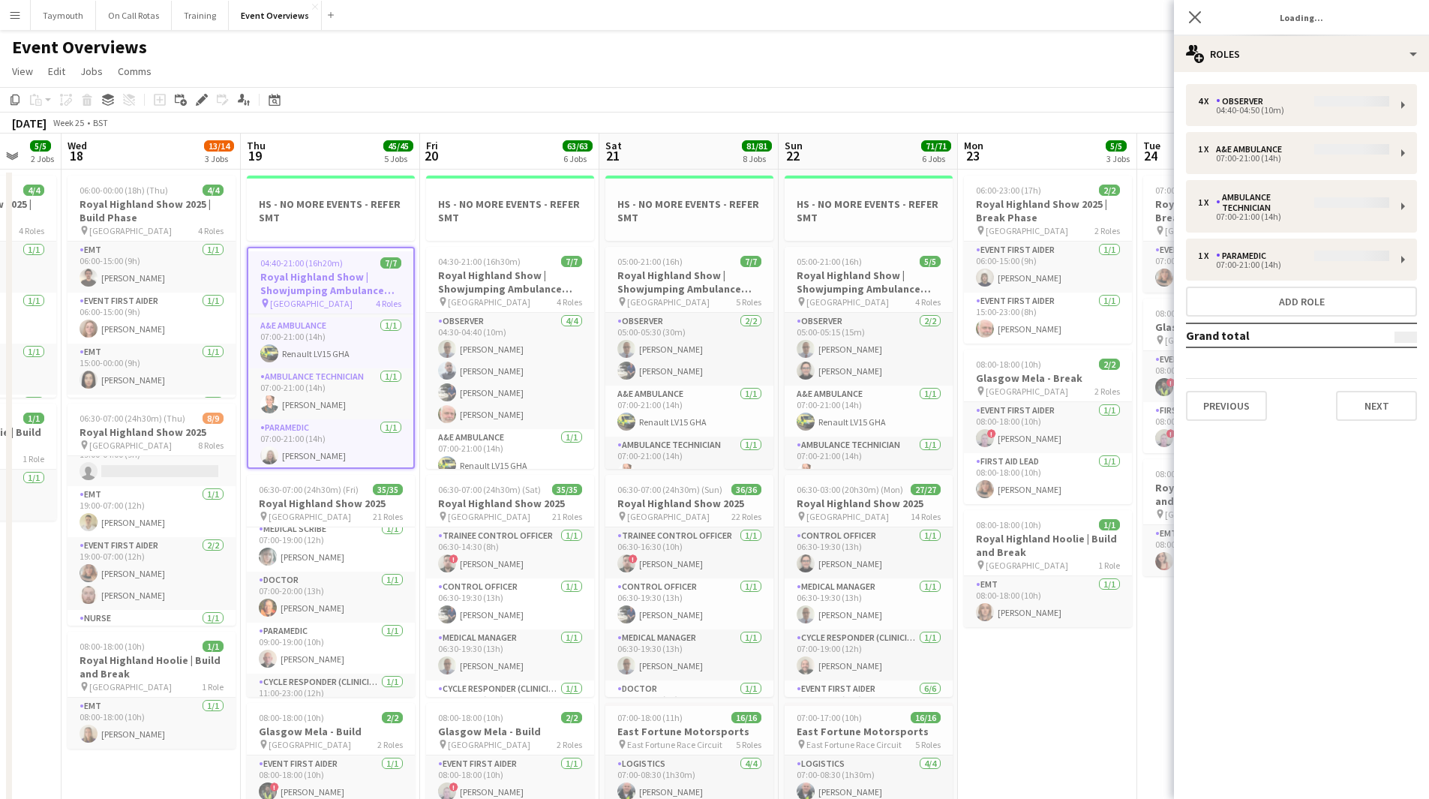
scroll to position [116, 0]
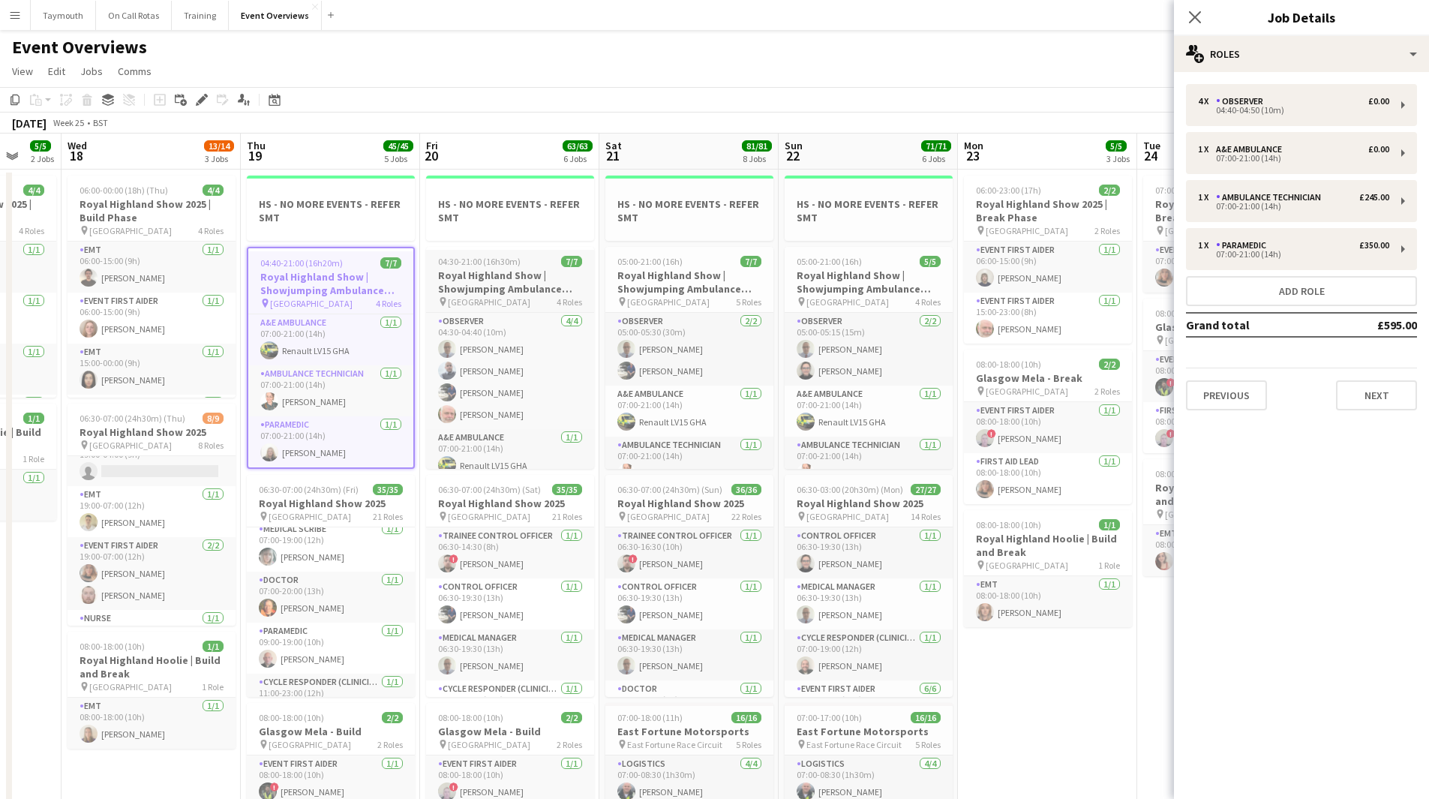
click at [513, 285] on h3 "Royal Highland Show | Showjumping Ambulance Cover" at bounding box center [510, 282] width 168 height 27
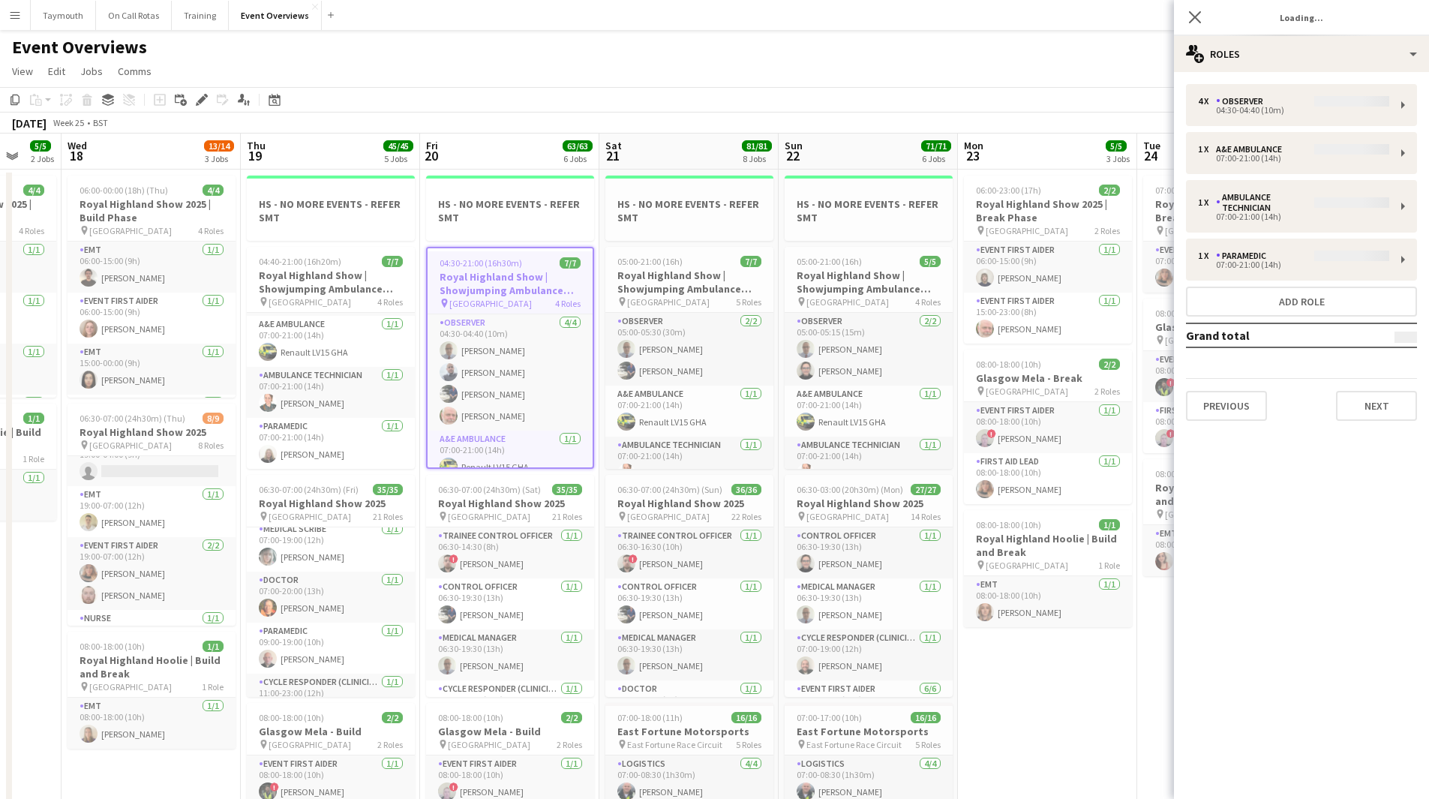
scroll to position [113, 0]
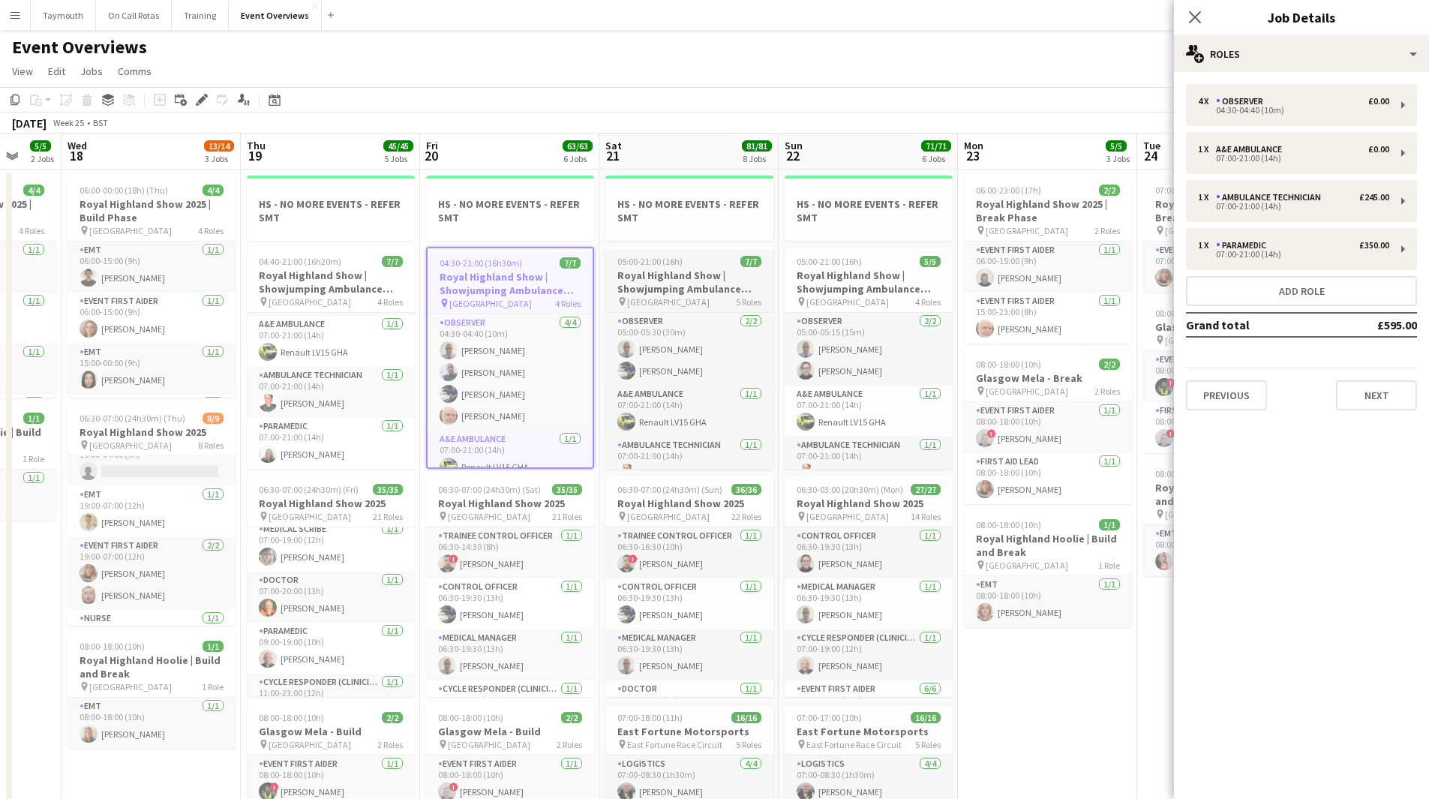
click at [681, 272] on h3 "Royal Highland Show | Showjumping Ambulance Cover" at bounding box center [689, 282] width 168 height 27
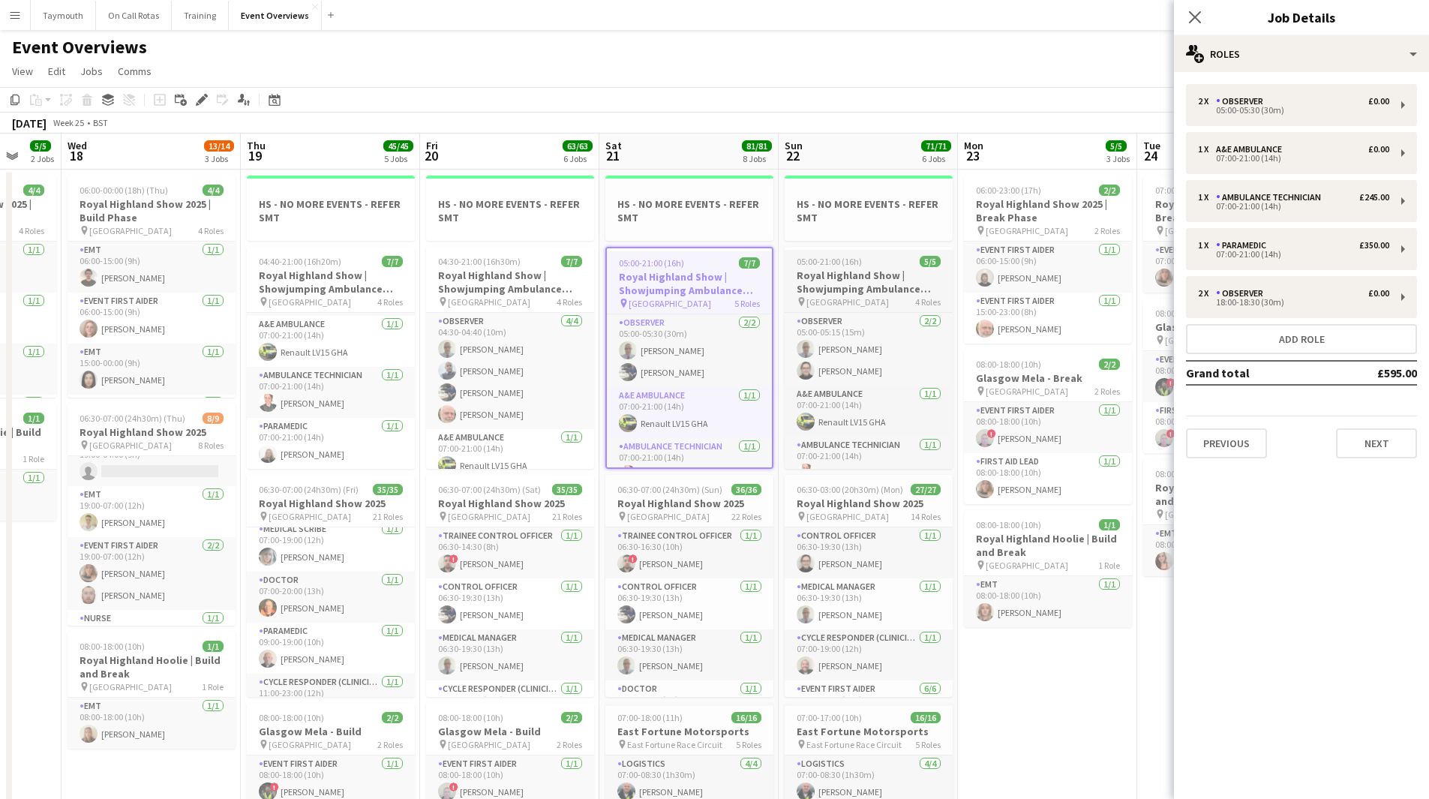
click at [864, 263] on div "05:00-21:00 (16h) 5/5" at bounding box center [869, 261] width 168 height 11
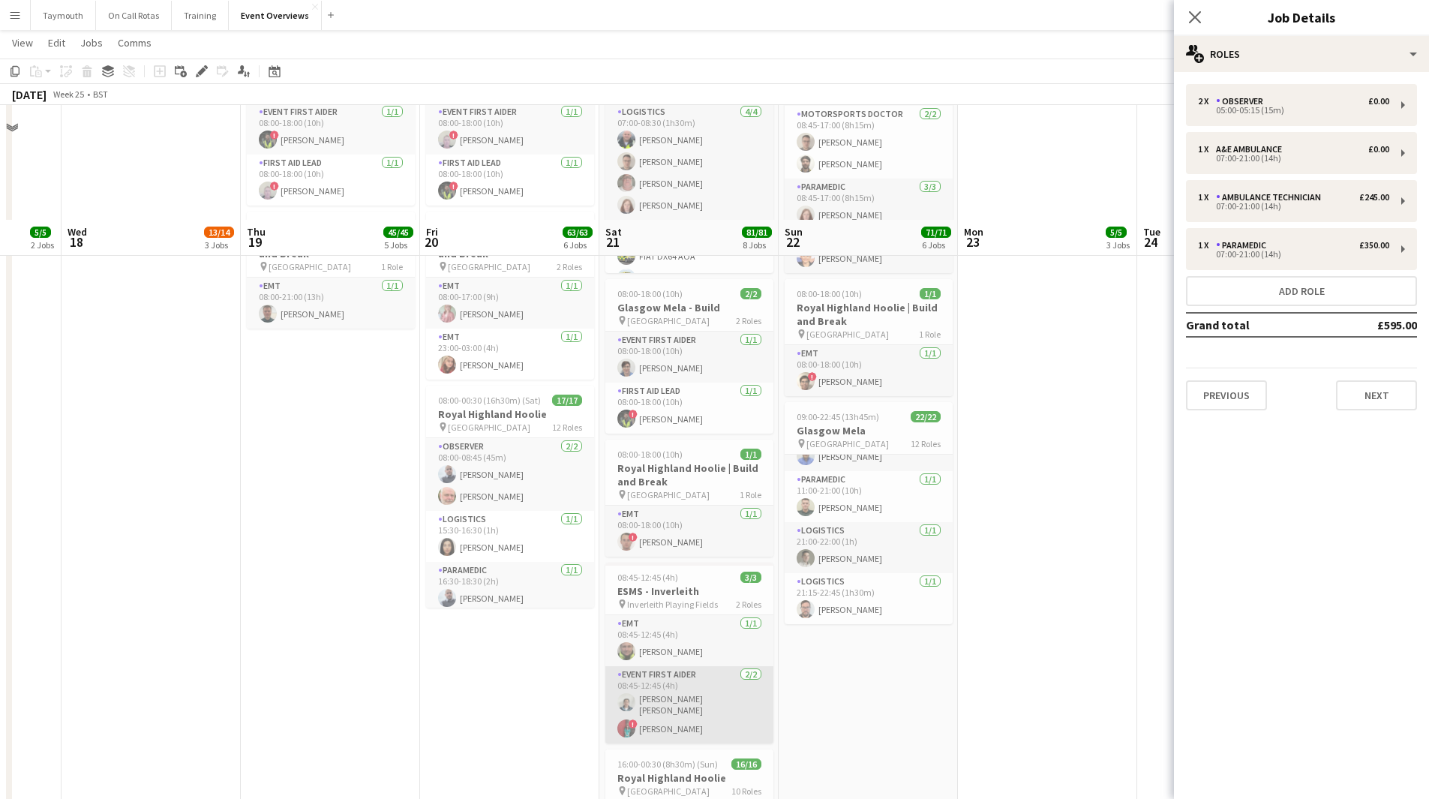
scroll to position [778, 0]
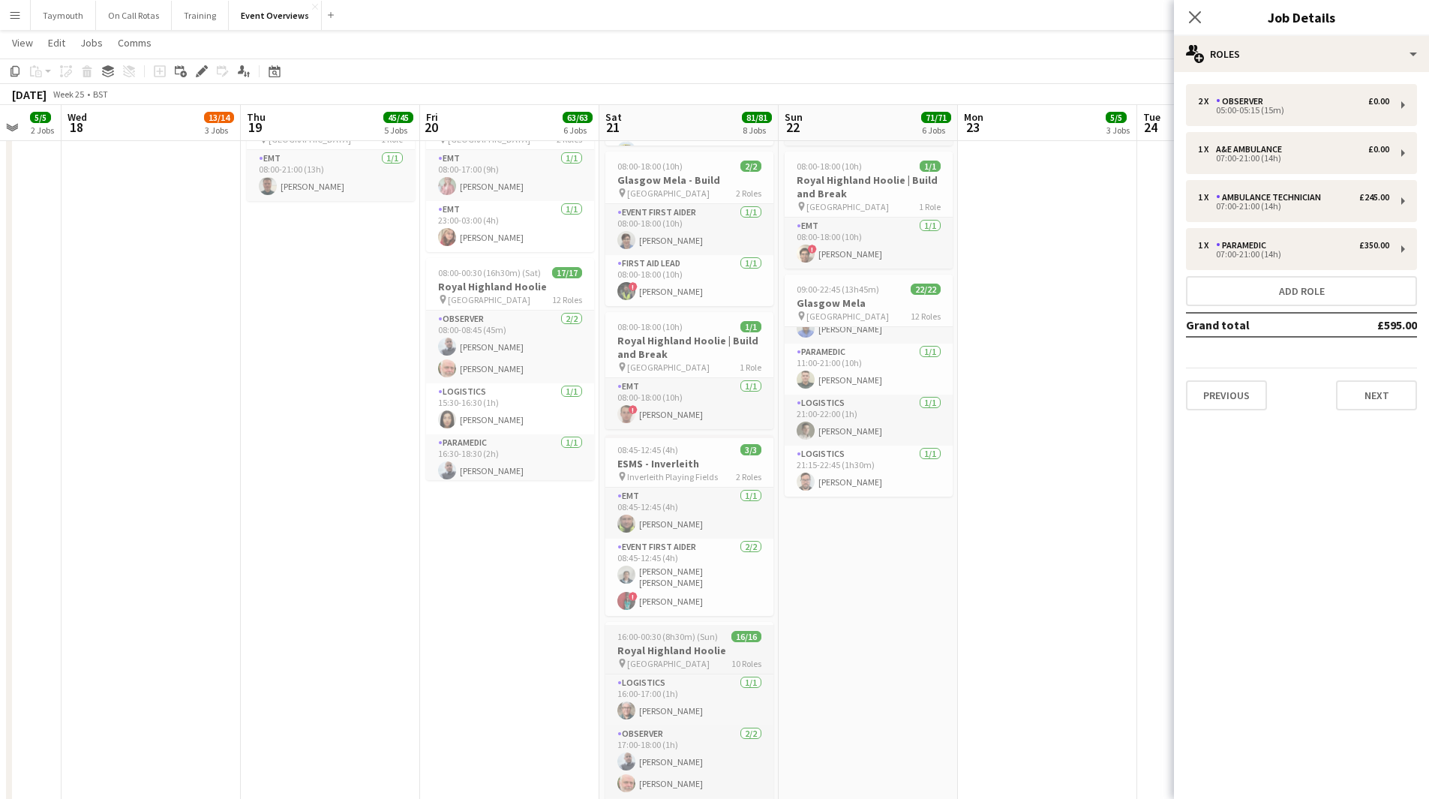
click at [682, 644] on h3 "Royal Highland Hoolie" at bounding box center [689, 651] width 168 height 14
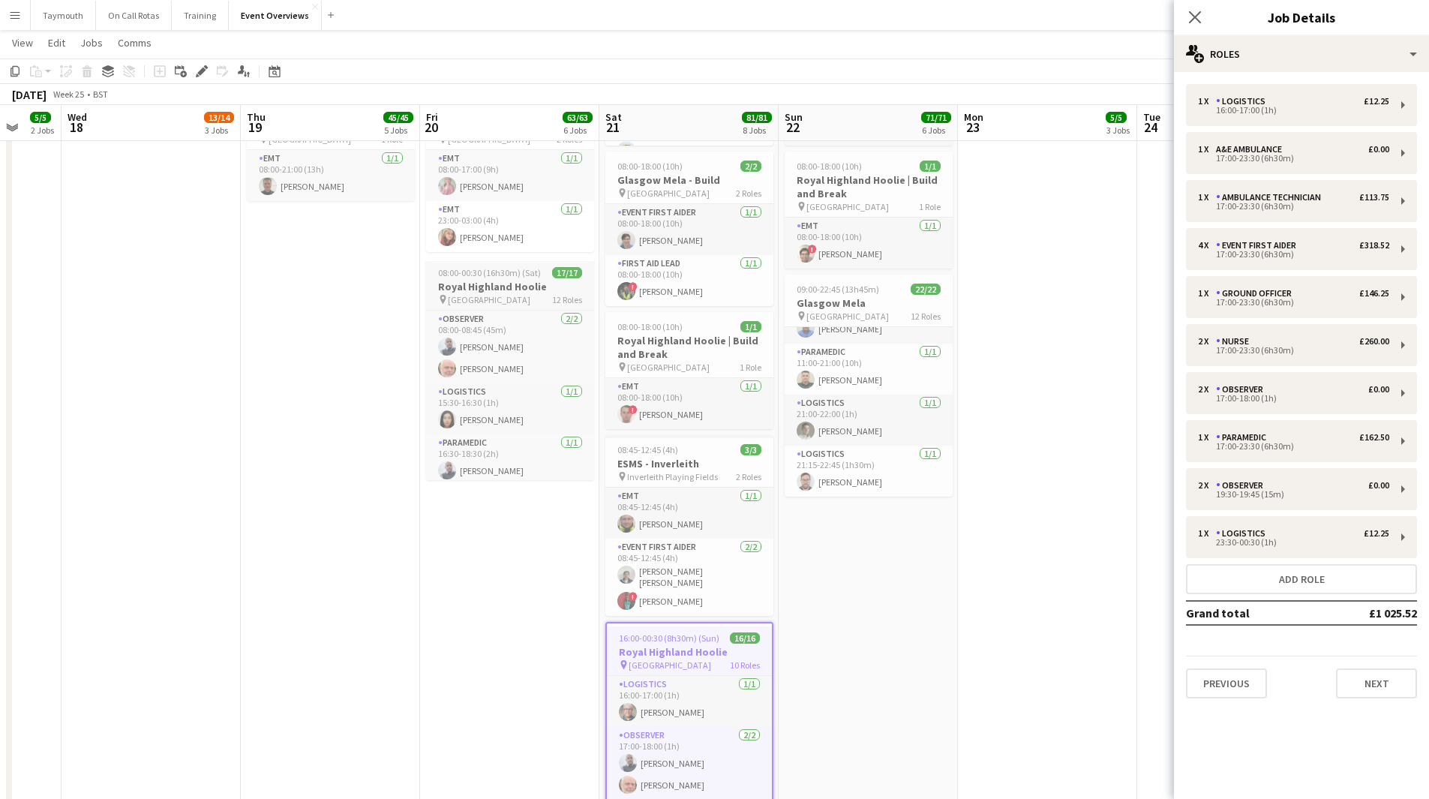
click at [499, 282] on h3 "Royal Highland Hoolie" at bounding box center [510, 287] width 168 height 14
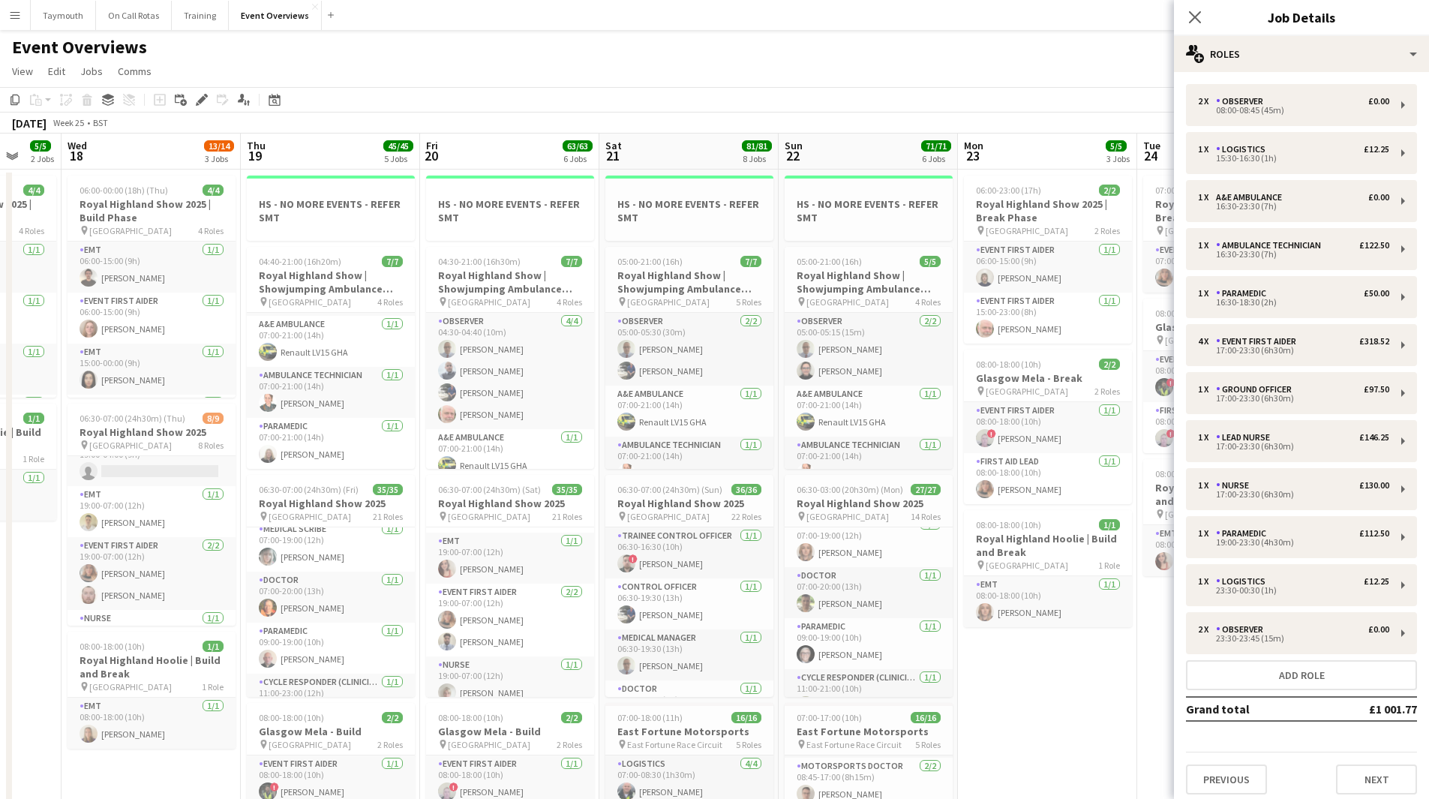
scroll to position [1206, 0]
click at [185, 419] on div "06:30-07:00 (24h30m) (Thu) 8/9" at bounding box center [152, 418] width 168 height 11
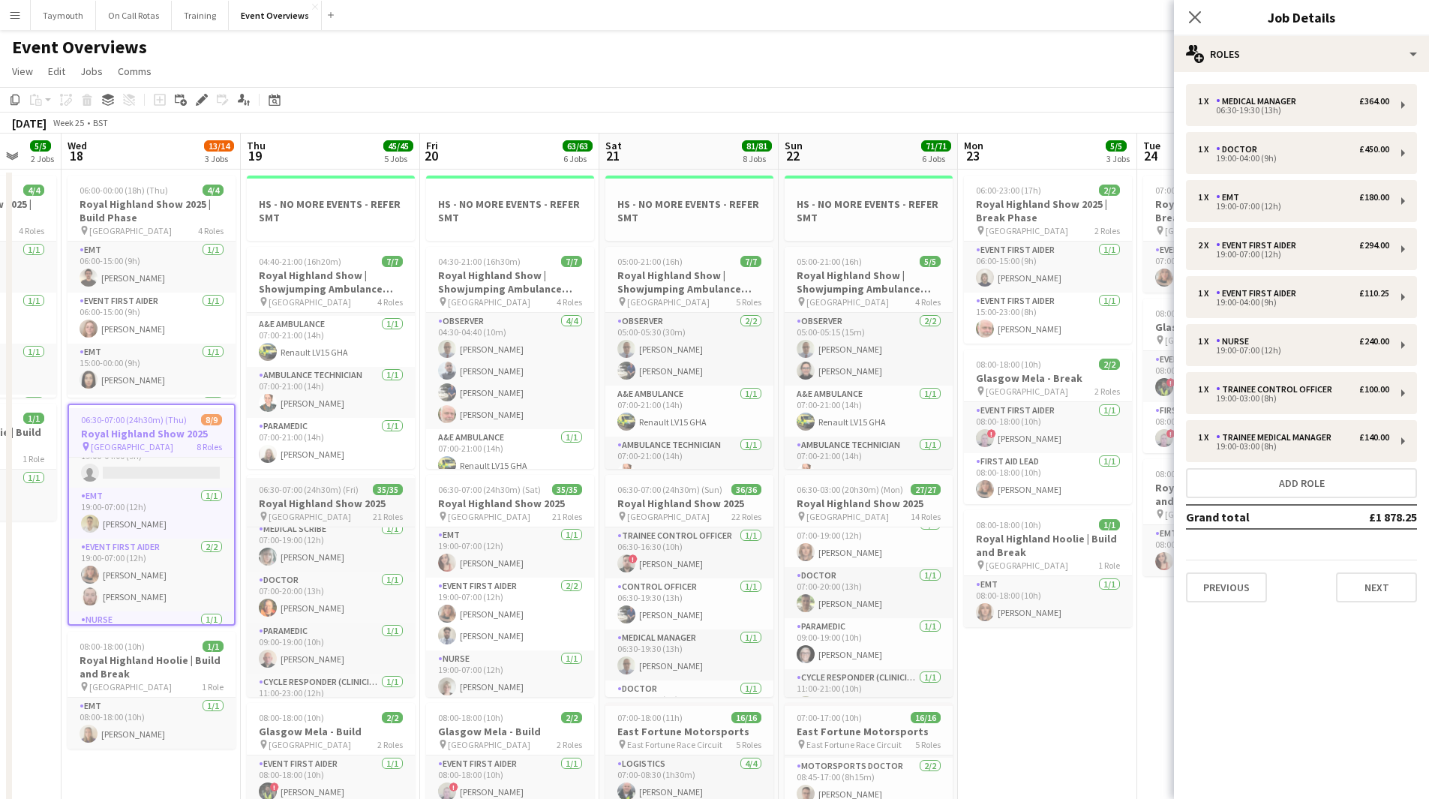
click at [288, 481] on app-job-card "06:30-07:00 (24h30m) (Fri) 35/35 Royal Highland Show 2025 pin Royal Highland Ce…" at bounding box center [331, 586] width 168 height 222
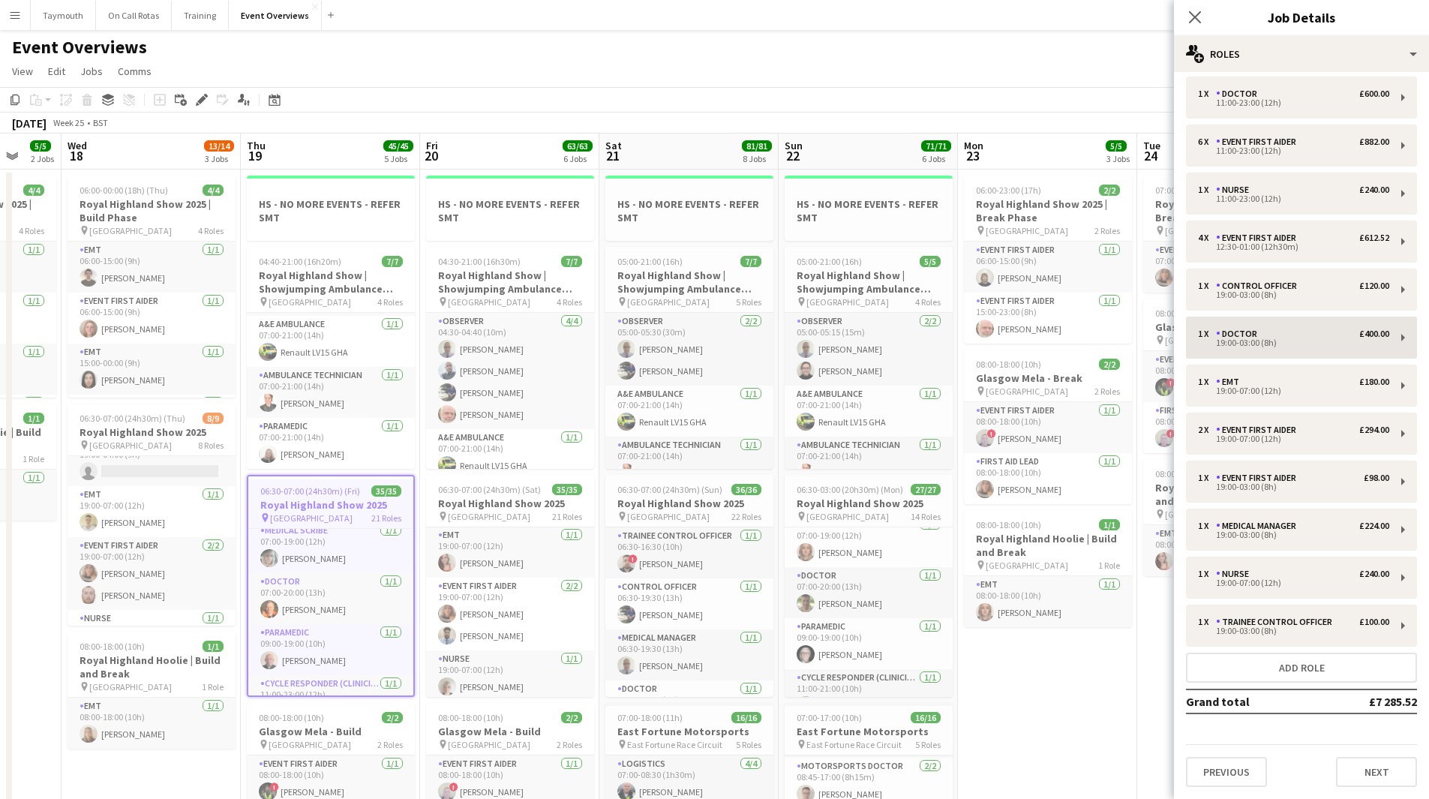
scroll to position [461, 0]
click at [532, 500] on h3 "Royal Highland Show 2025" at bounding box center [510, 504] width 168 height 14
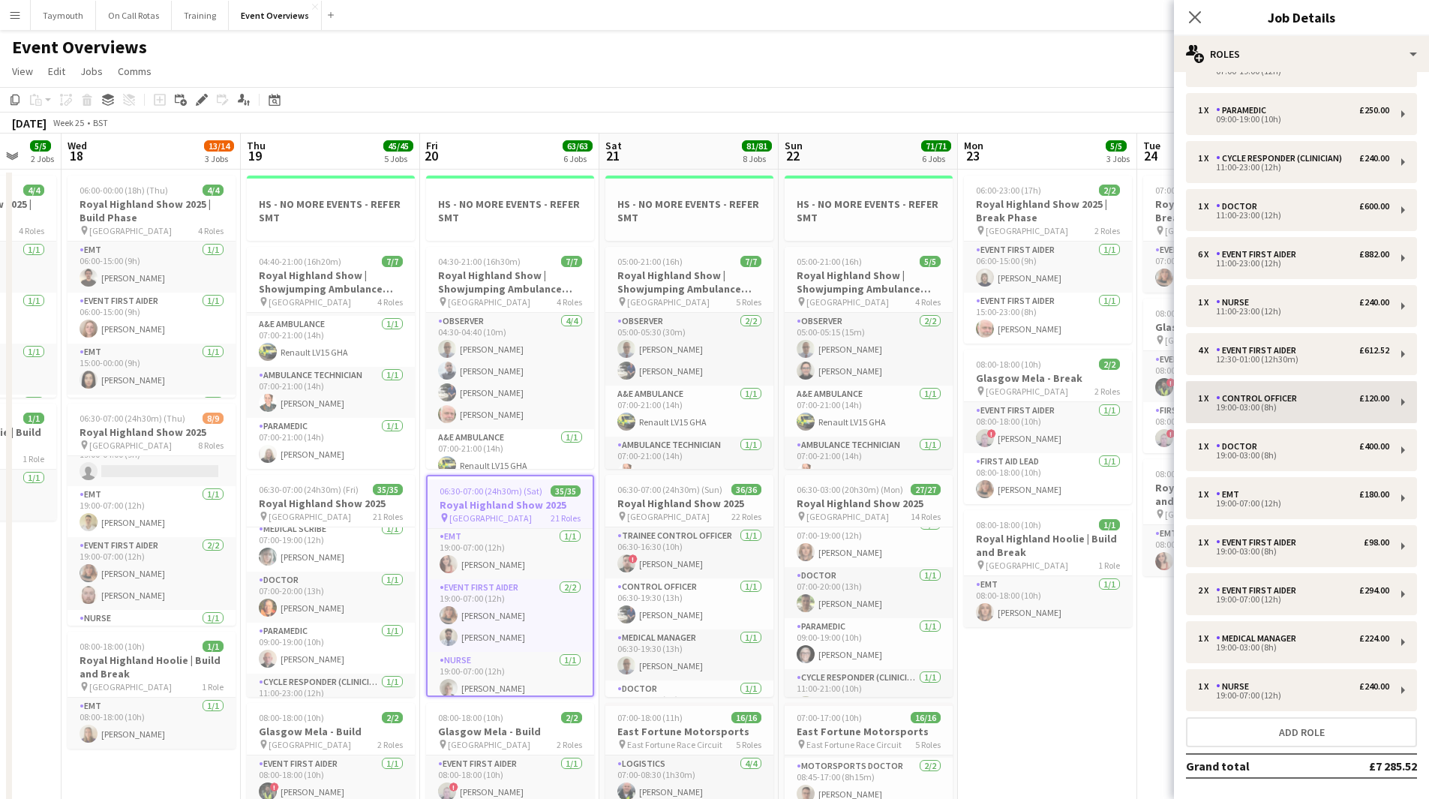
scroll to position [450, 0]
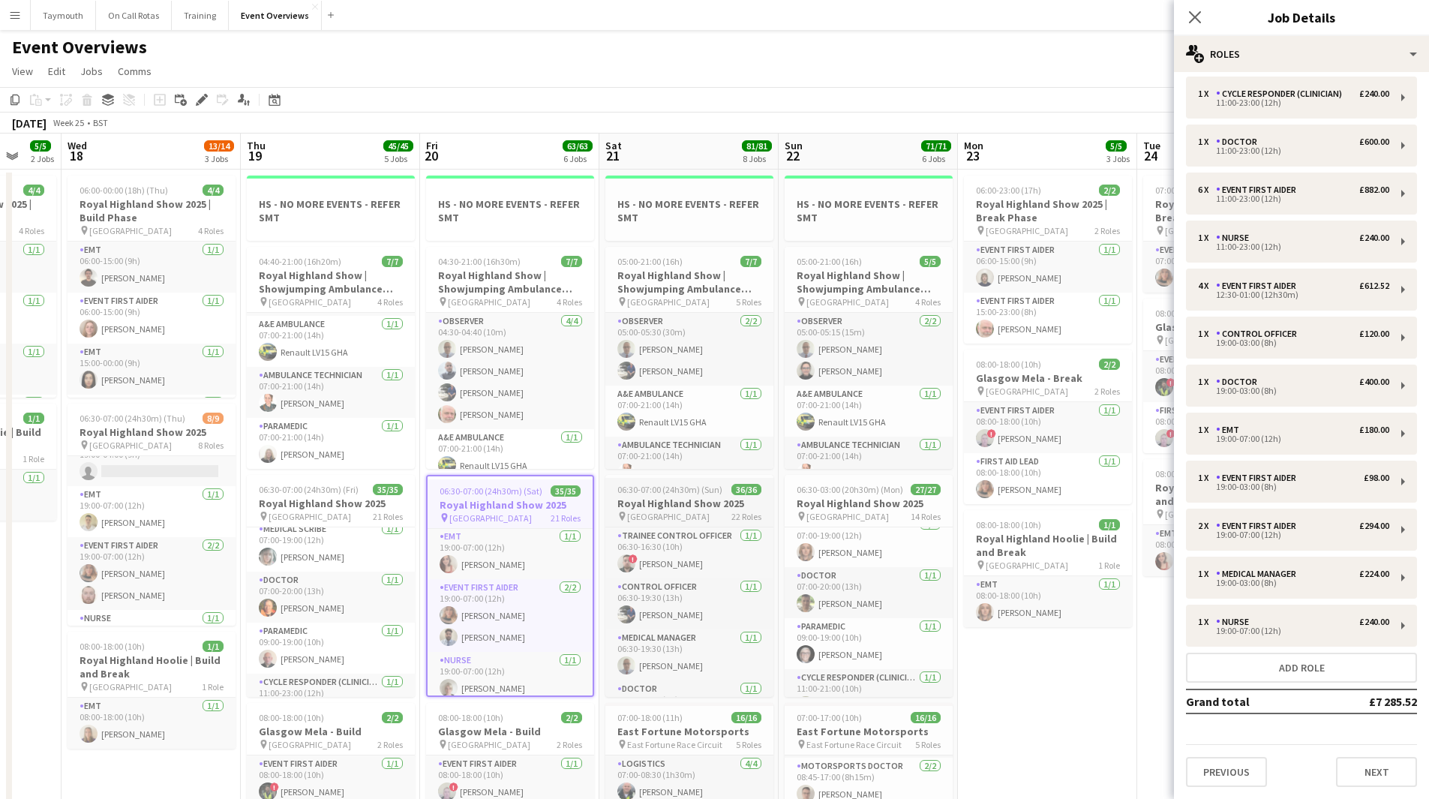
click at [692, 506] on h3 "Royal Highland Show 2025" at bounding box center [689, 504] width 168 height 14
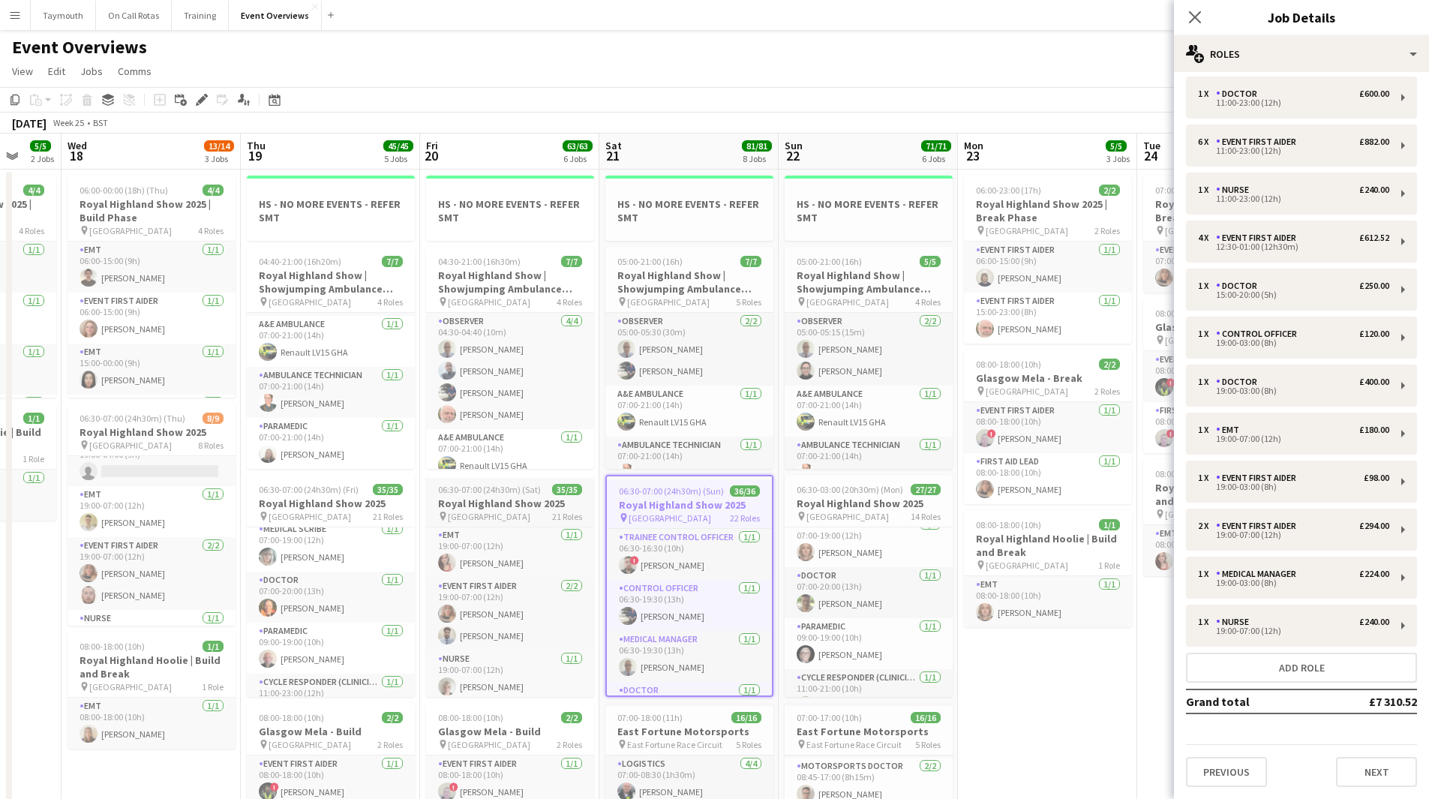
click at [545, 496] on app-job-card "06:30-07:00 (24h30m) (Sat) 35/35 Royal Highland Show 2025 pin Royal Highland Ce…" at bounding box center [510, 586] width 168 height 222
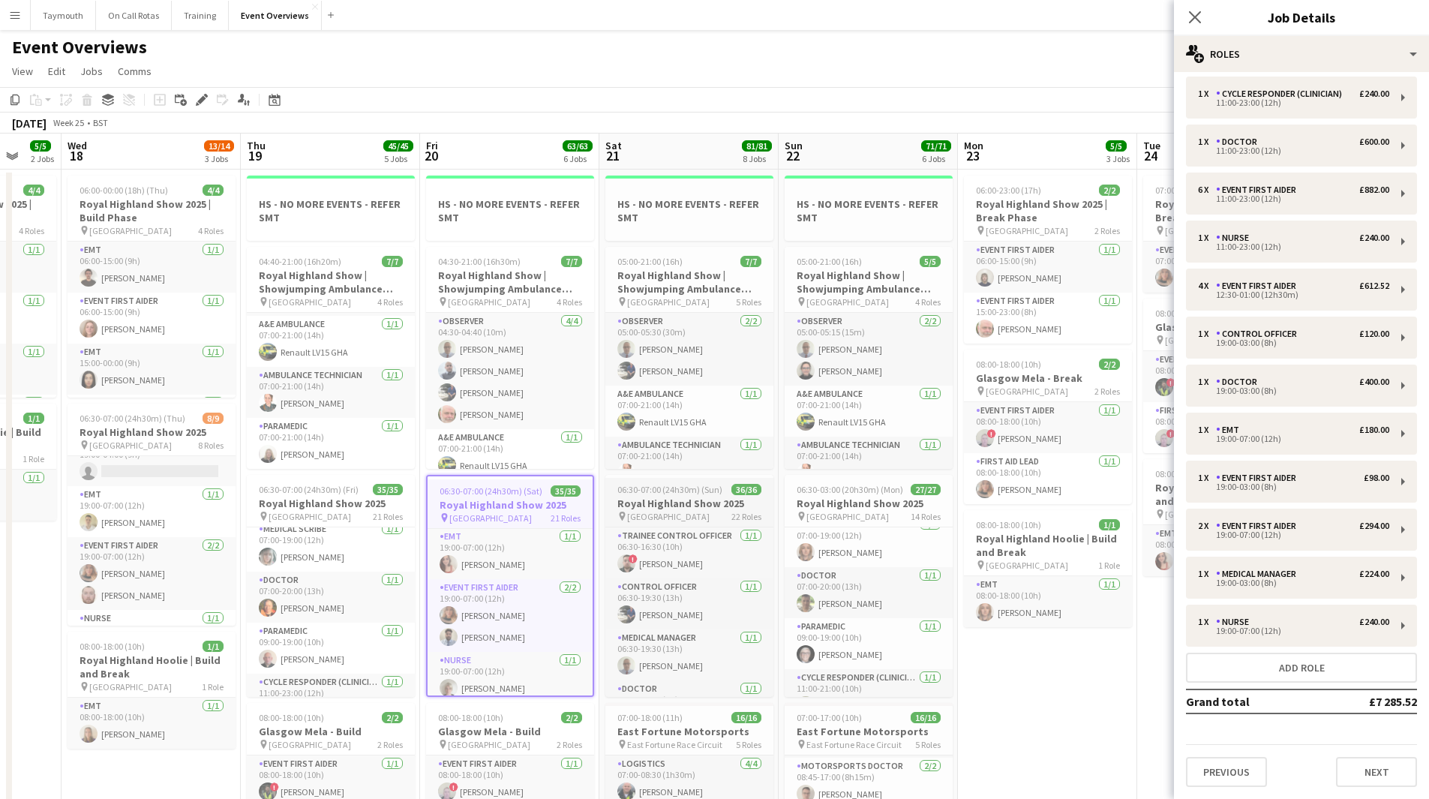
click at [650, 509] on h3 "Royal Highland Show 2025" at bounding box center [689, 504] width 168 height 14
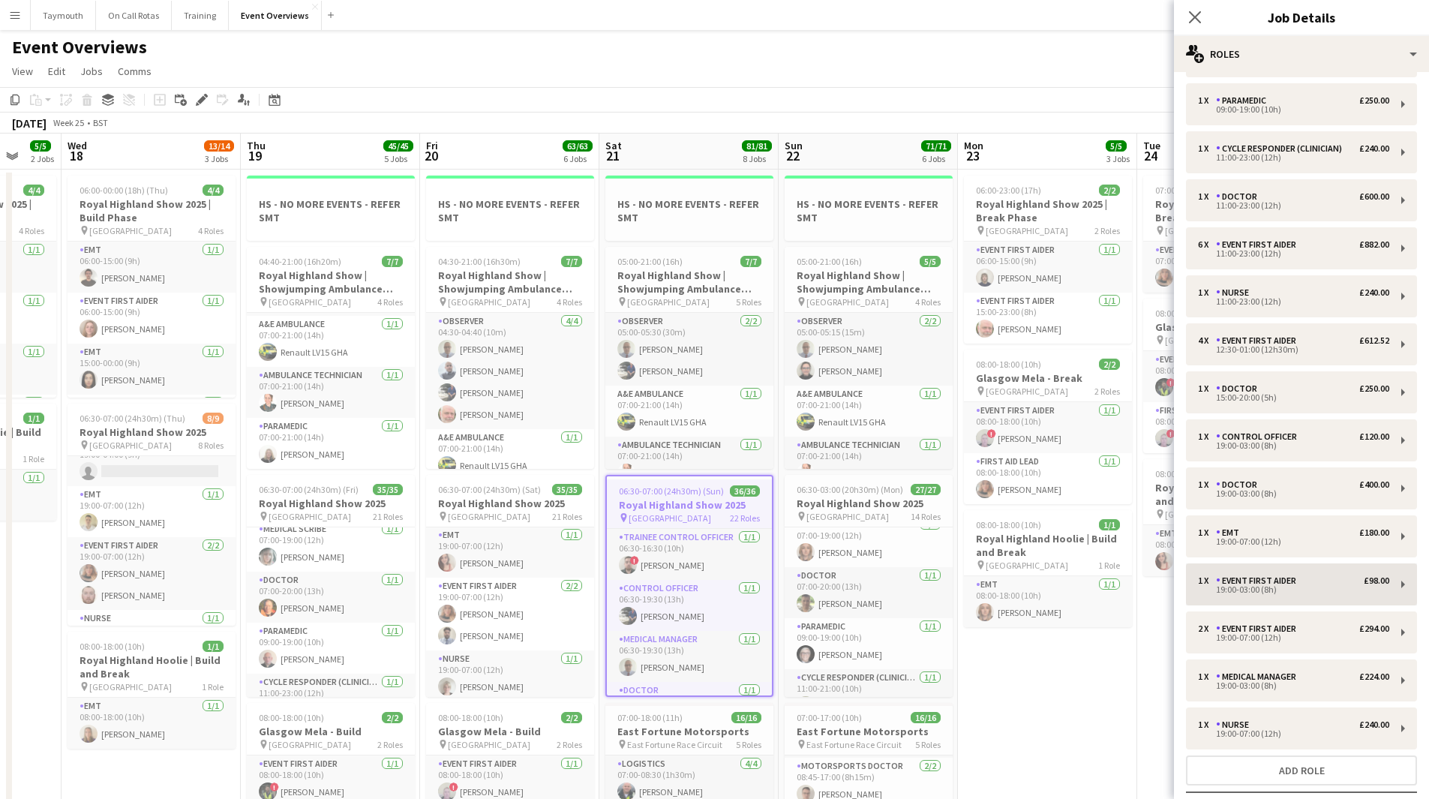
scroll to position [273, 0]
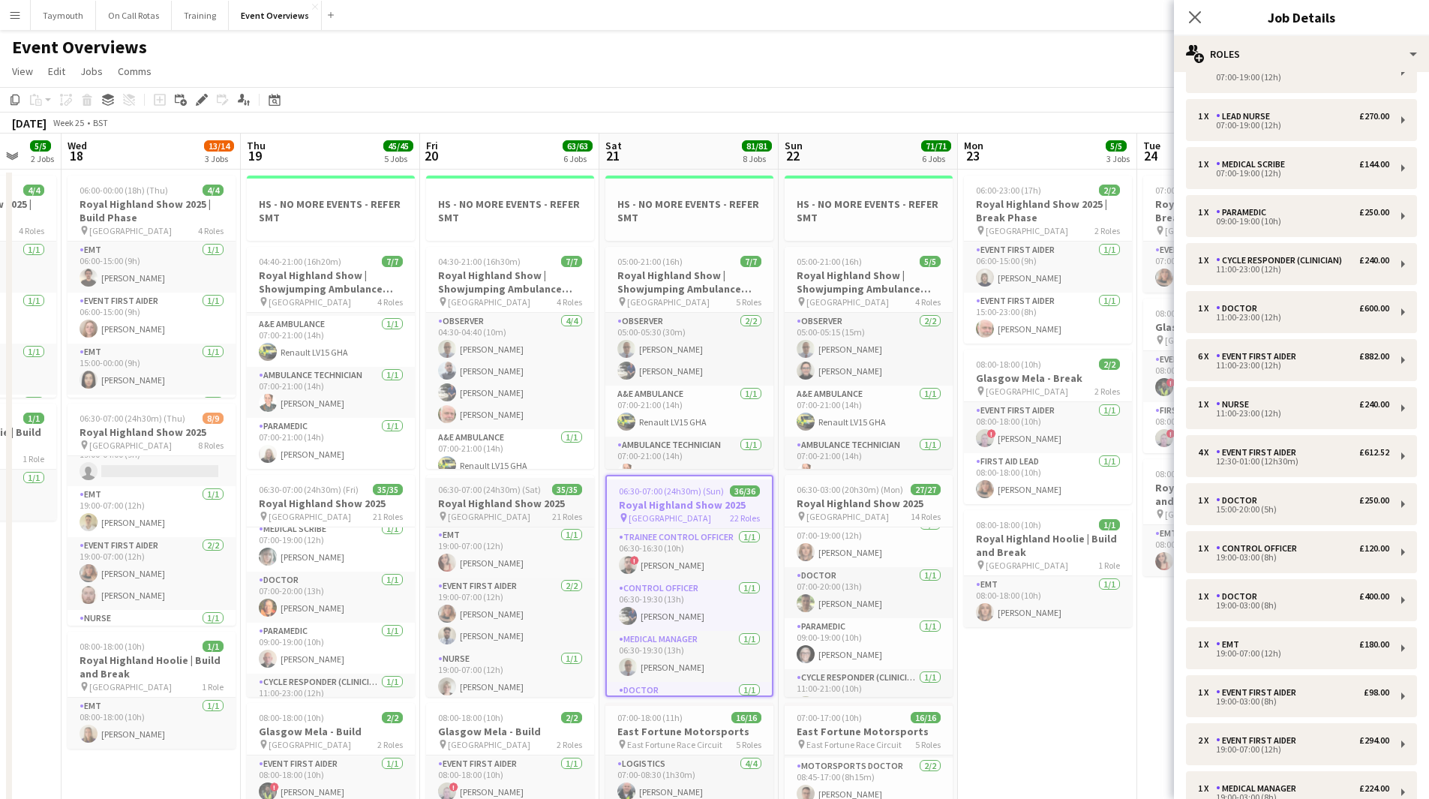
click at [527, 505] on h3 "Royal Highland Show 2025" at bounding box center [510, 504] width 168 height 14
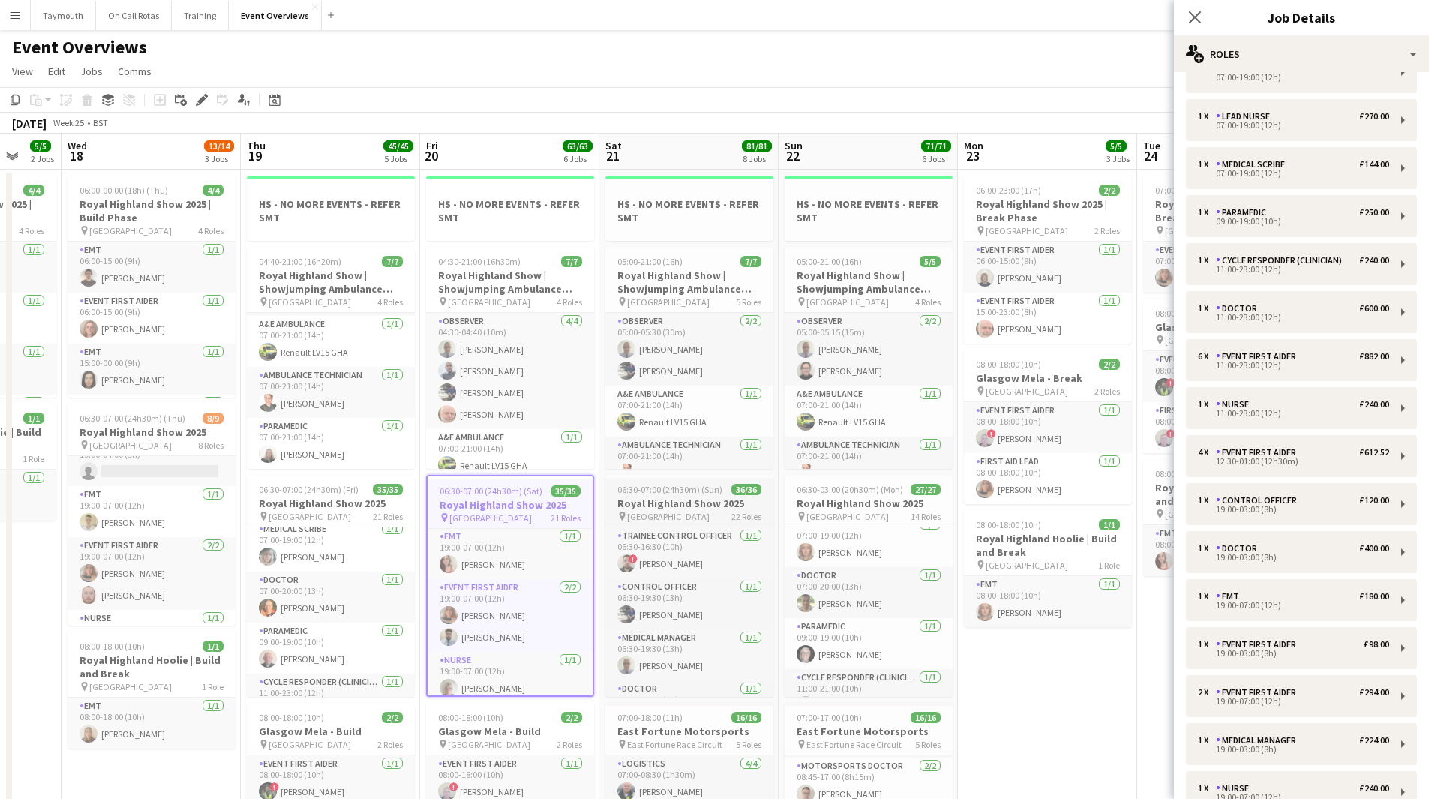
click at [620, 508] on h3 "Royal Highland Show 2025" at bounding box center [689, 504] width 168 height 14
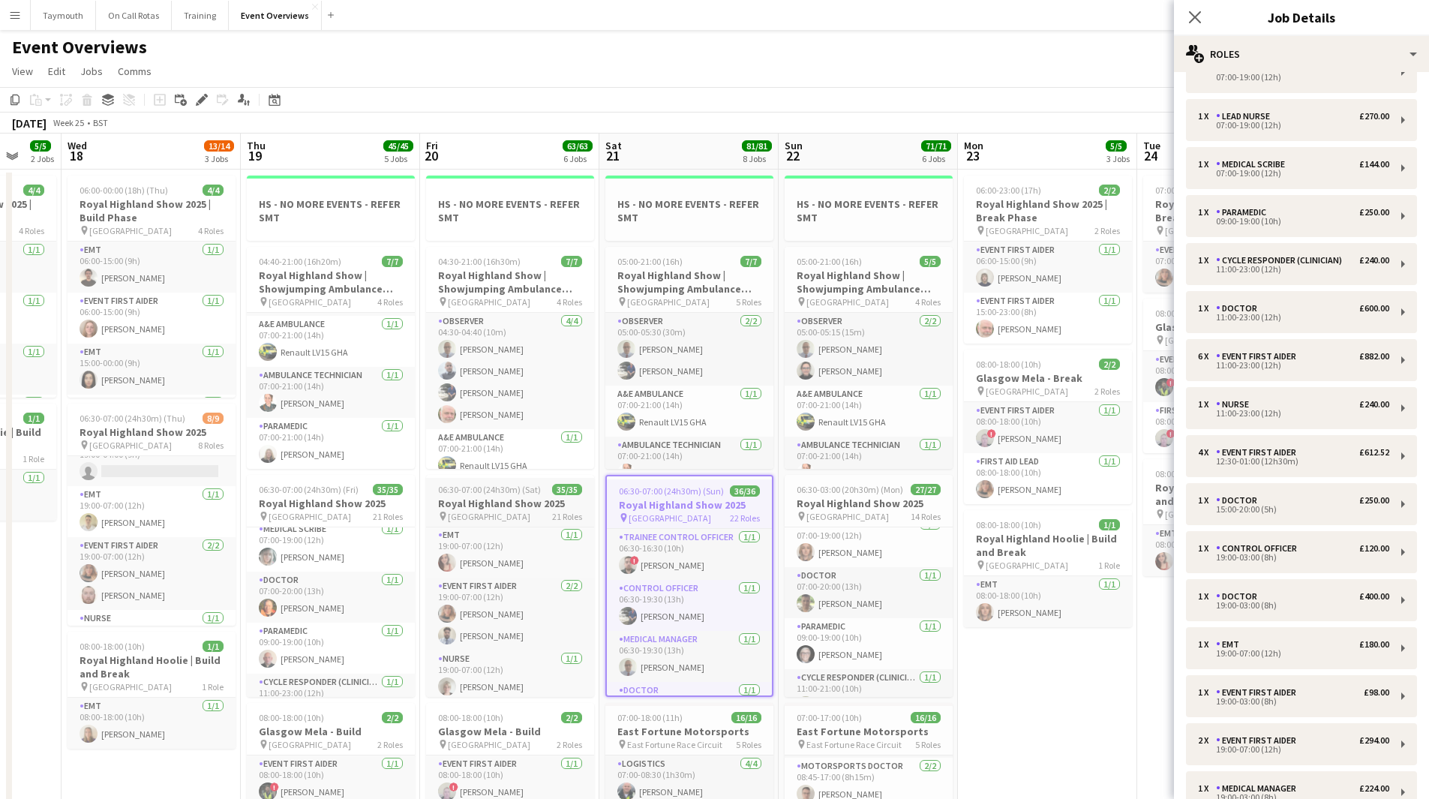
click at [448, 515] on span "[GEOGRAPHIC_DATA]" at bounding box center [489, 516] width 83 height 11
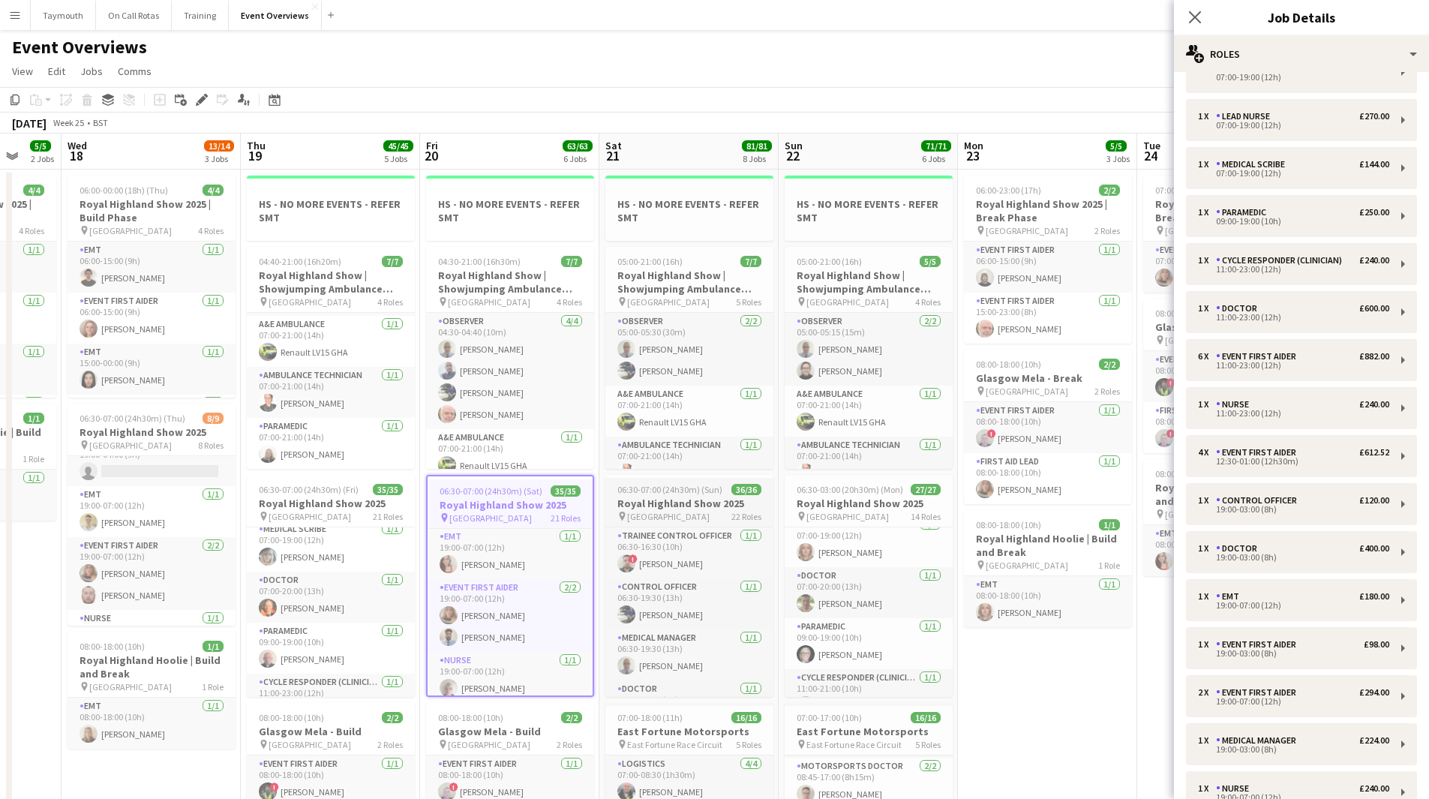
click at [614, 514] on div "pin [GEOGRAPHIC_DATA] 22 Roles" at bounding box center [689, 516] width 168 height 12
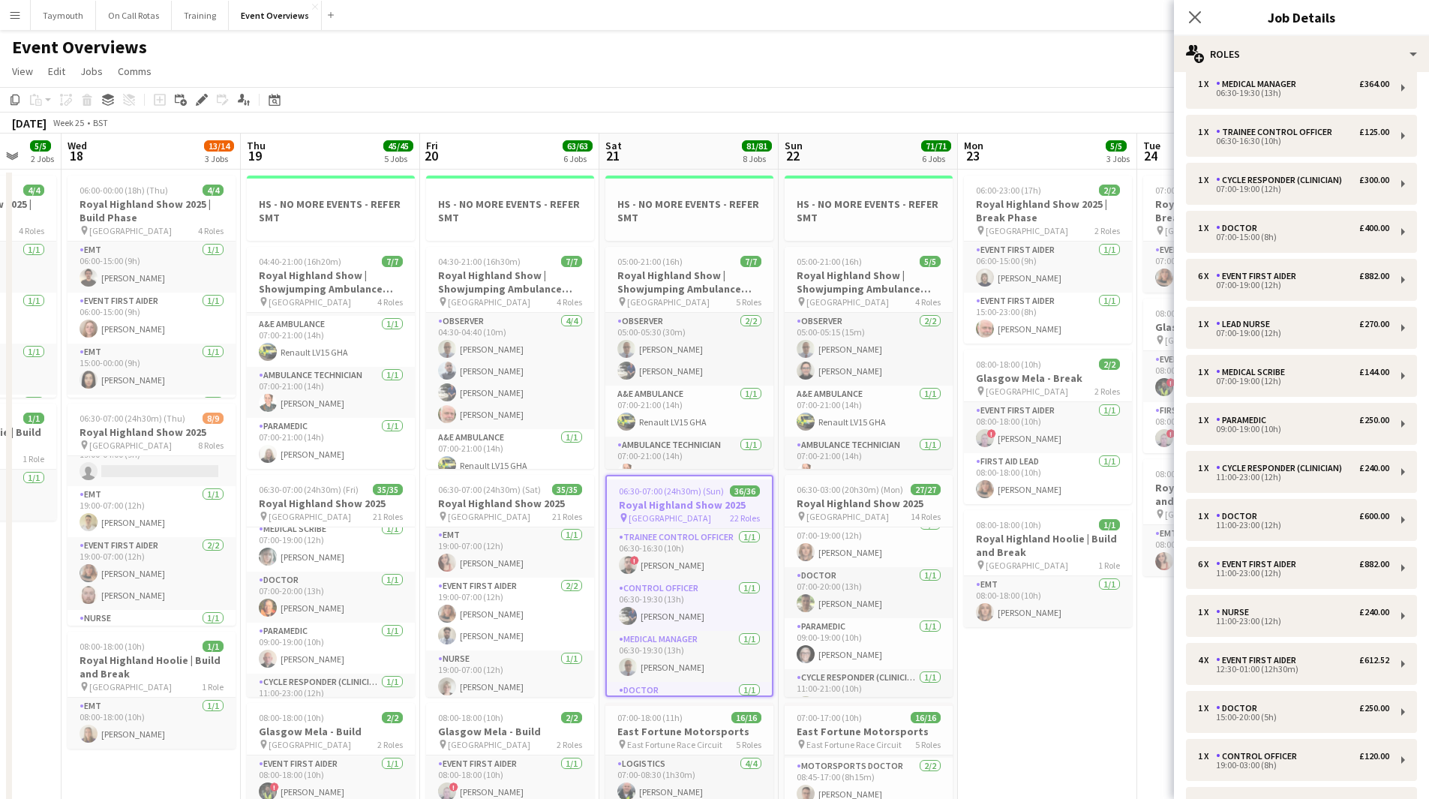
scroll to position [0, 0]
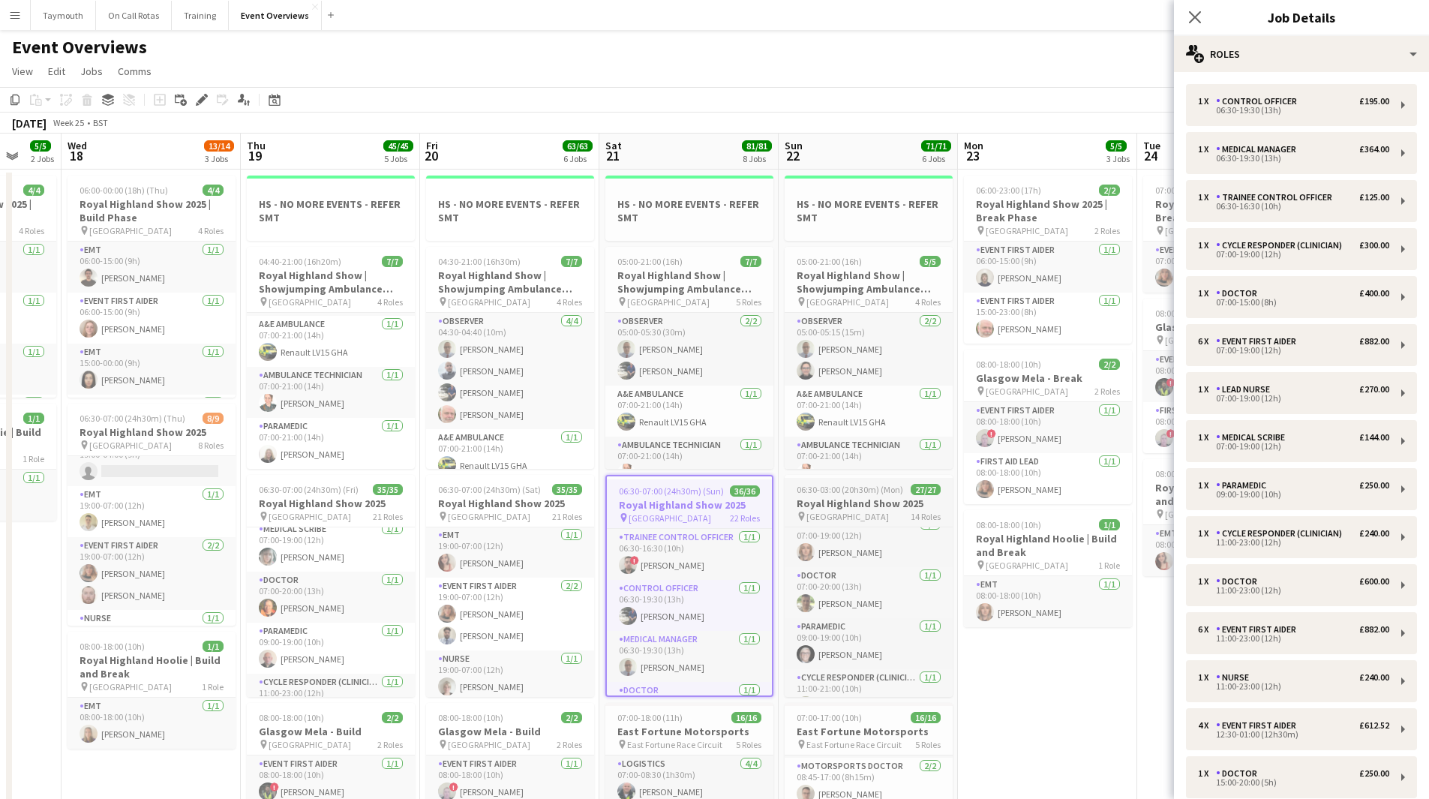
click at [897, 496] on app-job-card "06:30-03:00 (20h30m) (Mon) 27/27 Royal Highland Show 2025 pin Royal Highland Ce…" at bounding box center [869, 586] width 168 height 222
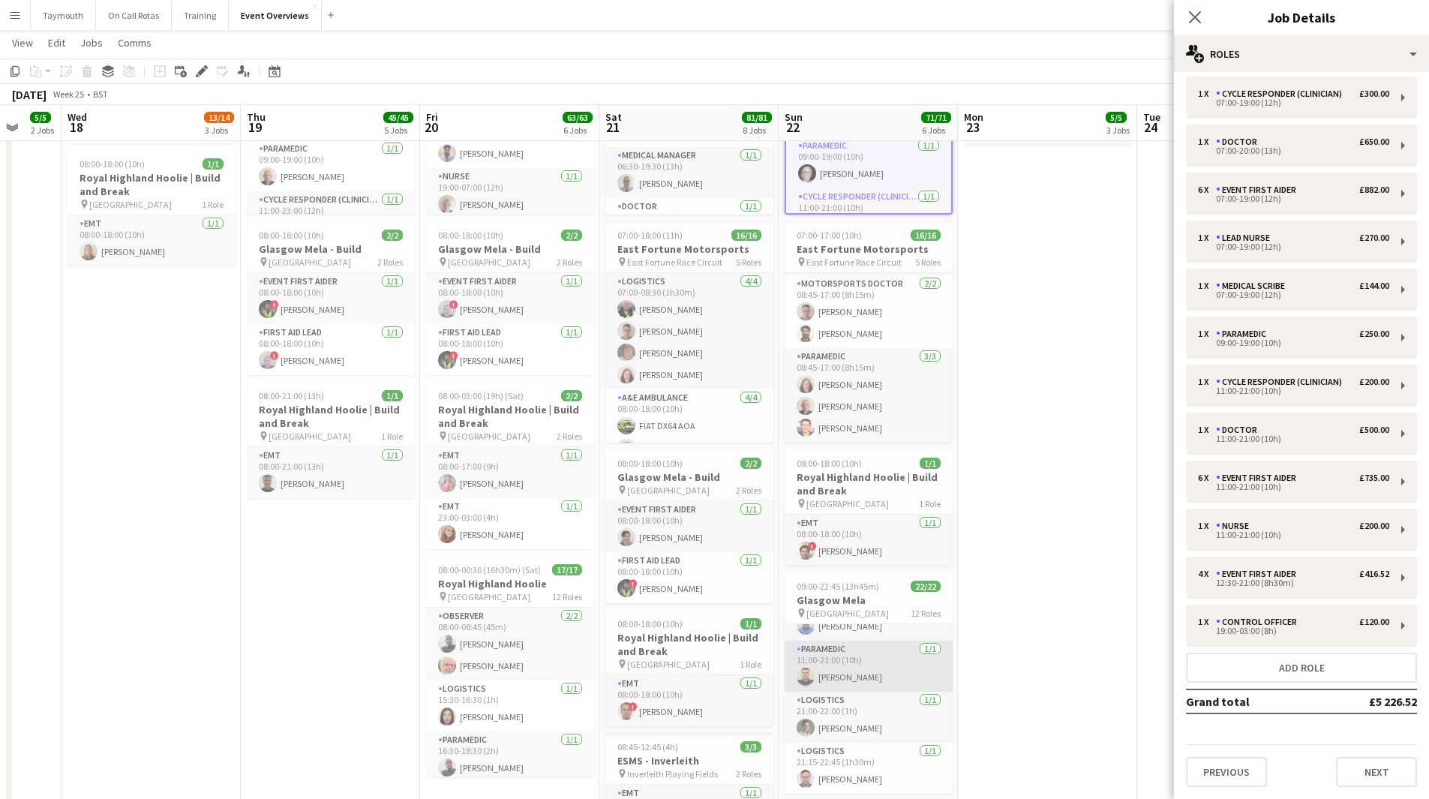
scroll to position [703, 0]
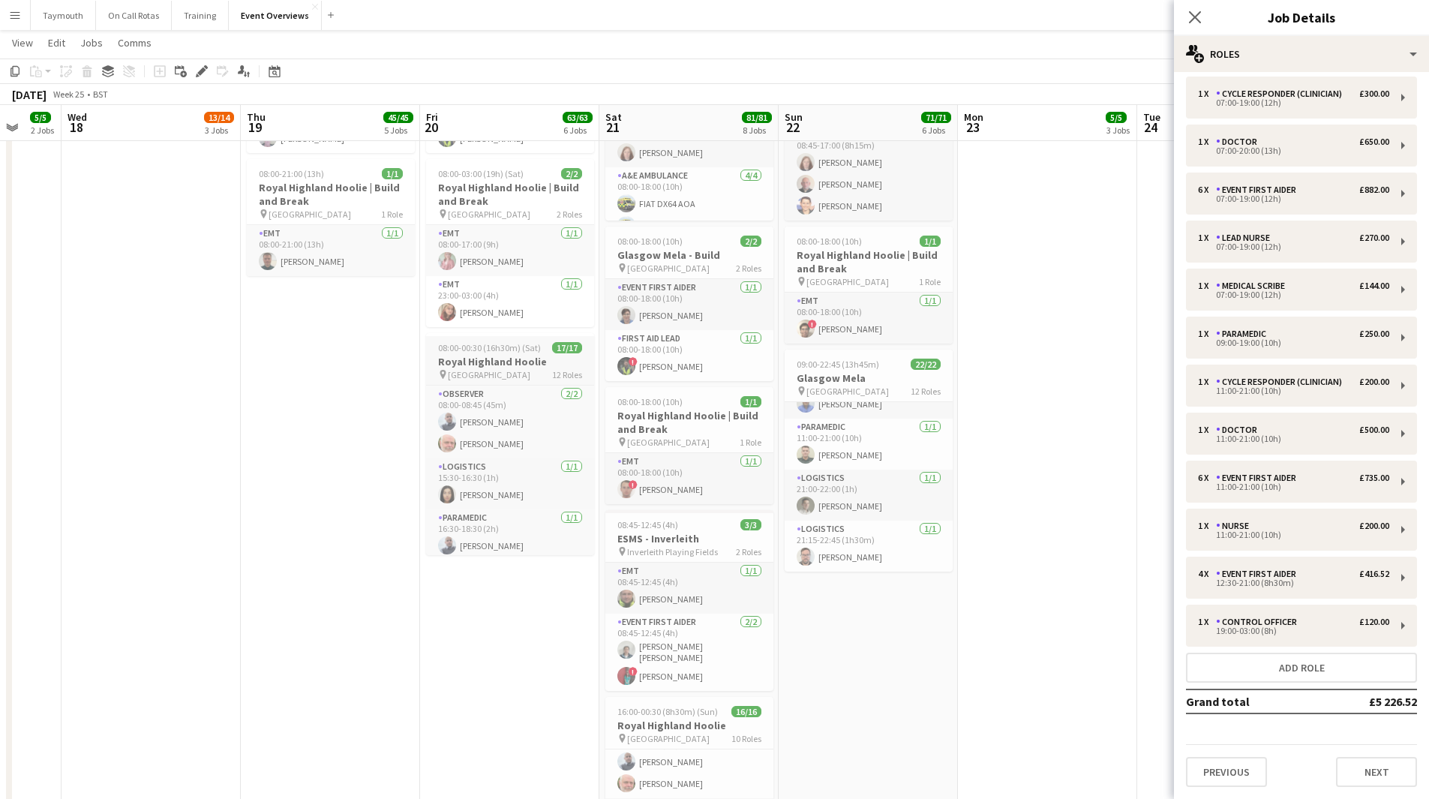
click at [499, 368] on h3 "Royal Highland Hoolie" at bounding box center [510, 362] width 168 height 14
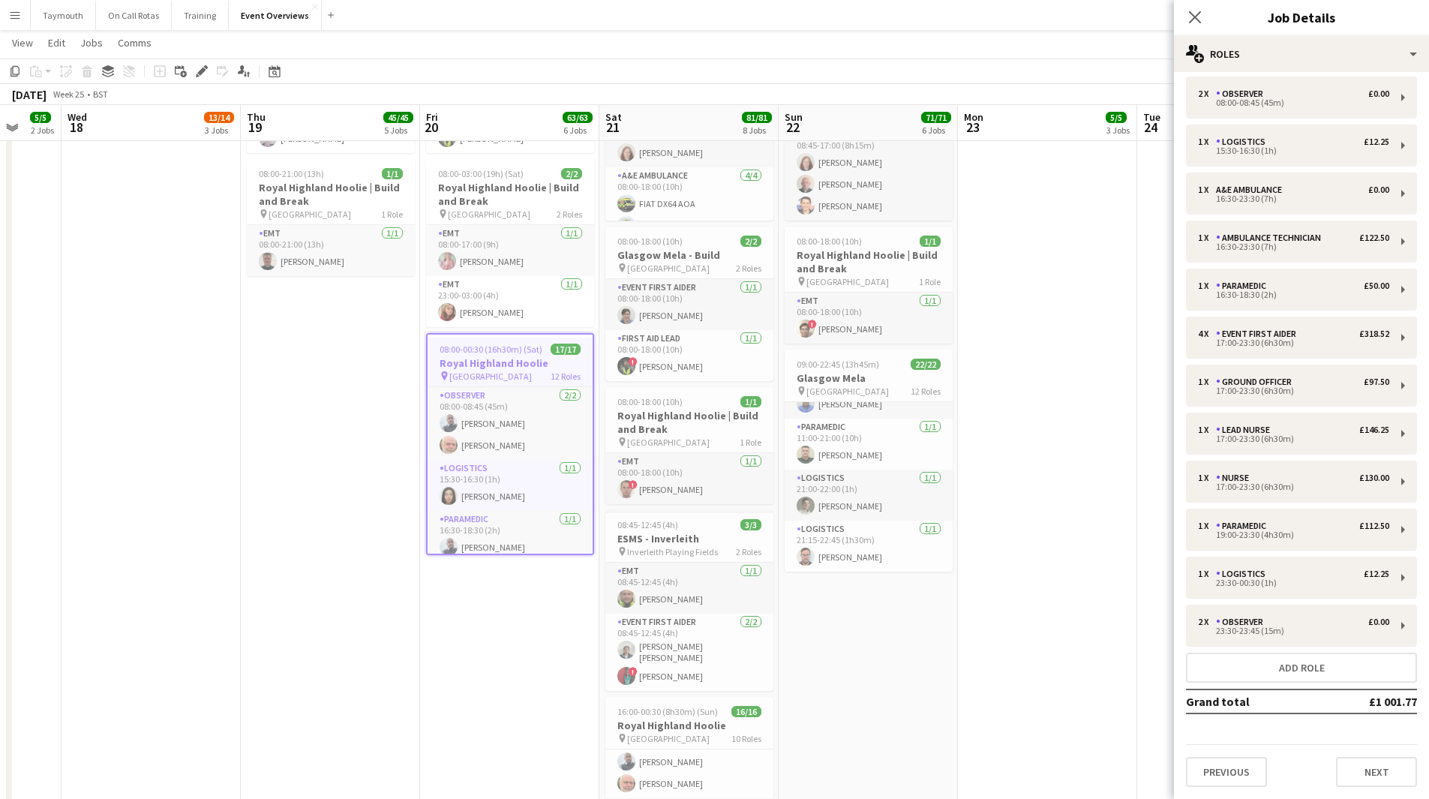
scroll to position [8, 0]
click at [731, 707] on span "16/16" at bounding box center [746, 711] width 30 height 11
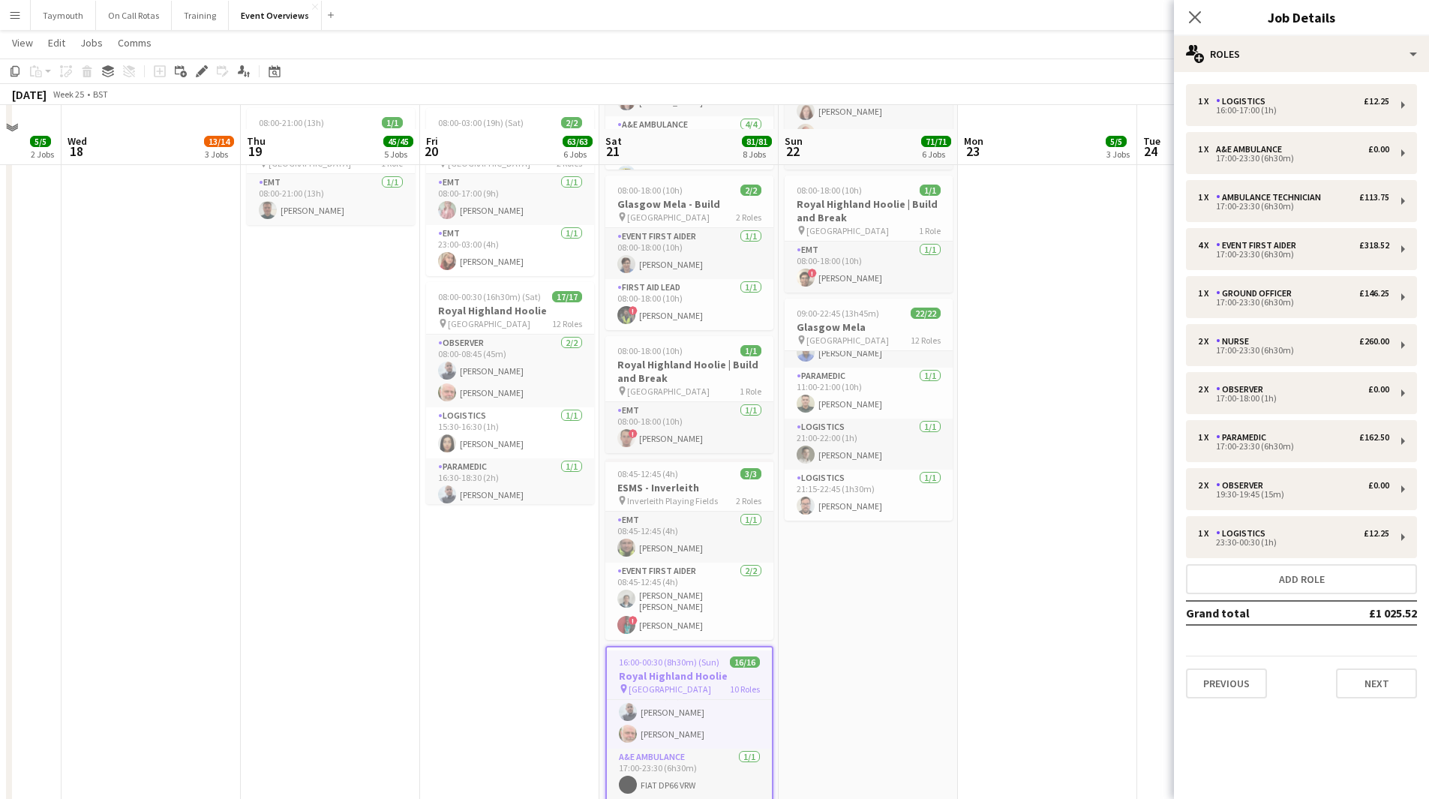
scroll to position [778, 0]
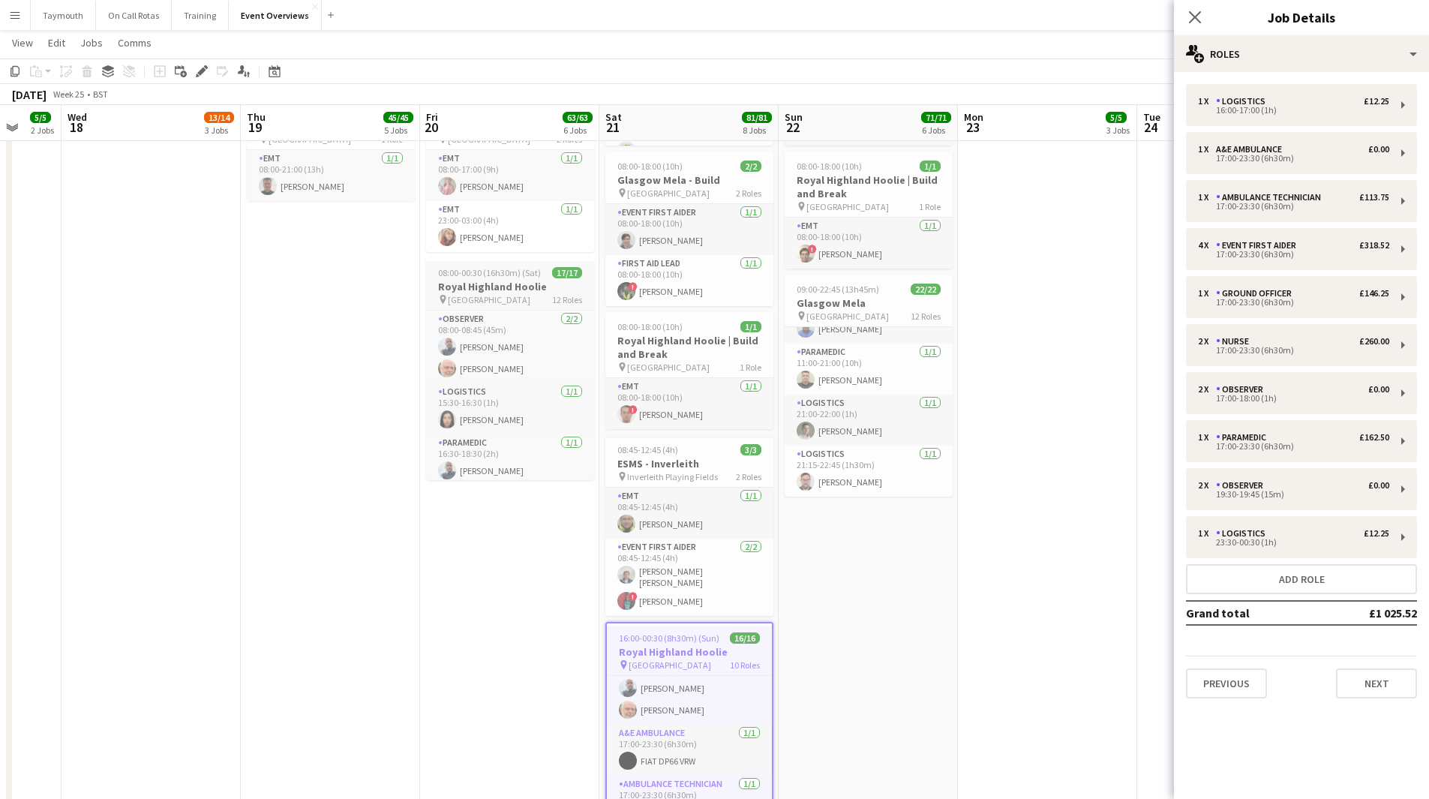
click at [482, 272] on span "08:00-00:30 (16h30m) (Sat)" at bounding box center [489, 272] width 103 height 11
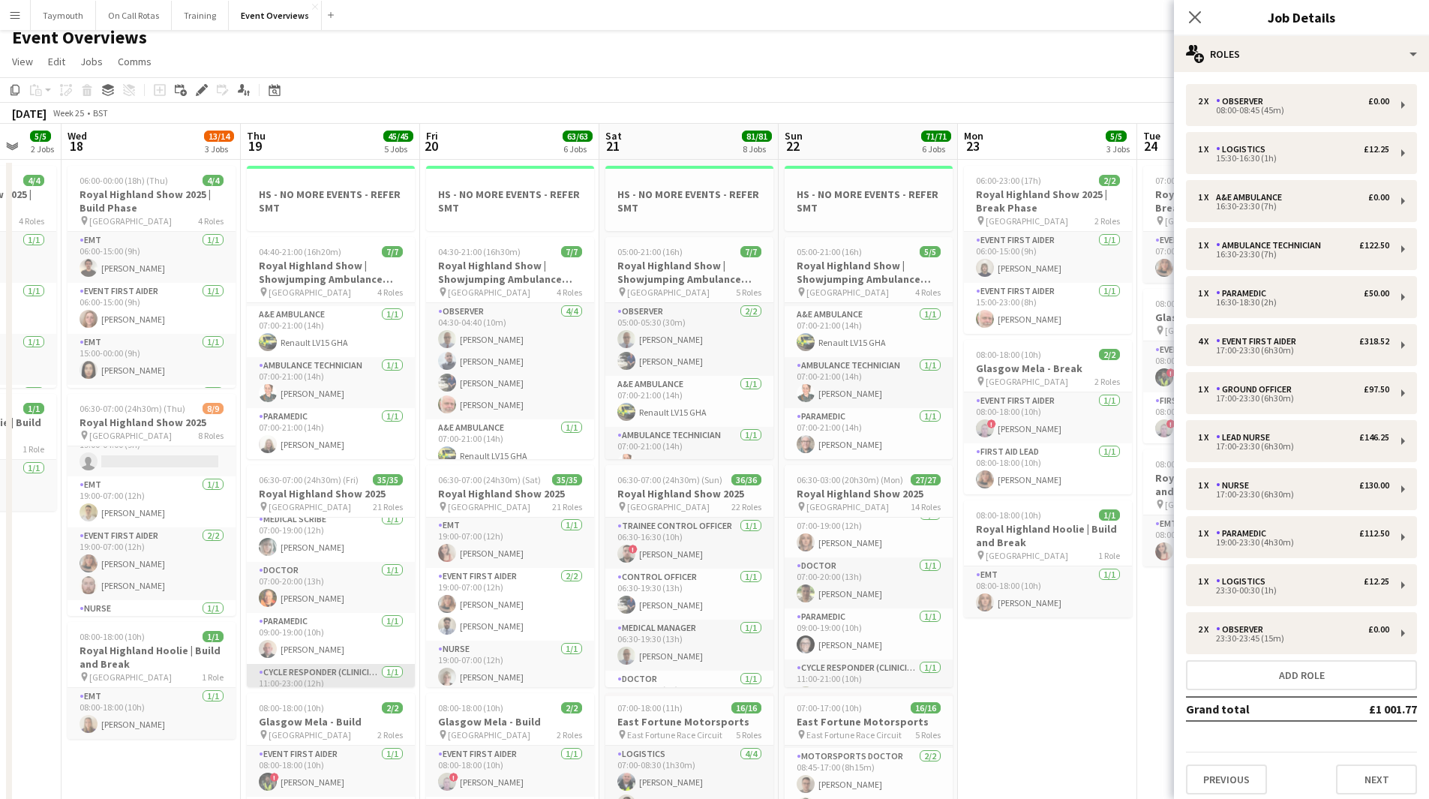
scroll to position [0, 0]
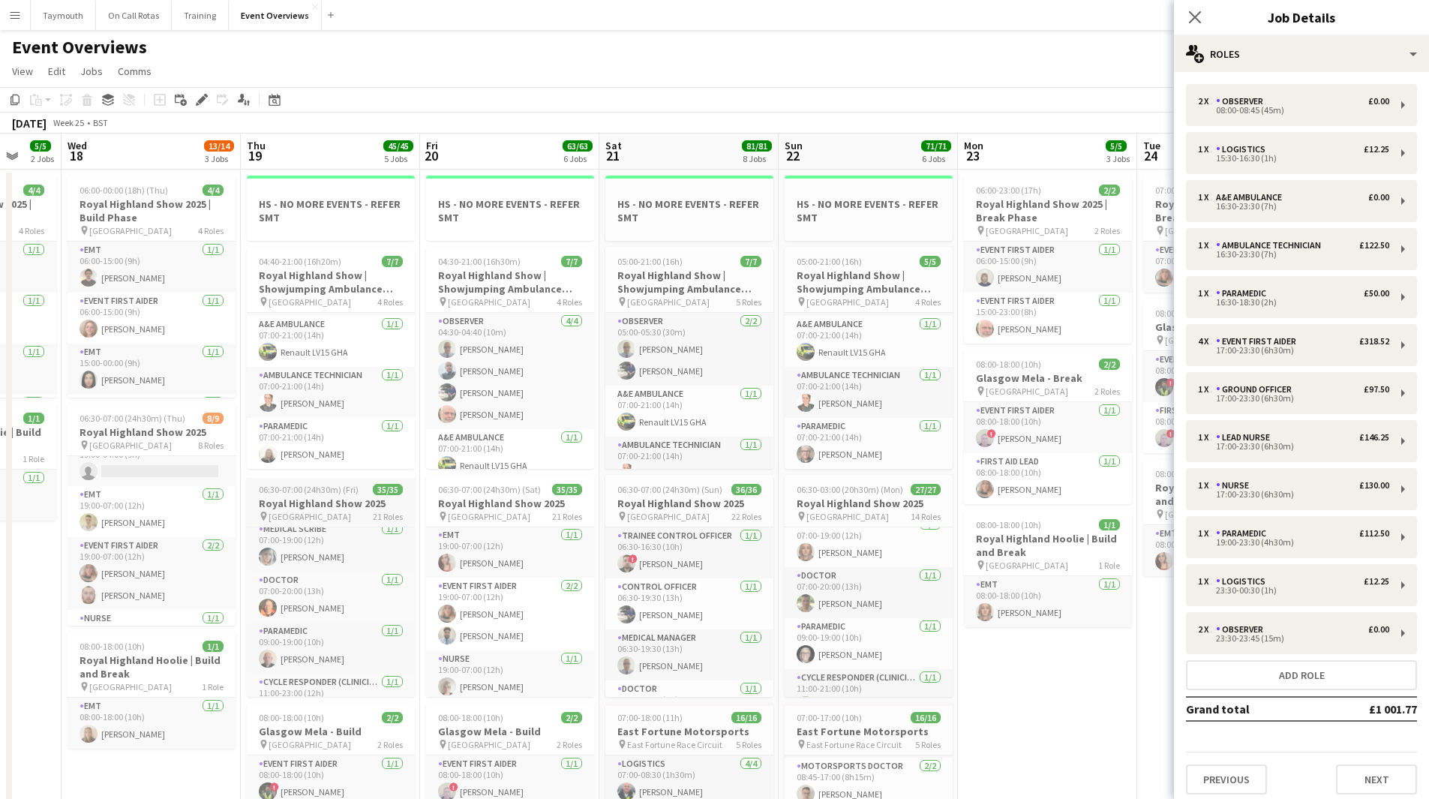
click at [313, 514] on span "[GEOGRAPHIC_DATA]" at bounding box center [310, 516] width 83 height 11
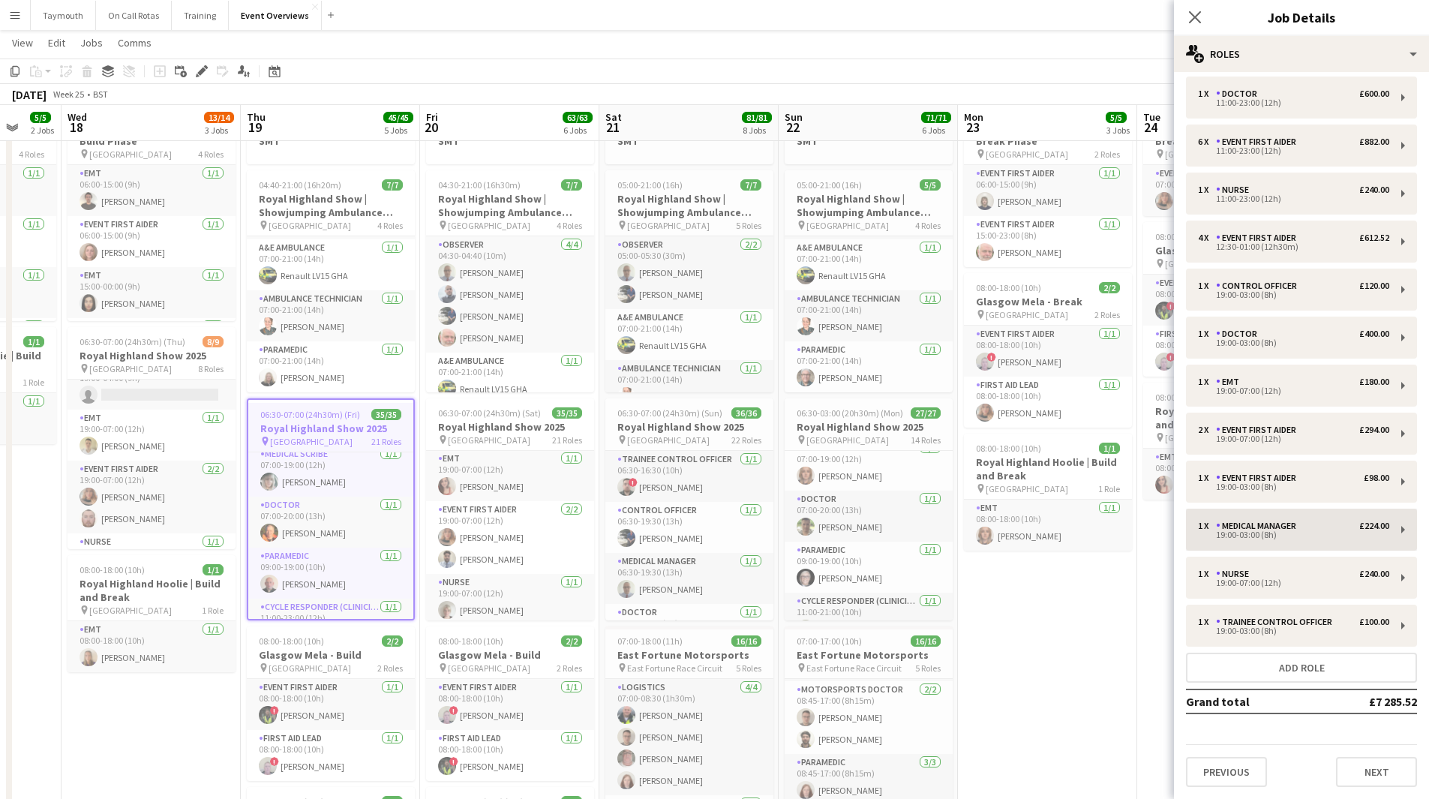
scroll to position [461, 0]
click at [500, 424] on h3 "Royal Highland Show 2025" at bounding box center [510, 427] width 168 height 14
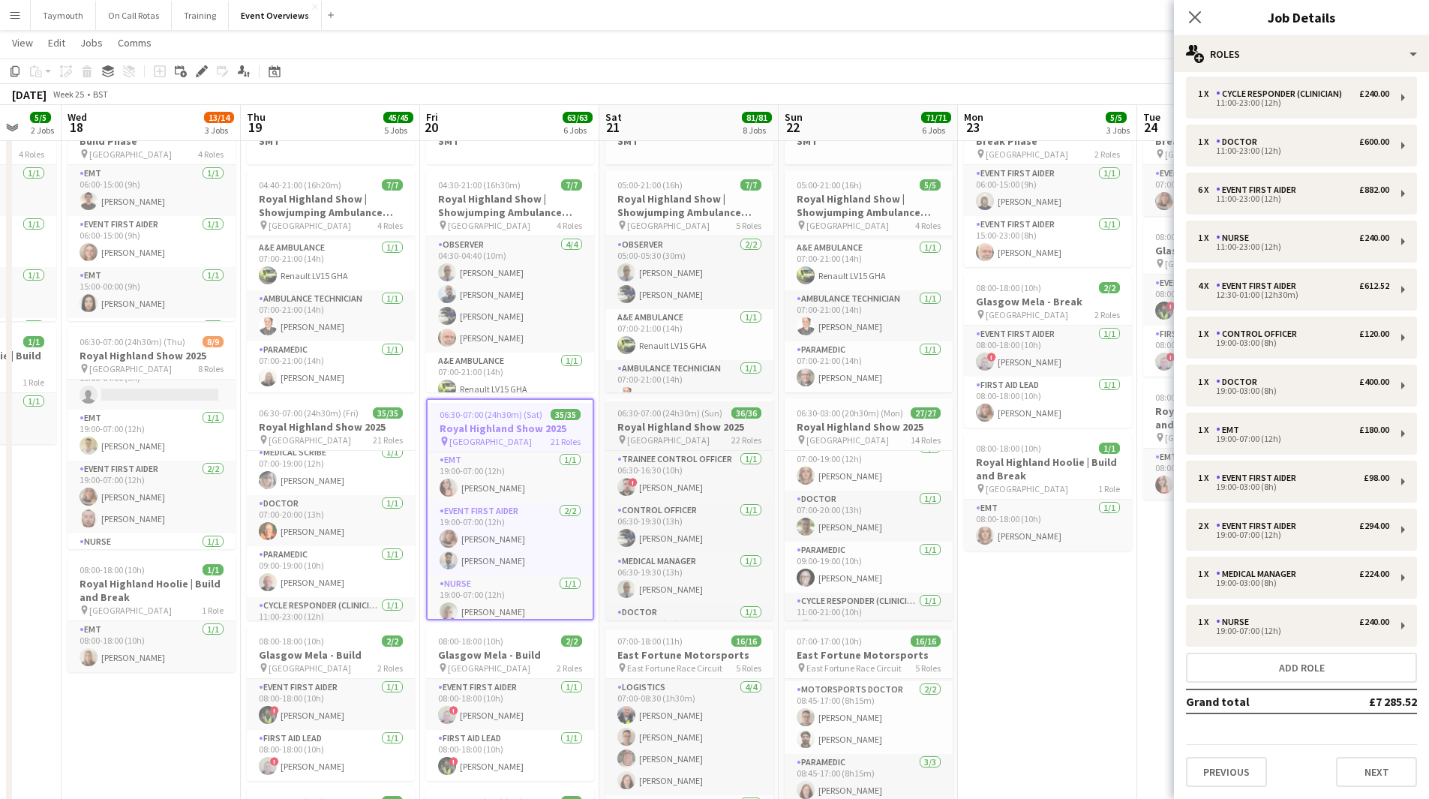
click at [695, 418] on span "06:30-07:00 (24h30m) (Sun)" at bounding box center [669, 412] width 105 height 11
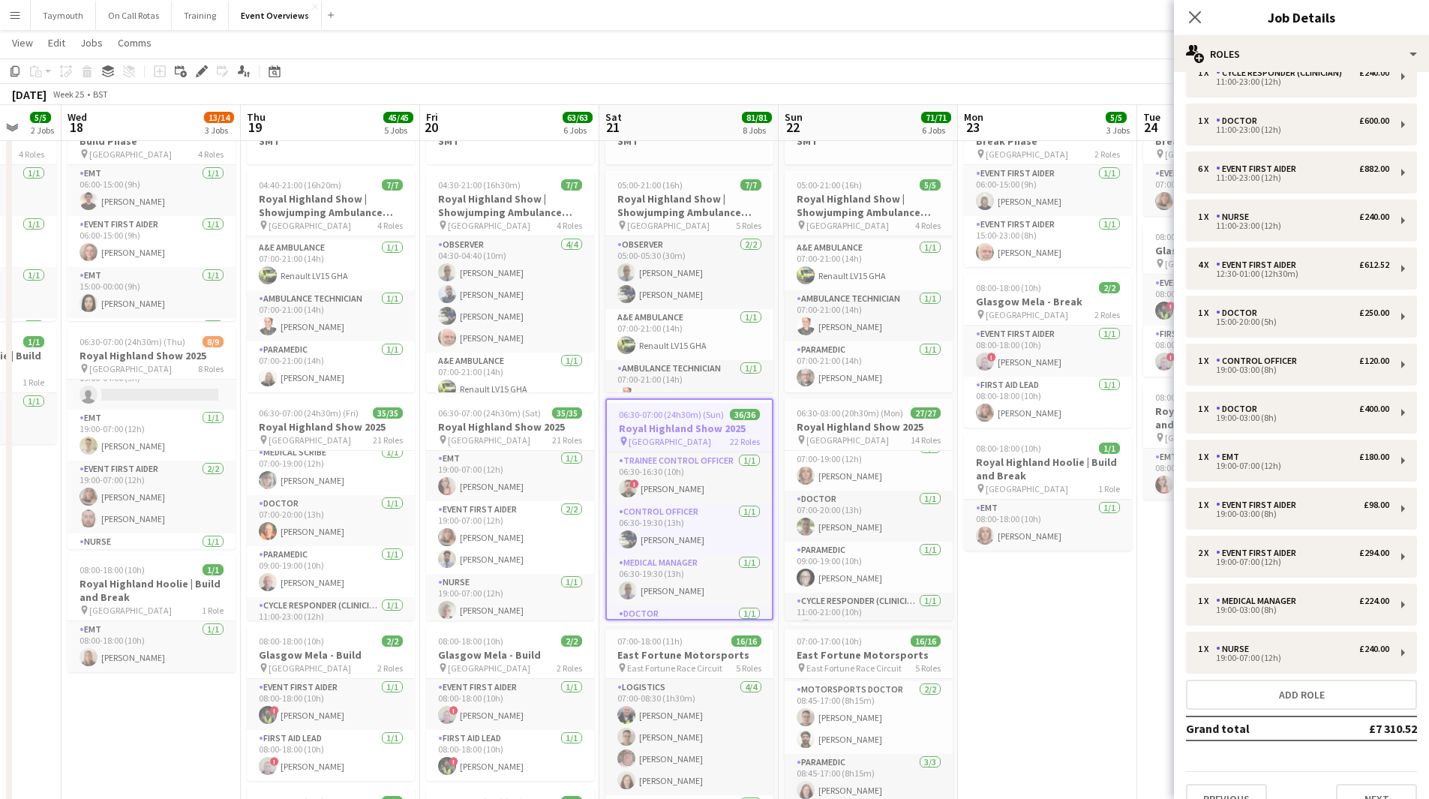
scroll to position [509, 0]
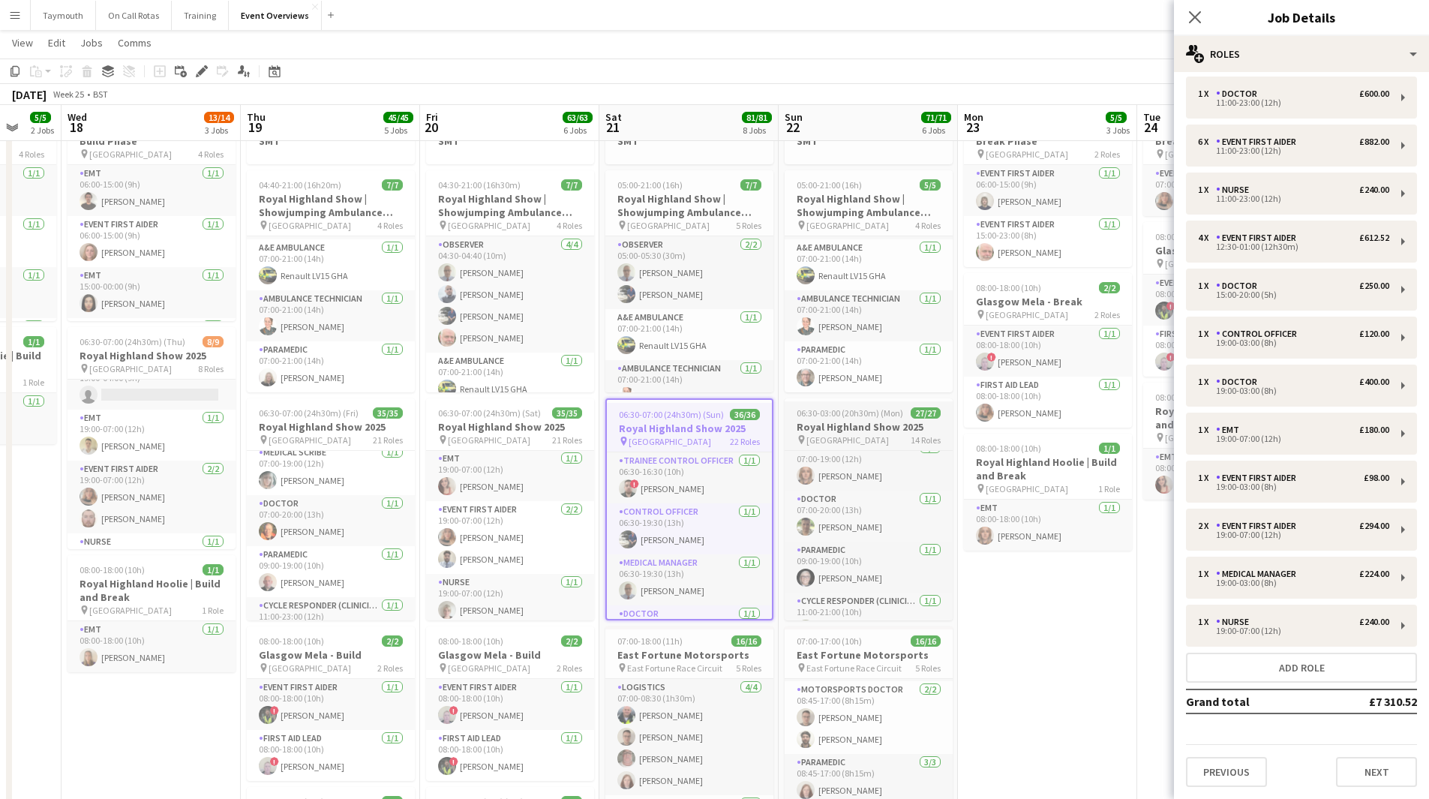
click at [817, 414] on span "06:30-03:00 (20h30m) (Mon)" at bounding box center [850, 412] width 107 height 11
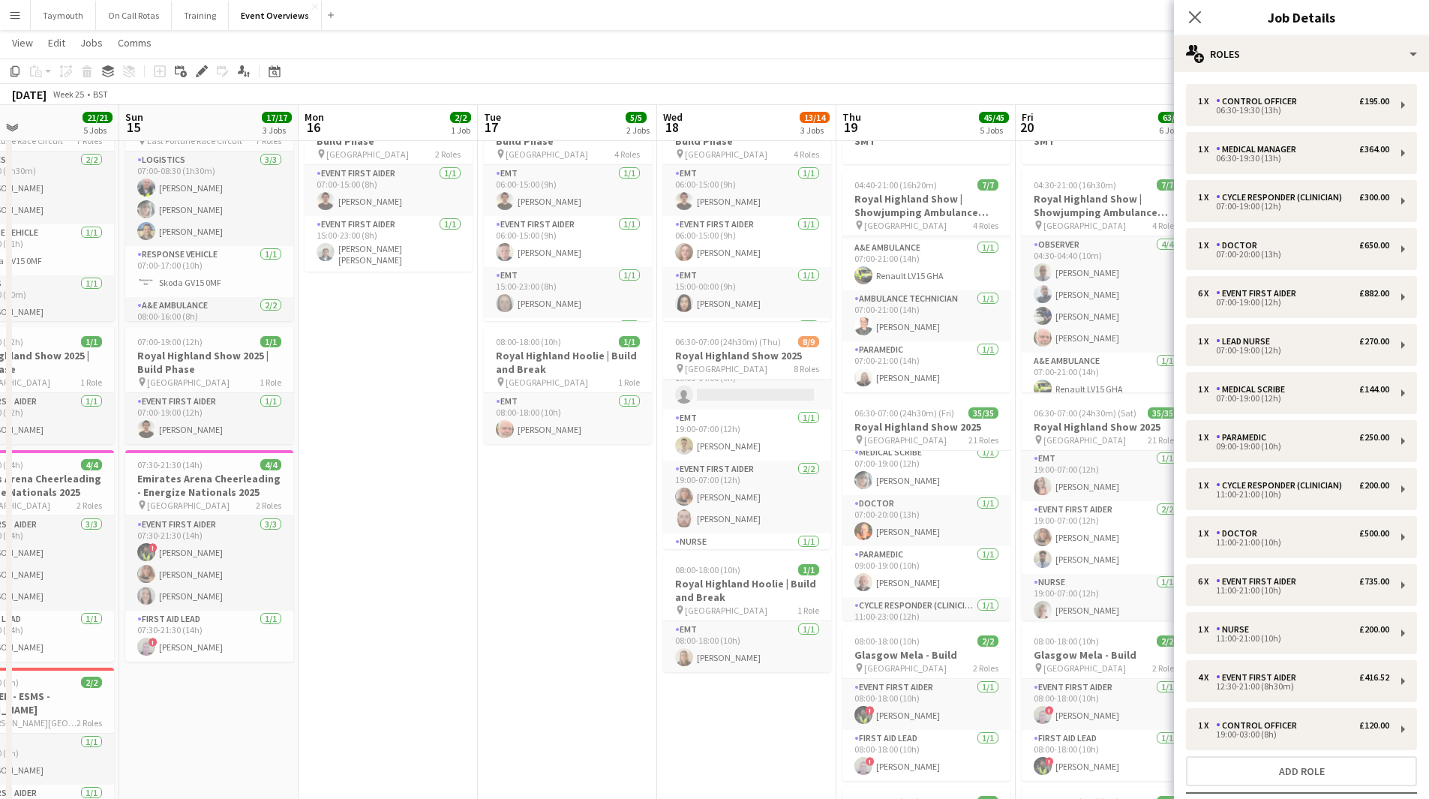
scroll to position [0, 400]
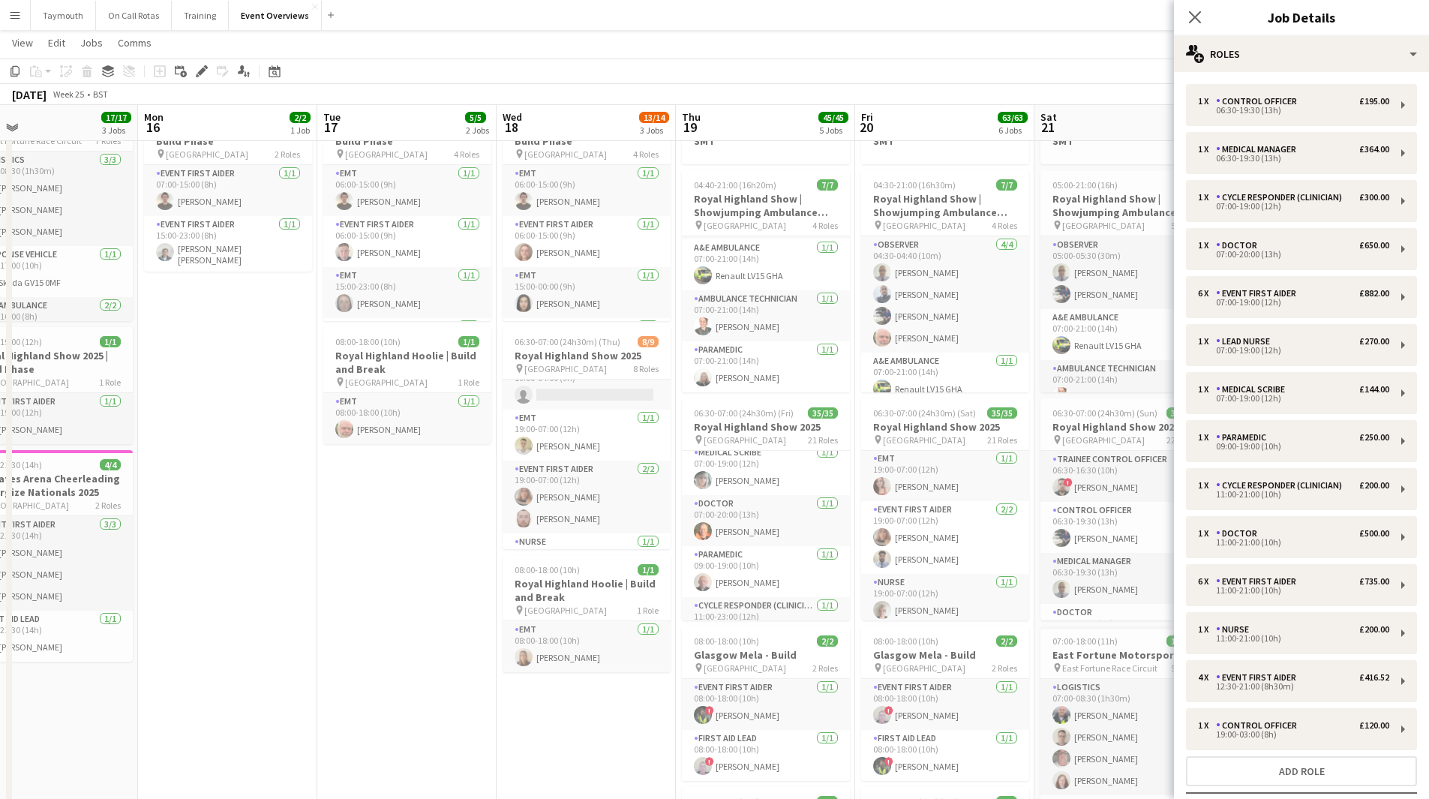
drag, startPoint x: 48, startPoint y: 493, endPoint x: 483, endPoint y: 473, distance: 435.5
click at [483, 473] on app-calendar-viewport "Fri 13 4/4 3 Jobs Sat 14 21/21 5 Jobs Sun 15 17/17 3 Jobs Mon 16 2/2 1 Job Tue …" at bounding box center [714, 779] width 1429 height 1593
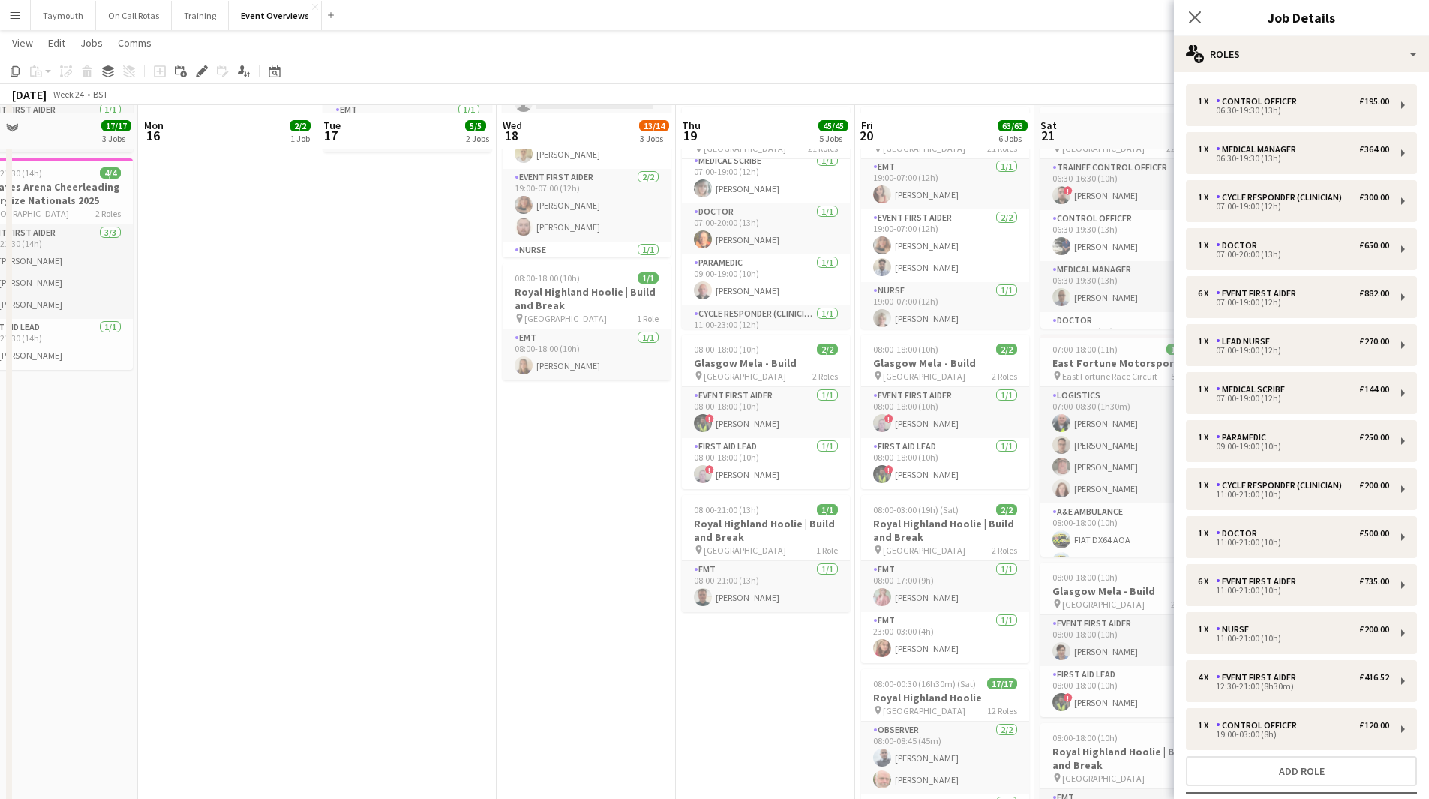
scroll to position [375, 0]
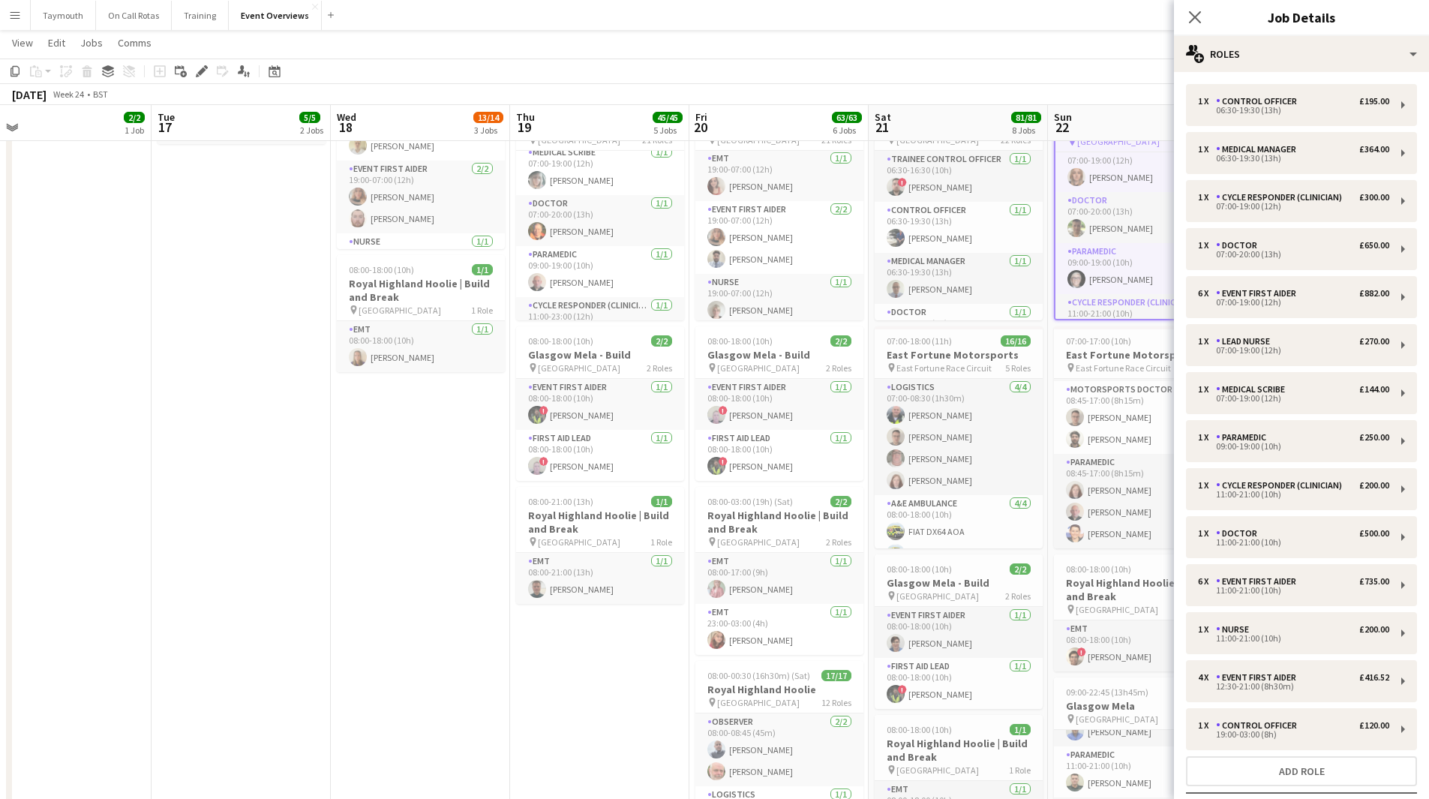
drag, startPoint x: 619, startPoint y: 650, endPoint x: 500, endPoint y: 652, distance: 118.5
click at [500, 652] on app-calendar-viewport "Fri 13 4/4 3 Jobs Sat 14 21/21 5 Jobs Sun 15 17/17 3 Jobs Mon 16 2/2 1 Job Tue …" at bounding box center [714, 479] width 1429 height 1593
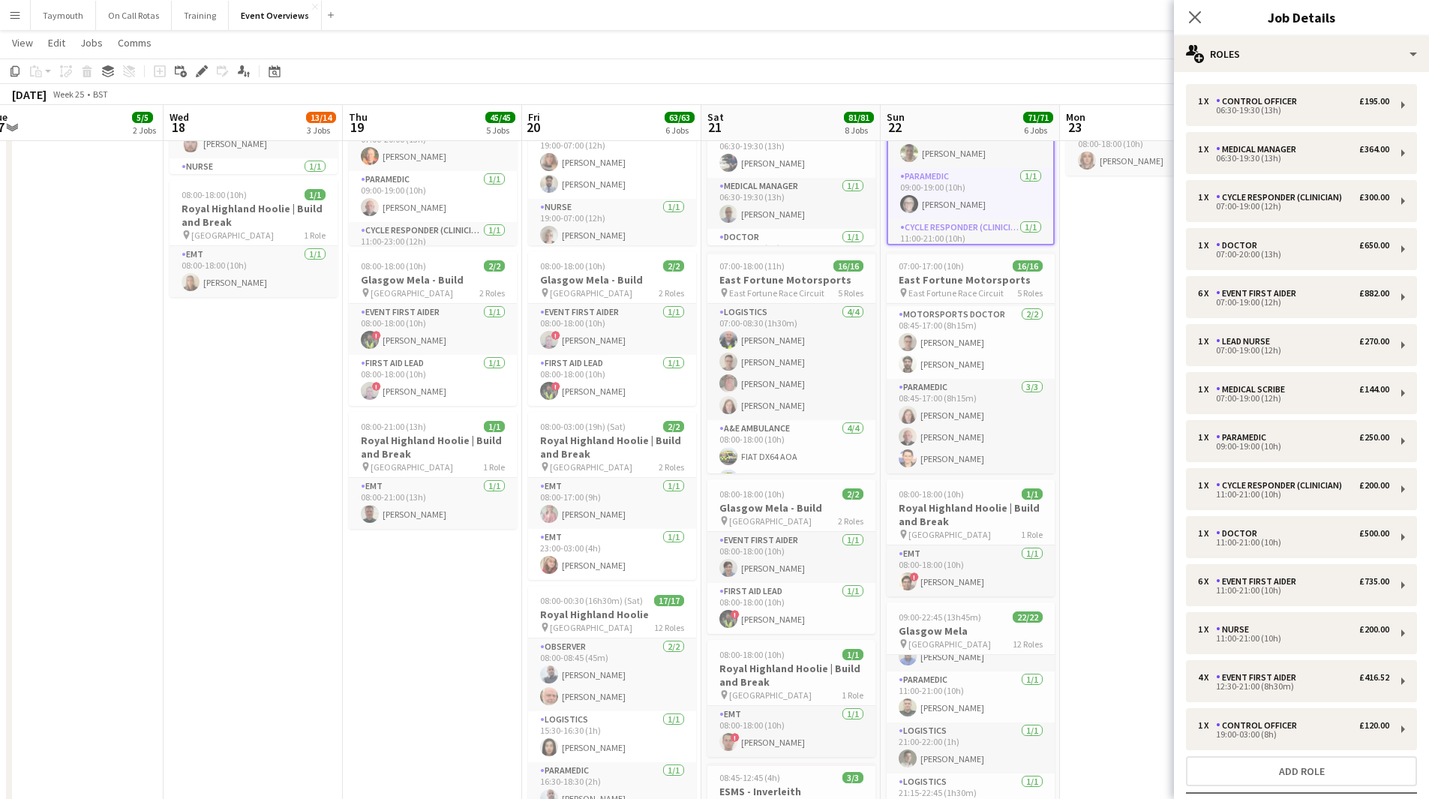
scroll to position [0, 474]
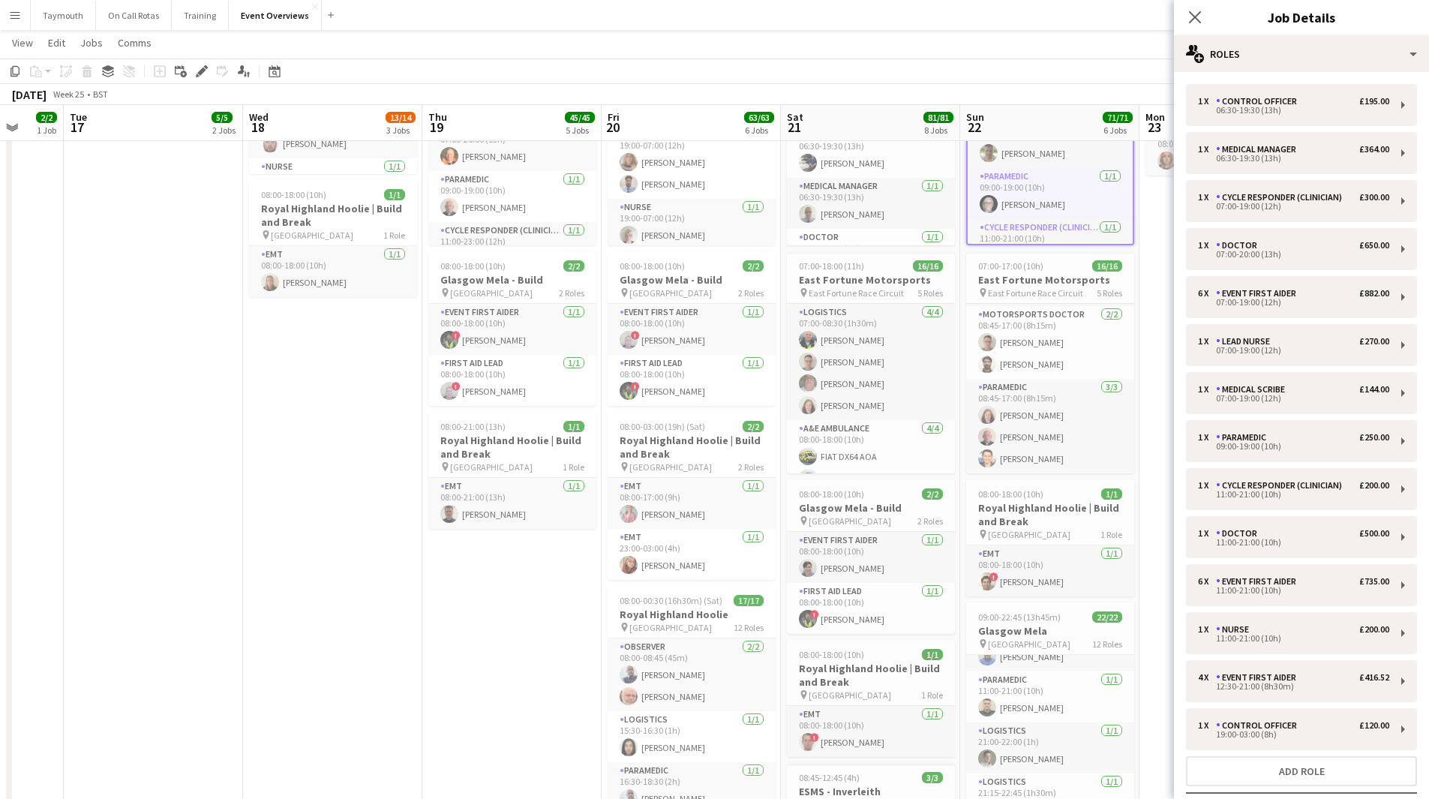
drag, startPoint x: 604, startPoint y: 636, endPoint x: 388, endPoint y: 636, distance: 216.0
click at [388, 636] on app-calendar-viewport "Sat 14 21/21 5 Jobs Sun 15 17/17 3 Jobs Mon 16 2/2 1 Job Tue 17 5/5 2 Jobs Wed …" at bounding box center [714, 404] width 1429 height 1593
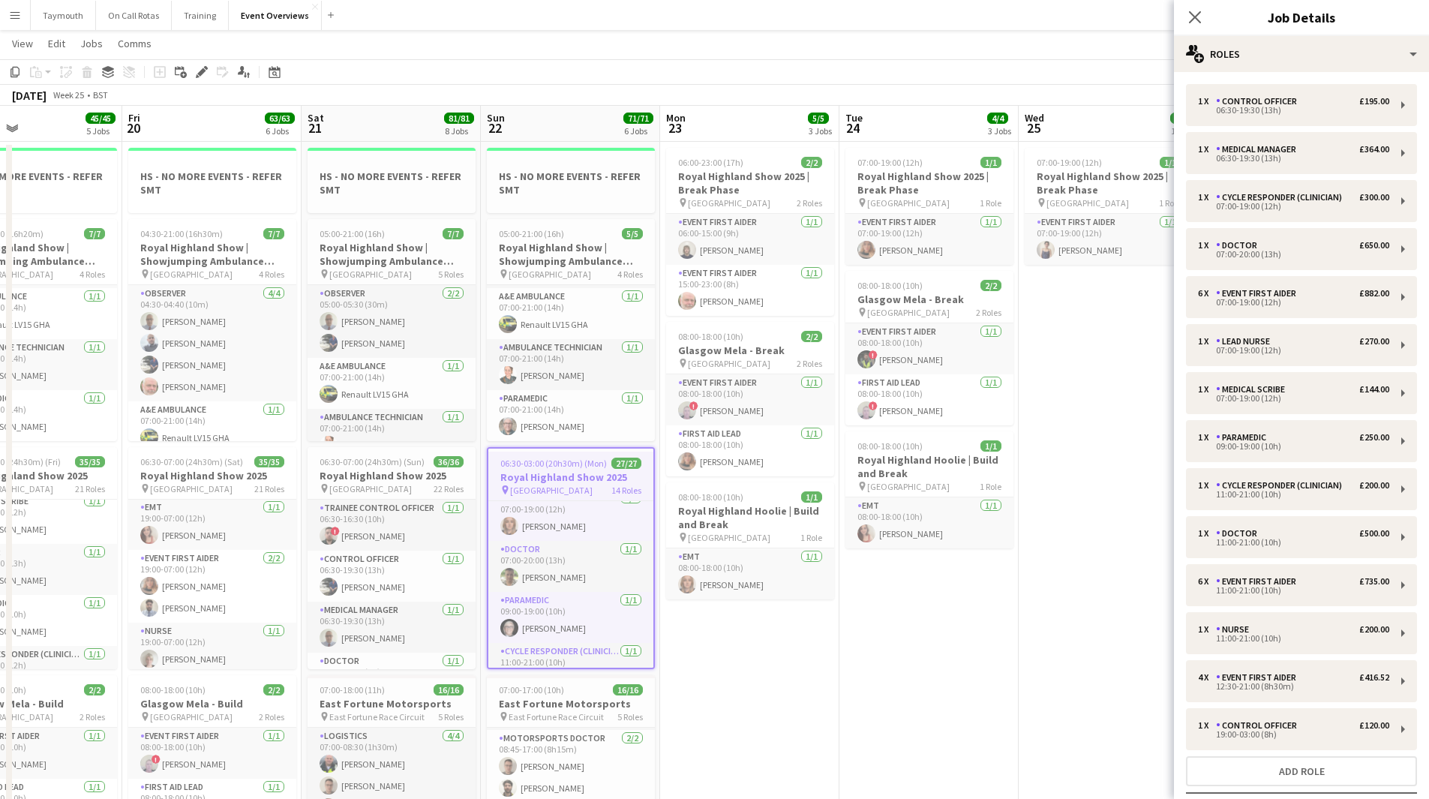
scroll to position [0, 600]
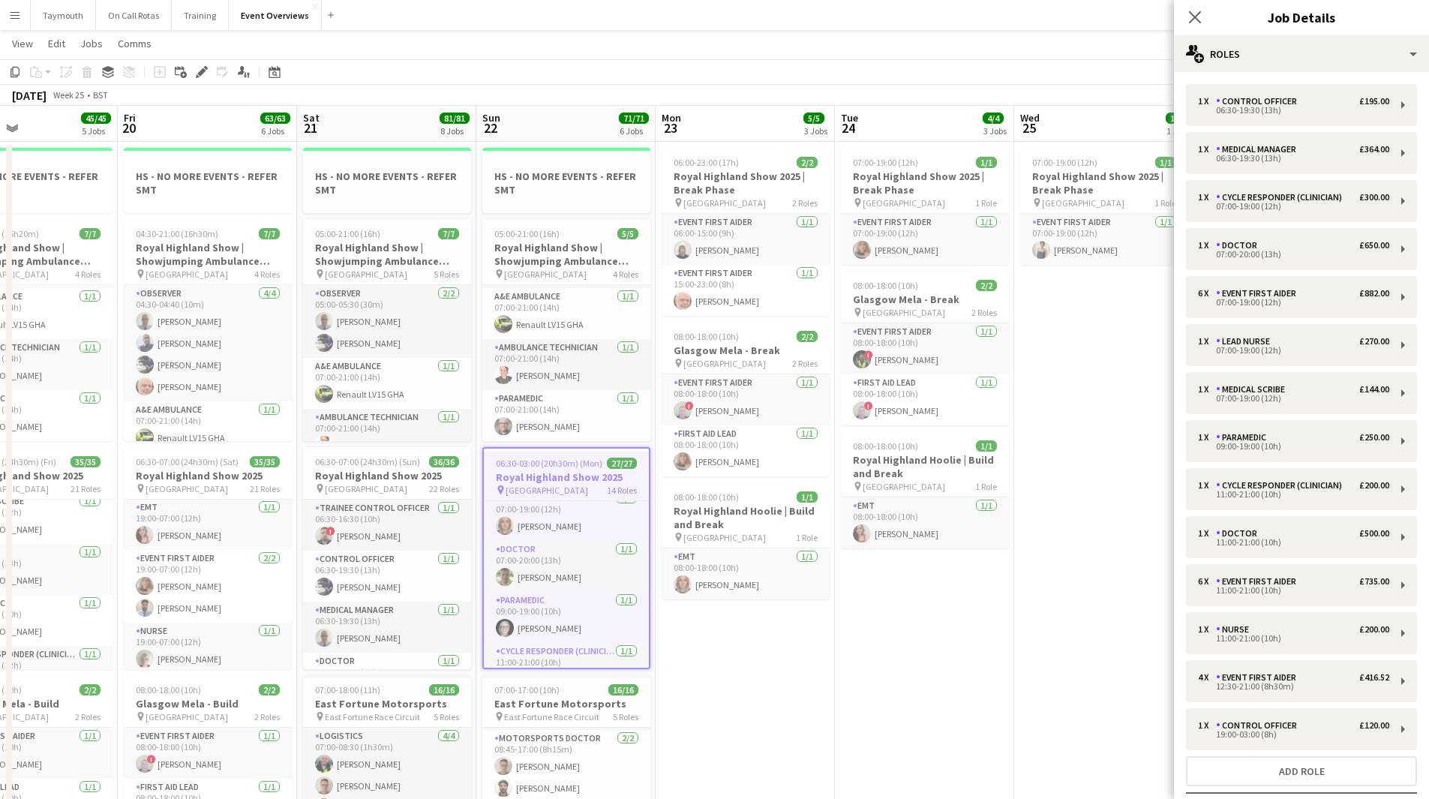
drag, startPoint x: 1046, startPoint y: 655, endPoint x: 739, endPoint y: 676, distance: 307.5
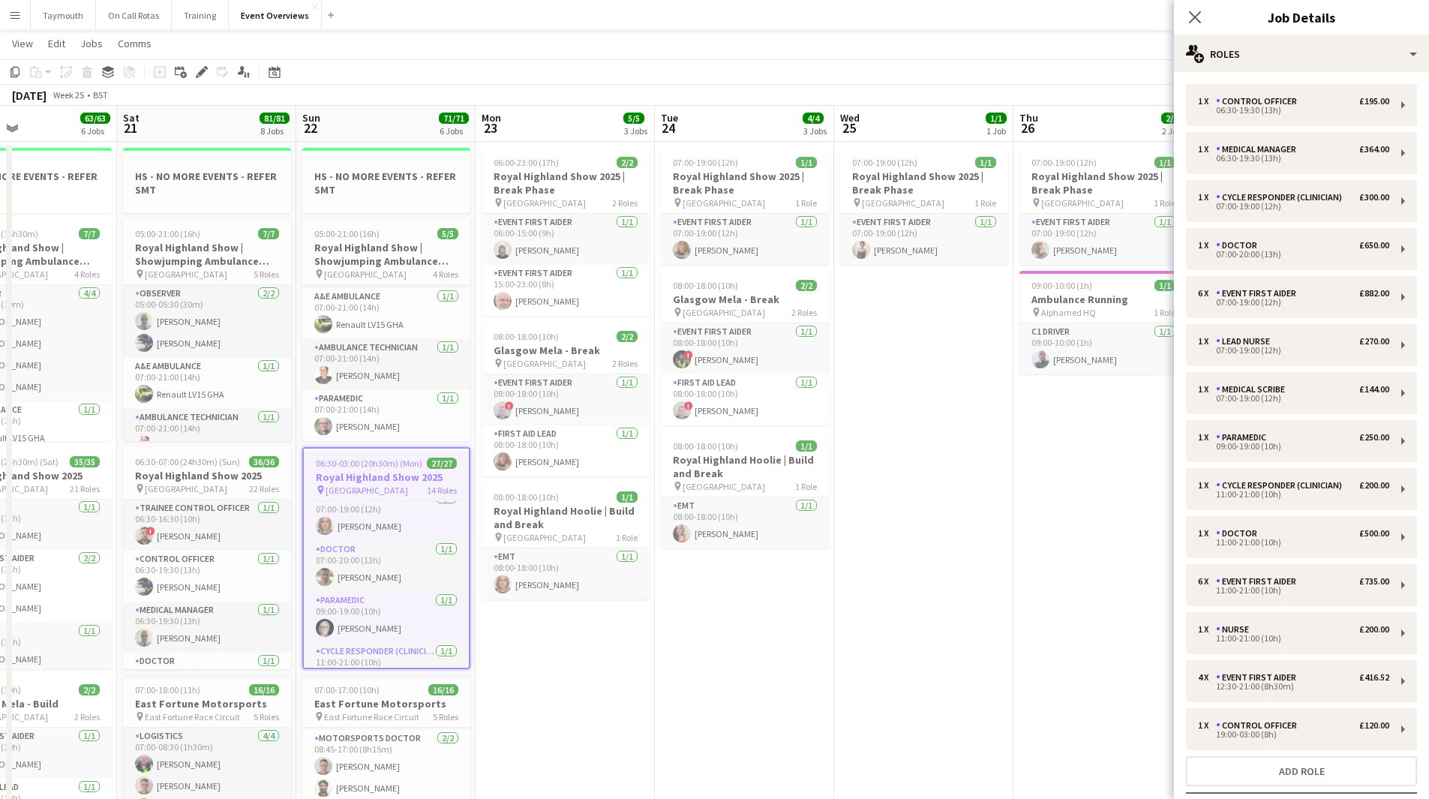
scroll to position [0, 443]
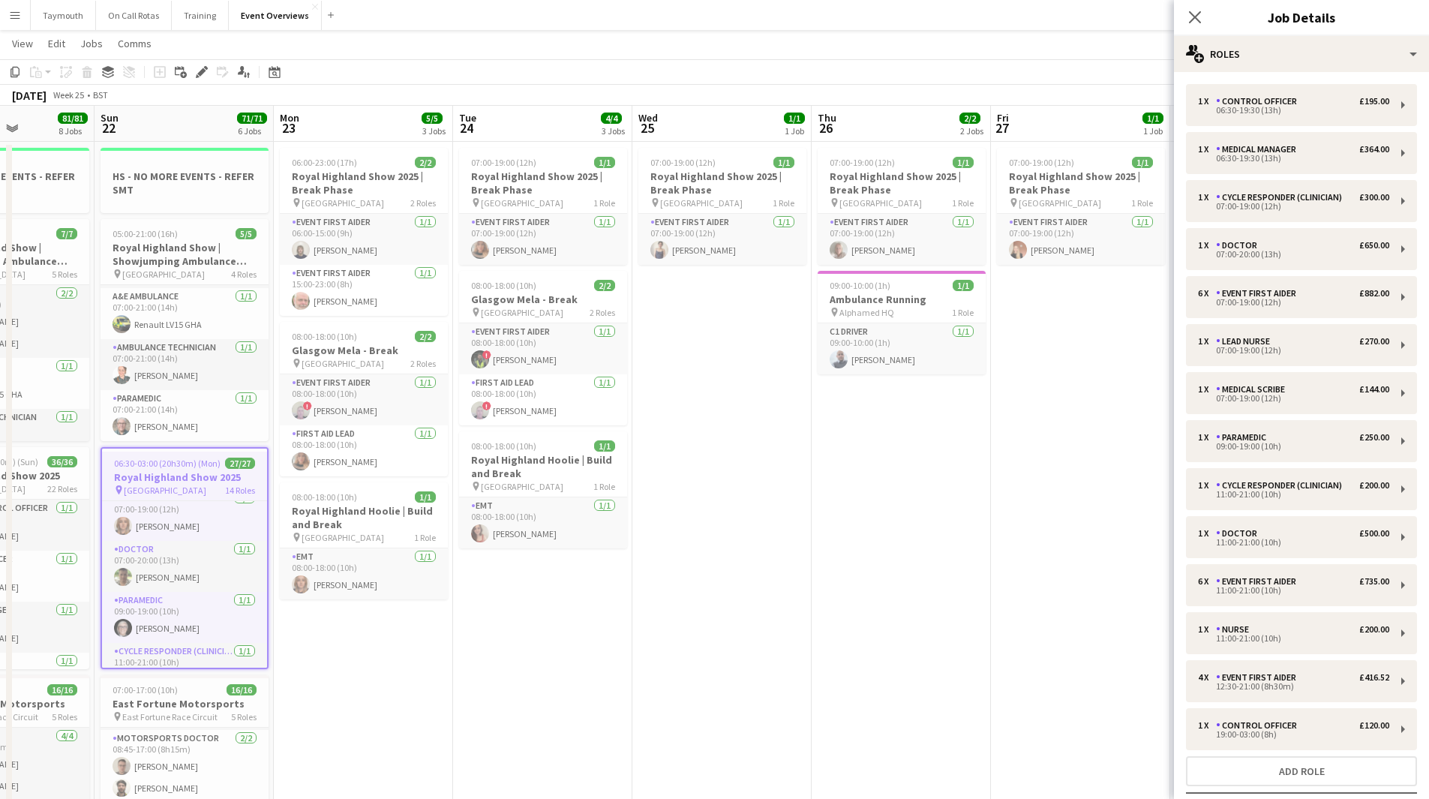
drag, startPoint x: 641, startPoint y: 653, endPoint x: 593, endPoint y: 659, distance: 49.0
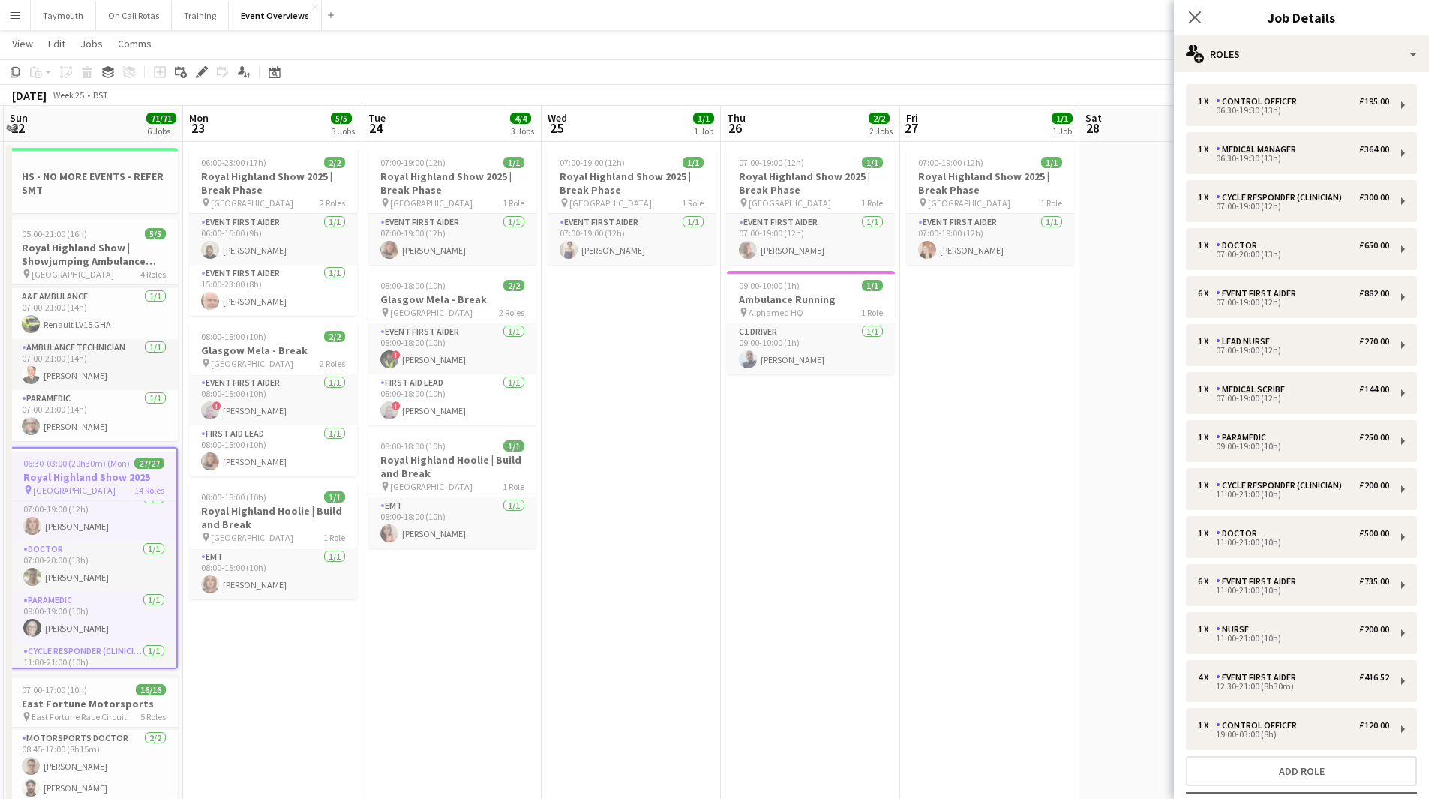
scroll to position [0, 434]
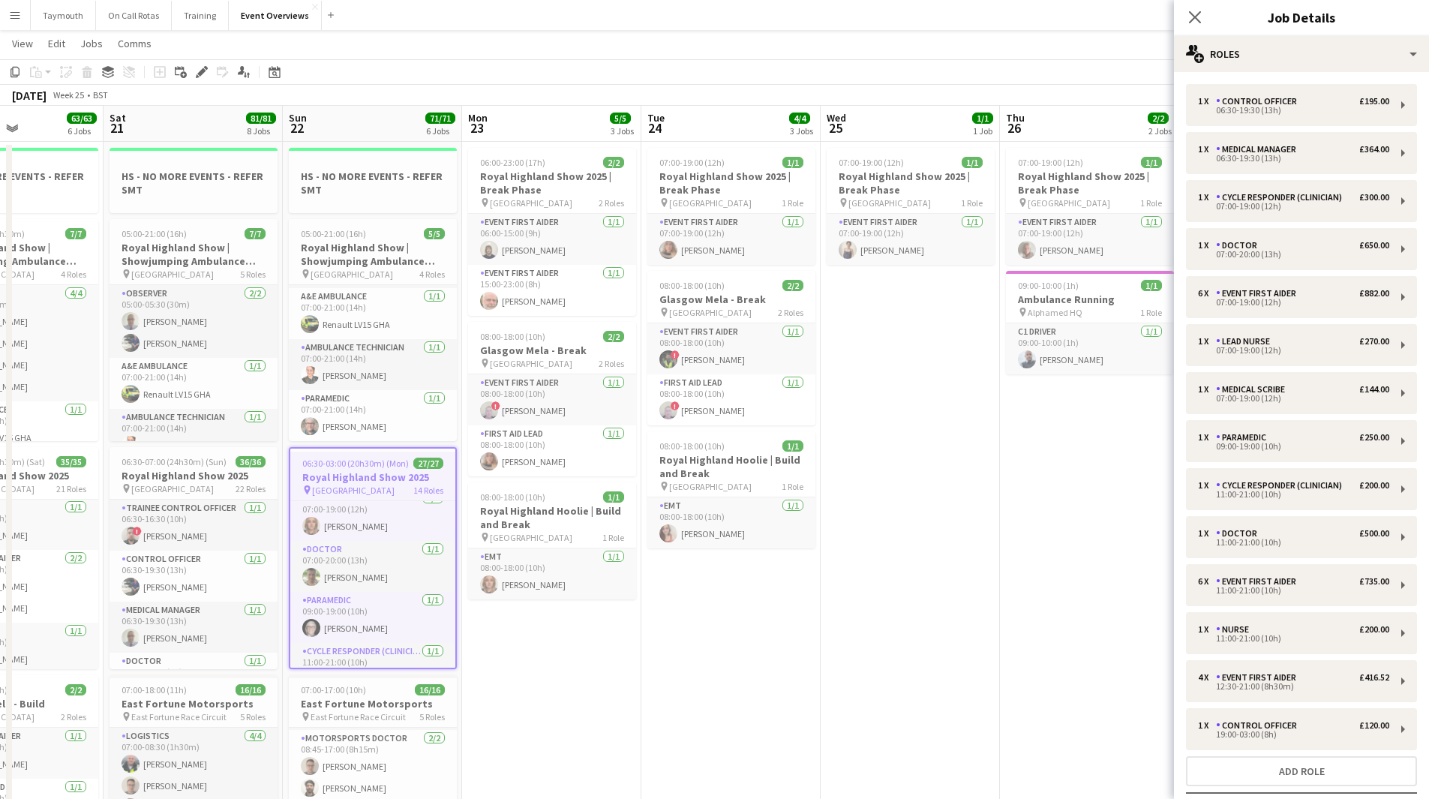
drag, startPoint x: 907, startPoint y: 594, endPoint x: 1095, endPoint y: 591, distance: 188.3
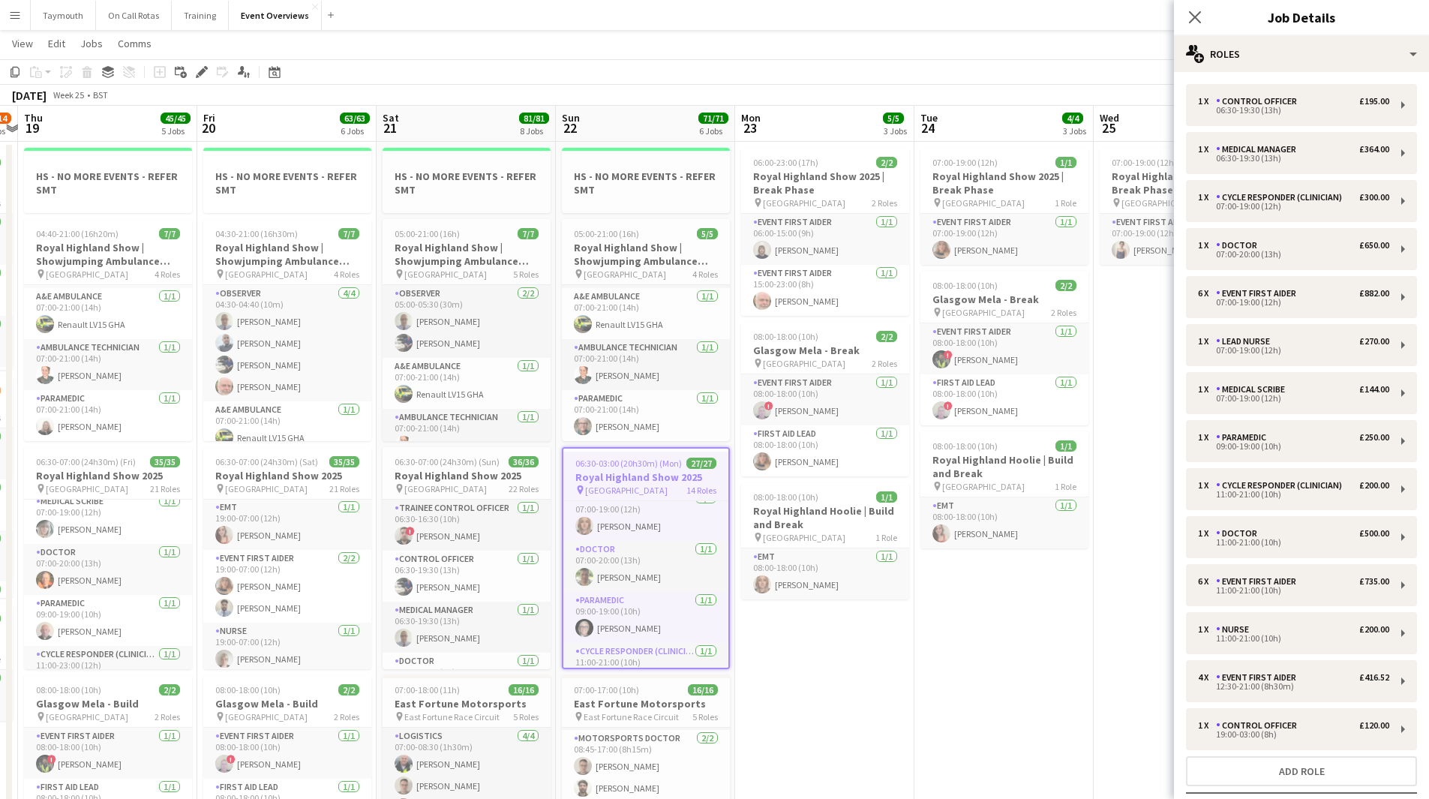
scroll to position [0, 321]
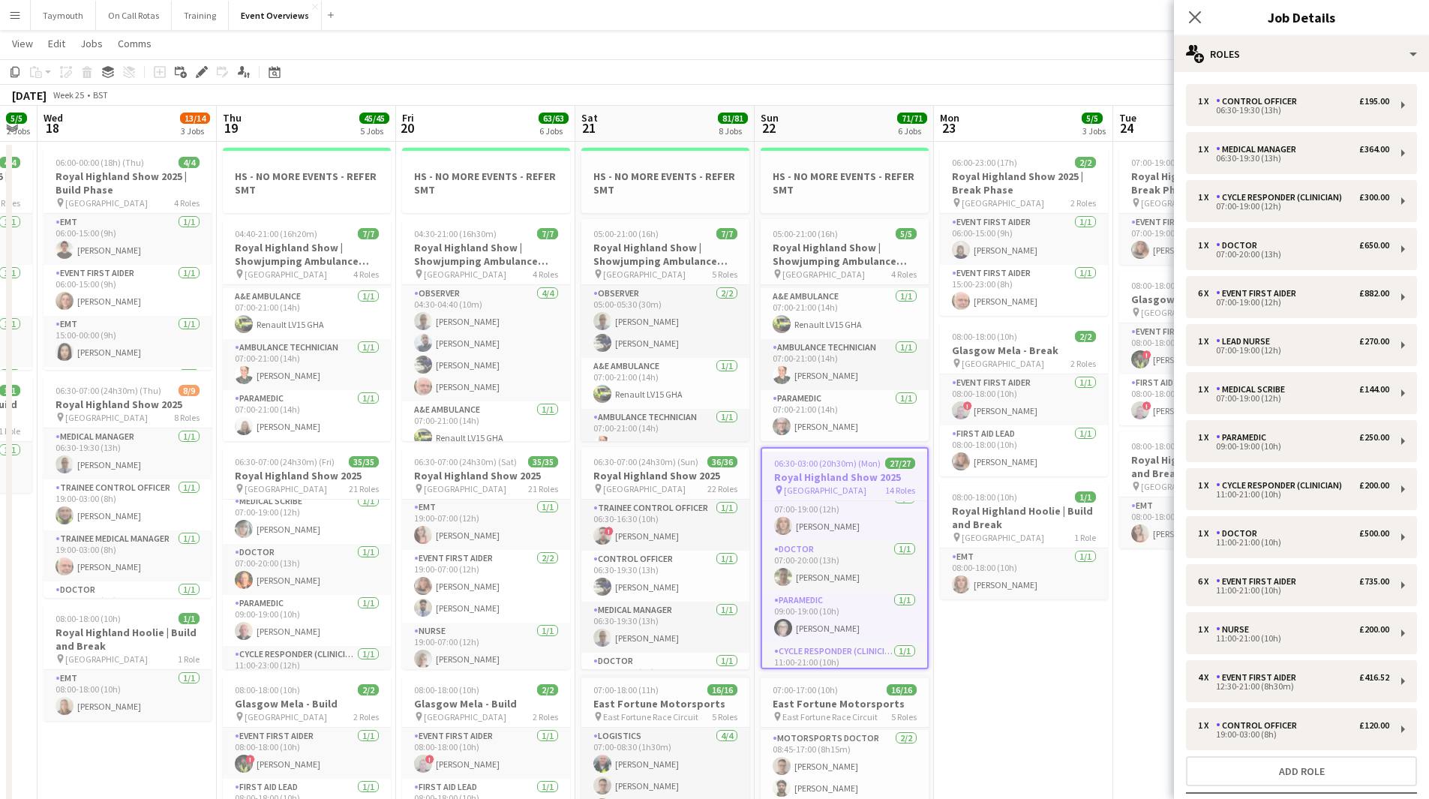
drag, startPoint x: 558, startPoint y: 712, endPoint x: 1030, endPoint y: 700, distance: 472.0
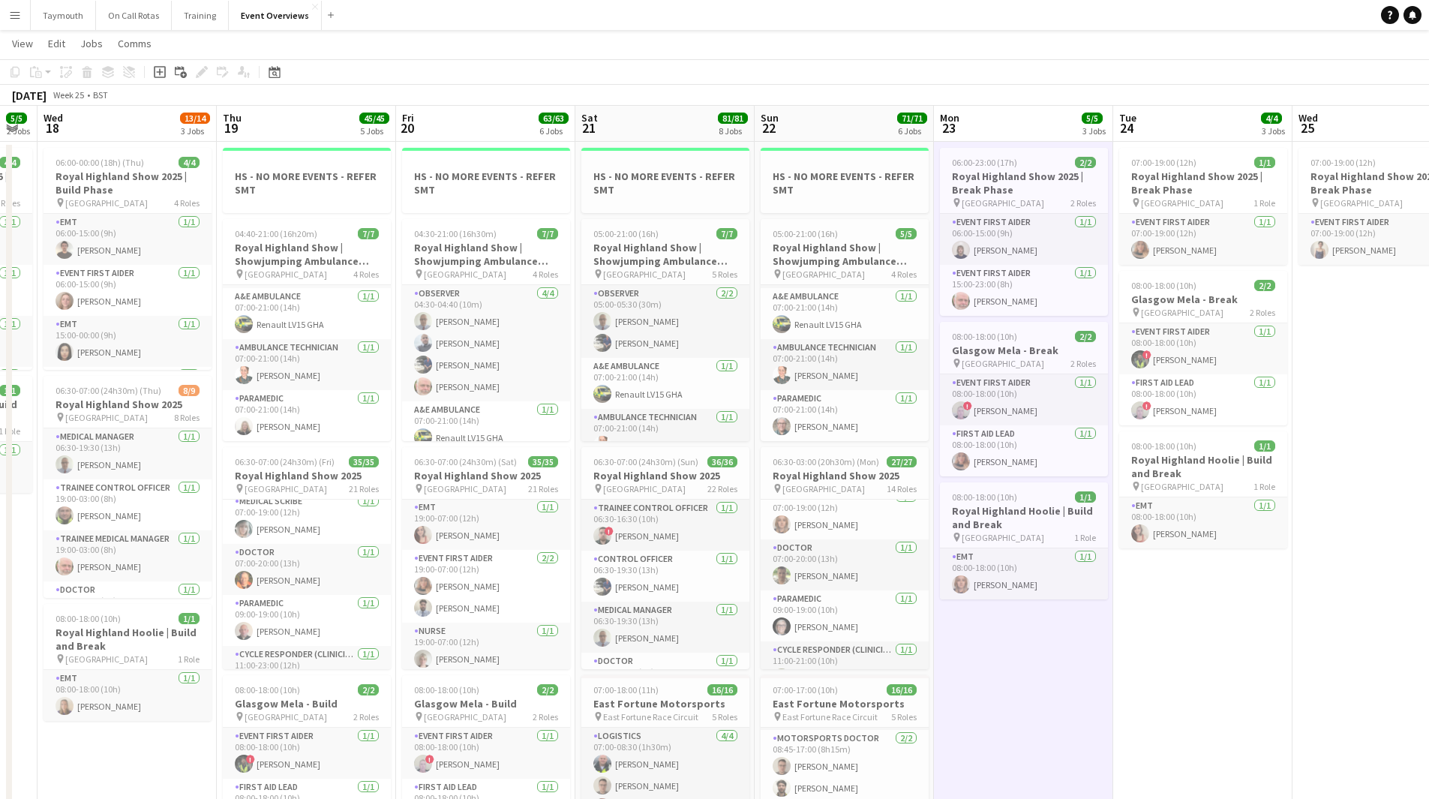
scroll to position [0, 509]
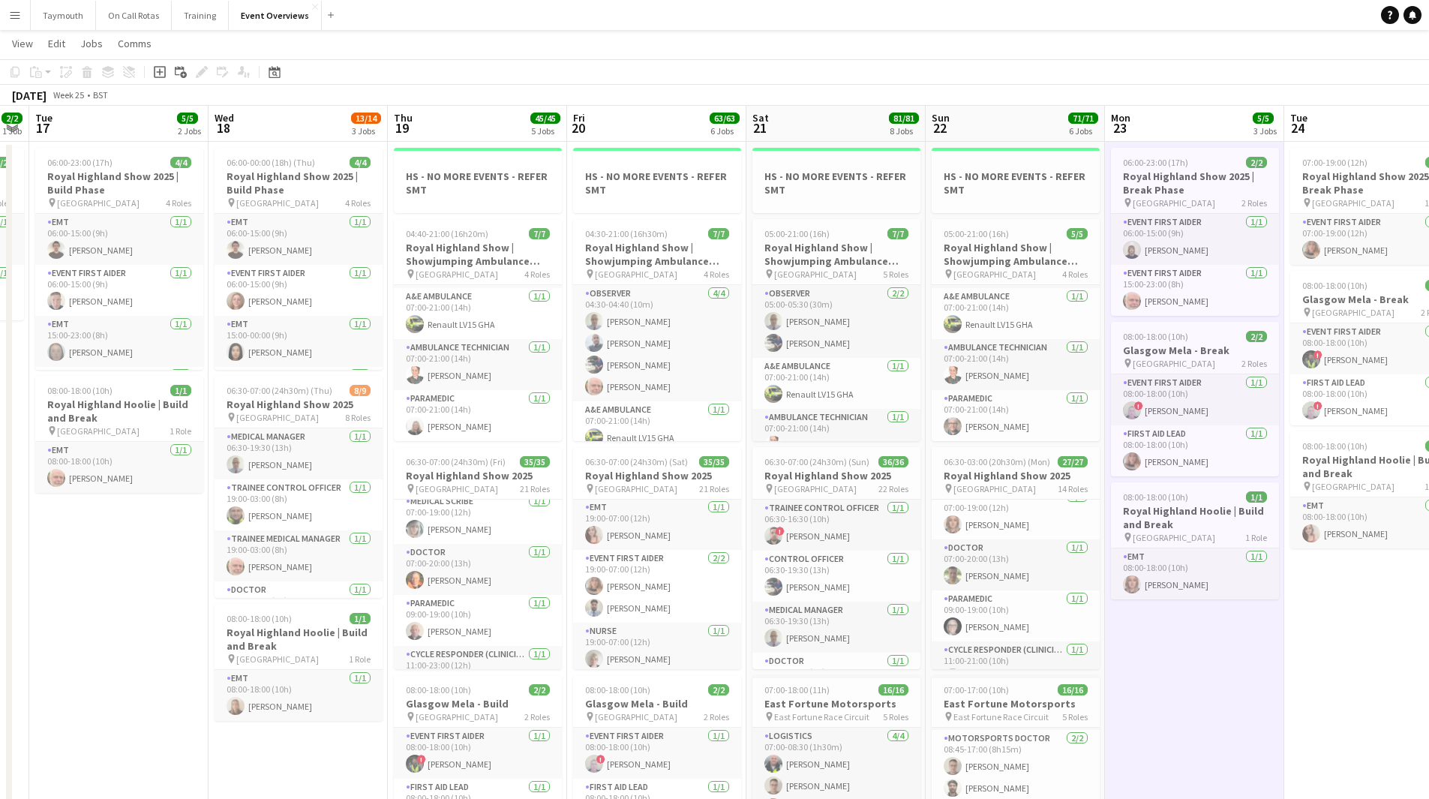
drag, startPoint x: 1025, startPoint y: 677, endPoint x: 1197, endPoint y: 662, distance: 171.6
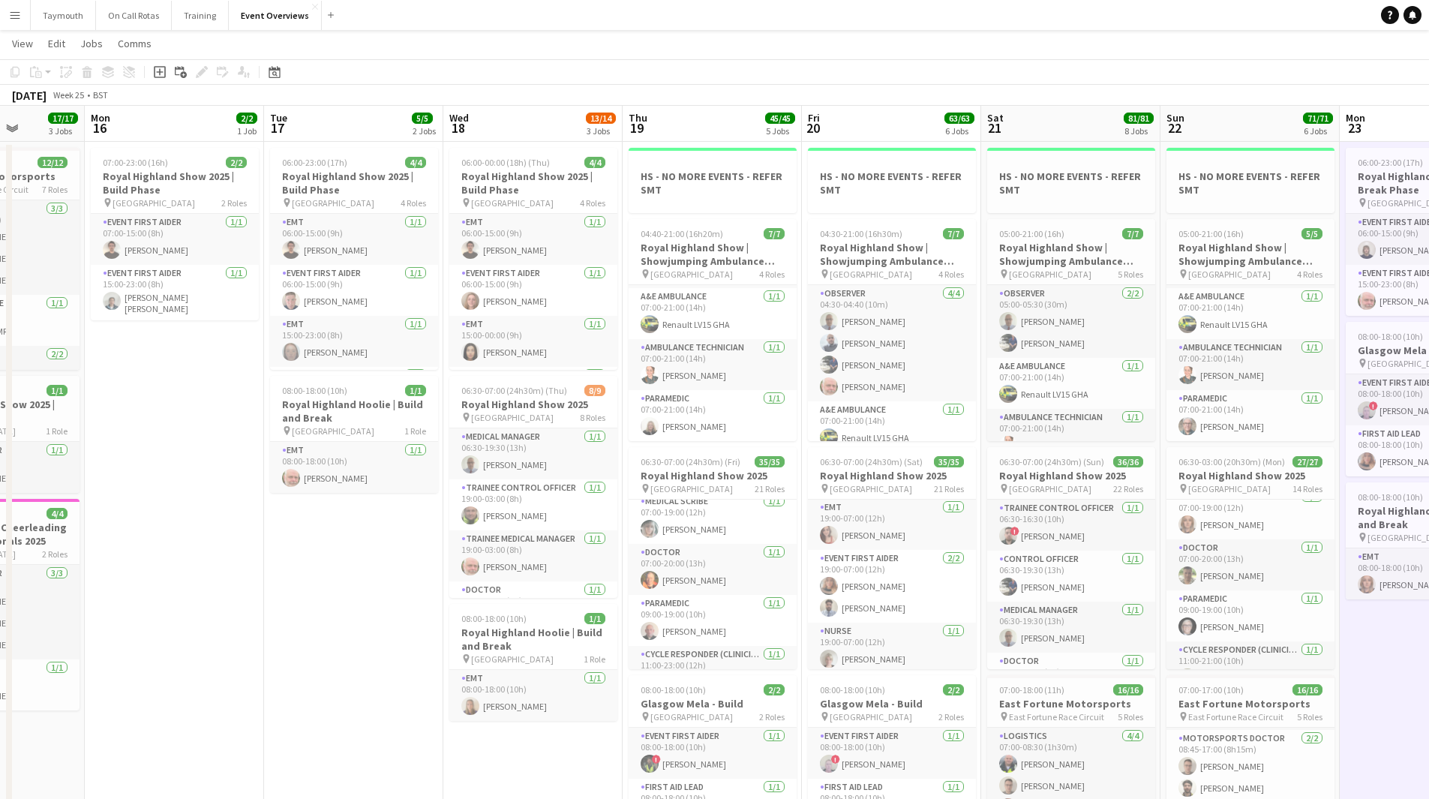
scroll to position [0, 301]
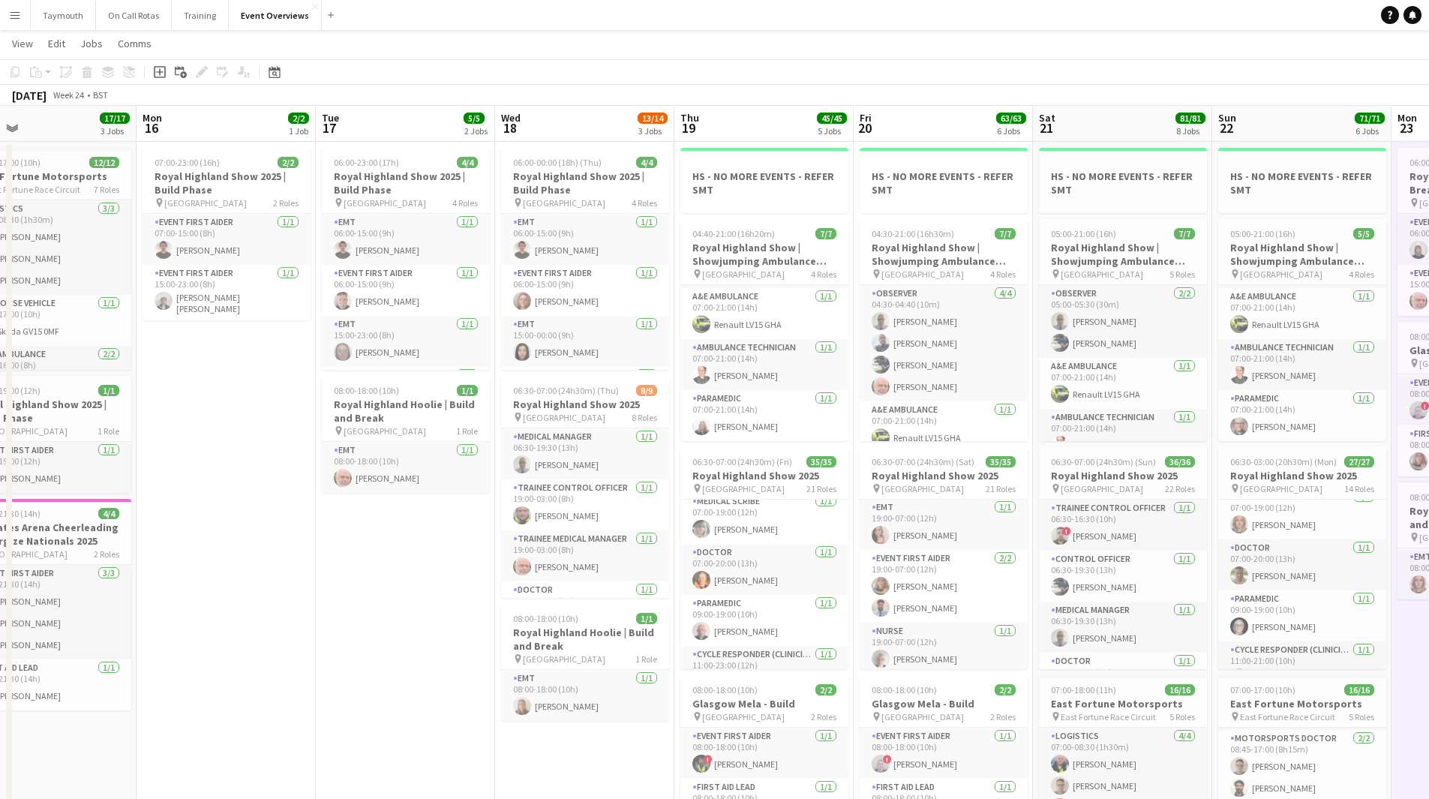
drag, startPoint x: 183, startPoint y: 647, endPoint x: 461, endPoint y: 648, distance: 277.6
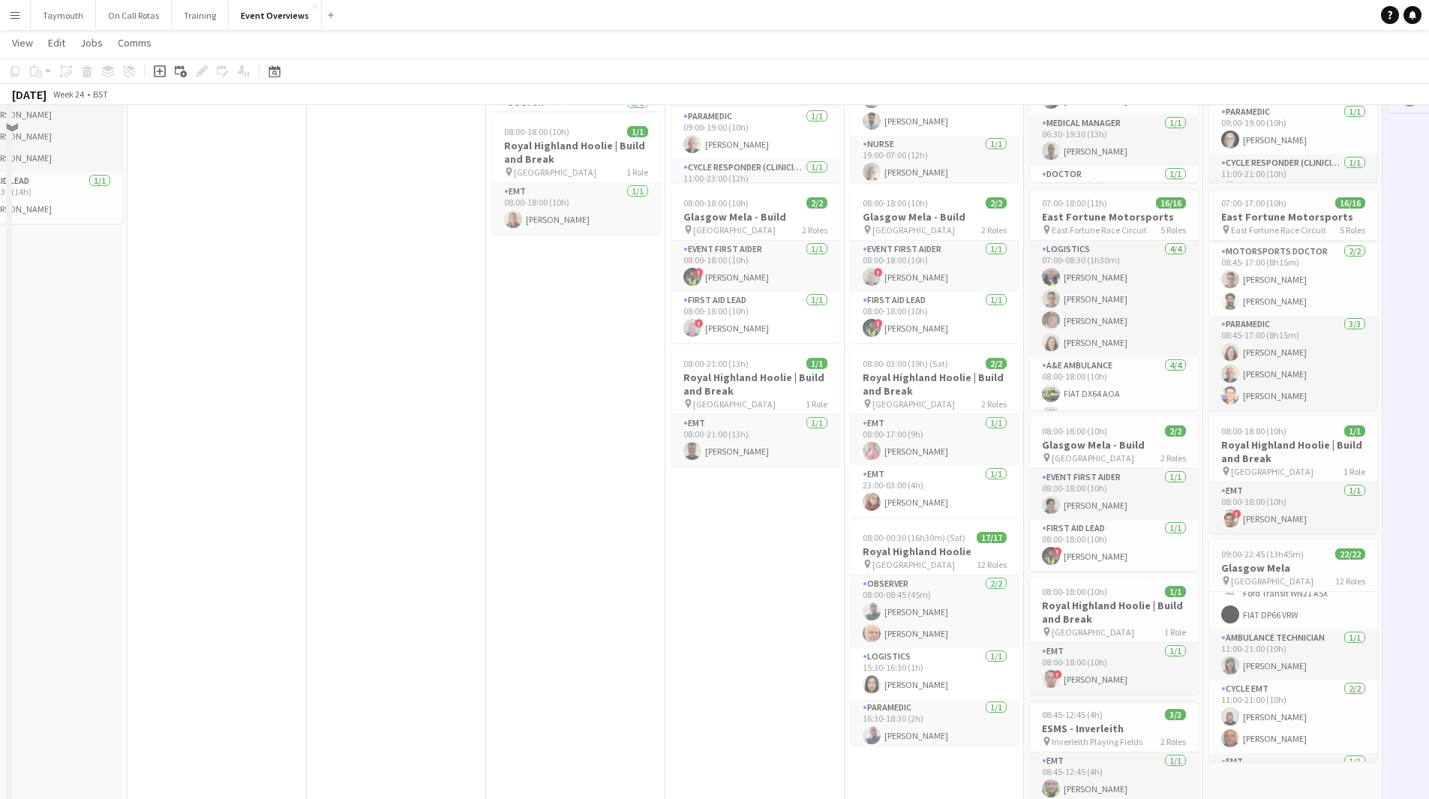
scroll to position [553, 0]
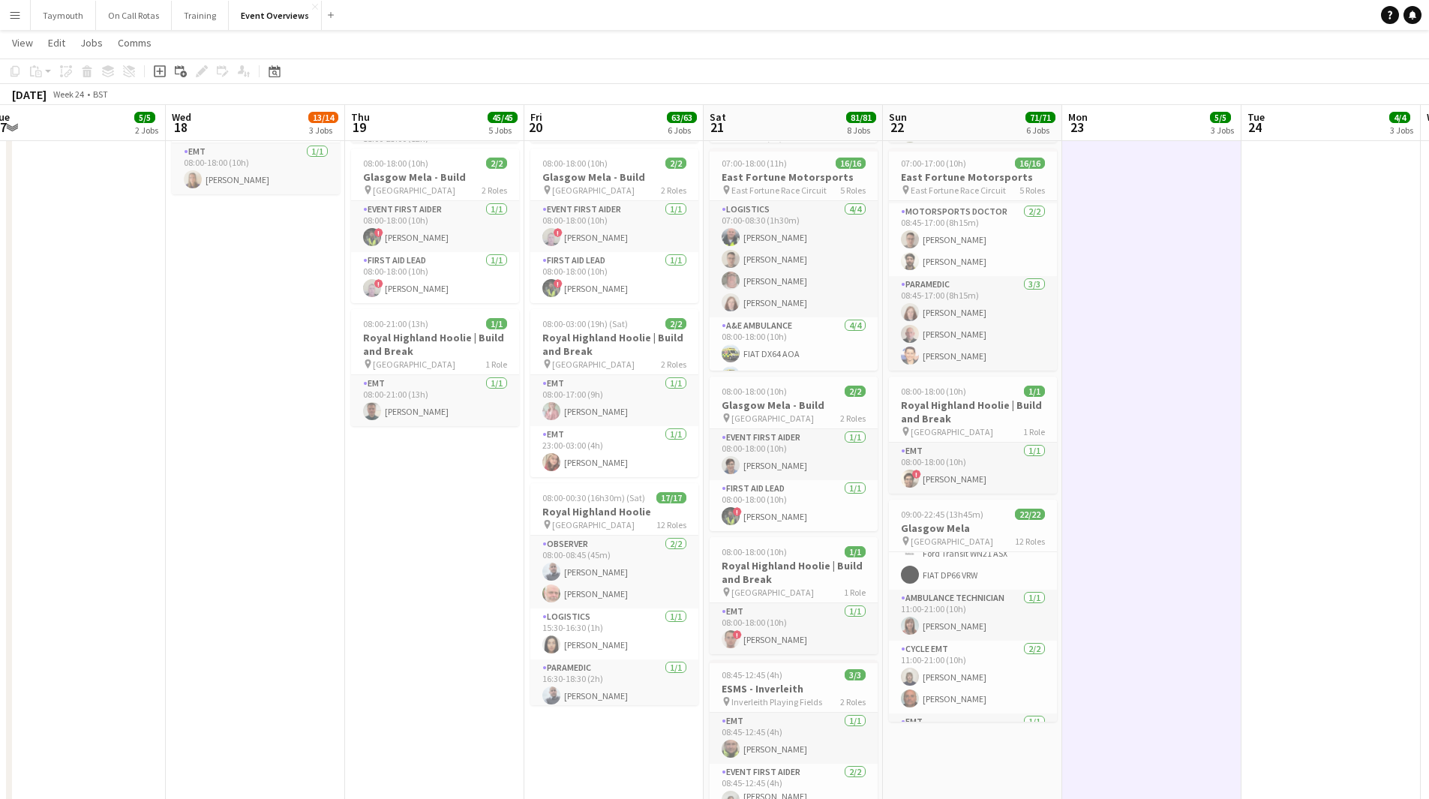
drag, startPoint x: 804, startPoint y: 550, endPoint x: 472, endPoint y: 600, distance: 336.1
click at [469, 599] on app-calendar-viewport "Sat 14 21/21 5 Jobs Sun 15 17/17 3 Jobs Mon 16 2/2 1 Job Tue 17 5/5 2 Jobs Wed …" at bounding box center [714, 302] width 1429 height 1593
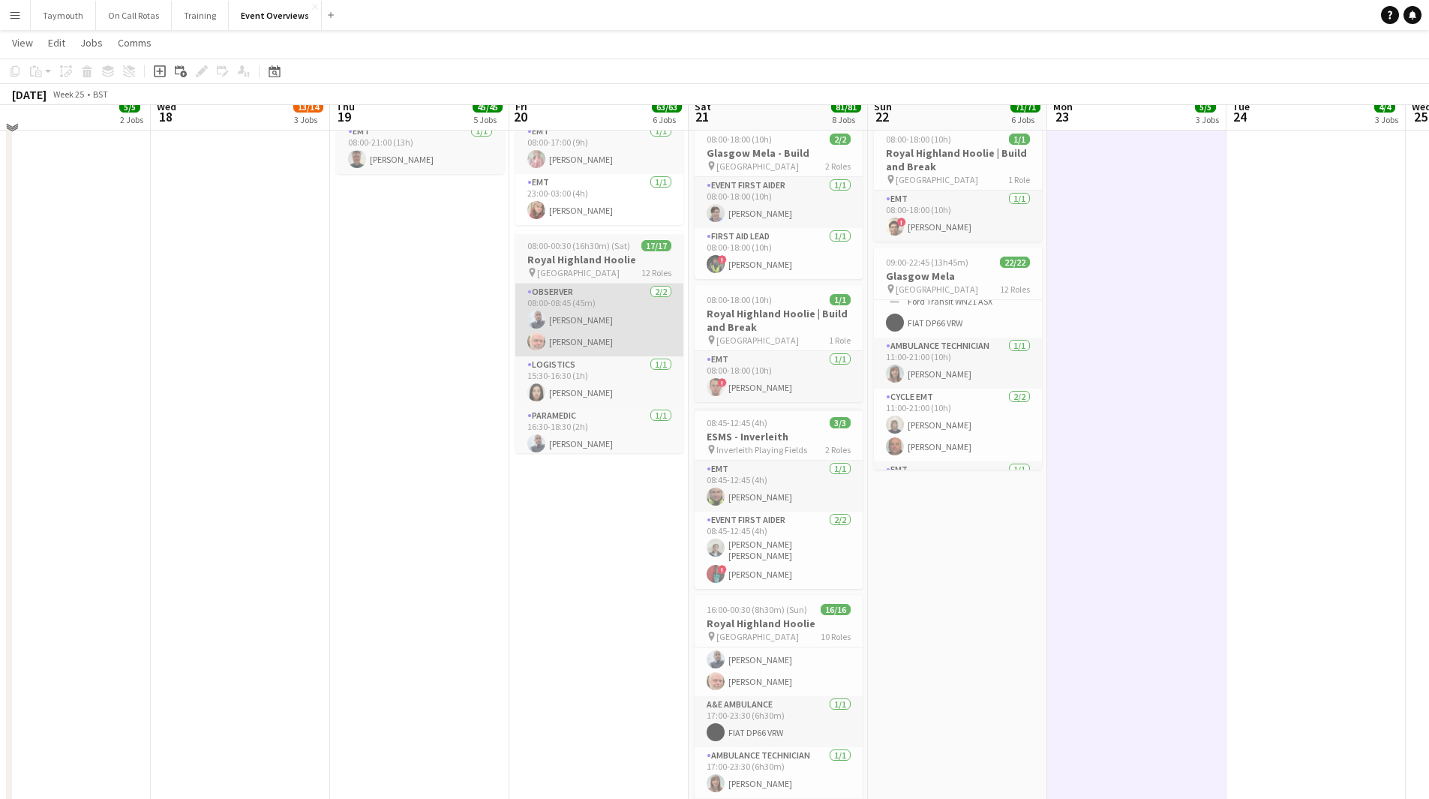
scroll to position [778, 0]
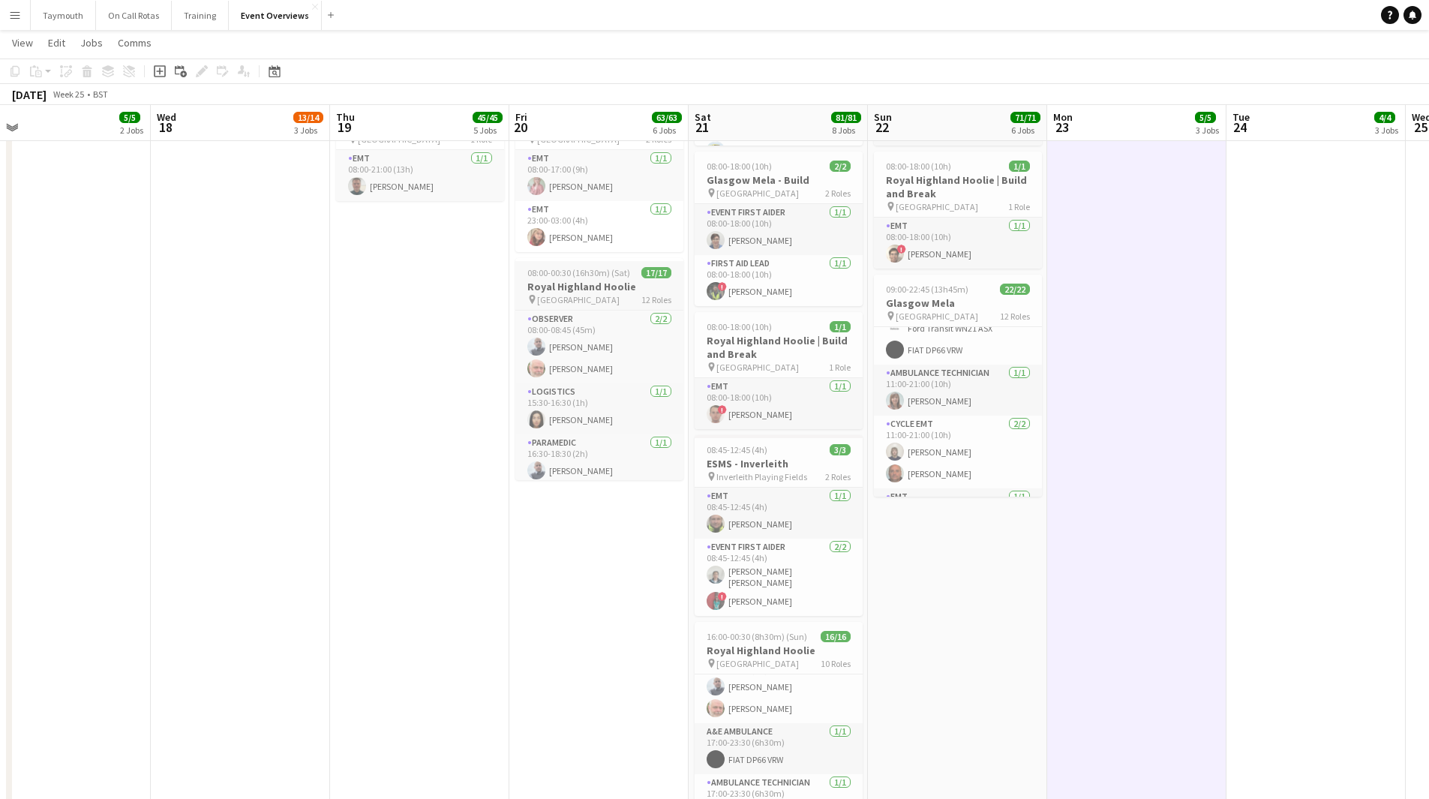
click at [565, 288] on h3 "Royal Highland Hoolie" at bounding box center [599, 287] width 168 height 14
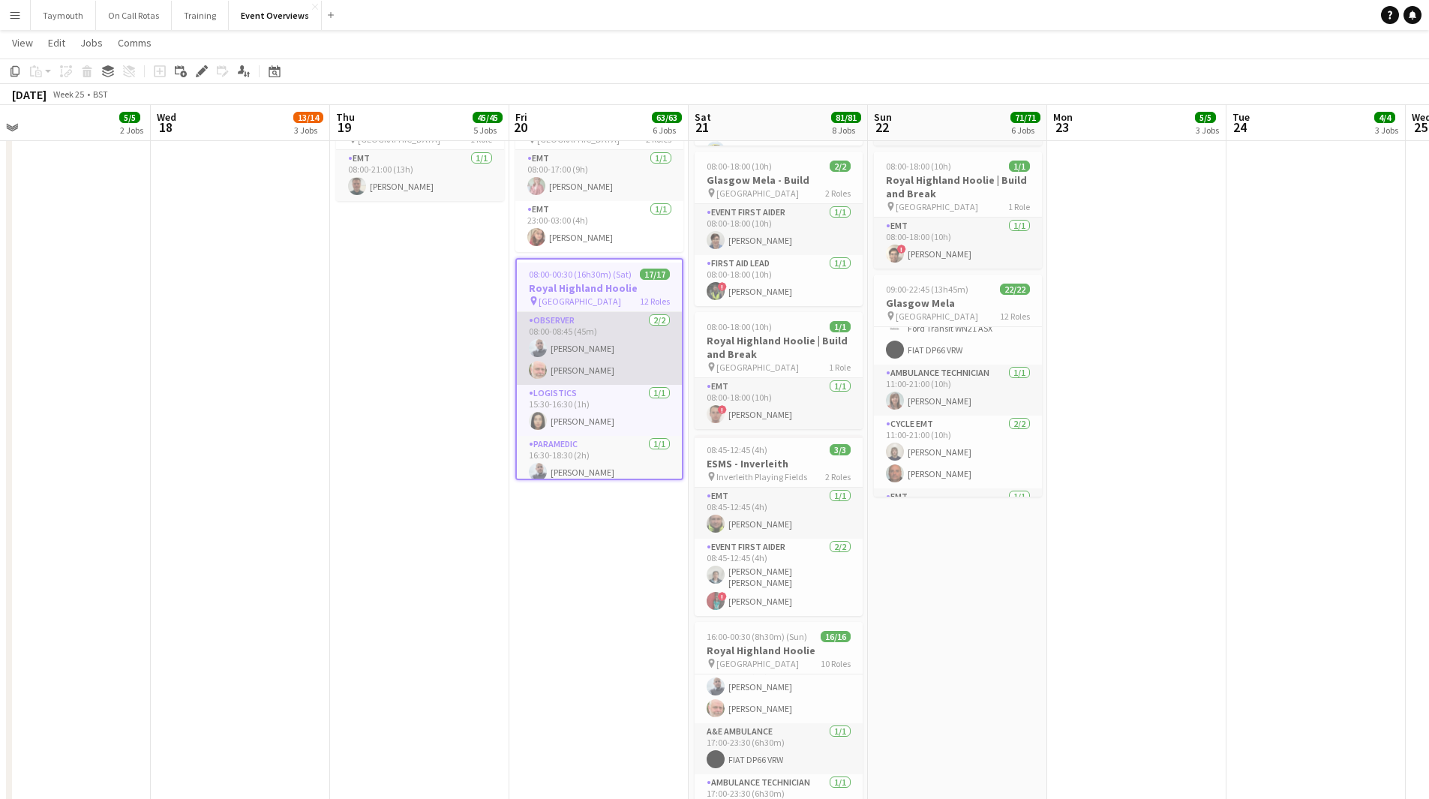
click at [570, 377] on app-card-role "Observer [DATE] 08:00-08:45 (45m) [PERSON_NAME] [PERSON_NAME]" at bounding box center [599, 348] width 165 height 73
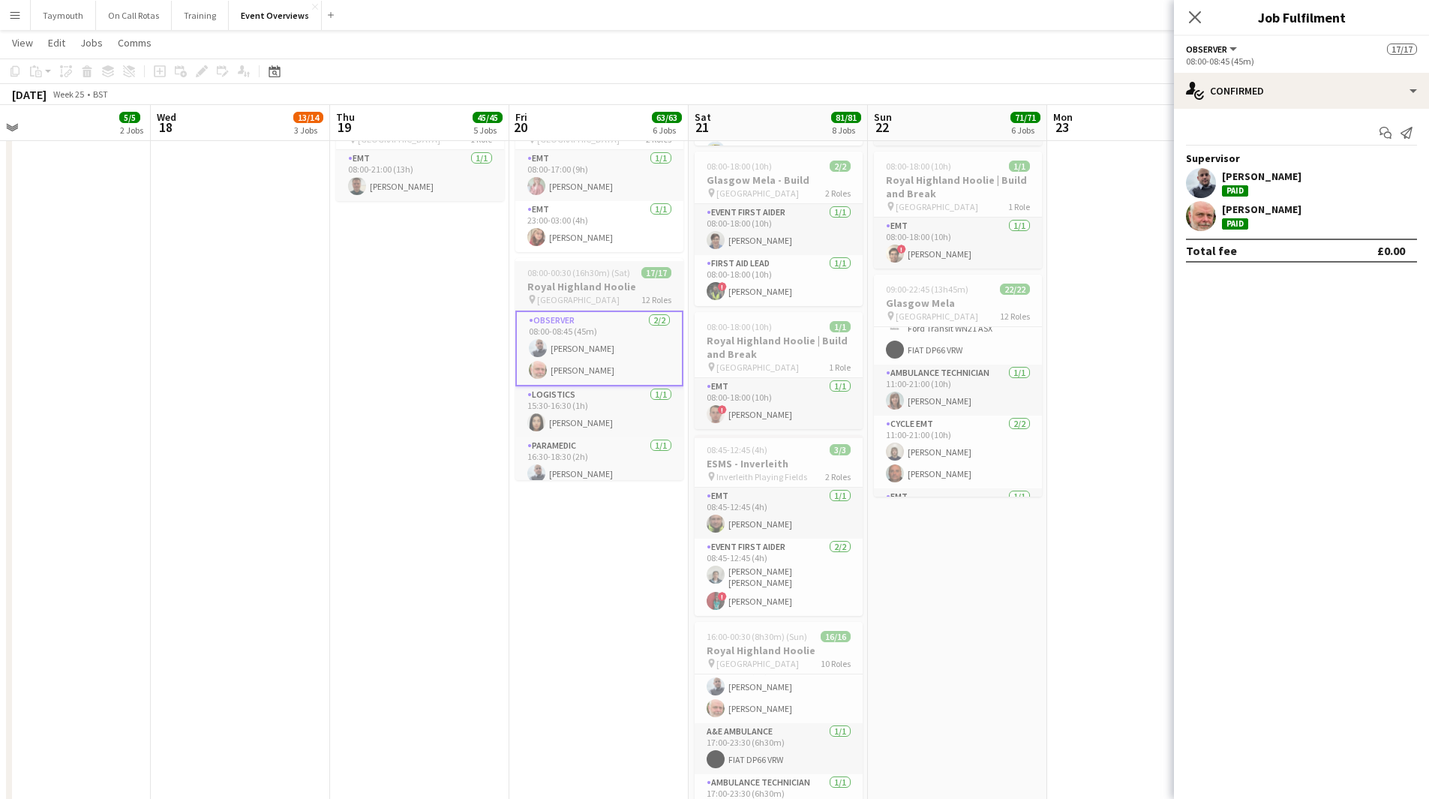
click at [578, 290] on h3 "Royal Highland Hoolie" at bounding box center [599, 287] width 168 height 14
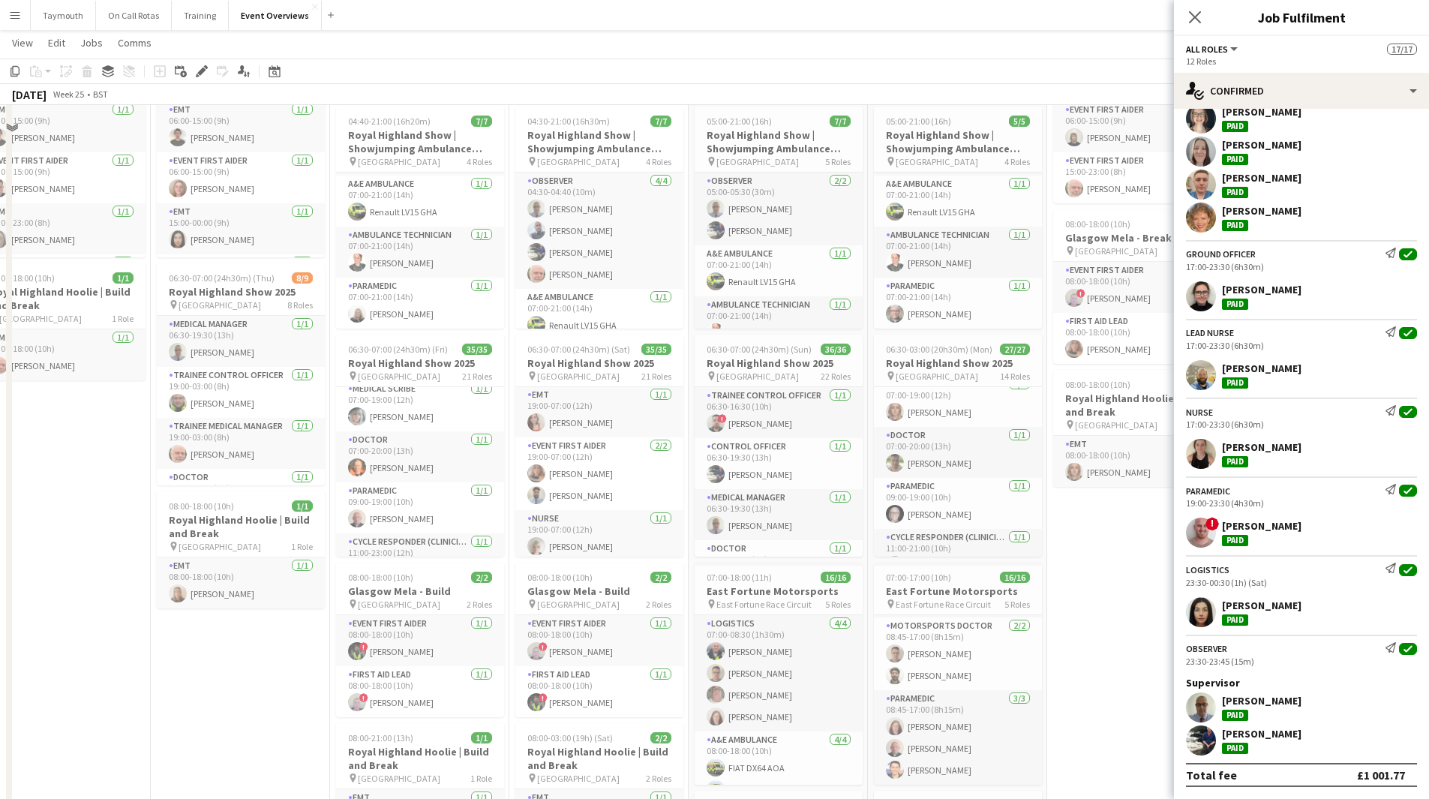
scroll to position [28, 0]
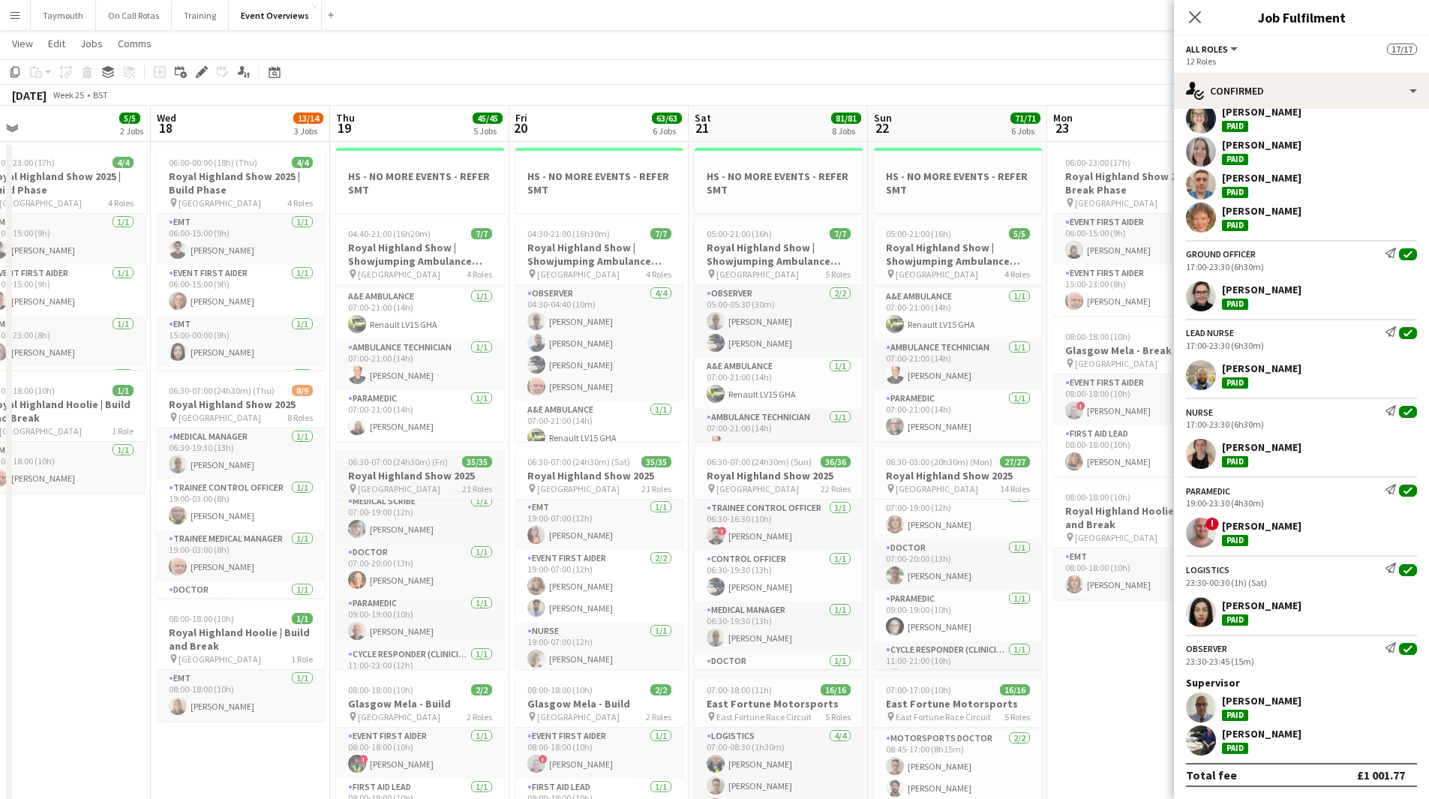
click at [430, 474] on h3 "Royal Highland Show 2025" at bounding box center [420, 476] width 168 height 14
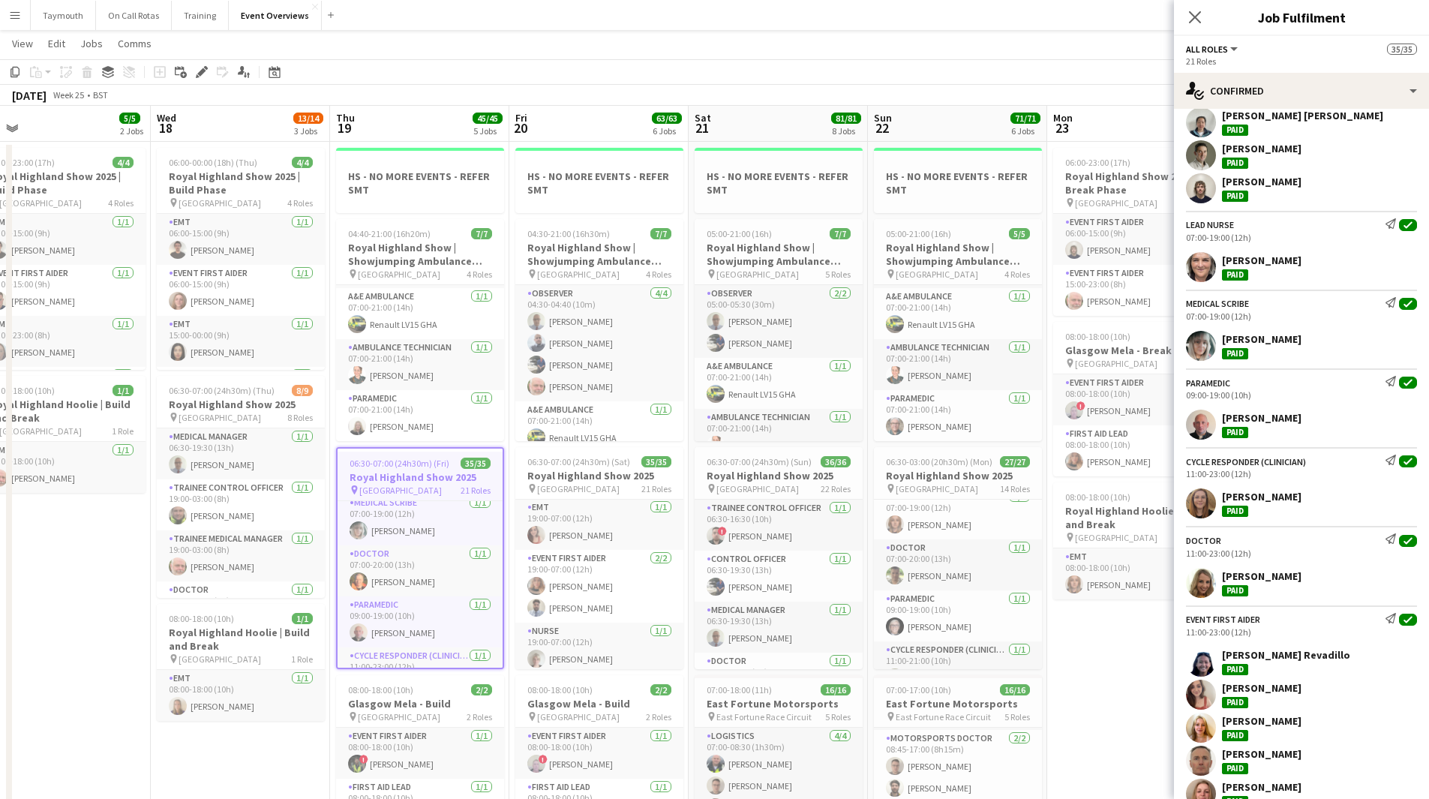
scroll to position [1584, 0]
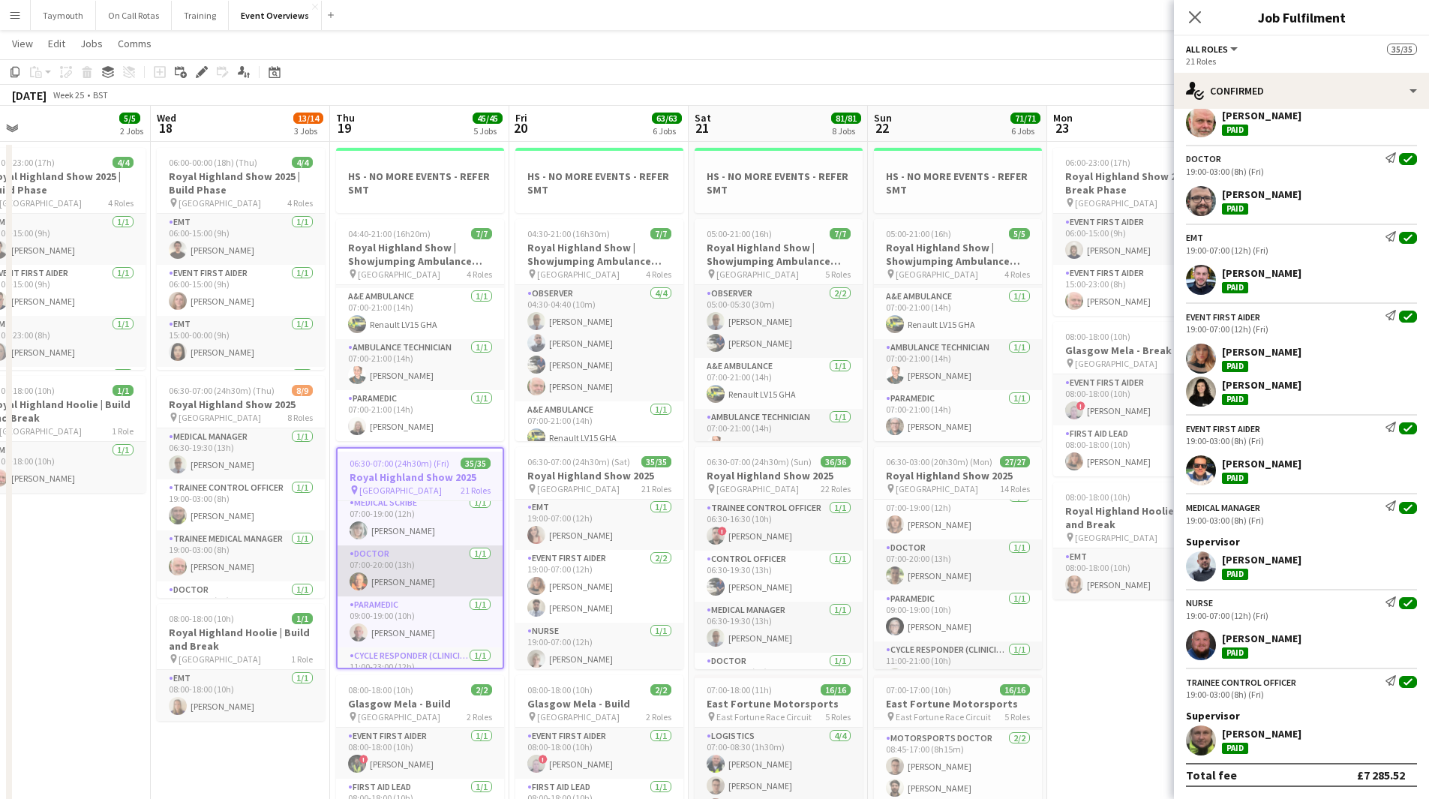
click at [426, 557] on app-card-role "Doctor [DATE] 07:00-20:00 (13h) [PERSON_NAME]" at bounding box center [420, 570] width 165 height 51
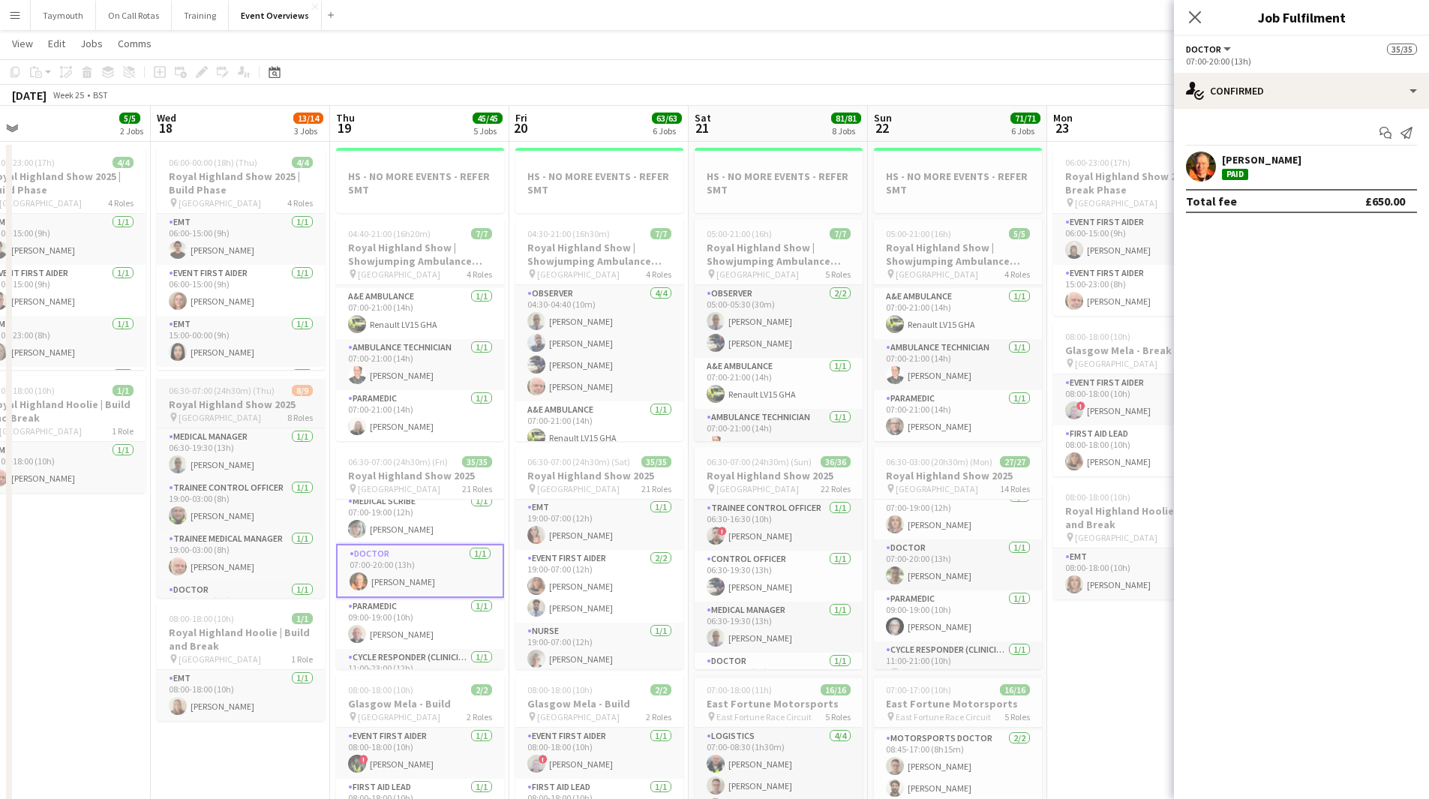
click at [267, 397] on app-job-card "06:30-07:00 (24h30m) (Thu) 8/9 Royal Highland Show 2025 pin [GEOGRAPHIC_DATA] 8…" at bounding box center [241, 487] width 168 height 222
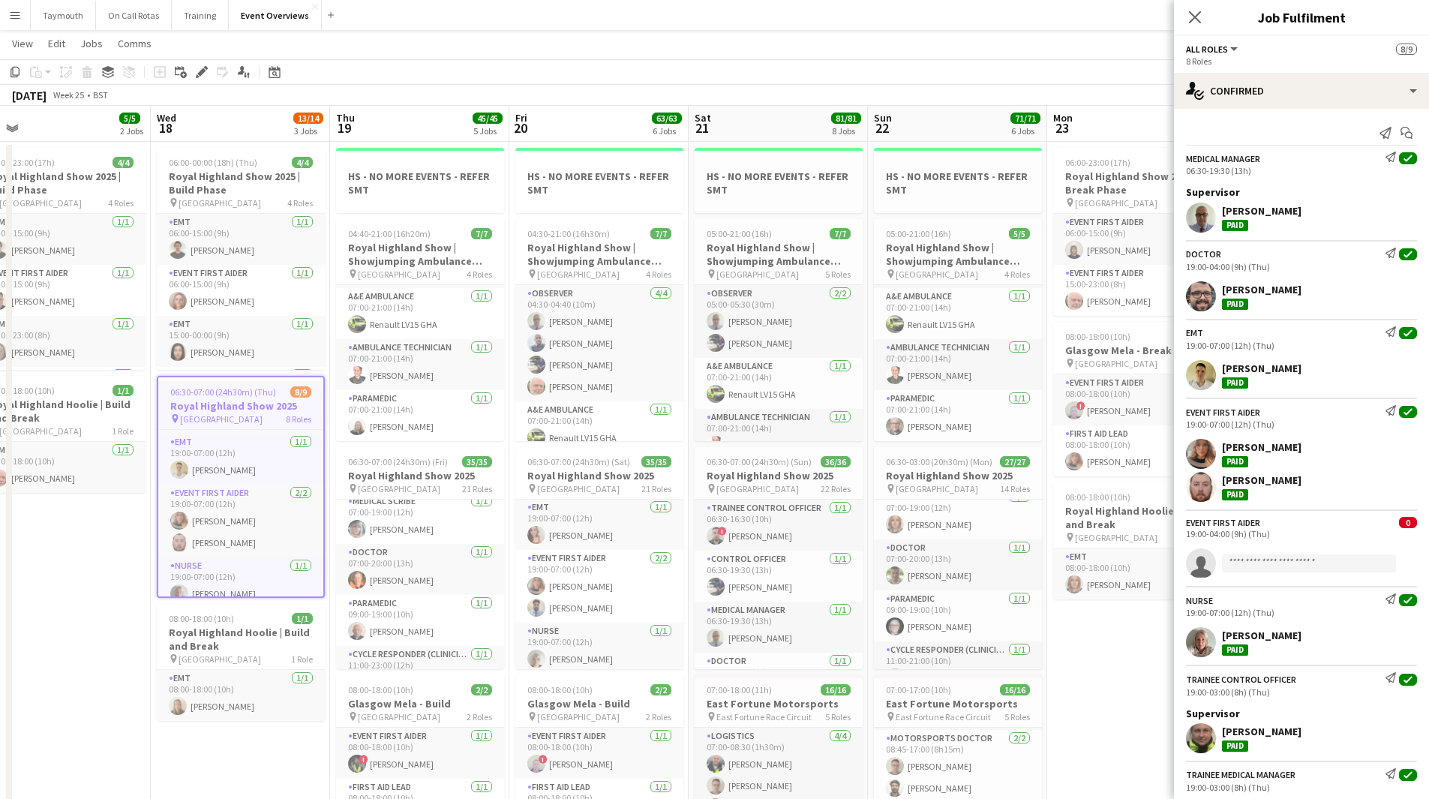
scroll to position [263, 0]
click at [383, 479] on h3 "Royal Highland Show 2025" at bounding box center [420, 476] width 168 height 14
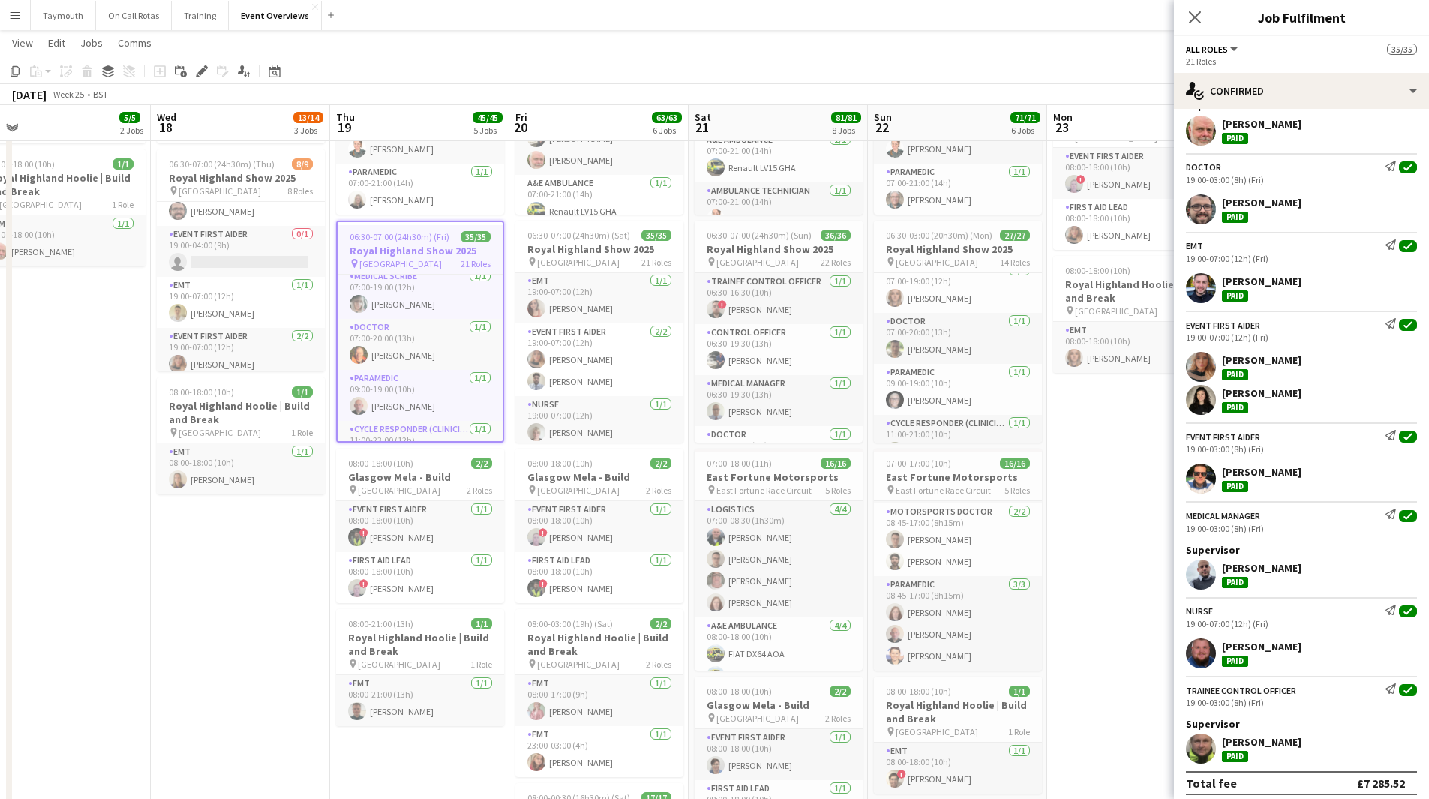
scroll to position [225, 0]
click at [263, 170] on app-job-card "06:30-07:00 (24h30m) (Thu) 8/9 Royal Highland Show 2025 pin [GEOGRAPHIC_DATA] 8…" at bounding box center [241, 260] width 168 height 222
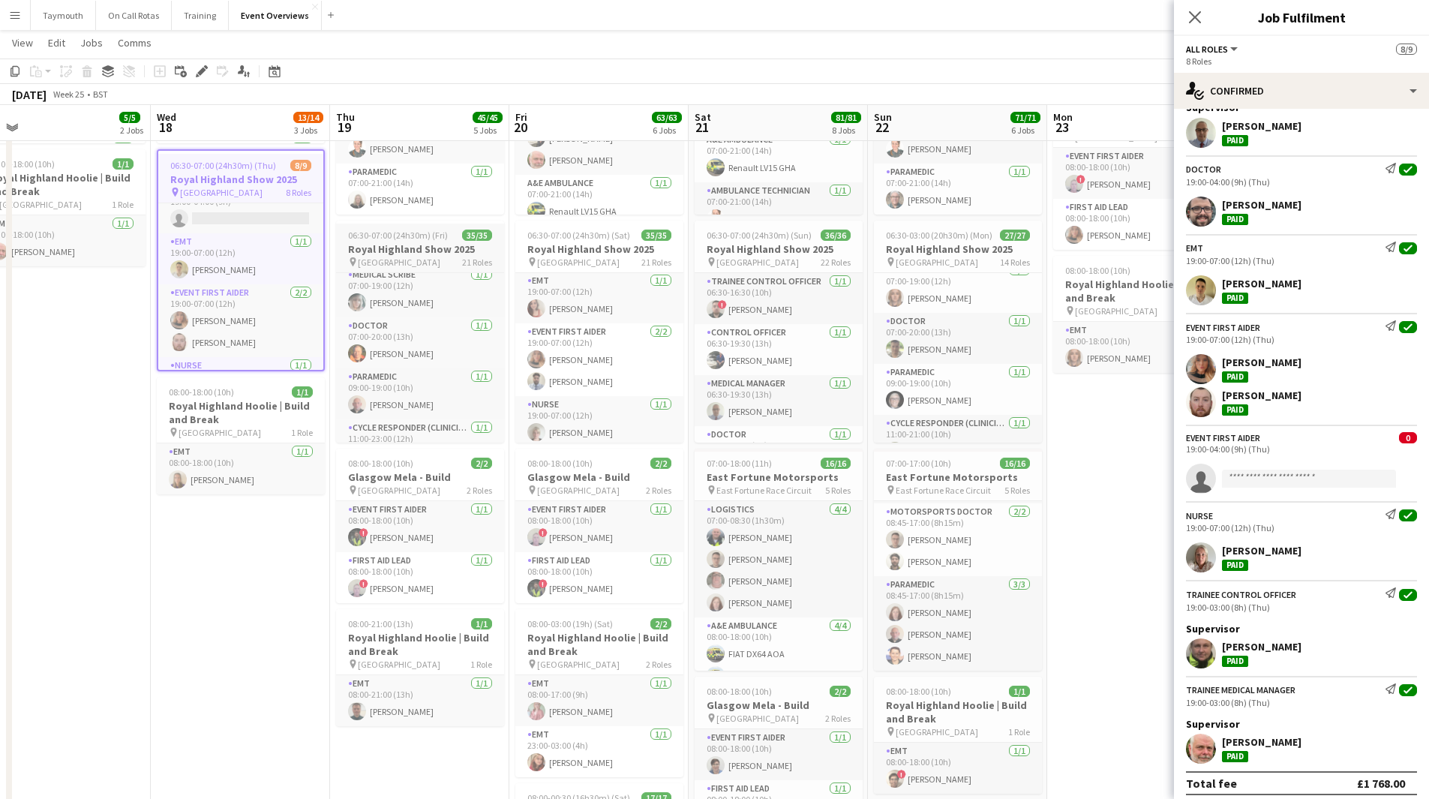
click at [410, 242] on h3 "Royal Highland Show 2025" at bounding box center [420, 249] width 168 height 14
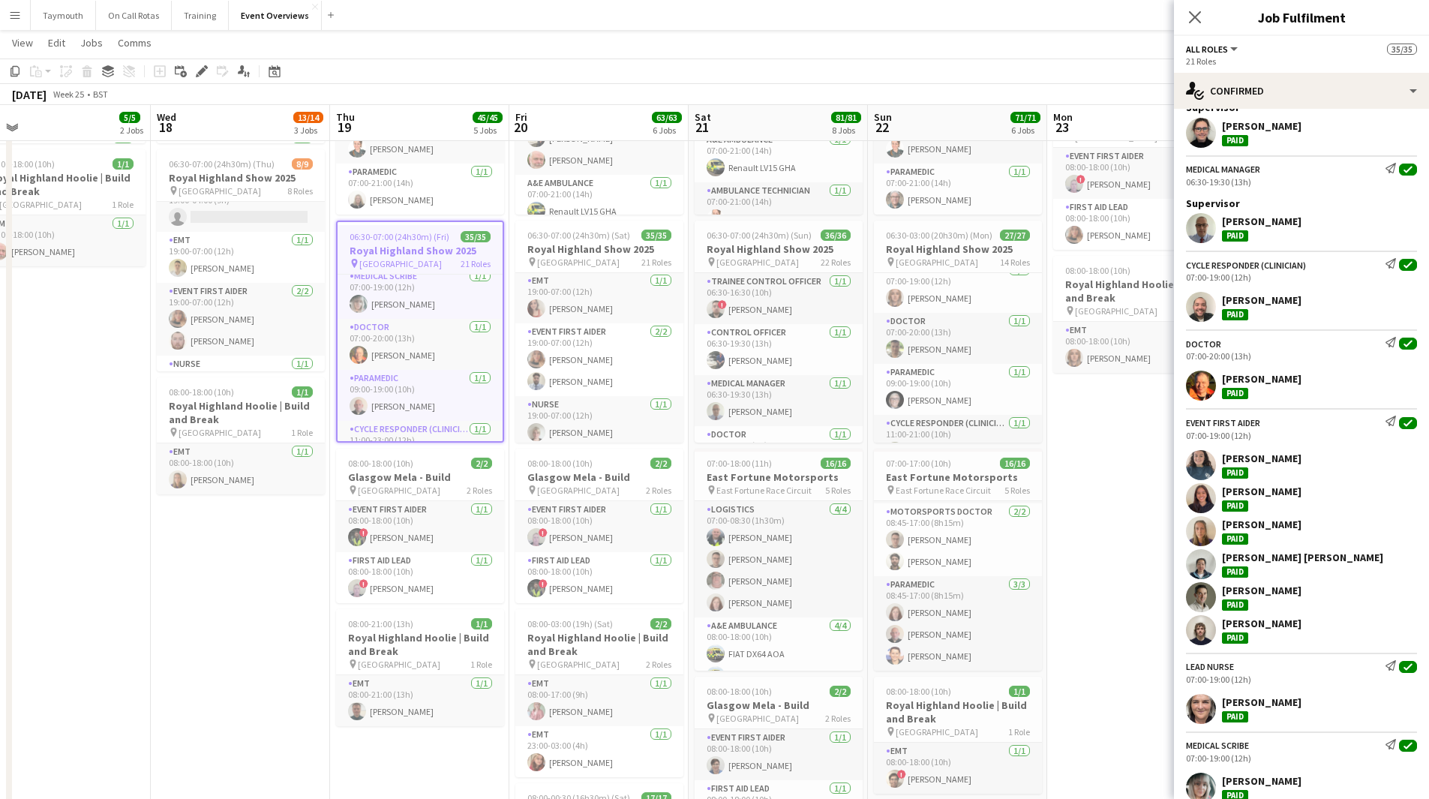
scroll to position [1575, 0]
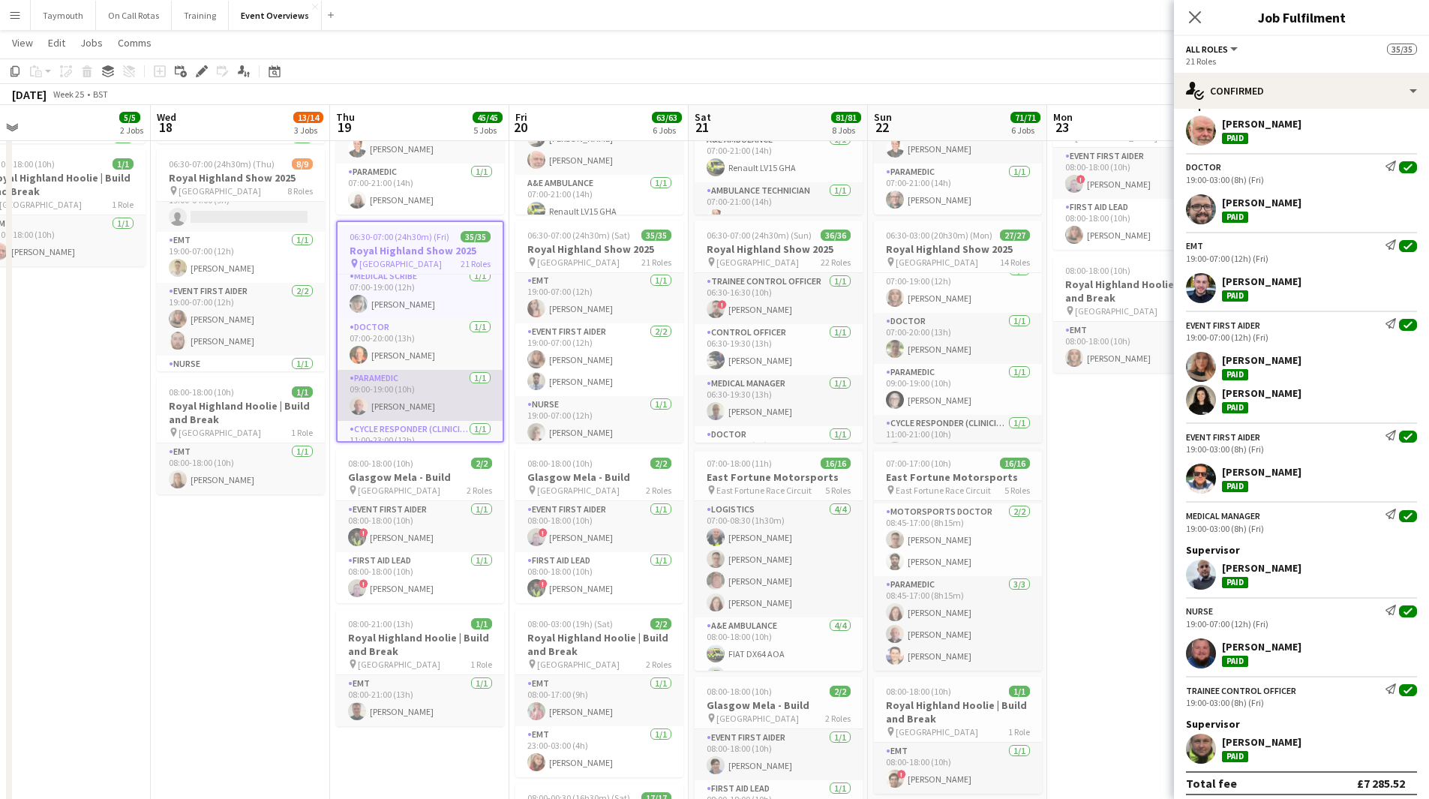
click at [407, 370] on app-card-role "Paramedic [DATE] 09:00-19:00 (10h) [PERSON_NAME]" at bounding box center [420, 395] width 165 height 51
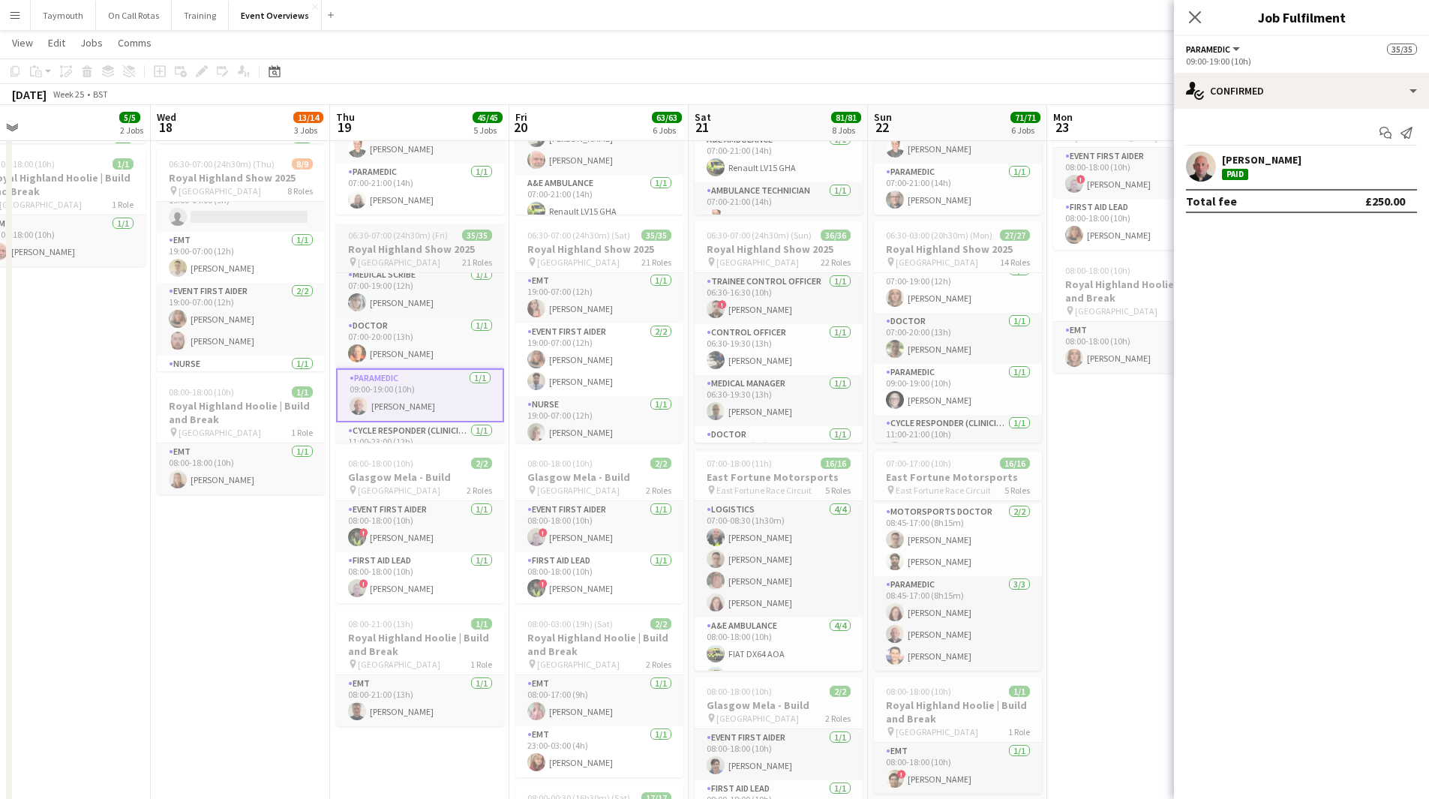
click at [397, 249] on h3 "Royal Highland Show 2025" at bounding box center [420, 249] width 168 height 14
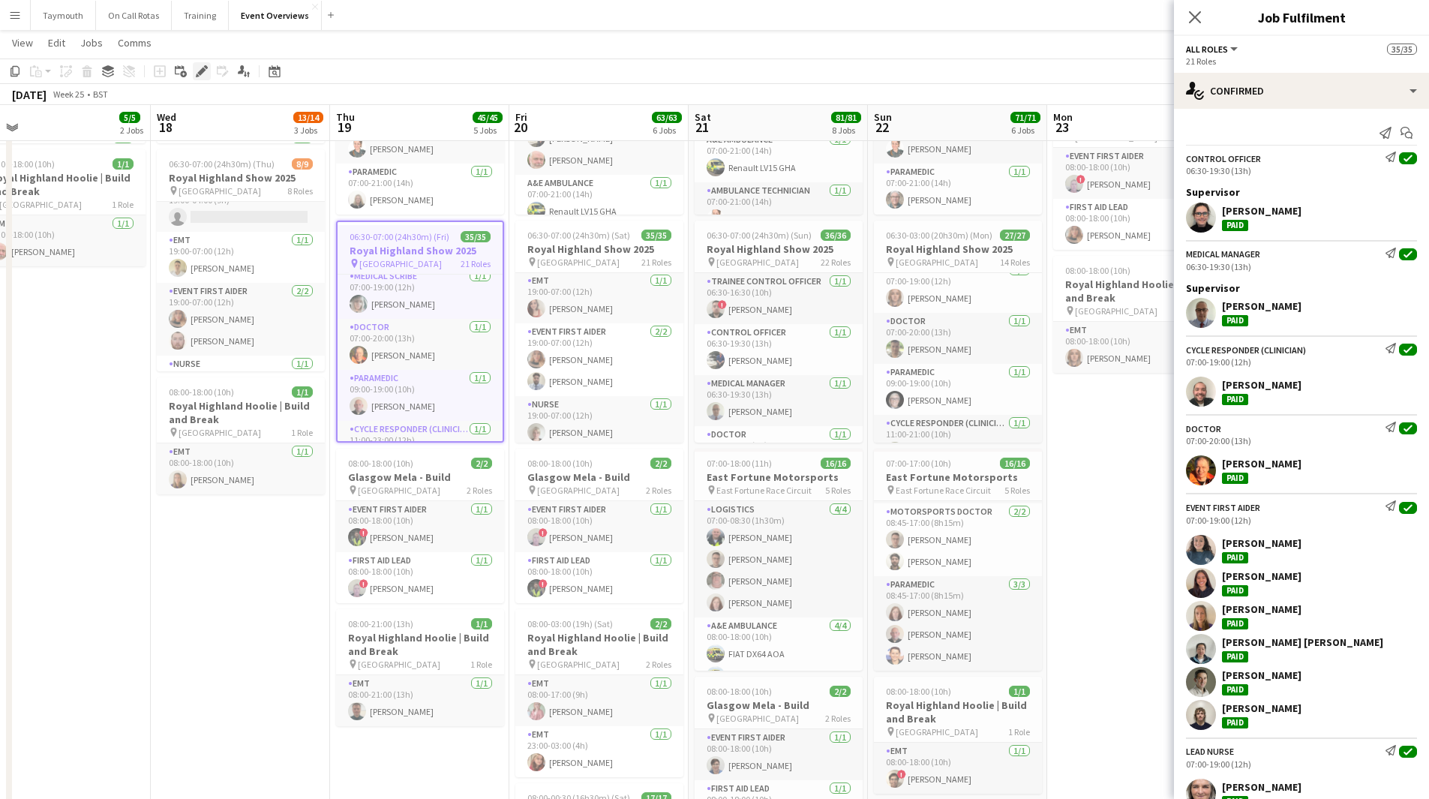
click at [201, 75] on icon "Edit" at bounding box center [202, 71] width 12 height 12
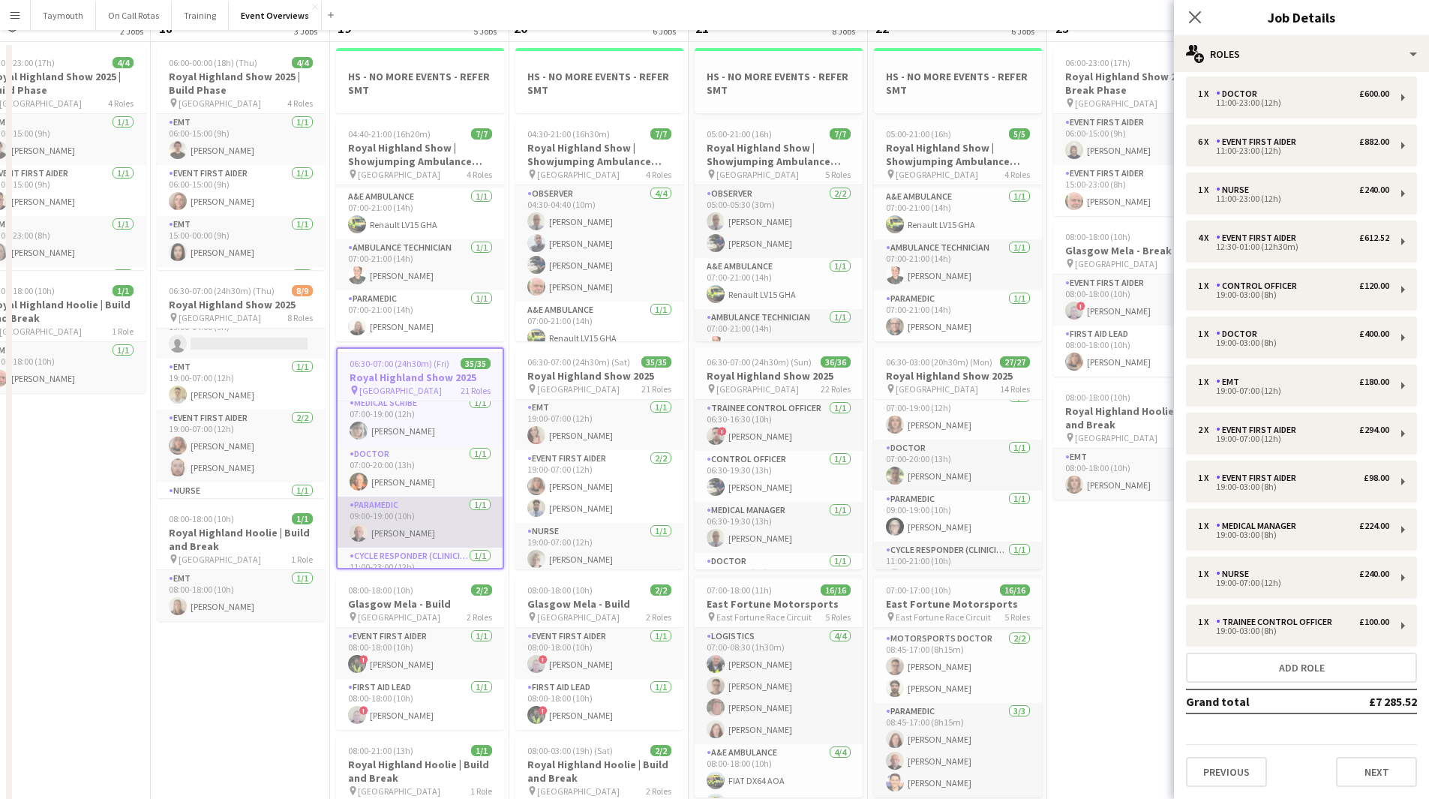
scroll to position [0, 0]
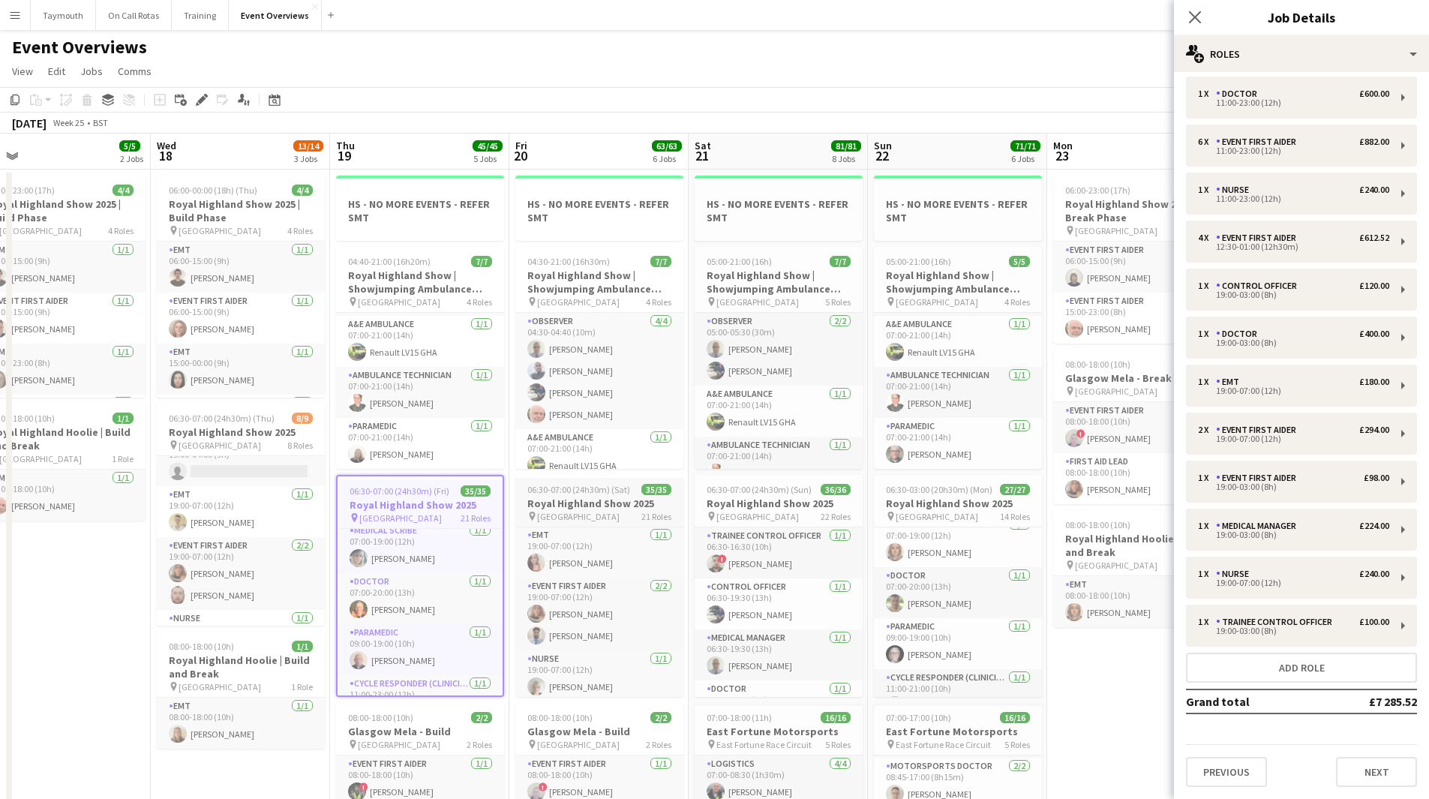
click at [624, 496] on app-job-card "06:30-07:00 (24h30m) (Sat) 35/35 Royal Highland Show 2025 pin Royal Highland Ce…" at bounding box center [599, 586] width 168 height 222
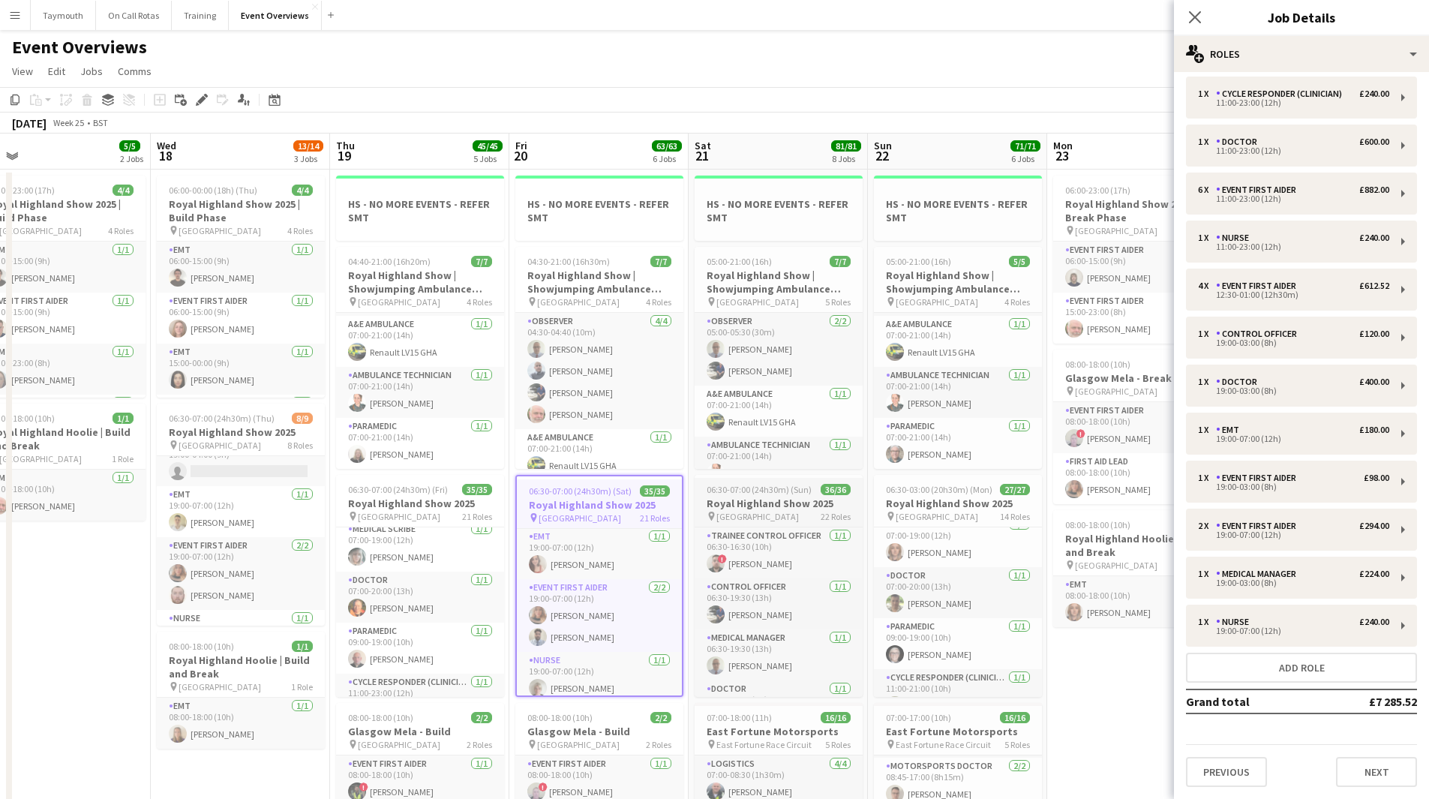
click at [768, 501] on h3 "Royal Highland Show 2025" at bounding box center [779, 504] width 168 height 14
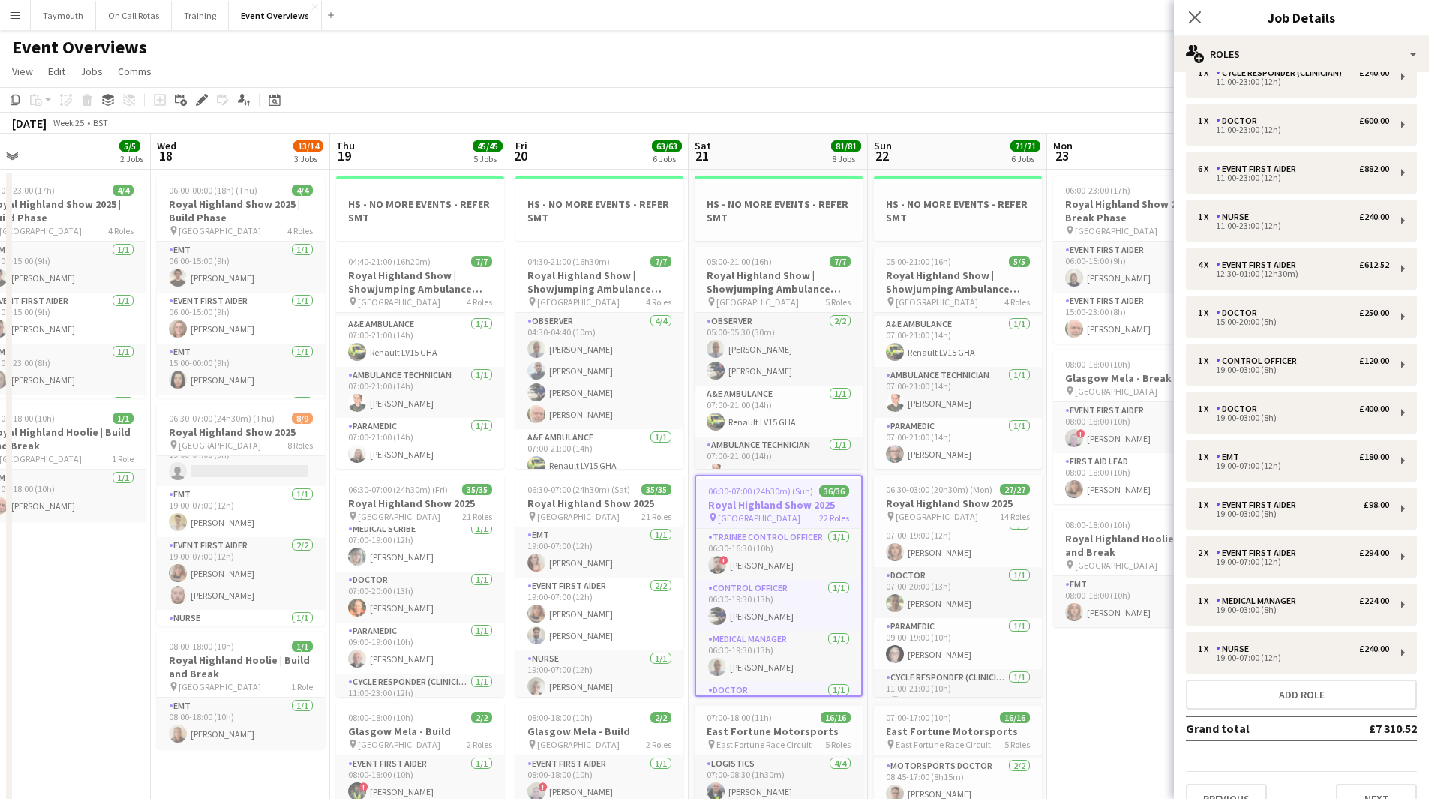
scroll to position [509, 0]
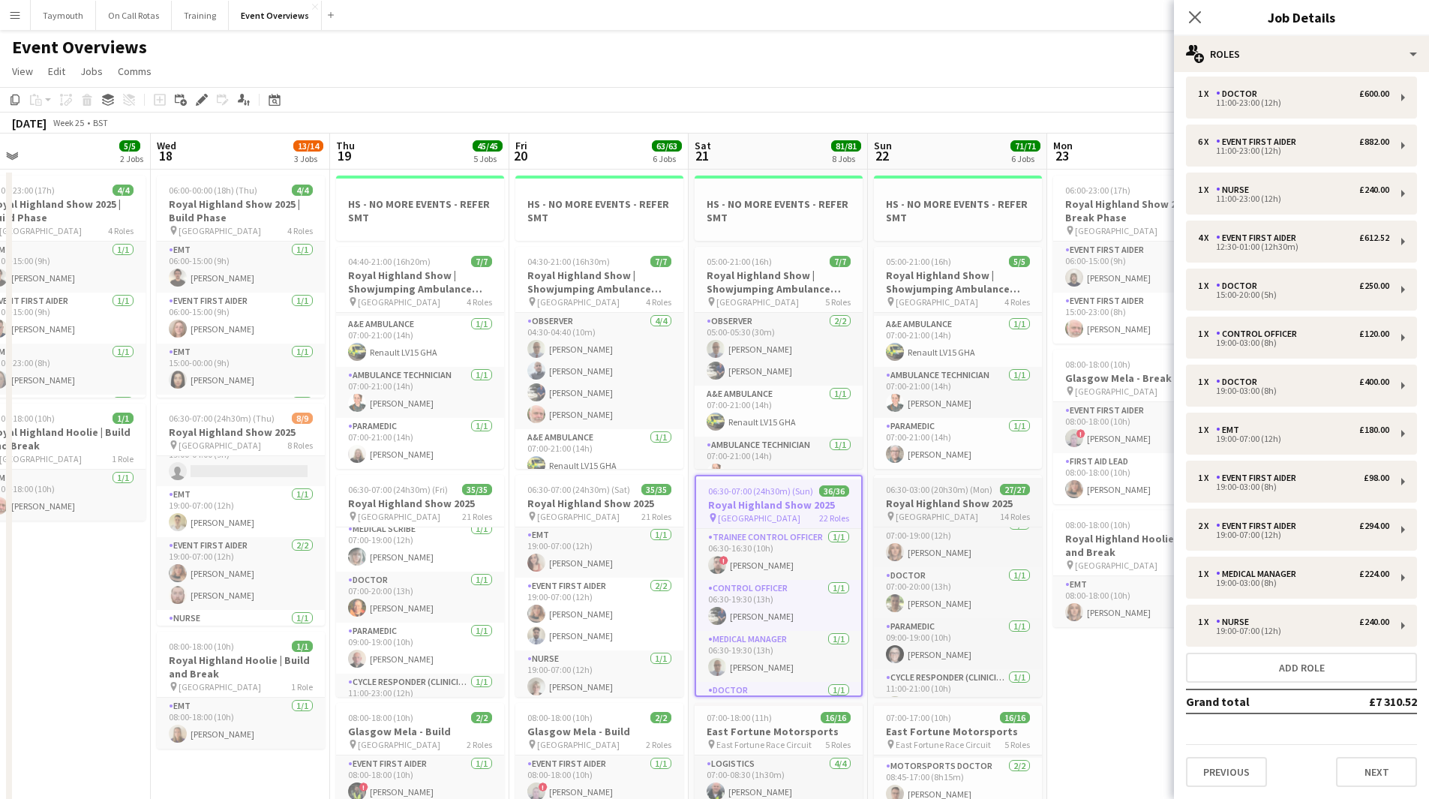
click at [949, 497] on h3 "Royal Highland Show 2025" at bounding box center [958, 504] width 168 height 14
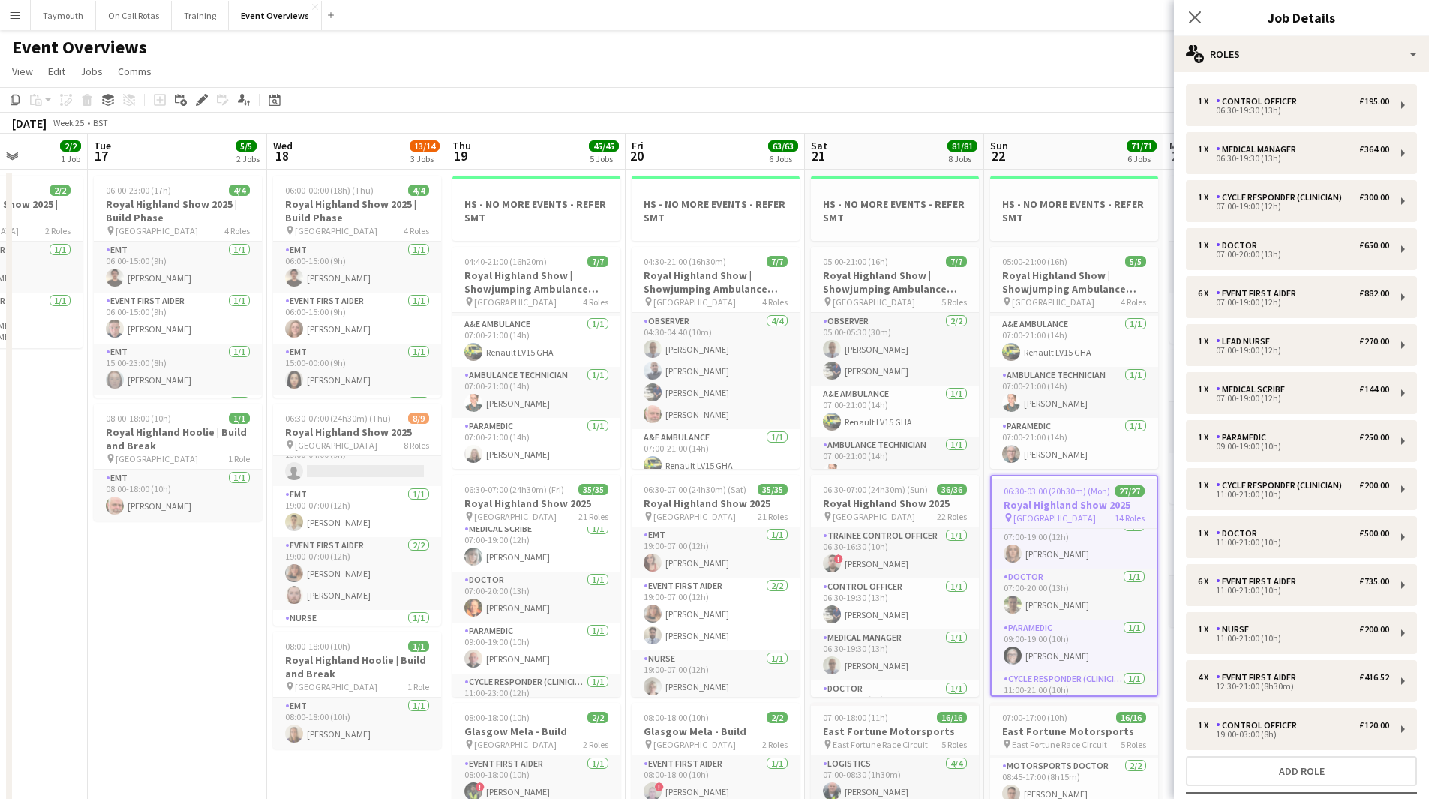
scroll to position [0, 449]
drag, startPoint x: 114, startPoint y: 575, endPoint x: 231, endPoint y: 574, distance: 117.0
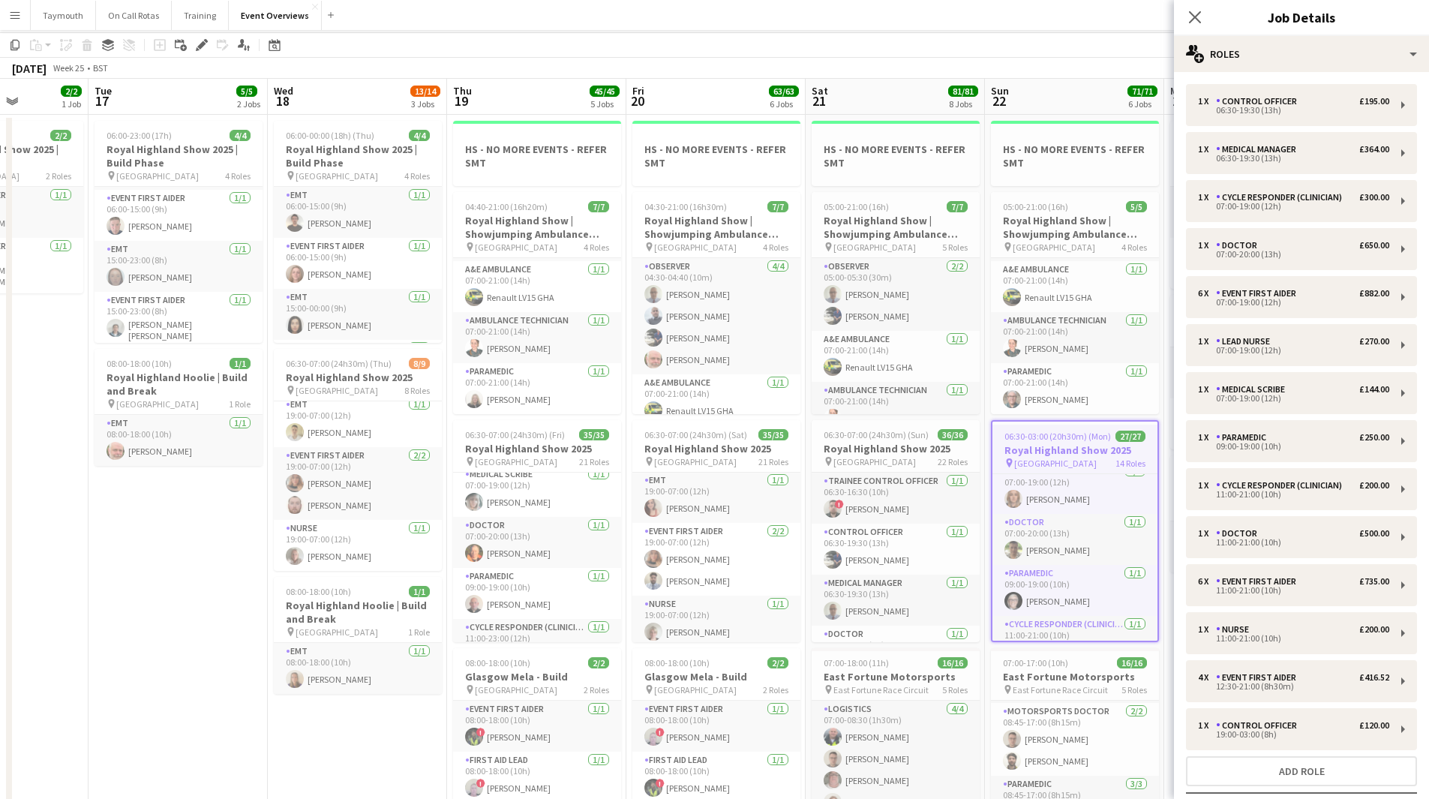
scroll to position [0, 0]
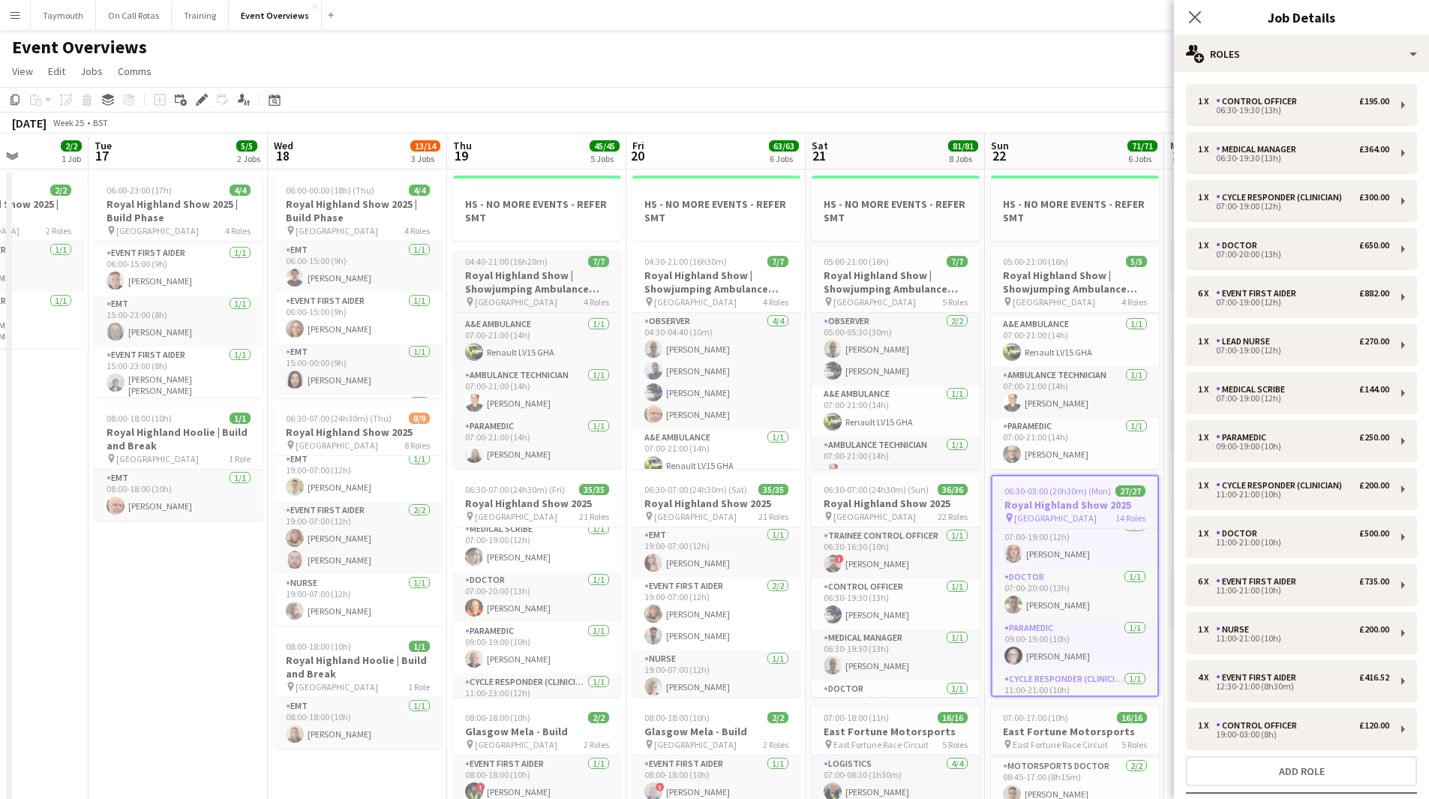
click at [548, 283] on h3 "Royal Highland Show | Showjumping Ambulance Cover" at bounding box center [537, 282] width 168 height 27
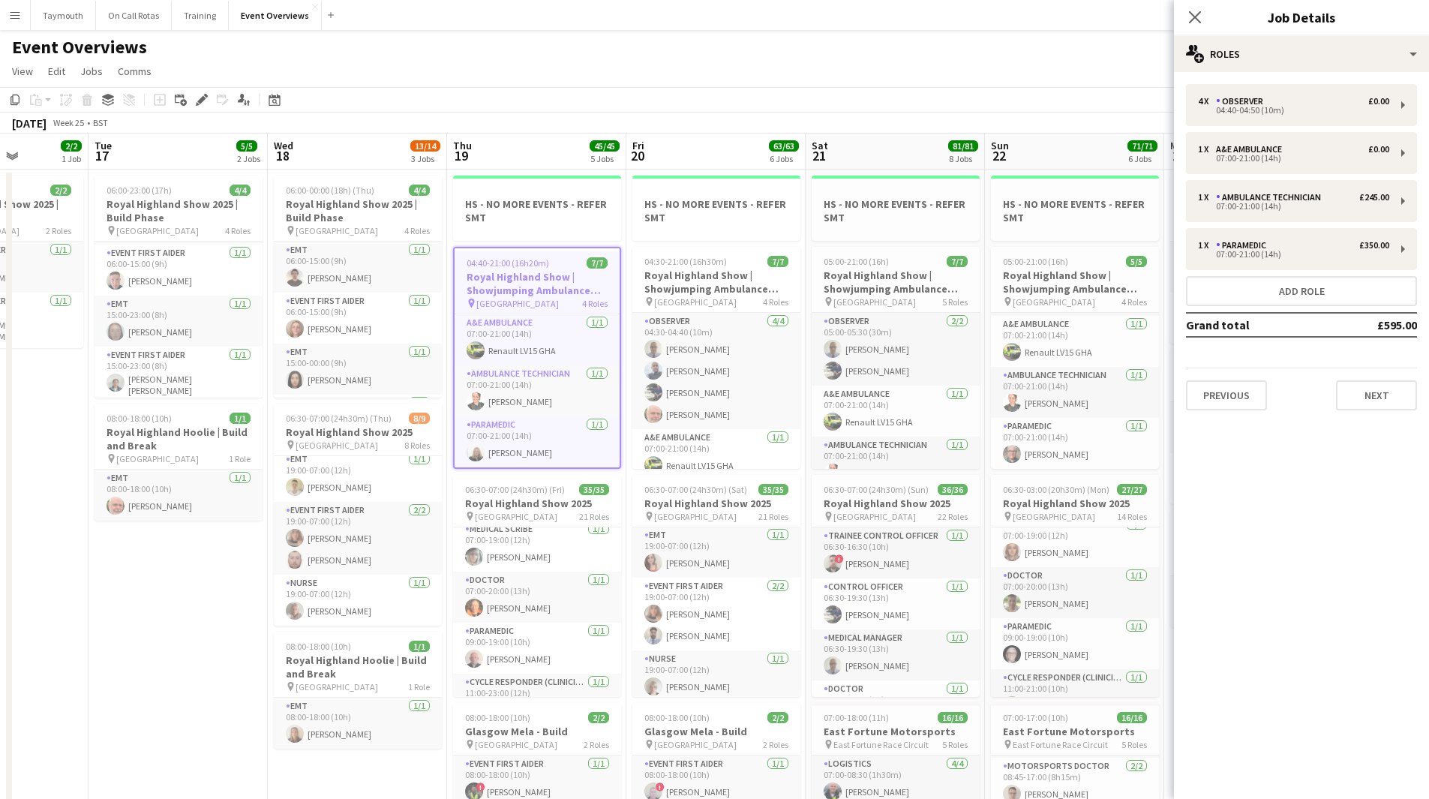
scroll to position [0, 526]
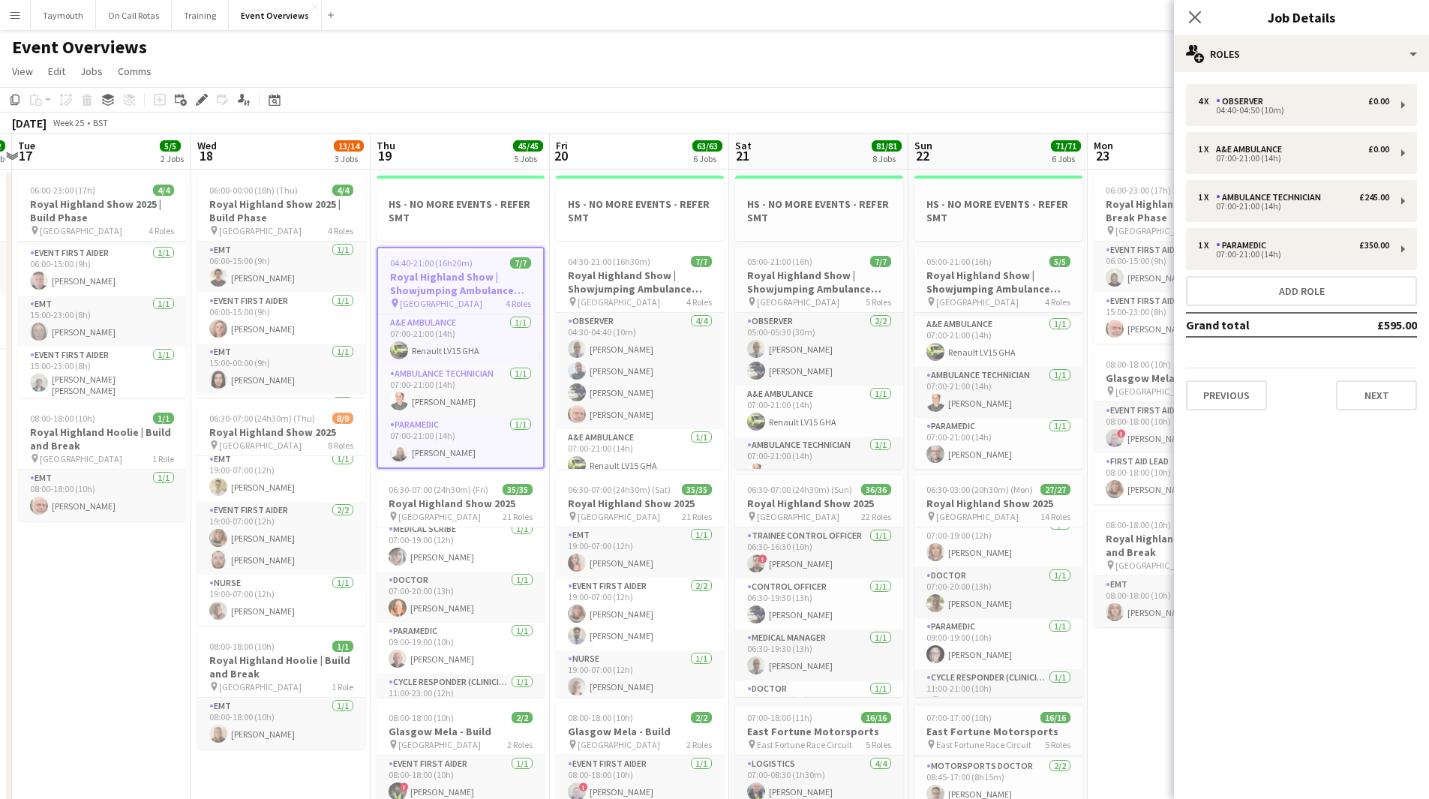
drag, startPoint x: 187, startPoint y: 614, endPoint x: 110, endPoint y: 623, distance: 77.1
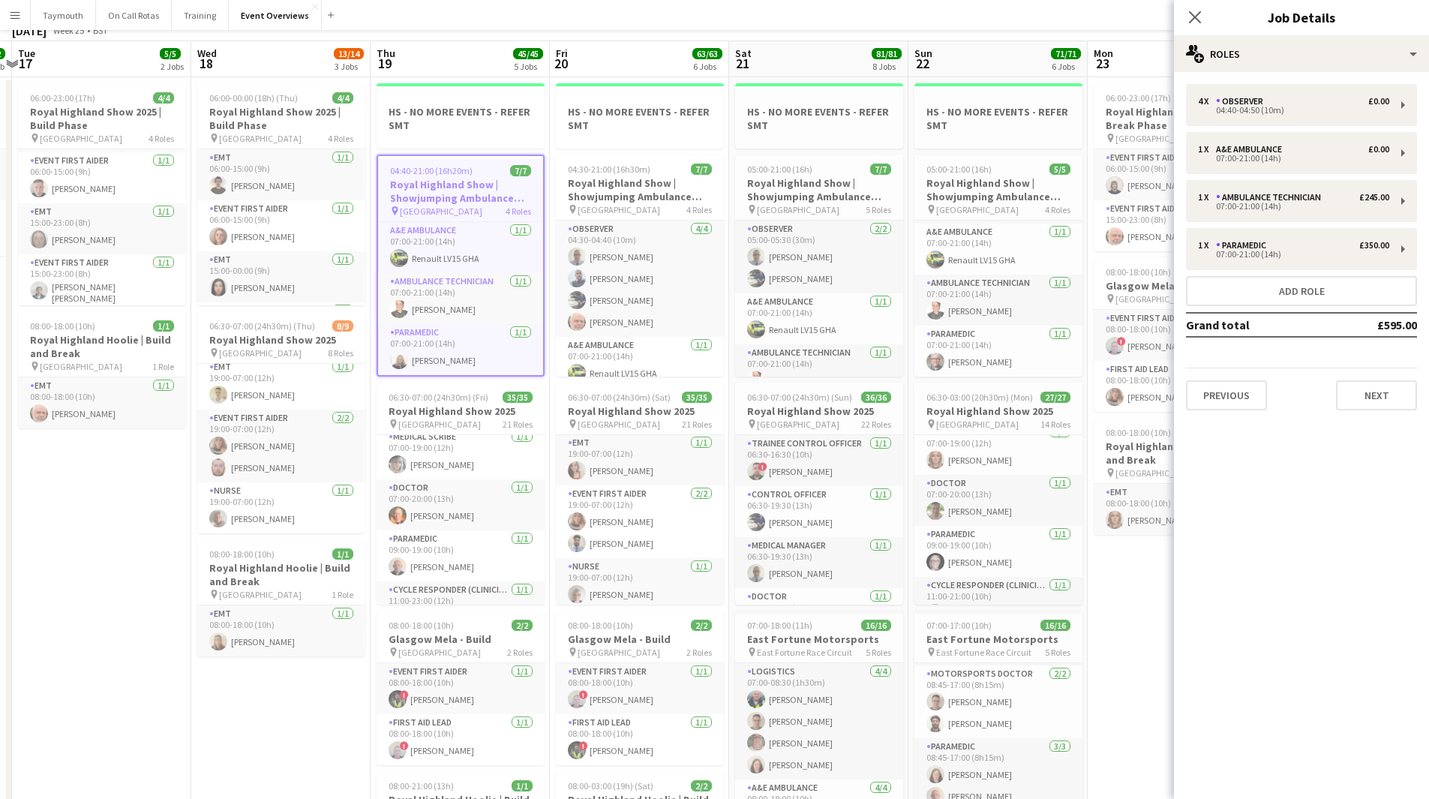
scroll to position [0, 0]
